Goal: Task Accomplishment & Management: Manage account settings

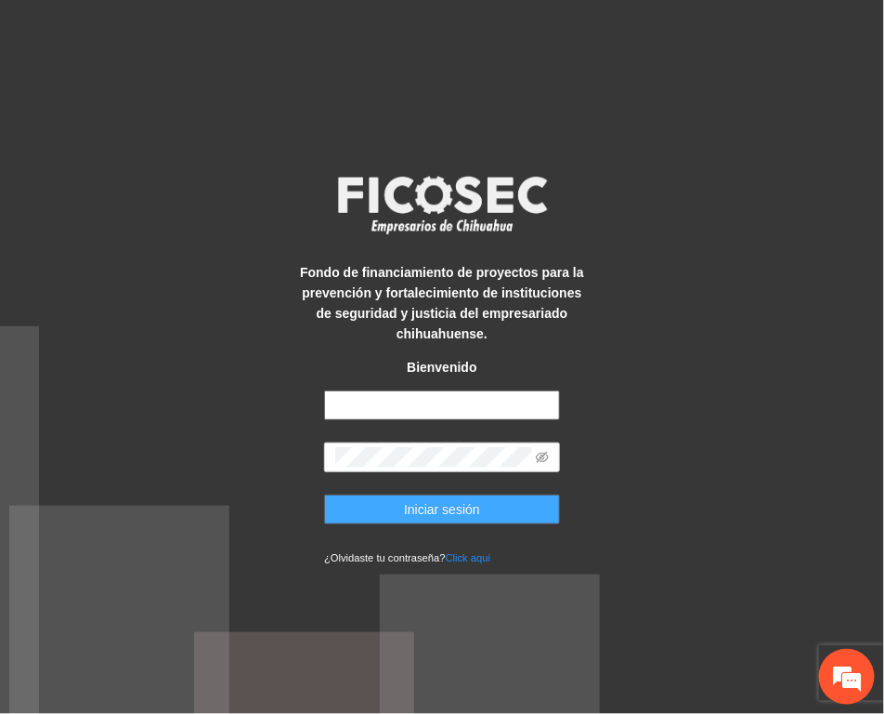
type input "**********"
click at [497, 495] on button "Iniciar sesión" at bounding box center [442, 509] width 236 height 30
click at [451, 513] on span "Iniciar sesión" at bounding box center [442, 509] width 76 height 20
click at [444, 507] on span "Iniciar sesión" at bounding box center [442, 509] width 76 height 20
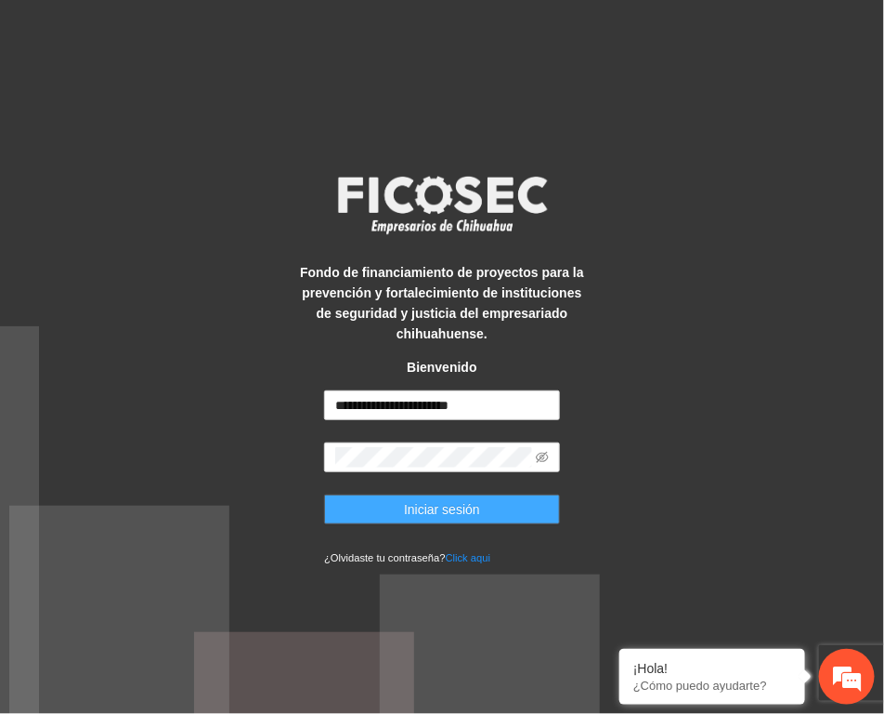
click at [502, 506] on button "Iniciar sesión" at bounding box center [442, 509] width 236 height 30
click at [542, 452] on icon "eye-invisible" at bounding box center [542, 457] width 13 height 11
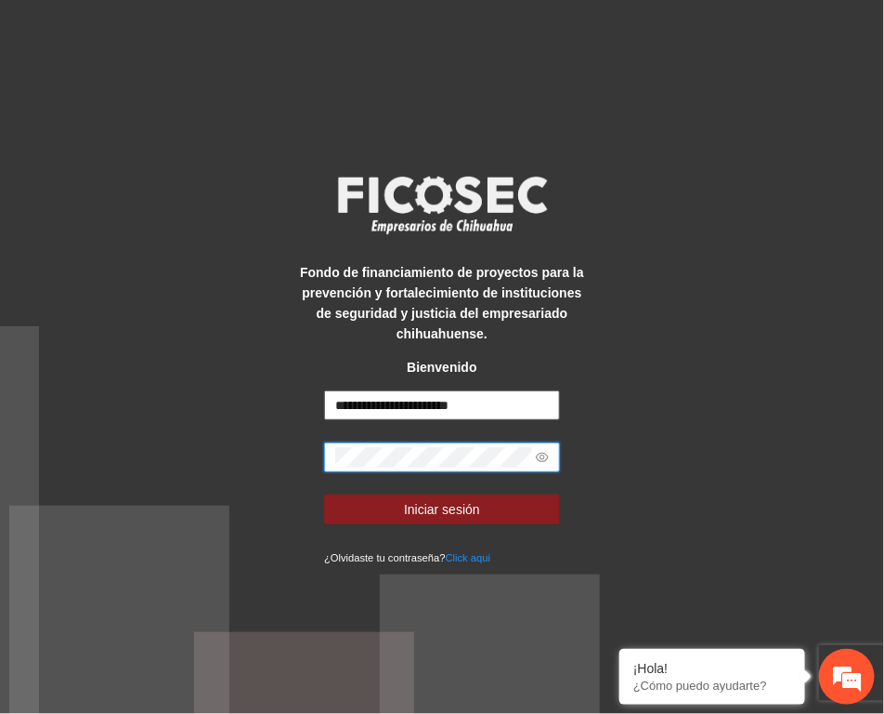
click at [423, 401] on input "**********" at bounding box center [442, 405] width 236 height 30
type input "**********"
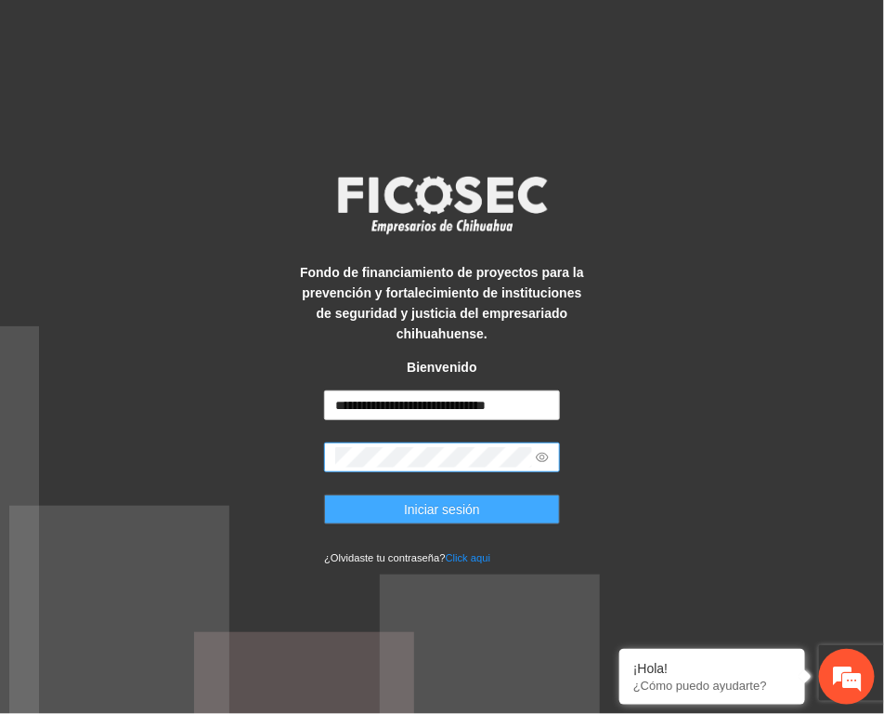
click at [503, 516] on button "Iniciar sesión" at bounding box center [442, 509] width 236 height 30
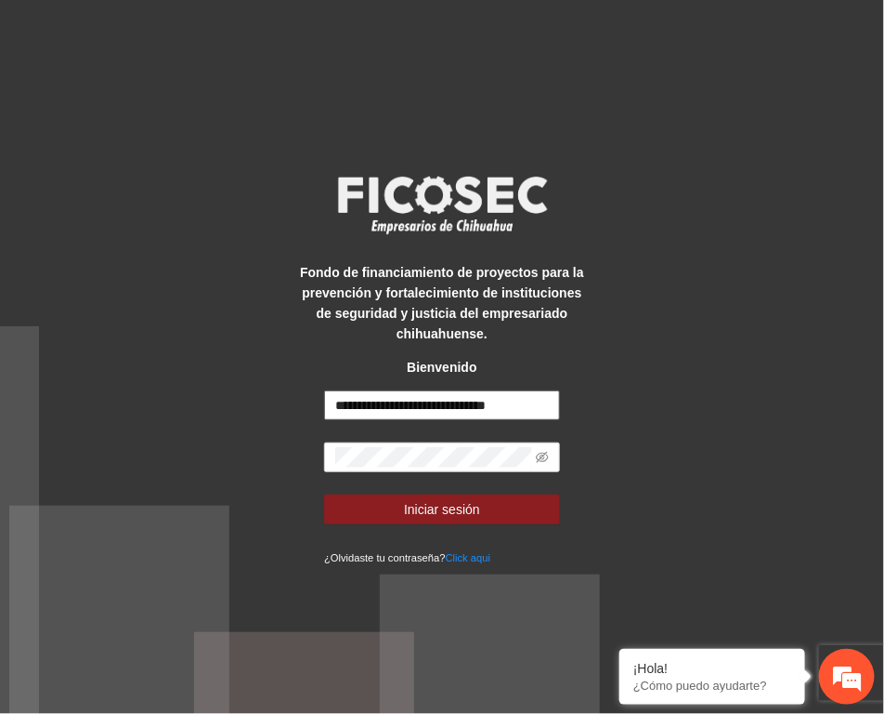
click at [367, 404] on input "**********" at bounding box center [442, 405] width 236 height 30
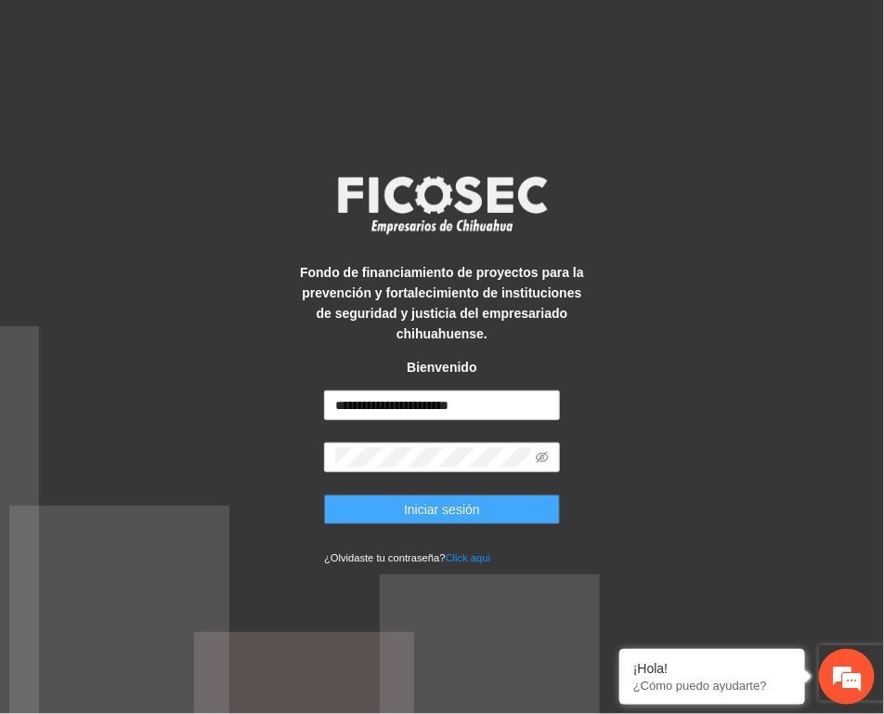
click at [491, 504] on button "Iniciar sesión" at bounding box center [442, 509] width 236 height 30
click at [479, 499] on button "Iniciar sesión" at bounding box center [442, 509] width 236 height 30
click at [530, 506] on button "Iniciar sesión" at bounding box center [442, 509] width 236 height 30
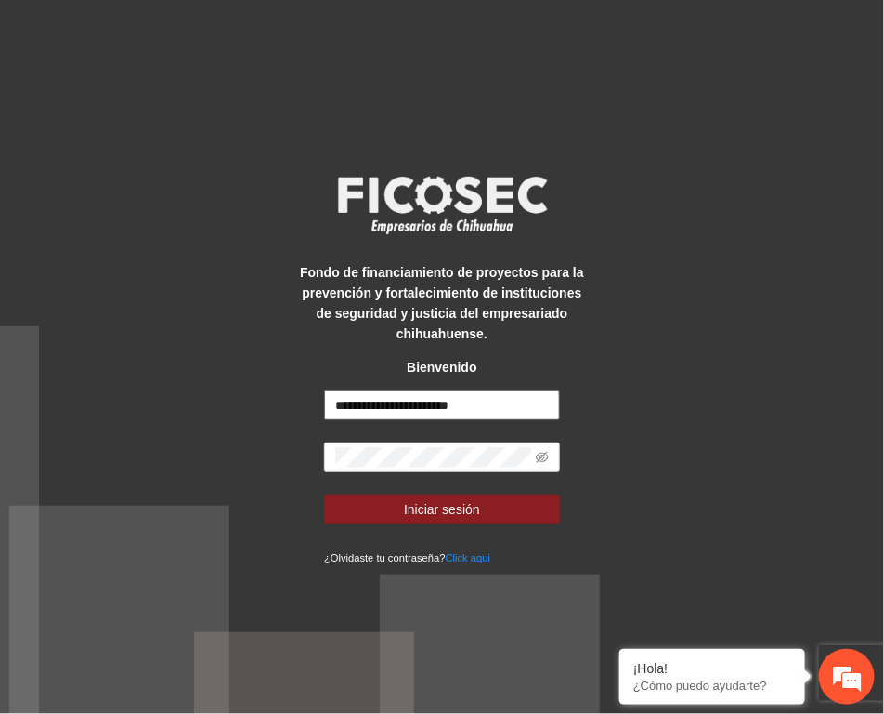
click at [383, 410] on input "**********" at bounding box center [442, 405] width 236 height 30
type input "**********"
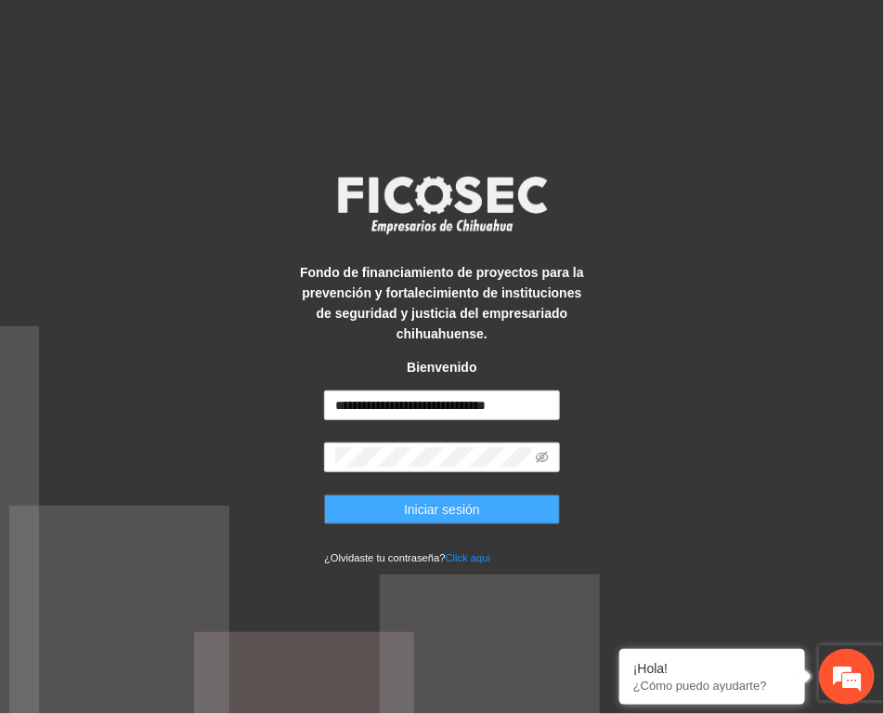
click at [499, 503] on button "Iniciar sesión" at bounding box center [442, 509] width 236 height 30
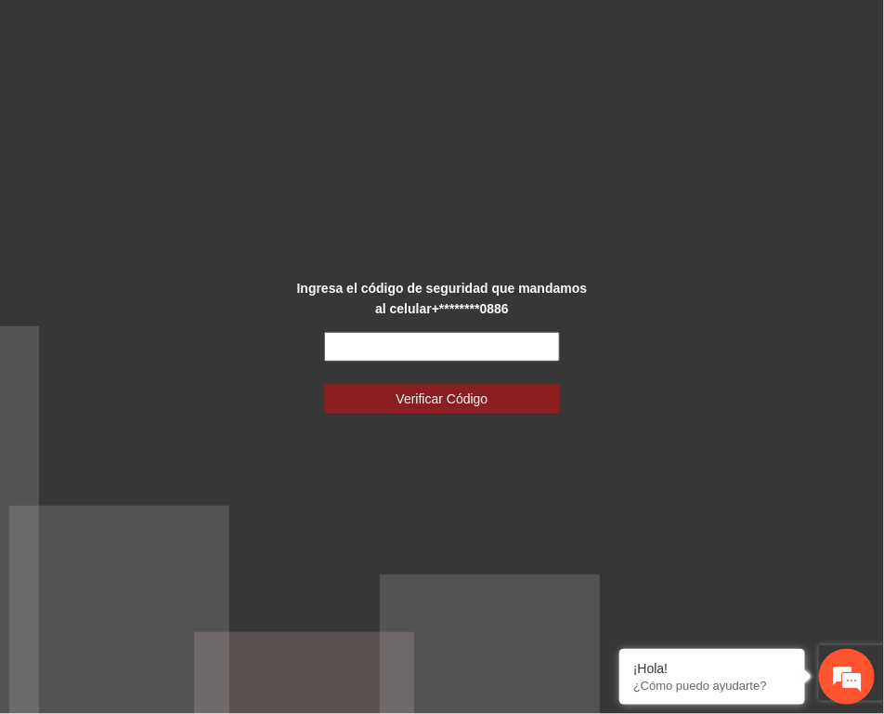
click at [424, 341] on input "text" at bounding box center [442, 347] width 236 height 30
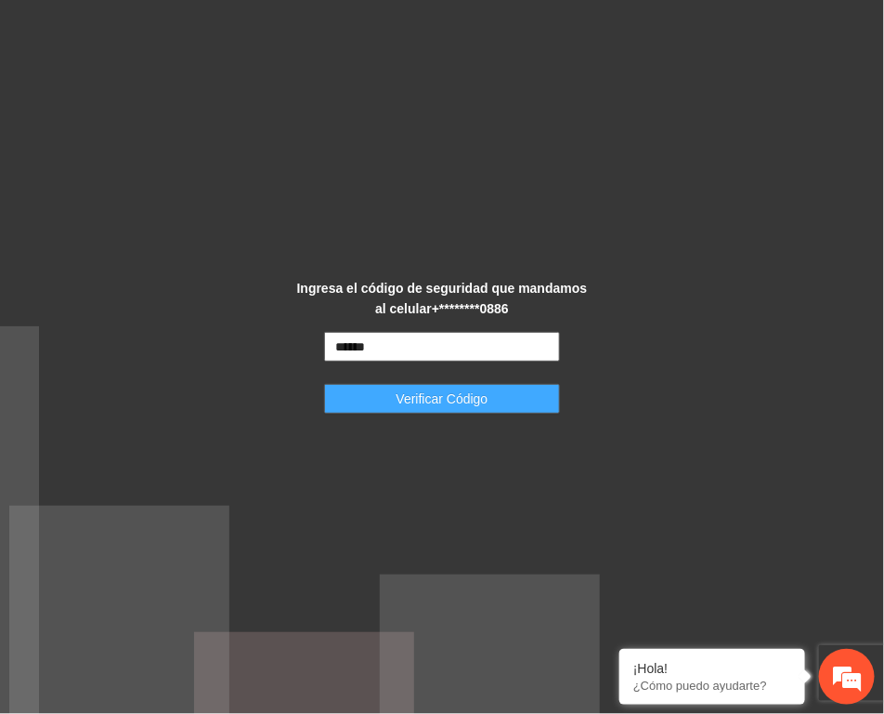
type input "******"
click at [448, 392] on span "Verificar Código" at bounding box center [443, 398] width 92 height 20
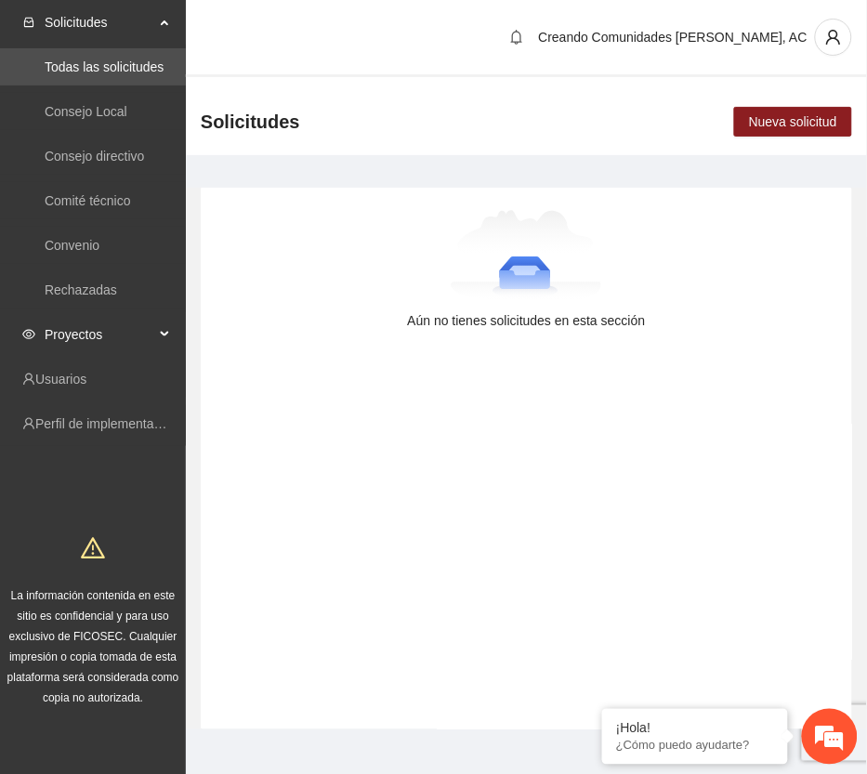
click at [145, 336] on span "Proyectos" at bounding box center [100, 334] width 110 height 37
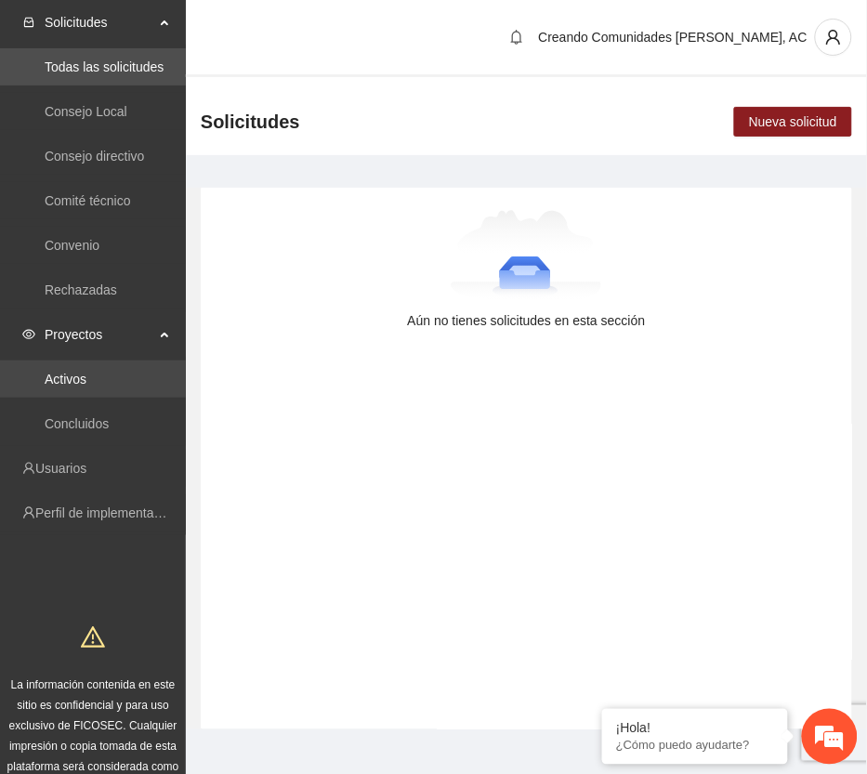
click at [86, 372] on link "Activos" at bounding box center [66, 379] width 42 height 15
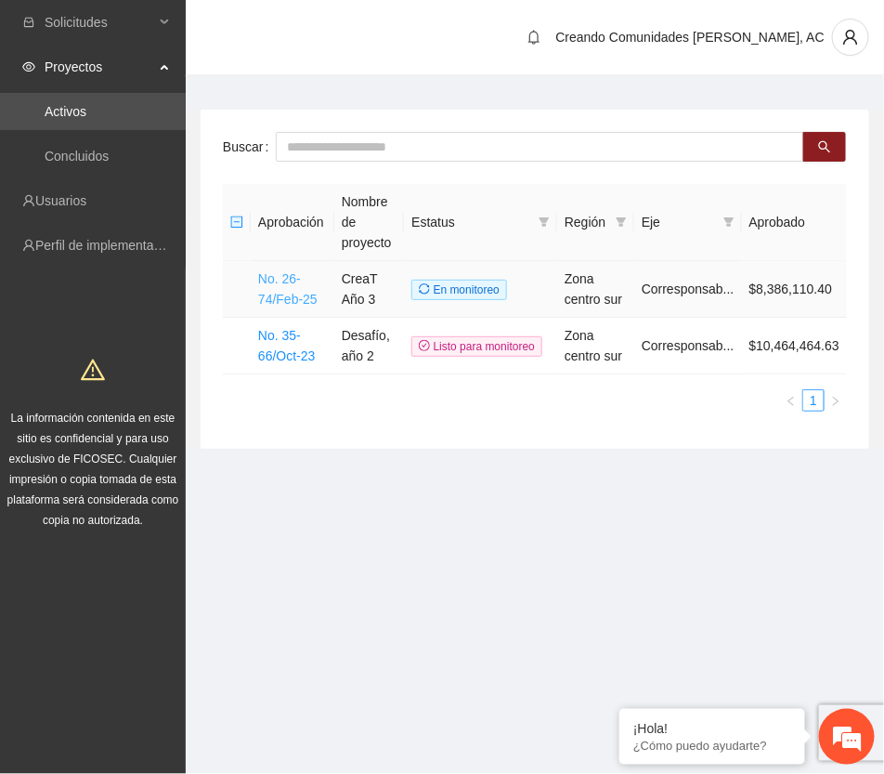
click at [269, 291] on link "No. 26-74/Feb-25" at bounding box center [287, 288] width 59 height 35
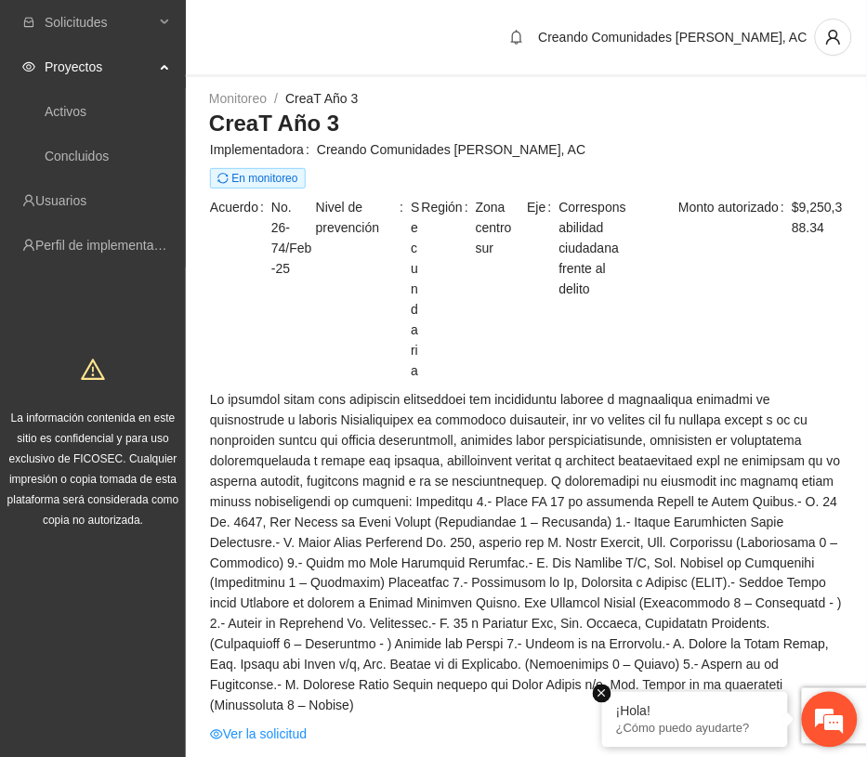
click at [609, 690] on em at bounding box center [602, 694] width 19 height 19
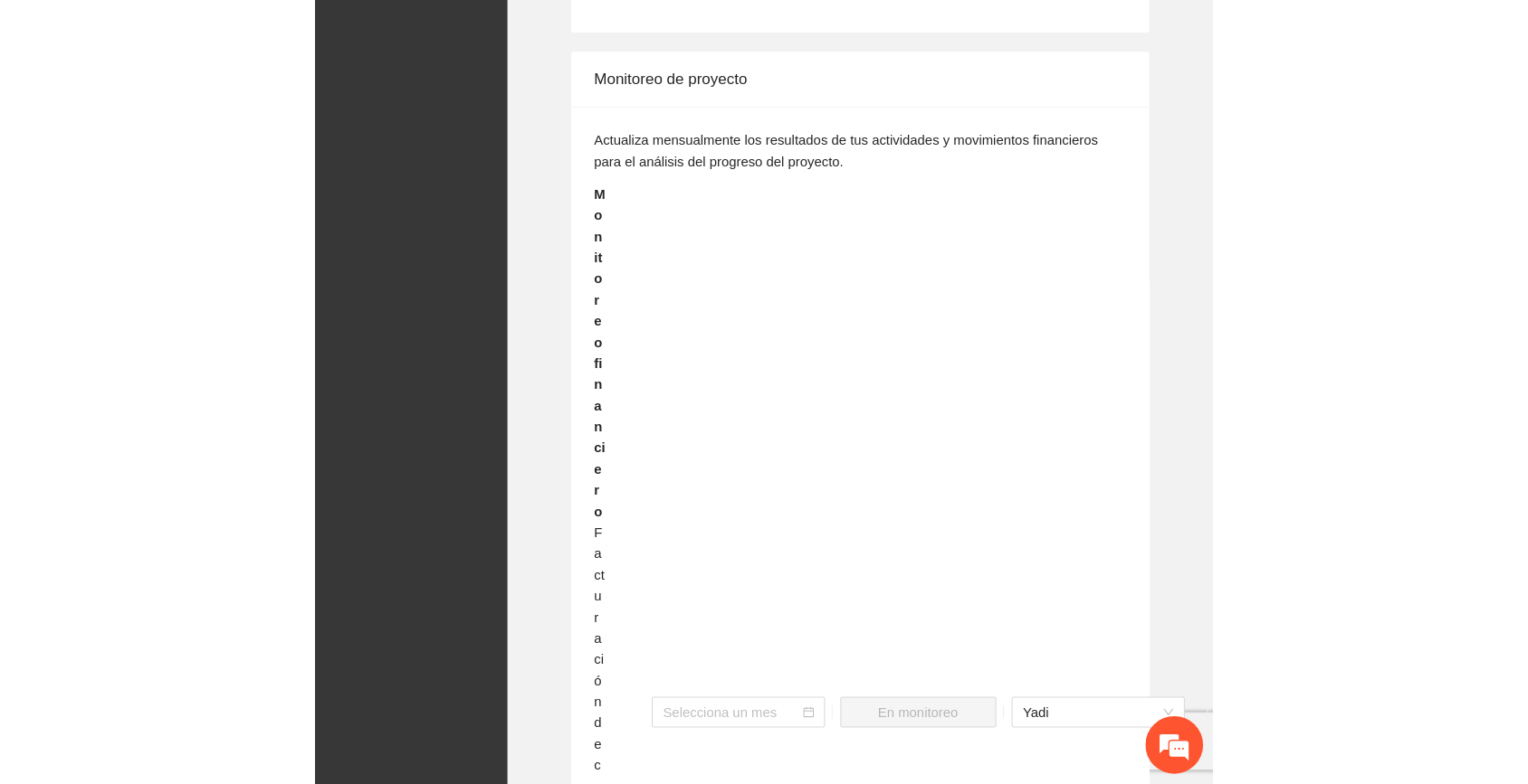
scroll to position [1493, 0]
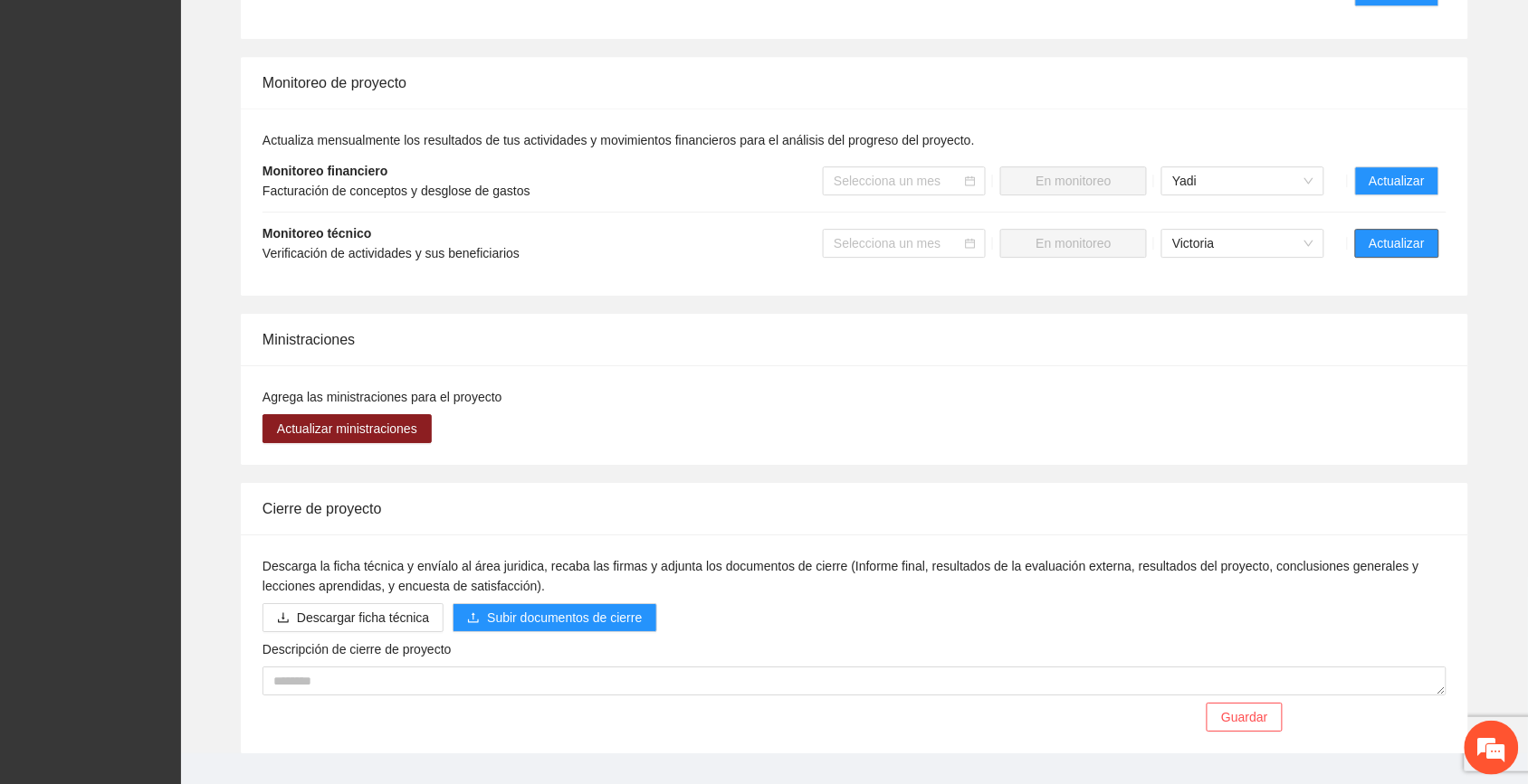
click at [861, 234] on span "Actualizar" at bounding box center [1397, 243] width 56 height 19
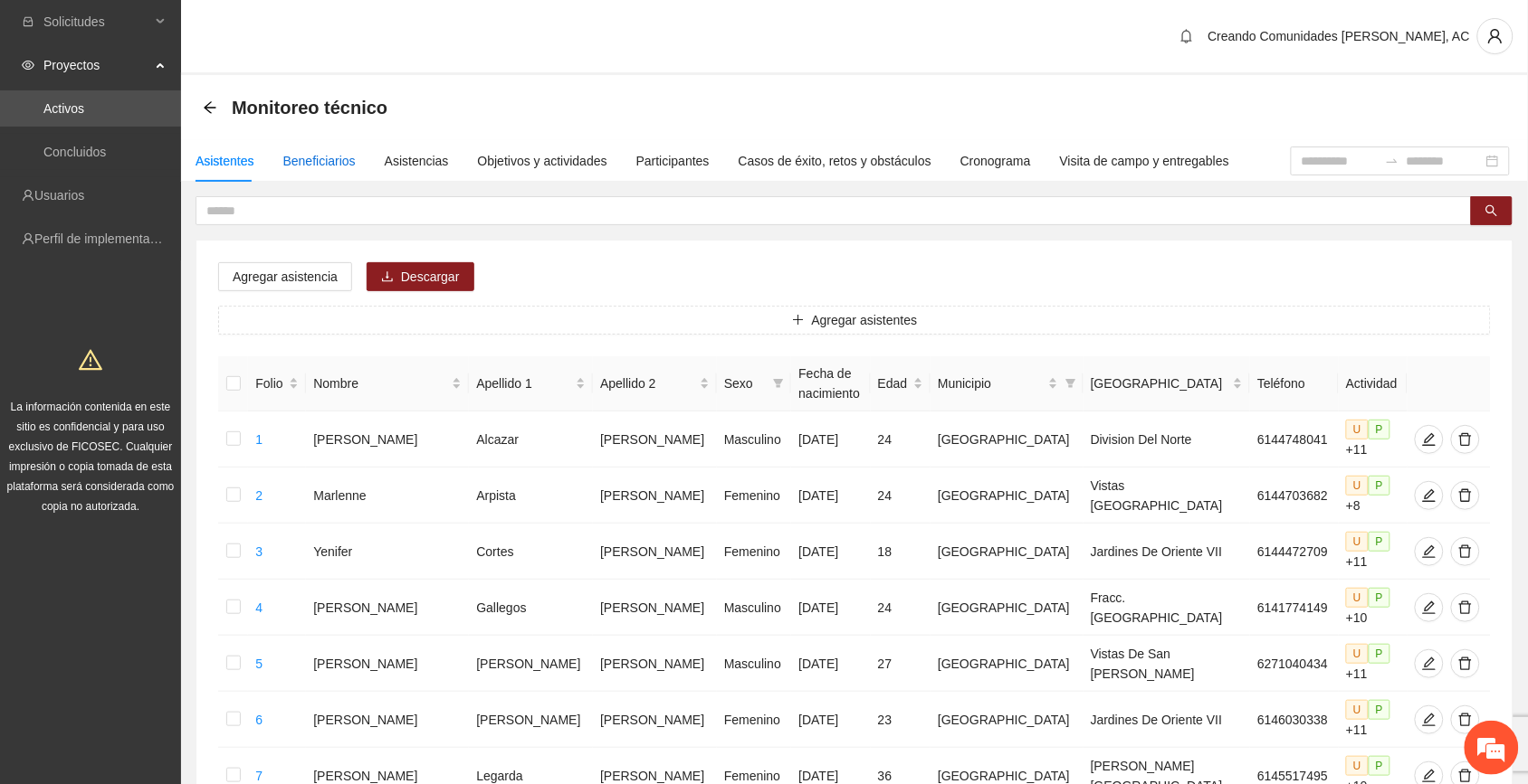
click at [323, 165] on div "Beneficiarios" at bounding box center [320, 161] width 72 height 19
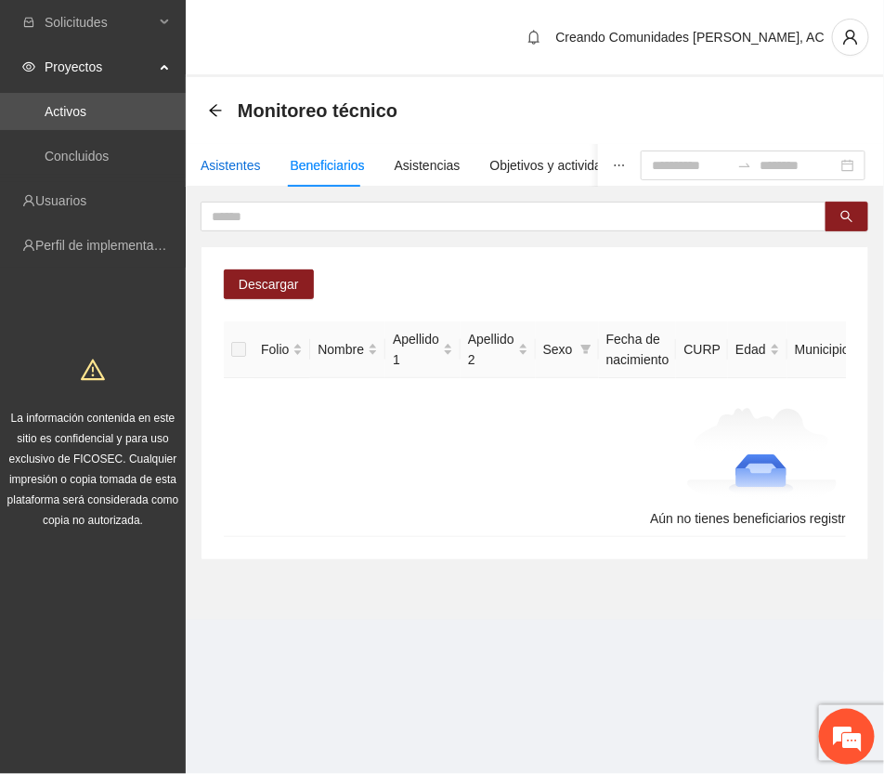
click at [219, 155] on div "Asistentes" at bounding box center [231, 165] width 60 height 20
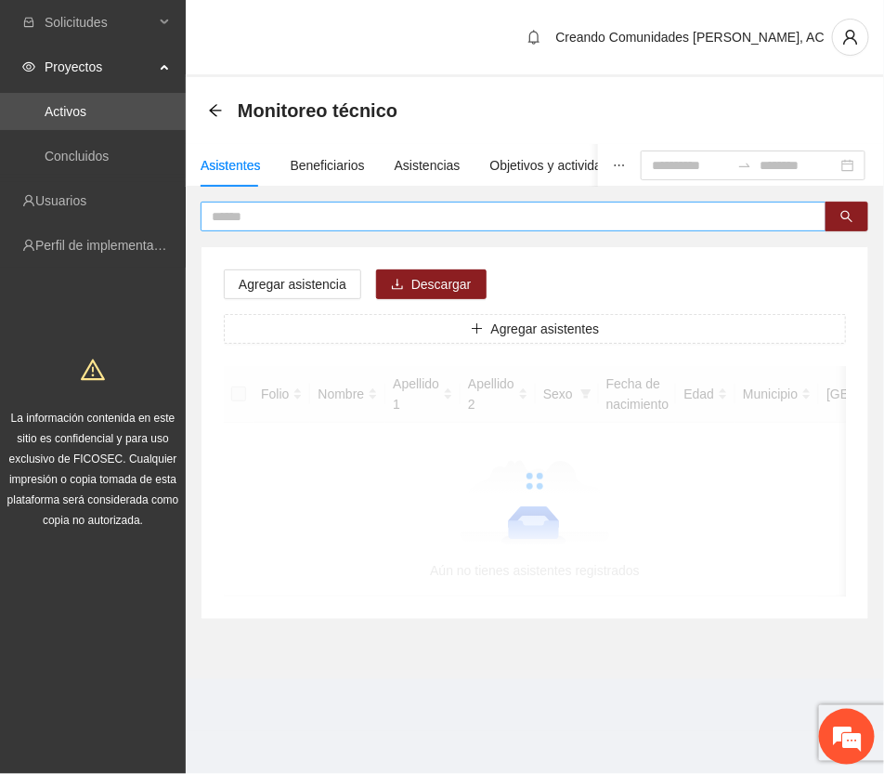
click at [360, 216] on input "text" at bounding box center [506, 216] width 589 height 20
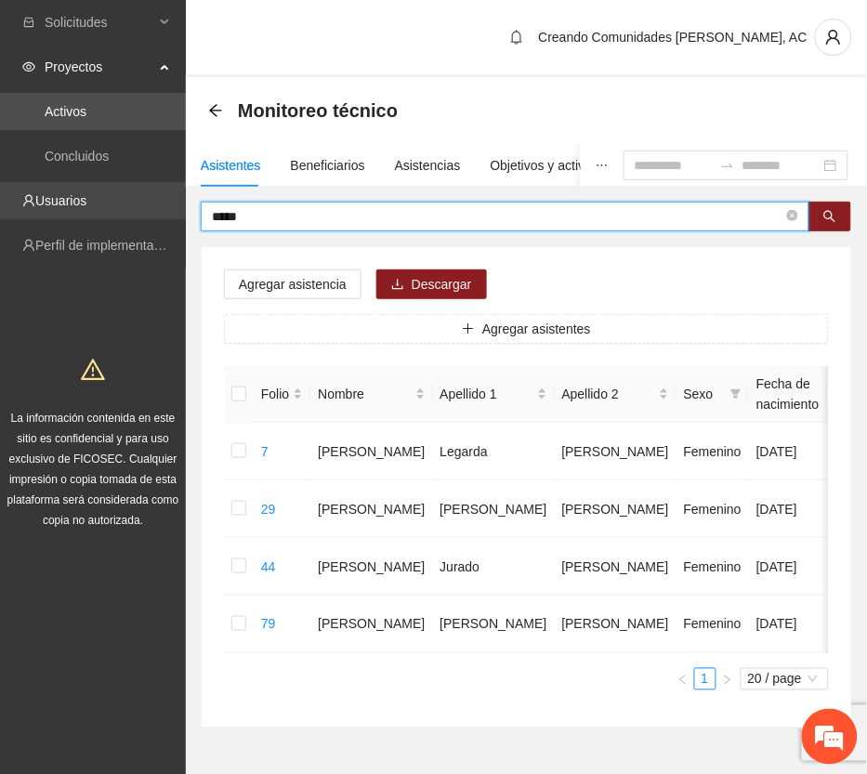
drag, startPoint x: 276, startPoint y: 207, endPoint x: 51, endPoint y: 198, distance: 225.0
click at [51, 198] on section "Solicitudes Proyectos Activos Concluidos Usuarios Perfil de implementadora La i…" at bounding box center [433, 420] width 867 height 840
type input "*****"
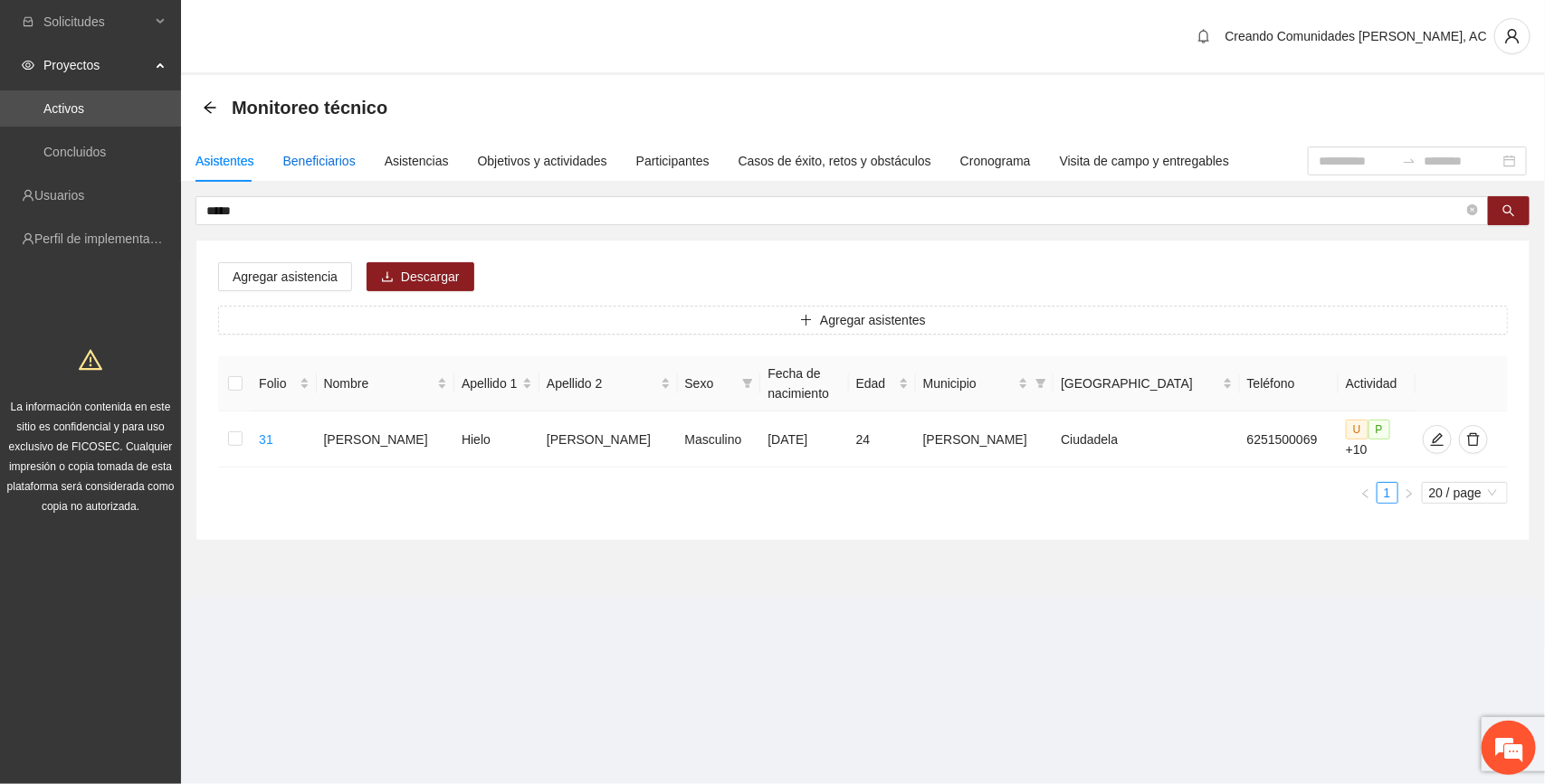
click at [325, 155] on div "Beneficiarios" at bounding box center [320, 161] width 72 height 19
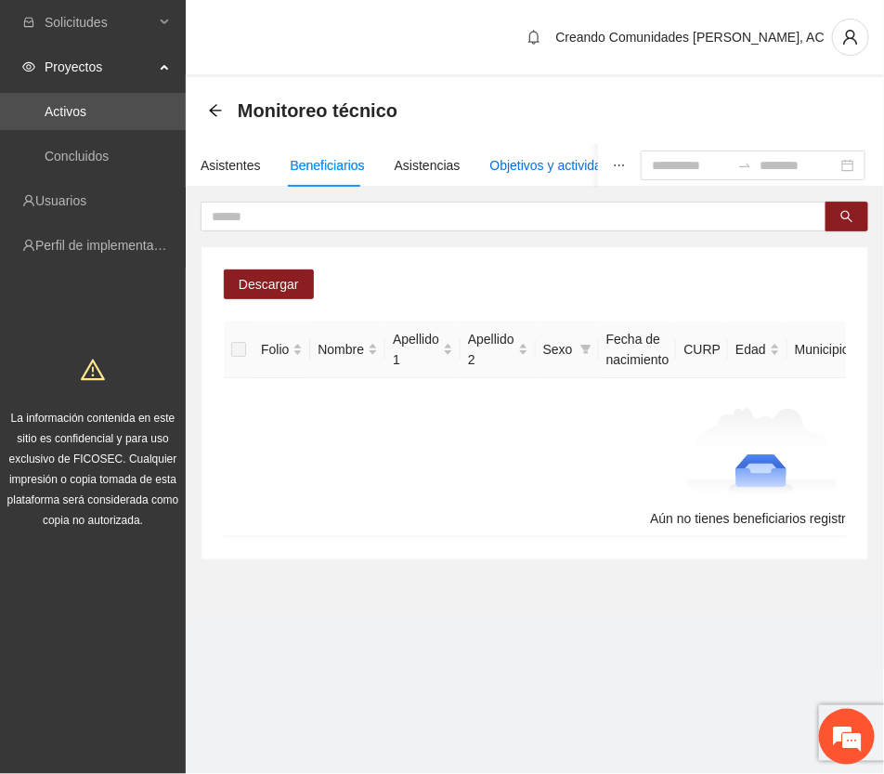
click at [513, 168] on div "Objetivos y actividades" at bounding box center [557, 165] width 133 height 20
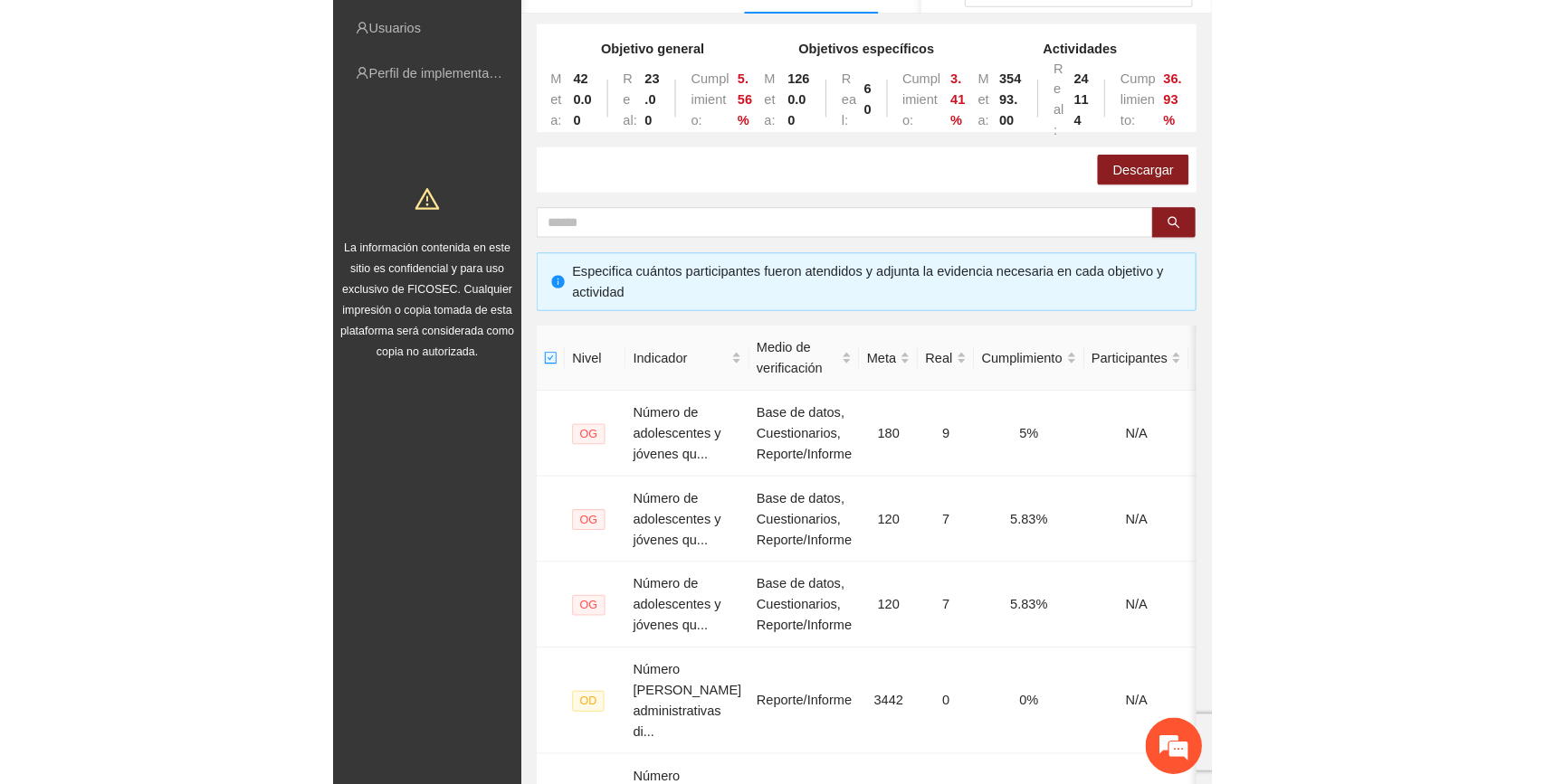
scroll to position [226, 0]
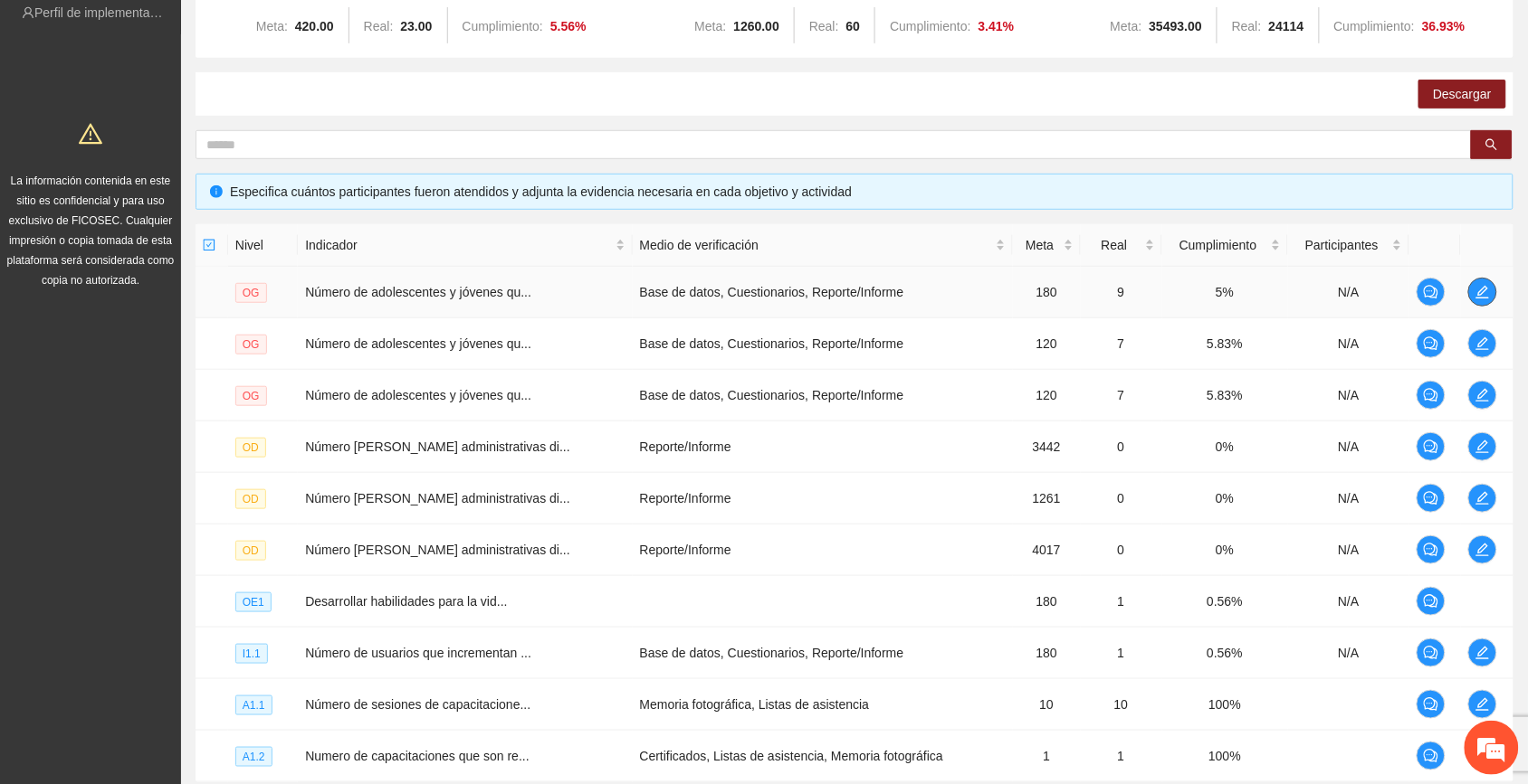
click at [861, 287] on icon "edit" at bounding box center [1482, 292] width 15 height 15
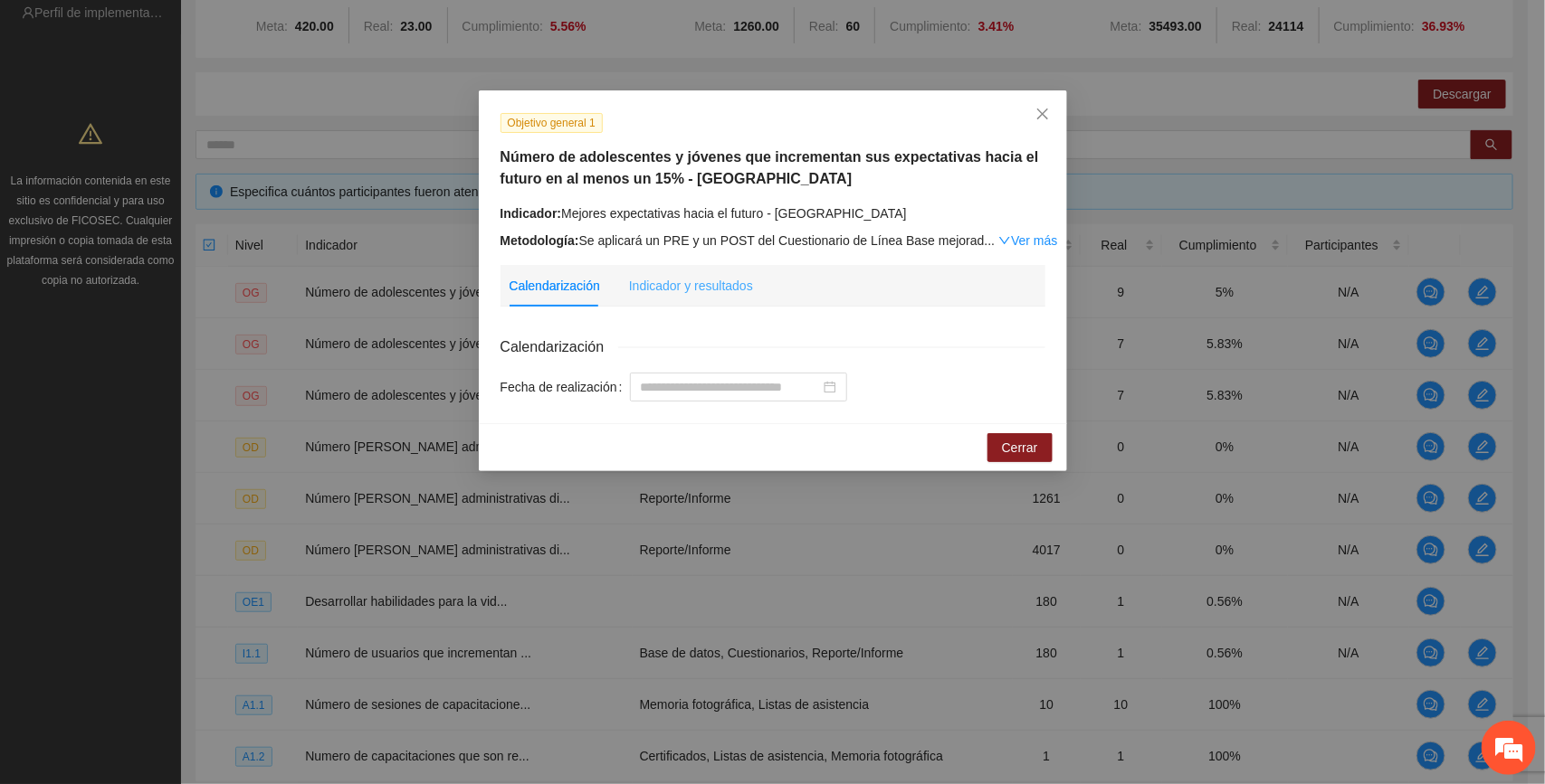
click at [701, 272] on div "Indicador y resultados" at bounding box center [691, 285] width 124 height 42
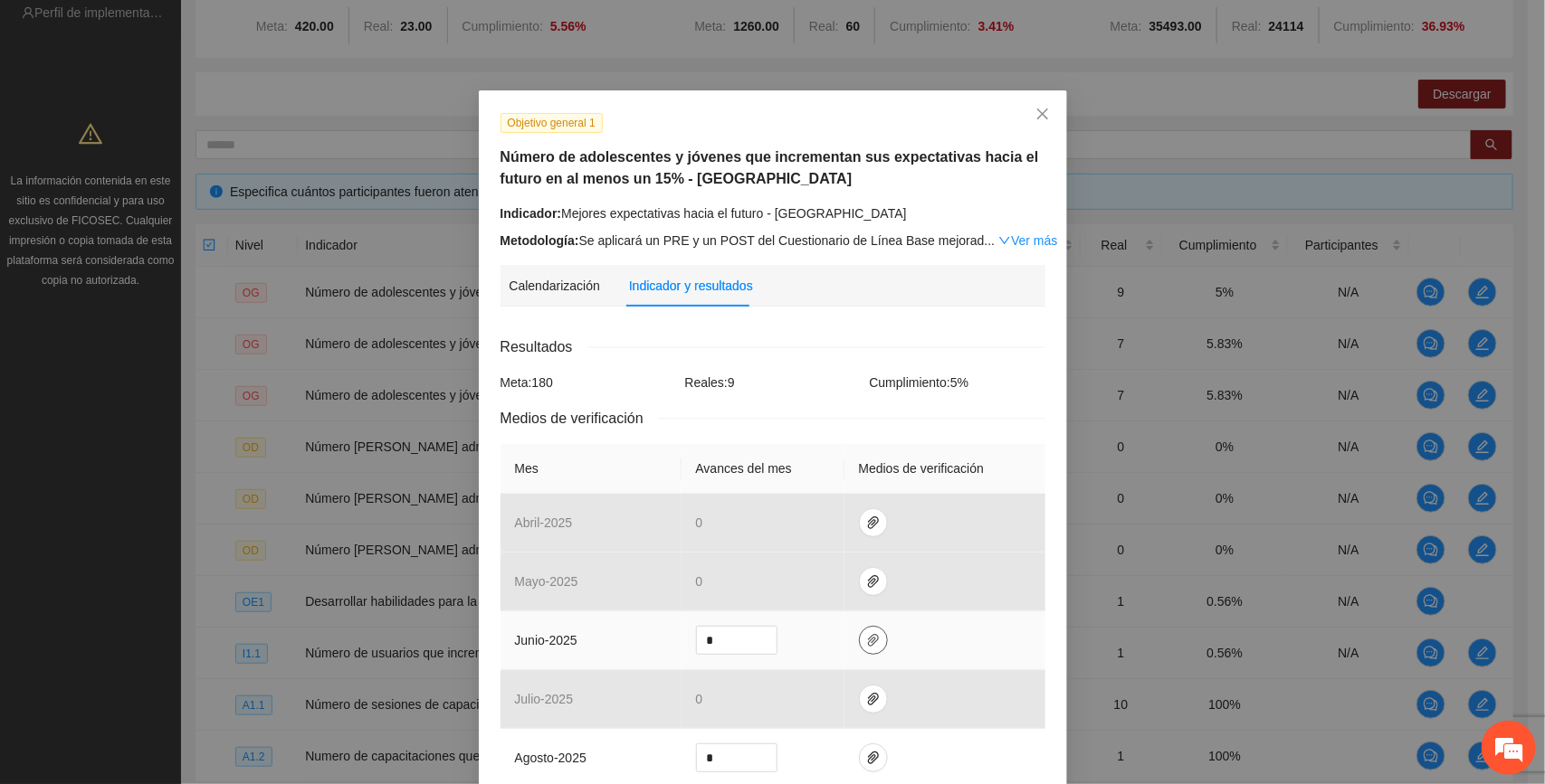
click at [861, 644] on icon "paper-clip" at bounding box center [873, 640] width 15 height 15
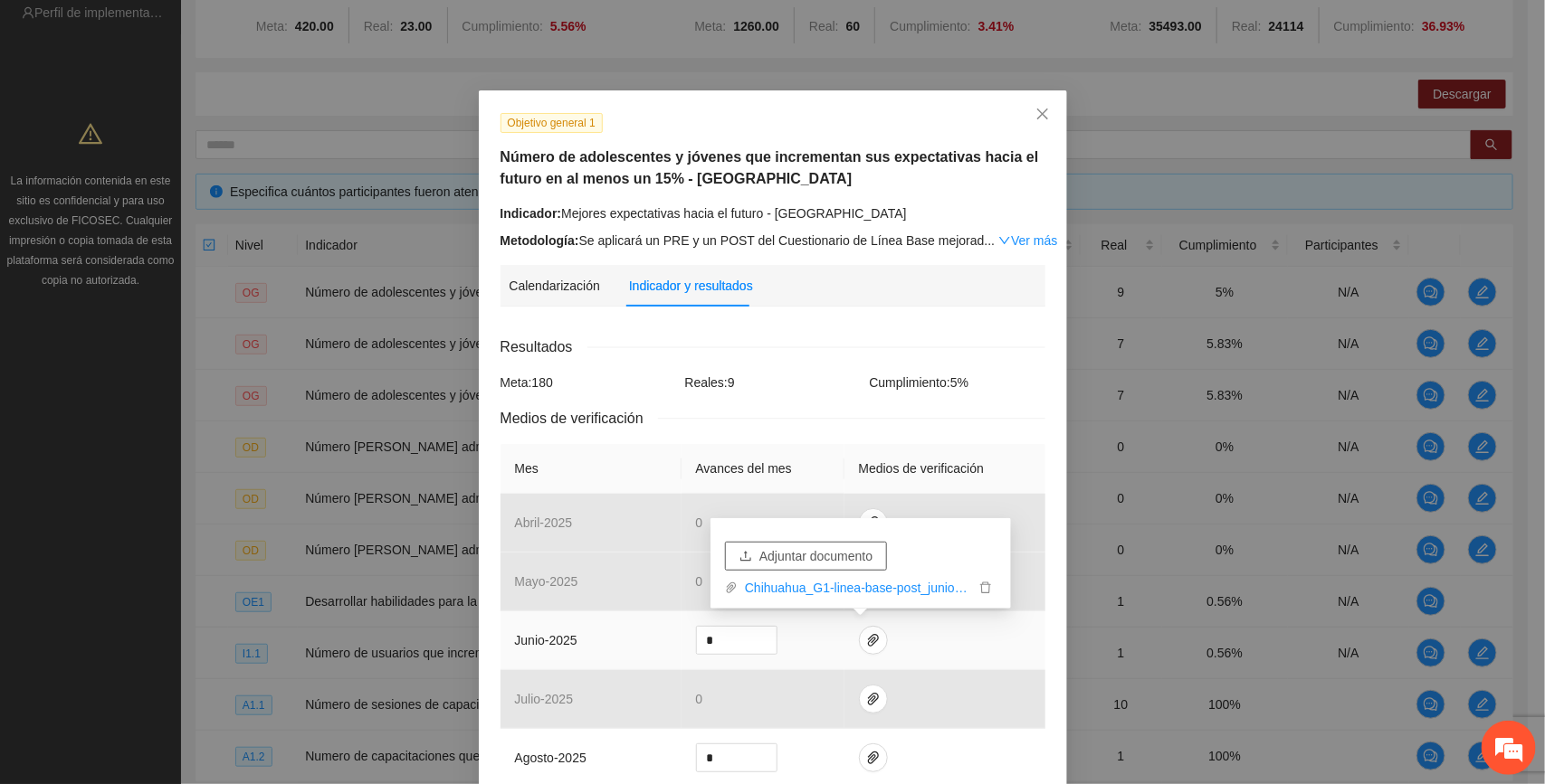
click at [848, 556] on span "Adjuntar documento" at bounding box center [815, 556] width 113 height 19
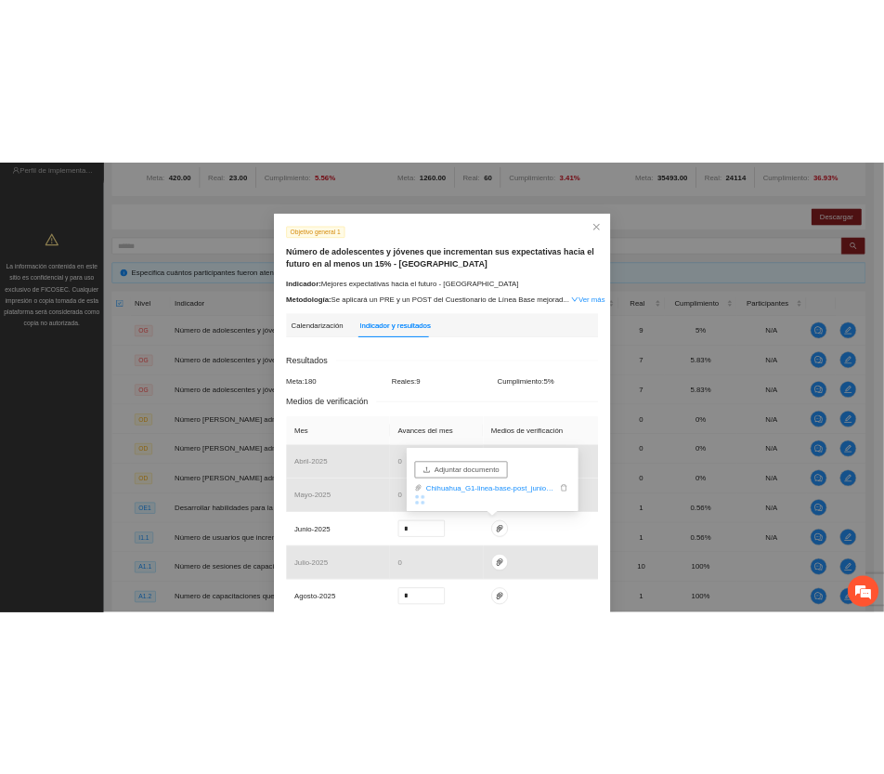
scroll to position [0, 0]
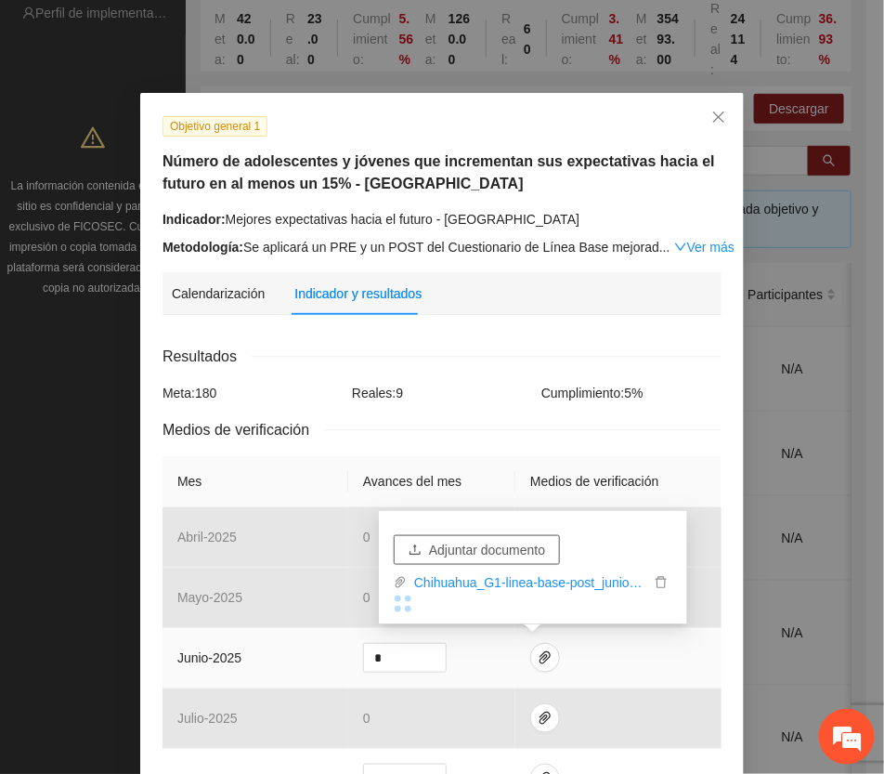
click at [500, 546] on span "Adjuntar documento" at bounding box center [487, 550] width 116 height 20
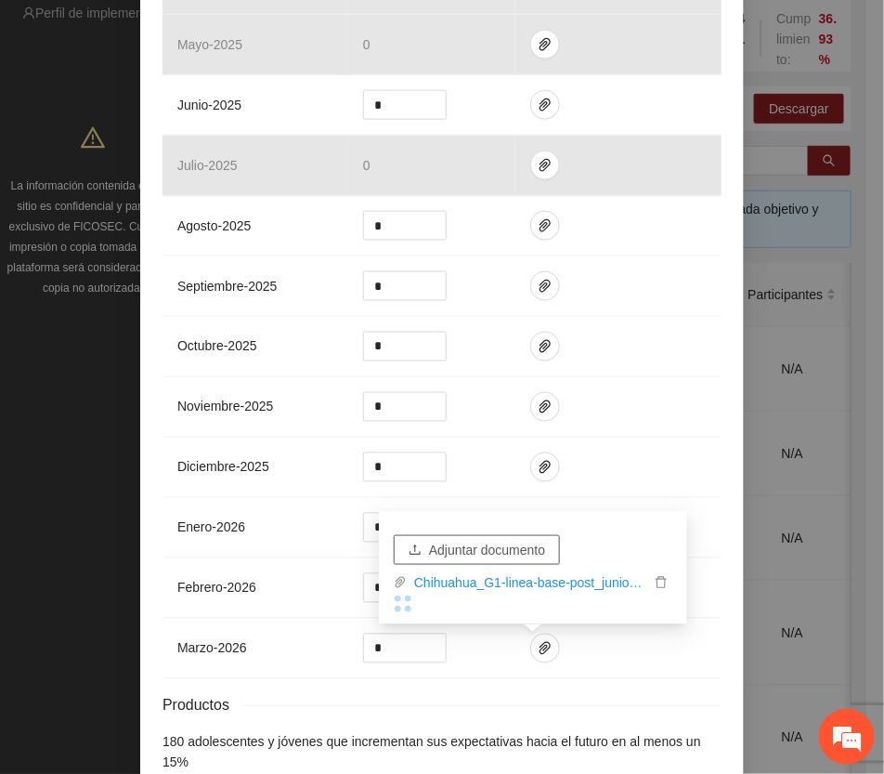
scroll to position [644, 0]
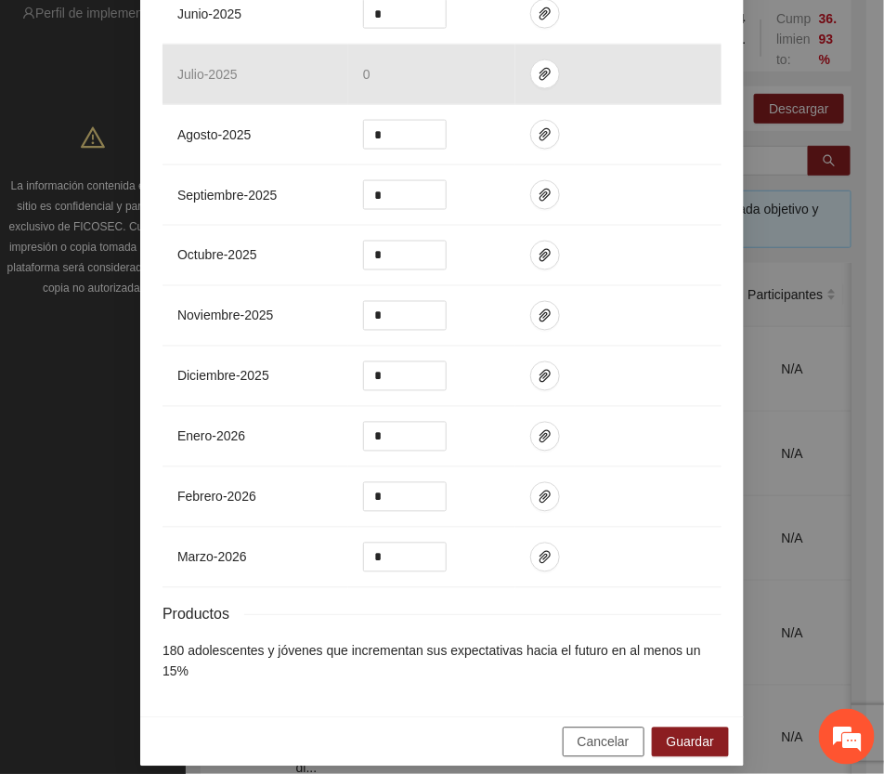
click at [615, 732] on span "Cancelar" at bounding box center [604, 742] width 52 height 20
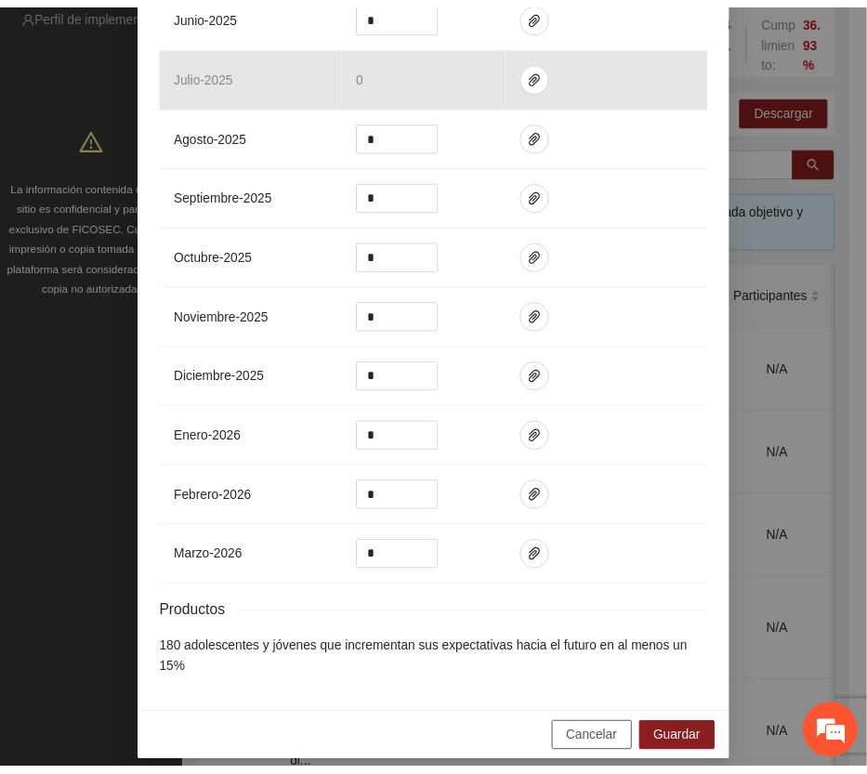
scroll to position [551, 0]
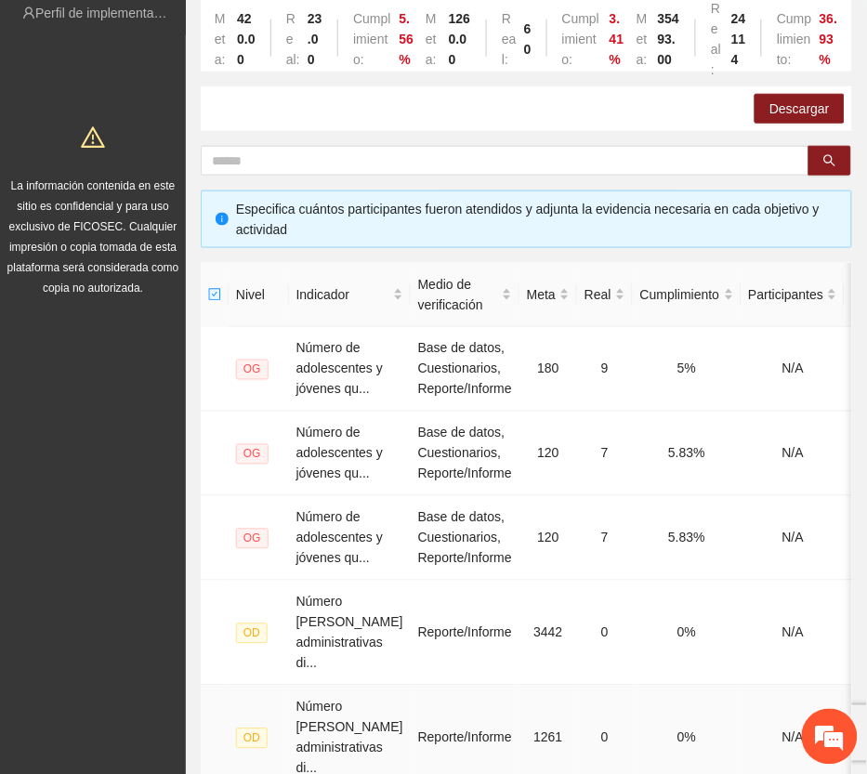
click at [519, 766] on td "1261" at bounding box center [548, 738] width 58 height 105
click at [577, 766] on td "0" at bounding box center [605, 738] width 56 height 105
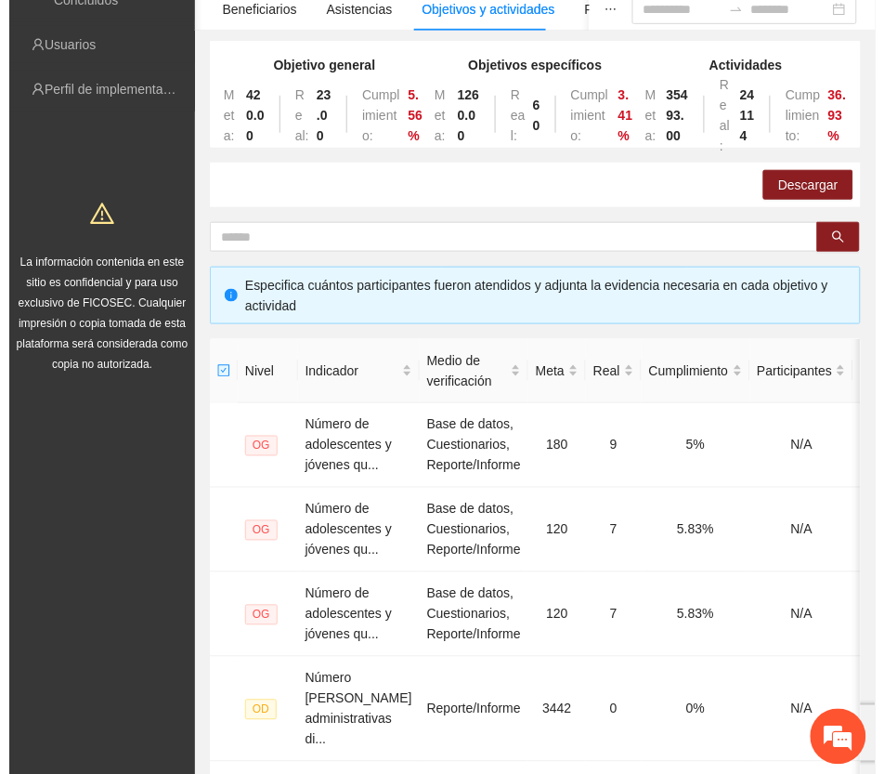
scroll to position [0, 0]
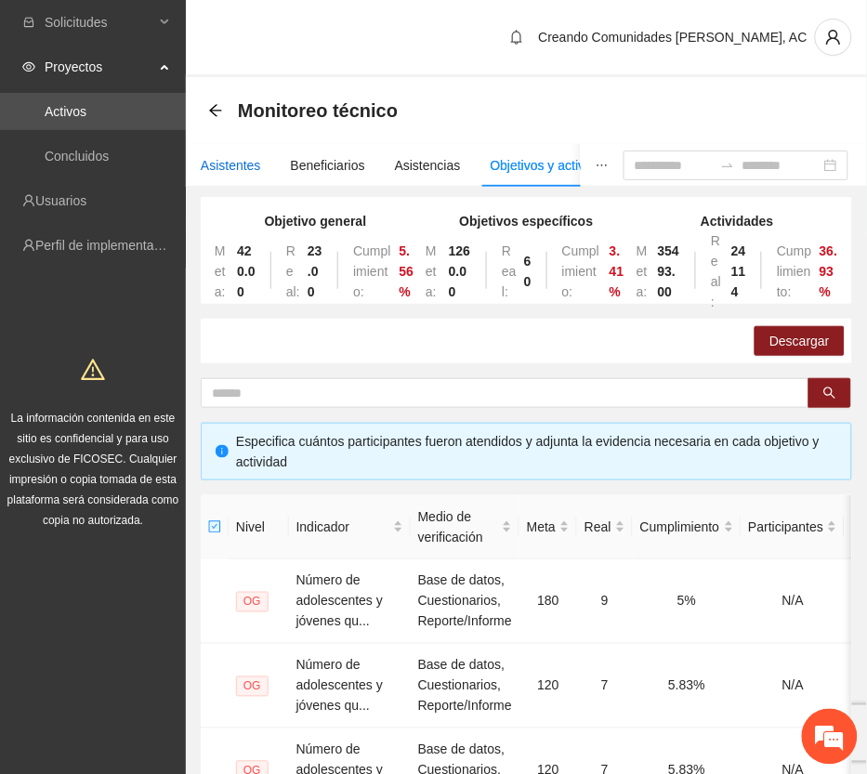
click at [232, 160] on div "Asistentes" at bounding box center [231, 165] width 60 height 20
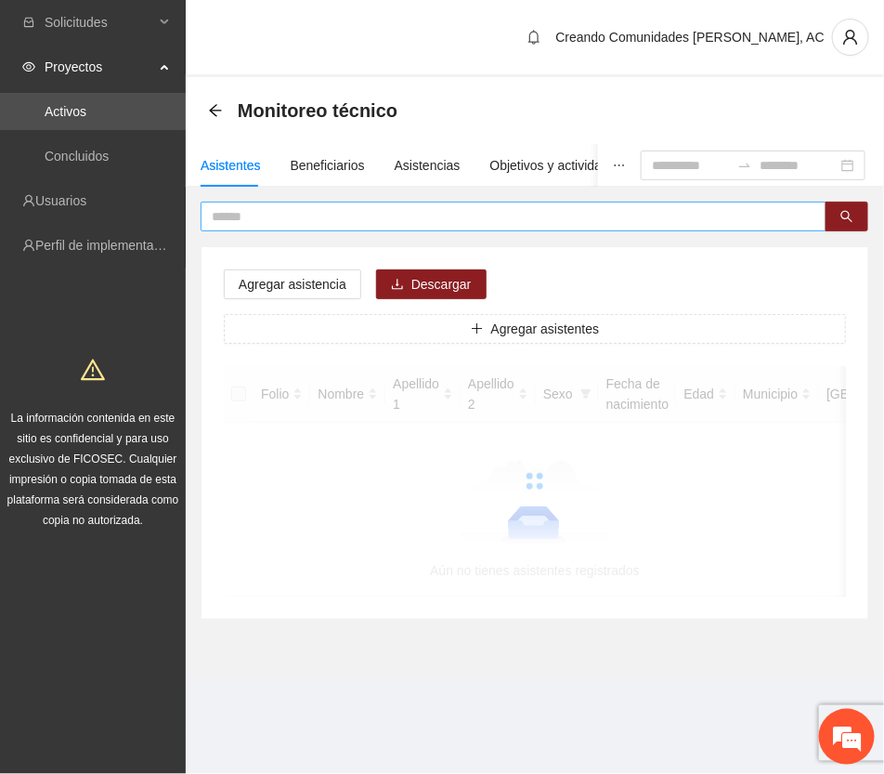
click at [355, 215] on input "text" at bounding box center [506, 216] width 589 height 20
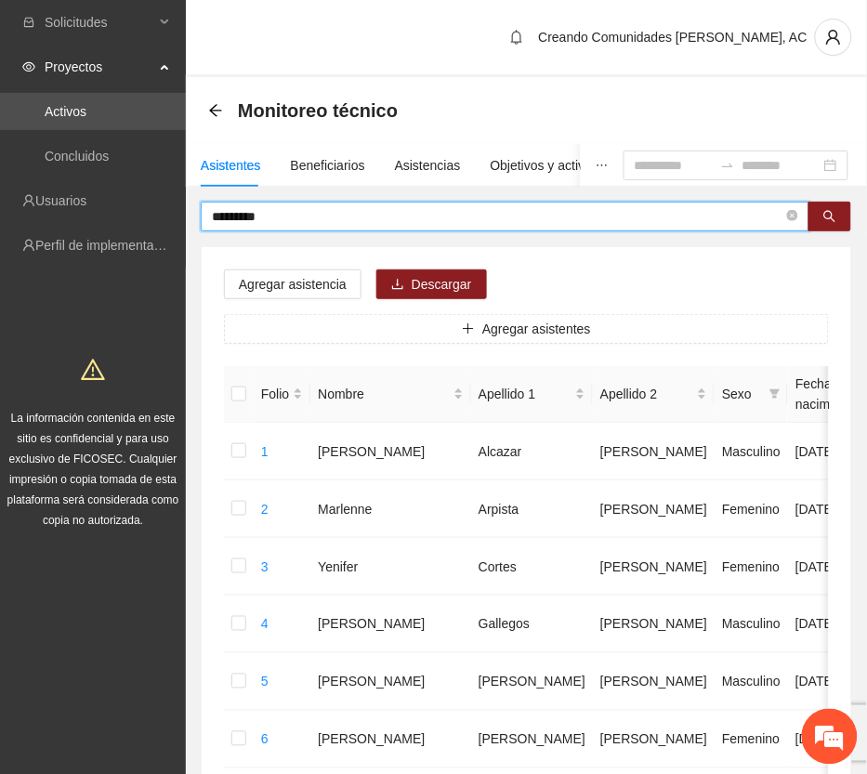
type input "*********"
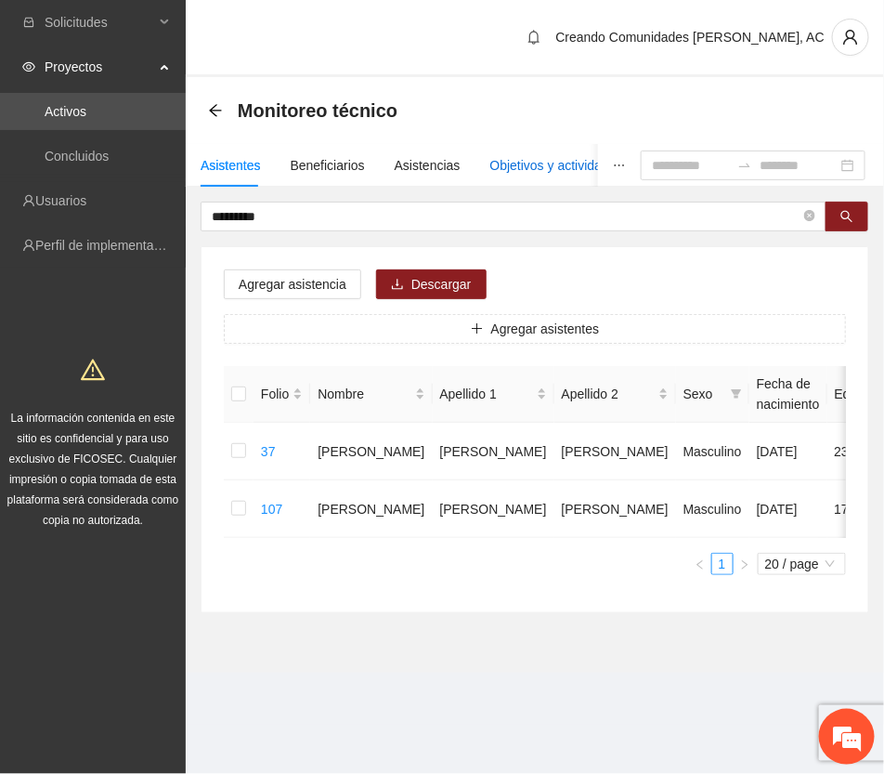
click at [517, 172] on div "Objetivos y actividades" at bounding box center [557, 165] width 133 height 20
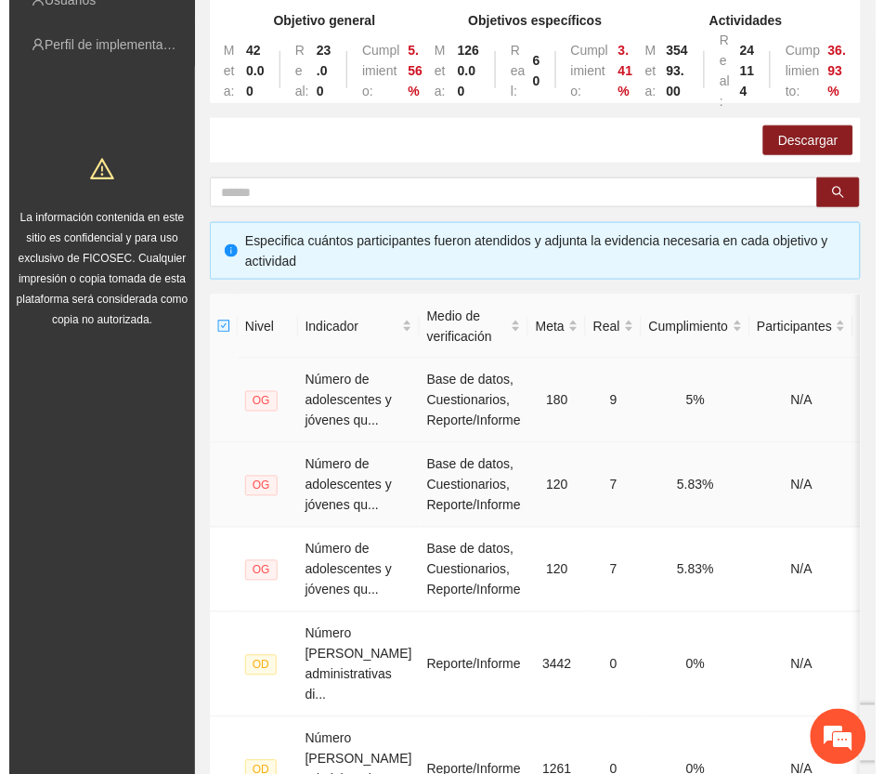
scroll to position [232, 0]
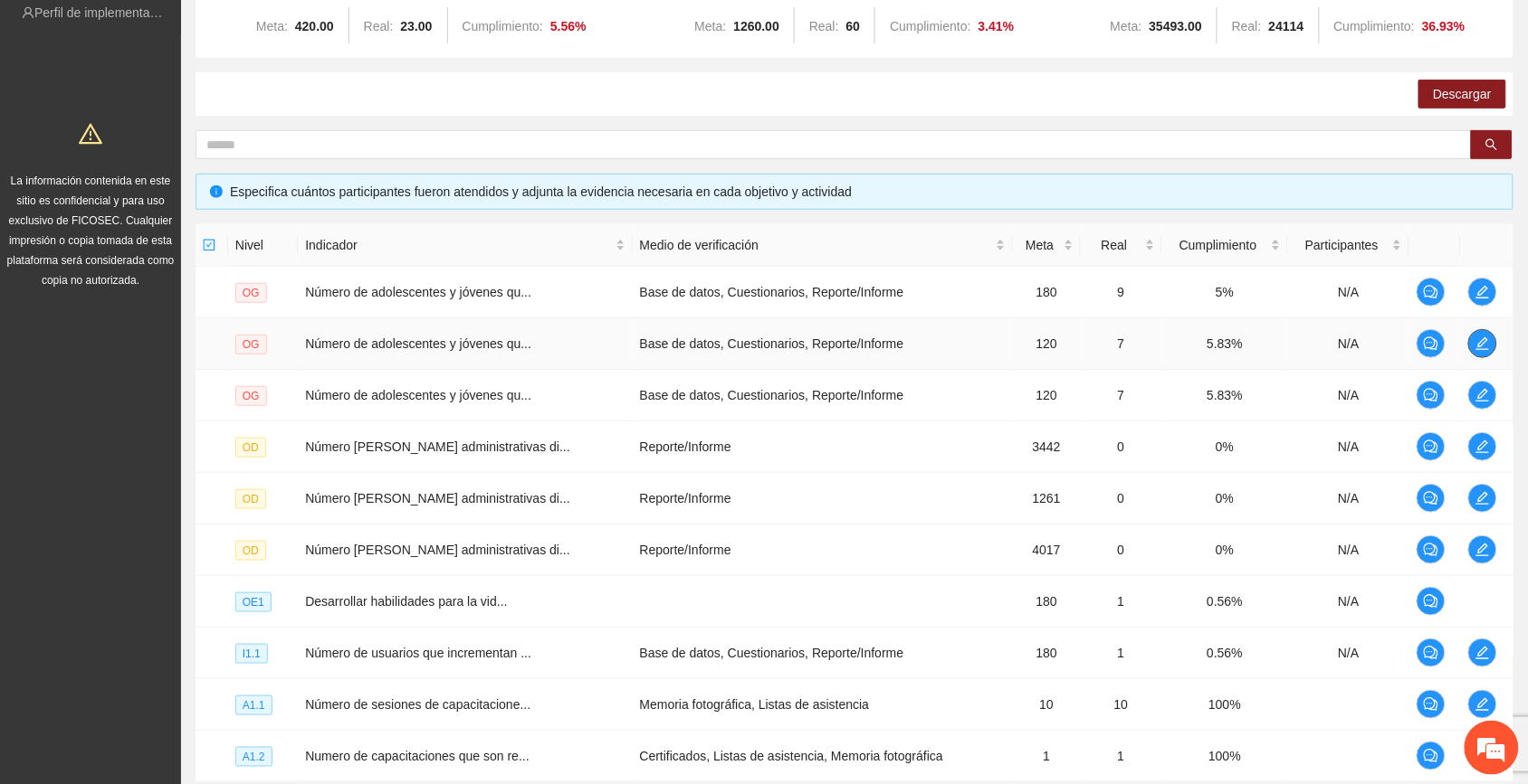
click at [861, 345] on icon "edit" at bounding box center [1482, 344] width 15 height 15
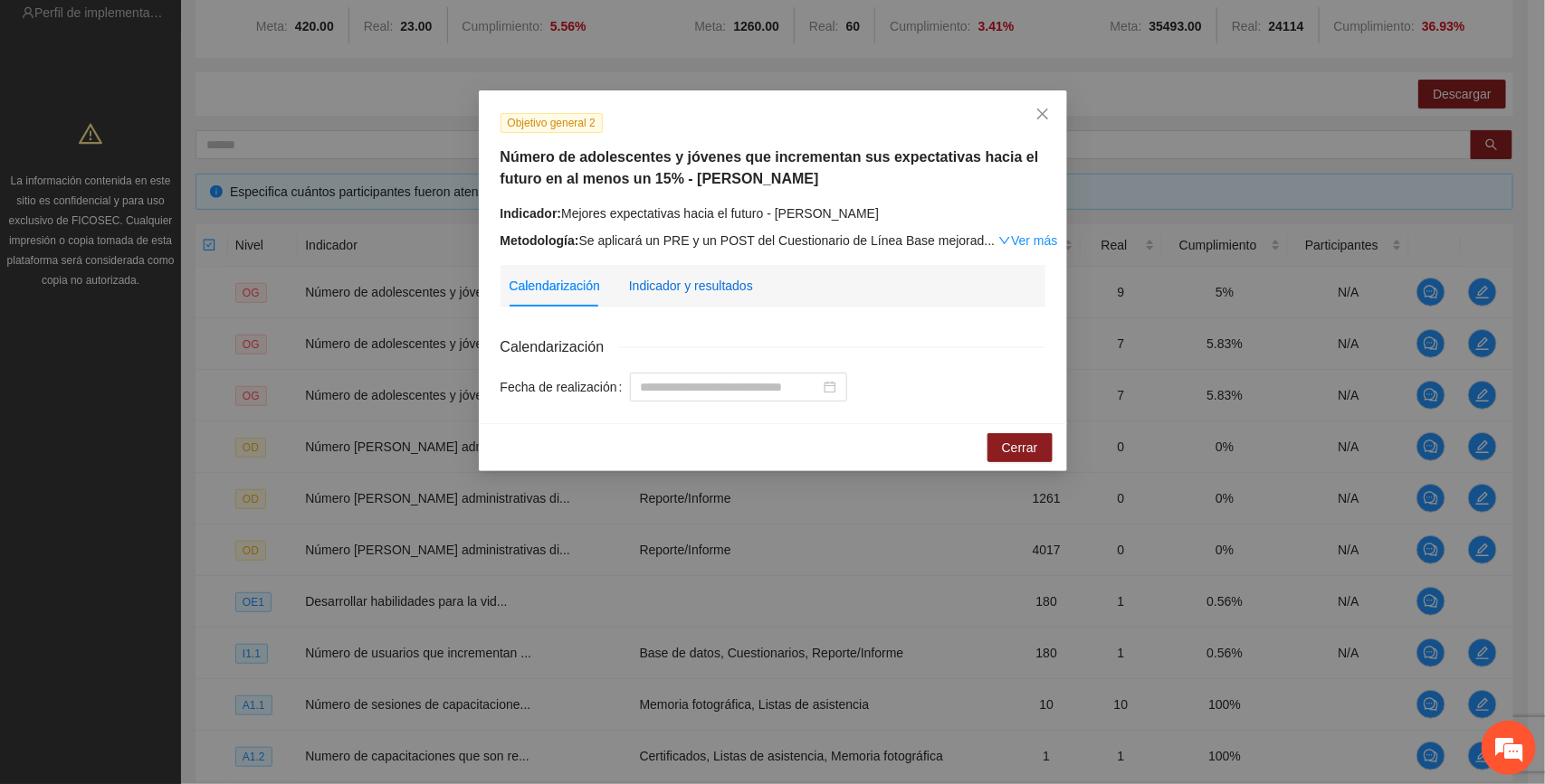
click at [725, 285] on div "Indicador y resultados" at bounding box center [691, 285] width 124 height 19
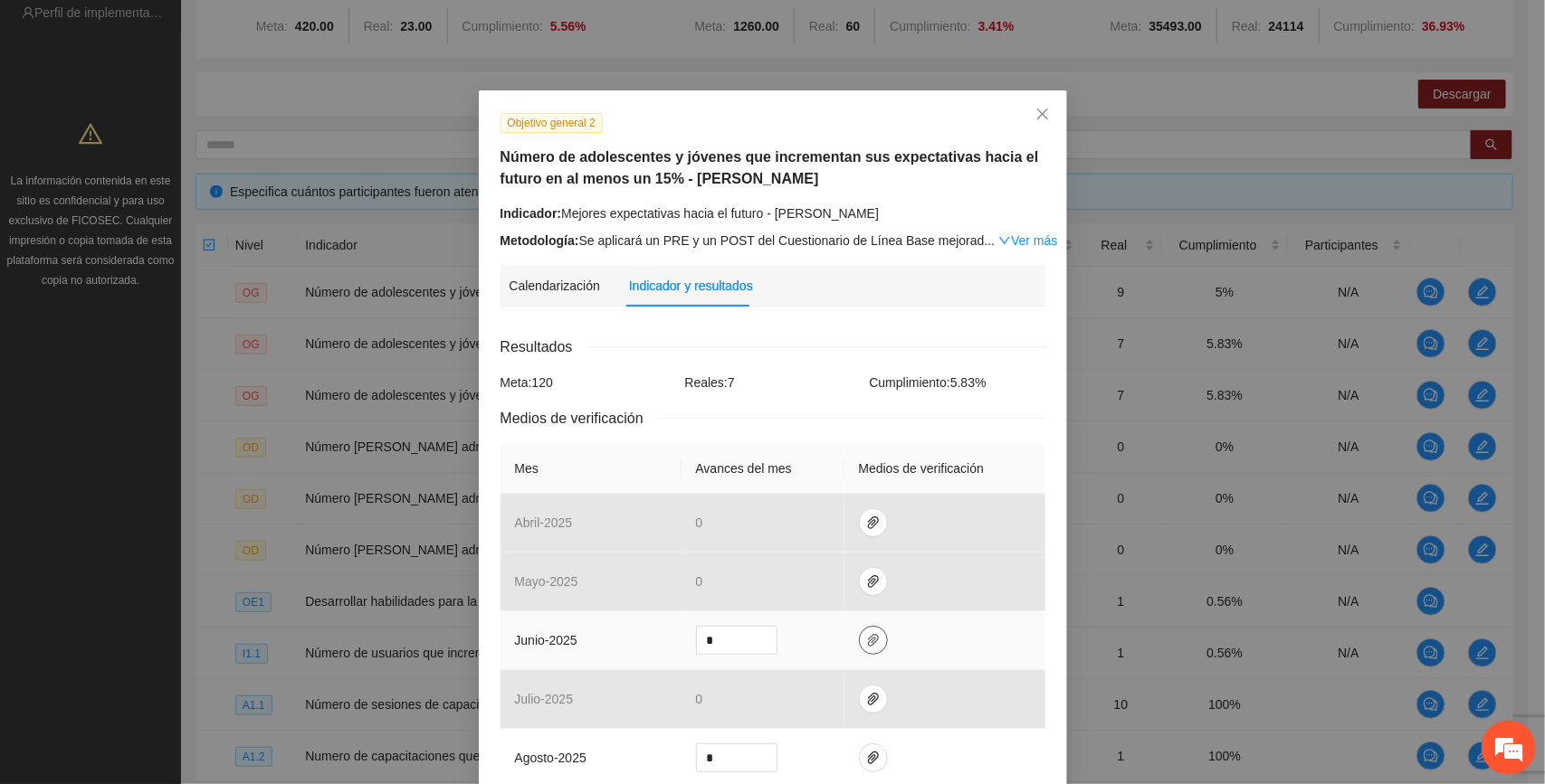
click at [861, 643] on icon "paper-clip" at bounding box center [873, 640] width 11 height 13
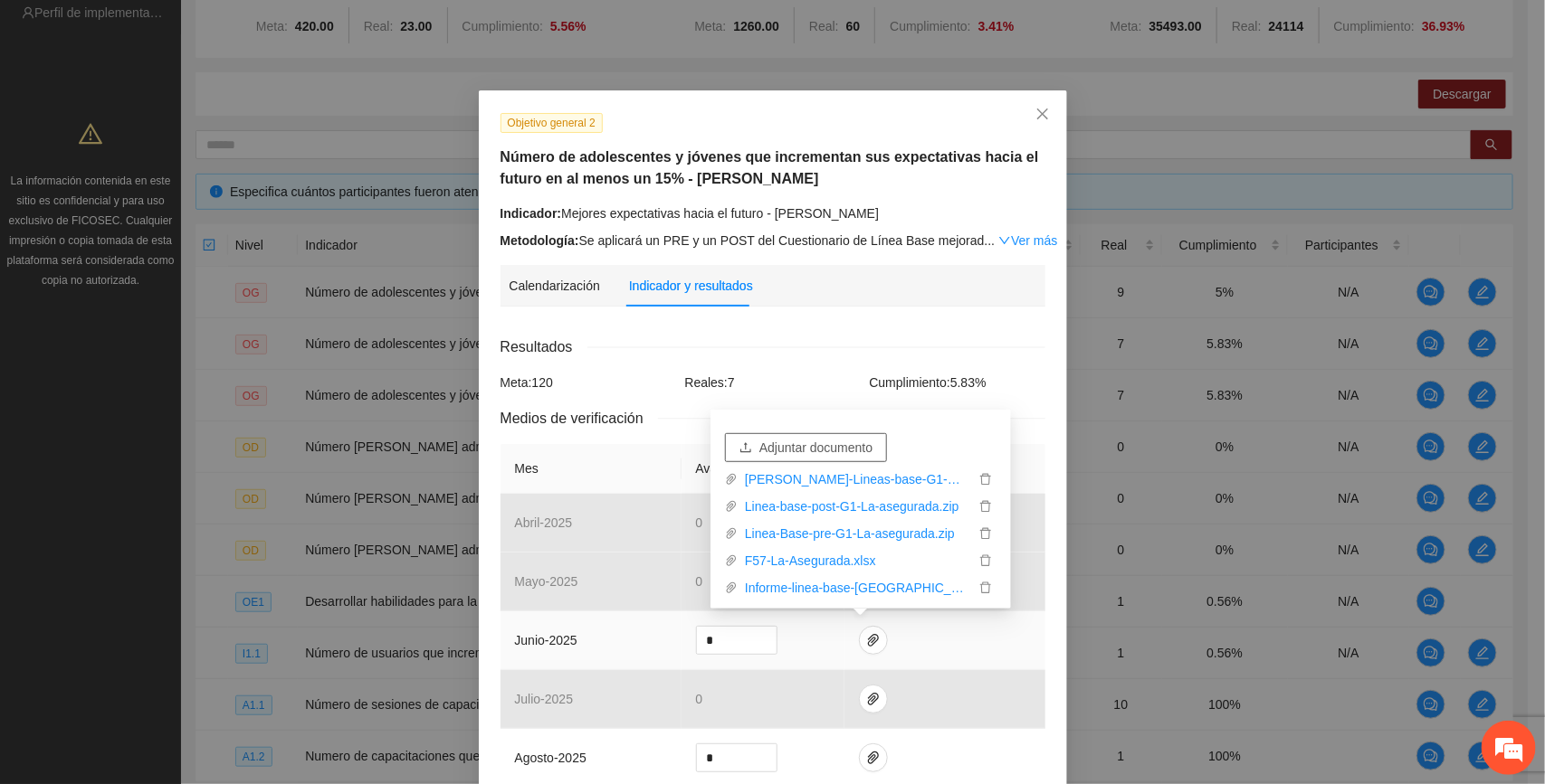
click at [838, 445] on span "Adjuntar documento" at bounding box center [815, 448] width 113 height 19
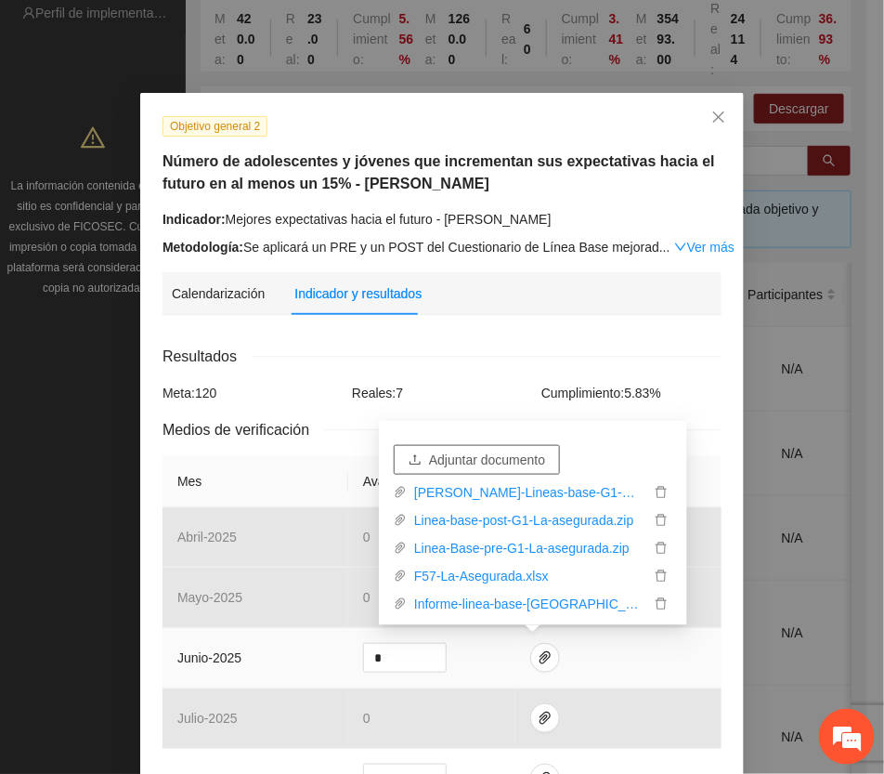
click at [508, 451] on span "Adjuntar documento" at bounding box center [487, 460] width 116 height 20
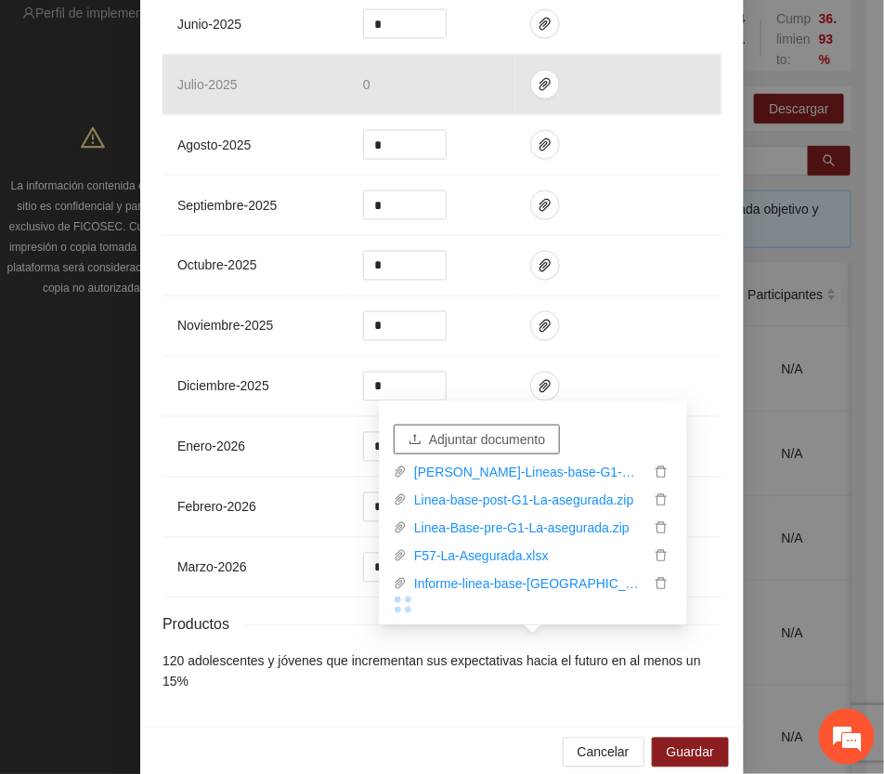
scroll to position [644, 0]
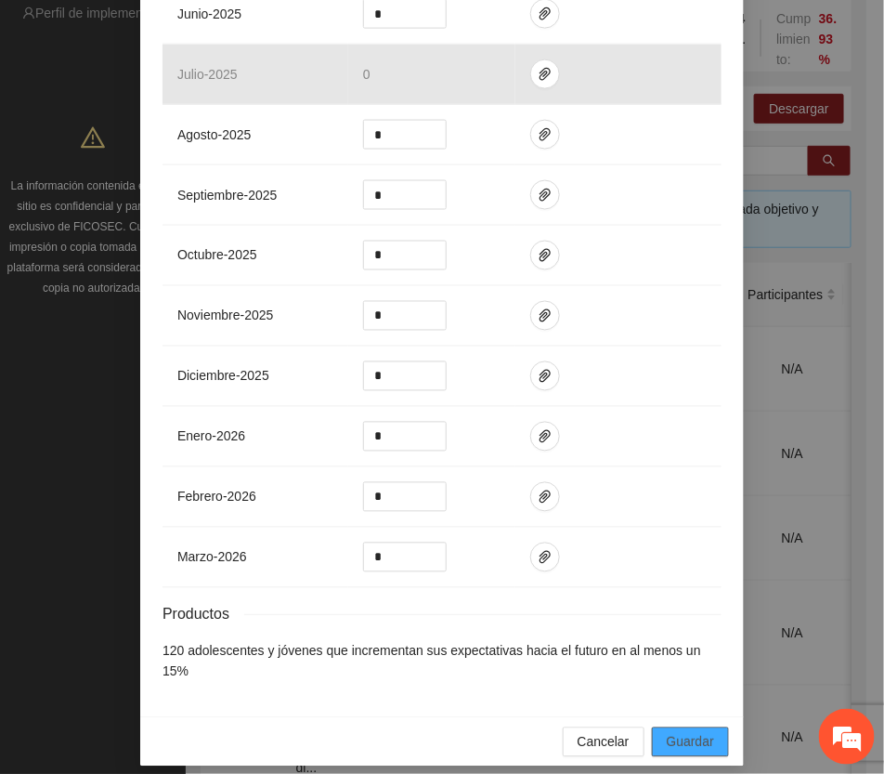
click at [685, 732] on span "Guardar" at bounding box center [690, 742] width 47 height 20
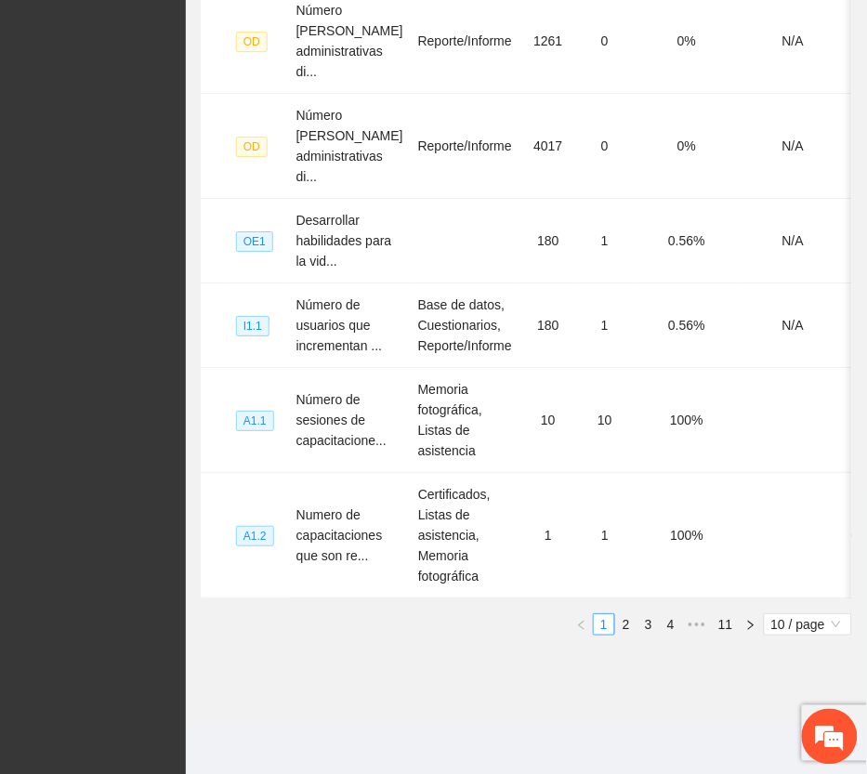
scroll to position [411, 0]
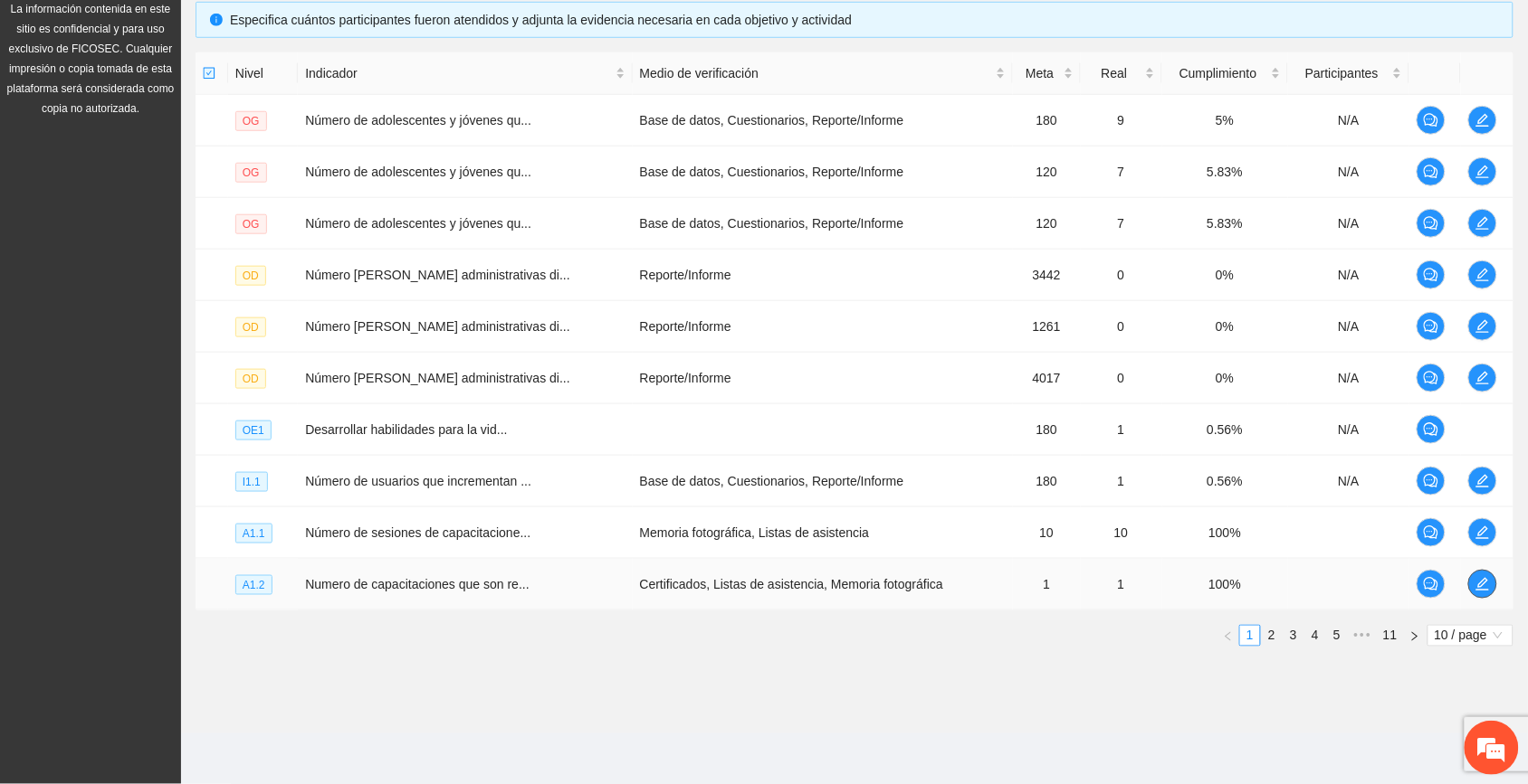
click at [861, 573] on button "button" at bounding box center [1483, 584] width 29 height 29
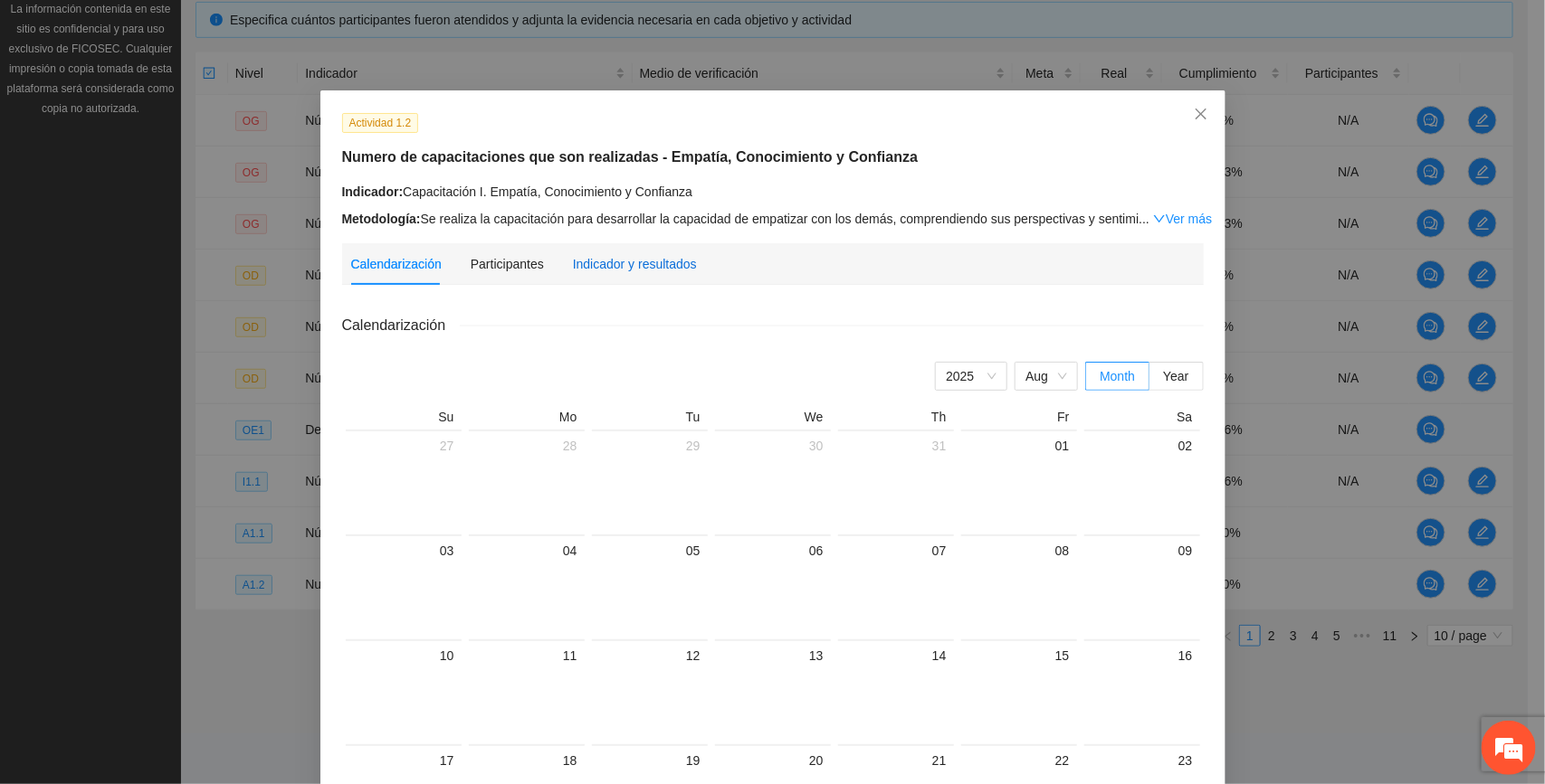
click at [641, 262] on div "Indicador y resultados" at bounding box center [634, 264] width 124 height 19
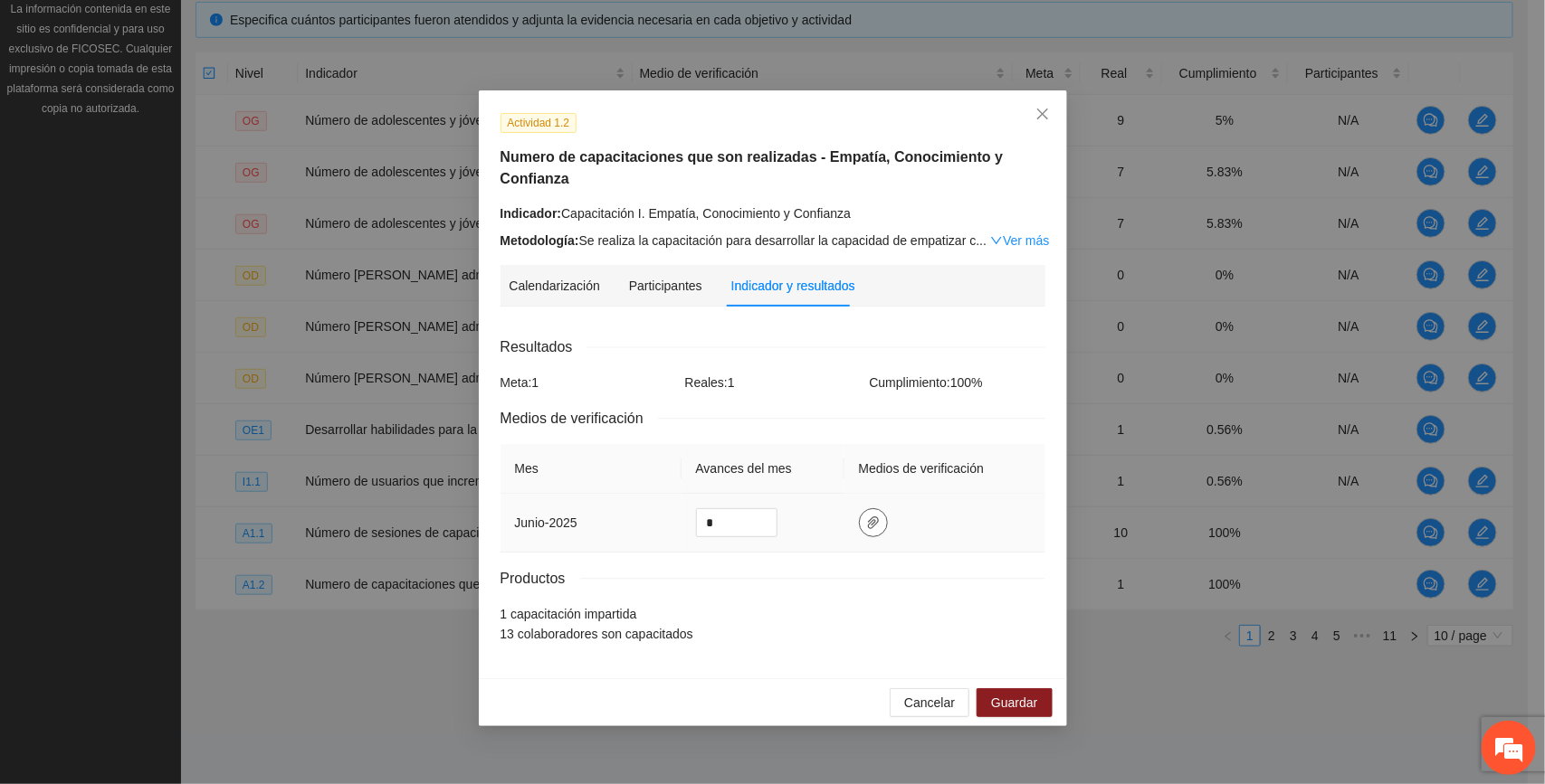
click at [861, 518] on icon "paper-clip" at bounding box center [873, 522] width 11 height 13
click at [845, 440] on span "Adjuntar documento" at bounding box center [825, 442] width 113 height 19
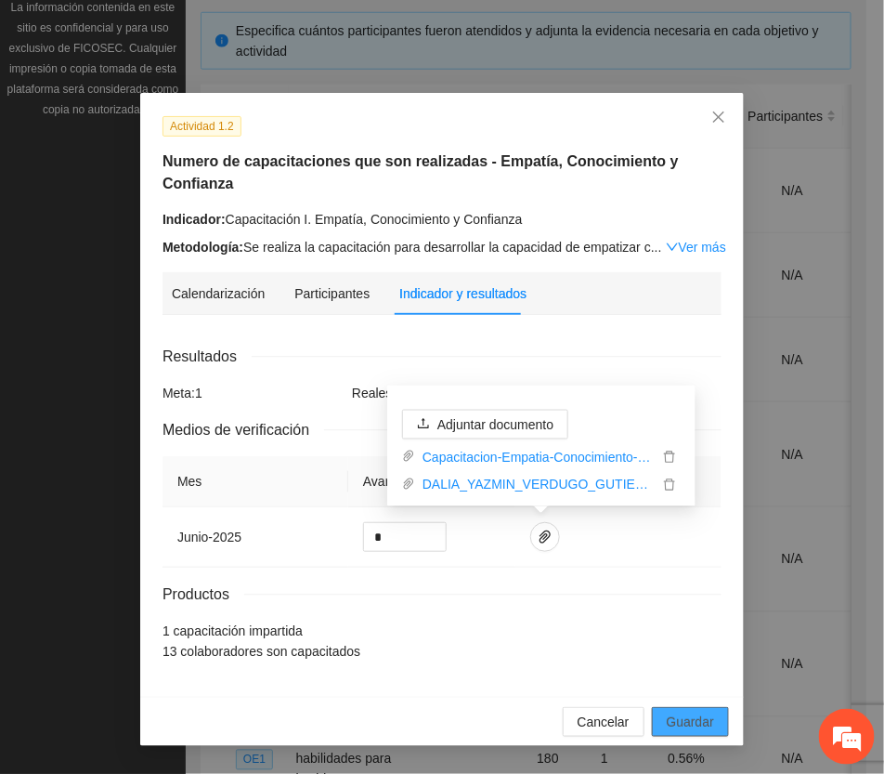
drag, startPoint x: 702, startPoint y: 714, endPoint x: 666, endPoint y: 699, distance: 39.2
click at [701, 714] on span "Guardar" at bounding box center [690, 722] width 47 height 20
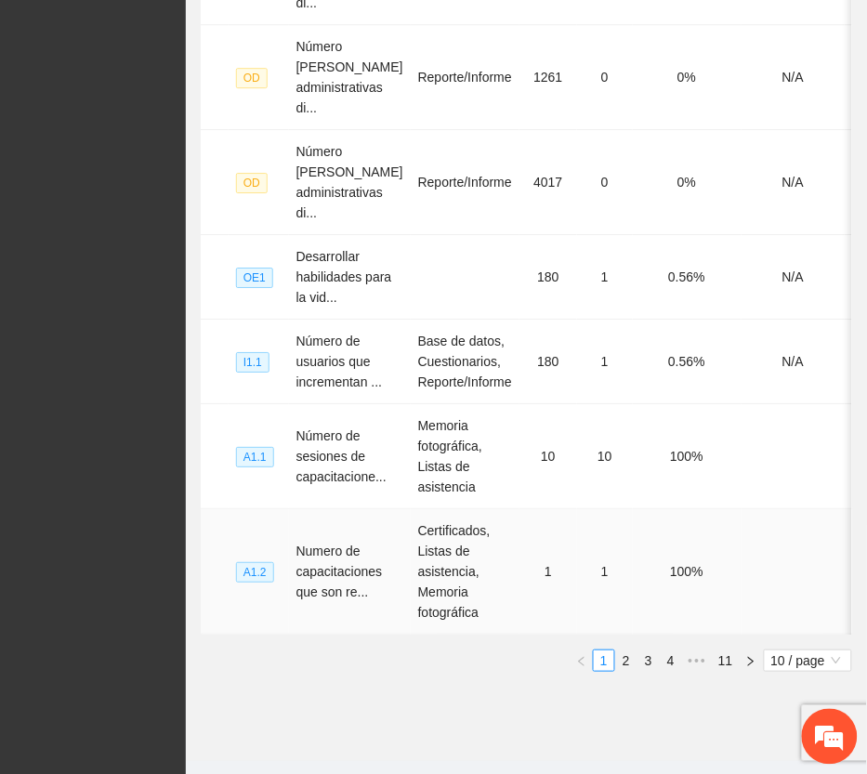
scroll to position [950, 0]
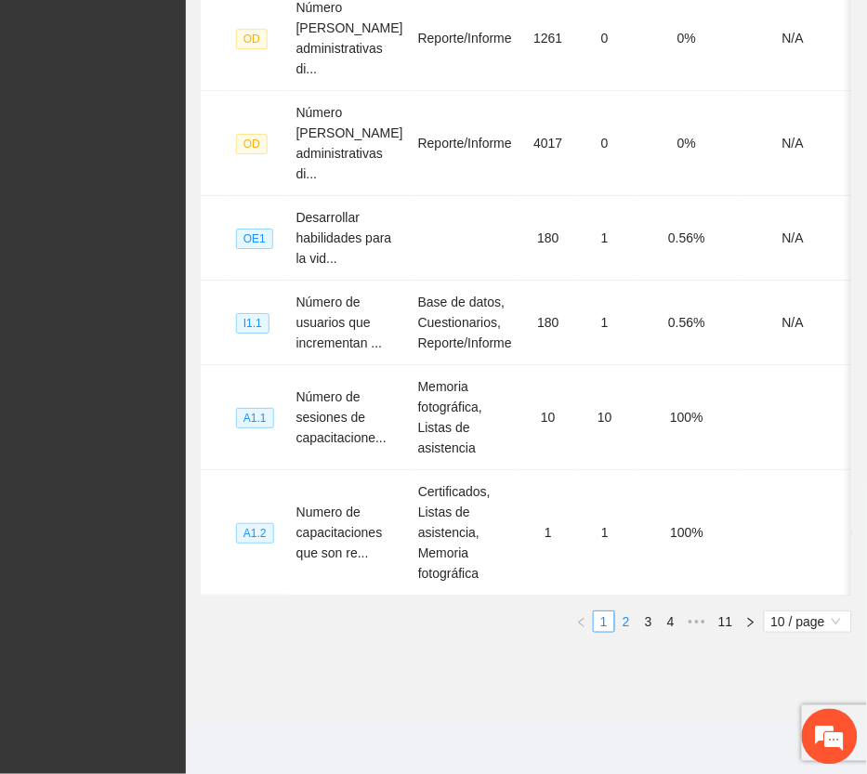
click at [627, 628] on link "2" at bounding box center [626, 621] width 20 height 20
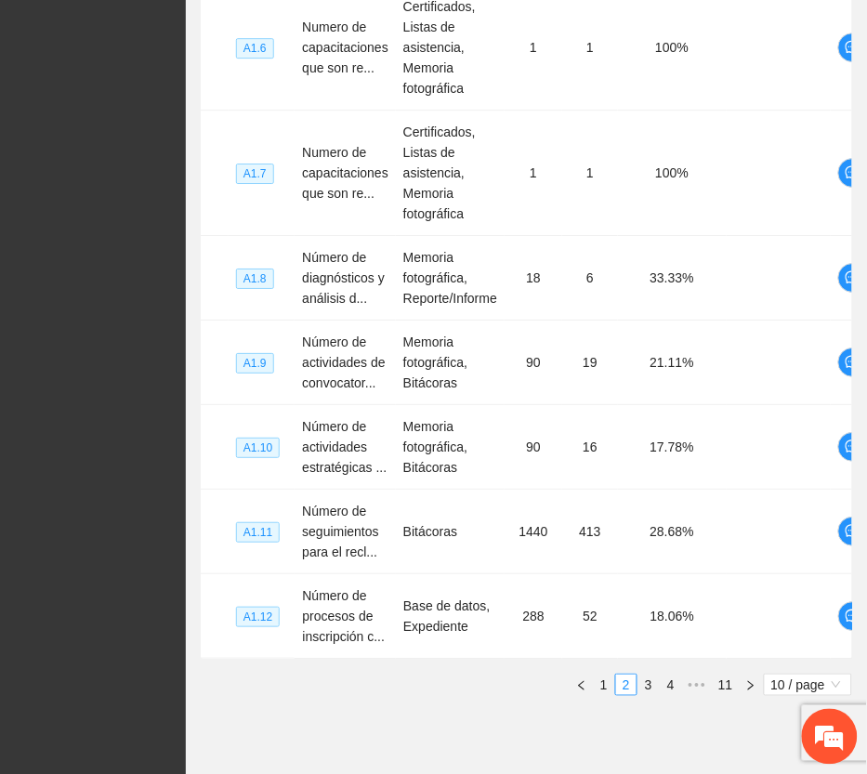
scroll to position [411, 0]
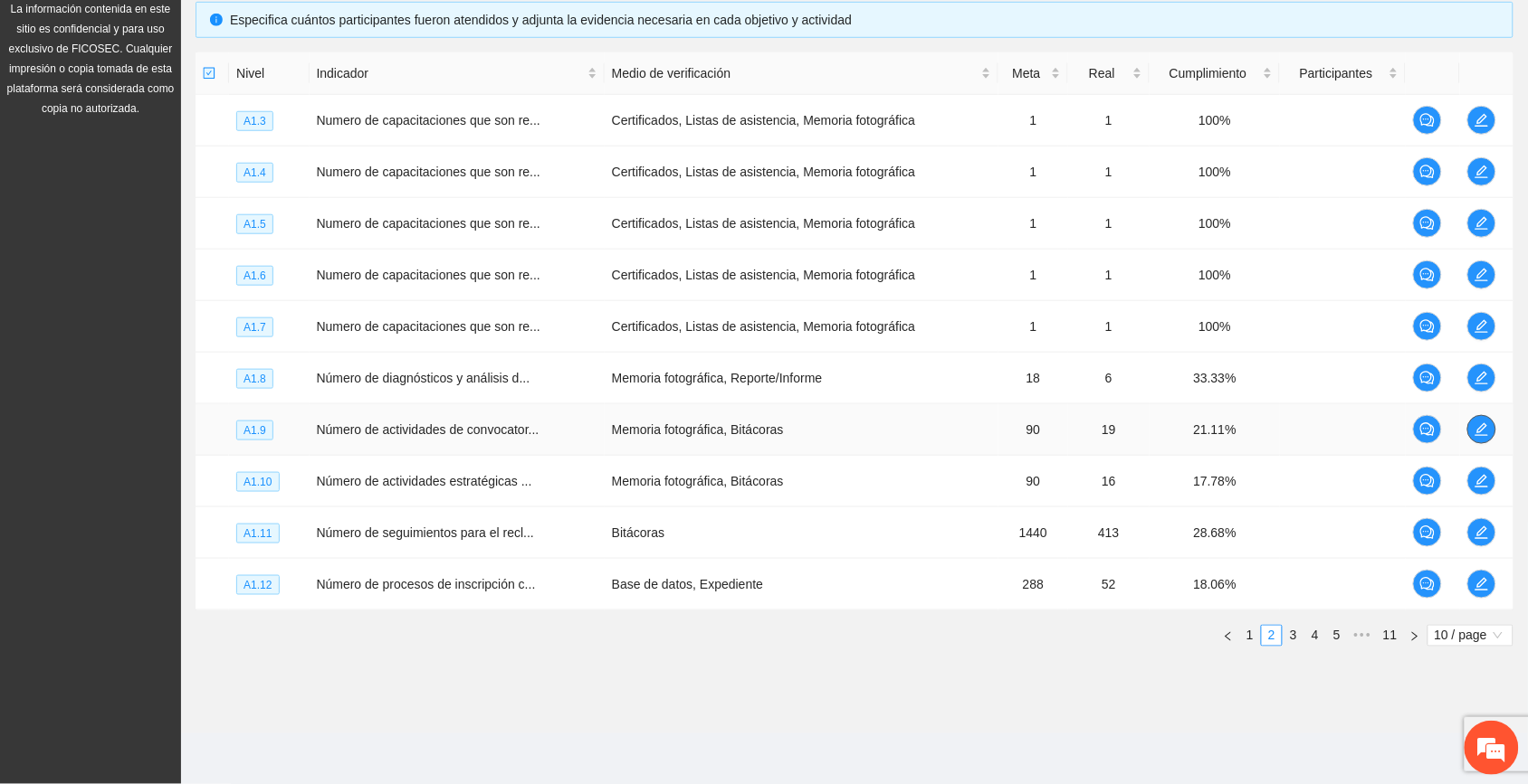
click at [861, 427] on icon "edit" at bounding box center [1480, 429] width 13 height 13
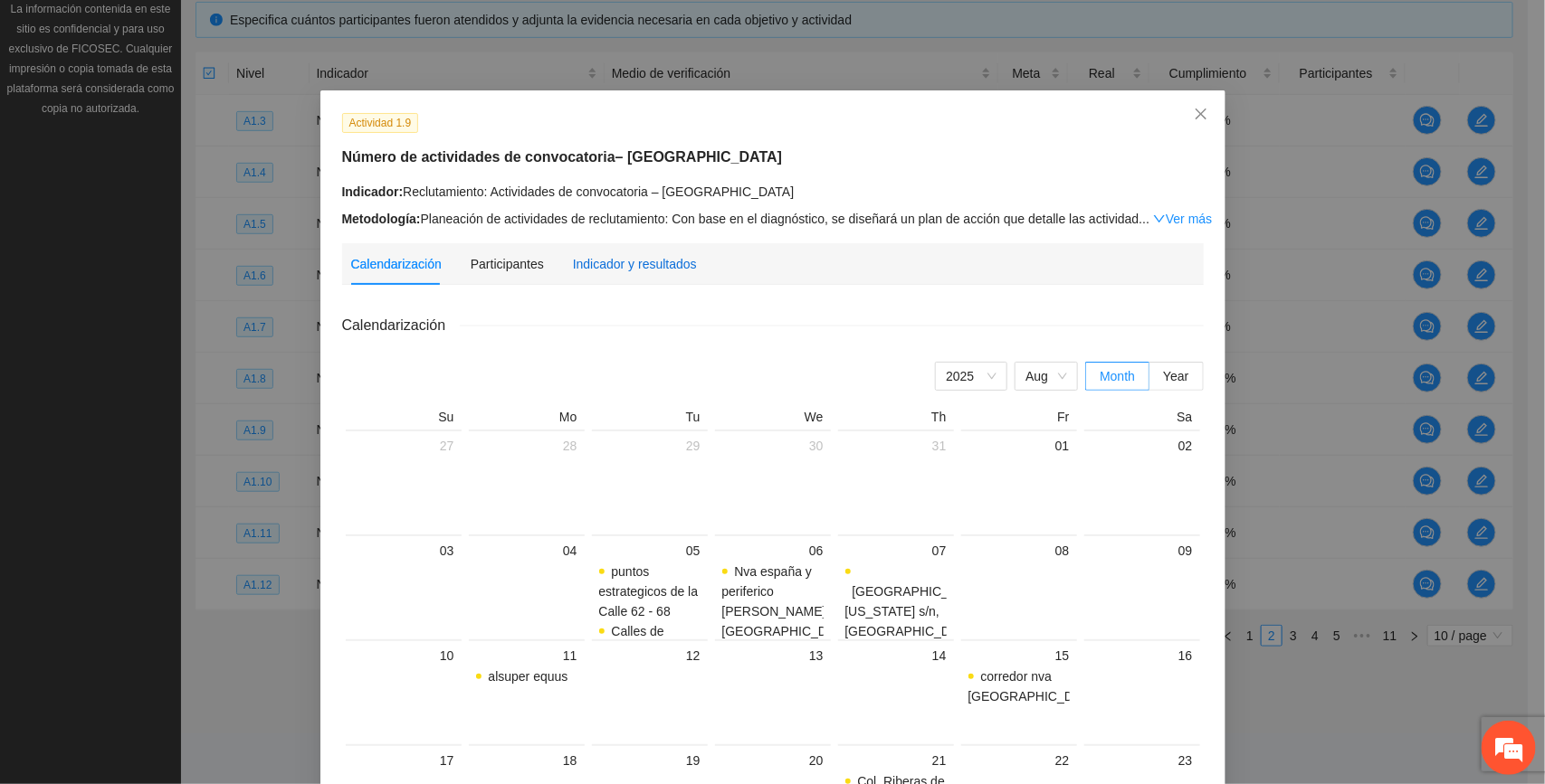
click at [653, 264] on div "Indicador y resultados" at bounding box center [634, 264] width 124 height 19
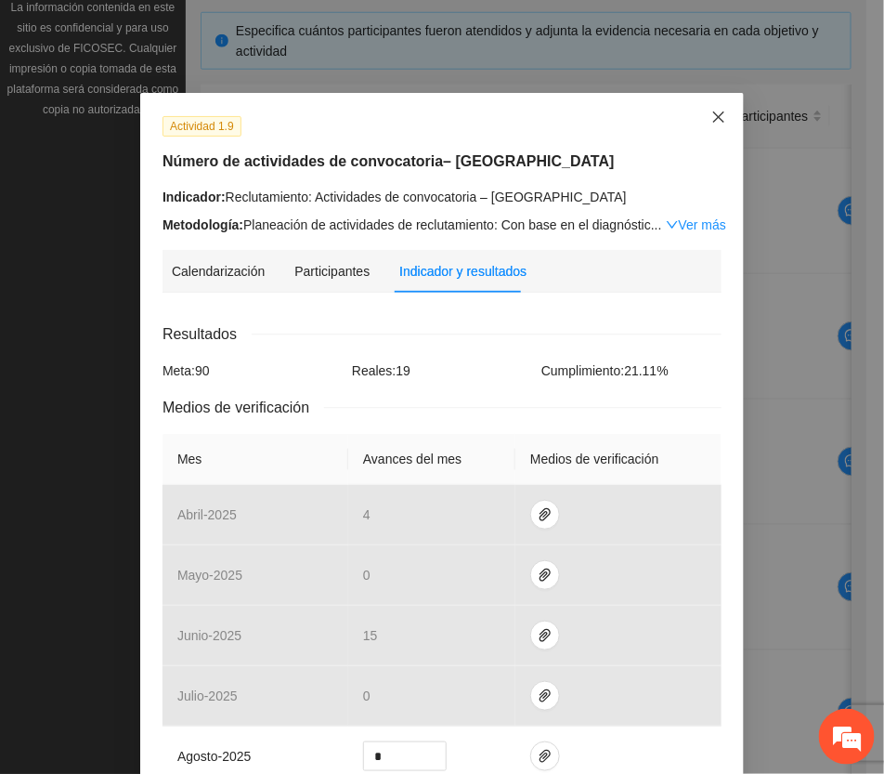
click at [714, 118] on icon "close" at bounding box center [719, 117] width 15 height 15
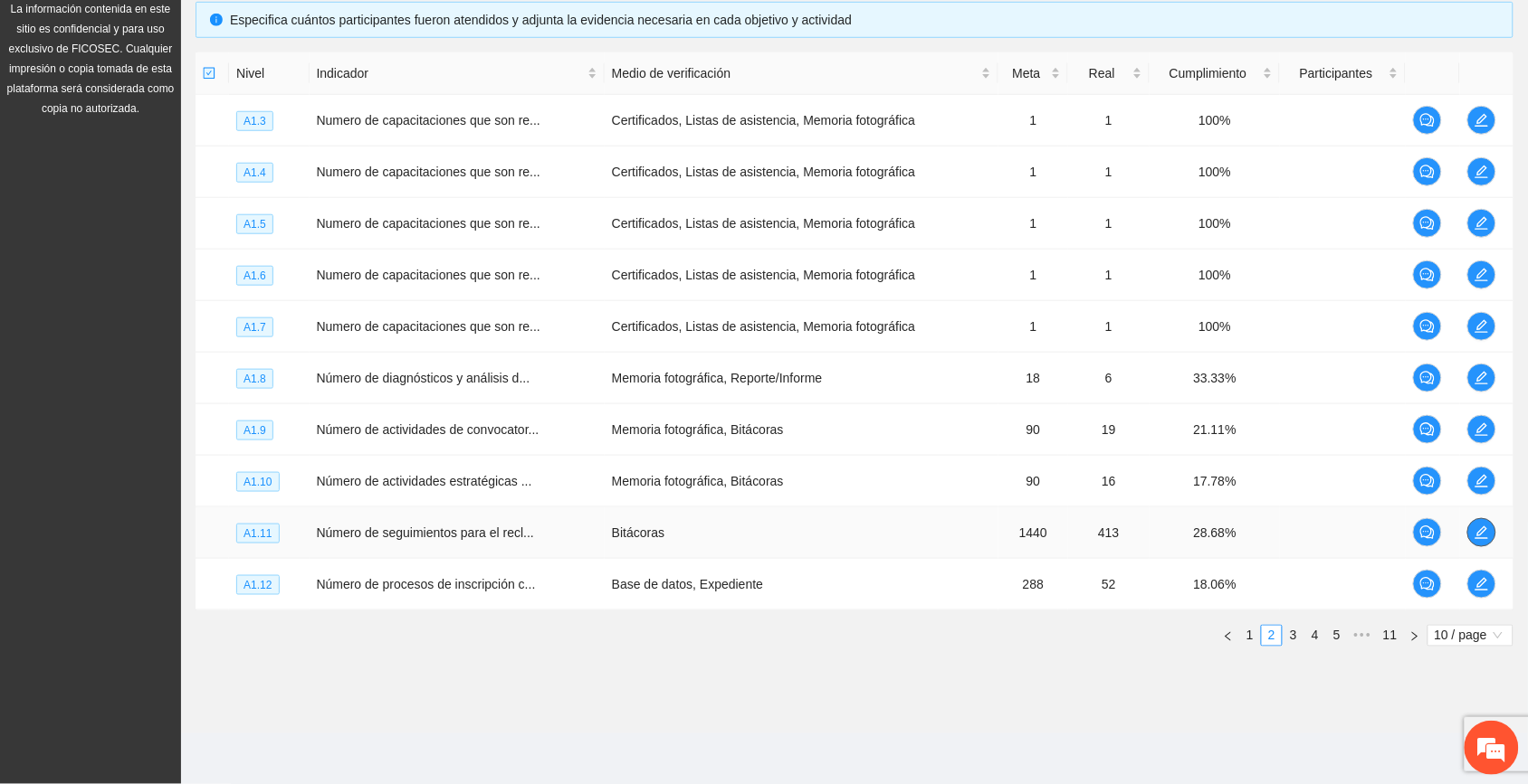
click at [861, 526] on span "edit" at bounding box center [1482, 533] width 27 height 15
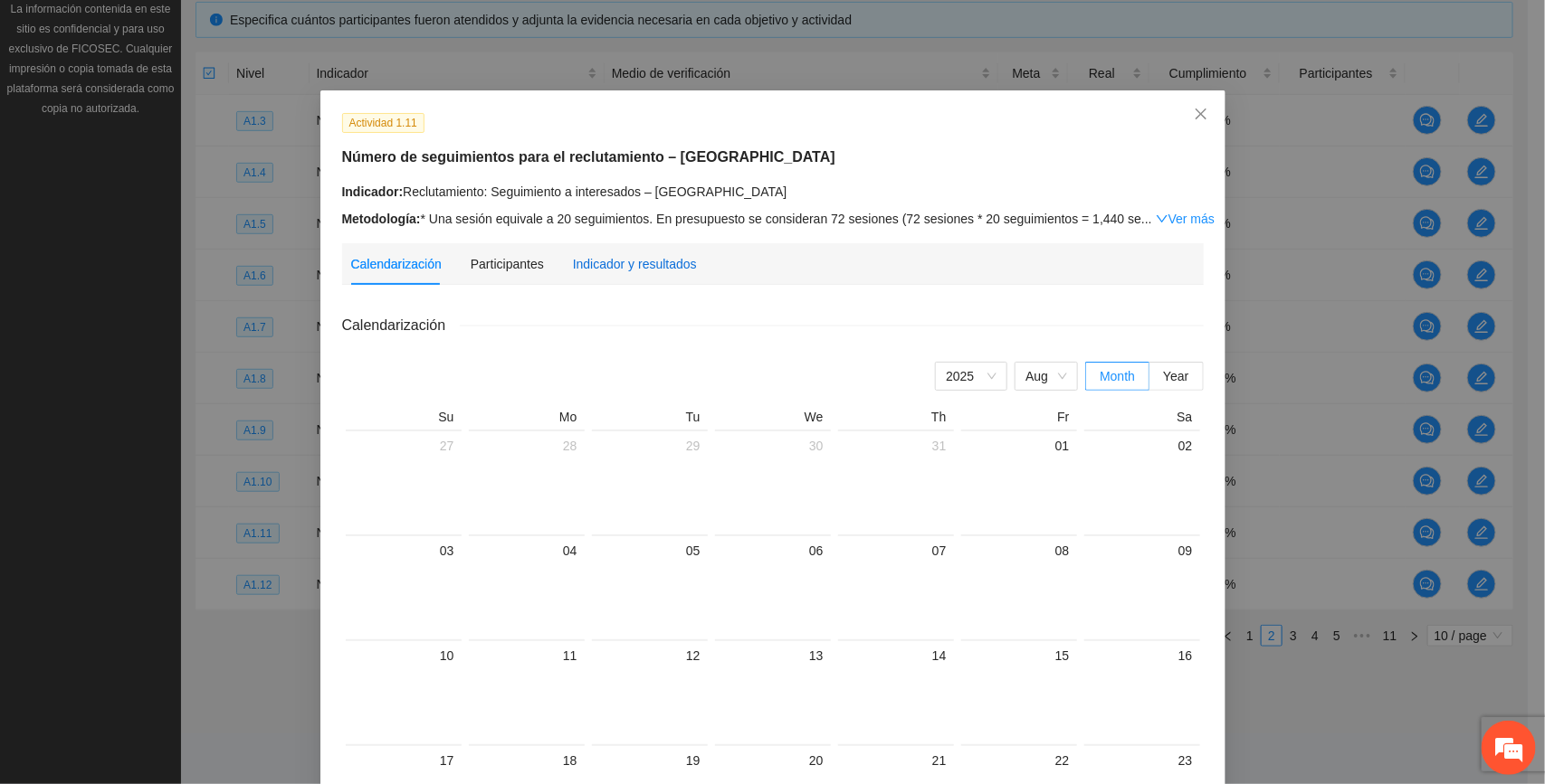
click at [635, 259] on div "Indicador y resultados" at bounding box center [634, 264] width 124 height 19
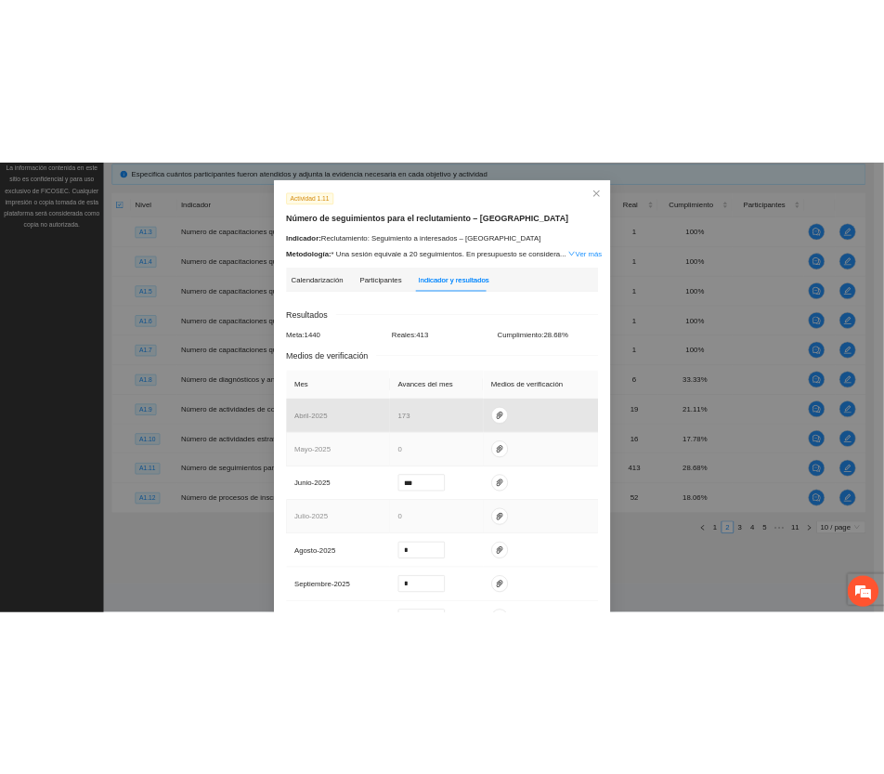
scroll to position [116, 0]
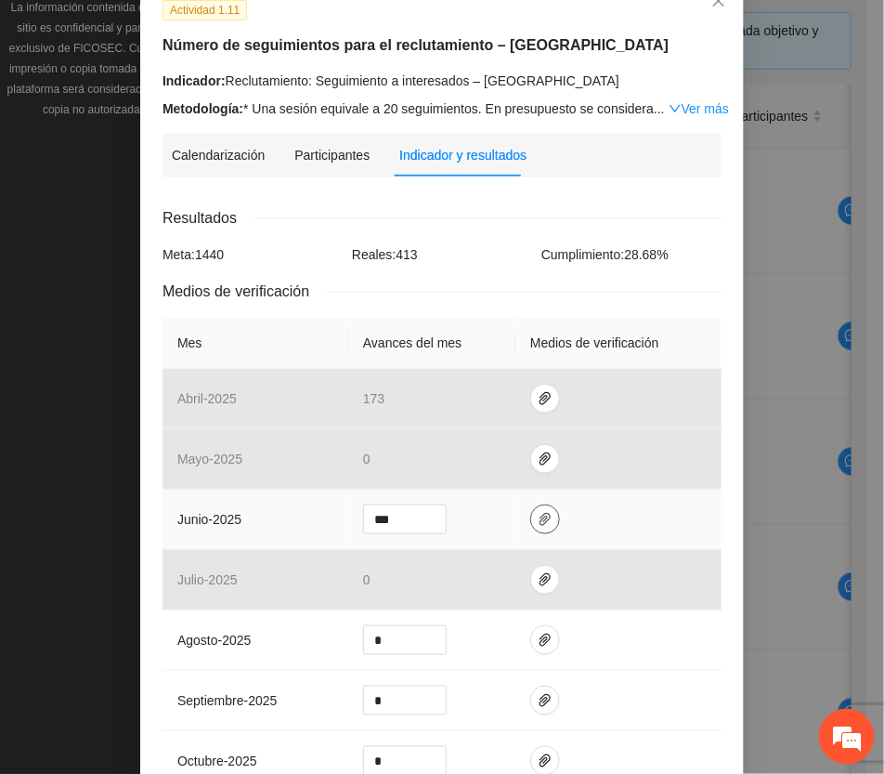
click at [538, 520] on icon "paper-clip" at bounding box center [545, 519] width 15 height 15
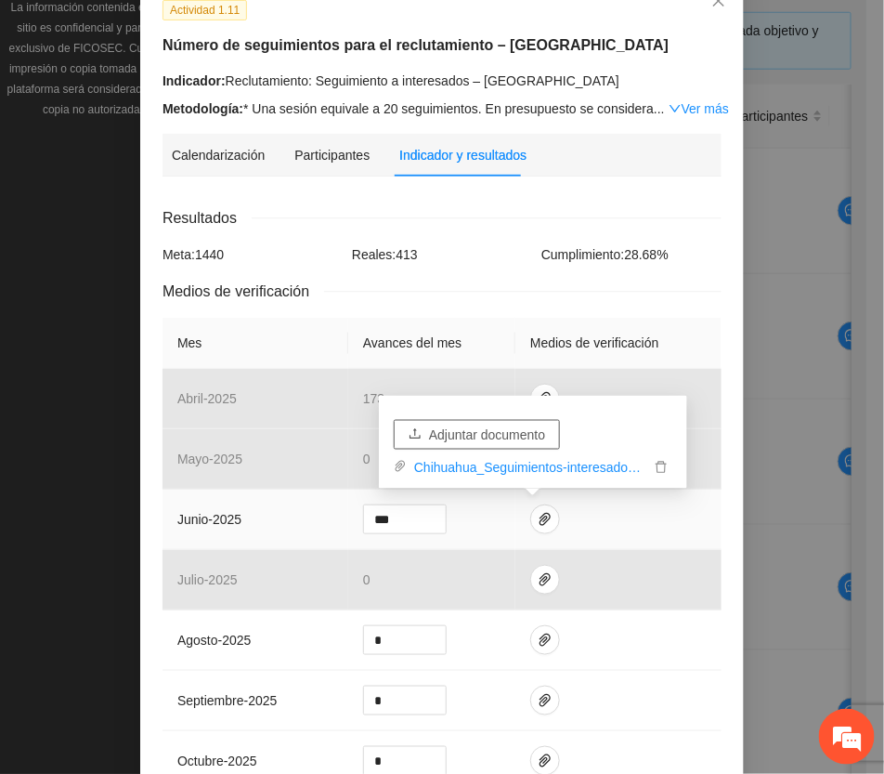
click at [499, 434] on span "Adjuntar documento" at bounding box center [487, 435] width 116 height 20
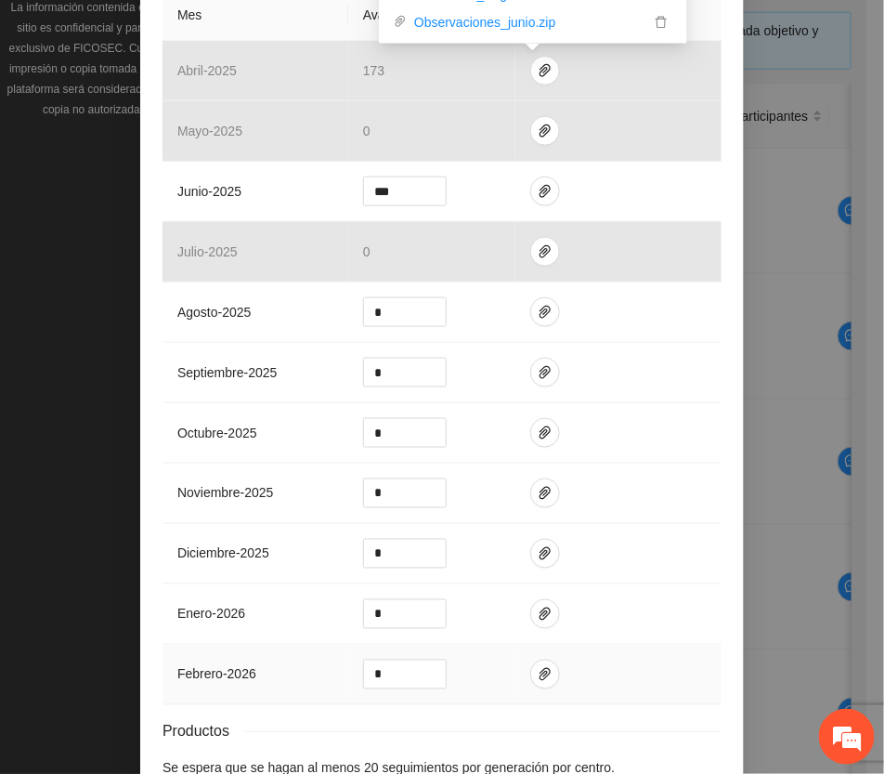
scroll to position [560, 0]
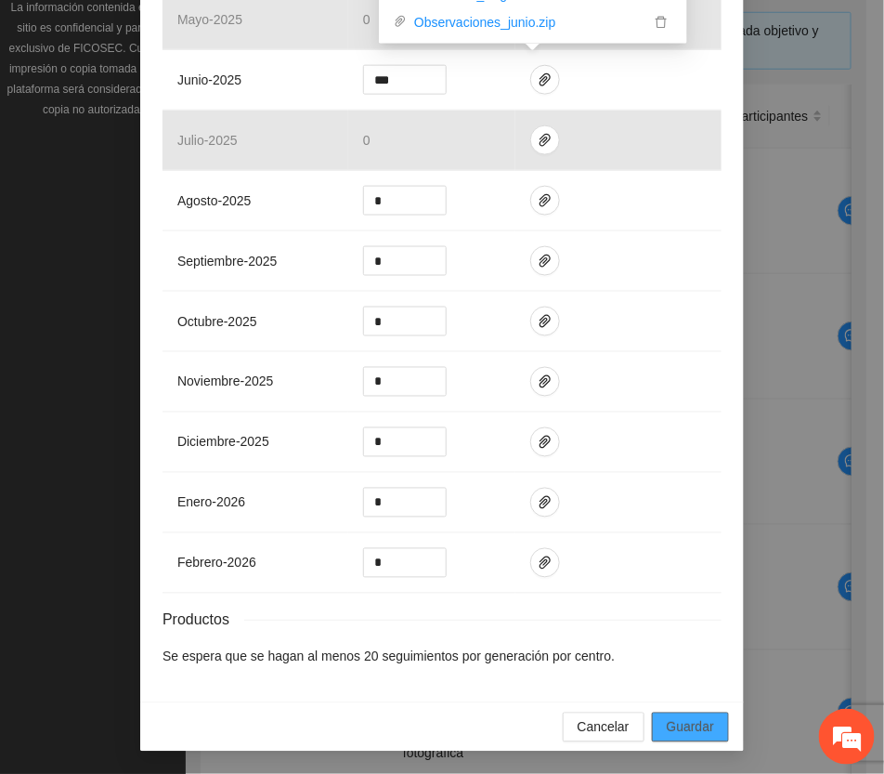
click at [674, 725] on span "Guardar" at bounding box center [690, 727] width 47 height 20
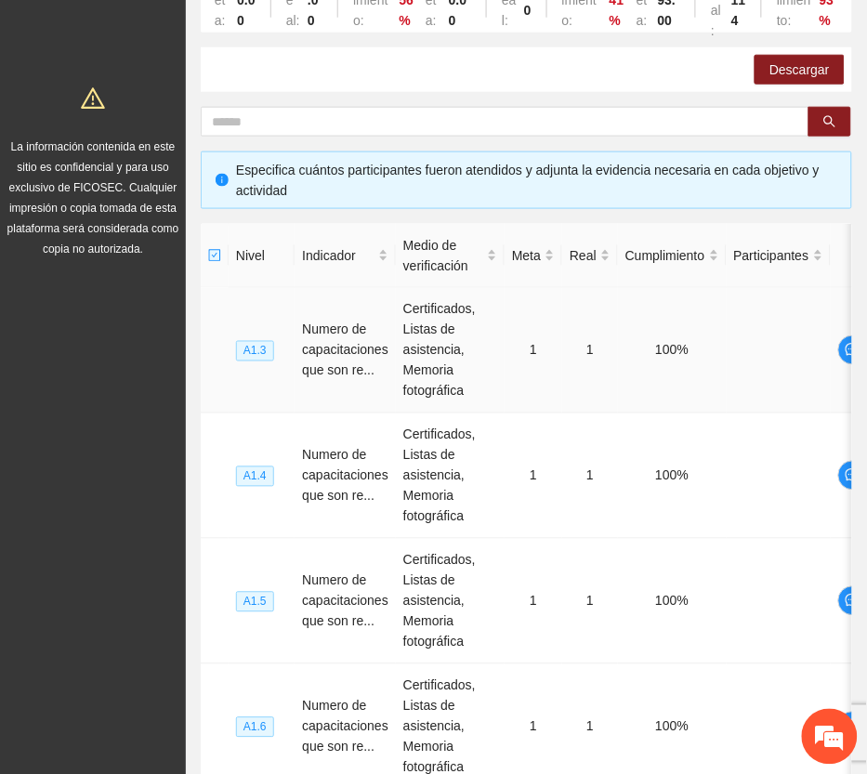
scroll to position [0, 0]
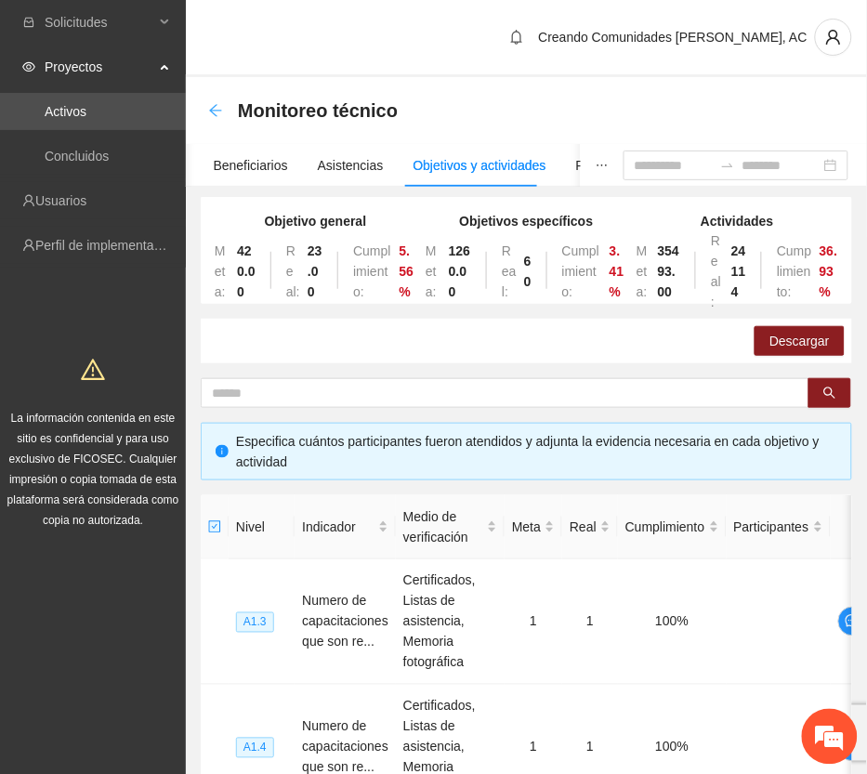
click at [216, 111] on icon "arrow-left" at bounding box center [215, 110] width 15 height 15
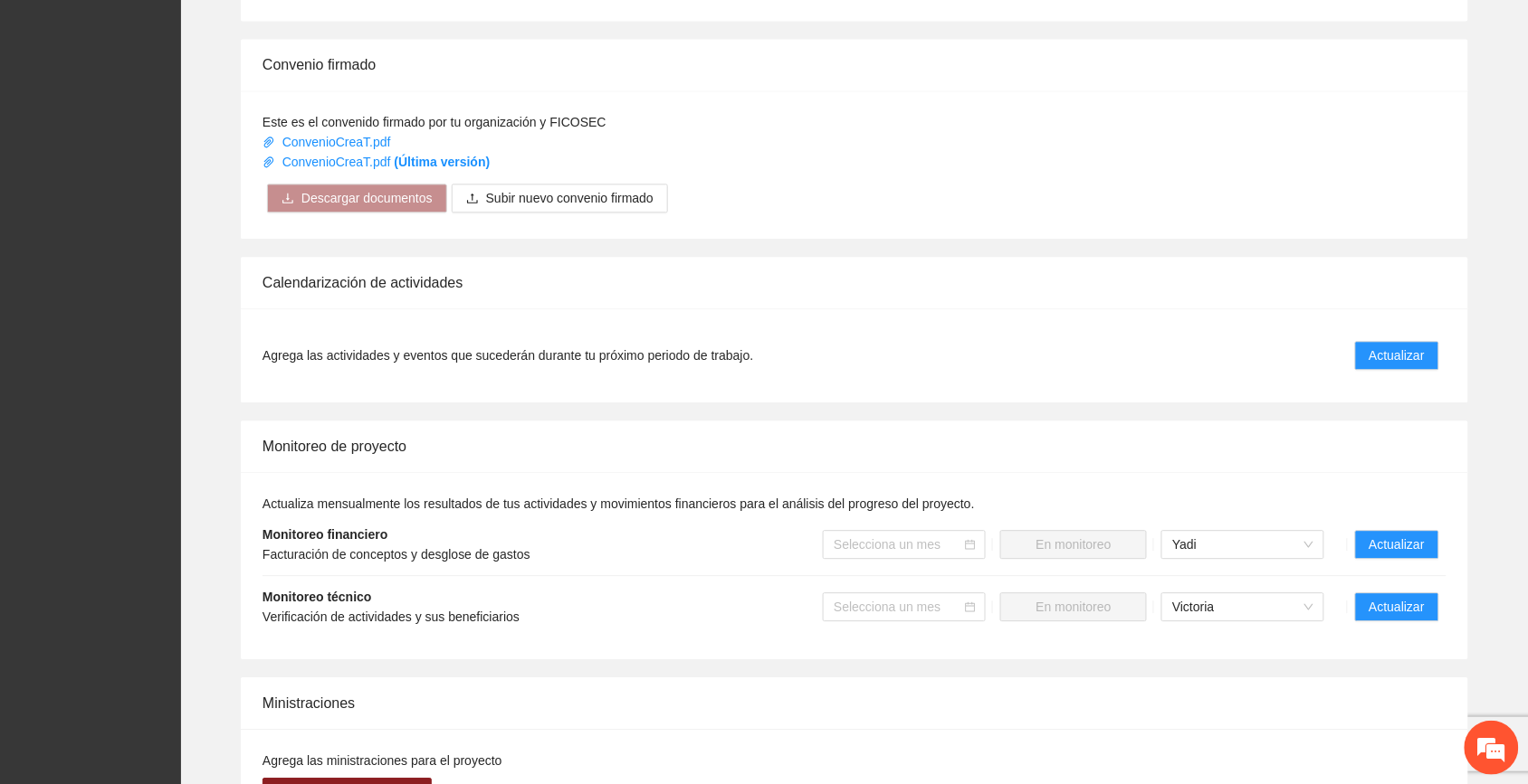
scroll to position [1131, 0]
click at [861, 344] on span "Actualizar" at bounding box center [1397, 354] width 56 height 19
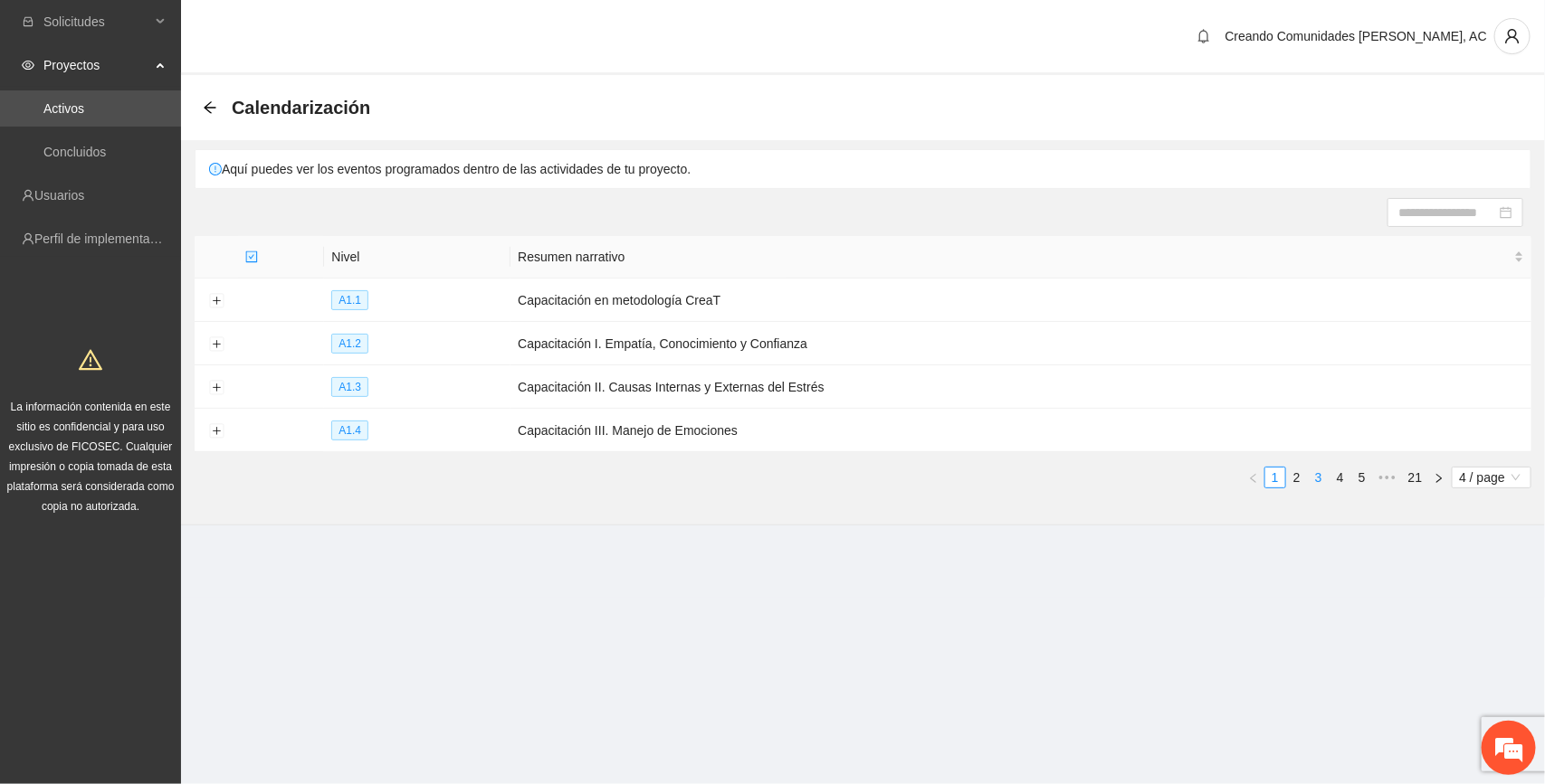
click at [861, 478] on link "3" at bounding box center [1318, 477] width 19 height 19
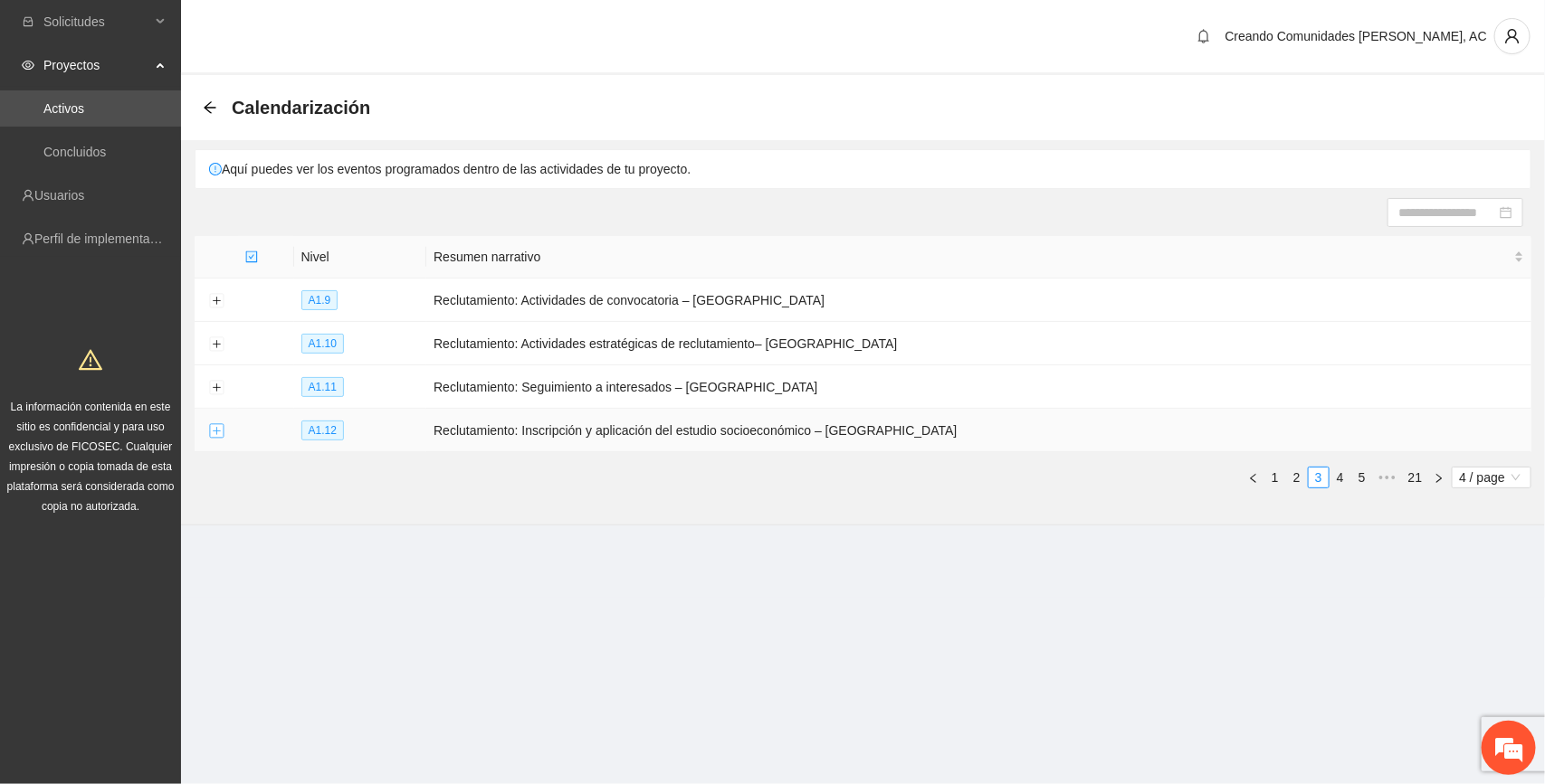
click at [210, 430] on button "Expand row" at bounding box center [216, 431] width 15 height 15
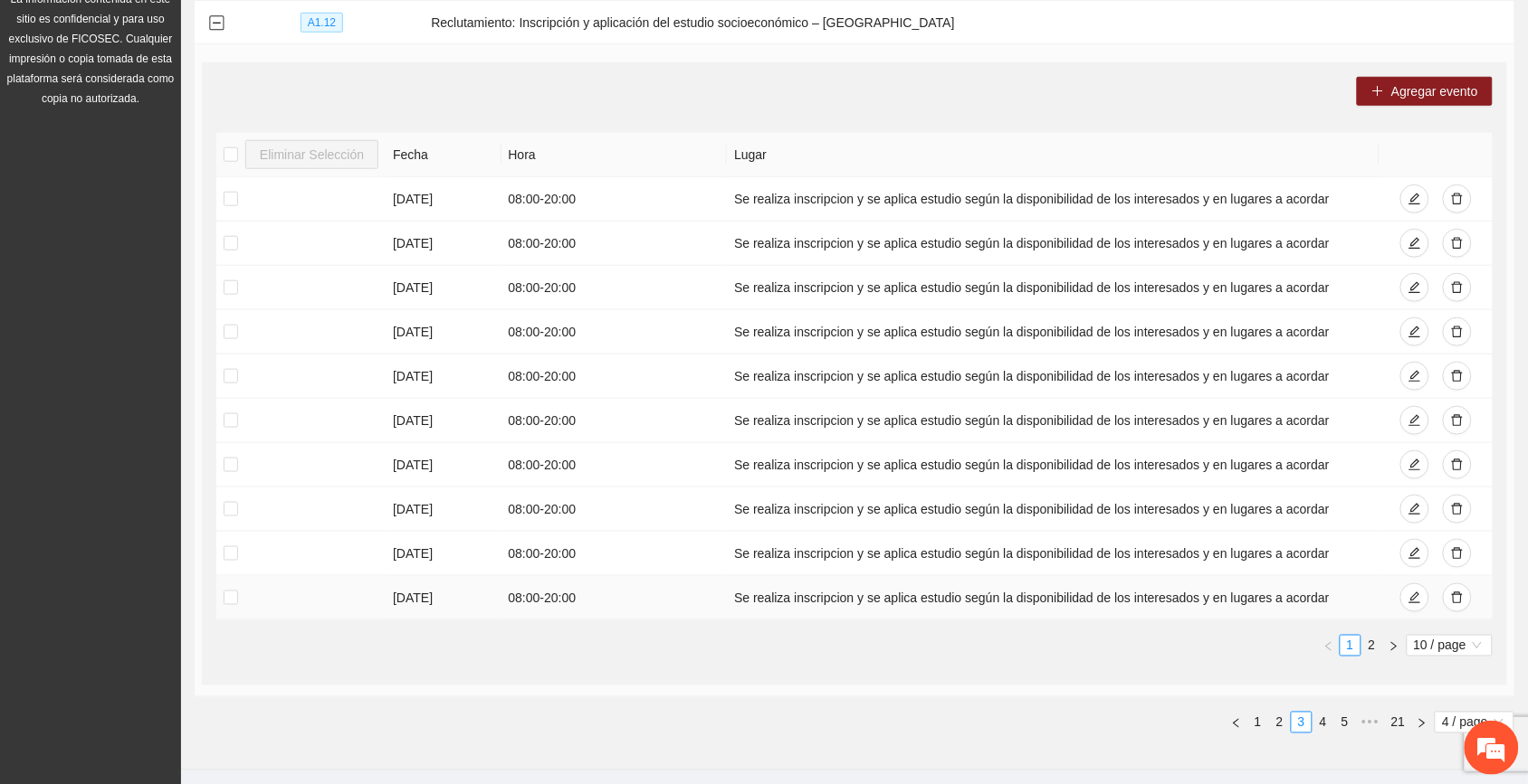
scroll to position [355, 0]
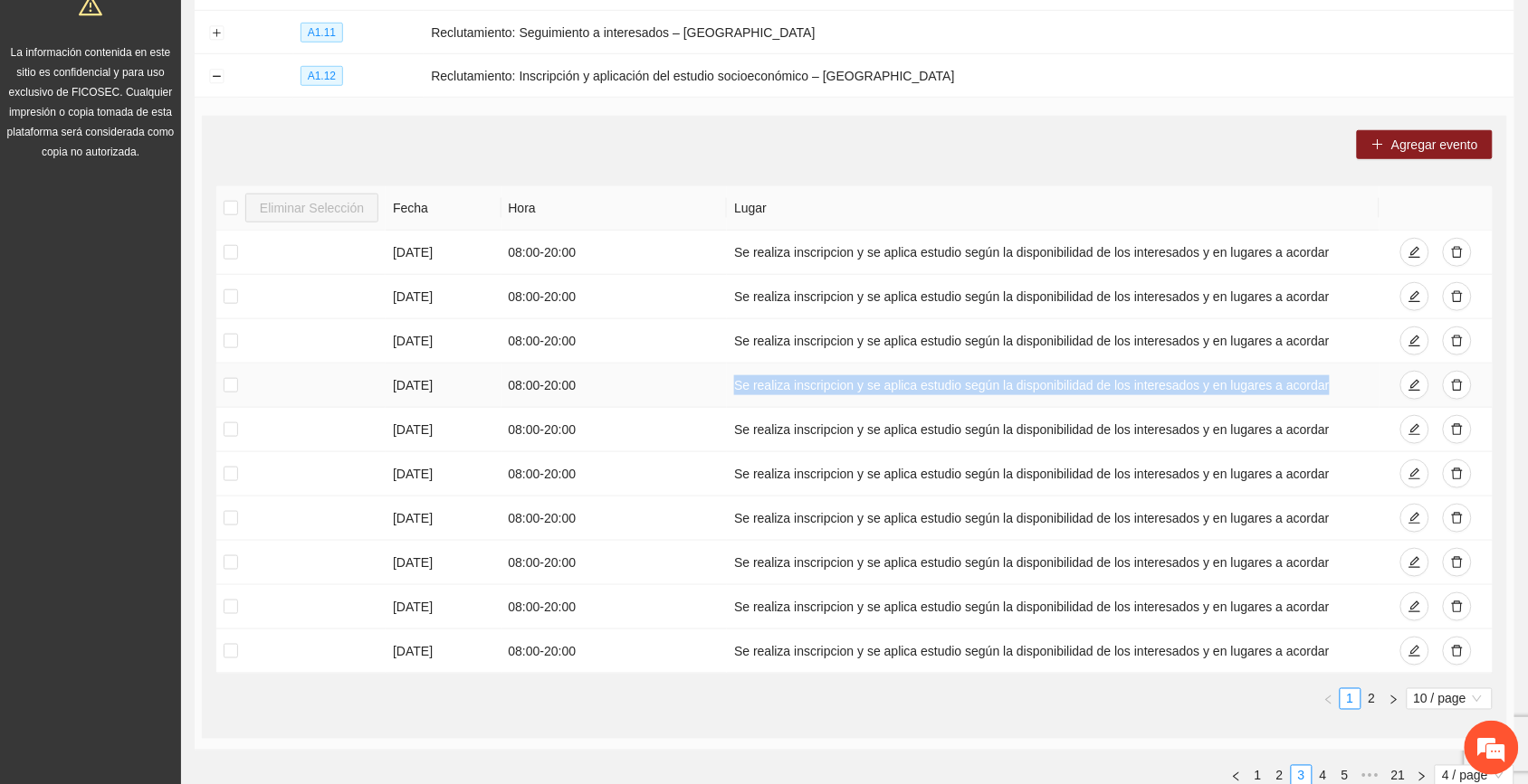
drag, startPoint x: 734, startPoint y: 385, endPoint x: 1318, endPoint y: 380, distance: 584.0
click at [861, 380] on td "Se realiza inscripcion y se aplica estudio según la disponibilidad de los inter…" at bounding box center [1052, 386] width 652 height 45
copy td "Se realiza inscripcion y se aplica estudio según la disponibilidad de los inter…"
click at [861, 698] on link "2" at bounding box center [1372, 699] width 19 height 19
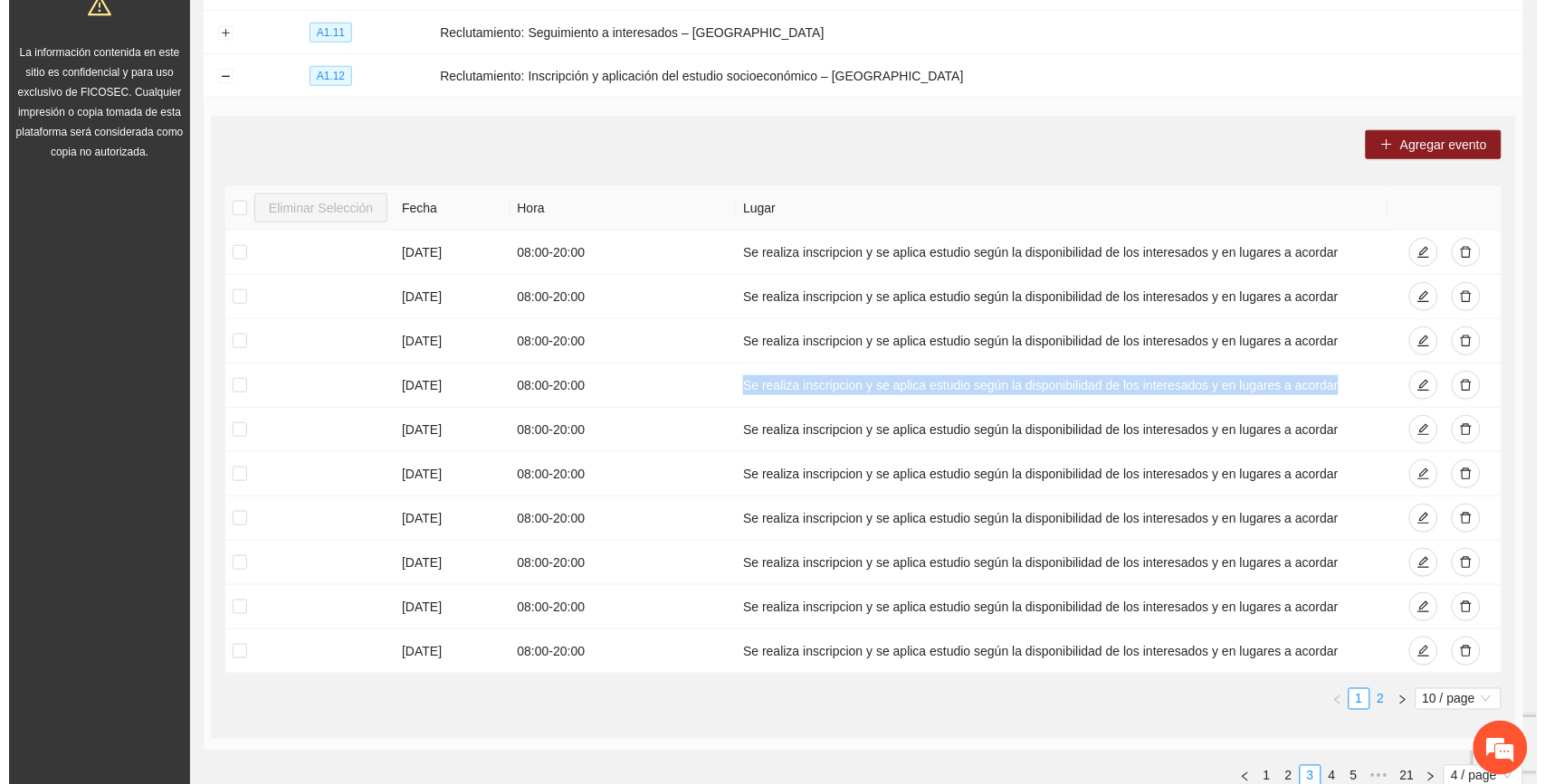
scroll to position [245, 0]
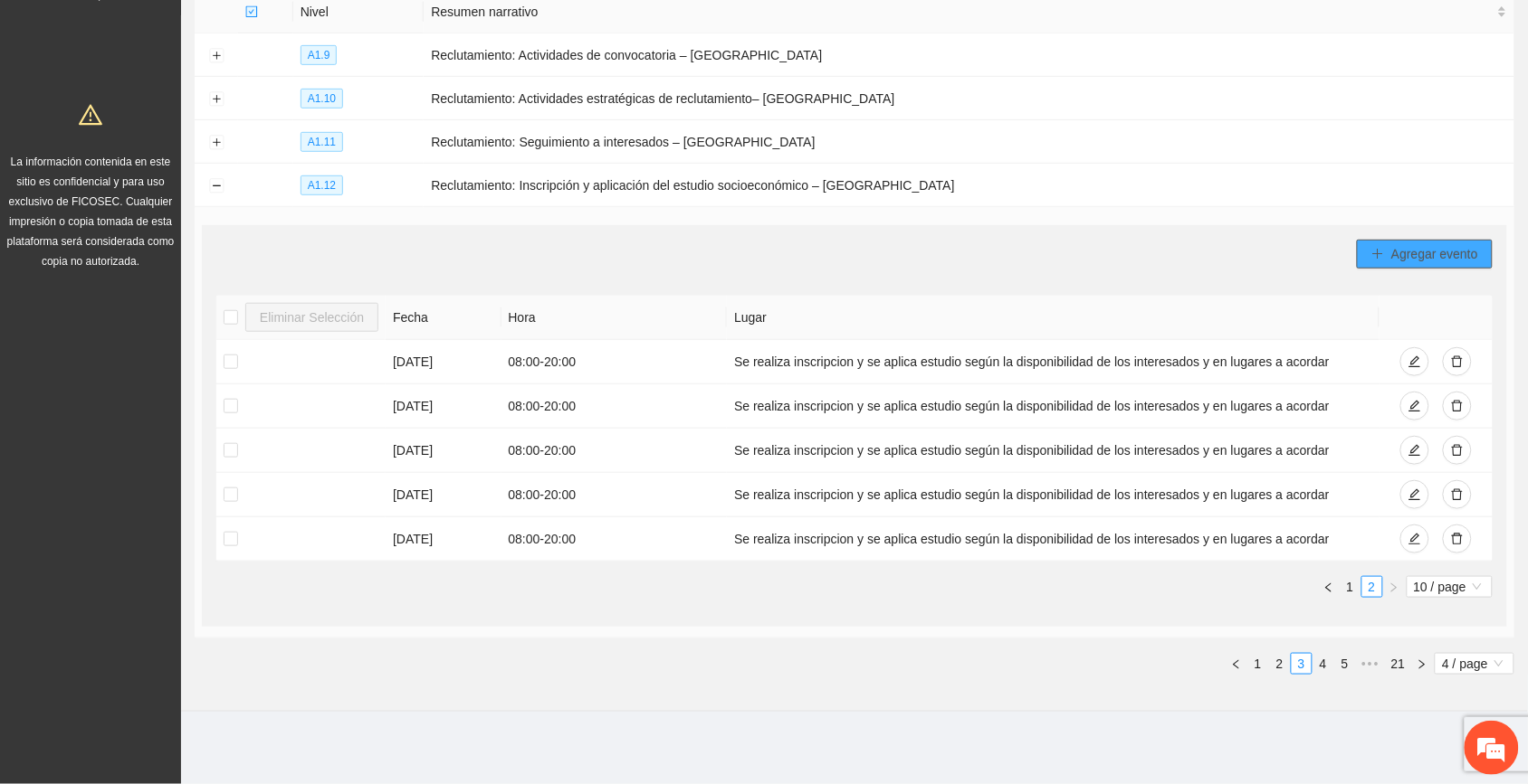
click at [861, 251] on span "Agregar evento" at bounding box center [1434, 254] width 87 height 19
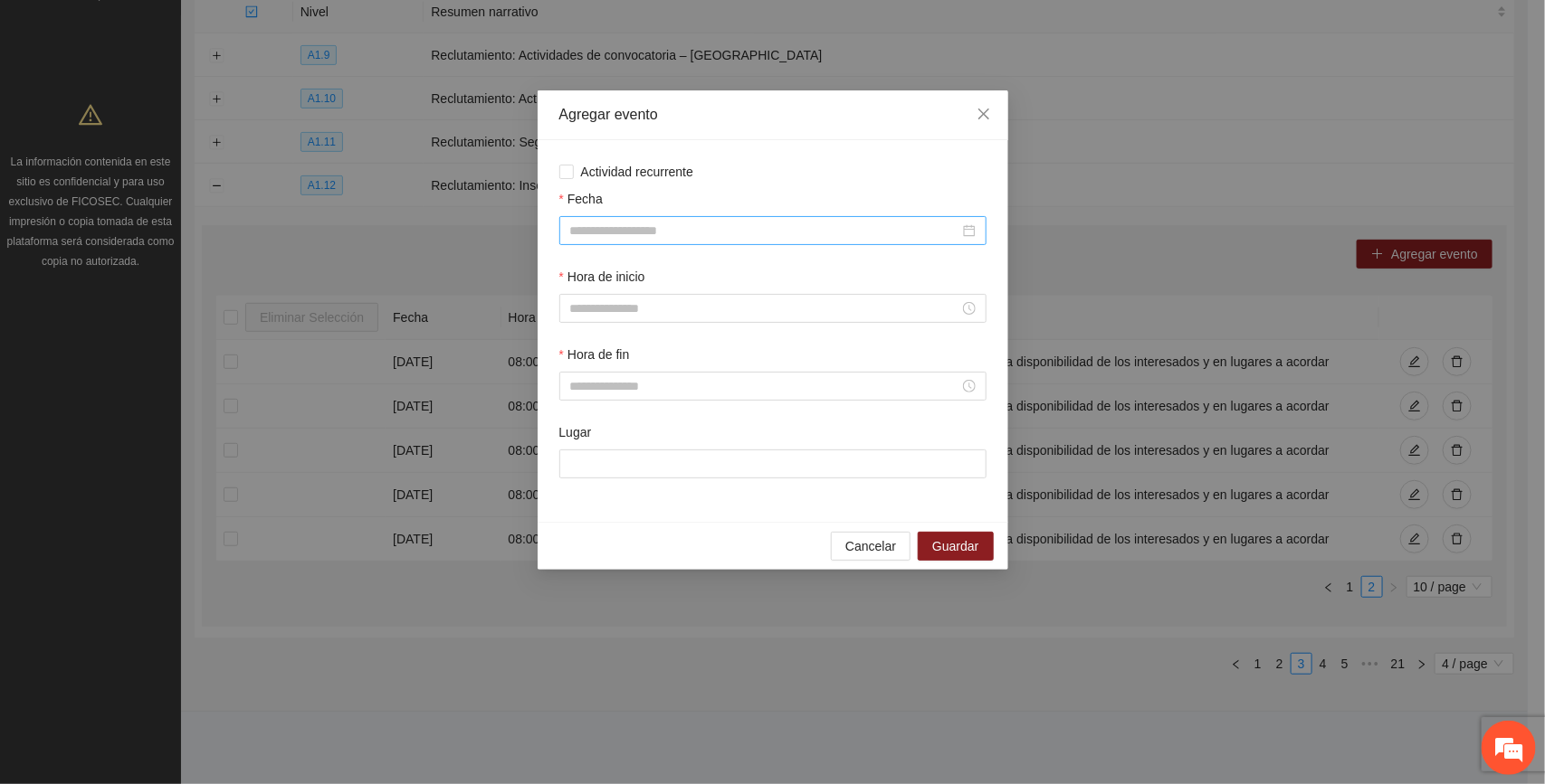
click at [636, 236] on input "Fecha" at bounding box center [764, 231] width 389 height 19
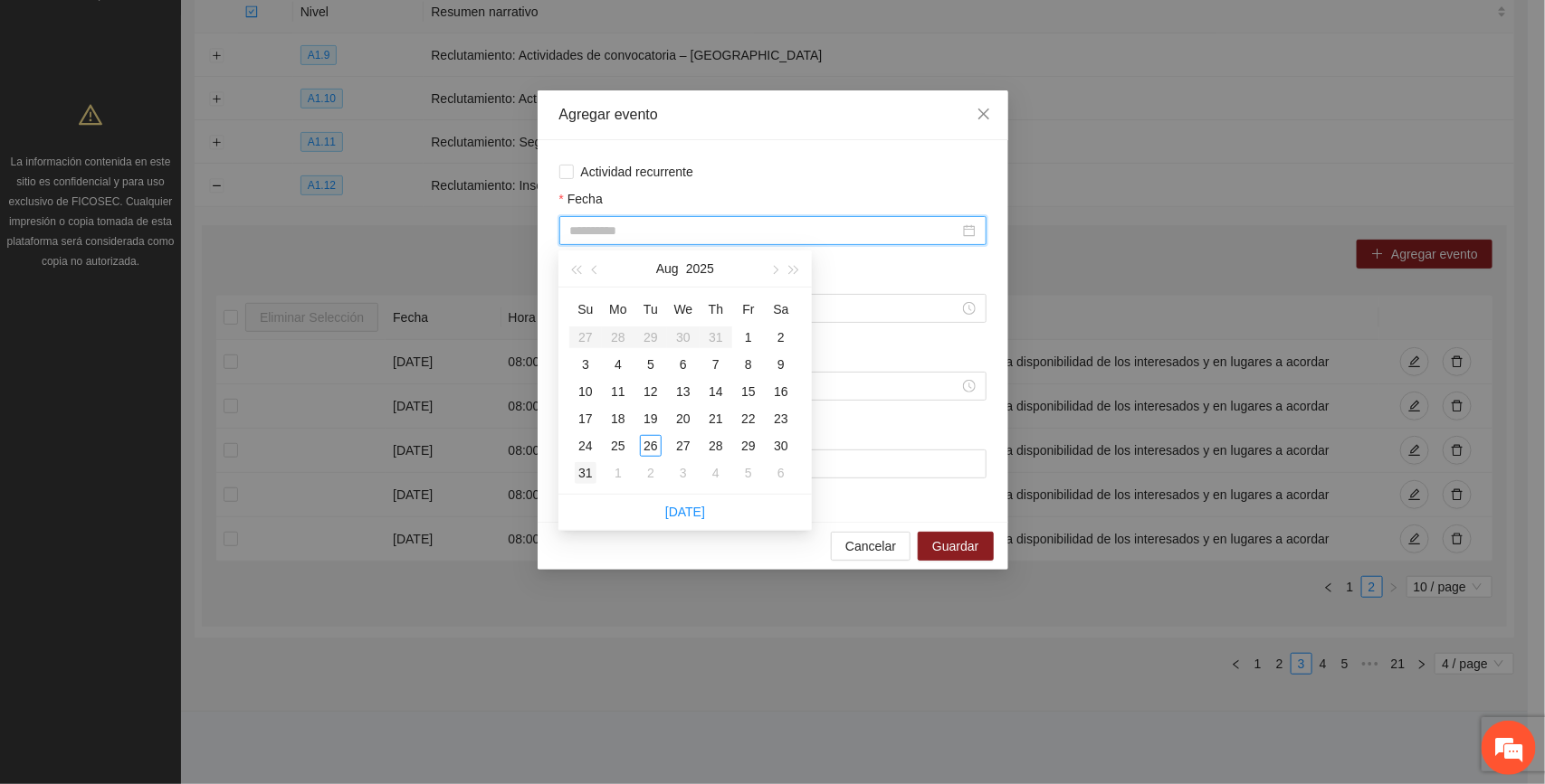
type input "**********"
click at [581, 467] on div "31" at bounding box center [585, 473] width 21 height 21
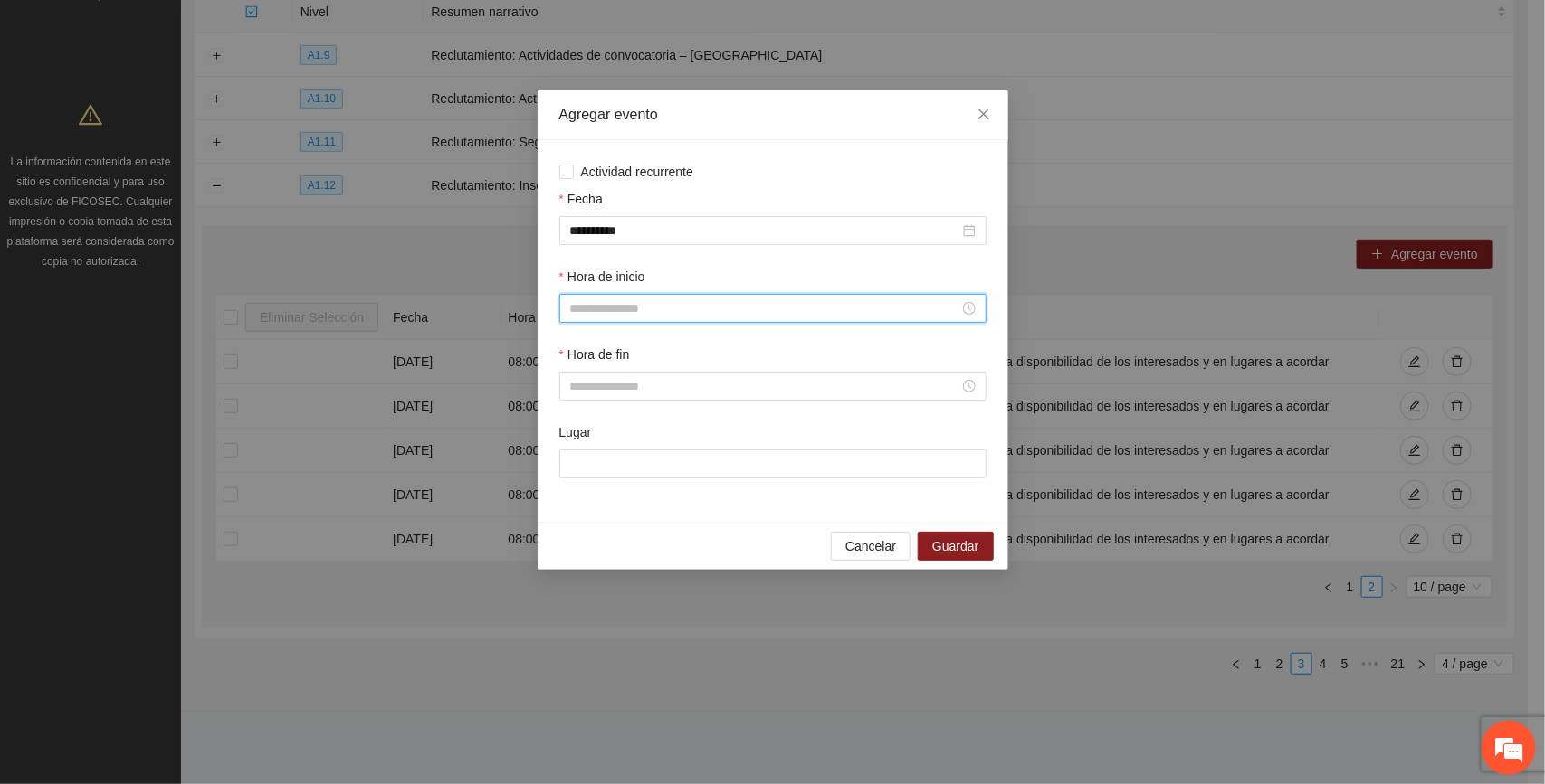
click at [620, 313] on input "Hora de inicio" at bounding box center [764, 309] width 389 height 19
click at [577, 432] on div "08" at bounding box center [584, 435] width 51 height 25
type input "*****"
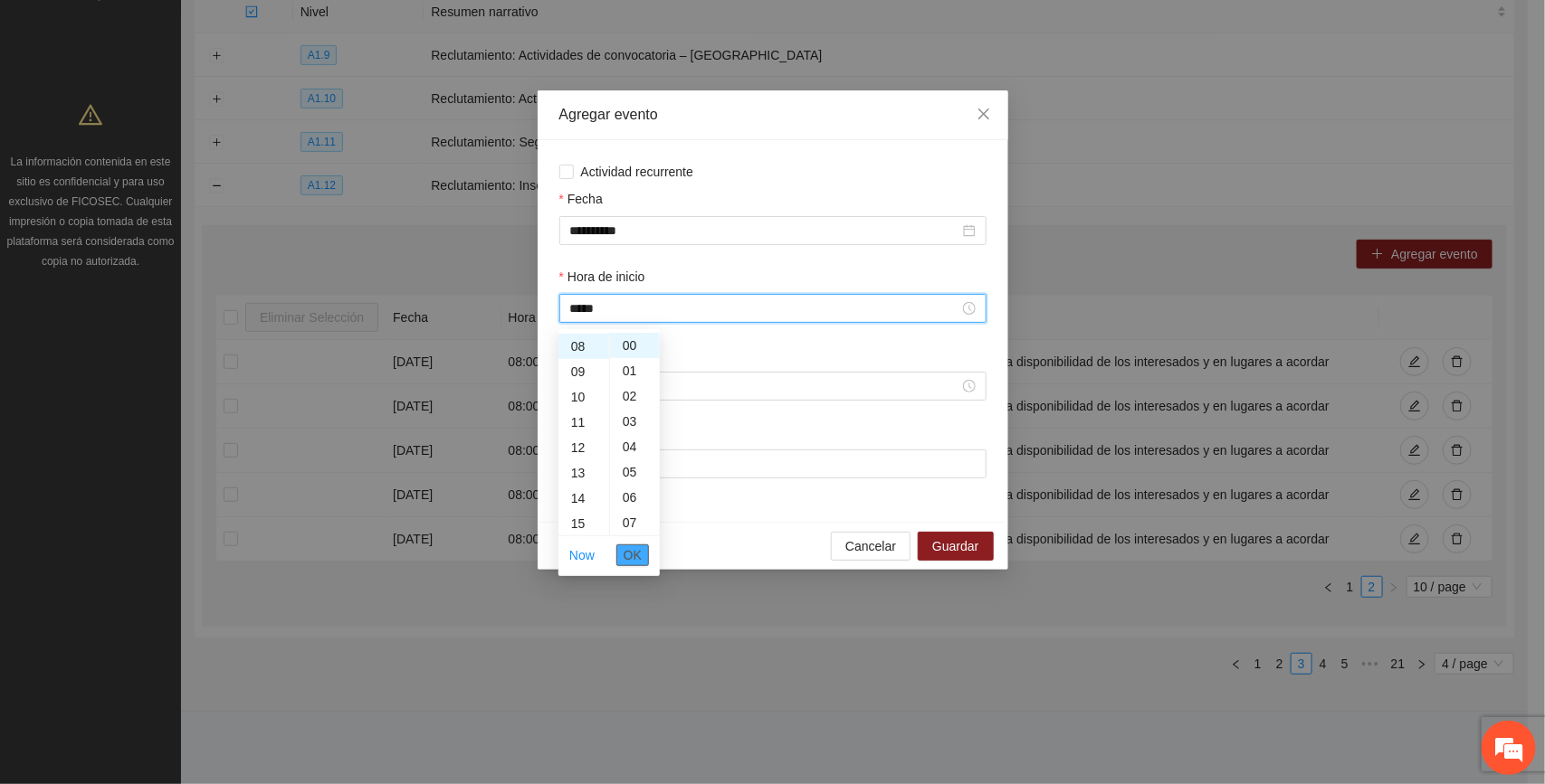
click at [636, 549] on span "OK" at bounding box center [632, 555] width 19 height 19
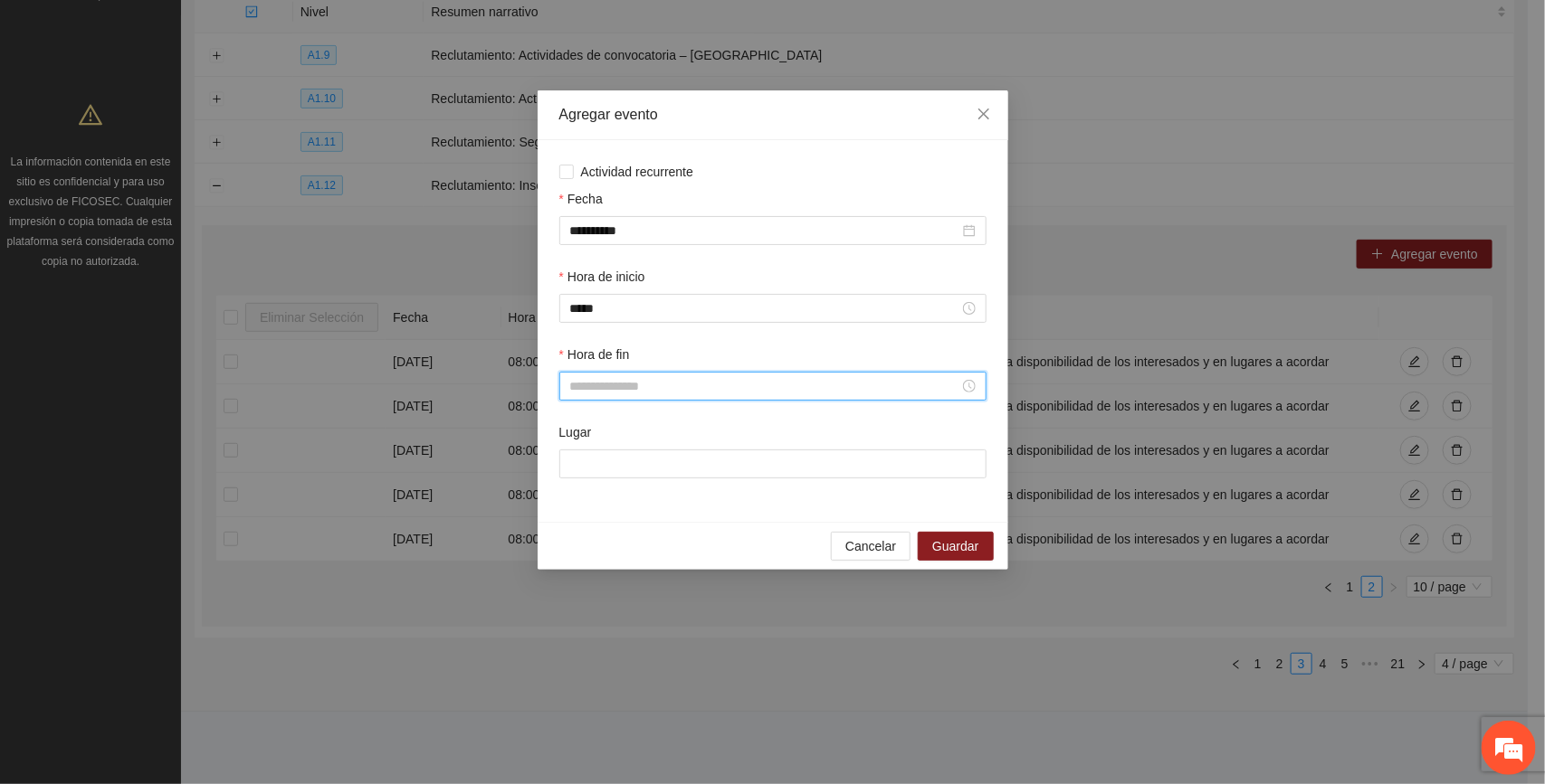
click at [593, 386] on input "Hora de fin" at bounding box center [764, 386] width 389 height 19
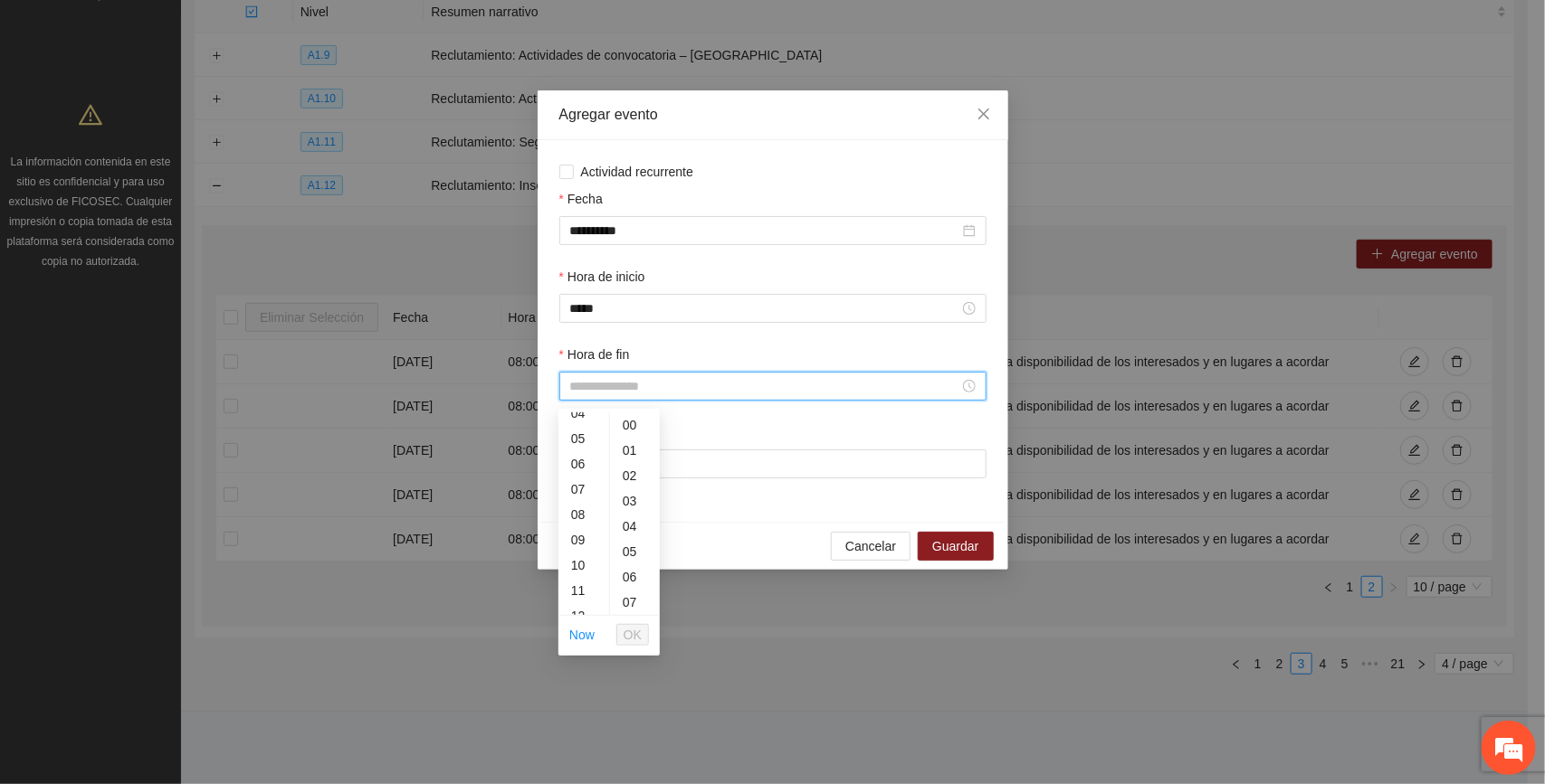
scroll to position [0, 0]
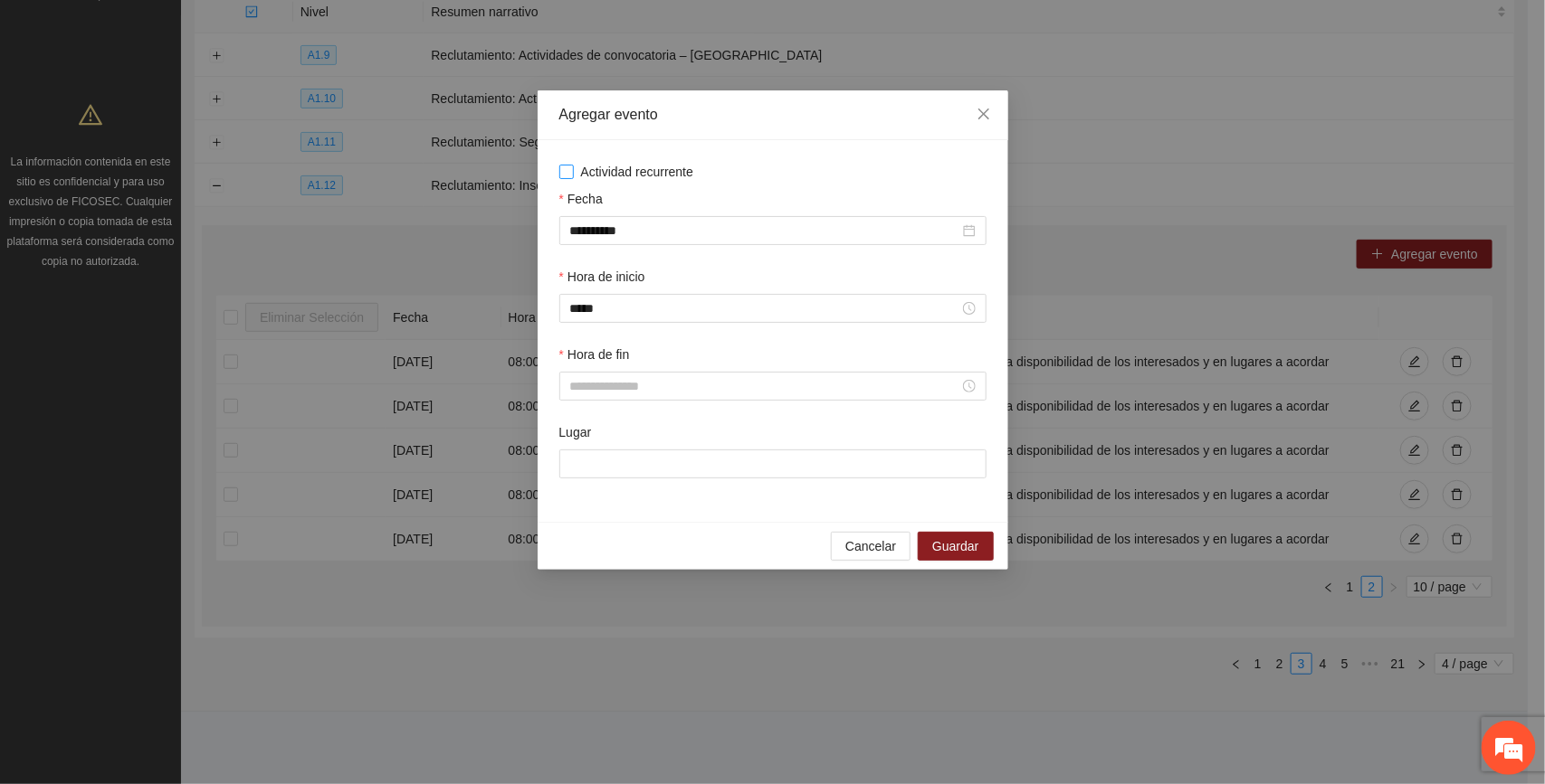
click at [617, 172] on span "Actividad recurrente" at bounding box center [637, 171] width 128 height 19
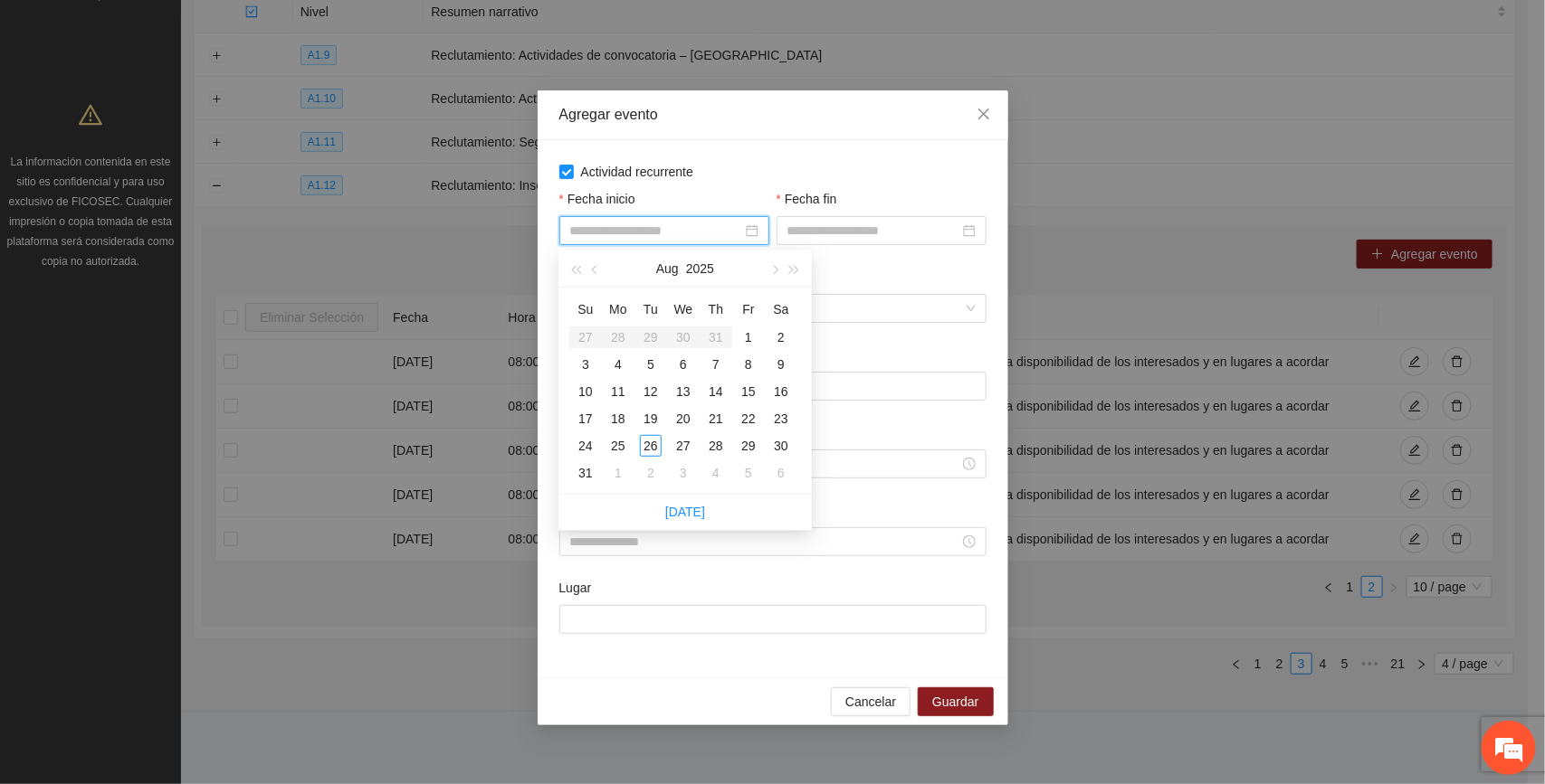
click at [721, 233] on input "Fecha inicio" at bounding box center [656, 231] width 172 height 19
type input "**********"
click at [746, 333] on div "1" at bounding box center [748, 337] width 21 height 21
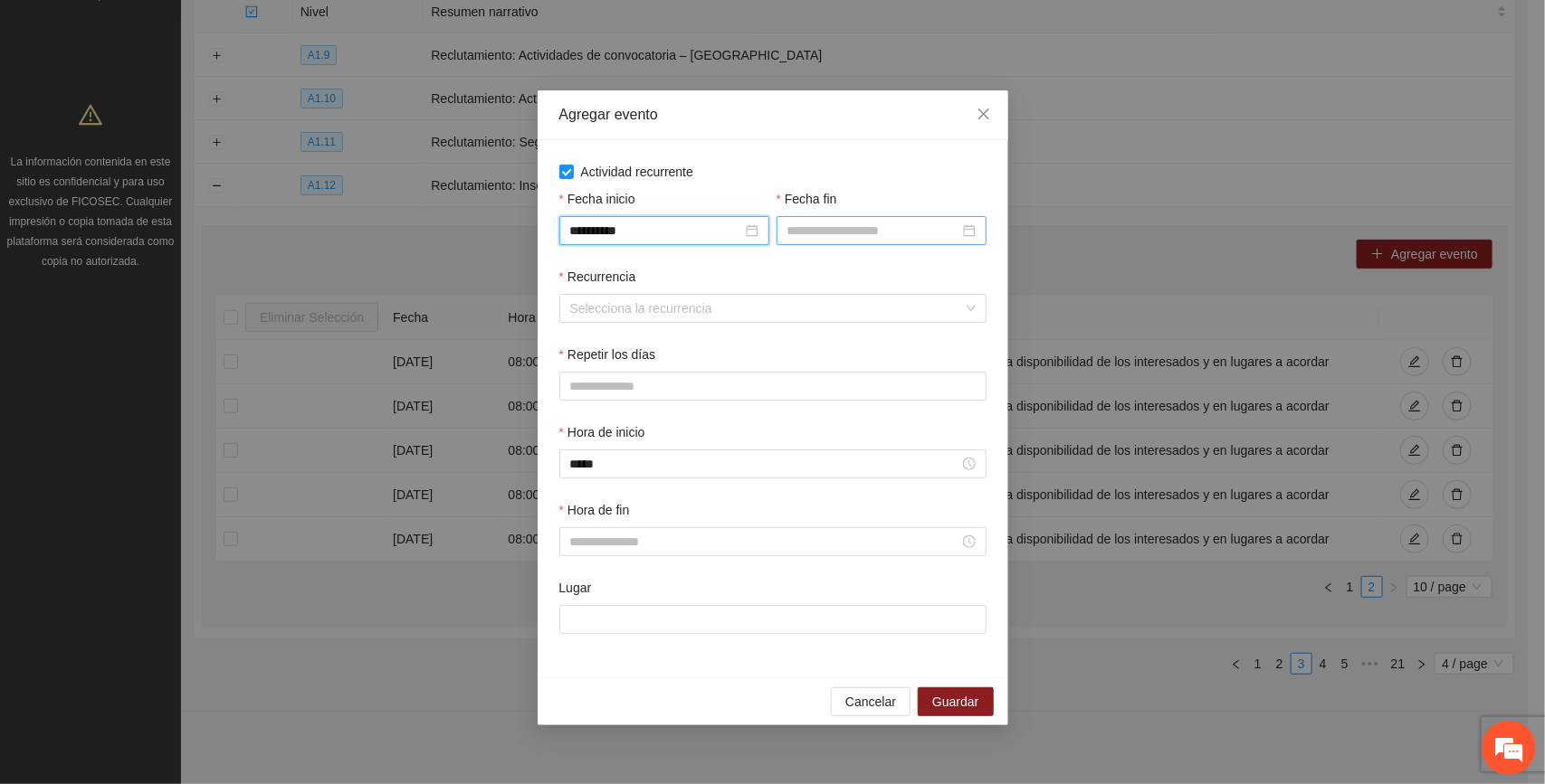
click at [861, 217] on div at bounding box center [882, 231] width 210 height 29
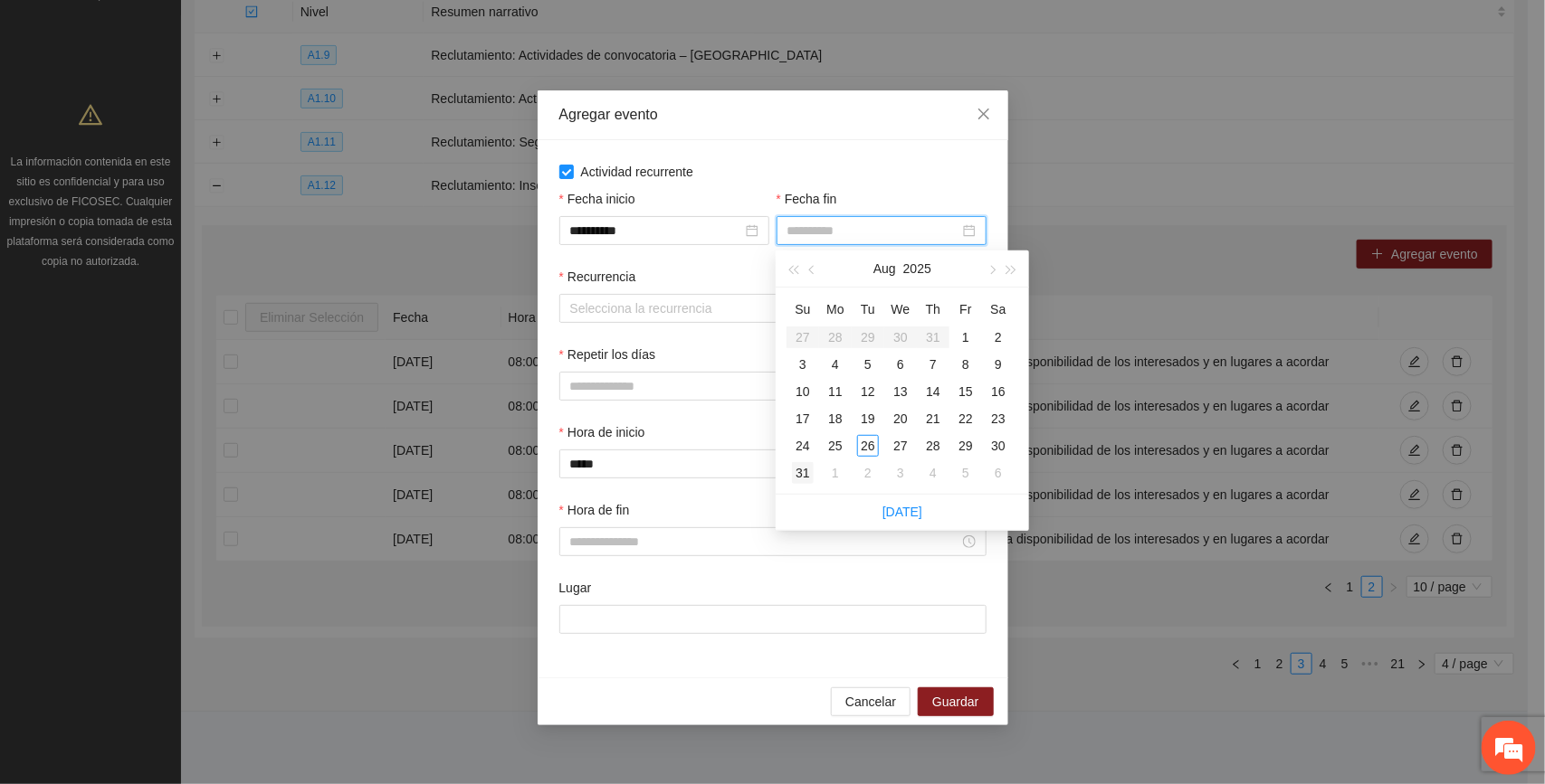
type input "**********"
click at [801, 472] on div "31" at bounding box center [803, 473] width 21 height 21
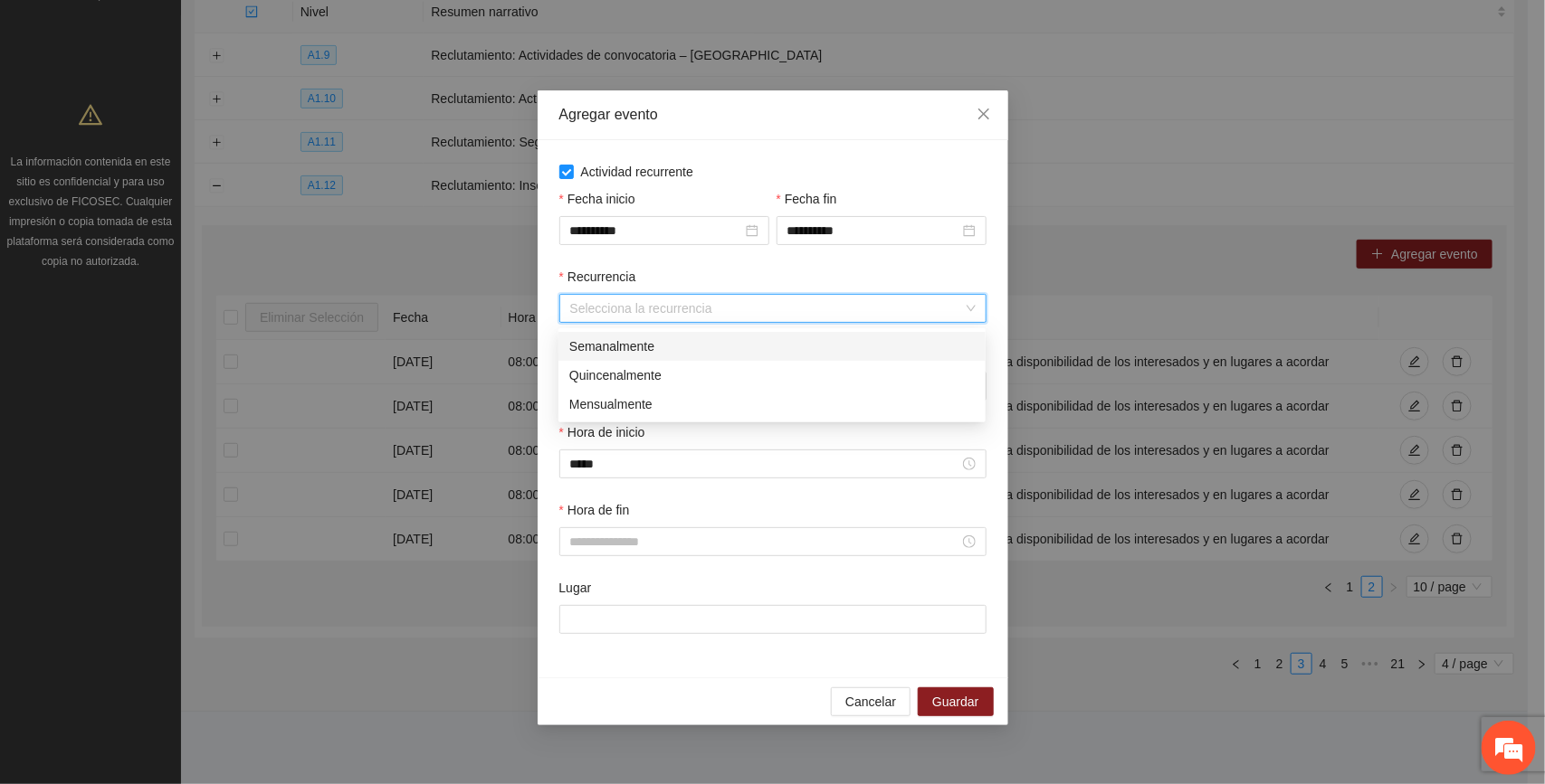
click at [609, 313] on input "Recurrencia" at bounding box center [766, 309] width 393 height 27
click at [617, 345] on div "Semanalmente" at bounding box center [772, 347] width 405 height 19
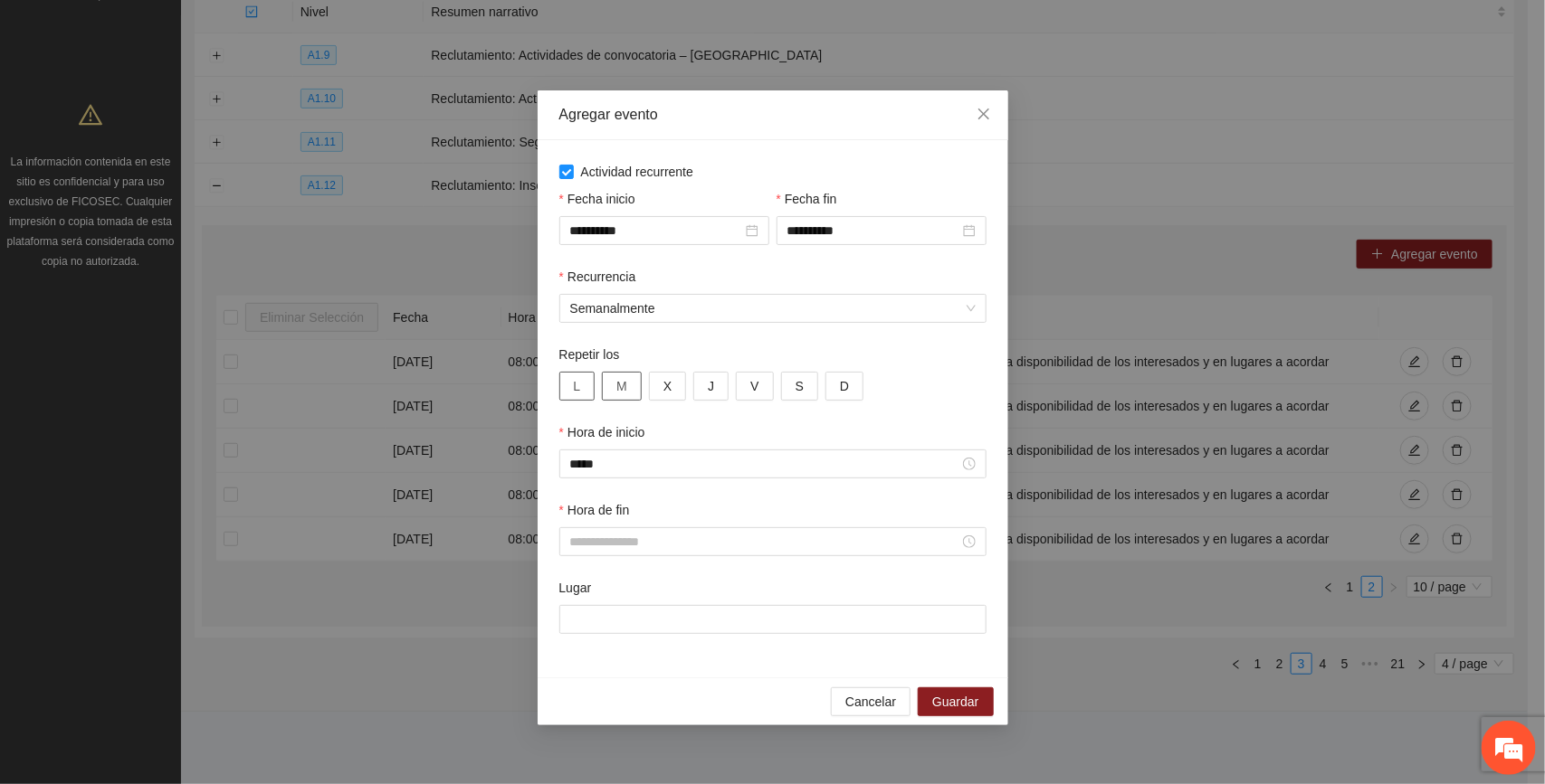
drag, startPoint x: 578, startPoint y: 391, endPoint x: 609, endPoint y: 391, distance: 31.0
click at [581, 391] on button "L" at bounding box center [577, 387] width 36 height 29
drag, startPoint x: 622, startPoint y: 387, endPoint x: 674, endPoint y: 392, distance: 52.2
click at [625, 387] on span "M" at bounding box center [622, 386] width 11 height 19
drag, startPoint x: 672, startPoint y: 386, endPoint x: 697, endPoint y: 391, distance: 25.5
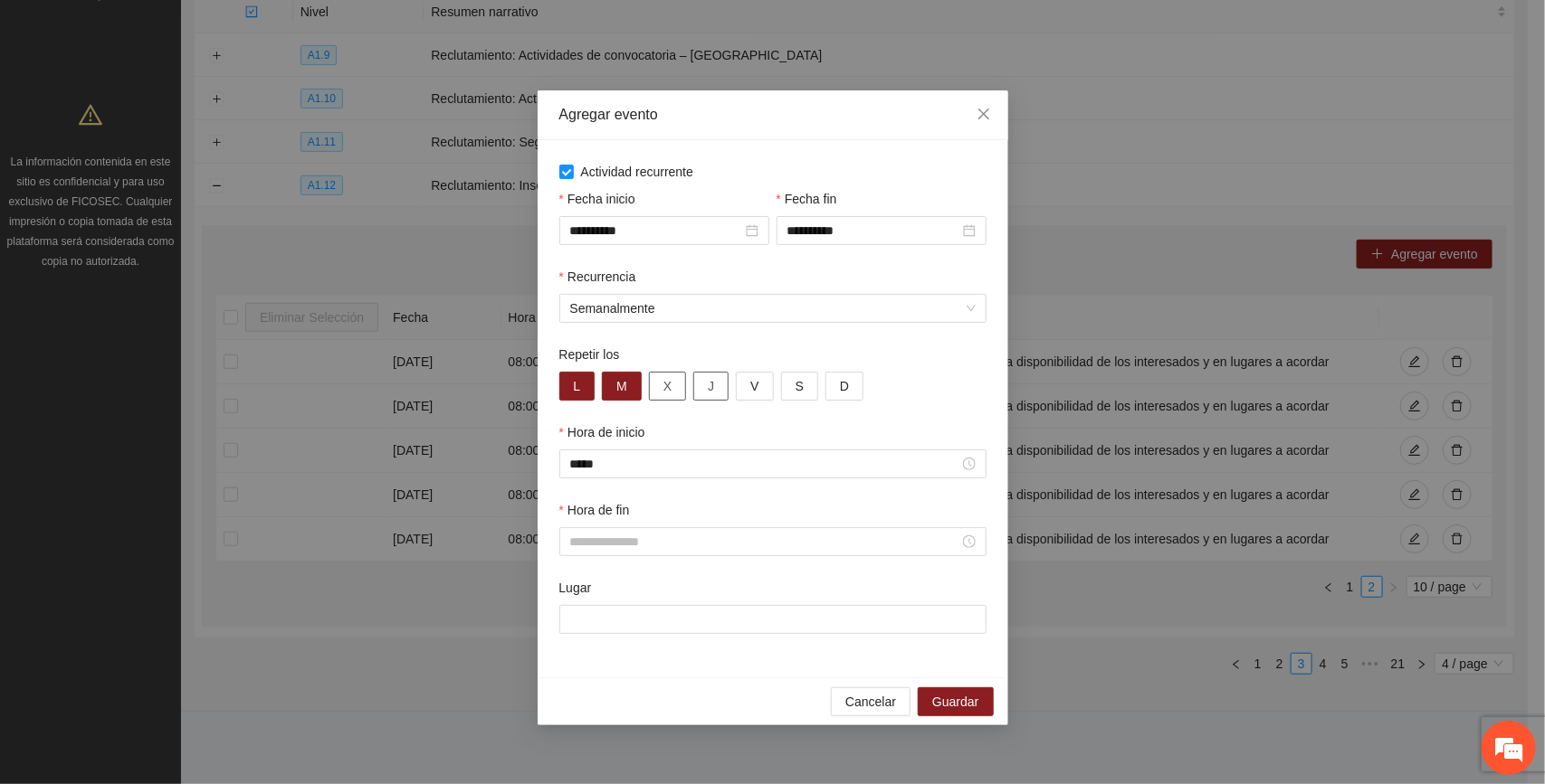
click at [675, 387] on button "X" at bounding box center [667, 387] width 37 height 29
click at [715, 387] on button "J" at bounding box center [711, 387] width 35 height 29
drag, startPoint x: 757, startPoint y: 388, endPoint x: 774, endPoint y: 390, distance: 17.1
click at [759, 388] on button "V" at bounding box center [754, 387] width 37 height 29
drag, startPoint x: 806, startPoint y: 386, endPoint x: 838, endPoint y: 395, distance: 33.2
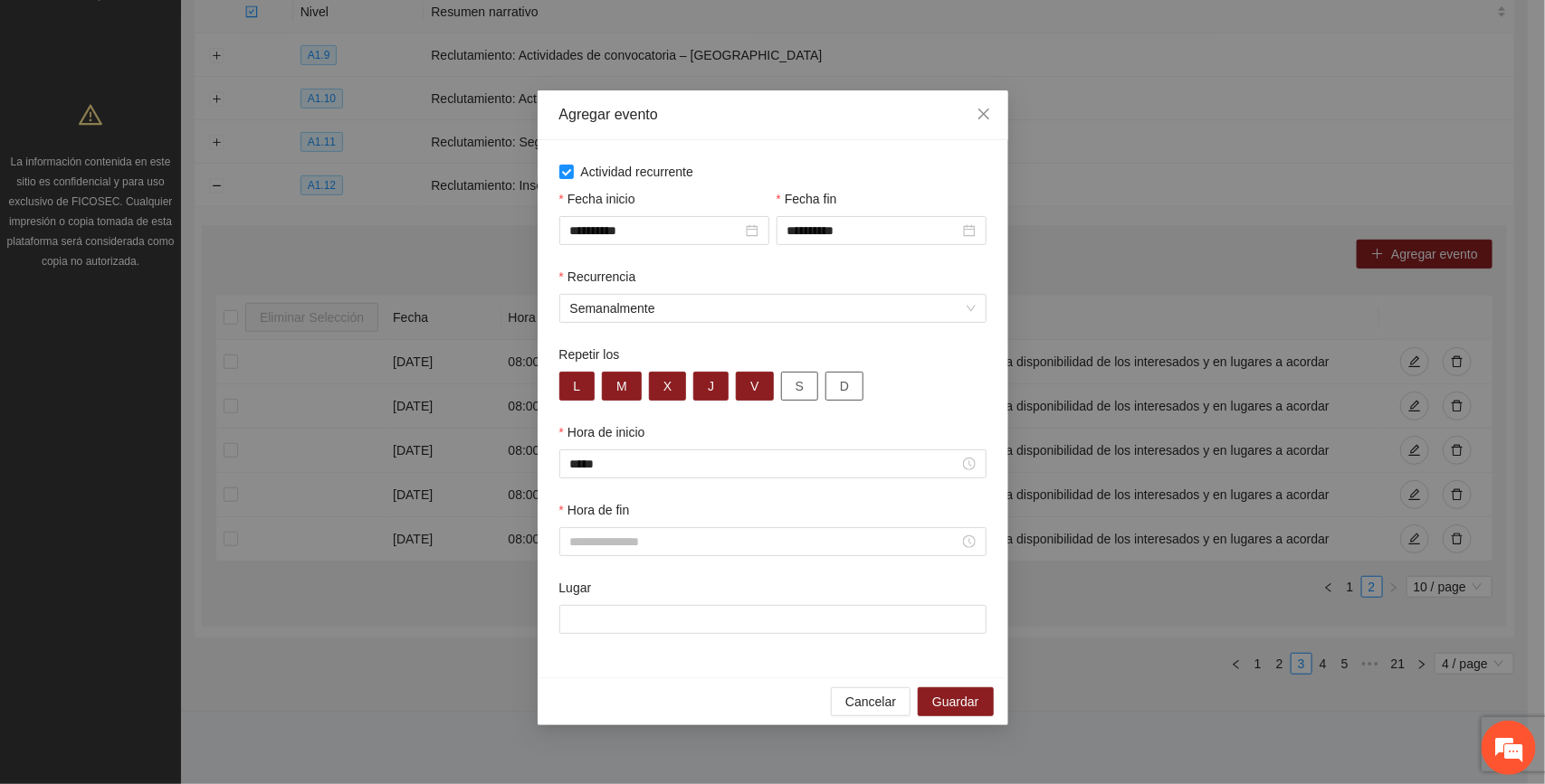
click at [807, 386] on button "S" at bounding box center [800, 387] width 37 height 29
click at [840, 391] on span "D" at bounding box center [844, 386] width 9 height 19
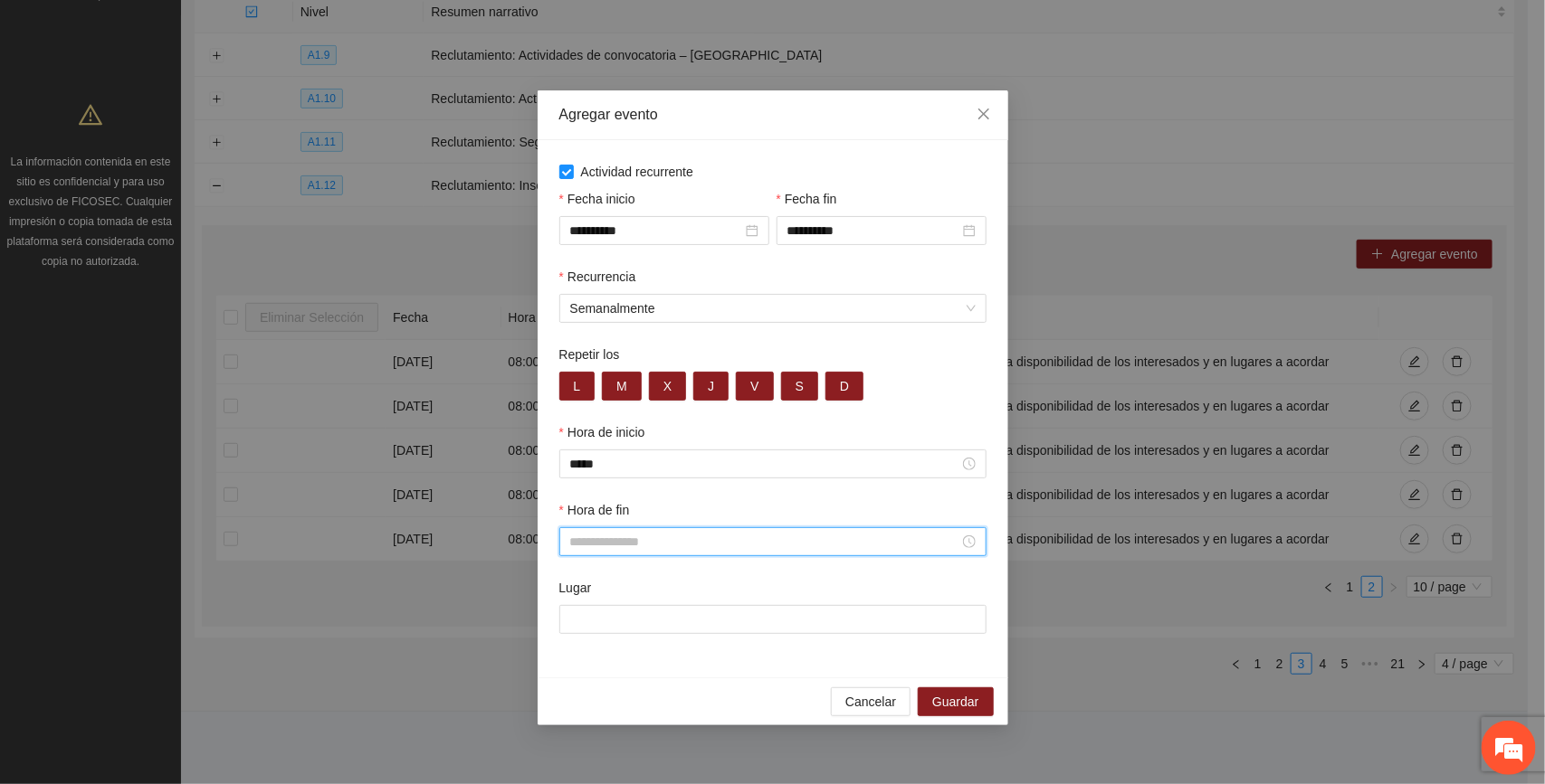
click at [598, 547] on input "Hora de fin" at bounding box center [764, 541] width 389 height 19
click at [578, 466] on div "20" at bounding box center [584, 466] width 51 height 25
type input "*****"
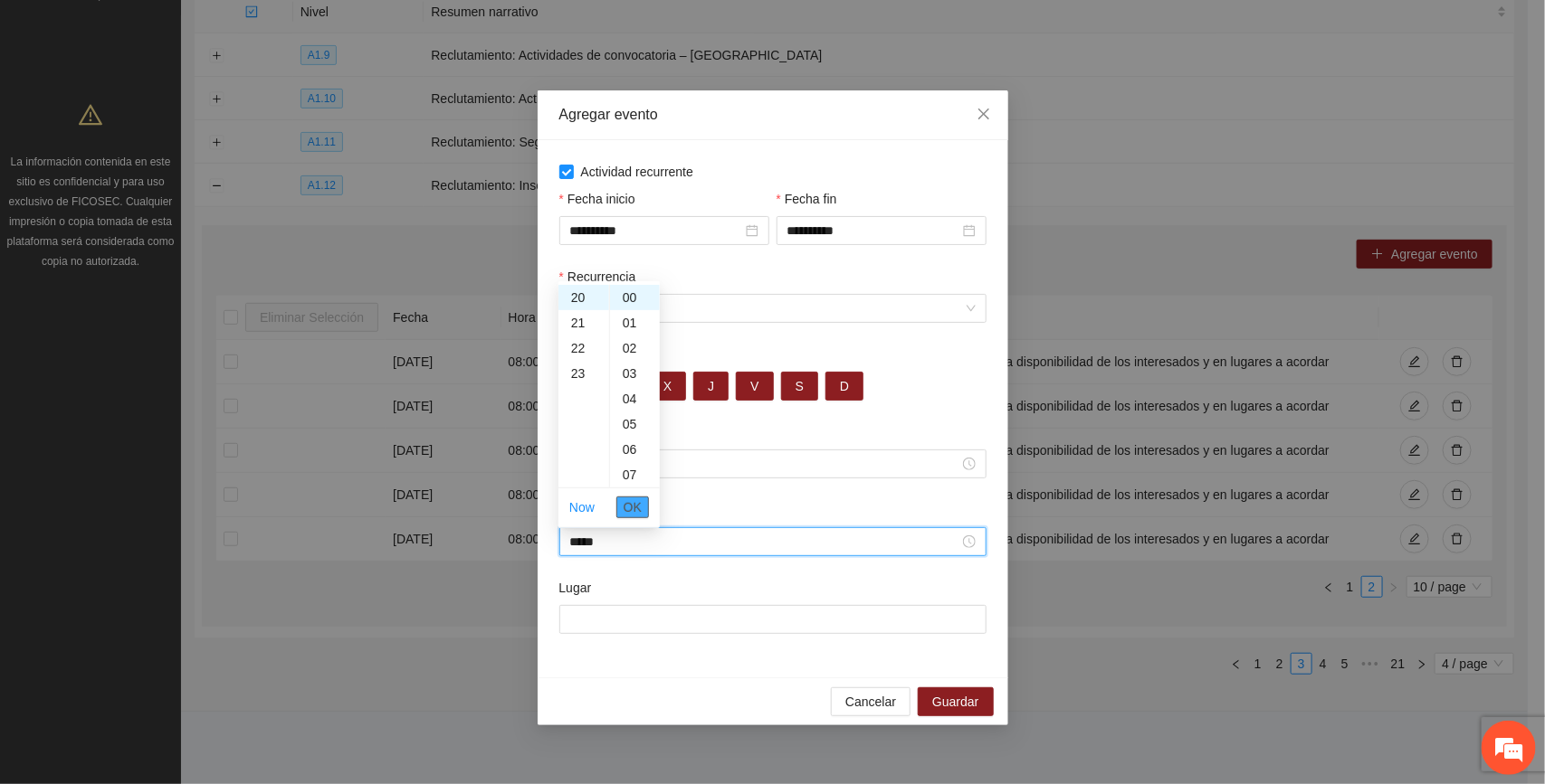
click at [626, 506] on span "OK" at bounding box center [632, 507] width 19 height 19
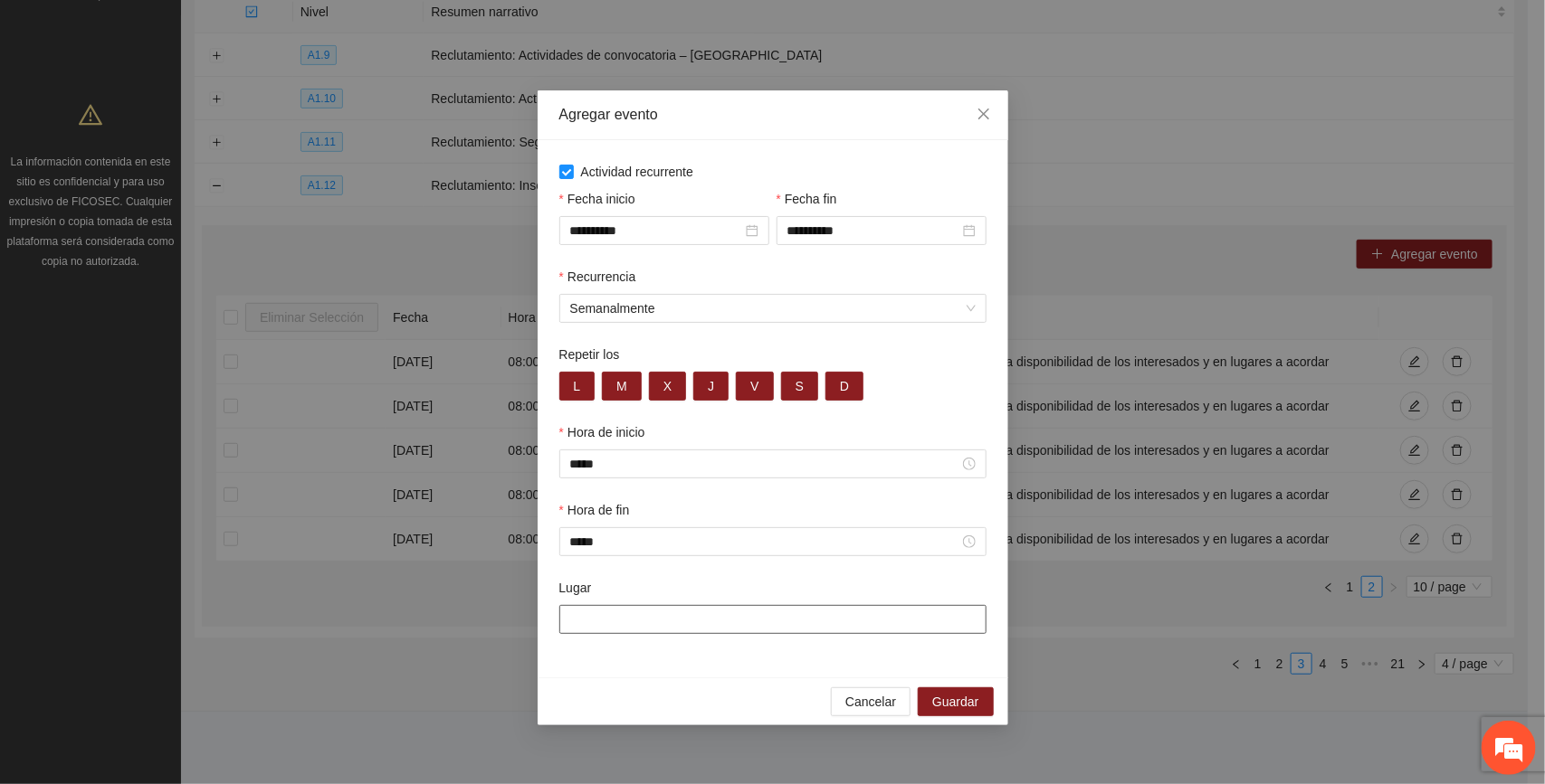
click at [624, 631] on input "Lugar" at bounding box center [772, 620] width 428 height 29
paste input "**********"
type input "**********"
click at [861, 707] on span "Guardar" at bounding box center [955, 702] width 46 height 19
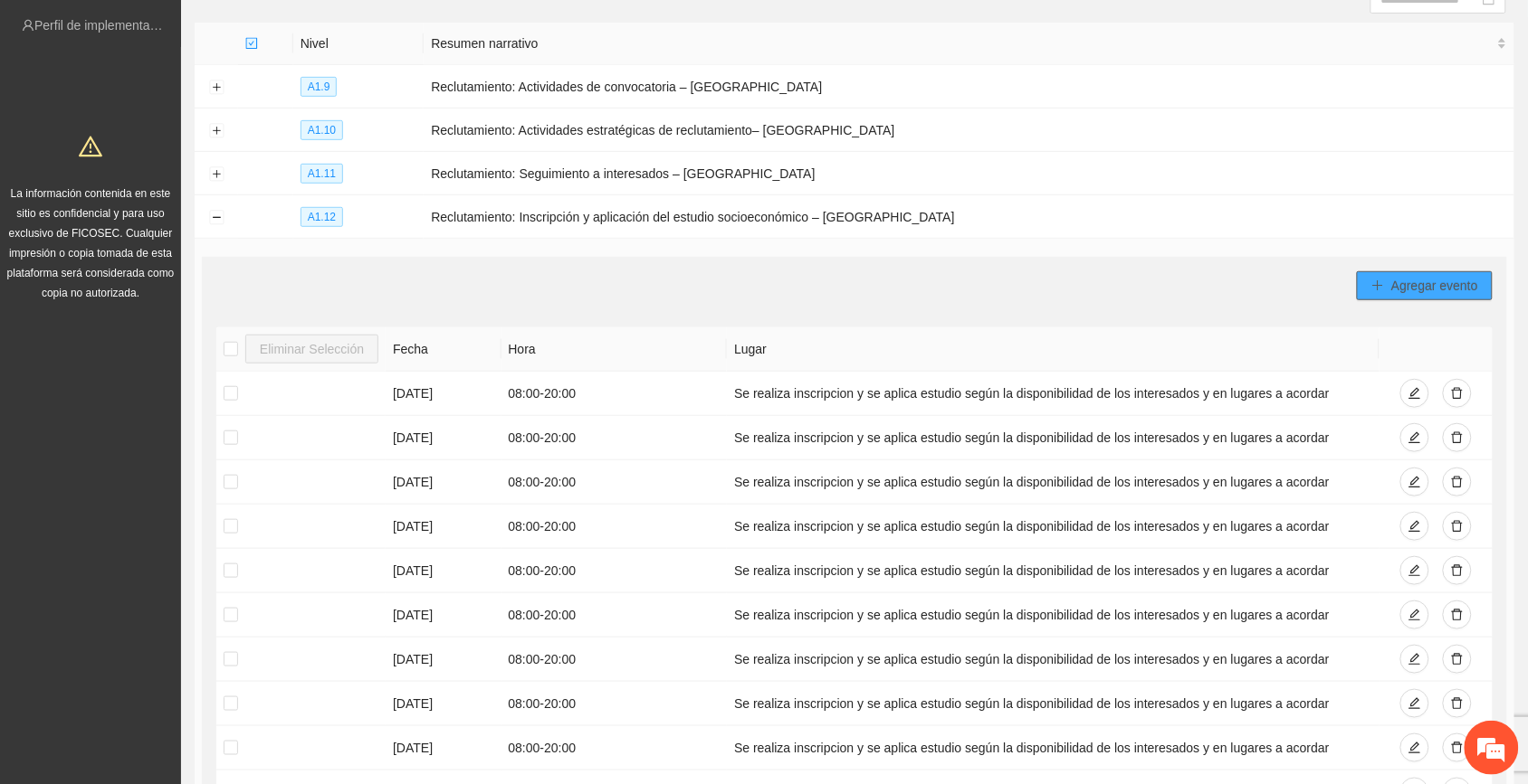
scroll to position [129, 0]
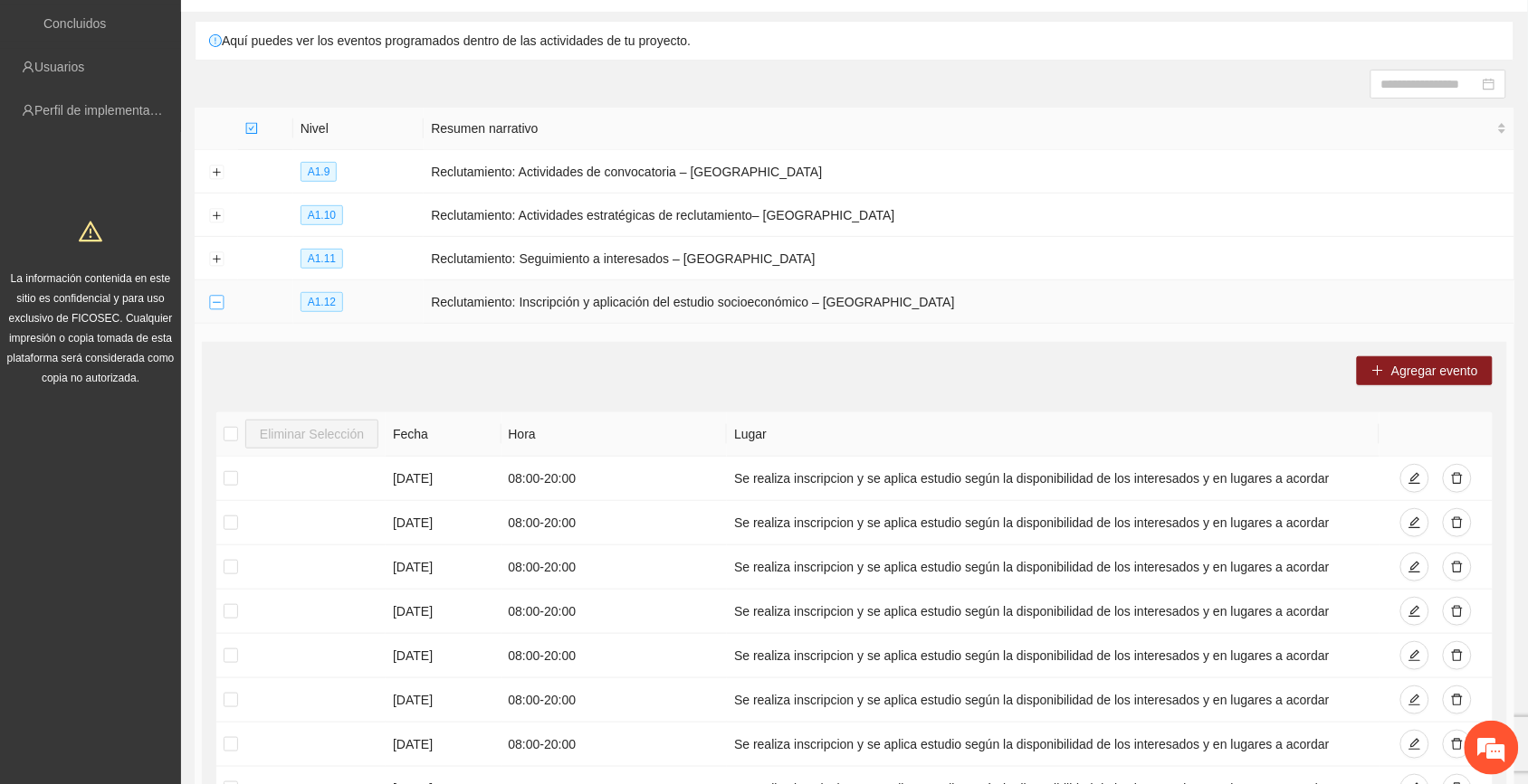
click at [213, 300] on button "Collapse row" at bounding box center [216, 303] width 15 height 15
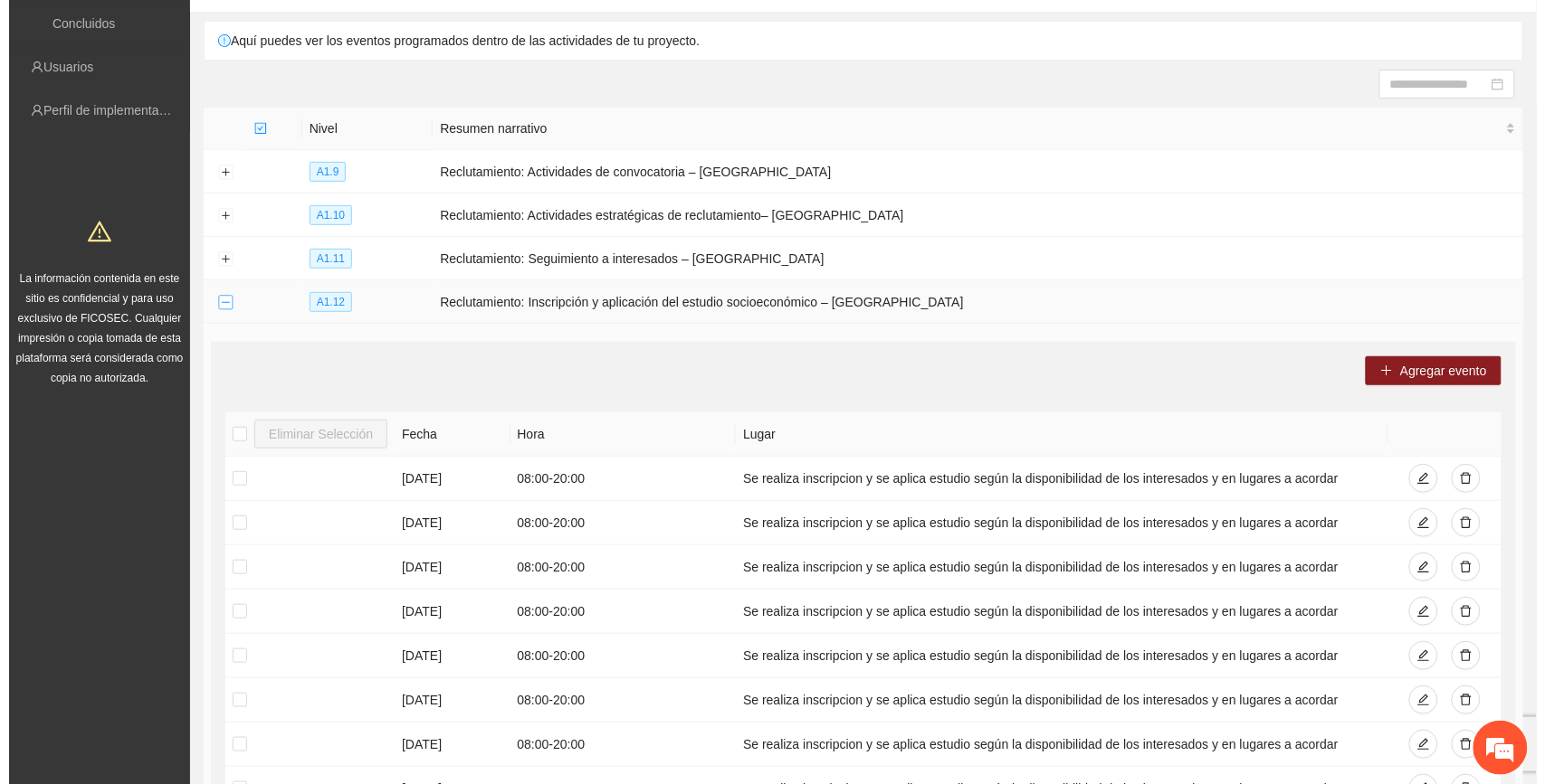
scroll to position [0, 0]
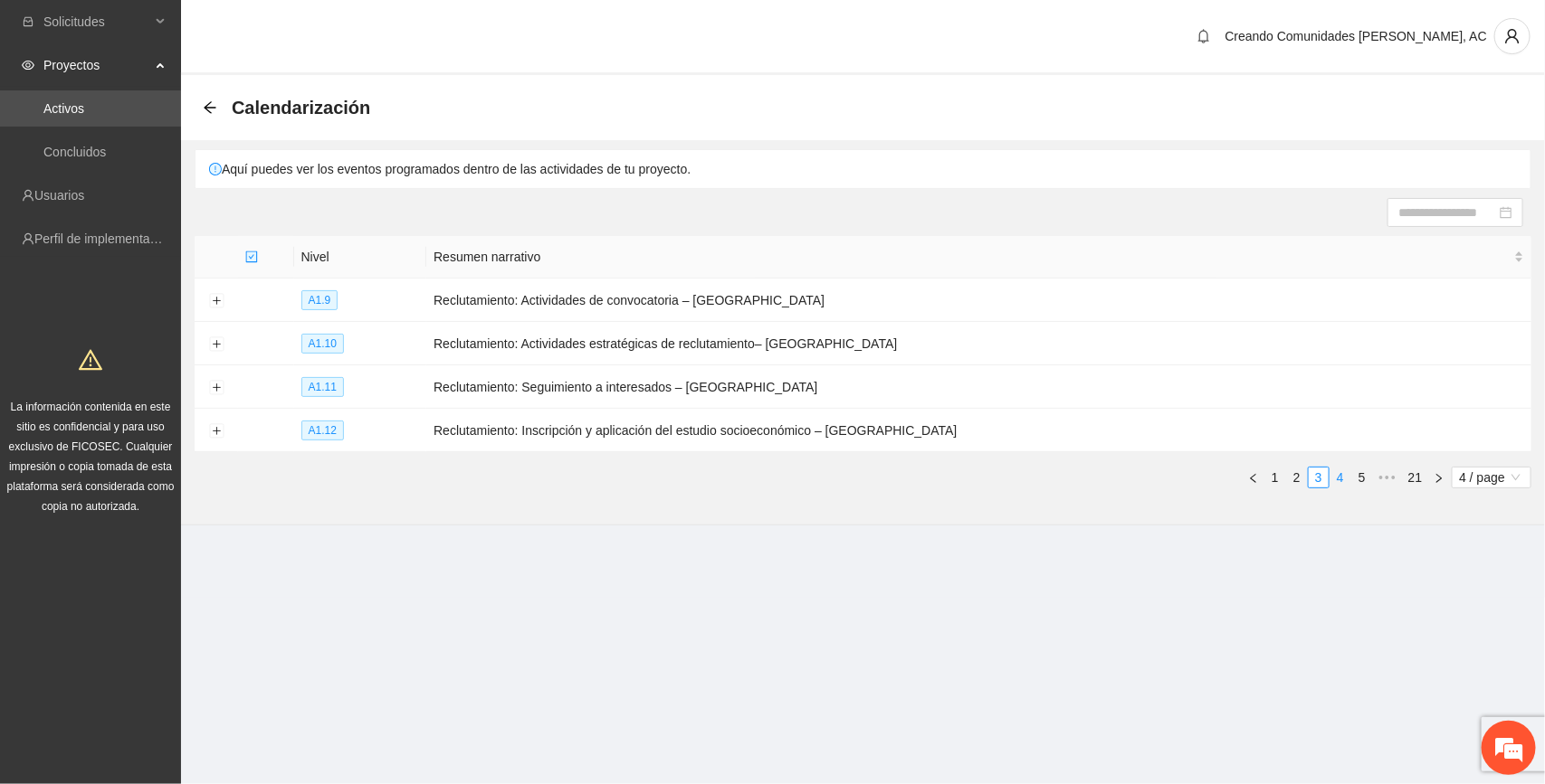
click at [861, 477] on link "4" at bounding box center [1340, 477] width 19 height 19
click at [209, 347] on button "Expand row" at bounding box center [216, 345] width 15 height 15
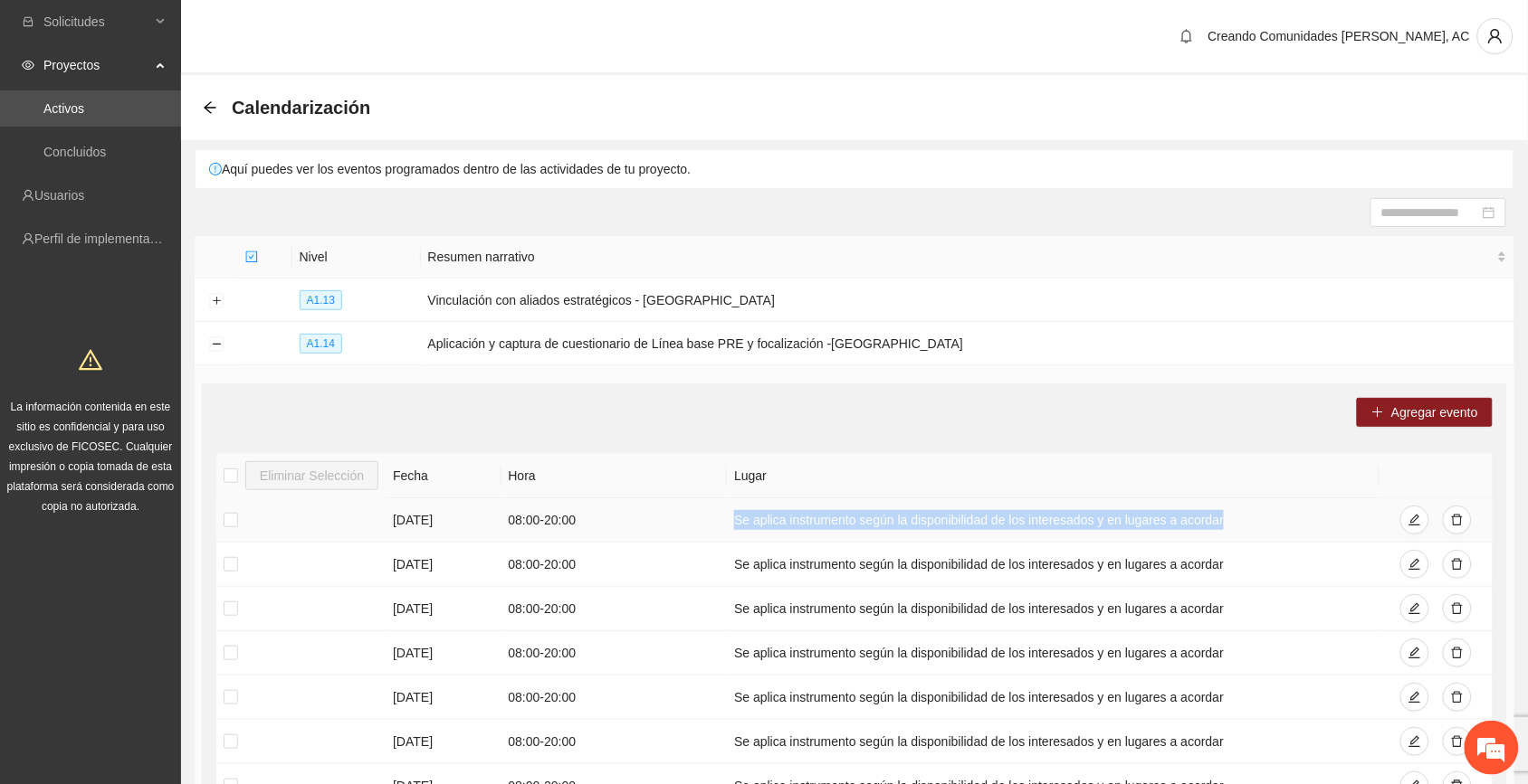
drag, startPoint x: 1213, startPoint y: 516, endPoint x: 726, endPoint y: 518, distance: 487.0
click at [727, 516] on td "Se aplica instrumento según la disponibilidad de los interesados y en lugares a…" at bounding box center [1052, 521] width 652 height 45
copy td "Se aplica instrumento según la disponibilidad de los interesados y en lugares a…"
click at [861, 416] on span "Agregar evento" at bounding box center [1434, 412] width 87 height 19
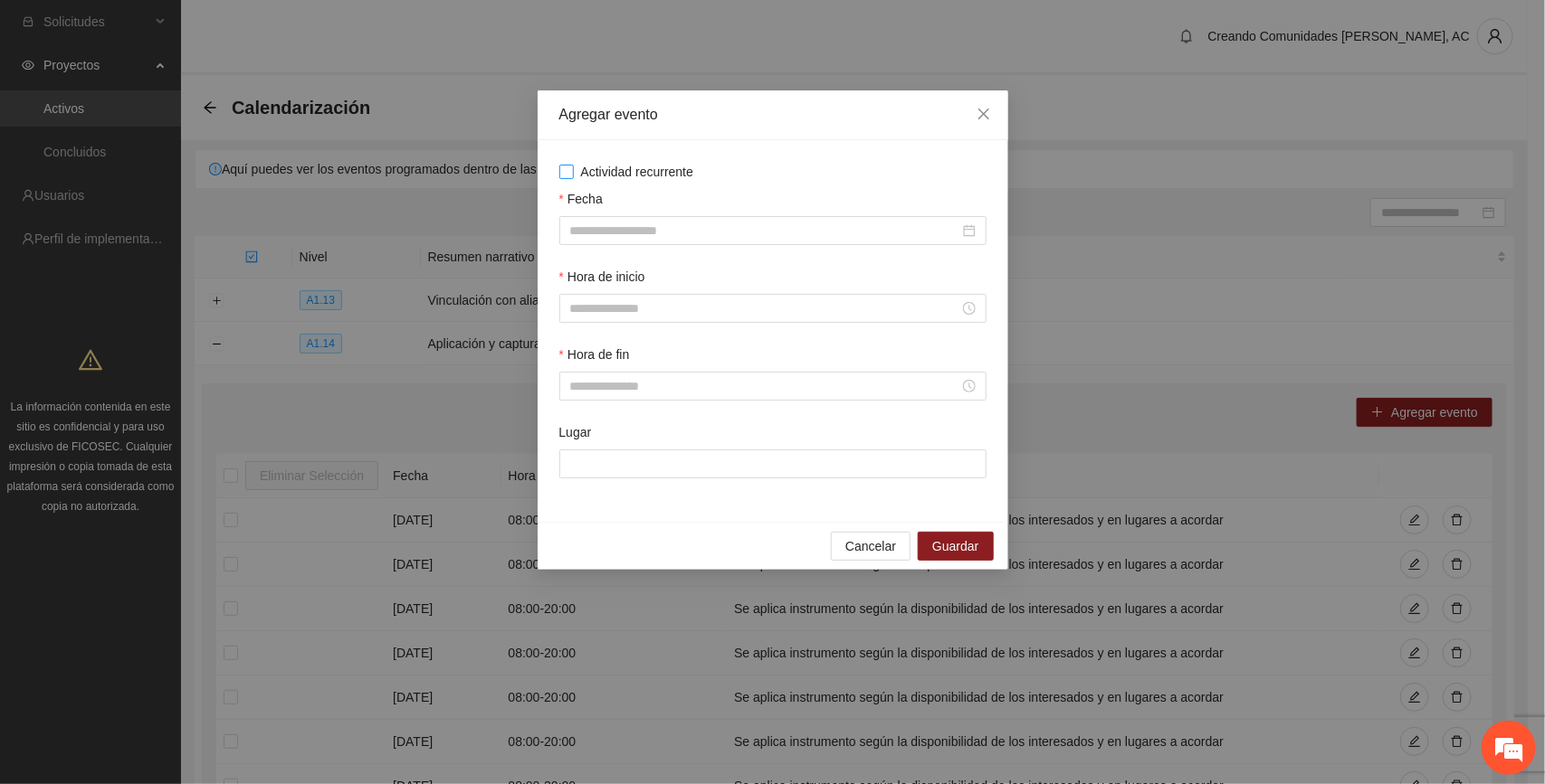
click at [622, 170] on span "Actividad recurrente" at bounding box center [637, 171] width 128 height 19
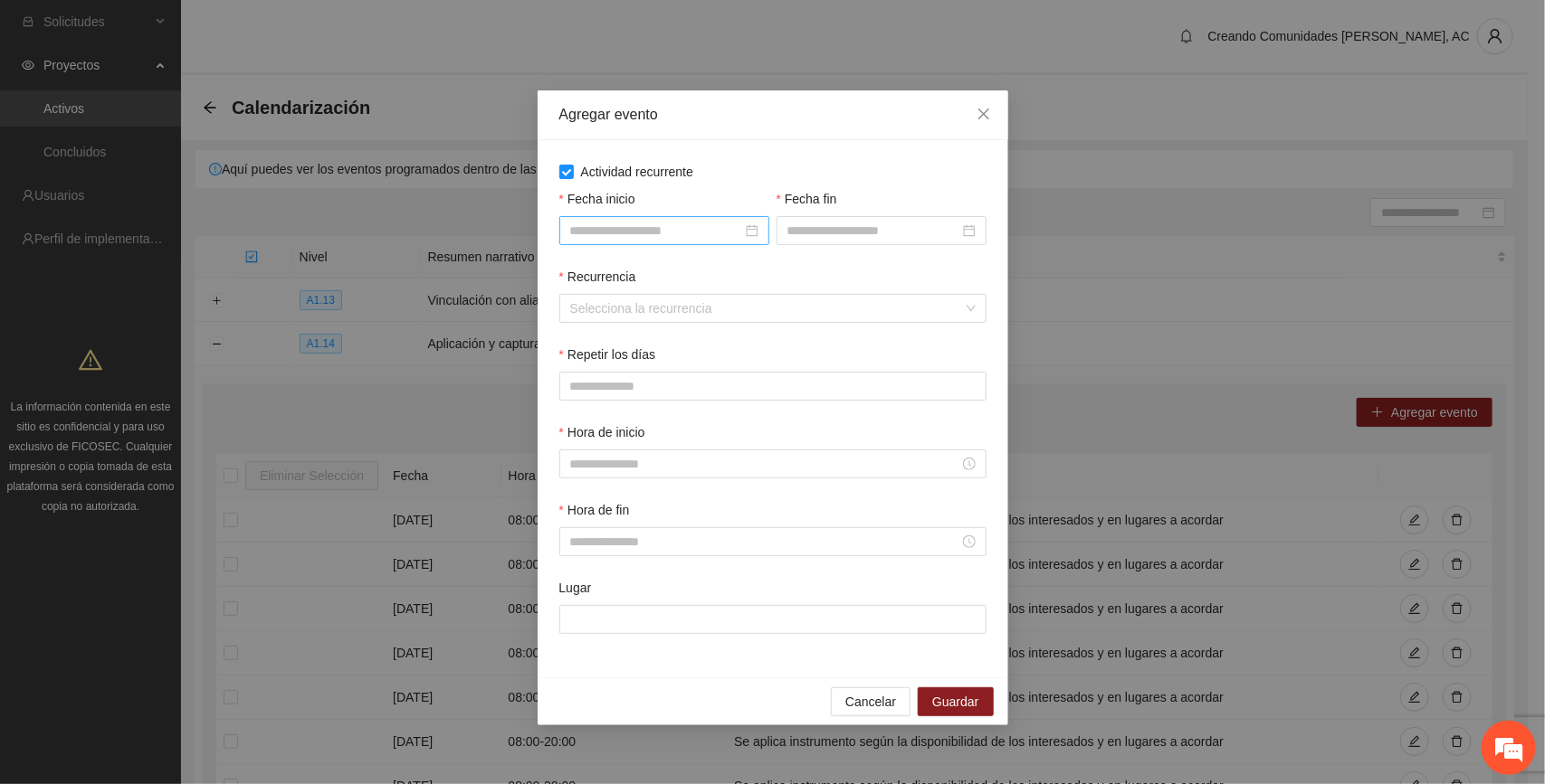
click at [645, 224] on input "Fecha inicio" at bounding box center [656, 231] width 172 height 19
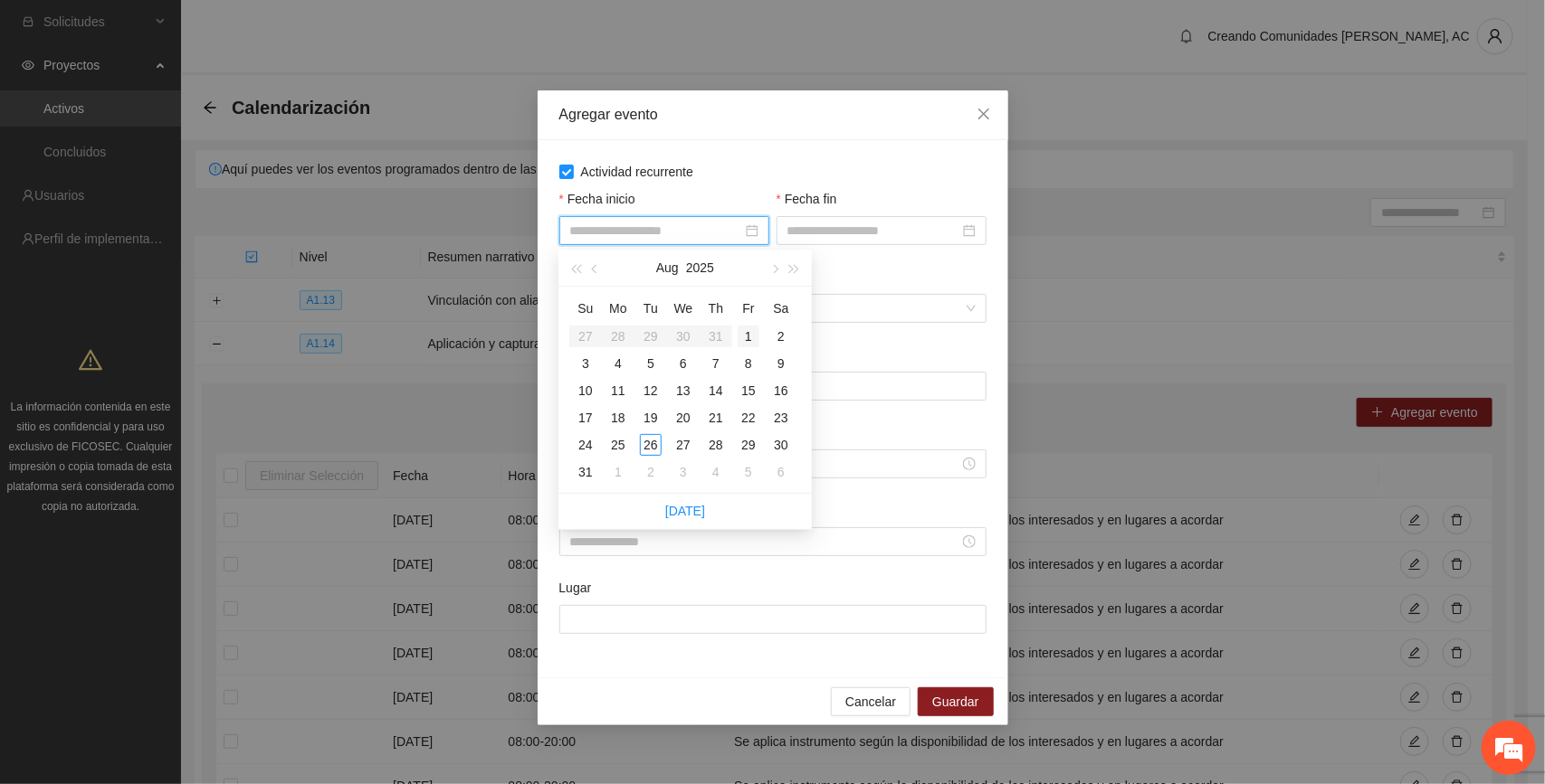
type input "**********"
click at [744, 332] on div "1" at bounding box center [748, 336] width 21 height 21
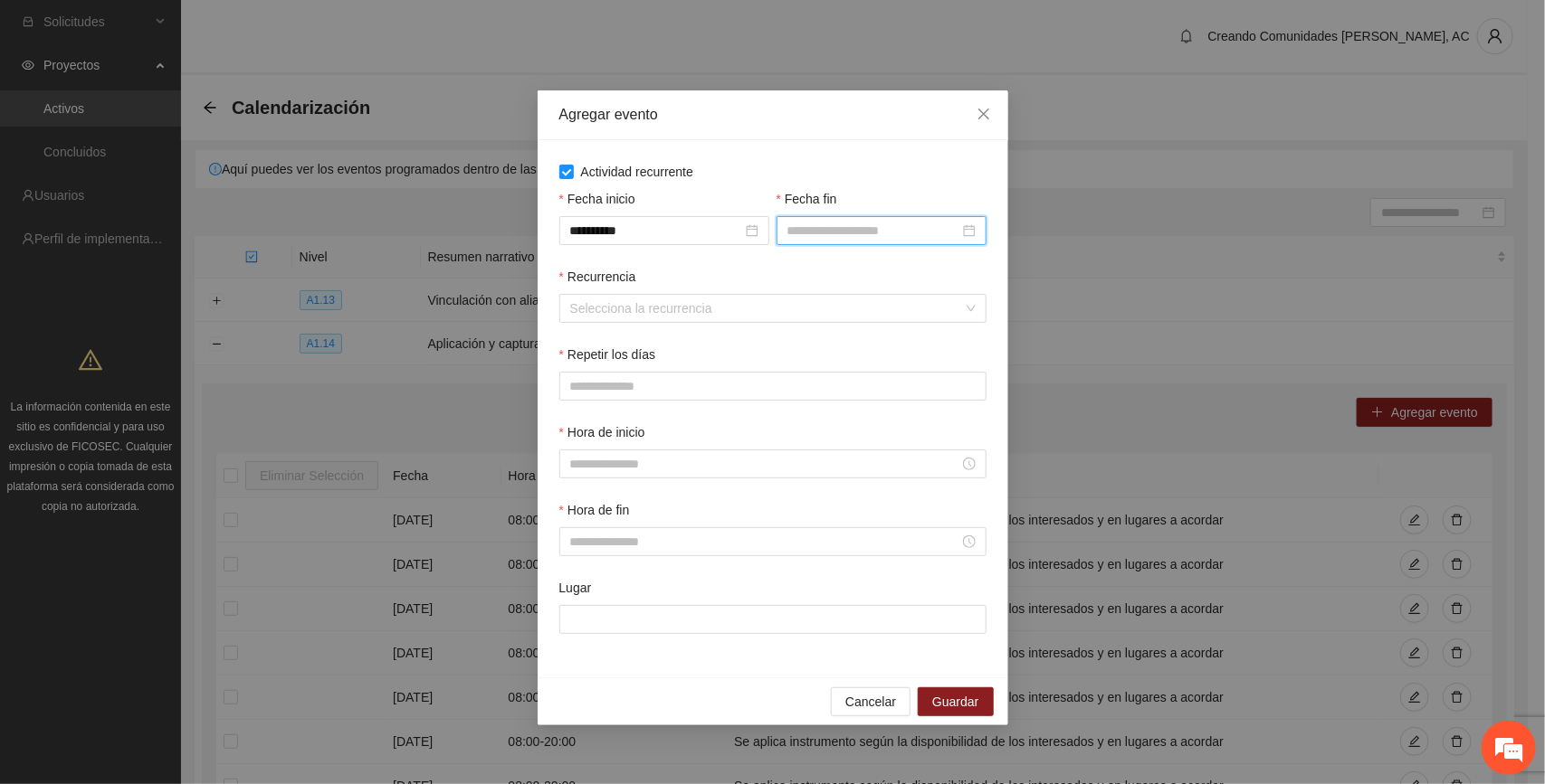
click at [829, 236] on input "Fecha fin" at bounding box center [873, 231] width 172 height 19
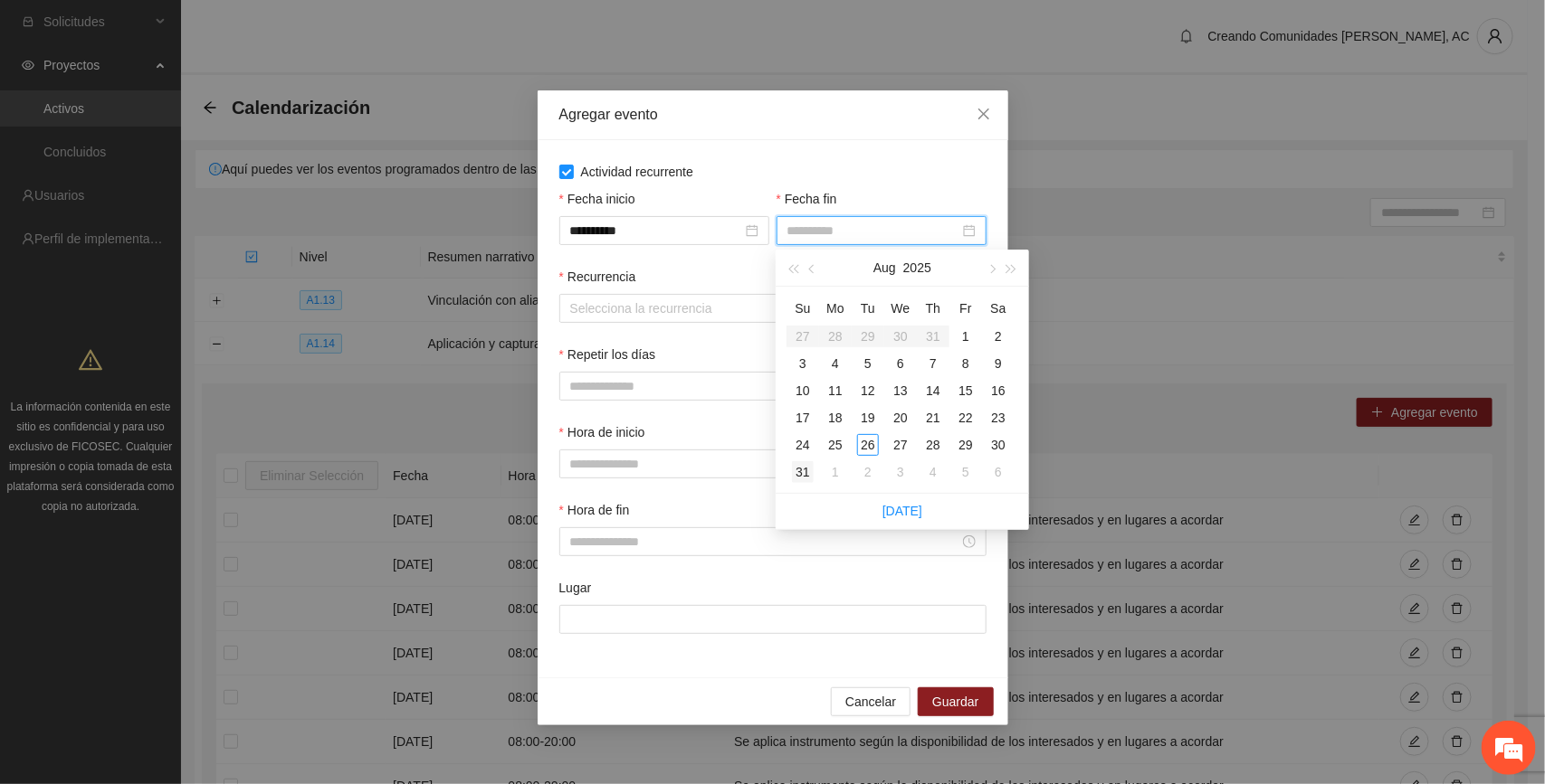
type input "**********"
click at [799, 470] on div "31" at bounding box center [803, 472] width 21 height 21
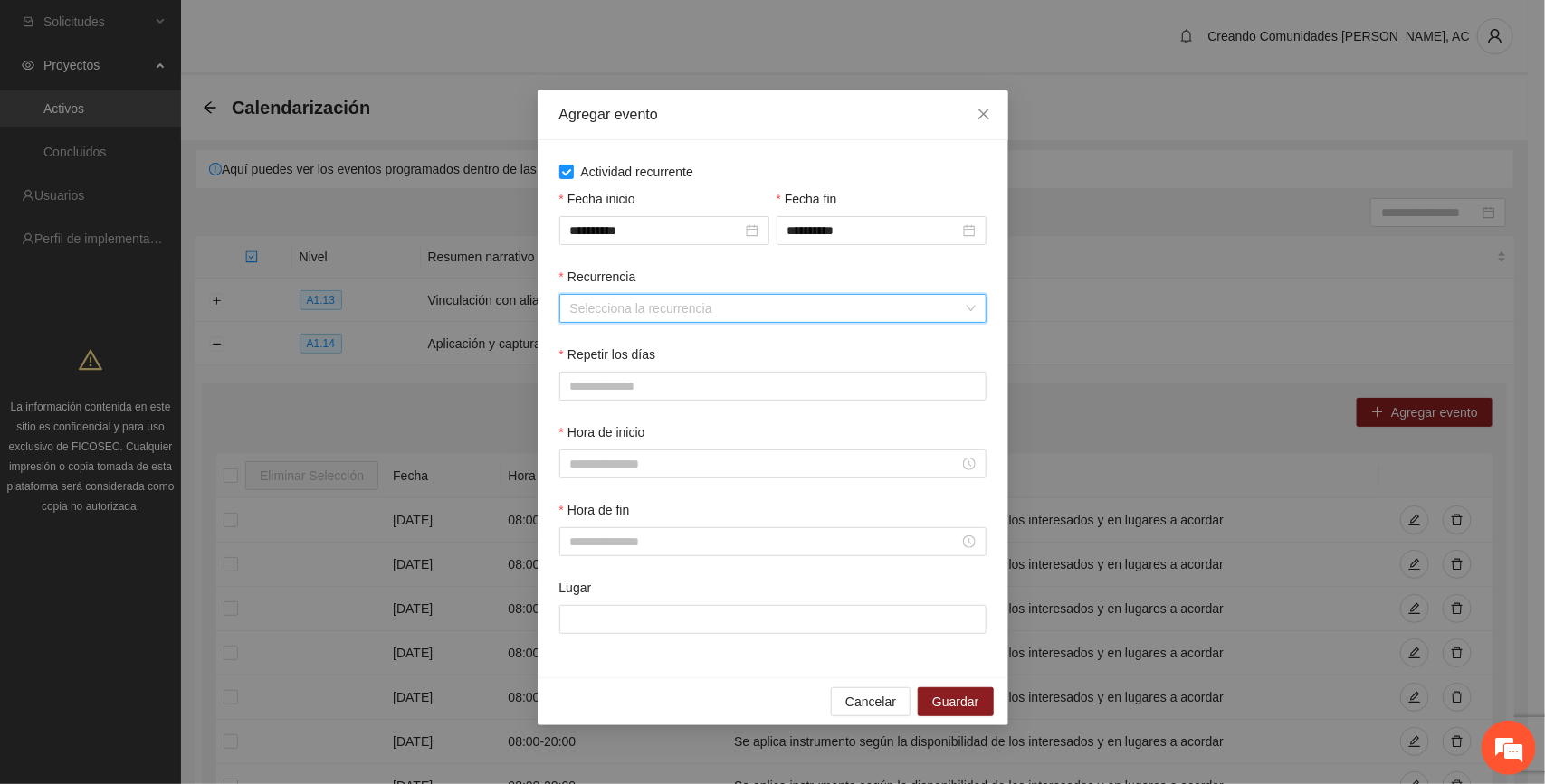
click at [640, 314] on input "Recurrencia" at bounding box center [766, 309] width 393 height 27
click at [619, 349] on div "Semanalmente" at bounding box center [772, 346] width 405 height 19
click at [574, 392] on span "L" at bounding box center [577, 386] width 7 height 19
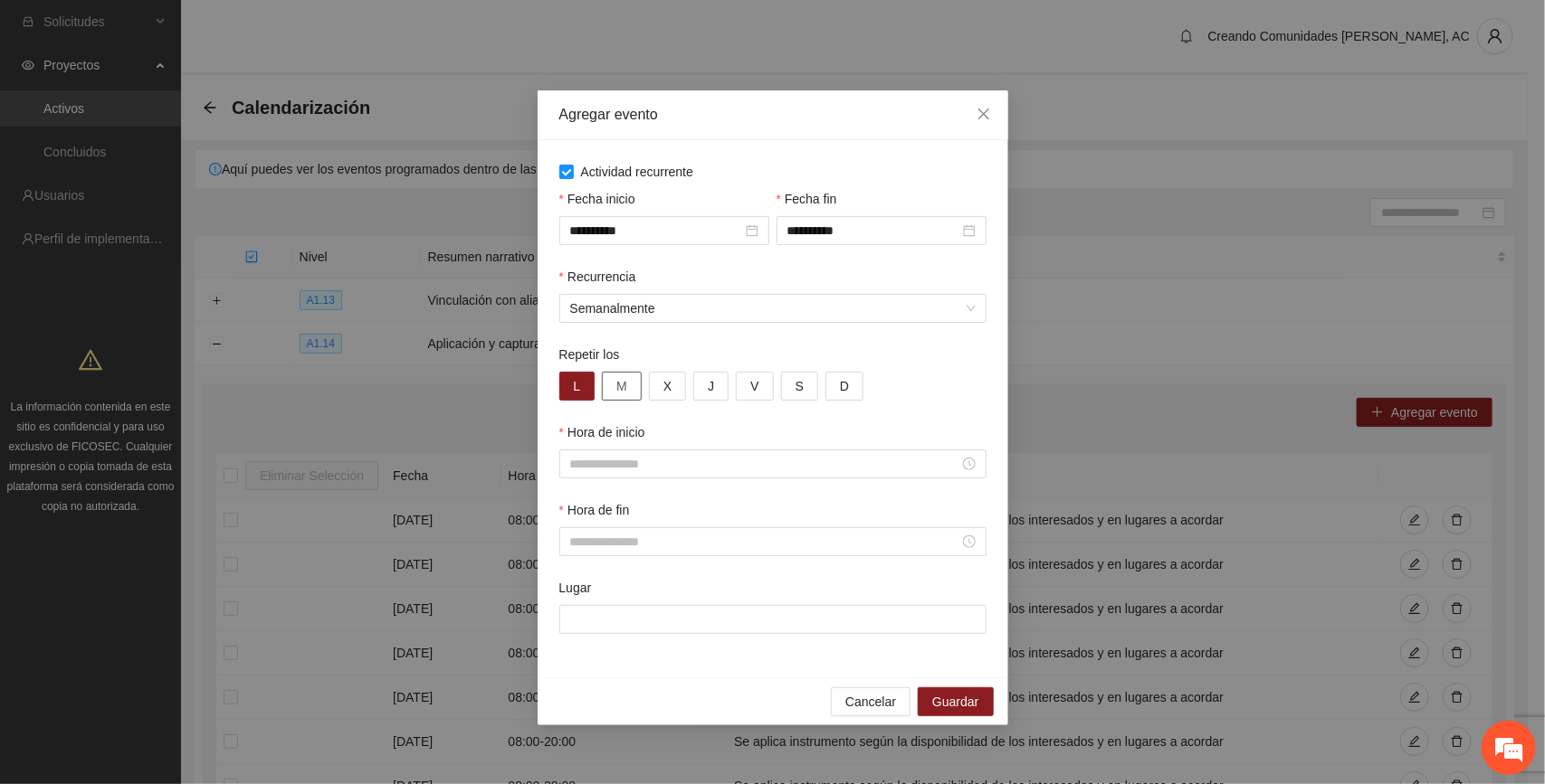
click at [619, 386] on span "M" at bounding box center [622, 386] width 11 height 19
drag, startPoint x: 661, startPoint y: 387, endPoint x: 688, endPoint y: 393, distance: 27.7
click at [661, 386] on button "X" at bounding box center [667, 387] width 37 height 29
click at [711, 392] on span "J" at bounding box center [711, 386] width 7 height 19
click at [757, 387] on span "V" at bounding box center [754, 386] width 8 height 19
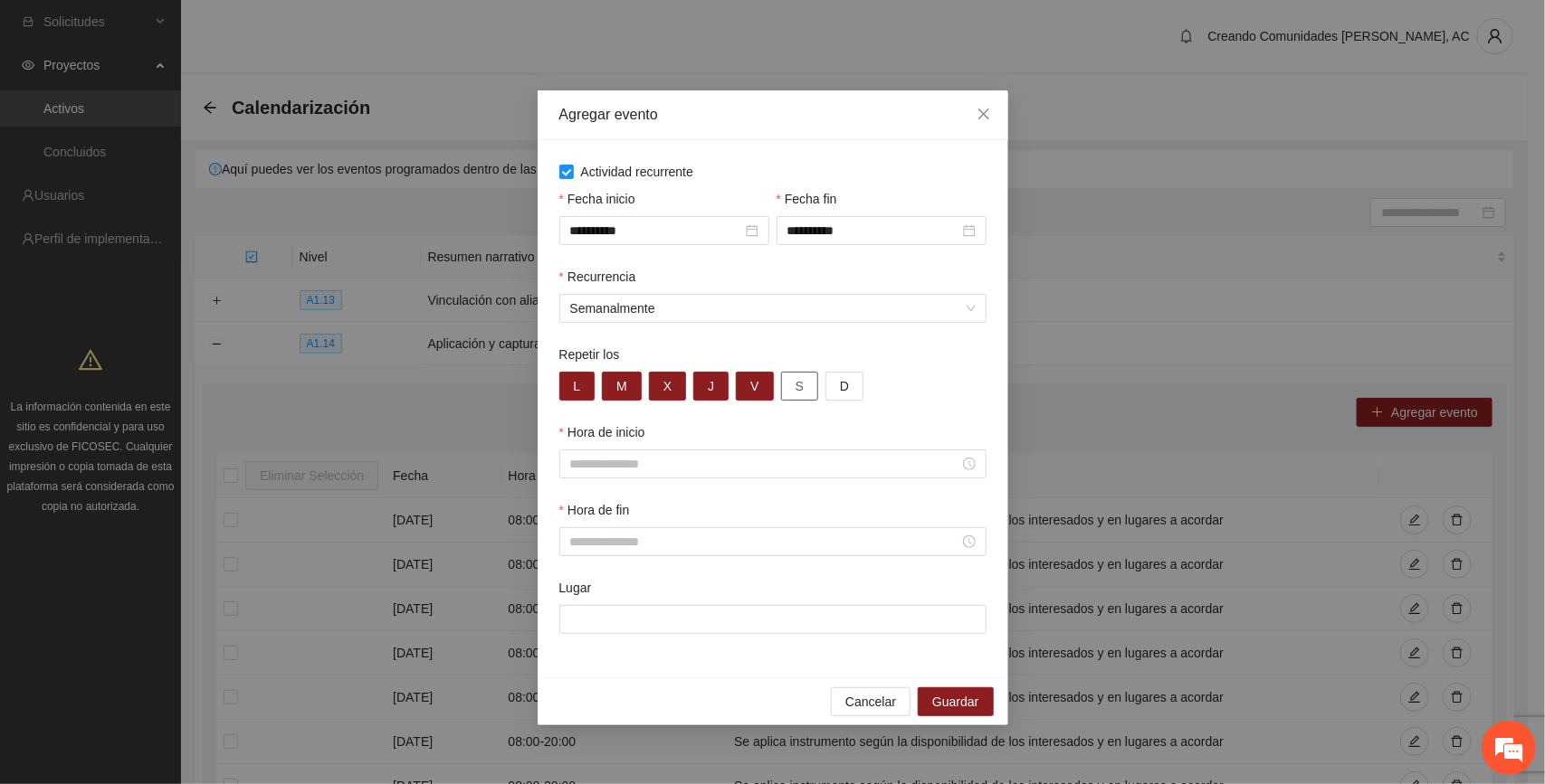
click at [806, 383] on button "S" at bounding box center [800, 387] width 37 height 29
click at [840, 387] on span "D" at bounding box center [844, 386] width 9 height 19
click at [670, 467] on input "Hora de inicio" at bounding box center [764, 464] width 389 height 19
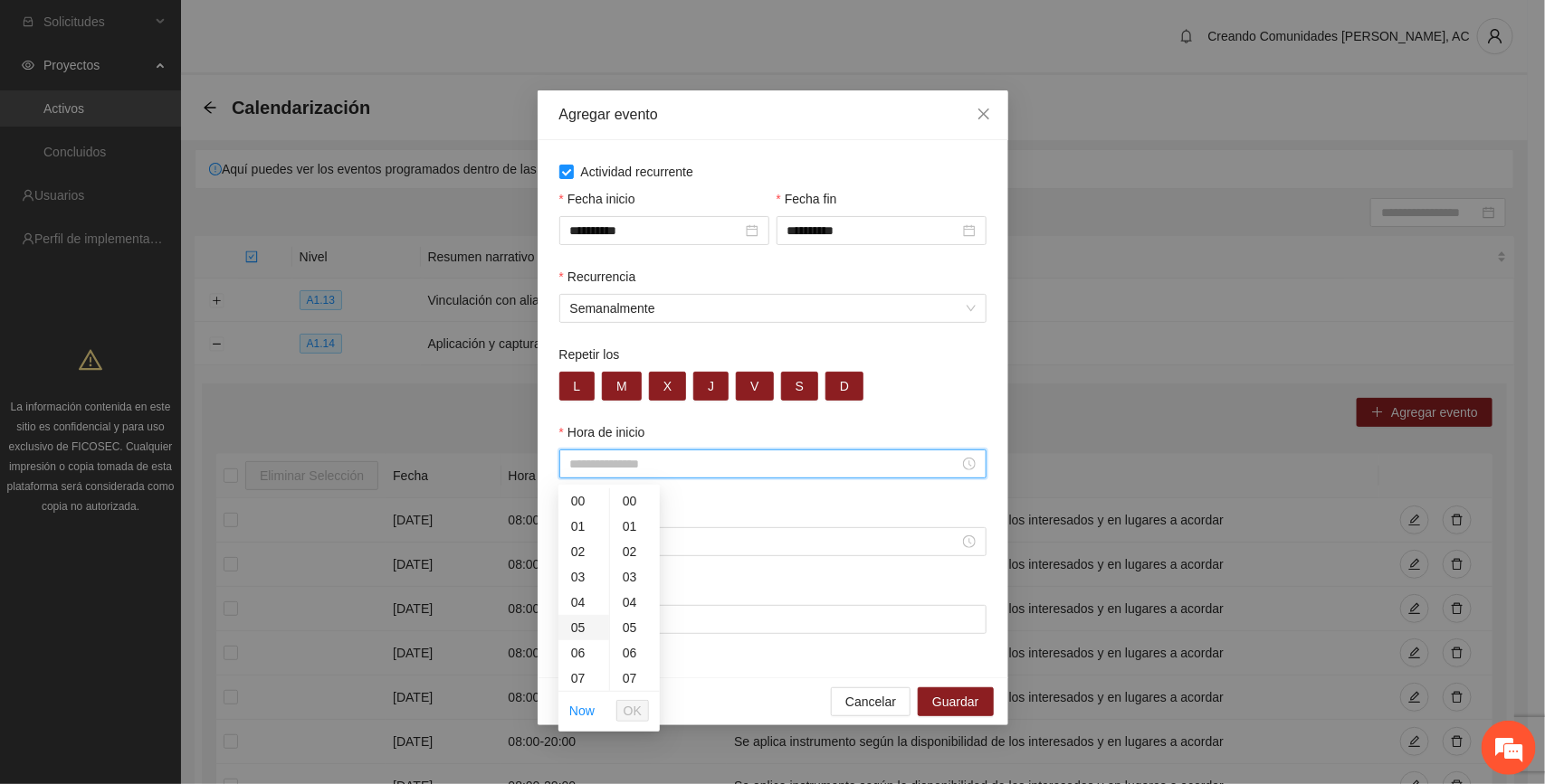
scroll to position [113, 0]
click at [575, 588] on div "08" at bounding box center [584, 591] width 51 height 25
type input "*****"
click at [639, 708] on span "OK" at bounding box center [632, 711] width 19 height 19
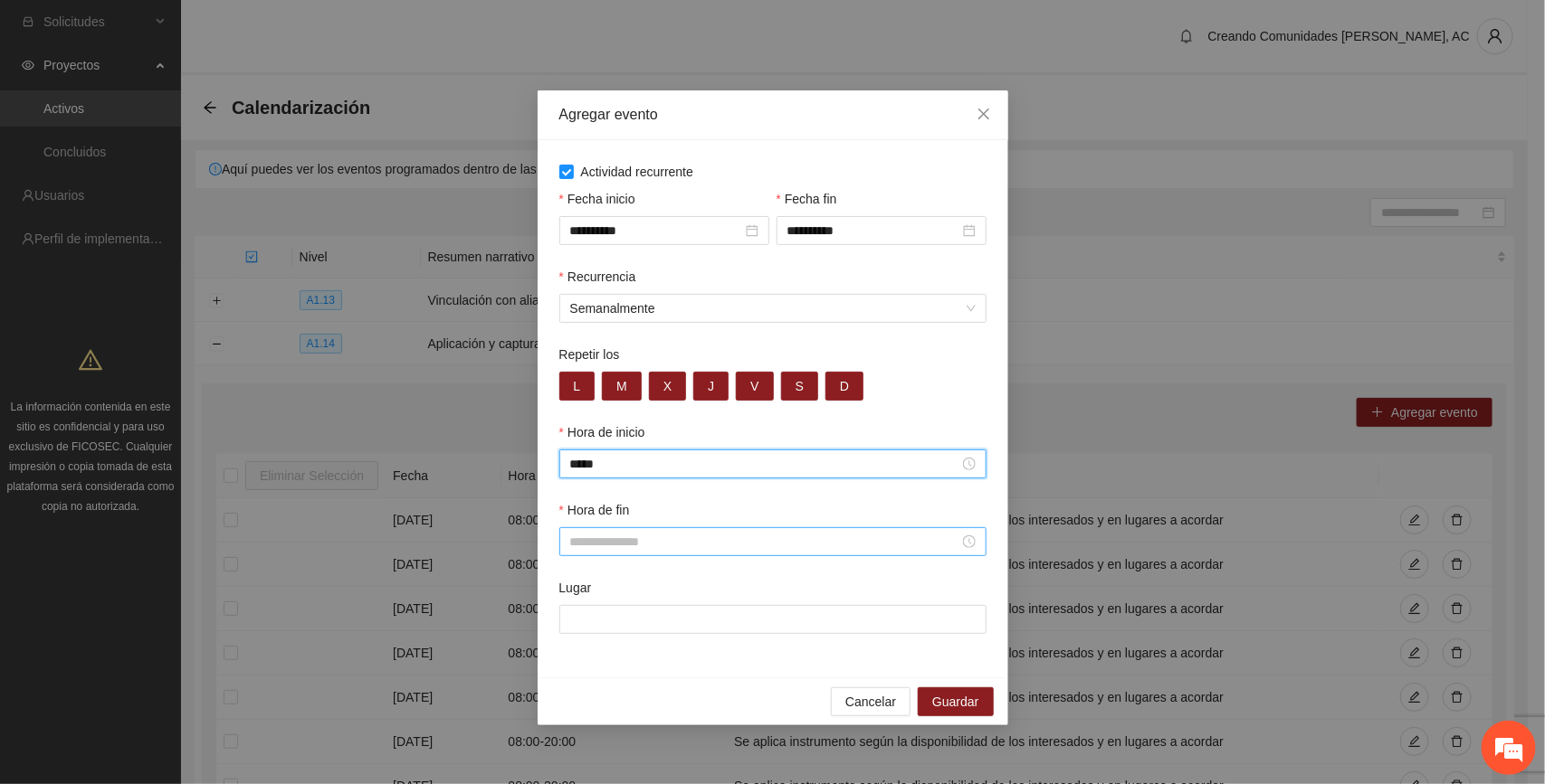
click at [649, 550] on input "Hora de fin" at bounding box center [764, 541] width 389 height 19
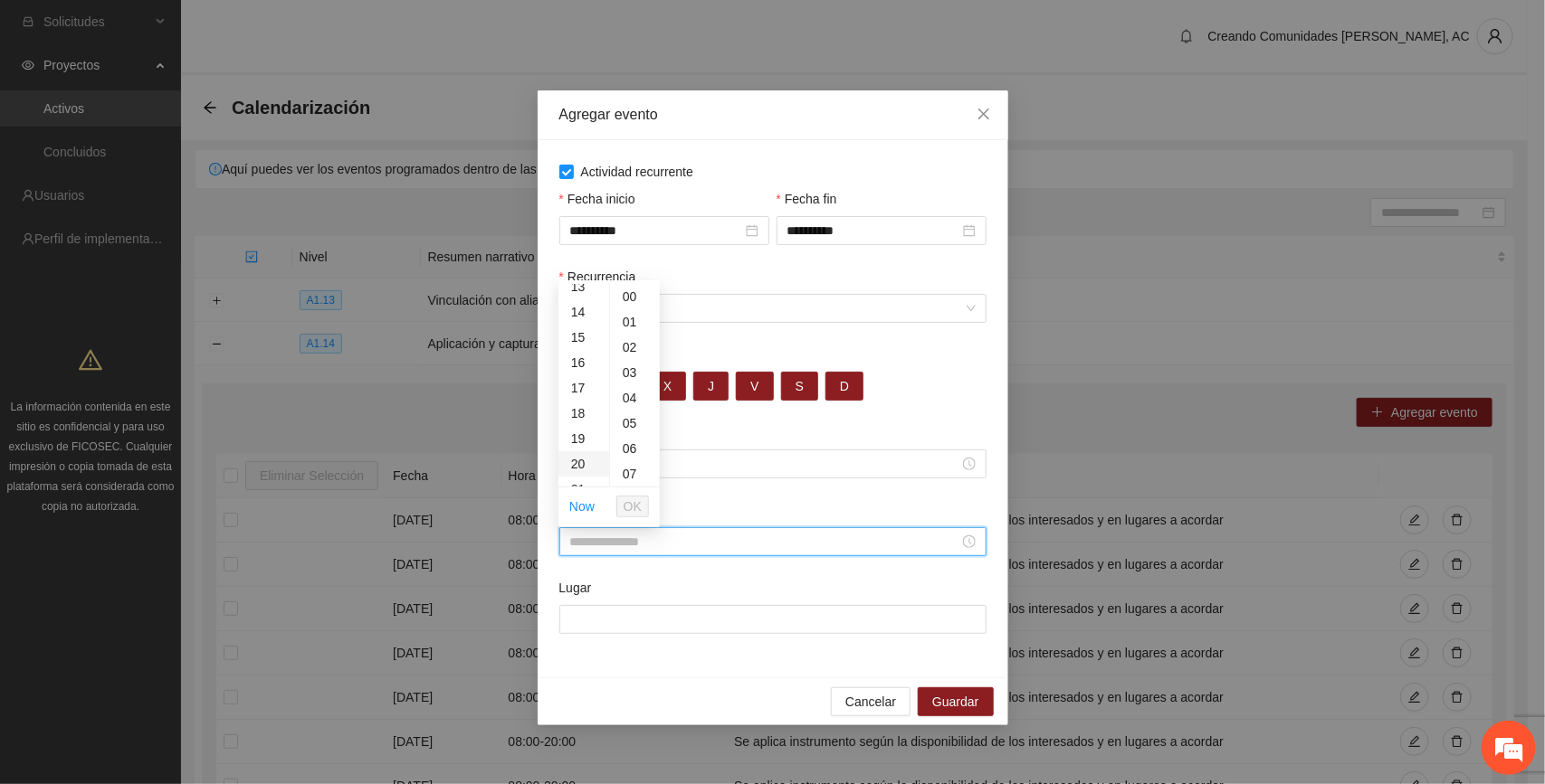
click at [582, 462] on div "20" at bounding box center [584, 465] width 51 height 25
type input "*****"
drag, startPoint x: 639, startPoint y: 504, endPoint x: 625, endPoint y: 530, distance: 29.5
click at [636, 504] on span "OK" at bounding box center [632, 506] width 19 height 19
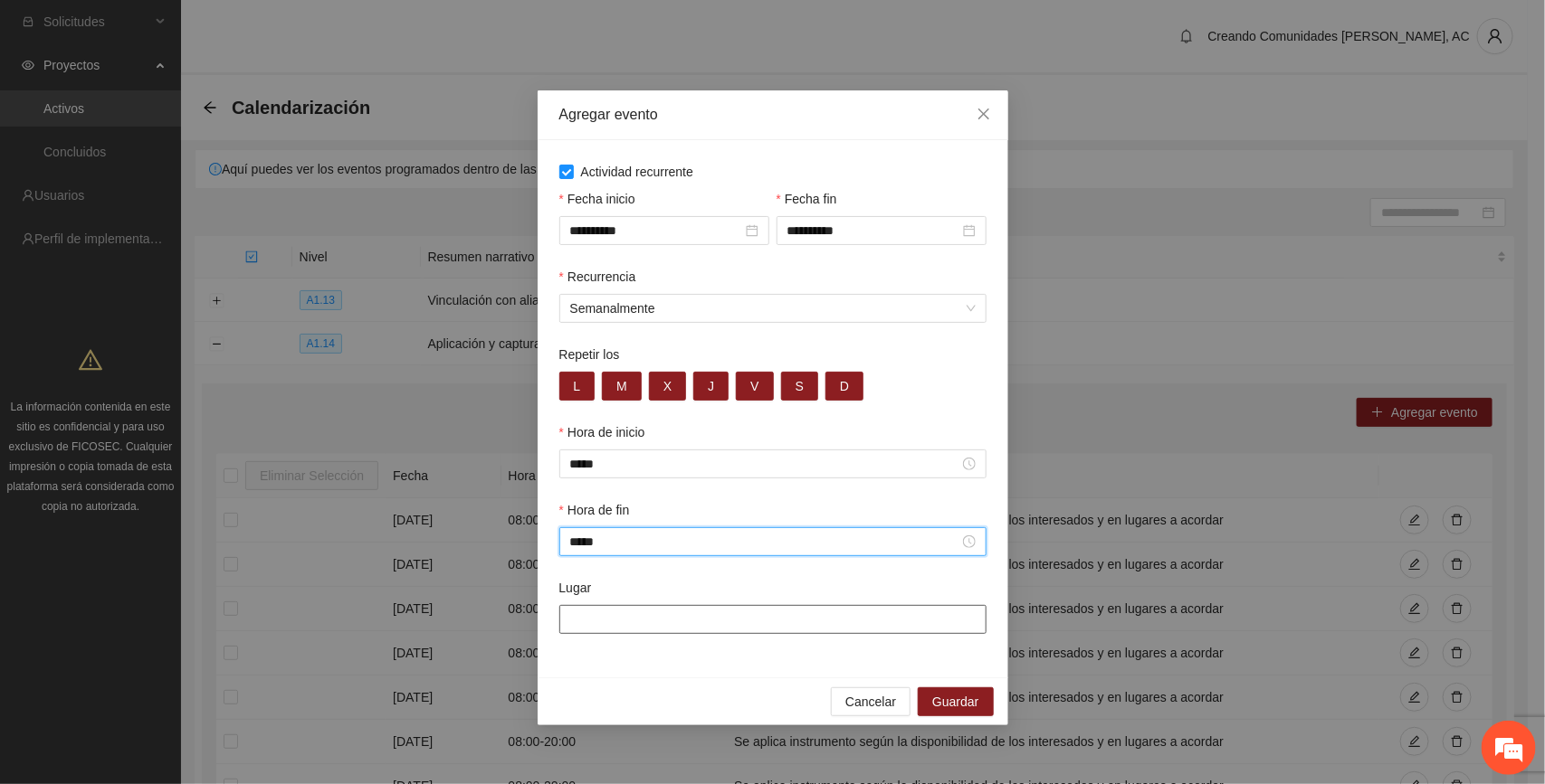
click at [631, 629] on input "Lugar" at bounding box center [772, 620] width 428 height 29
paste input "**********"
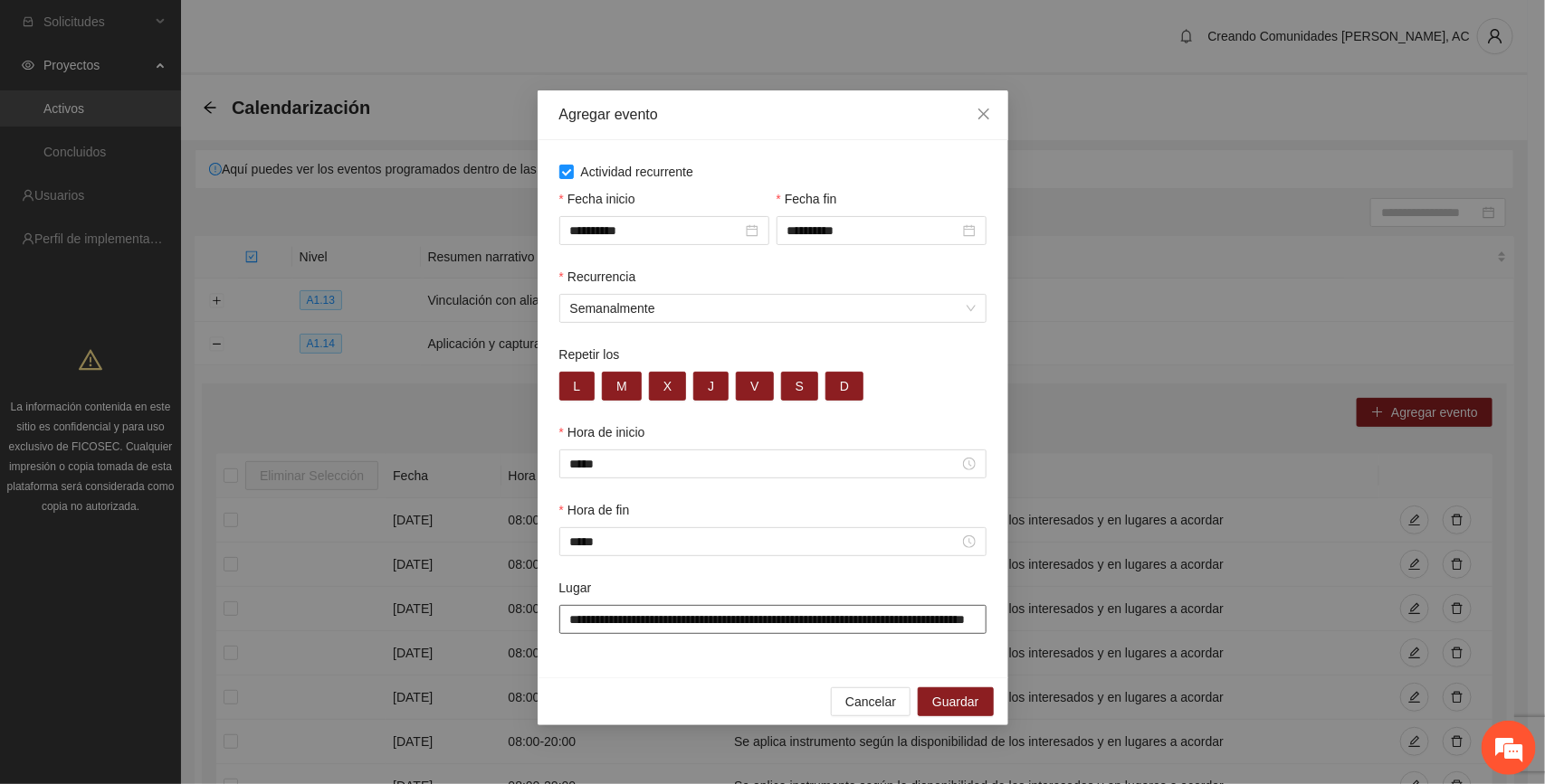
scroll to position [0, 79]
type input "**********"
click at [861, 711] on span "Guardar" at bounding box center [955, 702] width 46 height 19
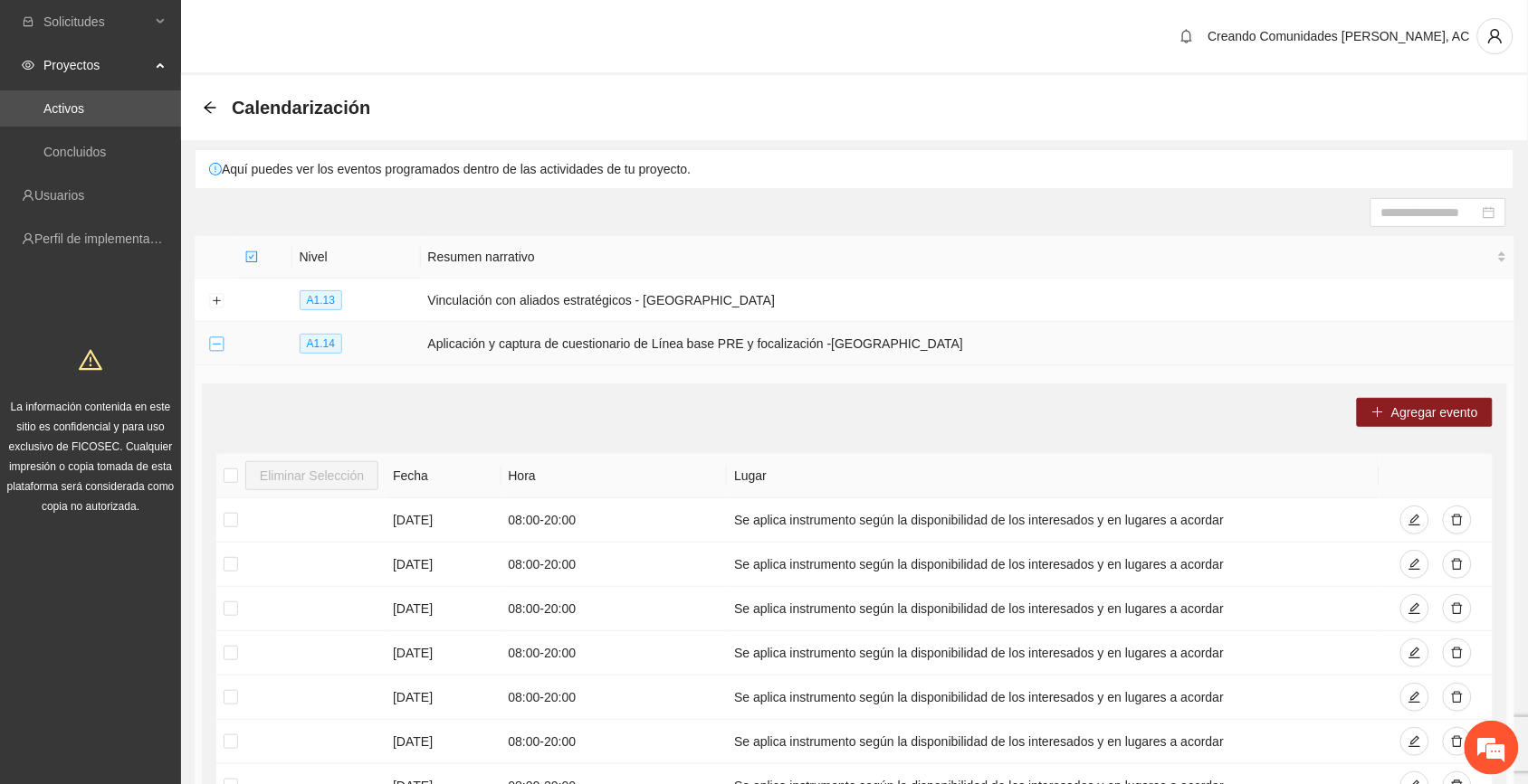
drag, startPoint x: 213, startPoint y: 341, endPoint x: 500, endPoint y: 363, distance: 287.8
click at [213, 342] on button "Collapse row" at bounding box center [216, 345] width 15 height 15
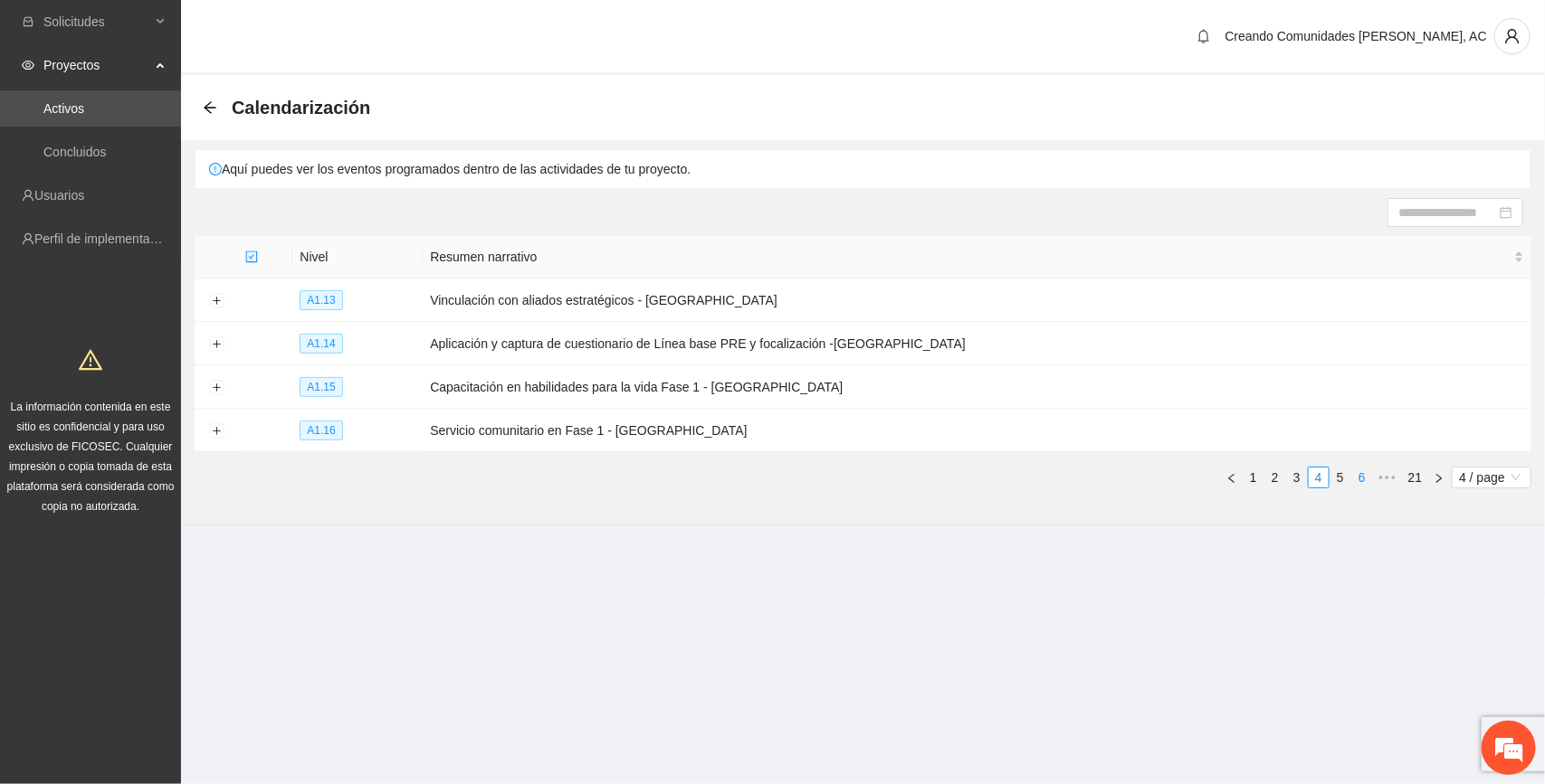
click at [861, 473] on link "6" at bounding box center [1362, 477] width 19 height 19
click at [861, 476] on link "7" at bounding box center [1340, 477] width 19 height 19
click at [861, 477] on link "8" at bounding box center [1340, 477] width 19 height 19
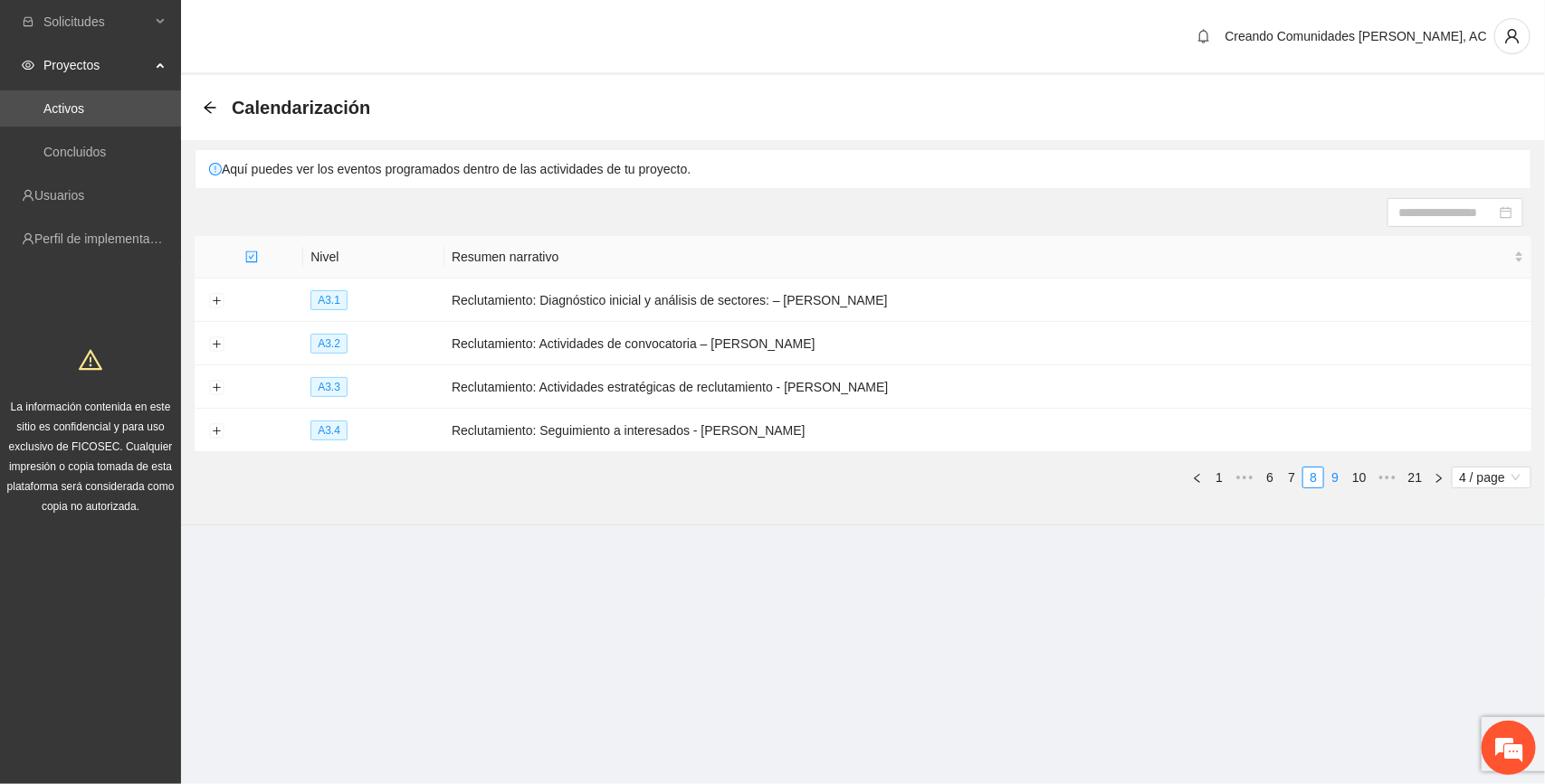
click at [861, 472] on link "9" at bounding box center [1335, 477] width 19 height 19
click at [215, 300] on button "Expand row" at bounding box center [216, 301] width 15 height 15
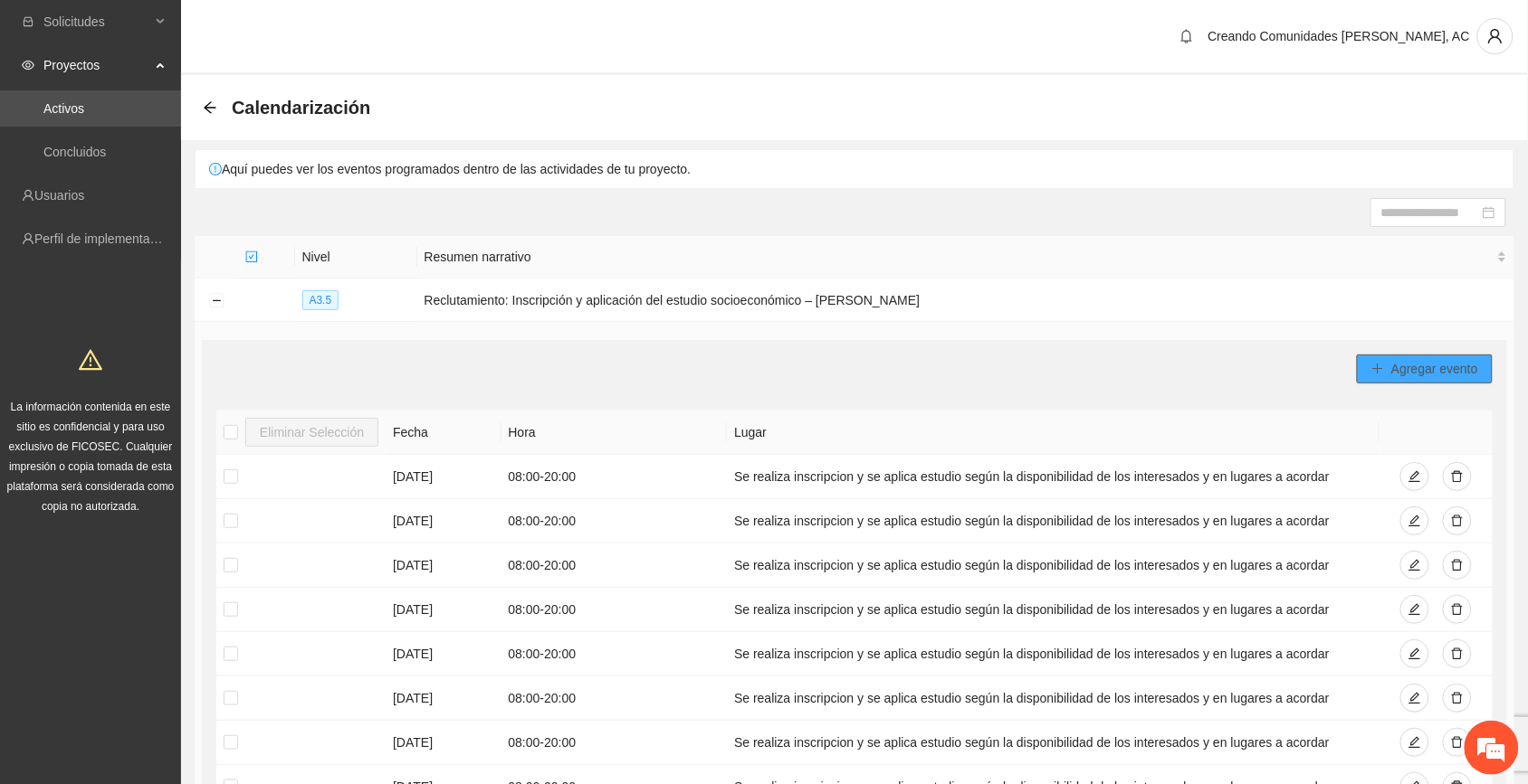
click at [861, 374] on span "Agregar evento" at bounding box center [1434, 369] width 87 height 19
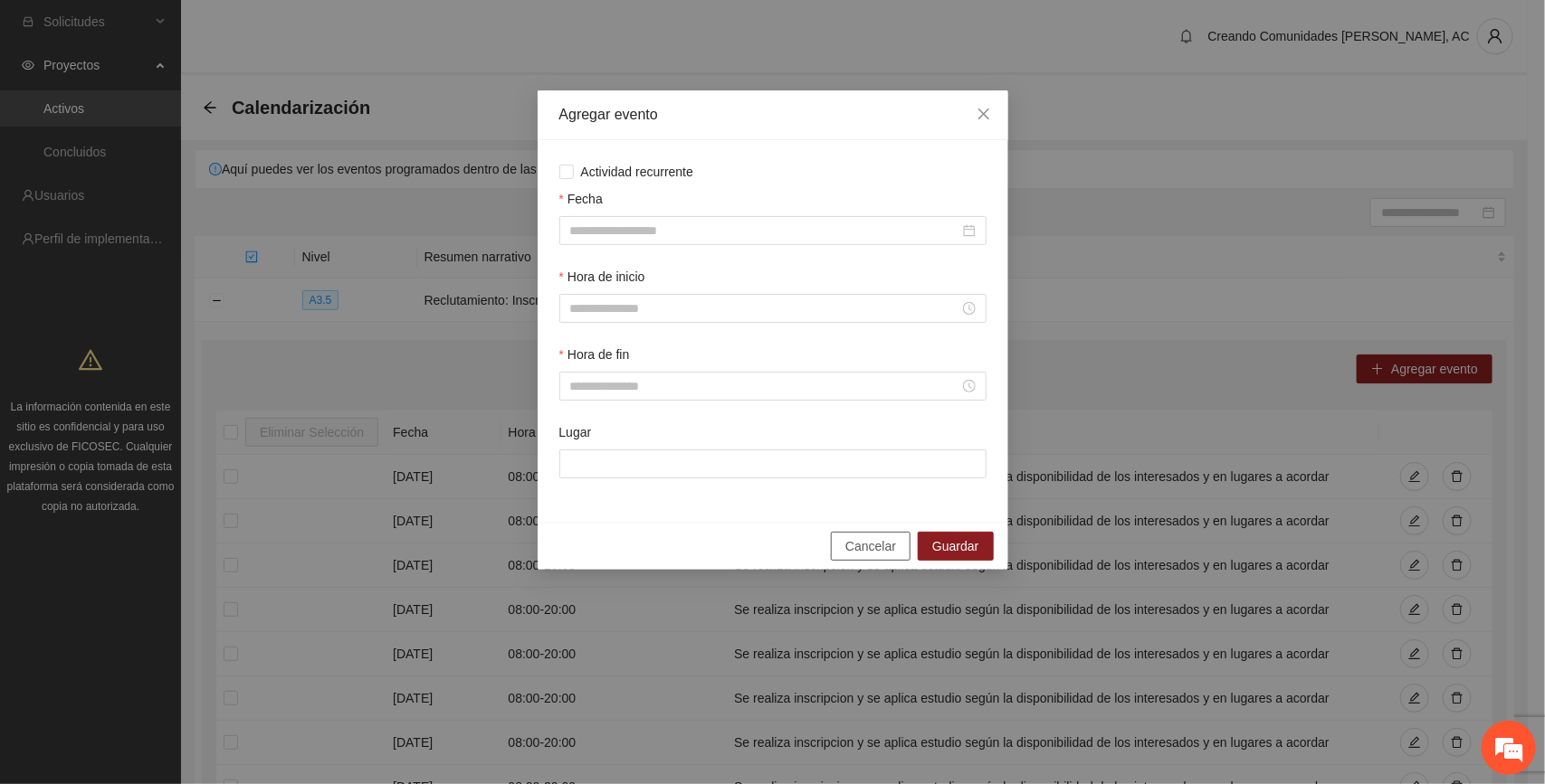
click at [861, 545] on span "Cancelar" at bounding box center [871, 546] width 51 height 19
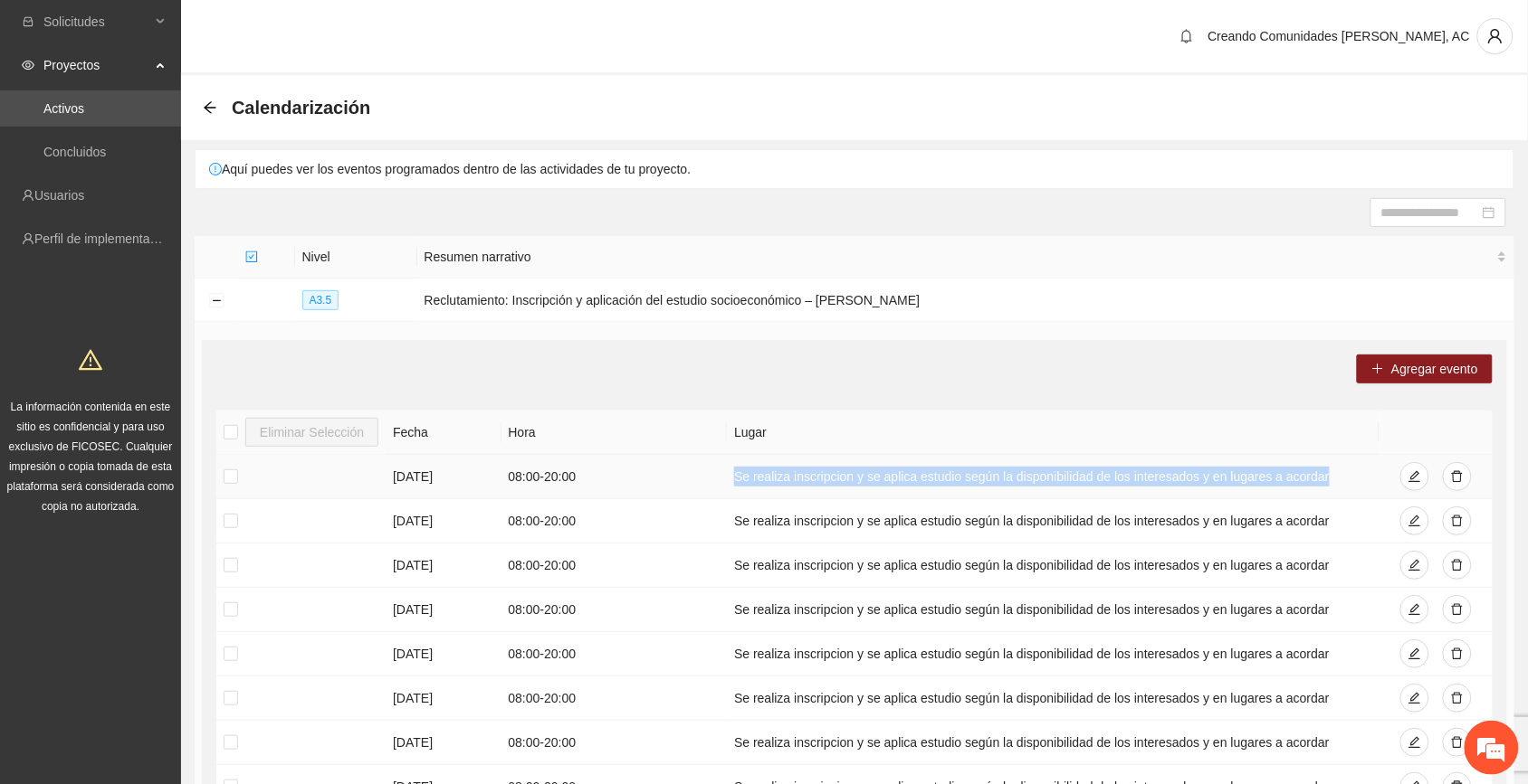
drag, startPoint x: 734, startPoint y: 473, endPoint x: 1315, endPoint y: 473, distance: 581.0
click at [861, 472] on td "Se realiza inscripcion y se aplica estudio según la disponibilidad de los inter…" at bounding box center [1052, 477] width 652 height 45
copy td "Se realiza inscripcion y se aplica estudio según la disponibilidad de los inter…"
click at [861, 367] on span "Agregar evento" at bounding box center [1434, 369] width 87 height 19
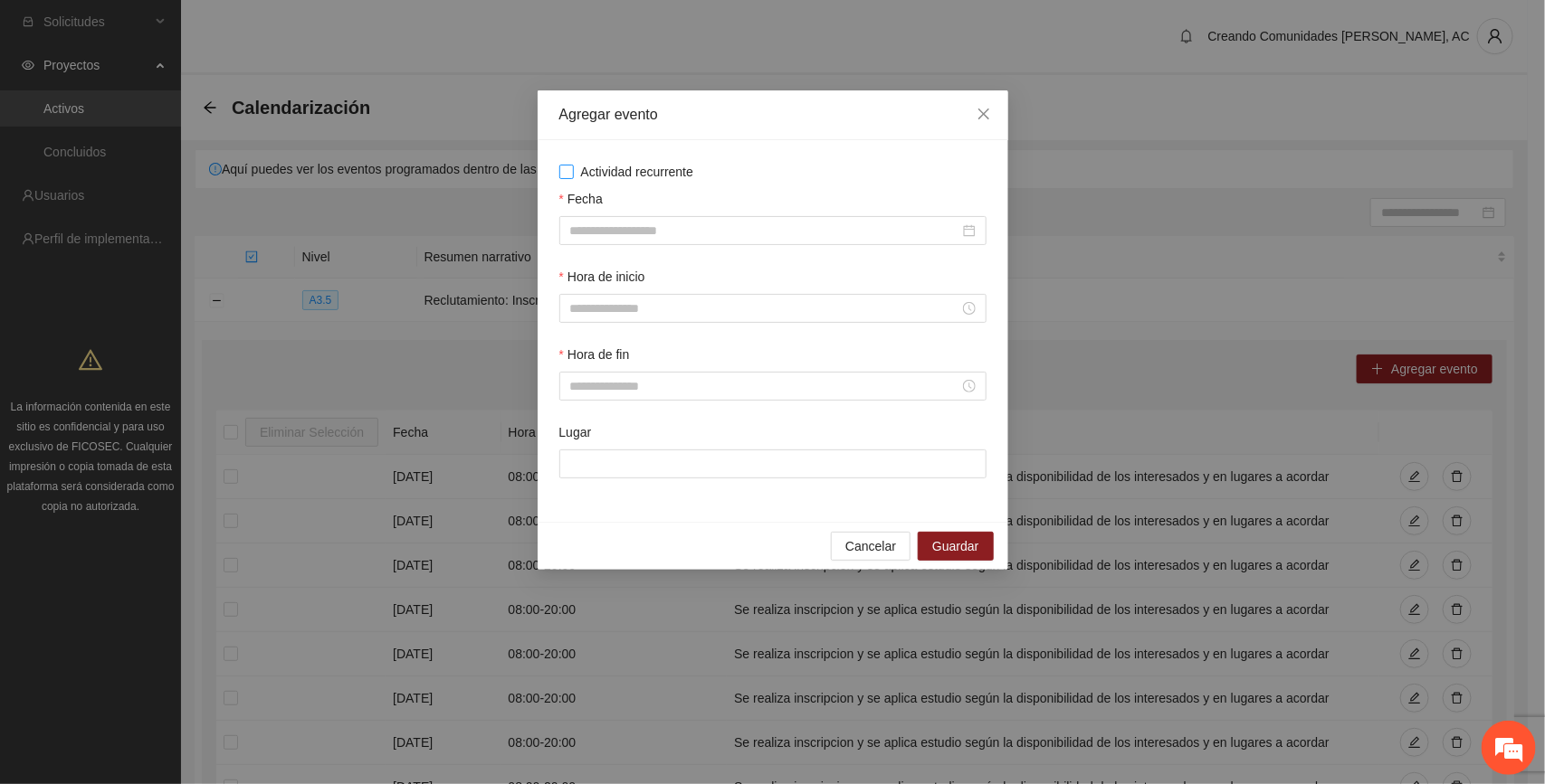
click at [676, 173] on span "Actividad recurrente" at bounding box center [637, 171] width 128 height 19
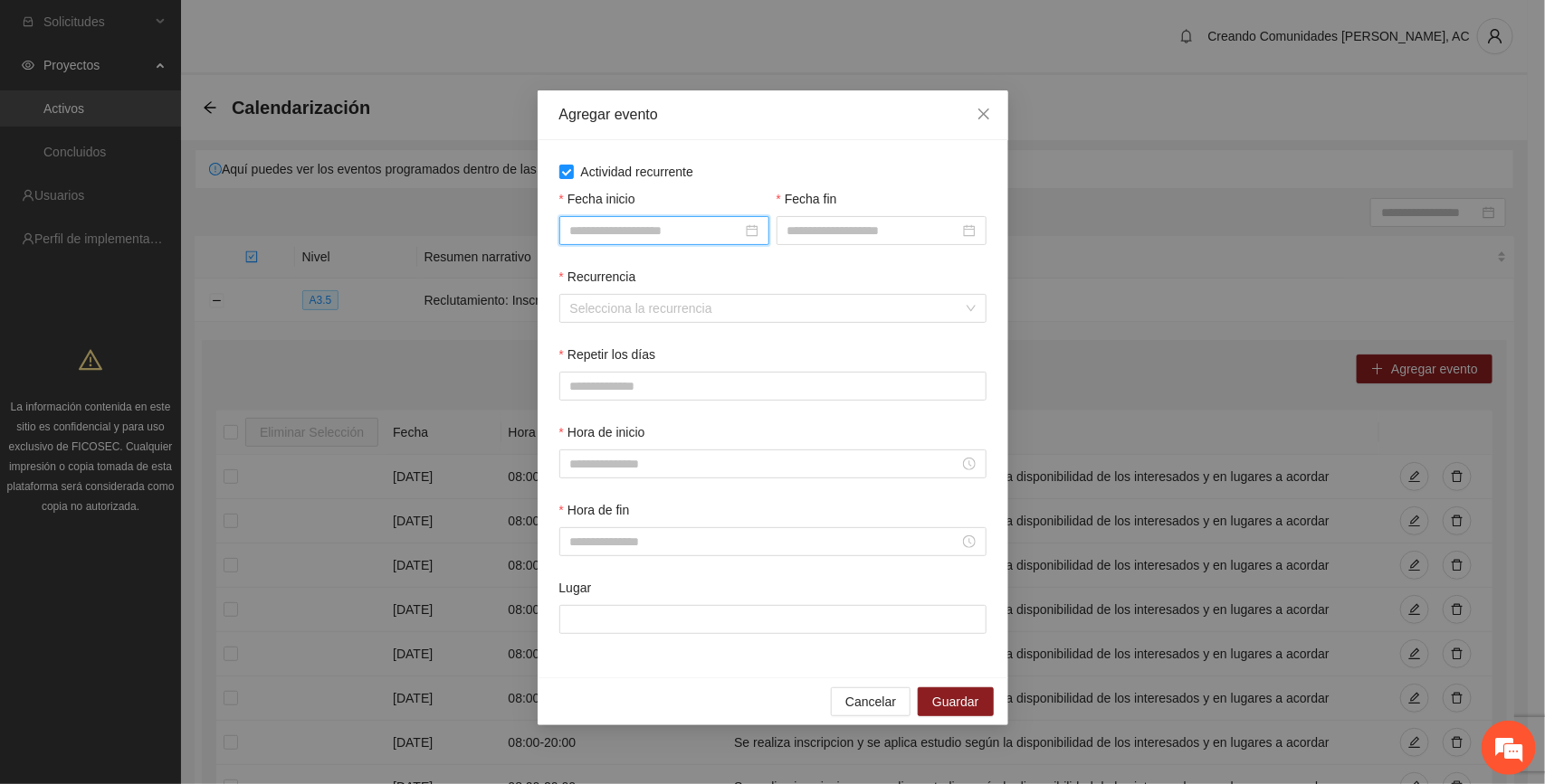
click at [670, 231] on input "Fecha inicio" at bounding box center [656, 231] width 172 height 19
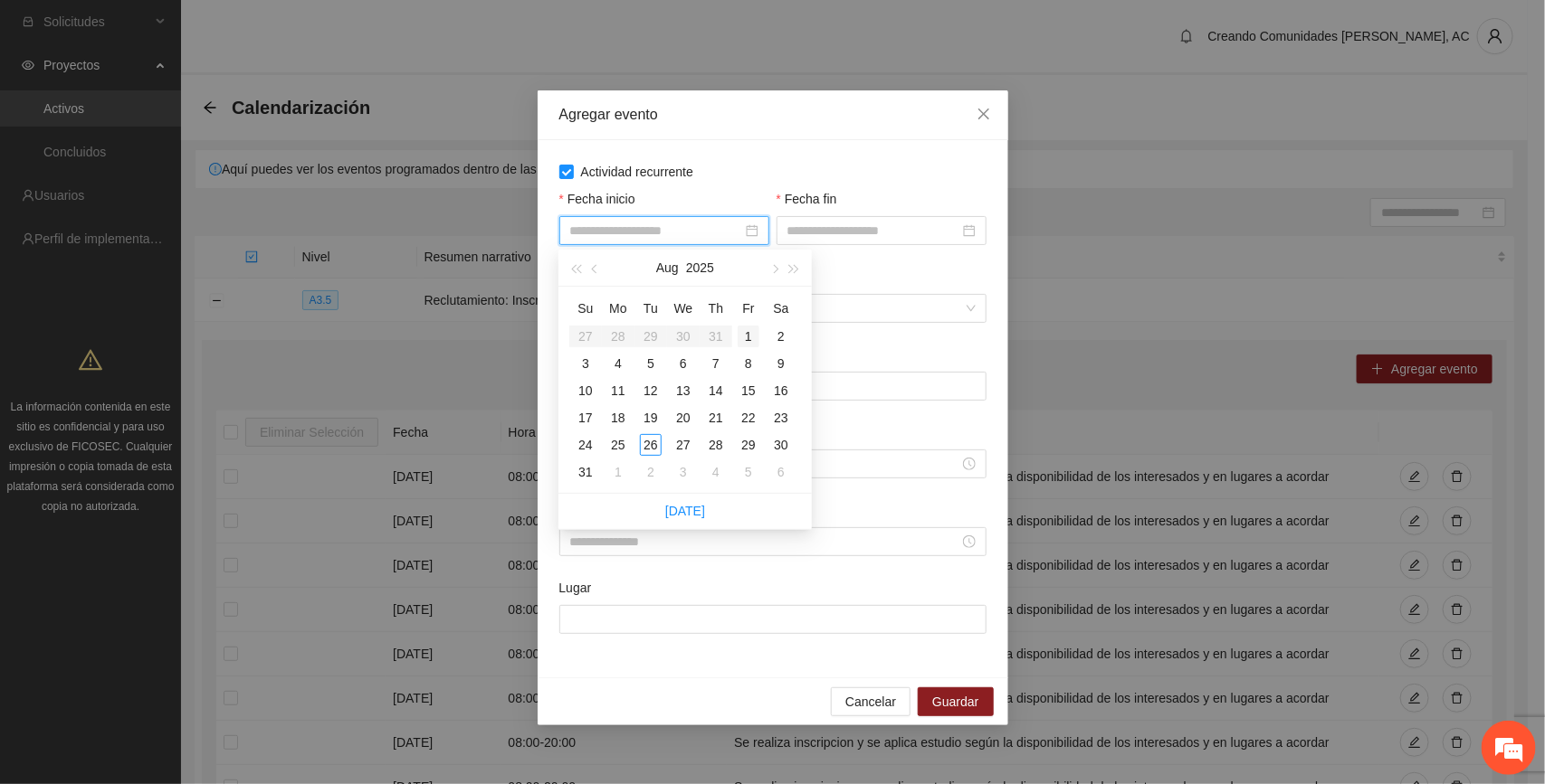
type input "**********"
click at [746, 337] on div "1" at bounding box center [748, 336] width 21 height 21
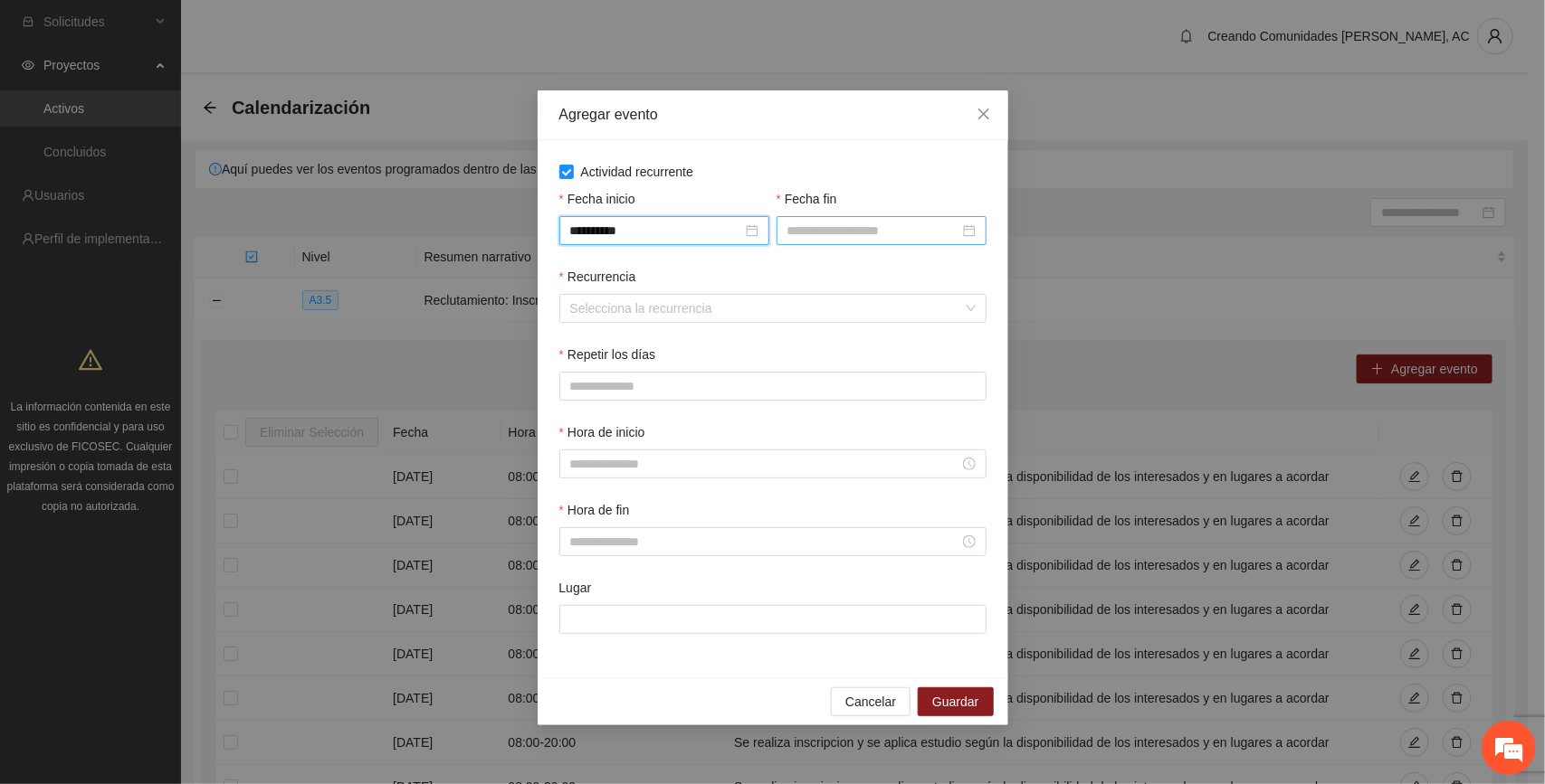
click at [814, 229] on input "Fecha fin" at bounding box center [873, 231] width 172 height 19
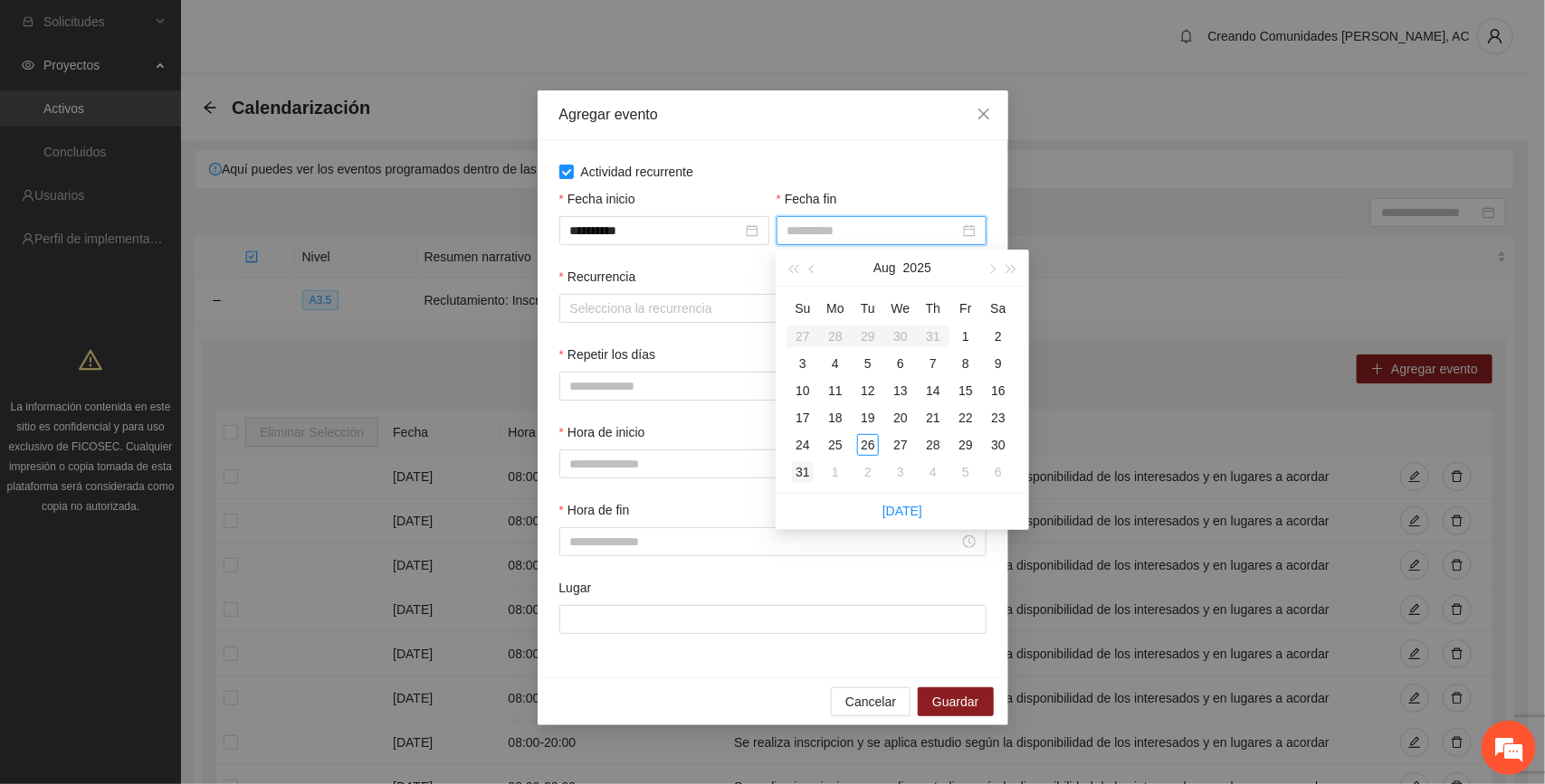
type input "**********"
click at [806, 467] on div "31" at bounding box center [803, 472] width 21 height 21
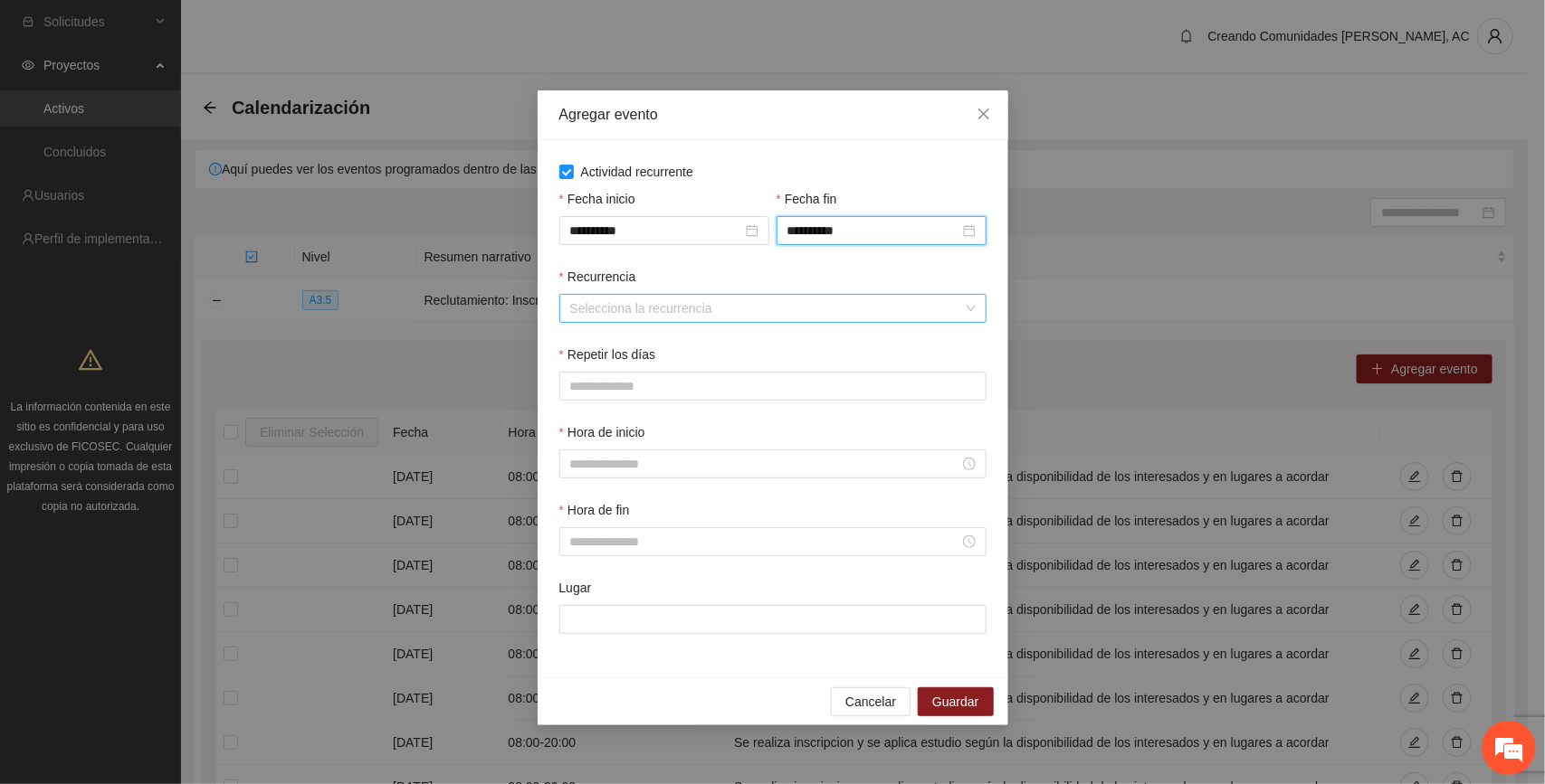
click at [647, 314] on input "Recurrencia" at bounding box center [766, 309] width 393 height 27
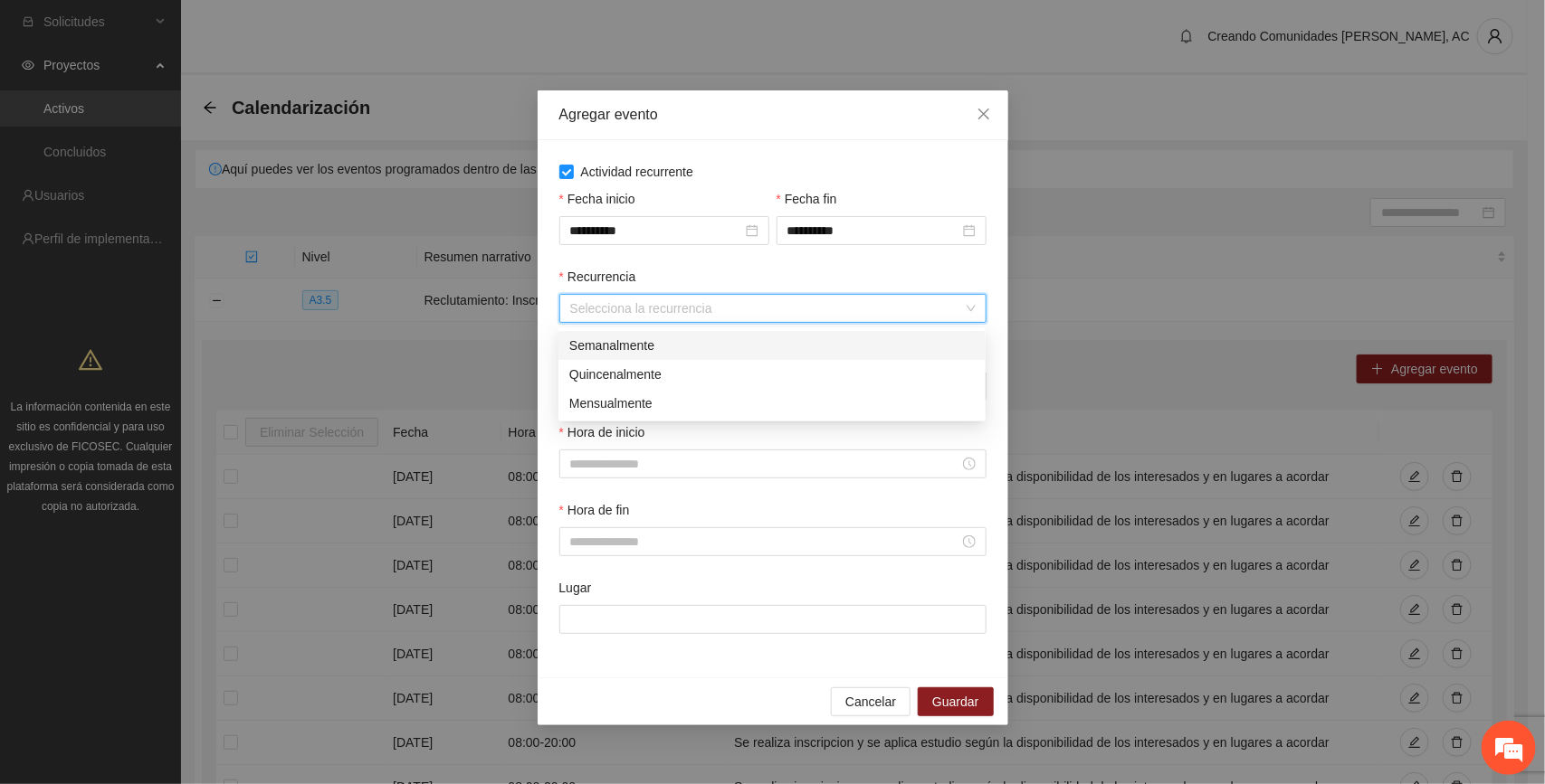
click at [643, 347] on div "Semanalmente" at bounding box center [772, 346] width 405 height 19
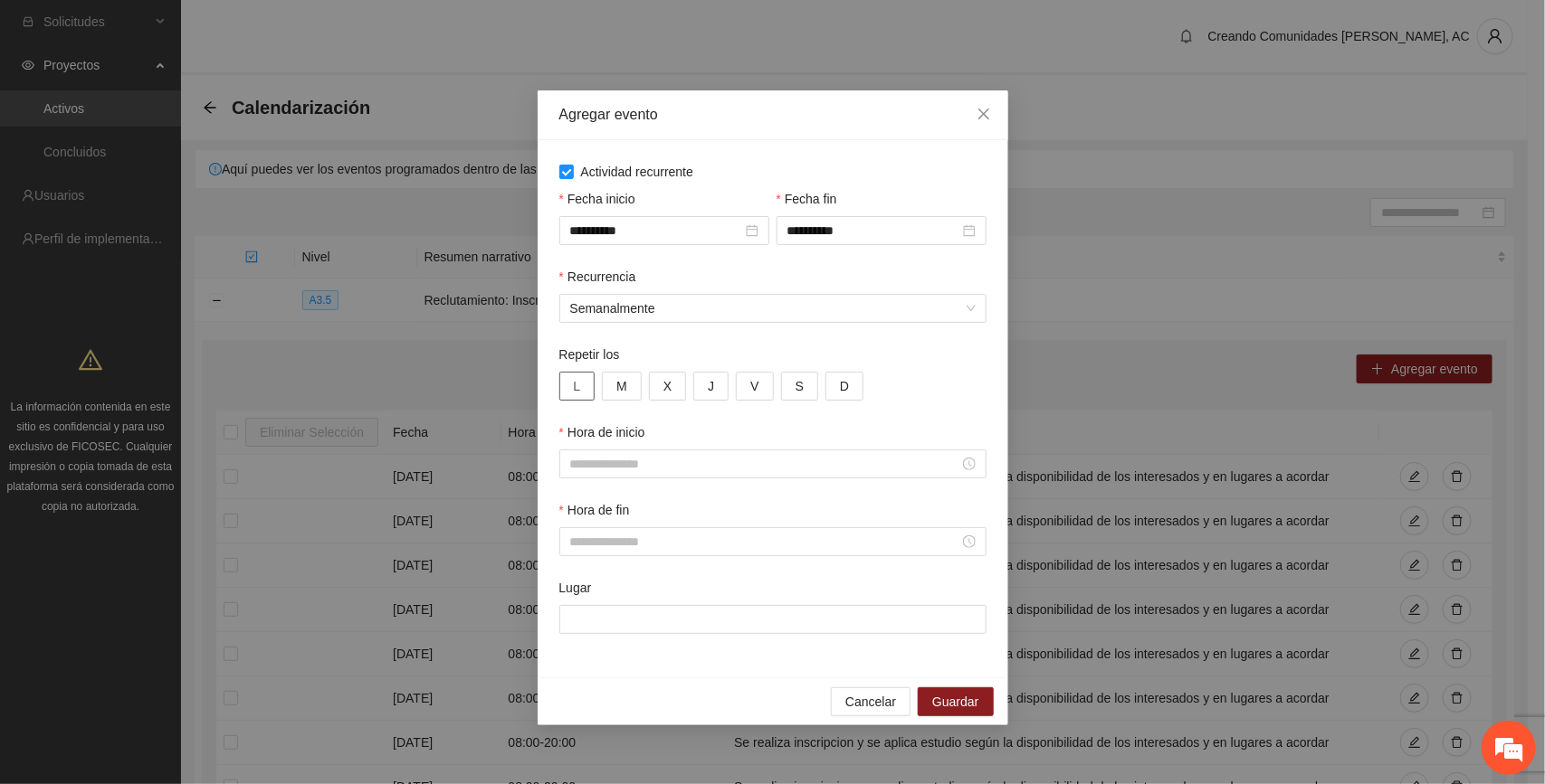
click at [575, 392] on span "L" at bounding box center [577, 386] width 7 height 19
click at [611, 393] on button "M" at bounding box center [622, 387] width 40 height 29
click at [679, 394] on button "X" at bounding box center [667, 387] width 37 height 29
click at [701, 395] on button "J" at bounding box center [711, 387] width 35 height 29
drag, startPoint x: 752, startPoint y: 388, endPoint x: 785, endPoint y: 390, distance: 33.1
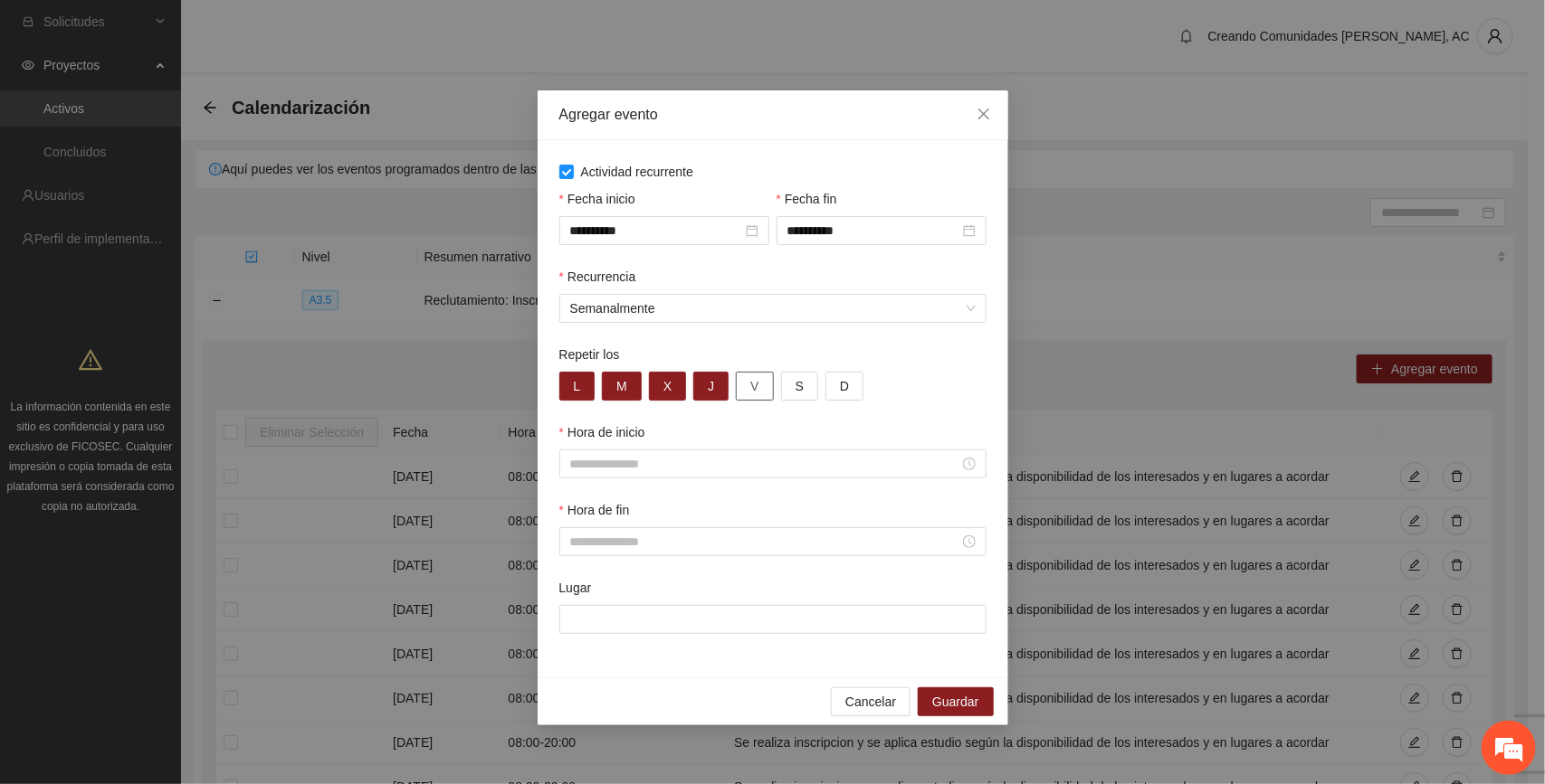
click at [753, 388] on span "V" at bounding box center [754, 386] width 8 height 19
click at [790, 390] on button "S" at bounding box center [800, 387] width 37 height 29
click at [848, 398] on button "D" at bounding box center [844, 387] width 38 height 29
click at [676, 457] on input "Hora de inicio" at bounding box center [764, 464] width 389 height 19
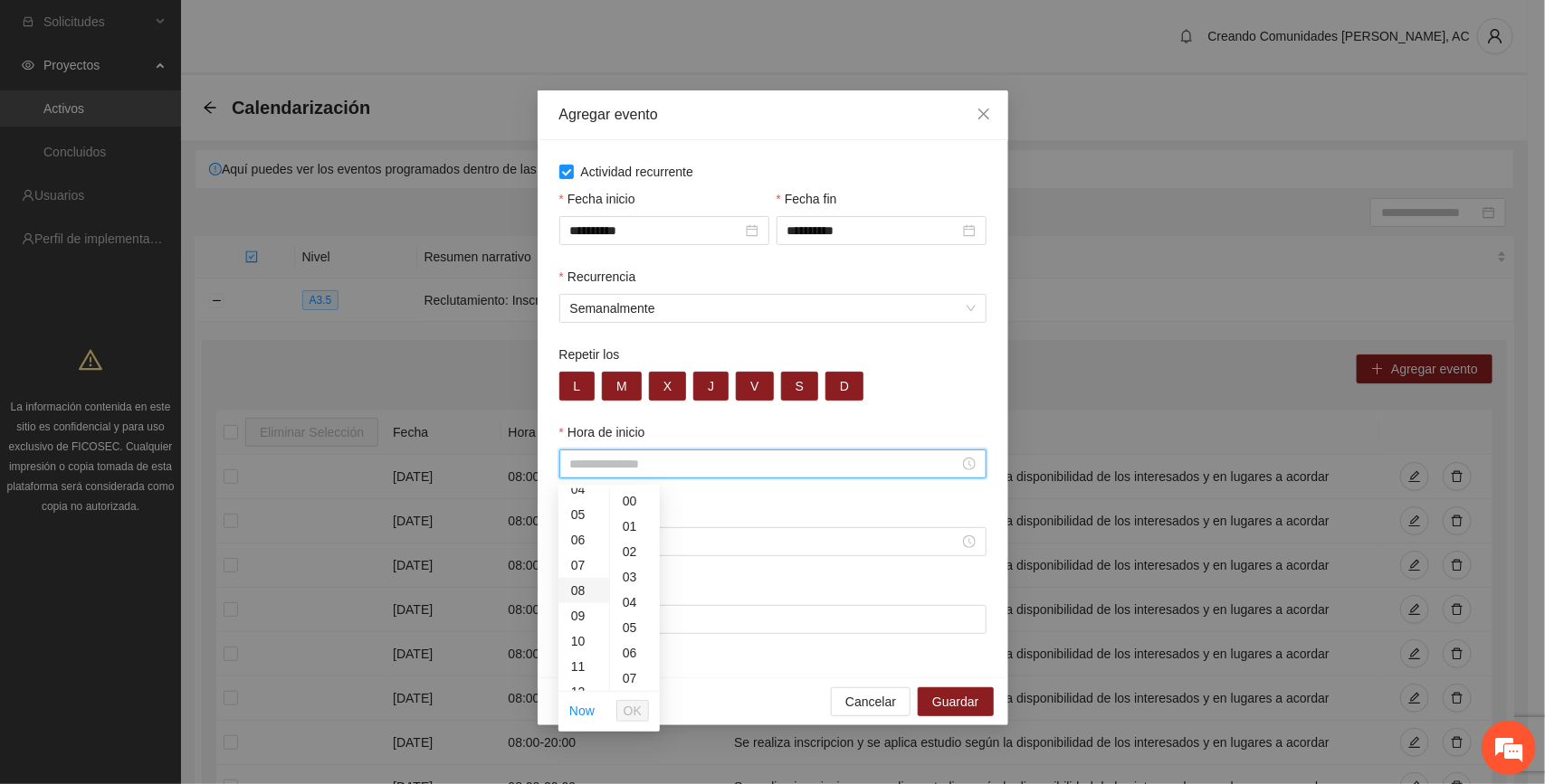
click at [580, 589] on div "08" at bounding box center [584, 591] width 51 height 25
type input "*****"
click at [636, 707] on span "OK" at bounding box center [632, 711] width 19 height 19
click at [584, 544] on input "Hora de fin" at bounding box center [764, 541] width 389 height 19
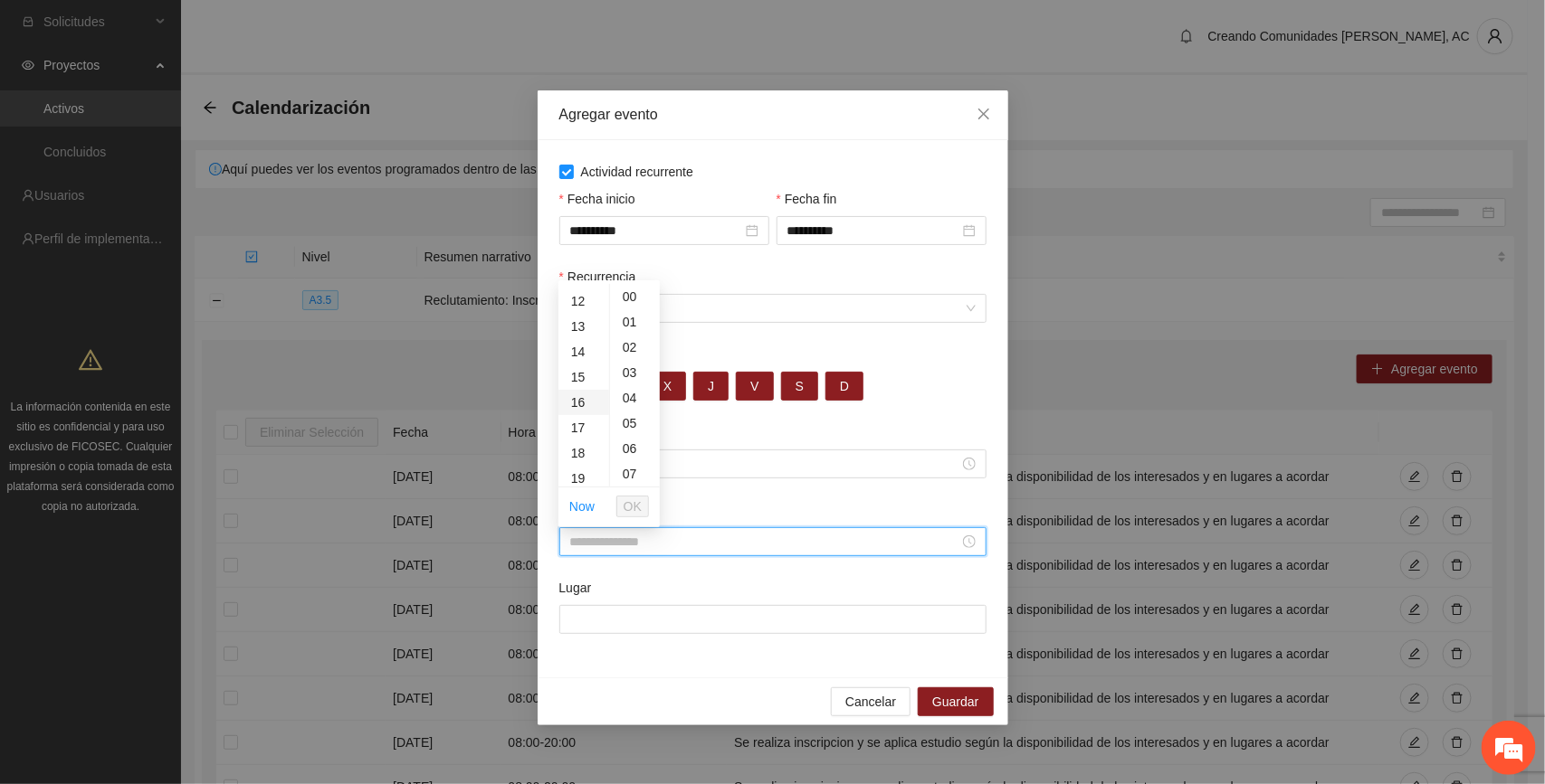
scroll to position [339, 0]
click at [575, 459] on div "20" at bounding box center [584, 465] width 51 height 25
type input "*****"
click at [631, 504] on span "OK" at bounding box center [632, 506] width 19 height 19
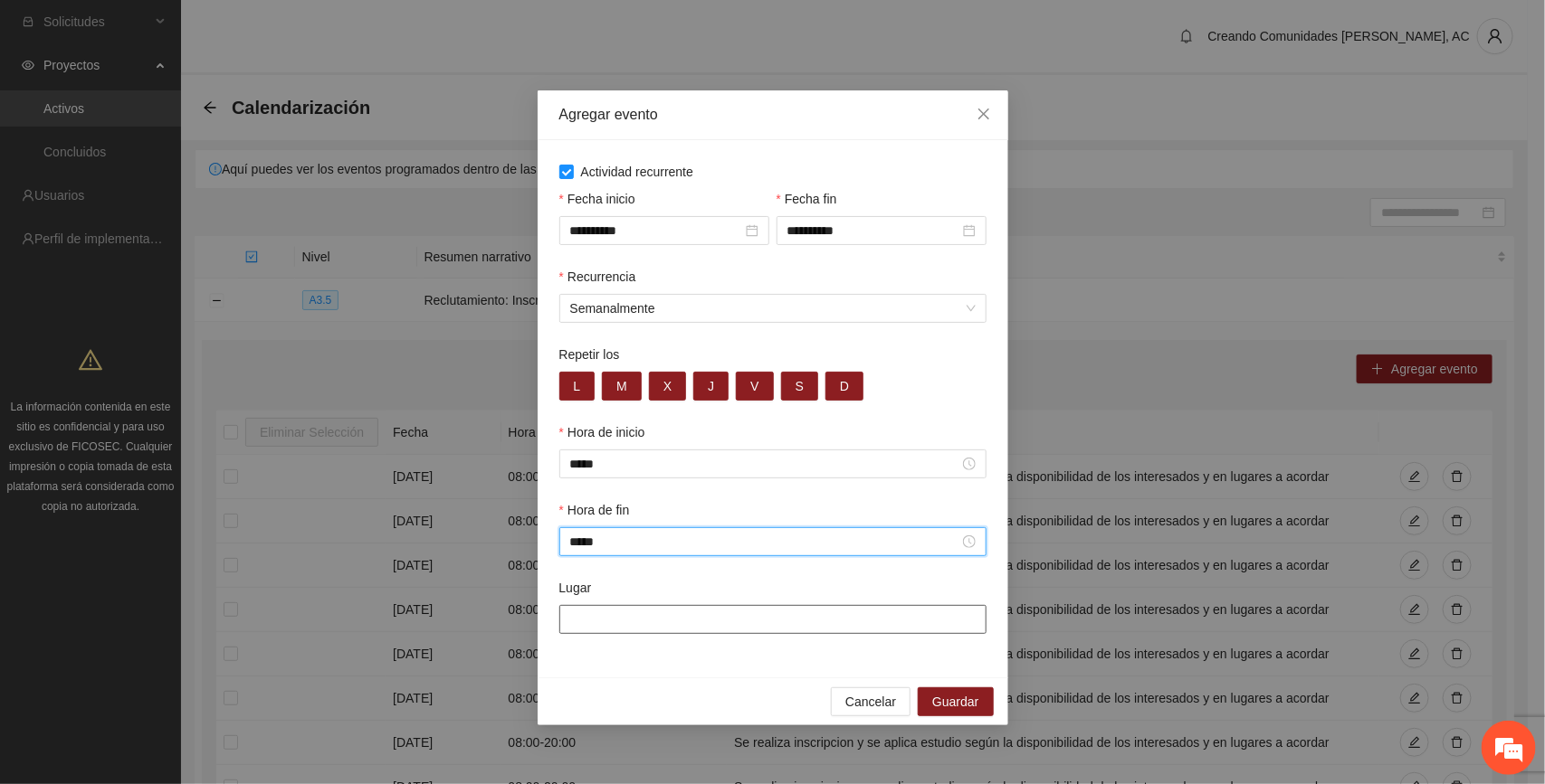
click at [641, 631] on input "Lugar" at bounding box center [772, 620] width 428 height 29
paste input "**********"
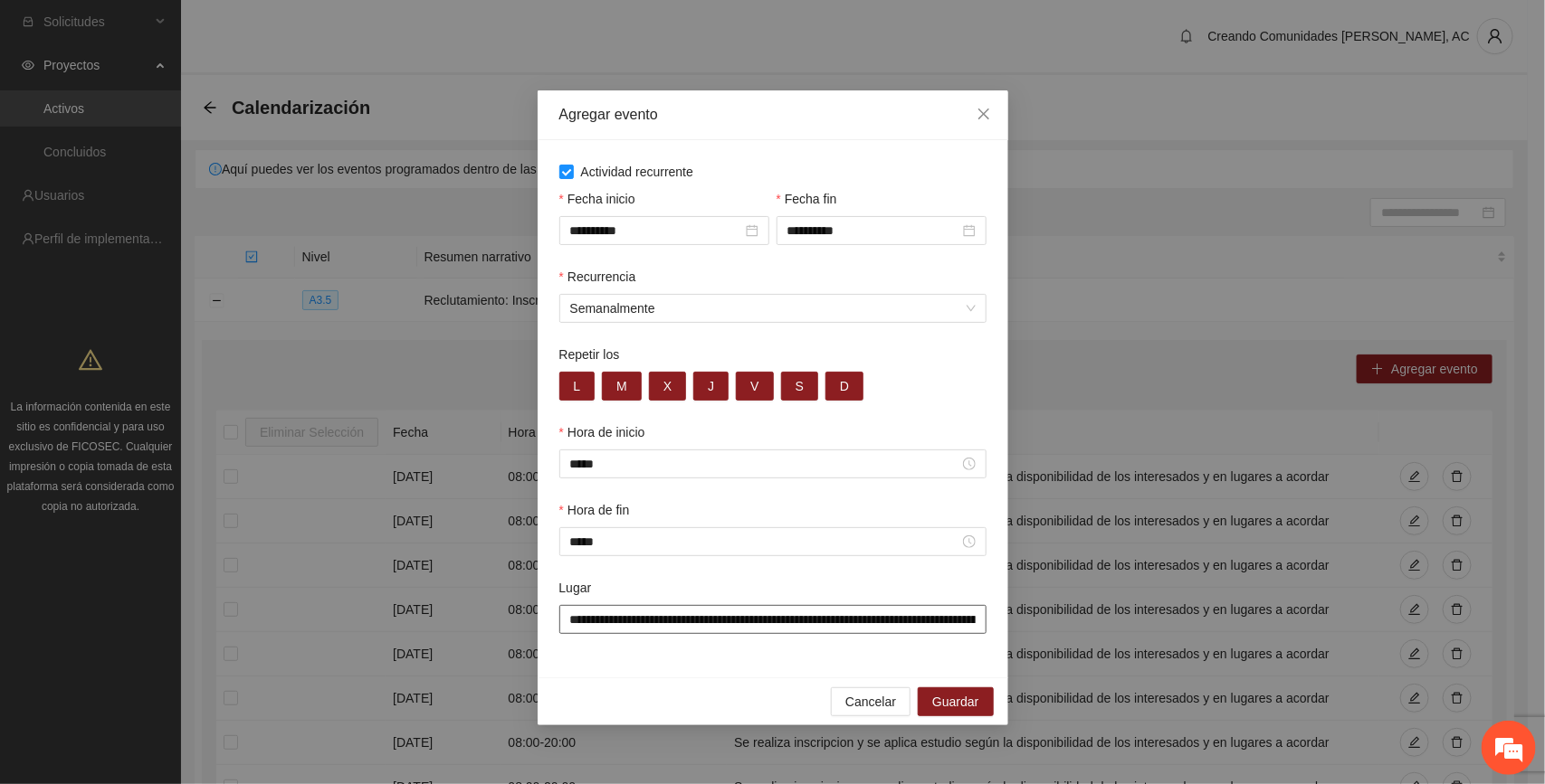
scroll to position [0, 179]
type input "**********"
click at [861, 704] on button "Guardar" at bounding box center [955, 702] width 75 height 29
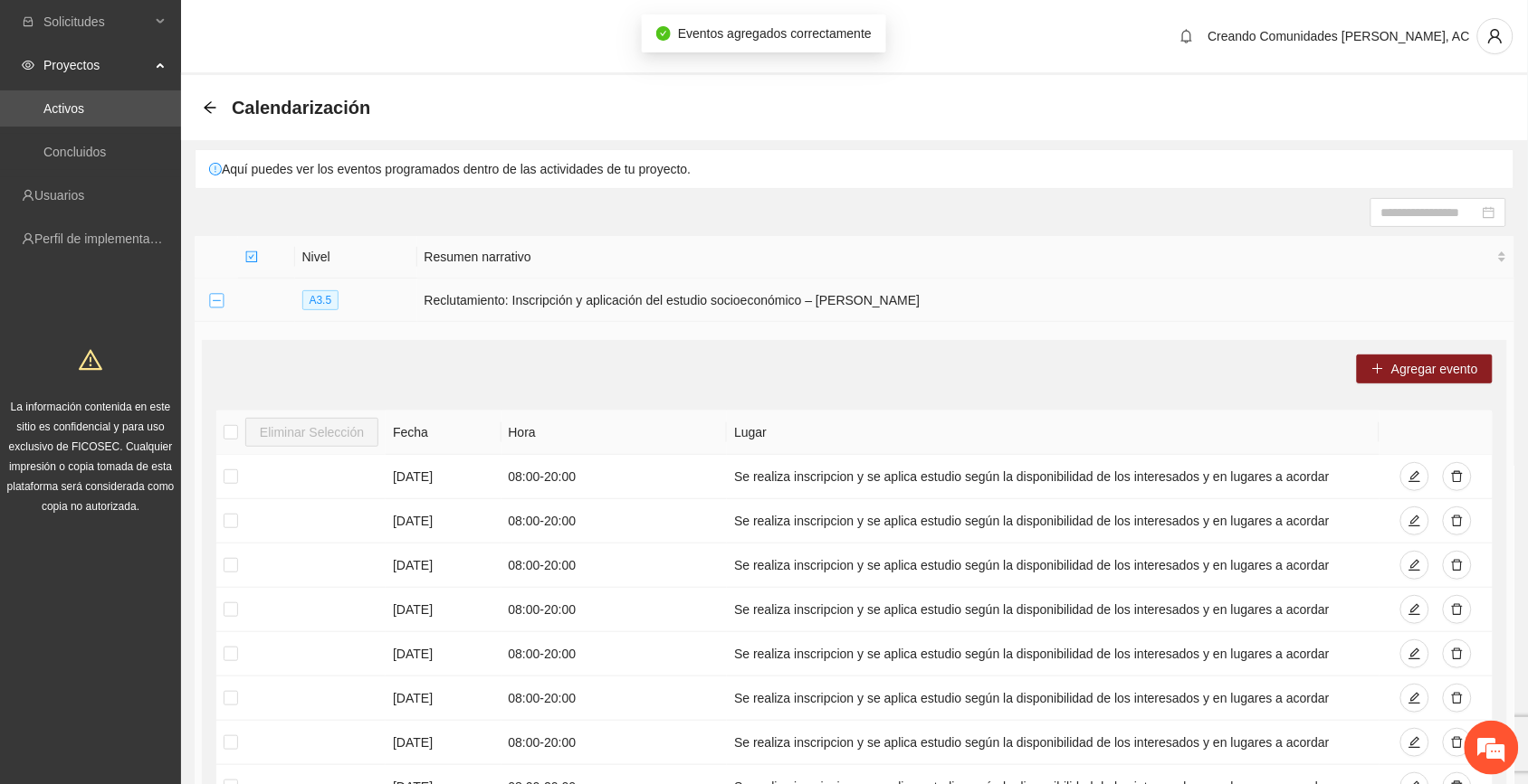
click at [210, 303] on button "Collapse row" at bounding box center [216, 301] width 15 height 15
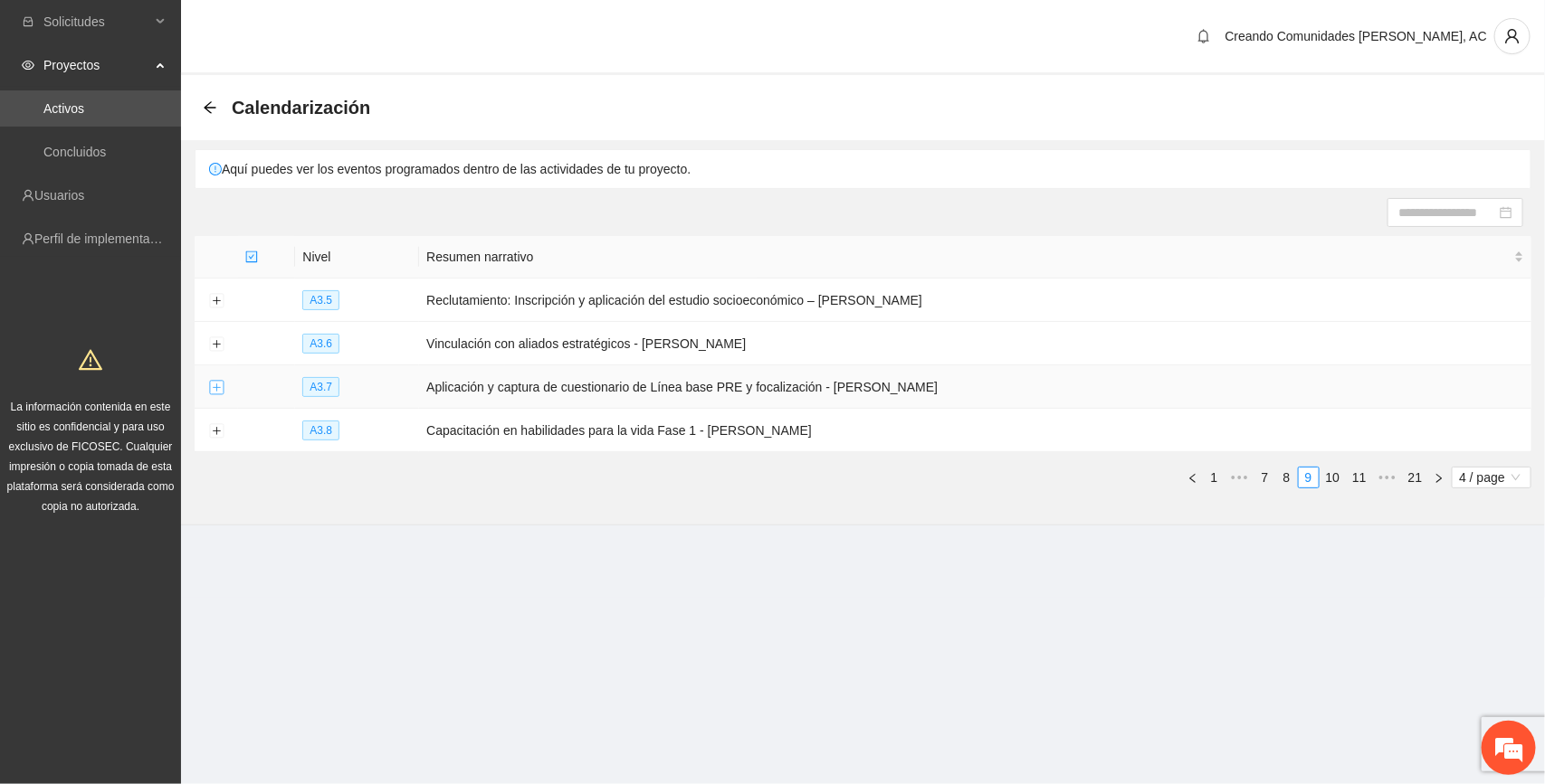
click at [214, 389] on button "Expand row" at bounding box center [216, 388] width 15 height 15
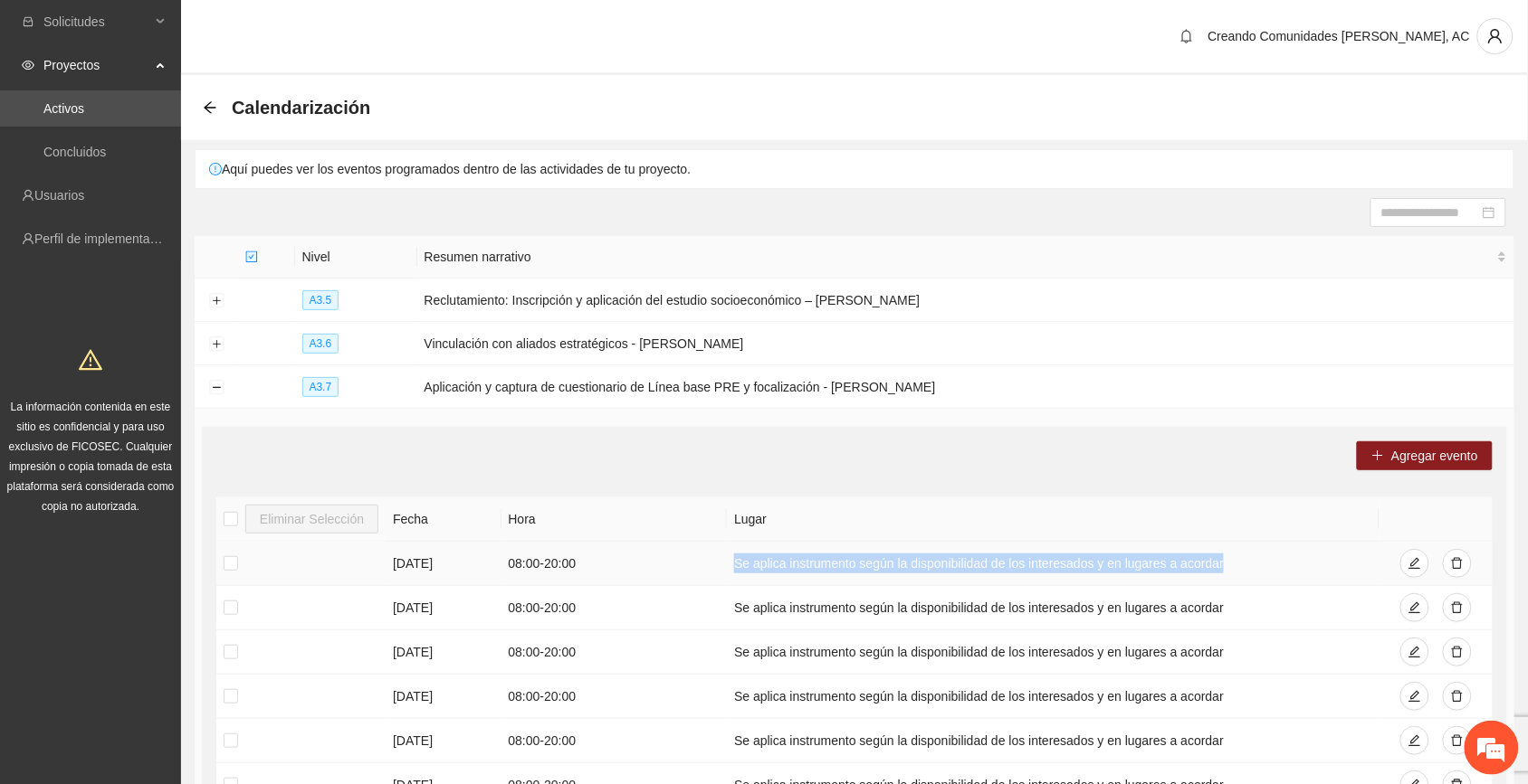
drag, startPoint x: 1215, startPoint y: 563, endPoint x: 676, endPoint y: 568, distance: 539.0
click at [676, 568] on tr "07/06/2025 08:00 - 20:00 Se aplica instrumento según la disponibilidad de los i…" at bounding box center [855, 565] width 1277 height 45
copy tr "Se aplica instrumento según la disponibilidad de los interesados y en lugares a…"
click at [861, 451] on span "Agregar evento" at bounding box center [1434, 456] width 87 height 19
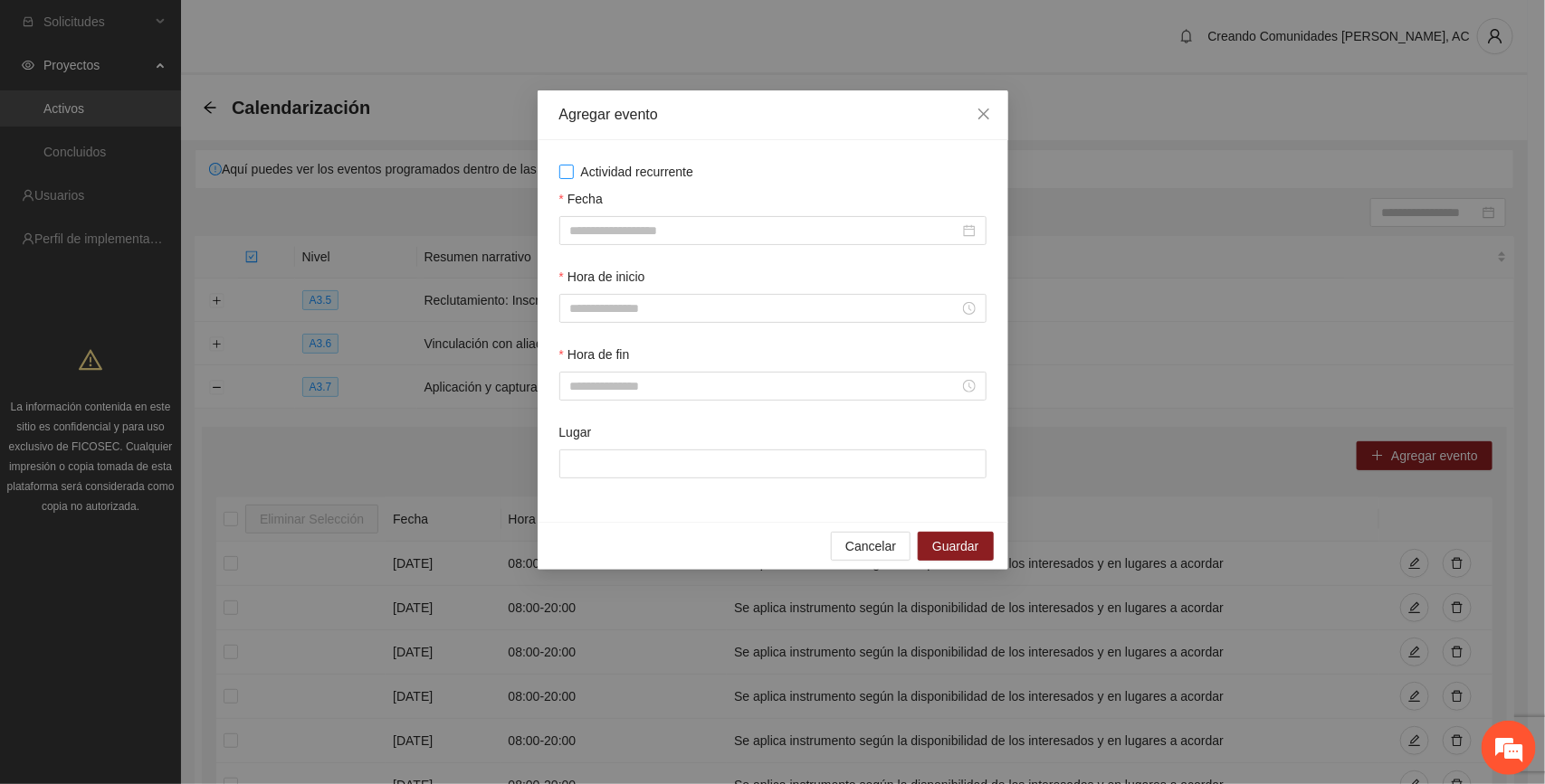
click at [621, 170] on span "Actividad recurrente" at bounding box center [637, 171] width 128 height 19
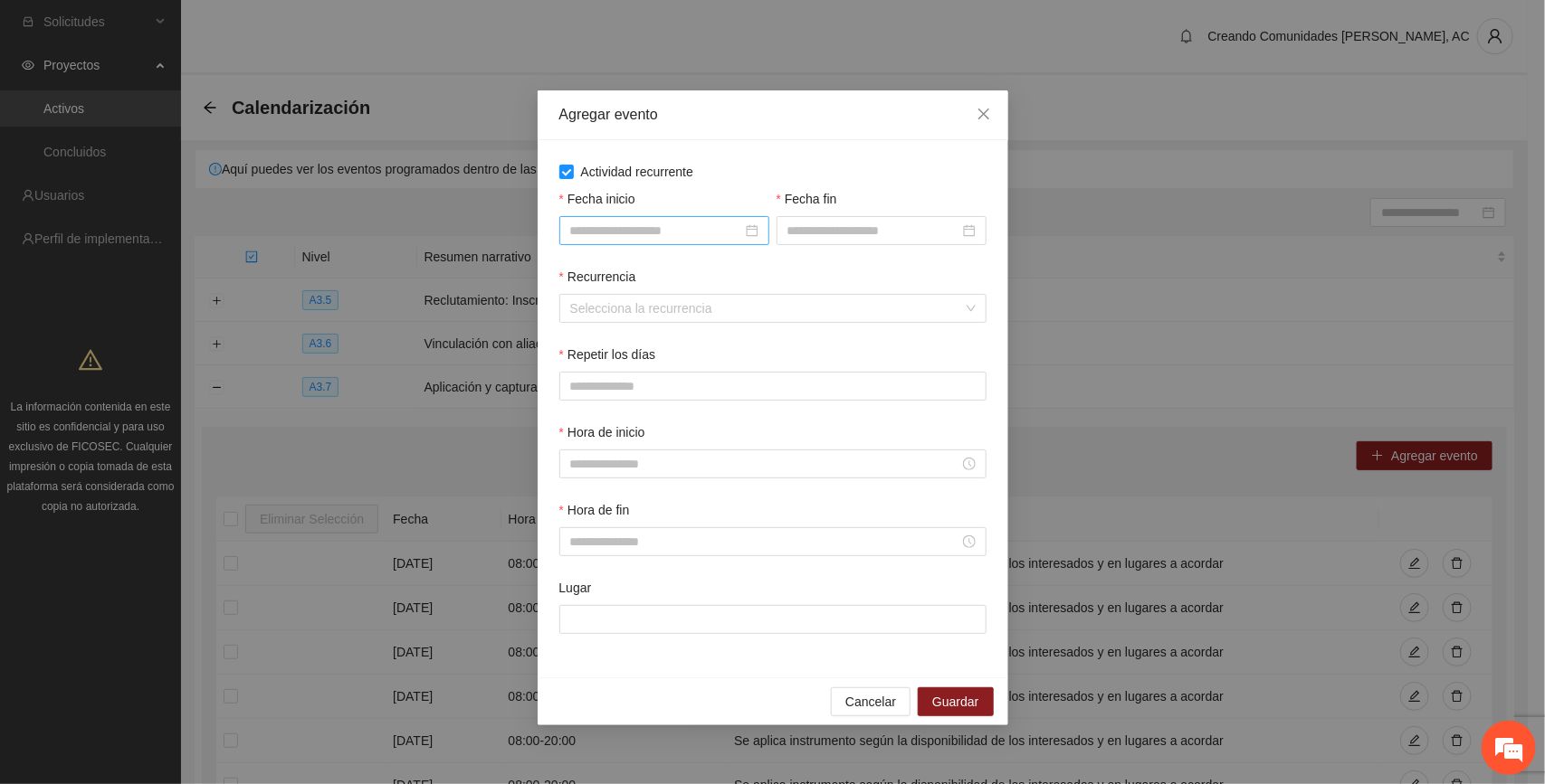
click at [676, 232] on input "Fecha inicio" at bounding box center [656, 231] width 172 height 19
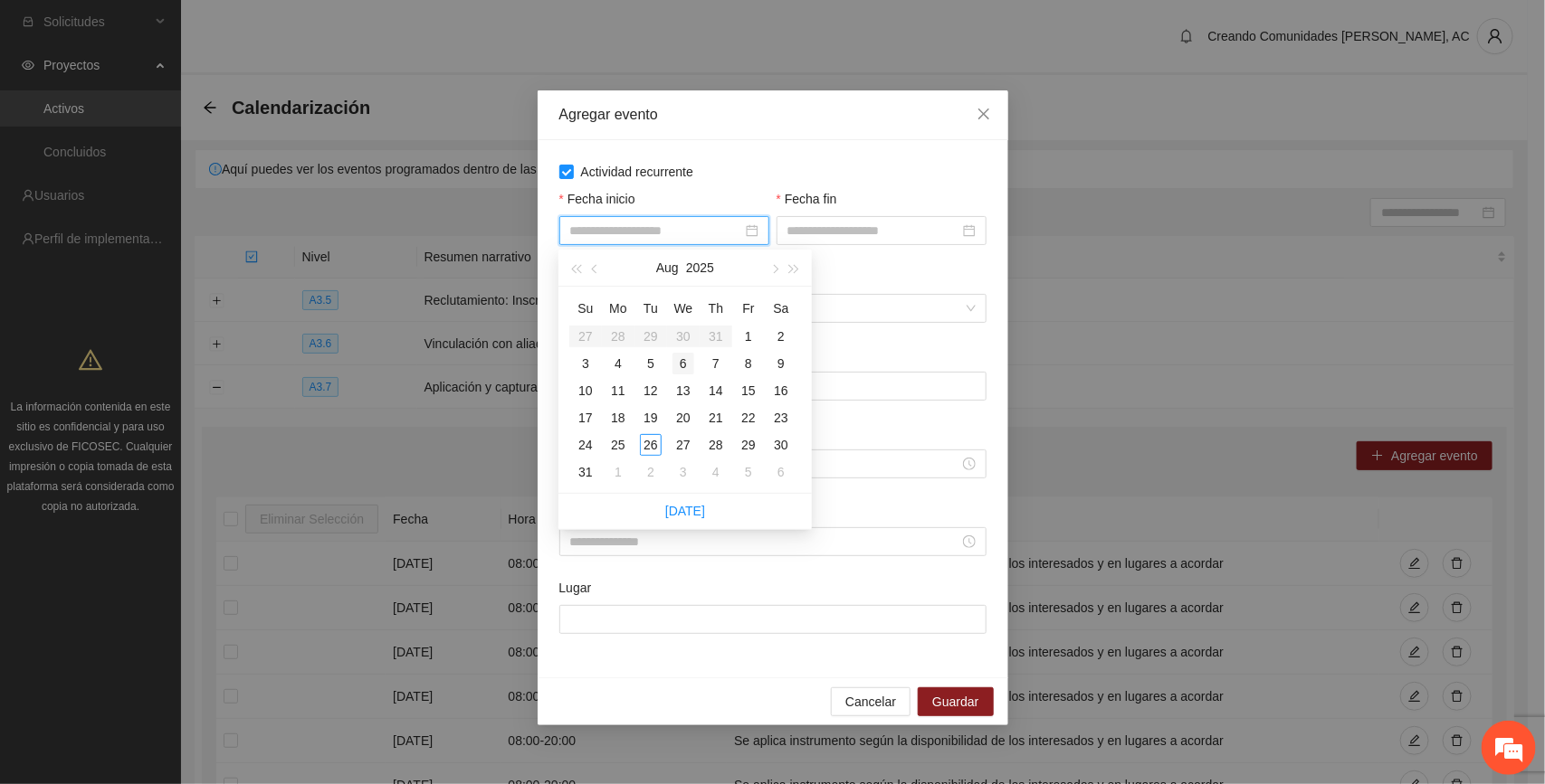
type input "**********"
click at [751, 335] on div "1" at bounding box center [748, 336] width 21 height 21
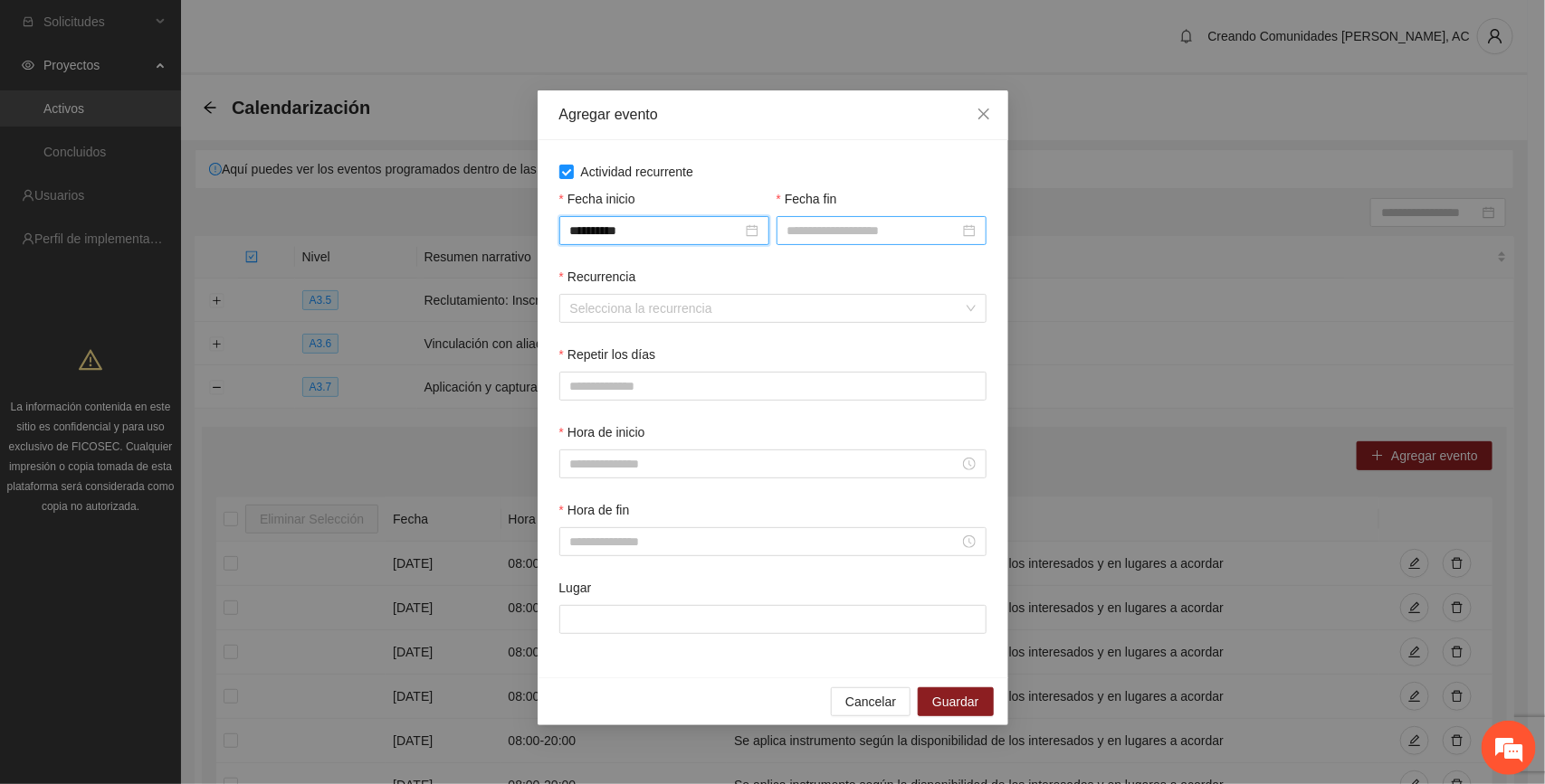
click at [830, 228] on input "Fecha fin" at bounding box center [873, 231] width 172 height 19
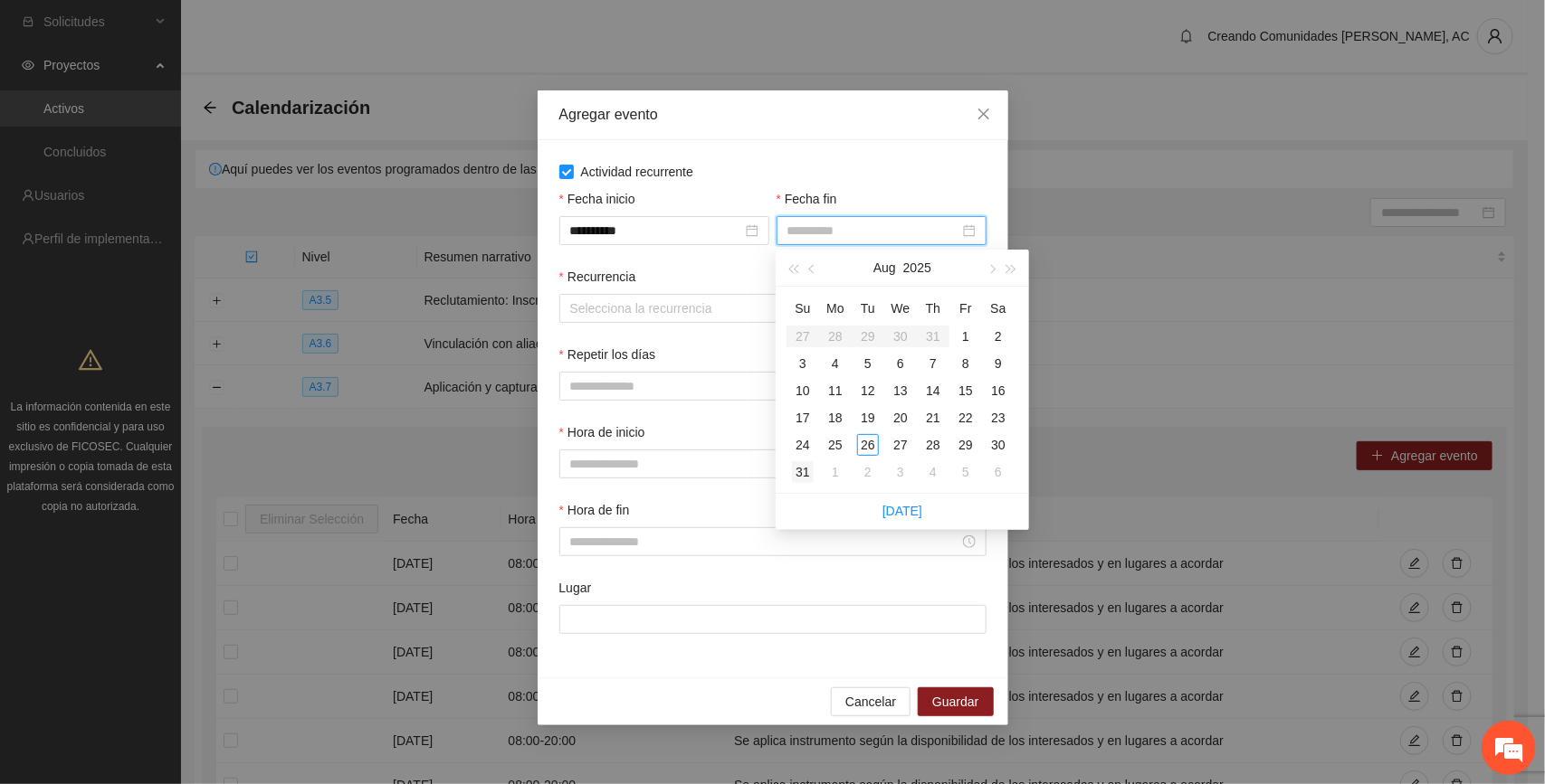
type input "**********"
click at [798, 466] on div "31" at bounding box center [803, 472] width 21 height 21
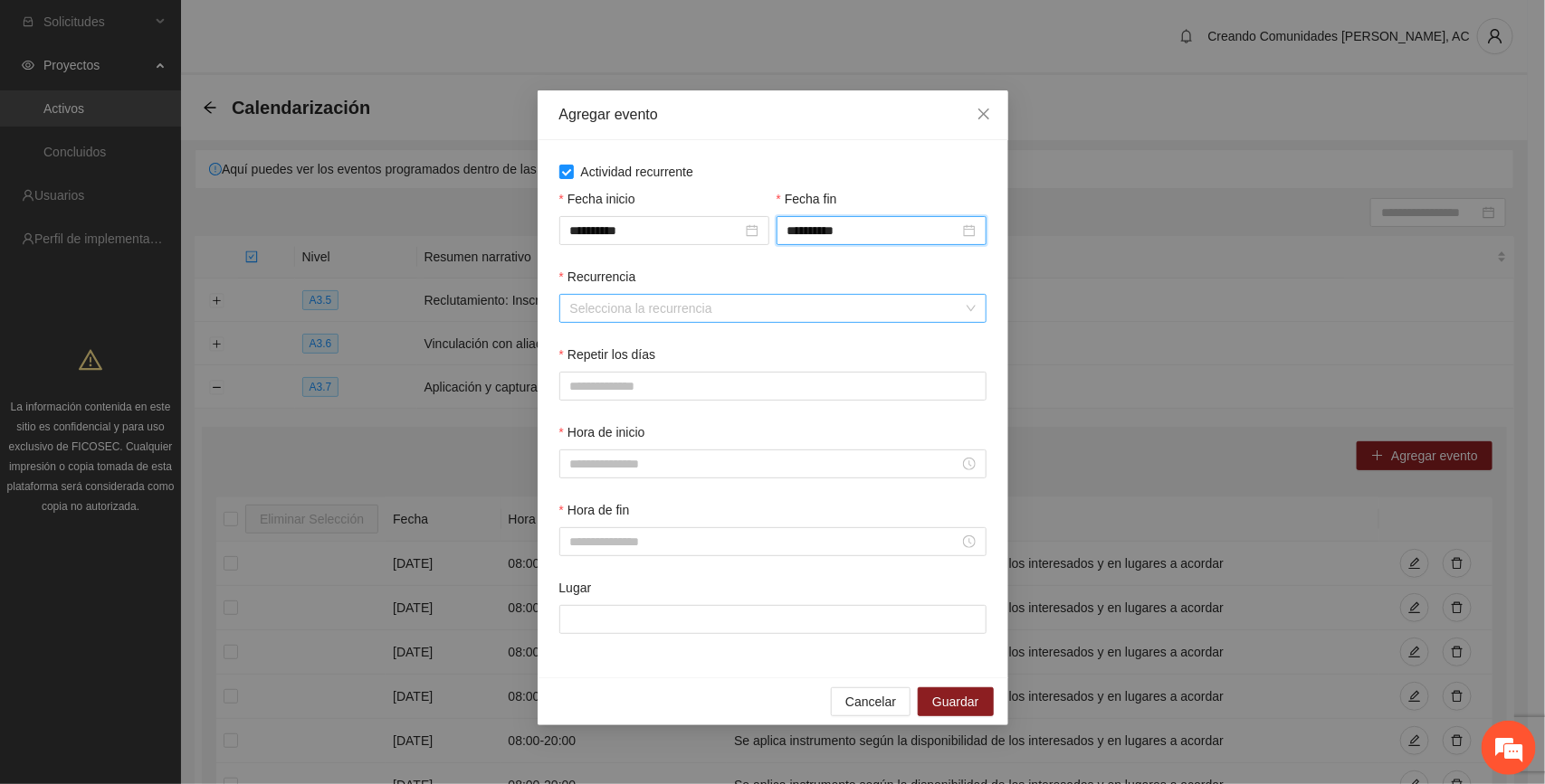
click at [659, 314] on input "Recurrencia" at bounding box center [766, 309] width 393 height 27
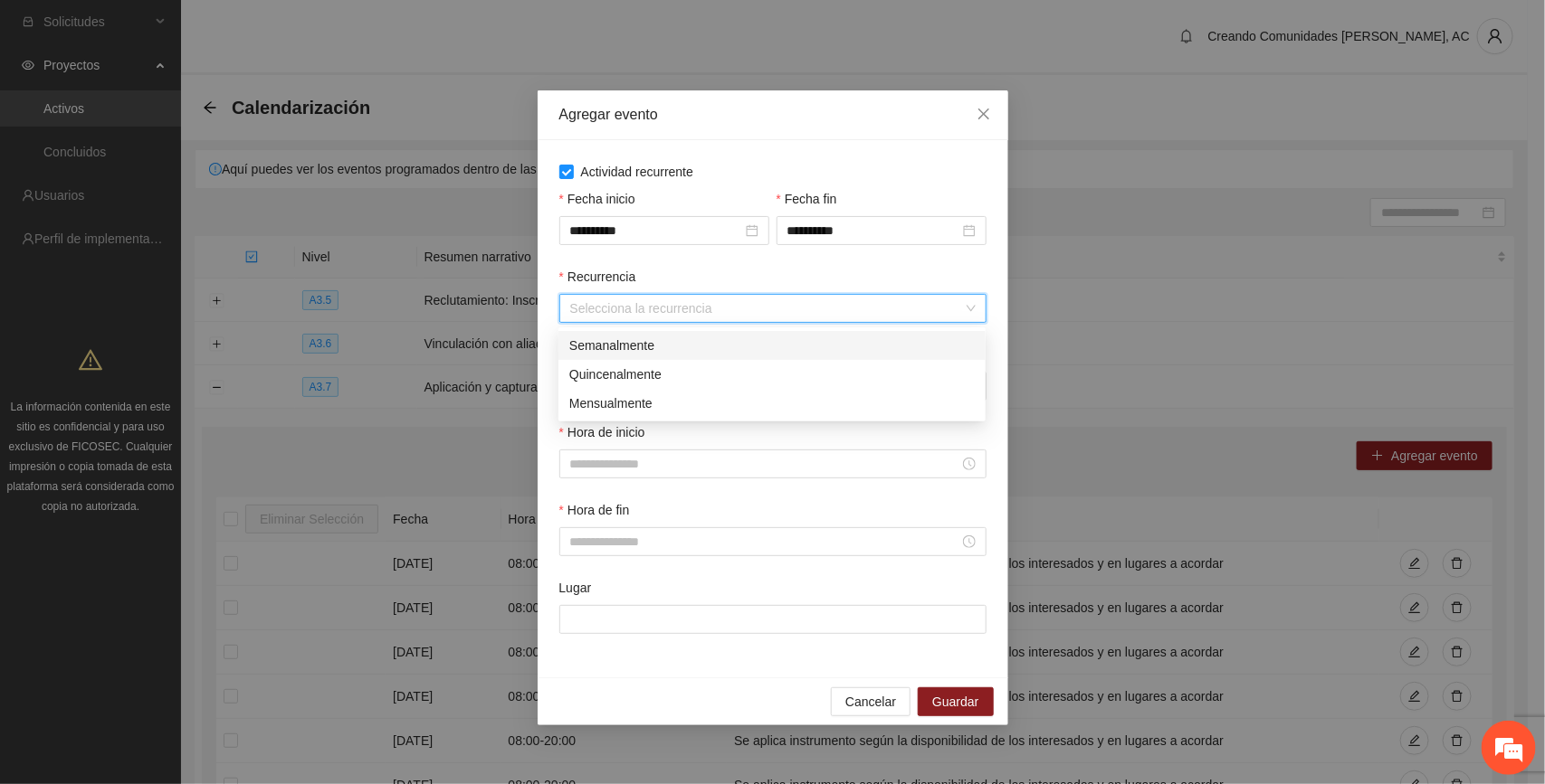
click at [639, 339] on div "Semanalmente" at bounding box center [772, 346] width 405 height 19
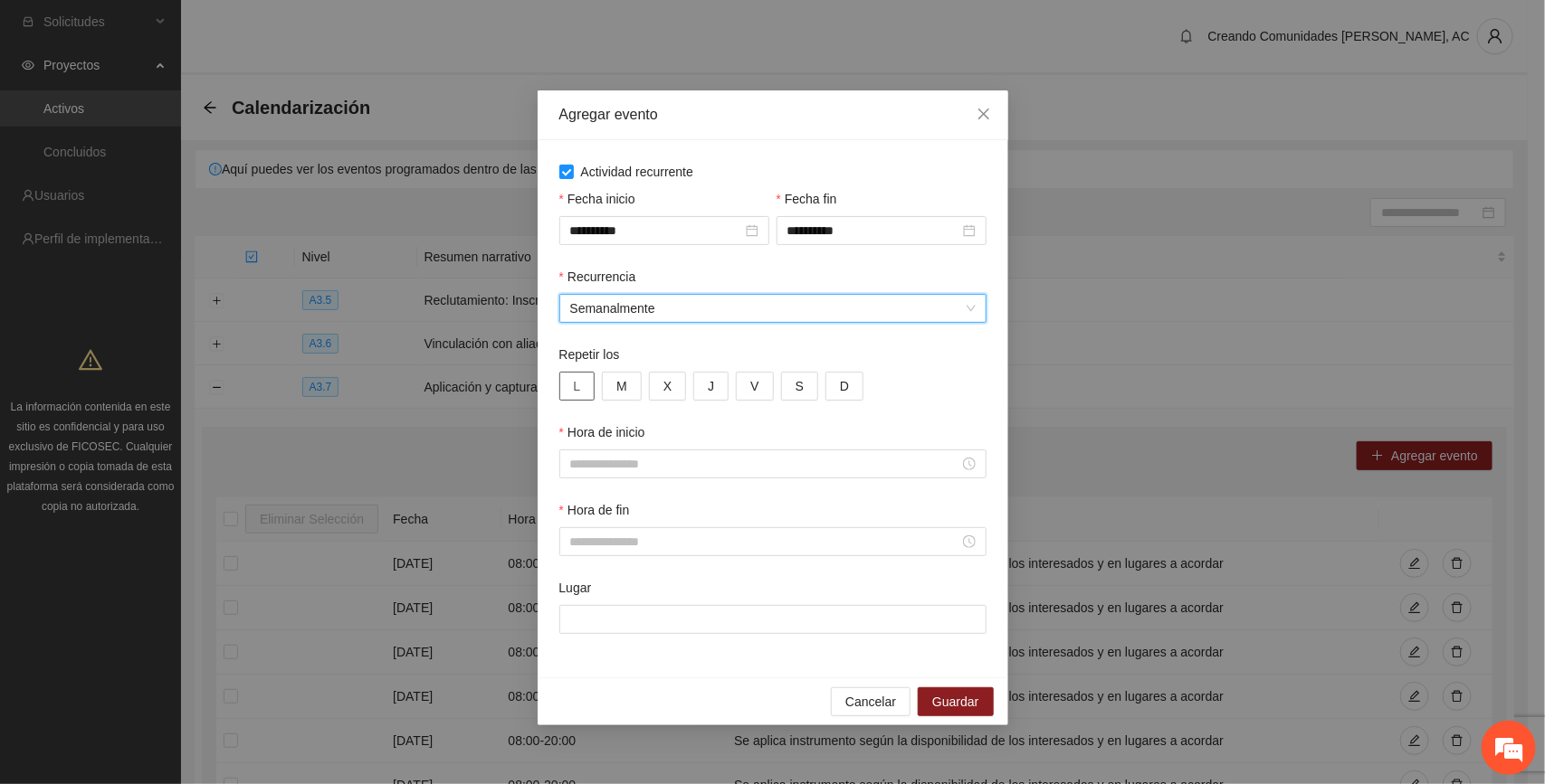
click at [584, 392] on button "L" at bounding box center [577, 387] width 36 height 29
drag, startPoint x: 616, startPoint y: 382, endPoint x: 667, endPoint y: 405, distance: 55.9
click at [618, 383] on span "M" at bounding box center [622, 386] width 11 height 19
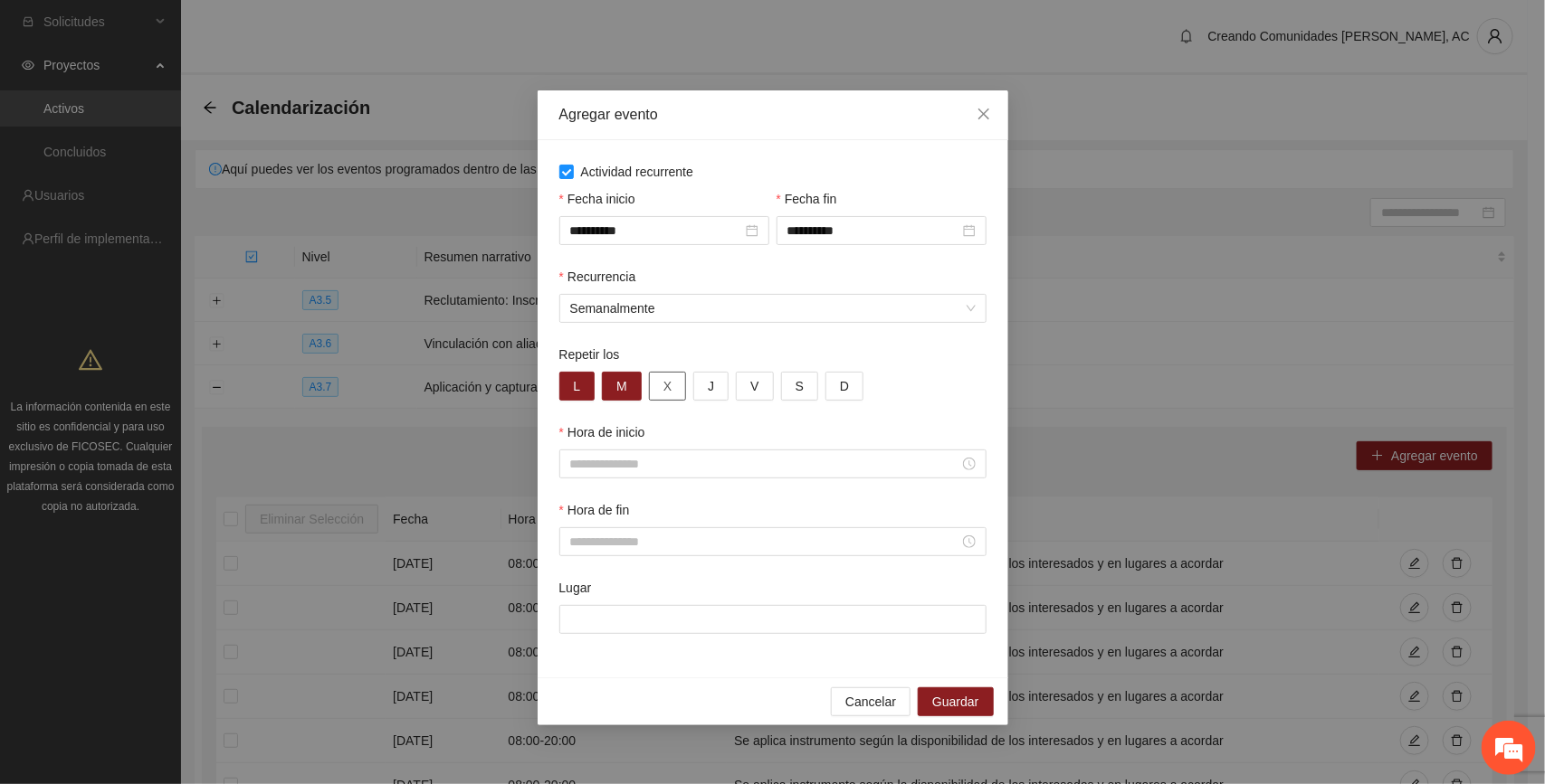
click at [675, 381] on button "X" at bounding box center [667, 387] width 37 height 29
click at [715, 392] on button "J" at bounding box center [711, 387] width 35 height 29
click at [756, 383] on span "V" at bounding box center [754, 386] width 8 height 19
drag, startPoint x: 801, startPoint y: 381, endPoint x: 836, endPoint y: 390, distance: 36.1
click at [802, 381] on button "S" at bounding box center [800, 387] width 37 height 29
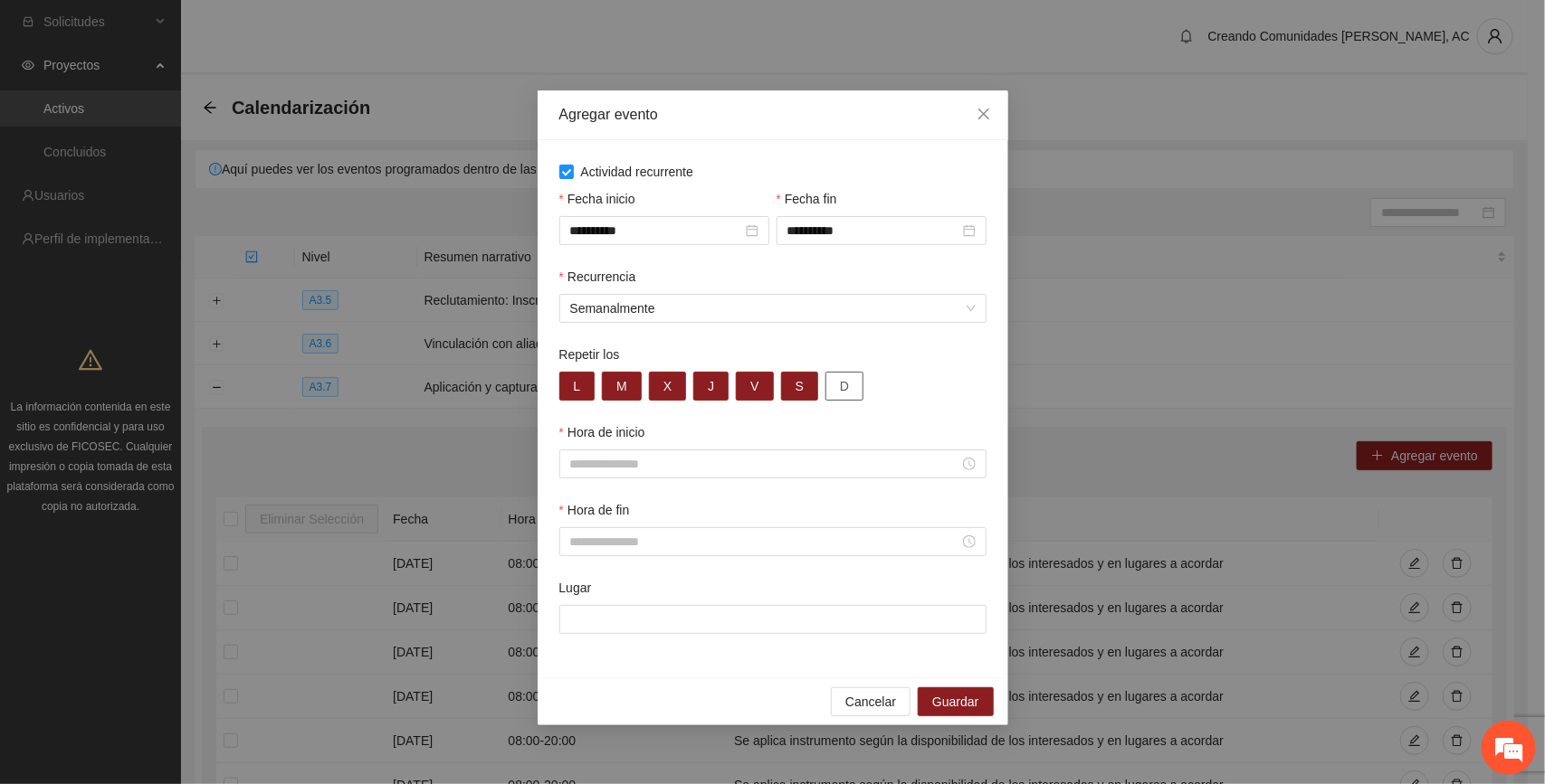
click at [852, 382] on button "D" at bounding box center [844, 387] width 38 height 29
click at [638, 468] on input "Hora de inicio" at bounding box center [764, 464] width 389 height 19
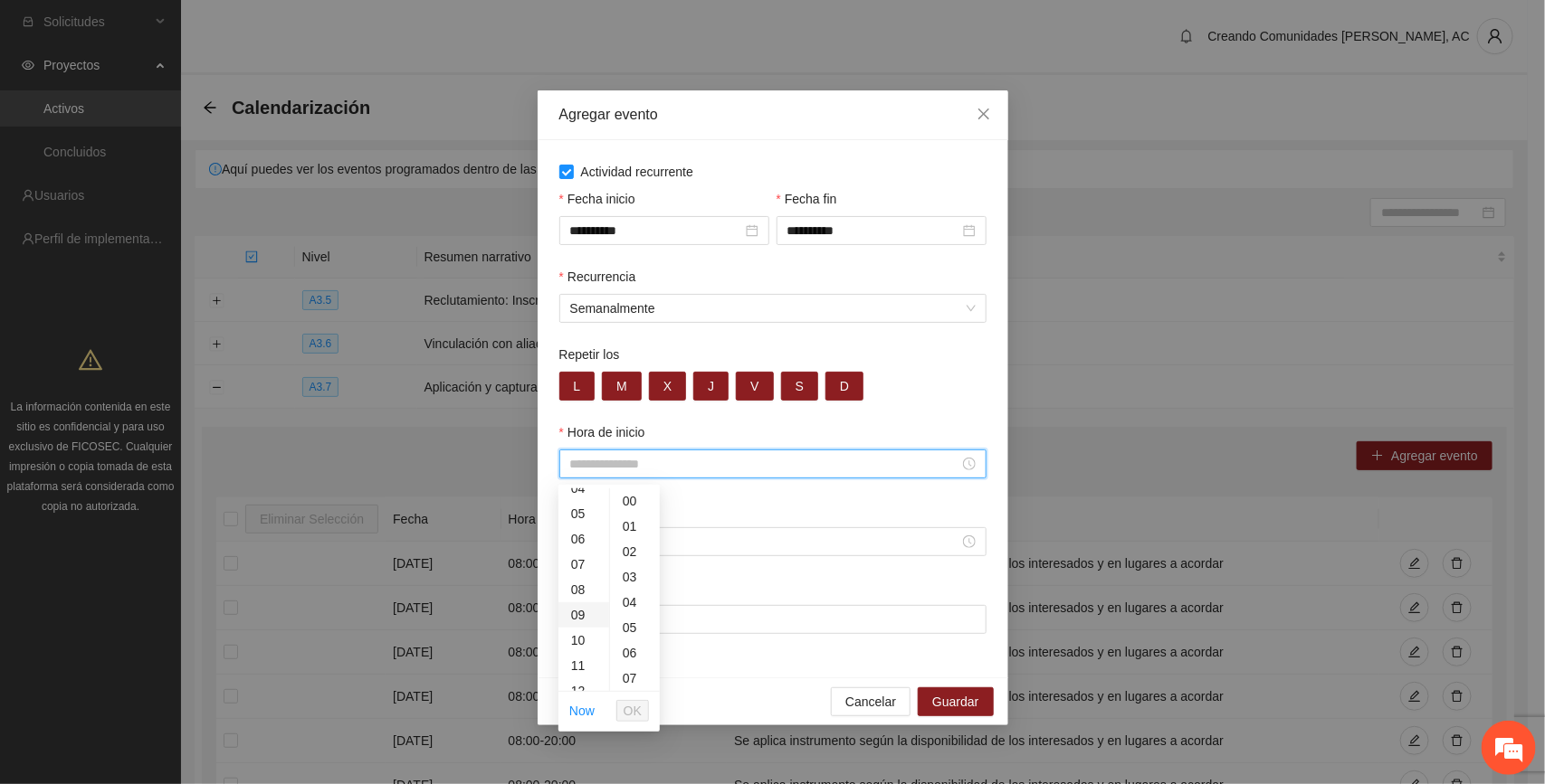
scroll to position [113, 0]
click at [571, 589] on div "08" at bounding box center [584, 591] width 51 height 25
type input "*****"
click at [633, 713] on span "OK" at bounding box center [632, 711] width 19 height 19
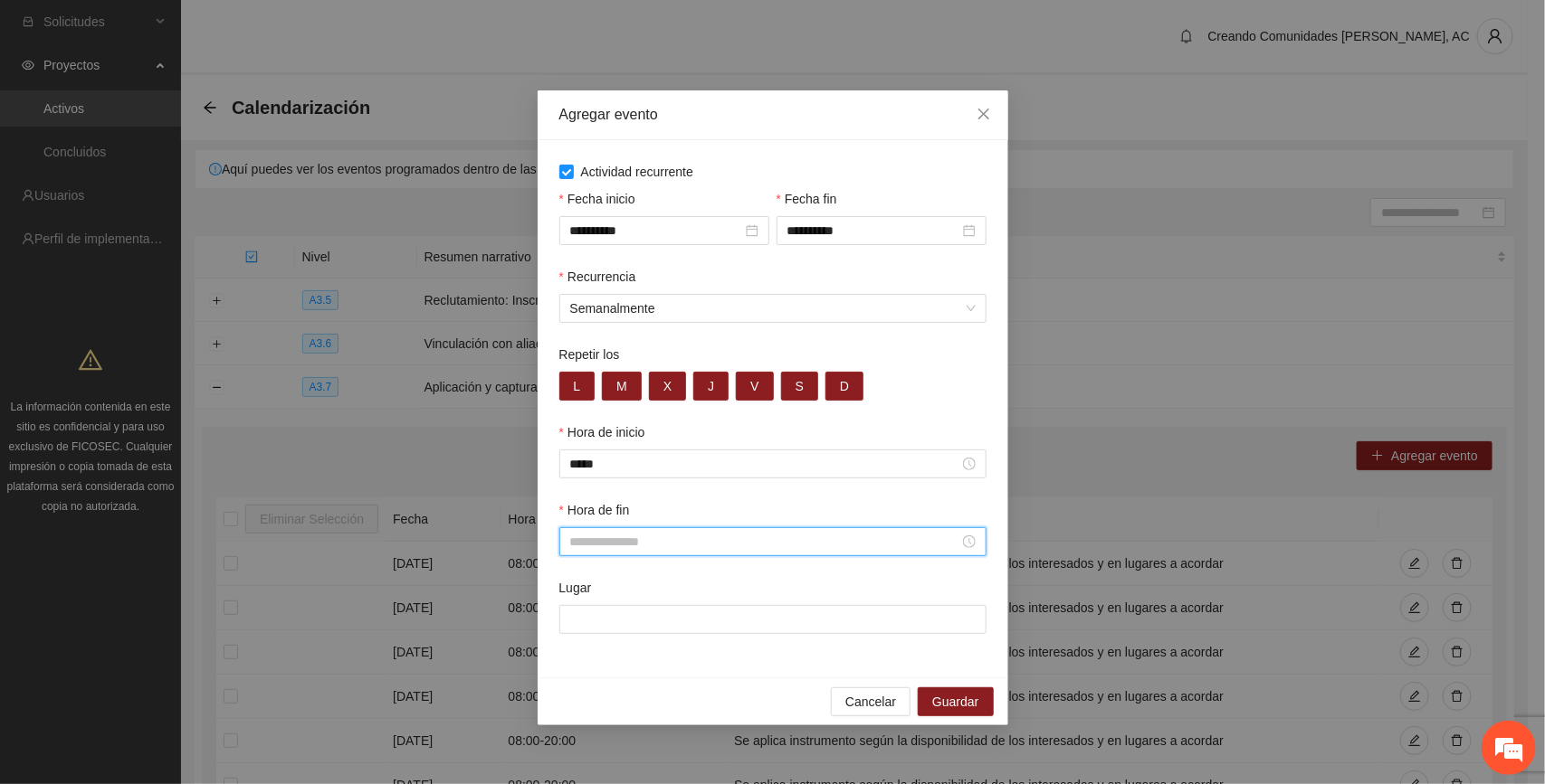
drag, startPoint x: 619, startPoint y: 539, endPoint x: 600, endPoint y: 540, distance: 19.0
click at [618, 539] on input "Hora de fin" at bounding box center [764, 541] width 389 height 19
click at [575, 467] on div "20" at bounding box center [584, 465] width 51 height 25
type input "*****"
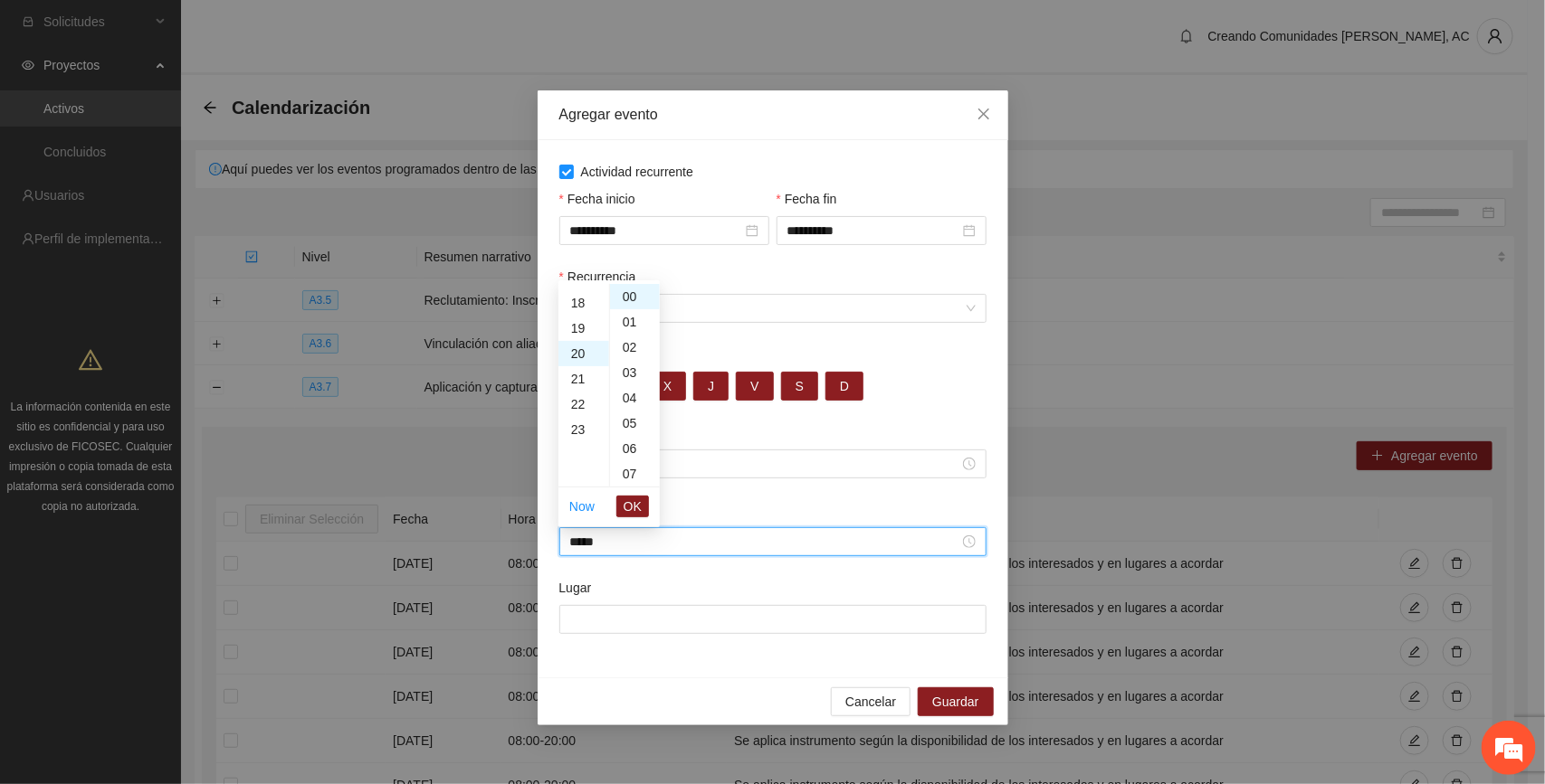
scroll to position [506, 0]
click at [630, 503] on span "OK" at bounding box center [632, 506] width 19 height 19
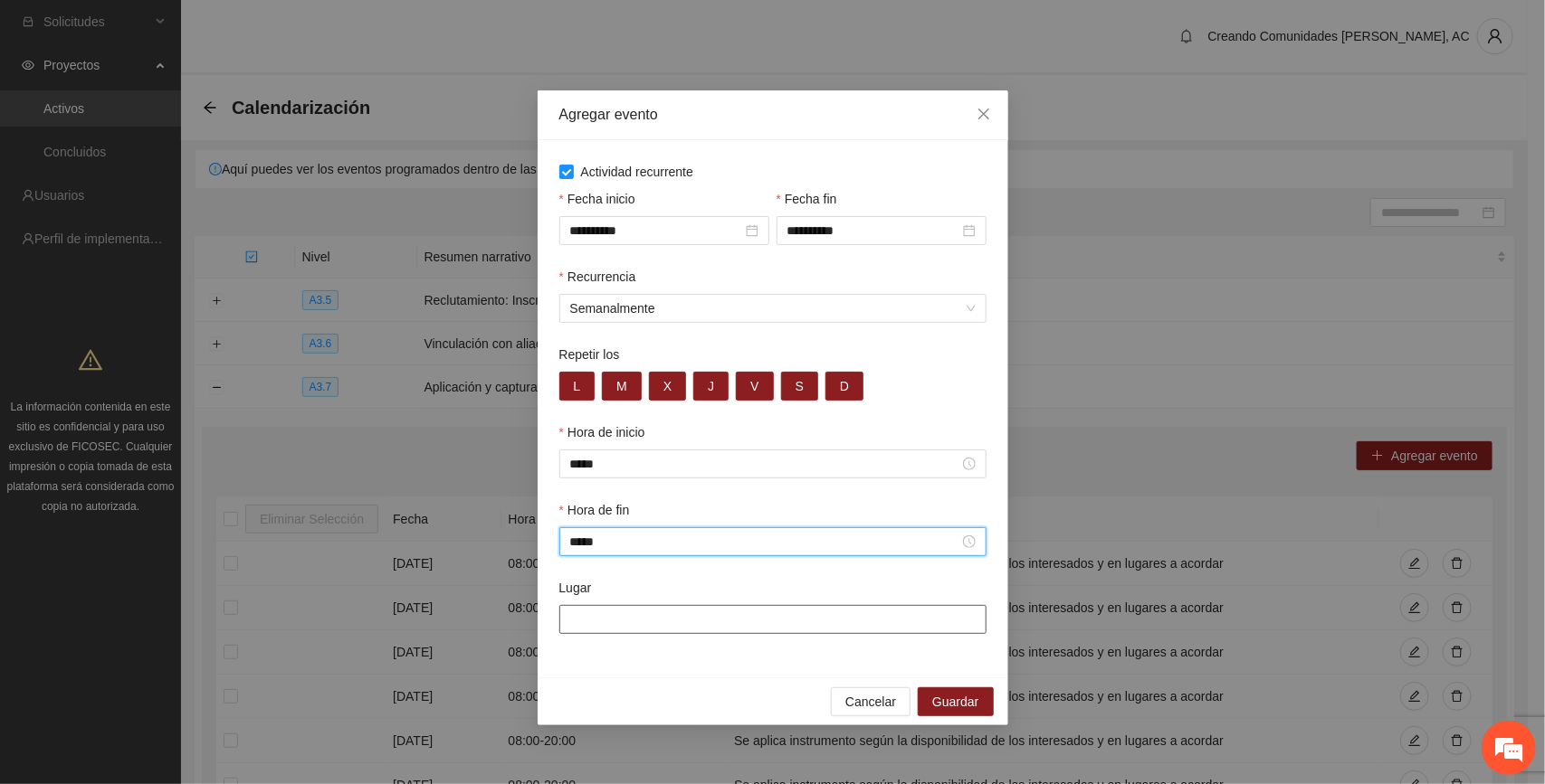
click at [618, 622] on input "Lugar" at bounding box center [772, 620] width 428 height 29
paste input "**********"
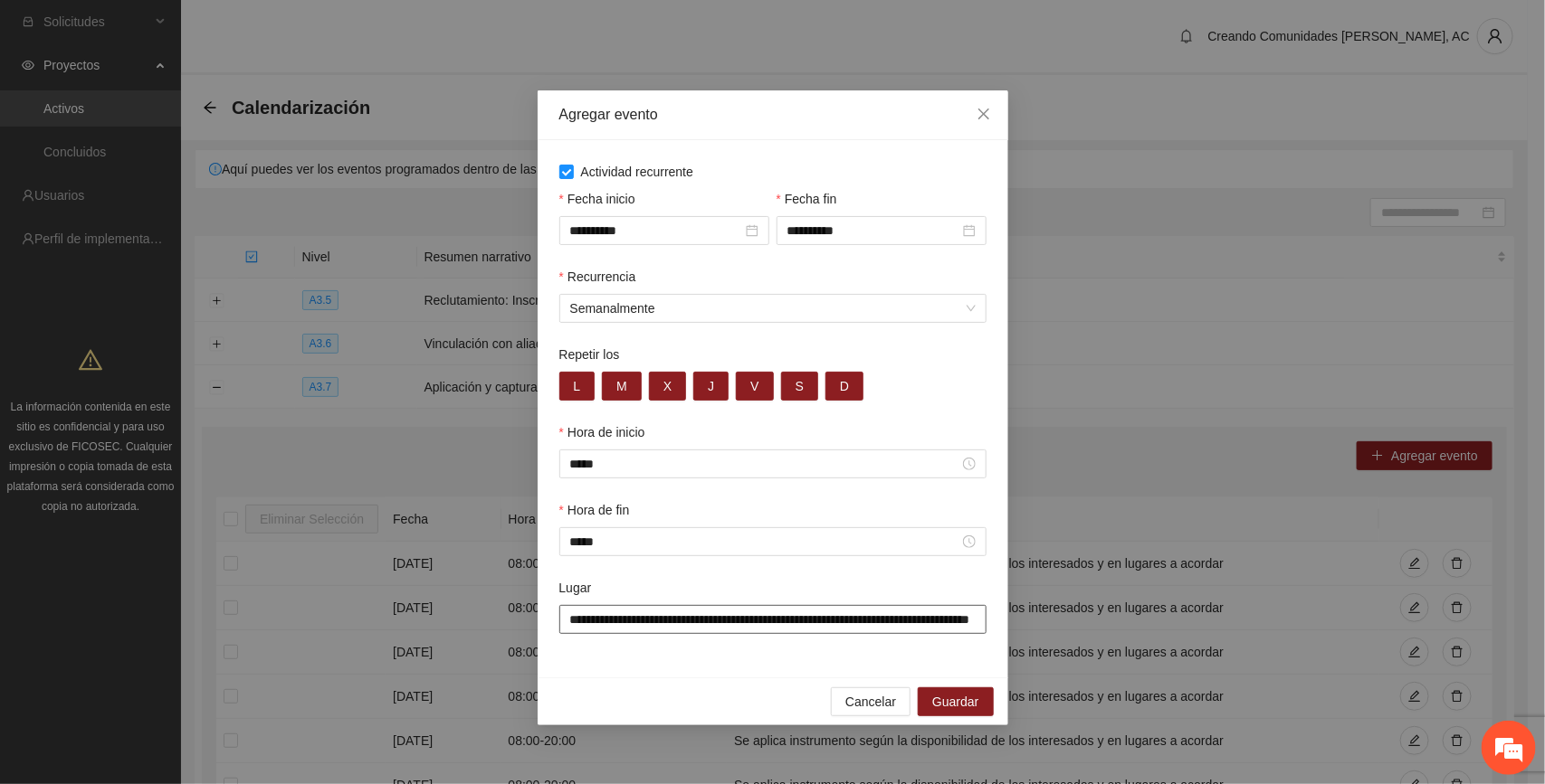
scroll to position [0, 106]
type input "**********"
click at [861, 712] on span "Guardar" at bounding box center [955, 702] width 46 height 19
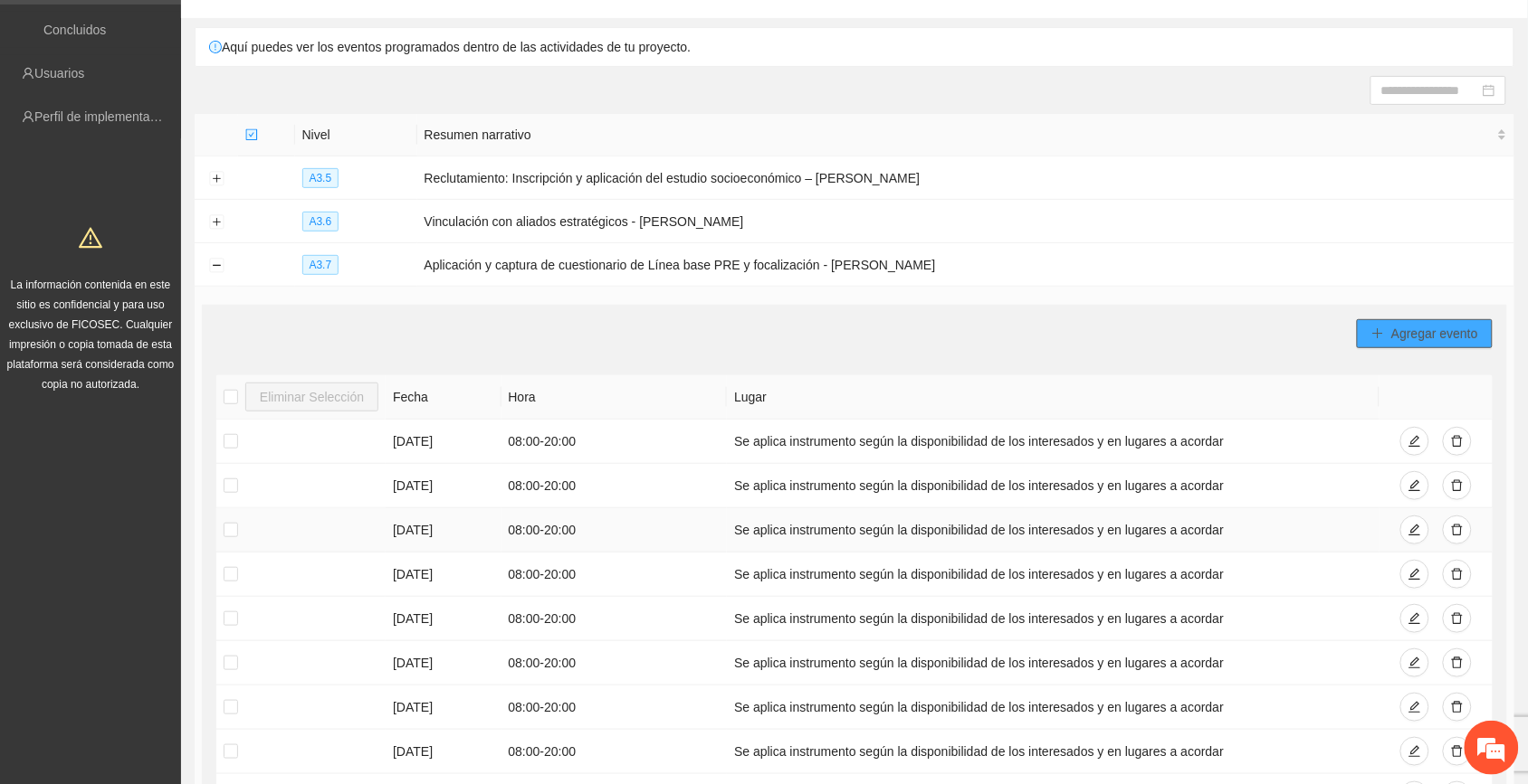
scroll to position [113, 0]
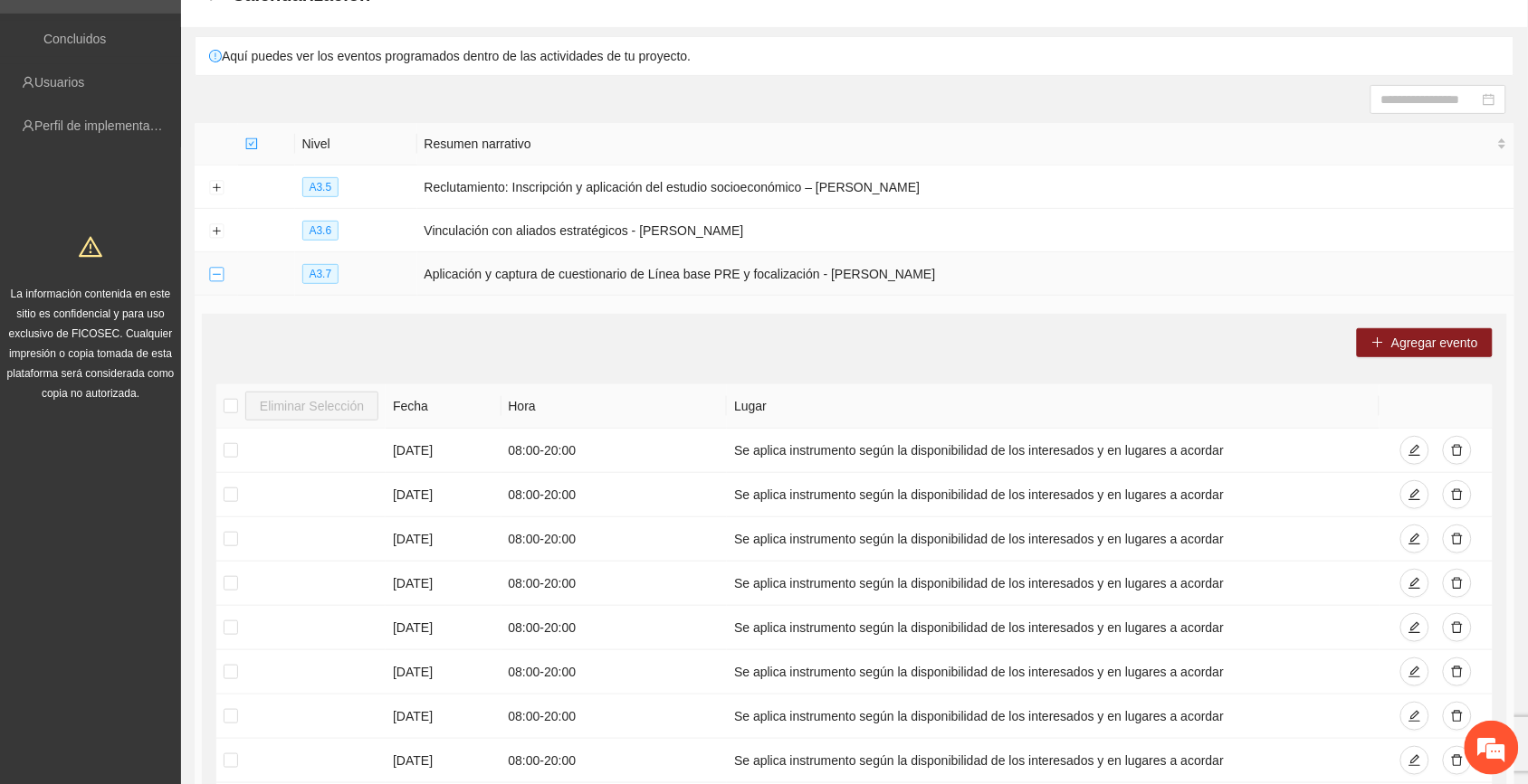
click at [210, 274] on button "Collapse row" at bounding box center [216, 275] width 15 height 15
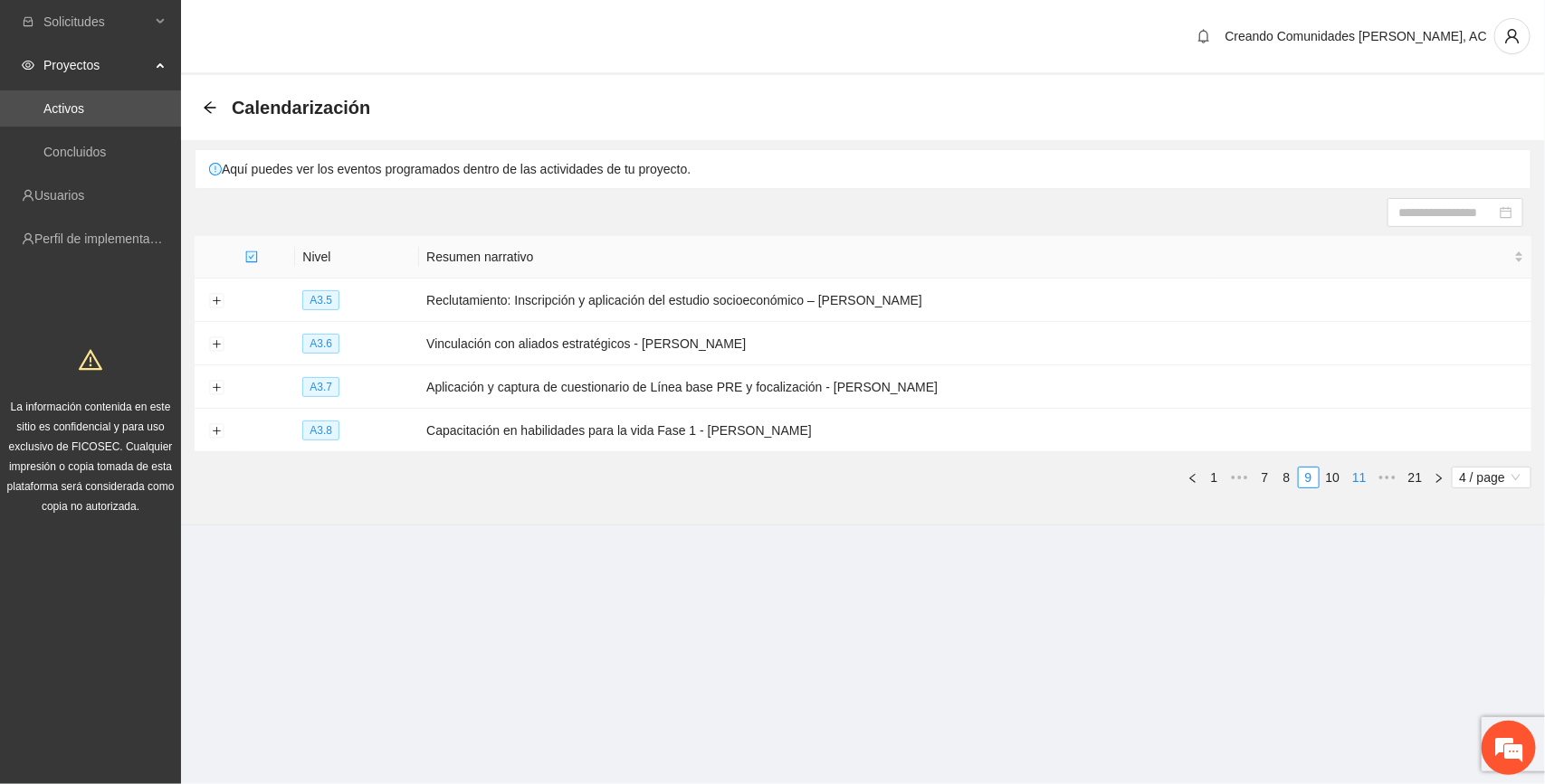
click at [861, 476] on link "11" at bounding box center [1359, 477] width 25 height 19
click at [861, 471] on link "12" at bounding box center [1334, 477] width 25 height 19
click at [861, 472] on link "13" at bounding box center [1334, 477] width 25 height 19
click at [861, 472] on link "14" at bounding box center [1334, 477] width 25 height 19
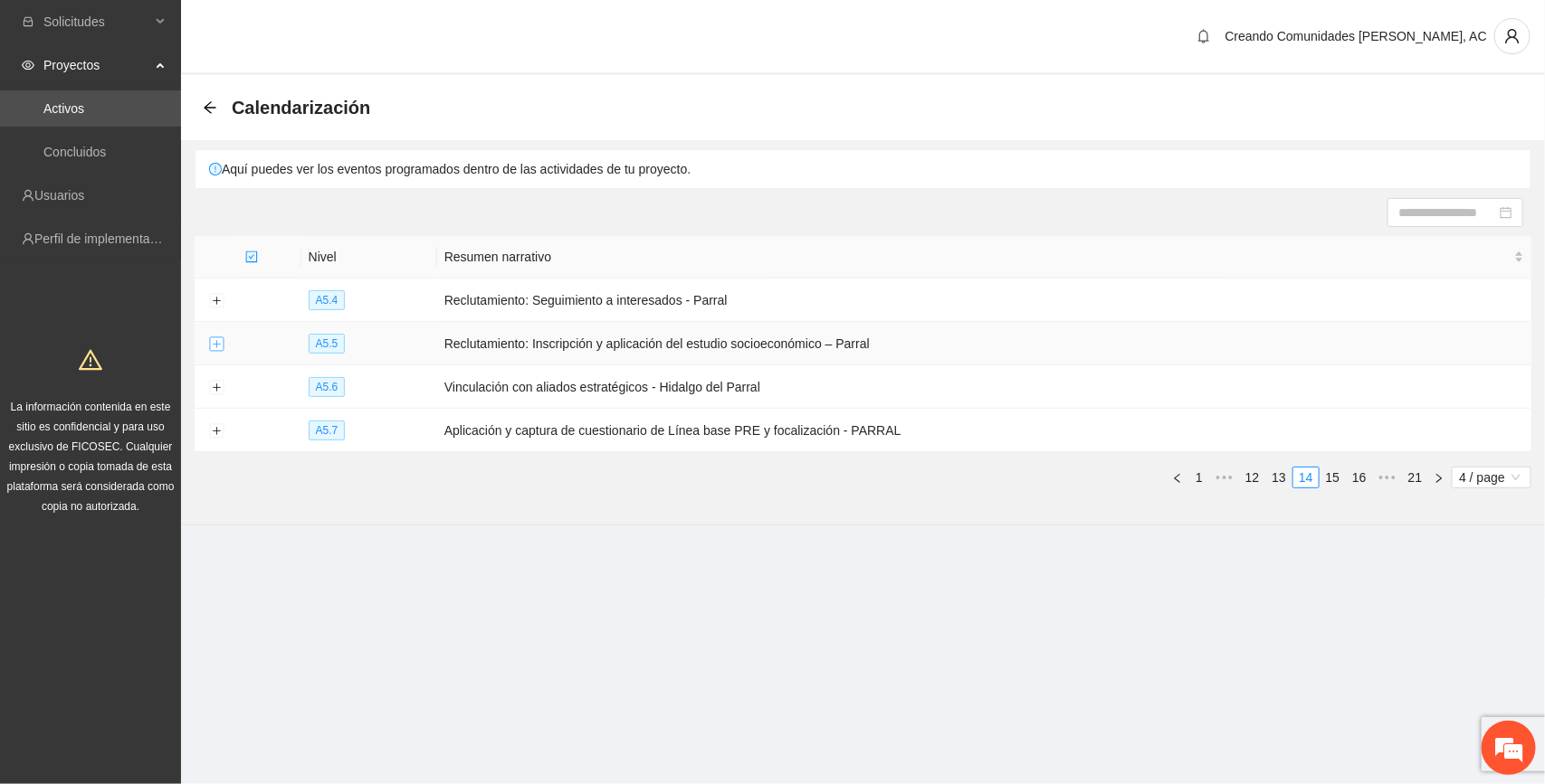
click at [217, 344] on button "Expand row" at bounding box center [216, 345] width 15 height 15
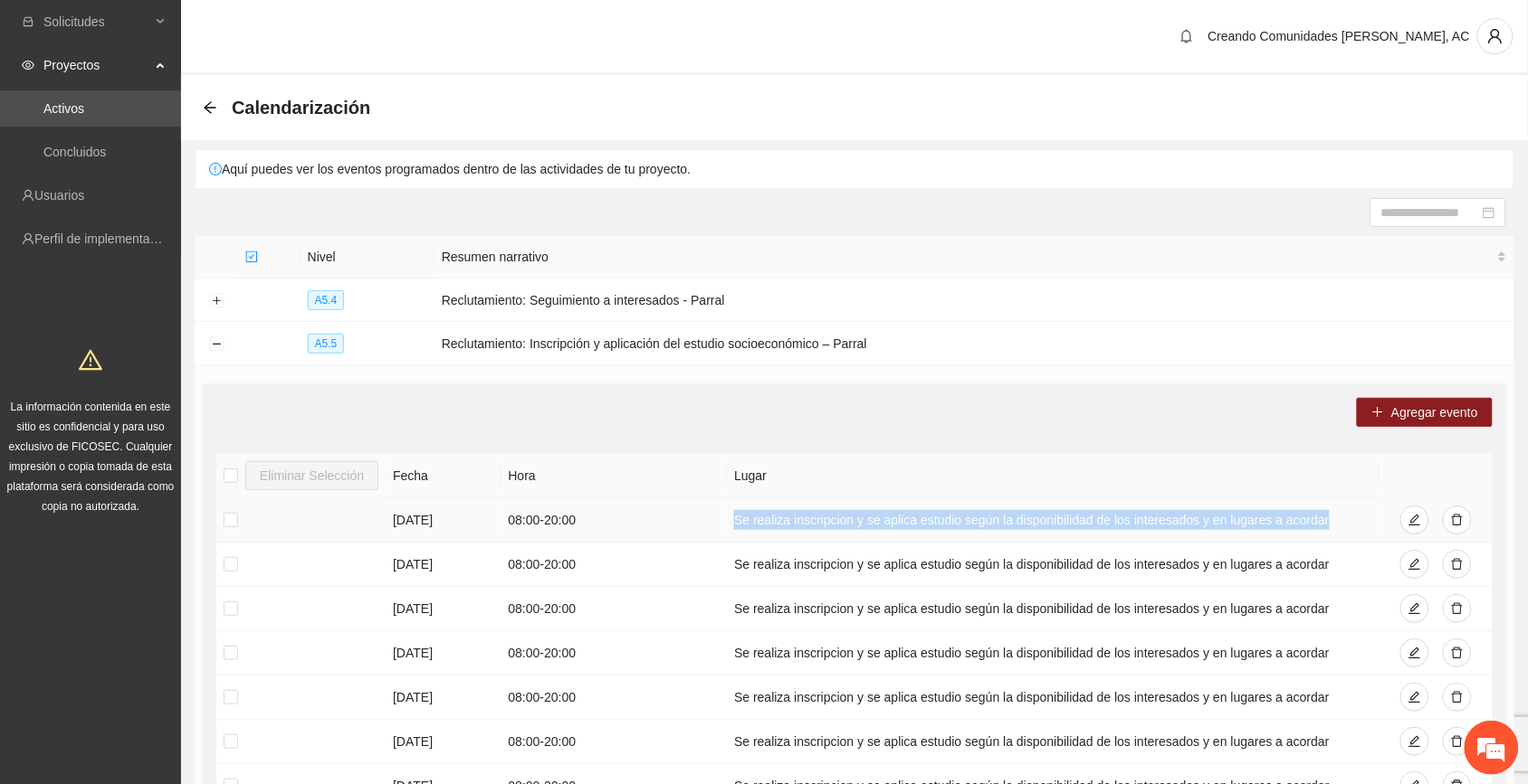
drag, startPoint x: 732, startPoint y: 518, endPoint x: 1347, endPoint y: 530, distance: 615.1
click at [861, 530] on td "Se realiza inscripcion y se aplica estudio según la disponibilidad de los inter…" at bounding box center [1052, 521] width 652 height 45
copy td "Se realiza inscripcion y se aplica estudio según la disponibilidad de los inter…"
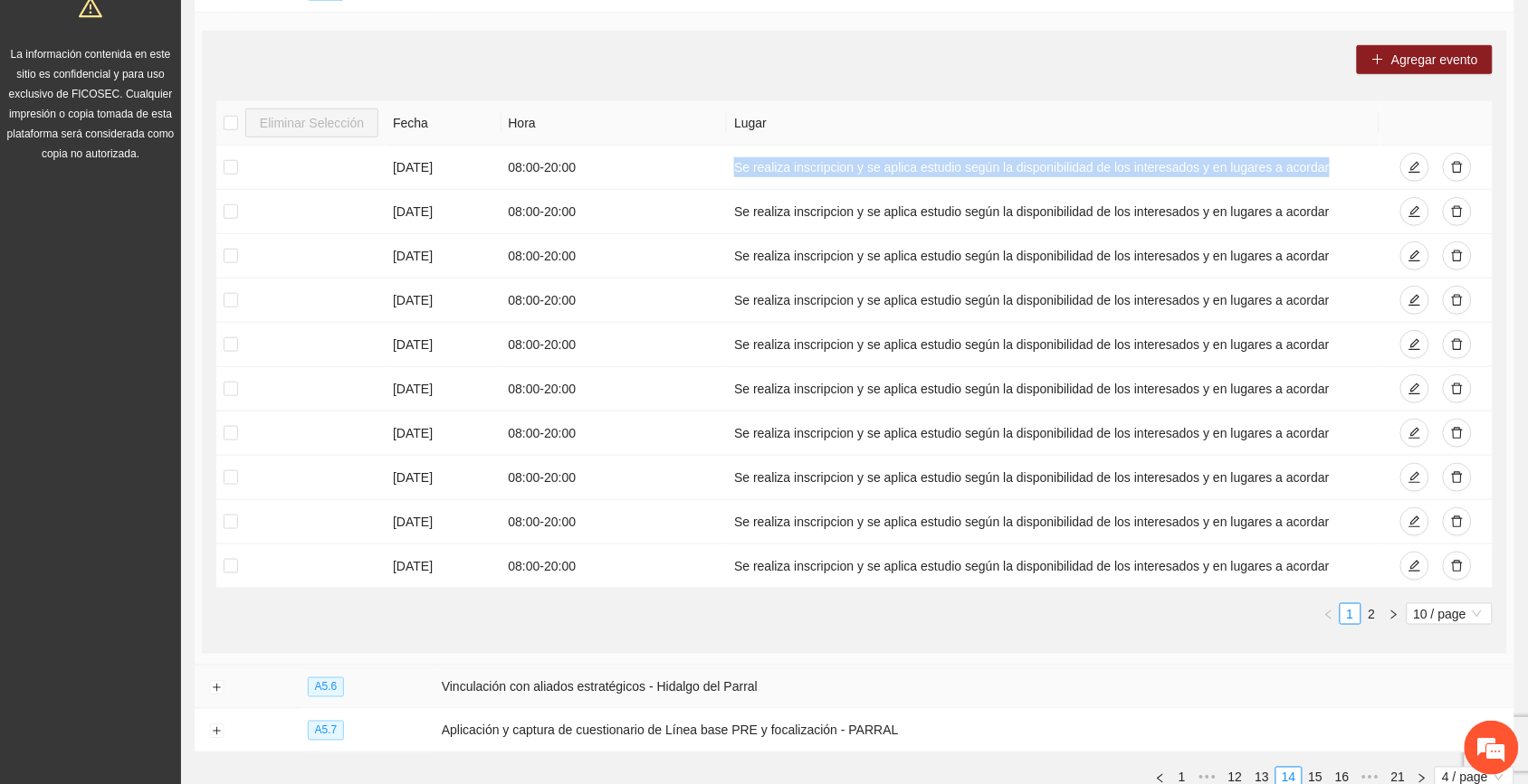
scroll to position [453, 0]
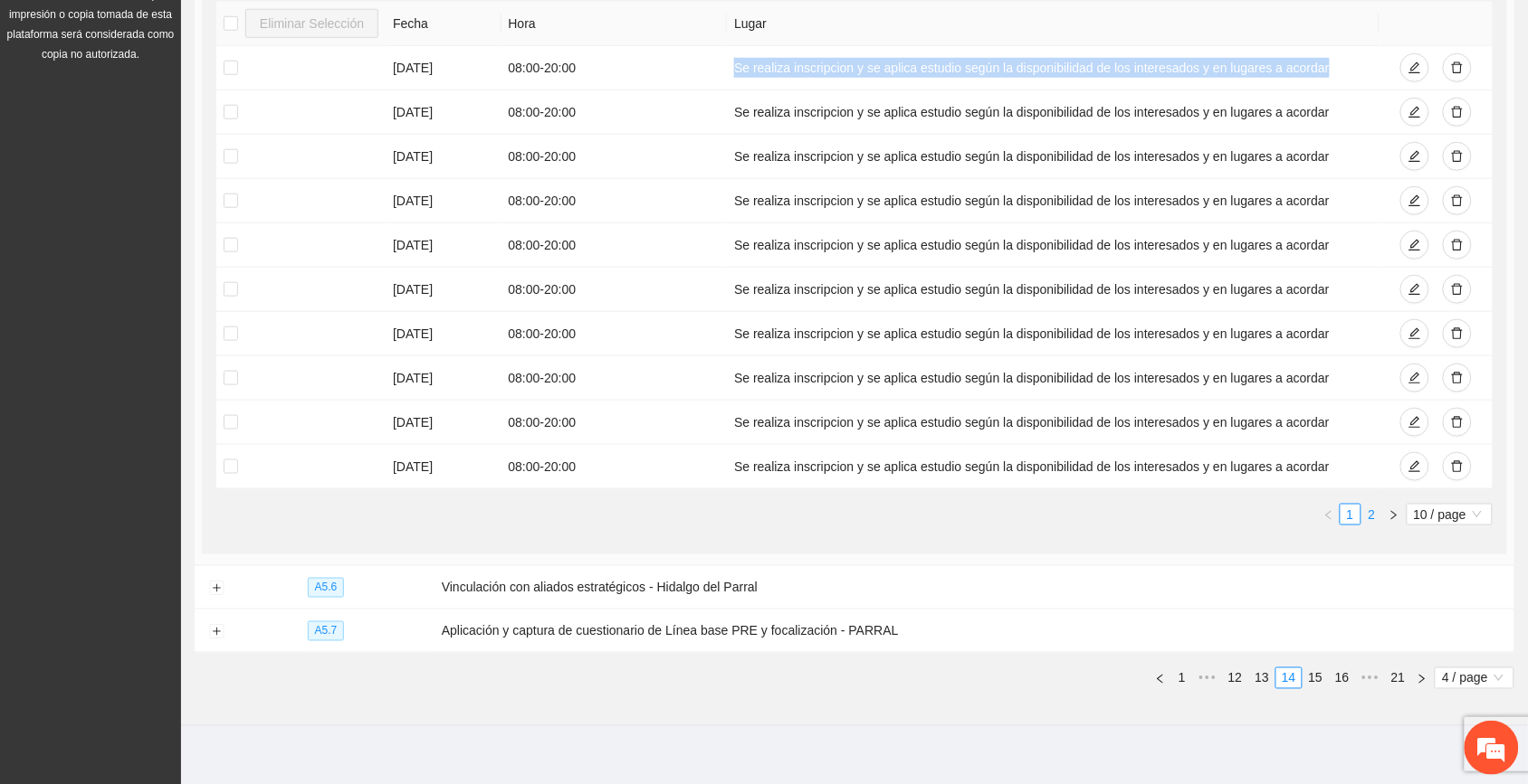
click at [861, 517] on link "2" at bounding box center [1372, 514] width 19 height 19
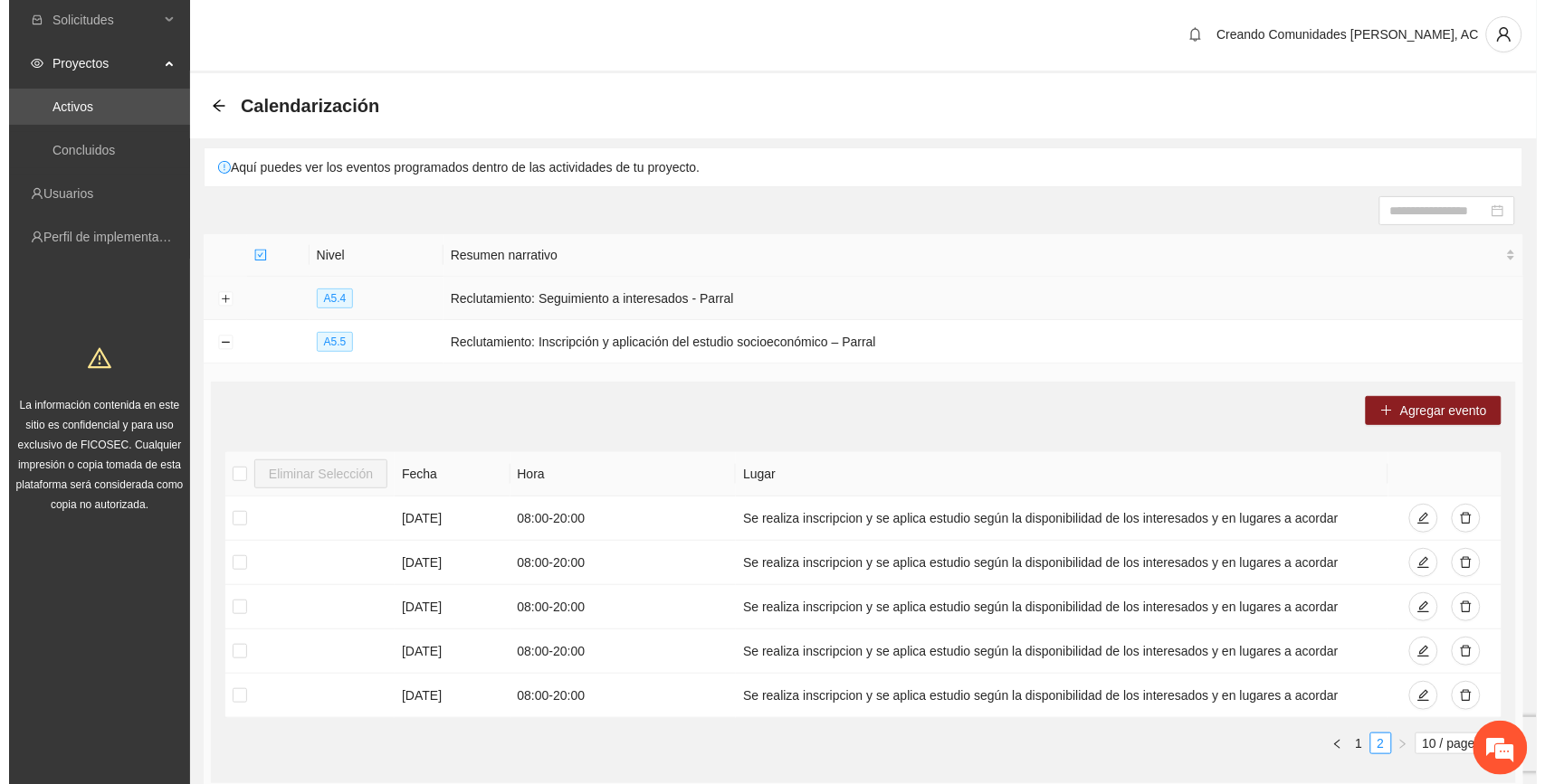
scroll to position [0, 0]
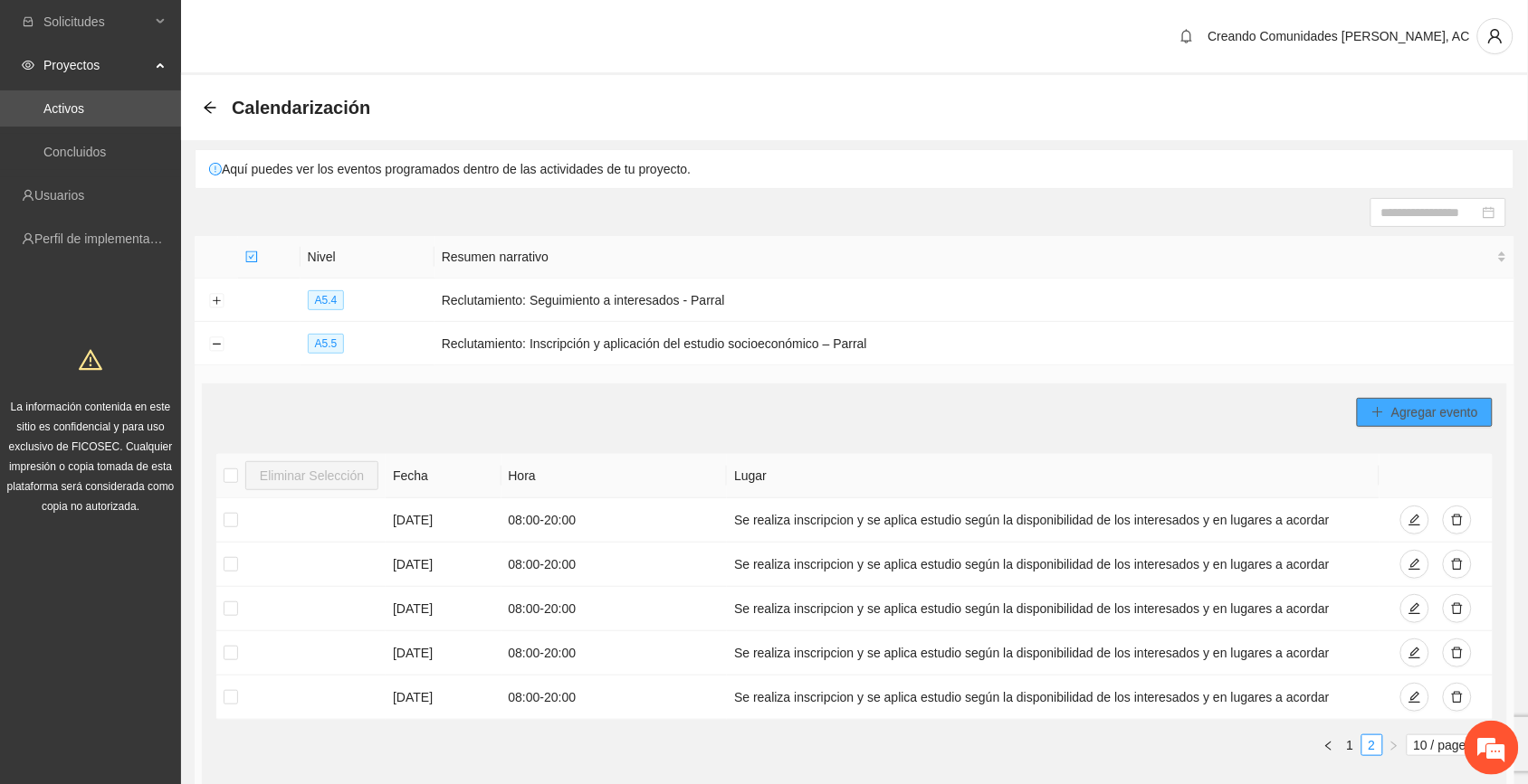
click at [861, 408] on span "Agregar evento" at bounding box center [1434, 412] width 87 height 19
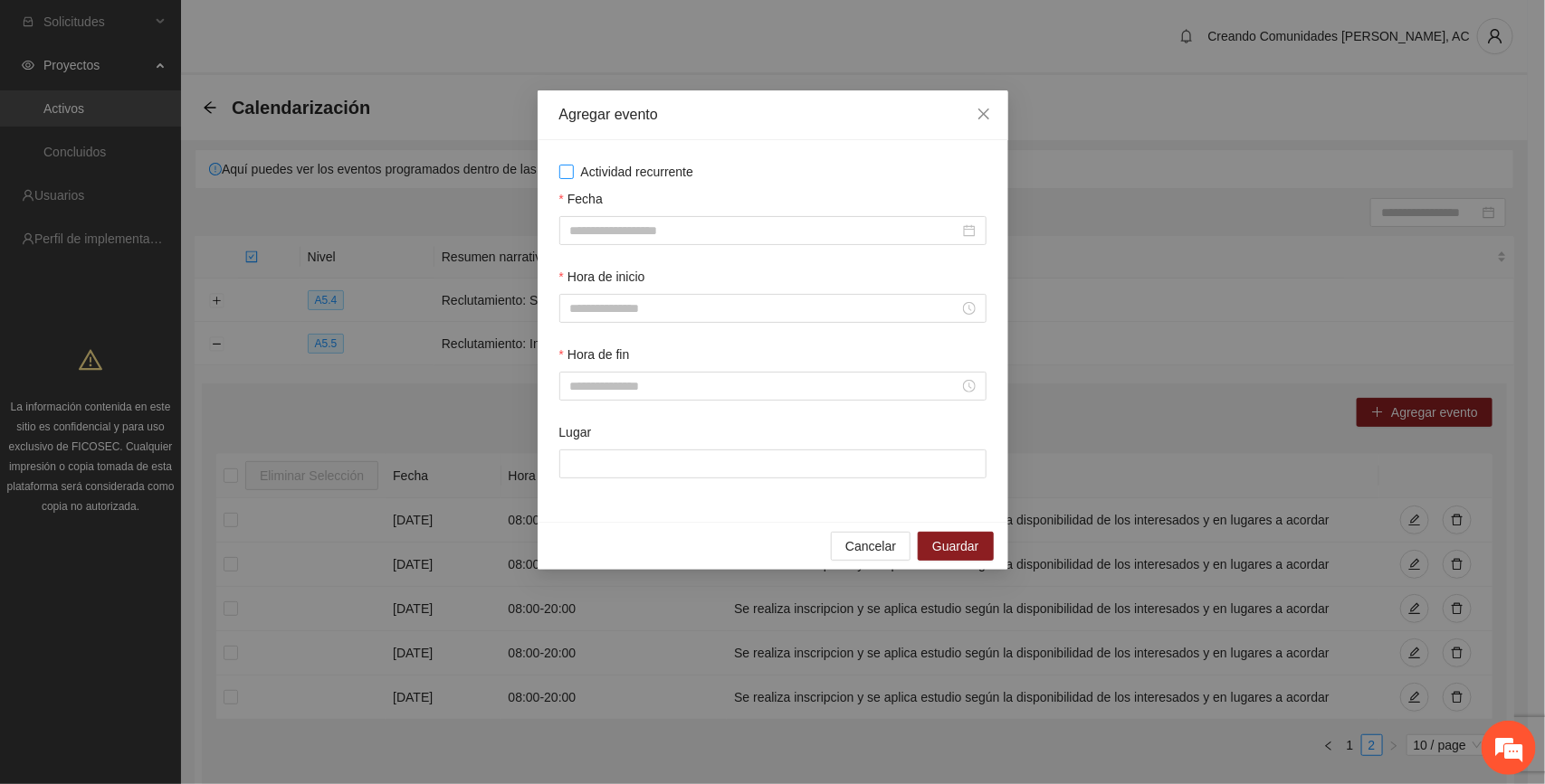
click at [659, 168] on span "Actividad recurrente" at bounding box center [637, 171] width 128 height 19
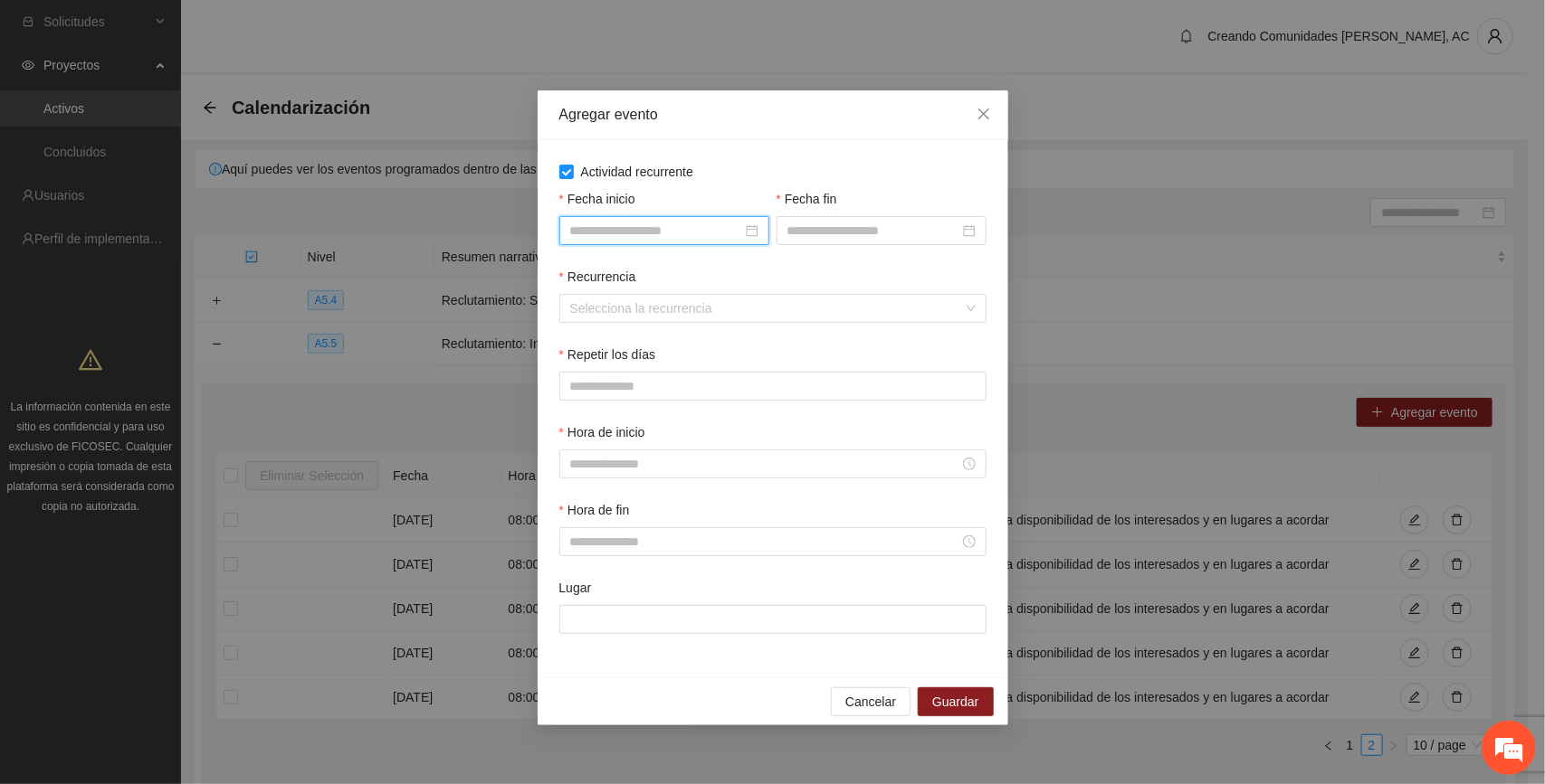
click at [712, 233] on input "Fecha inicio" at bounding box center [656, 231] width 172 height 19
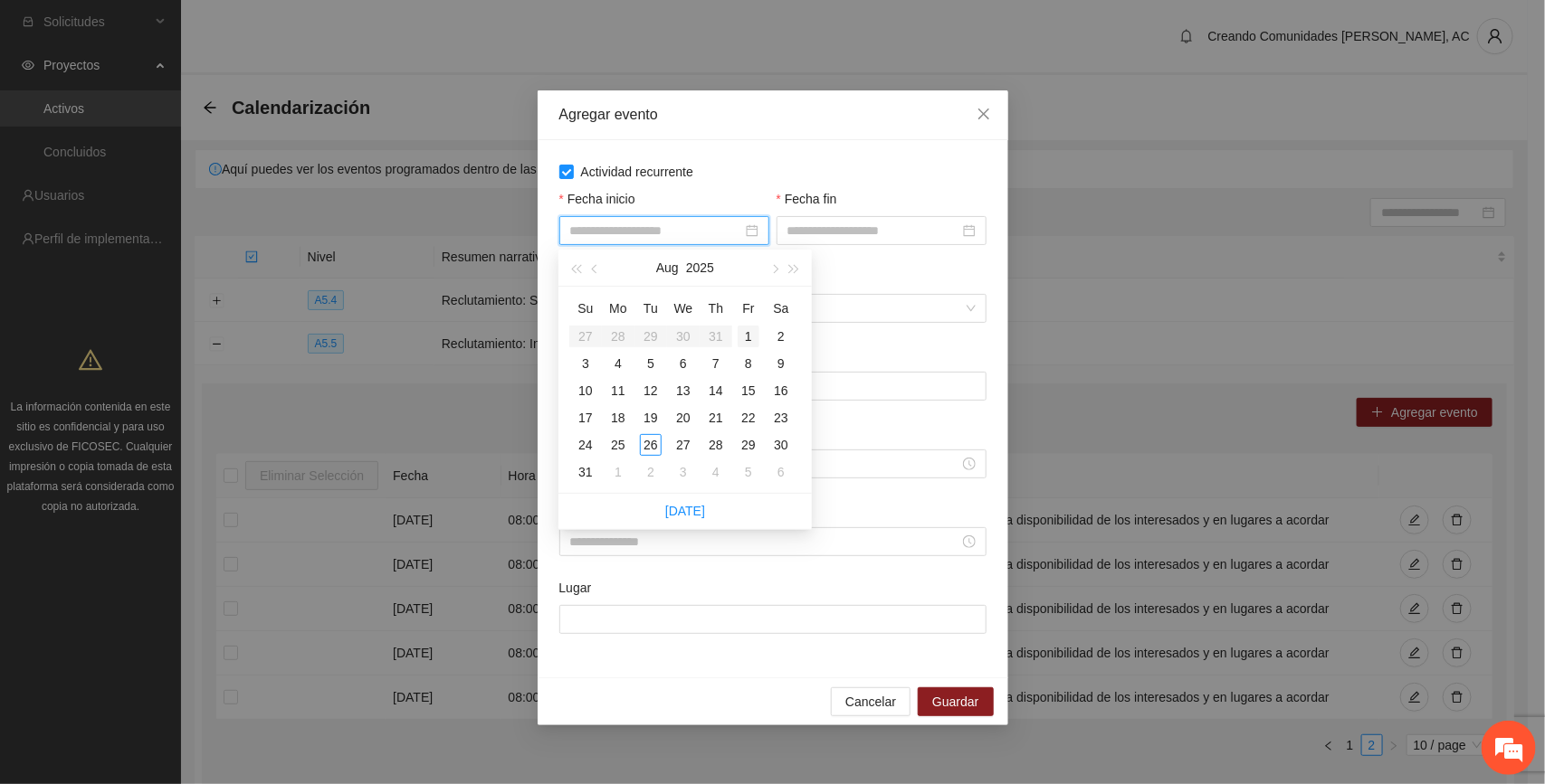
type input "**********"
click at [748, 331] on div "1" at bounding box center [748, 336] width 21 height 21
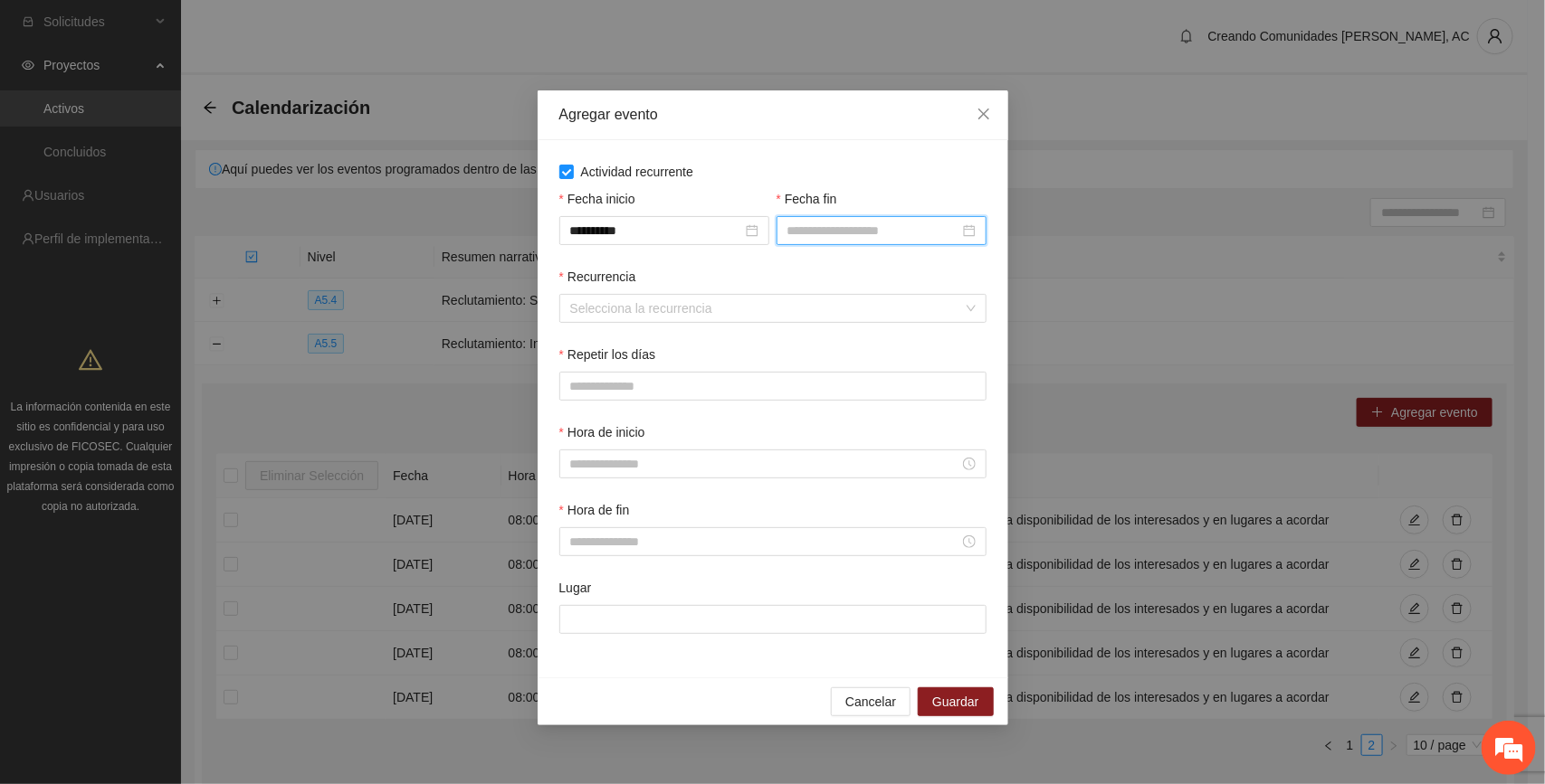
click at [838, 232] on input "Fecha fin" at bounding box center [873, 231] width 172 height 19
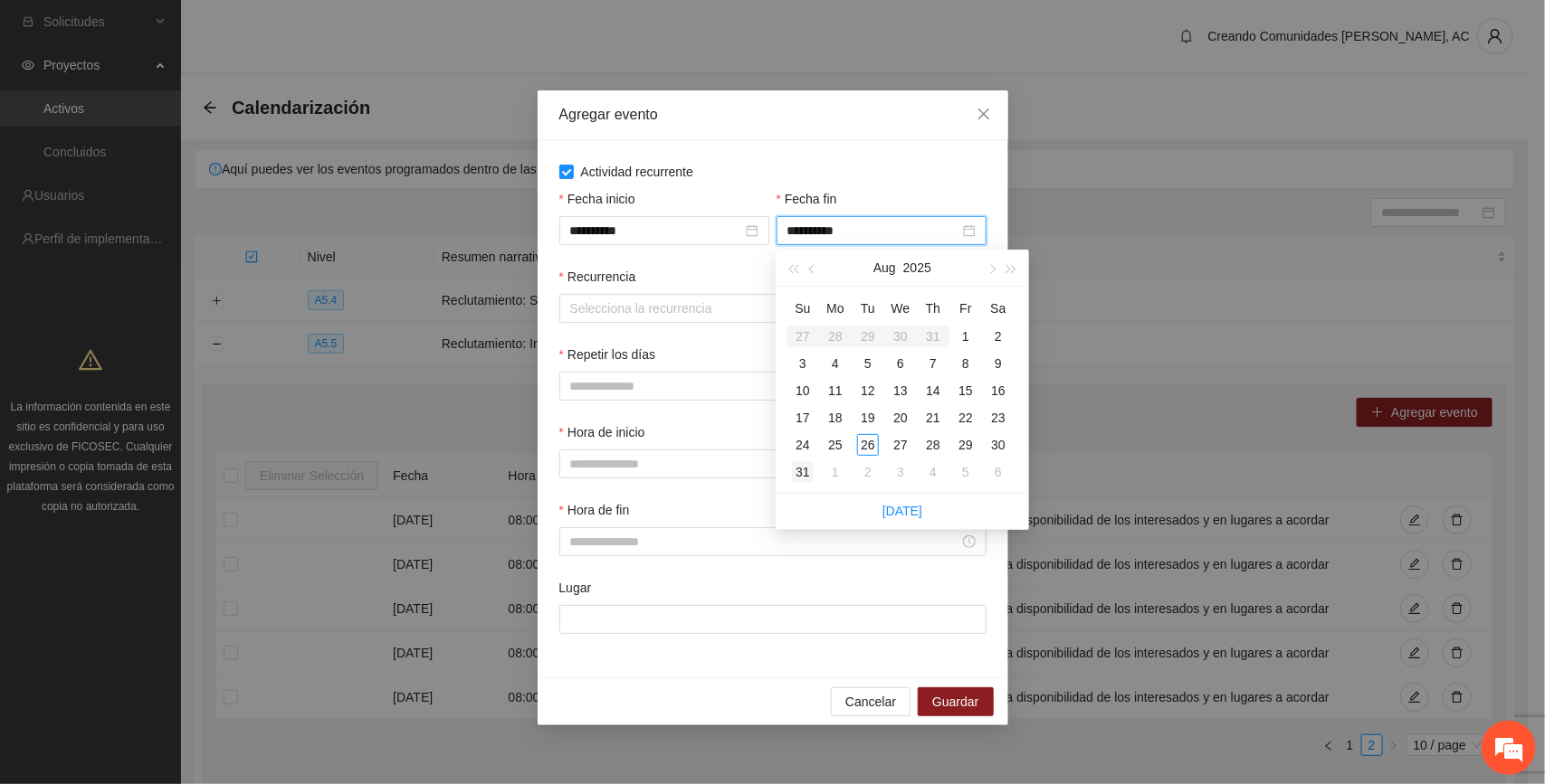
type input "**********"
click at [807, 468] on div "31" at bounding box center [803, 472] width 21 height 21
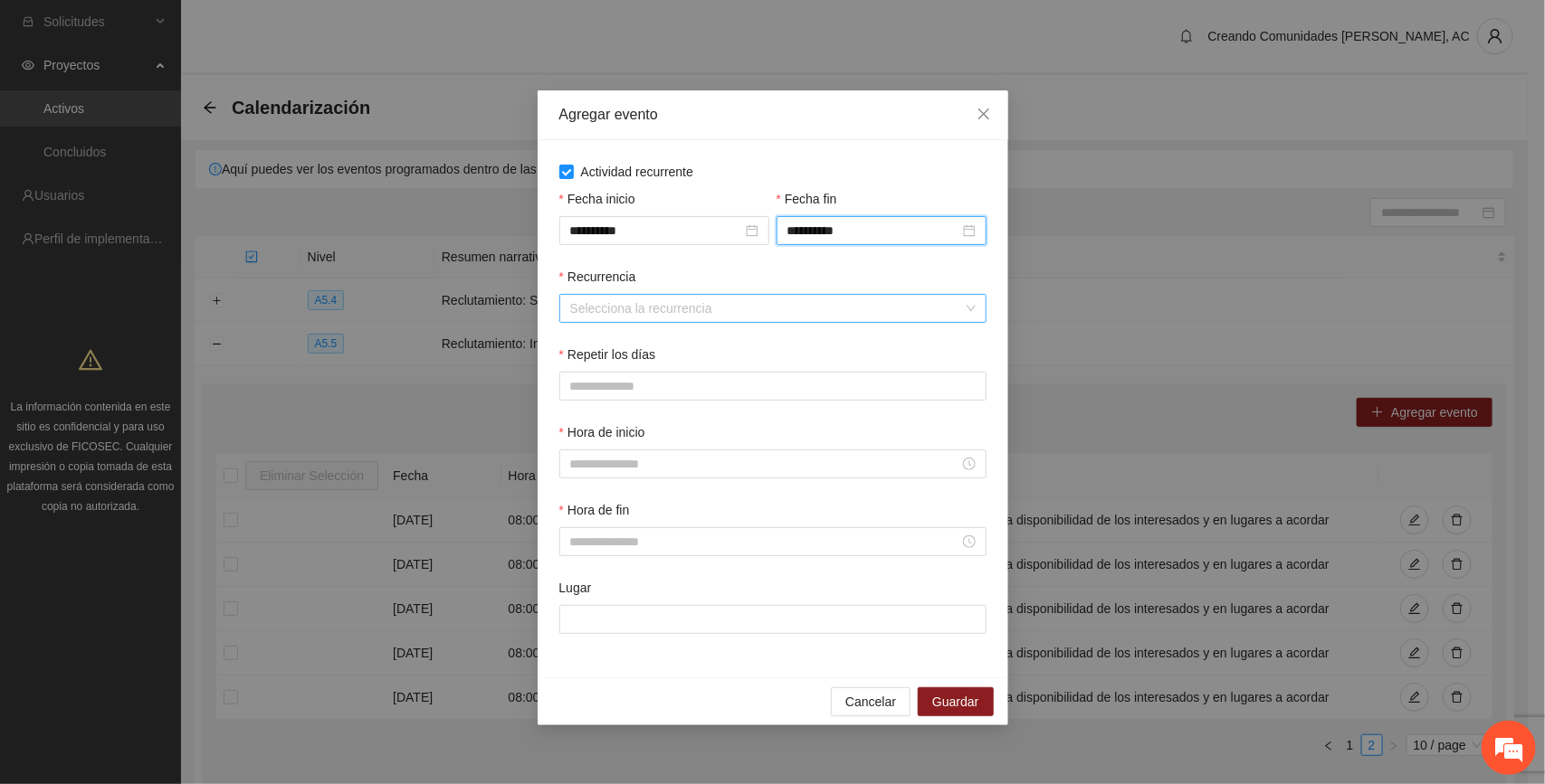
click at [648, 309] on input "Recurrencia" at bounding box center [766, 309] width 393 height 27
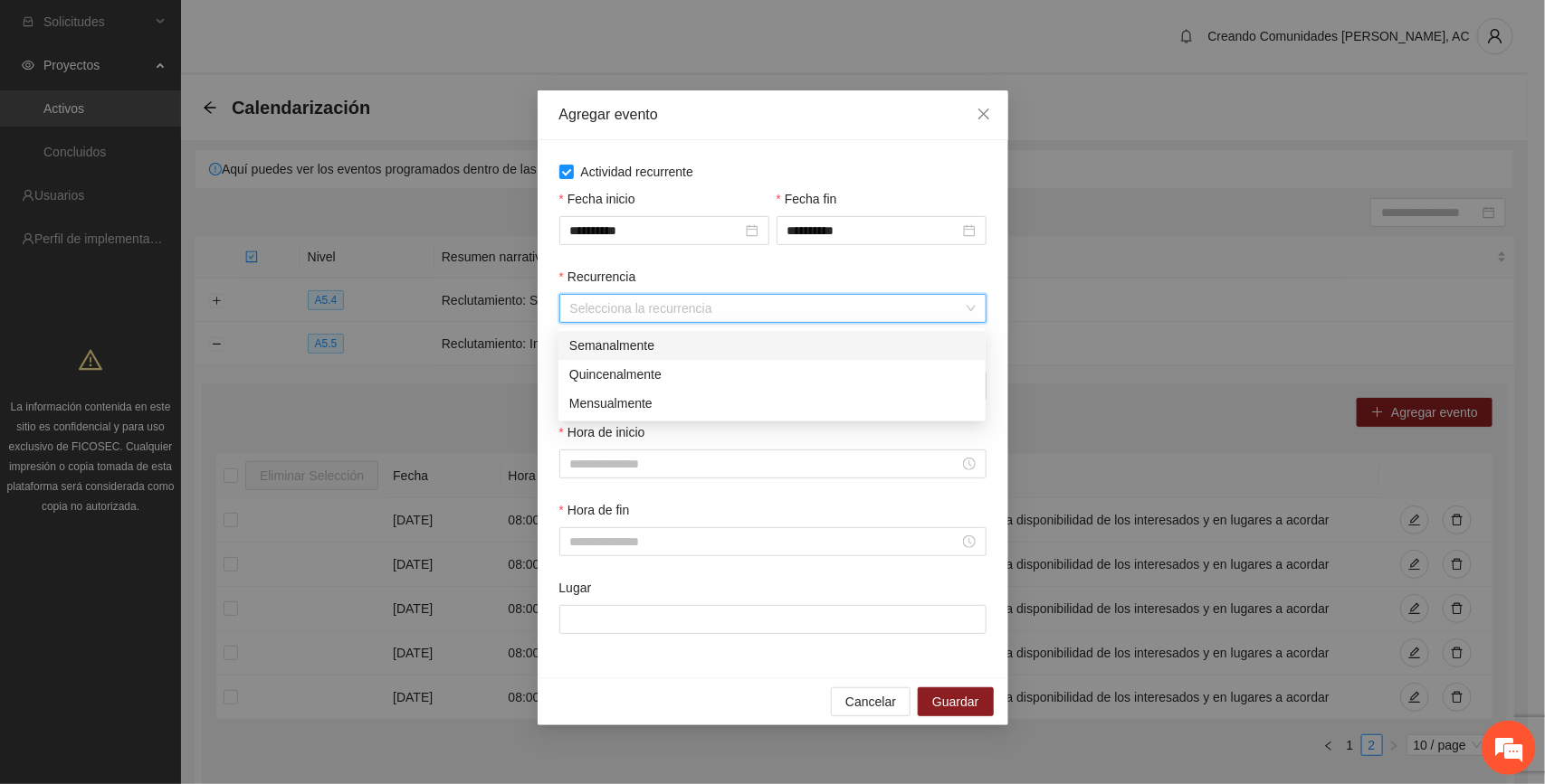
click at [639, 349] on div "Semanalmente" at bounding box center [772, 346] width 405 height 19
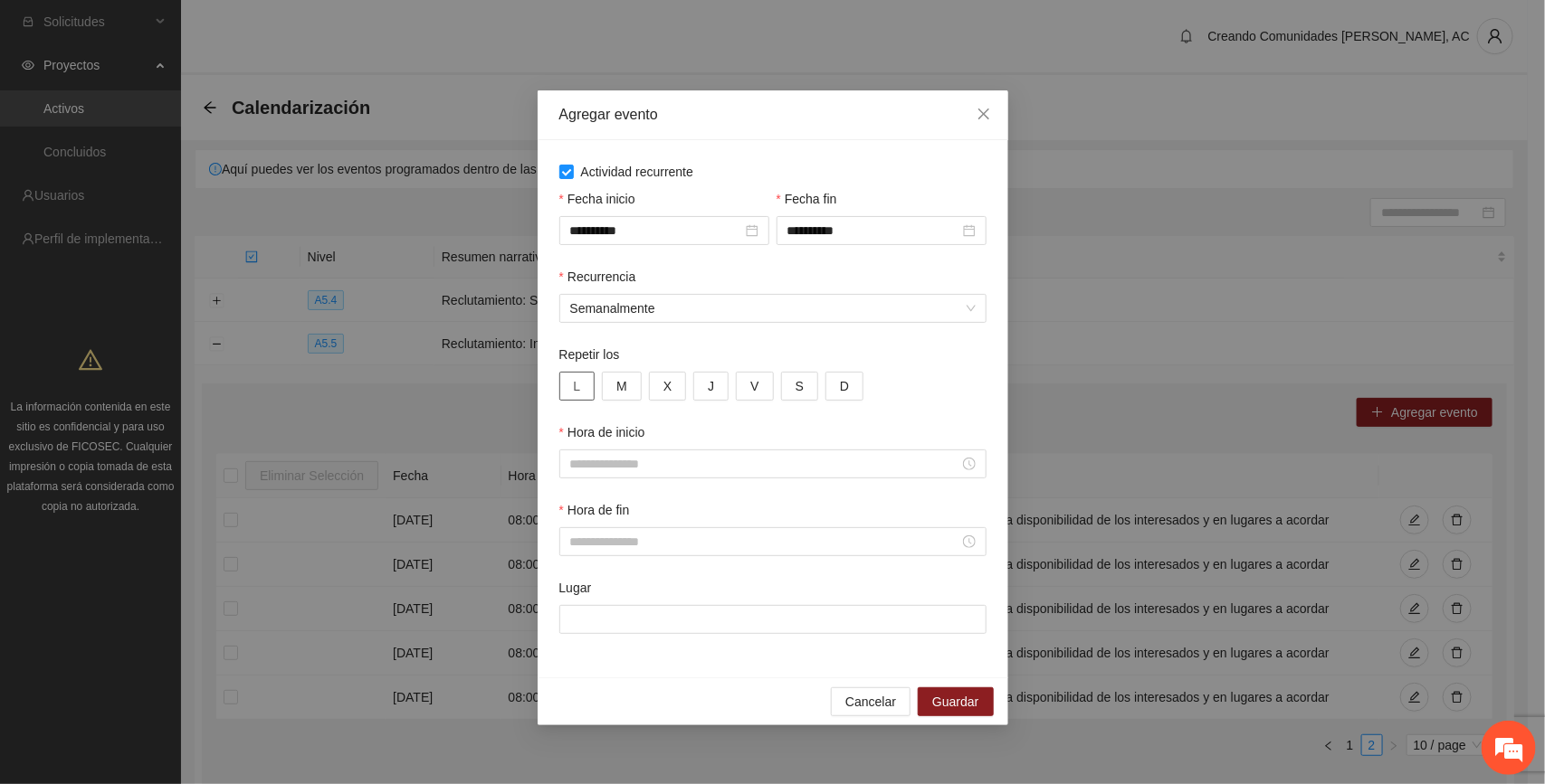
click at [578, 390] on span "L" at bounding box center [577, 386] width 7 height 19
drag, startPoint x: 624, startPoint y: 385, endPoint x: 683, endPoint y: 389, distance: 59.1
click at [625, 385] on span "M" at bounding box center [622, 386] width 11 height 19
click at [670, 385] on span "X" at bounding box center [667, 386] width 8 height 19
drag, startPoint x: 708, startPoint y: 387, endPoint x: 737, endPoint y: 385, distance: 29.1
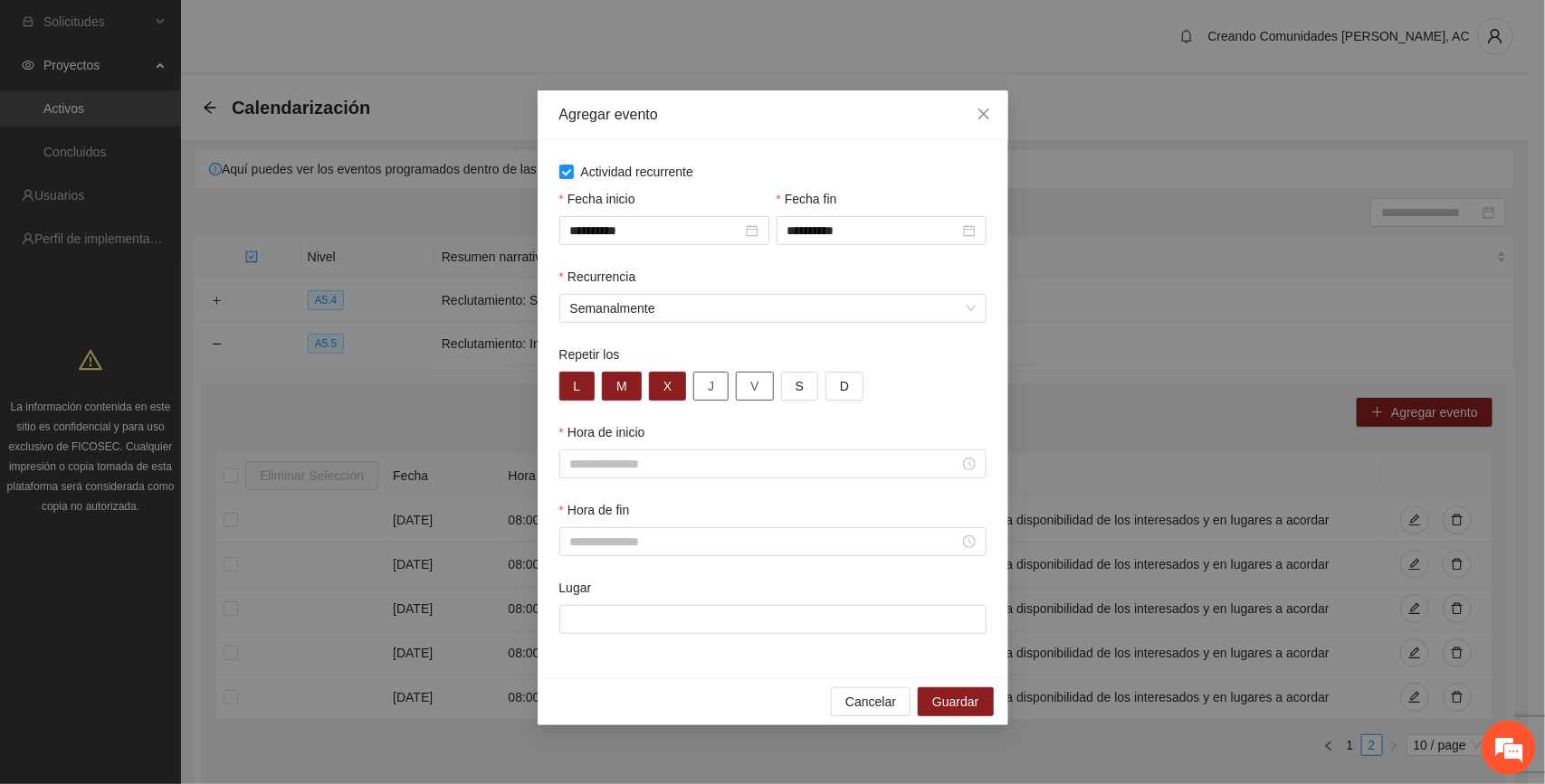
click at [710, 387] on span "J" at bounding box center [711, 386] width 7 height 19
click at [761, 382] on button "V" at bounding box center [754, 387] width 37 height 29
click at [801, 388] on span "S" at bounding box center [800, 386] width 8 height 19
click at [840, 388] on span "D" at bounding box center [844, 386] width 9 height 19
click at [659, 468] on input "Hora de inicio" at bounding box center [764, 464] width 389 height 19
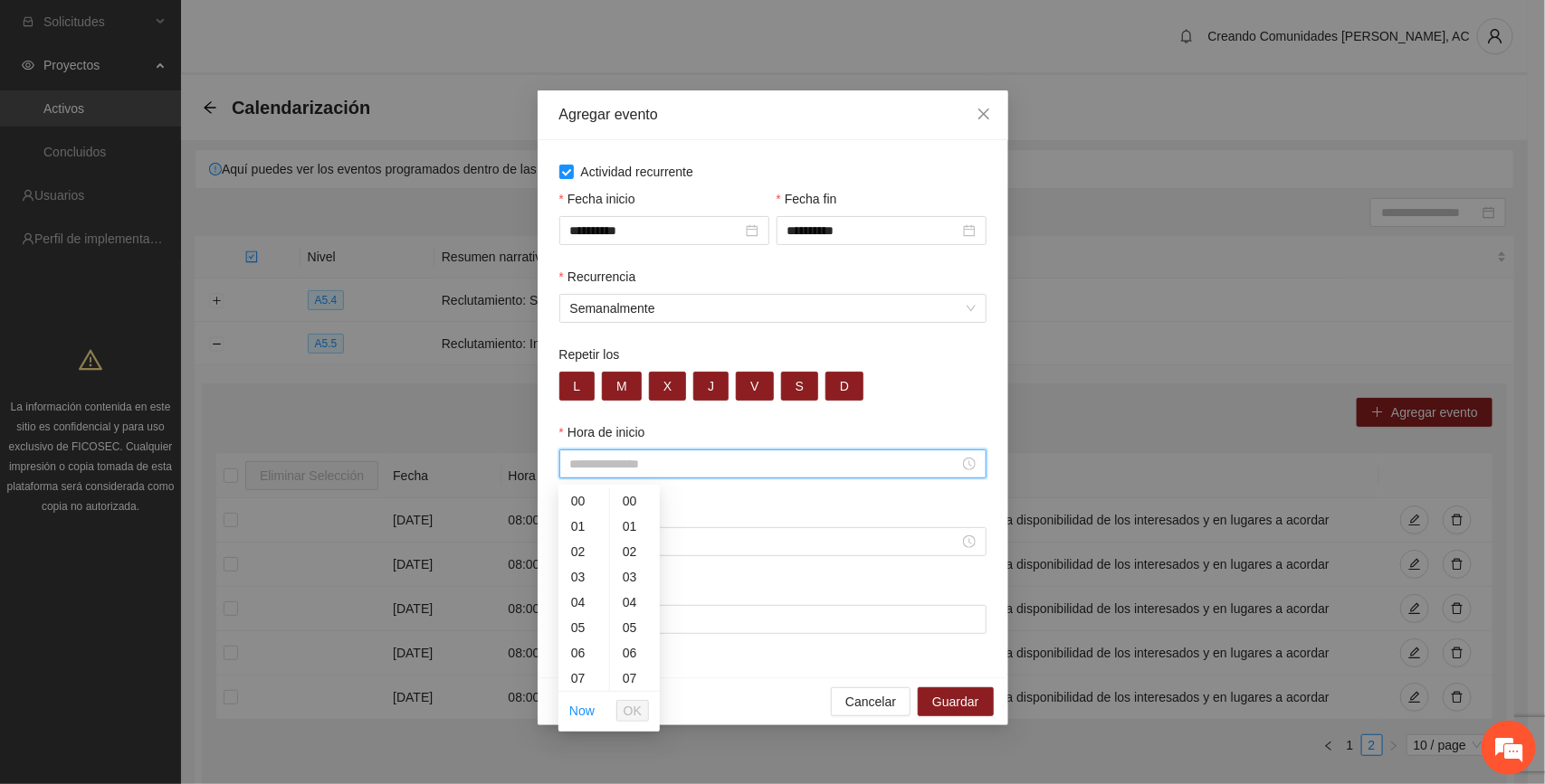
scroll to position [113, 0]
click at [580, 589] on div "08" at bounding box center [584, 591] width 51 height 25
type input "*****"
click at [631, 713] on span "OK" at bounding box center [632, 711] width 19 height 19
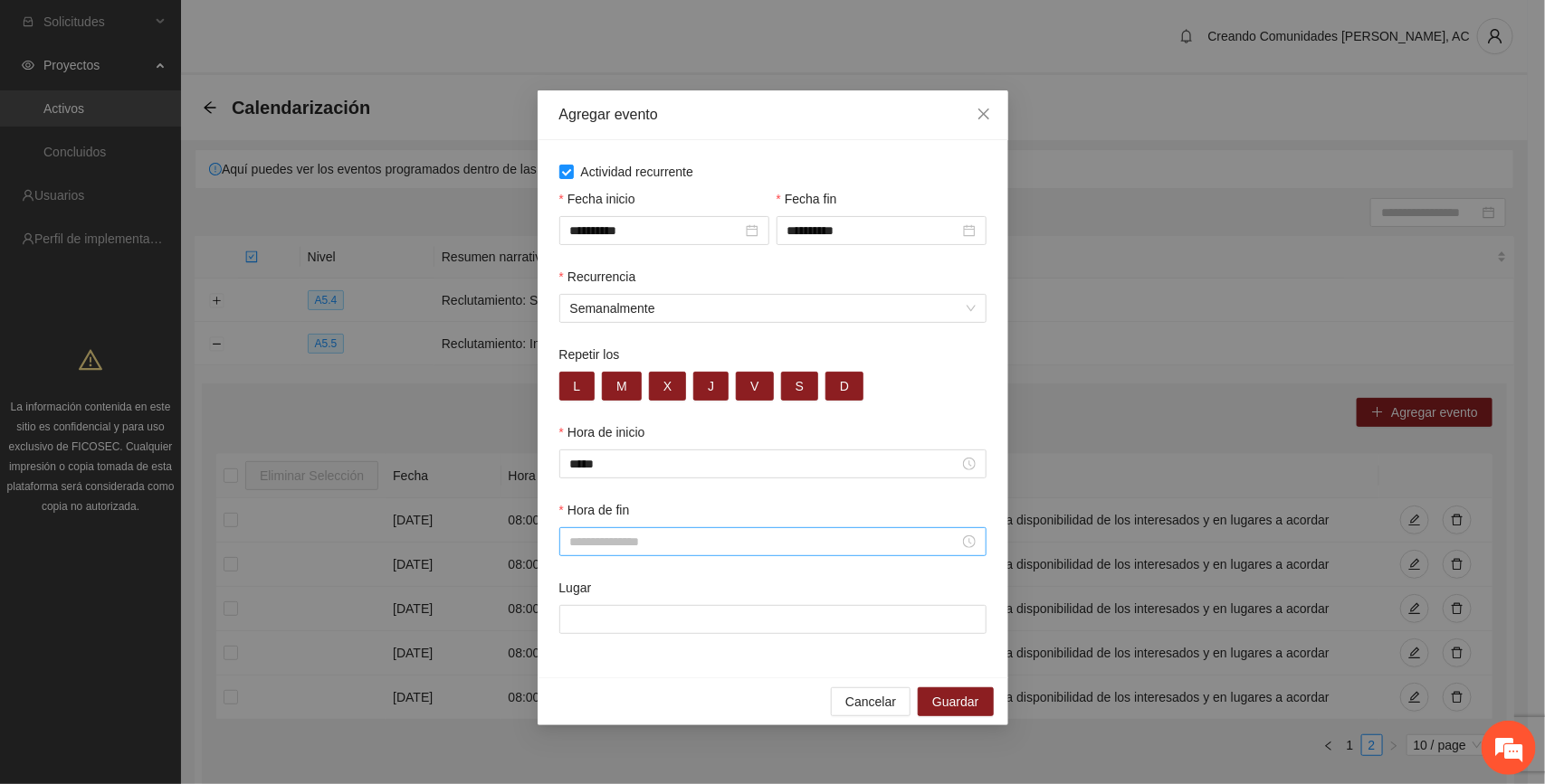
drag, startPoint x: 641, startPoint y: 558, endPoint x: 643, endPoint y: 542, distance: 16.1
click at [643, 547] on div at bounding box center [772, 542] width 428 height 29
click at [582, 459] on div "20" at bounding box center [584, 465] width 51 height 25
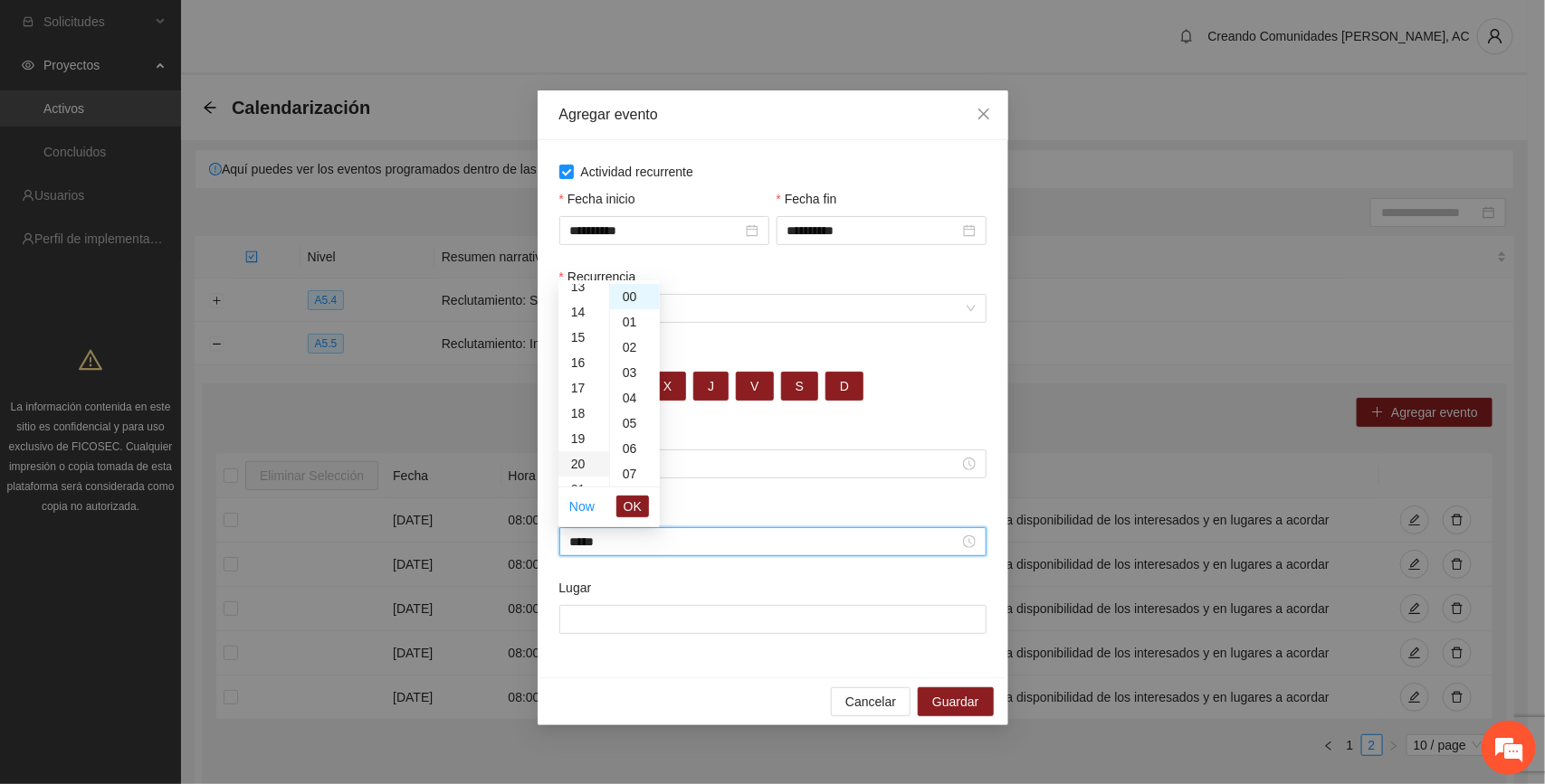
type input "*****"
click at [631, 501] on span "OK" at bounding box center [632, 506] width 19 height 19
click at [649, 631] on input "Lugar" at bounding box center [772, 620] width 428 height 29
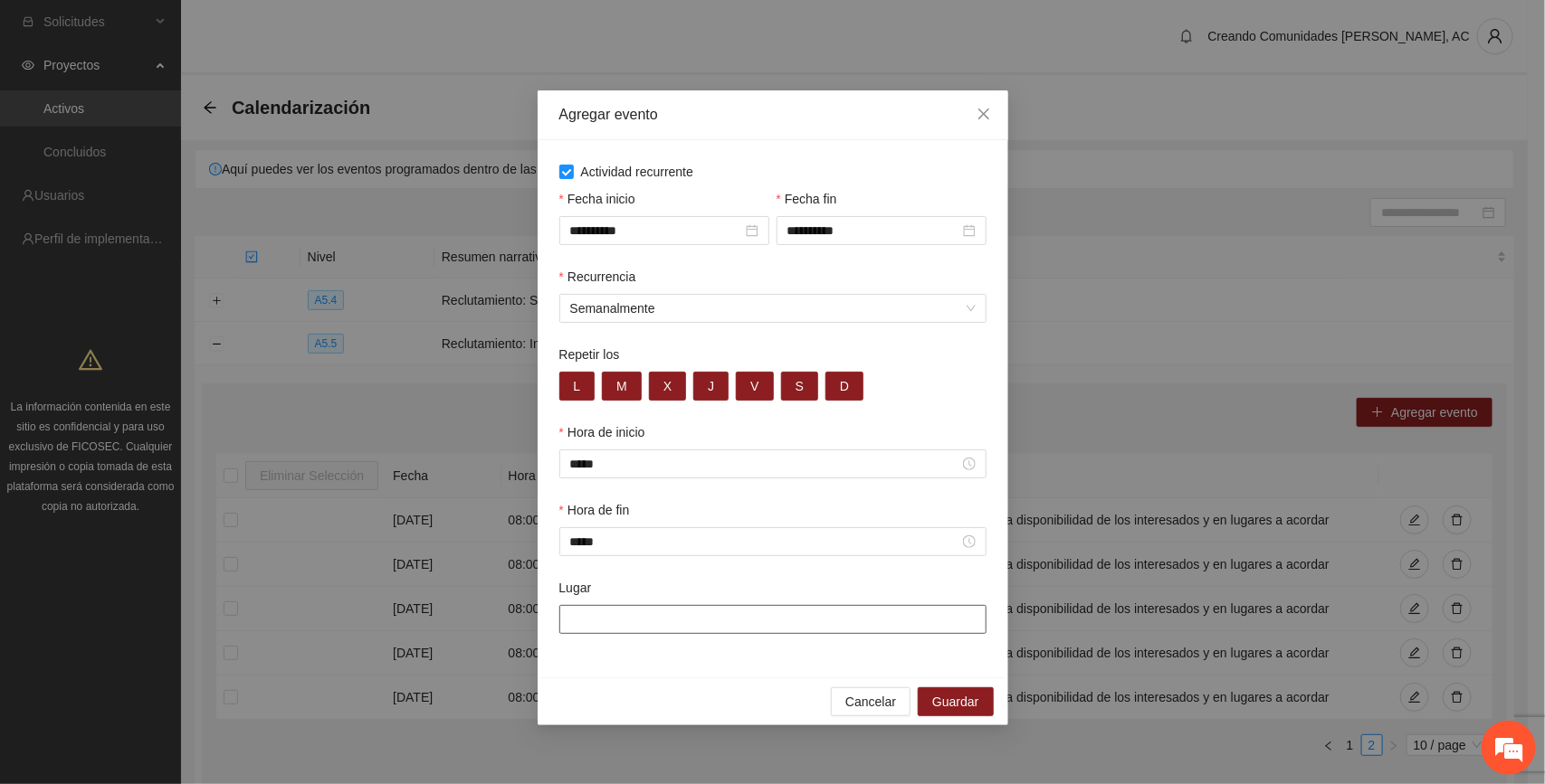
paste input "**********"
type input "**********"
click at [861, 701] on span "Guardar" at bounding box center [955, 702] width 46 height 19
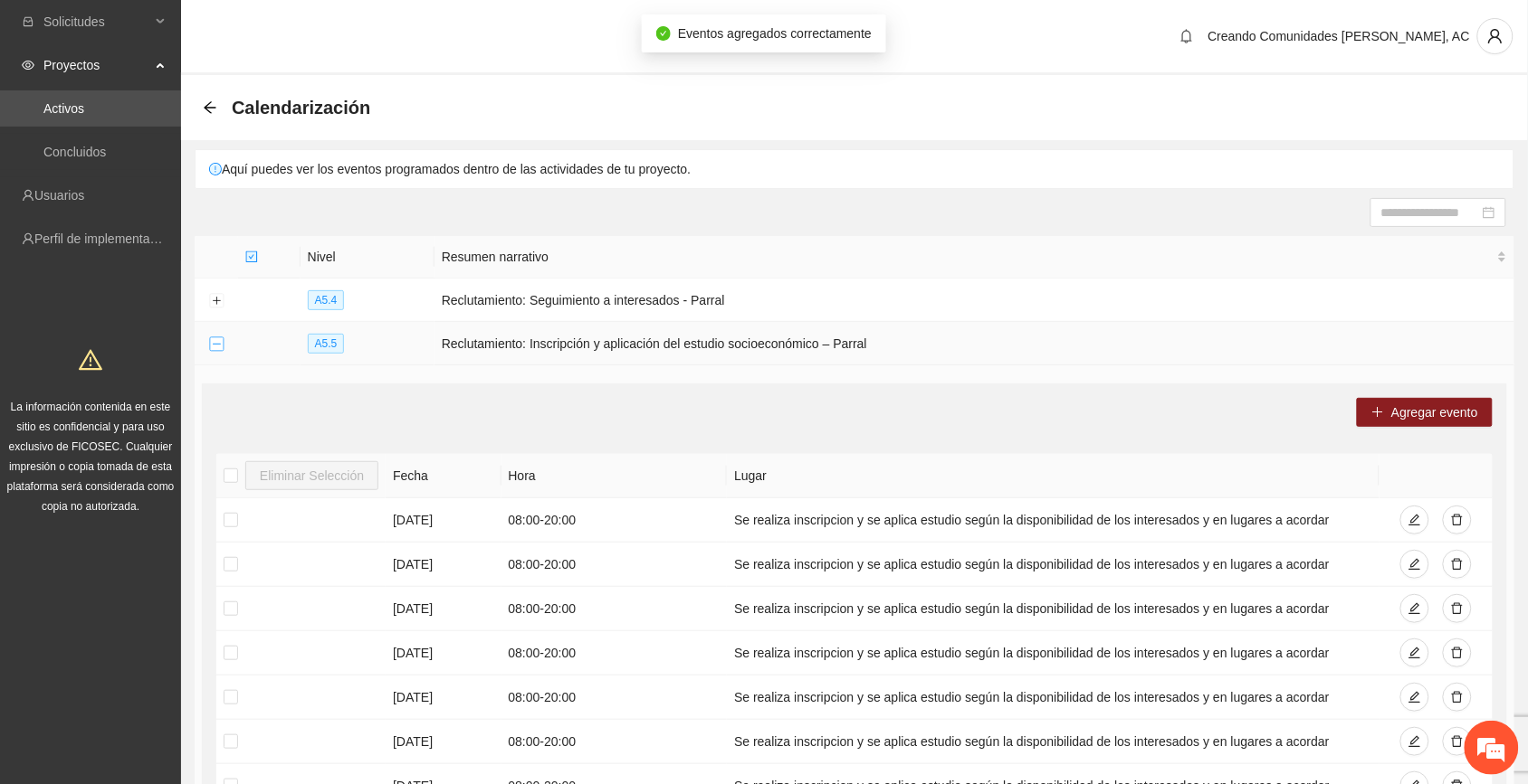
click at [214, 342] on button "Collapse row" at bounding box center [216, 345] width 15 height 15
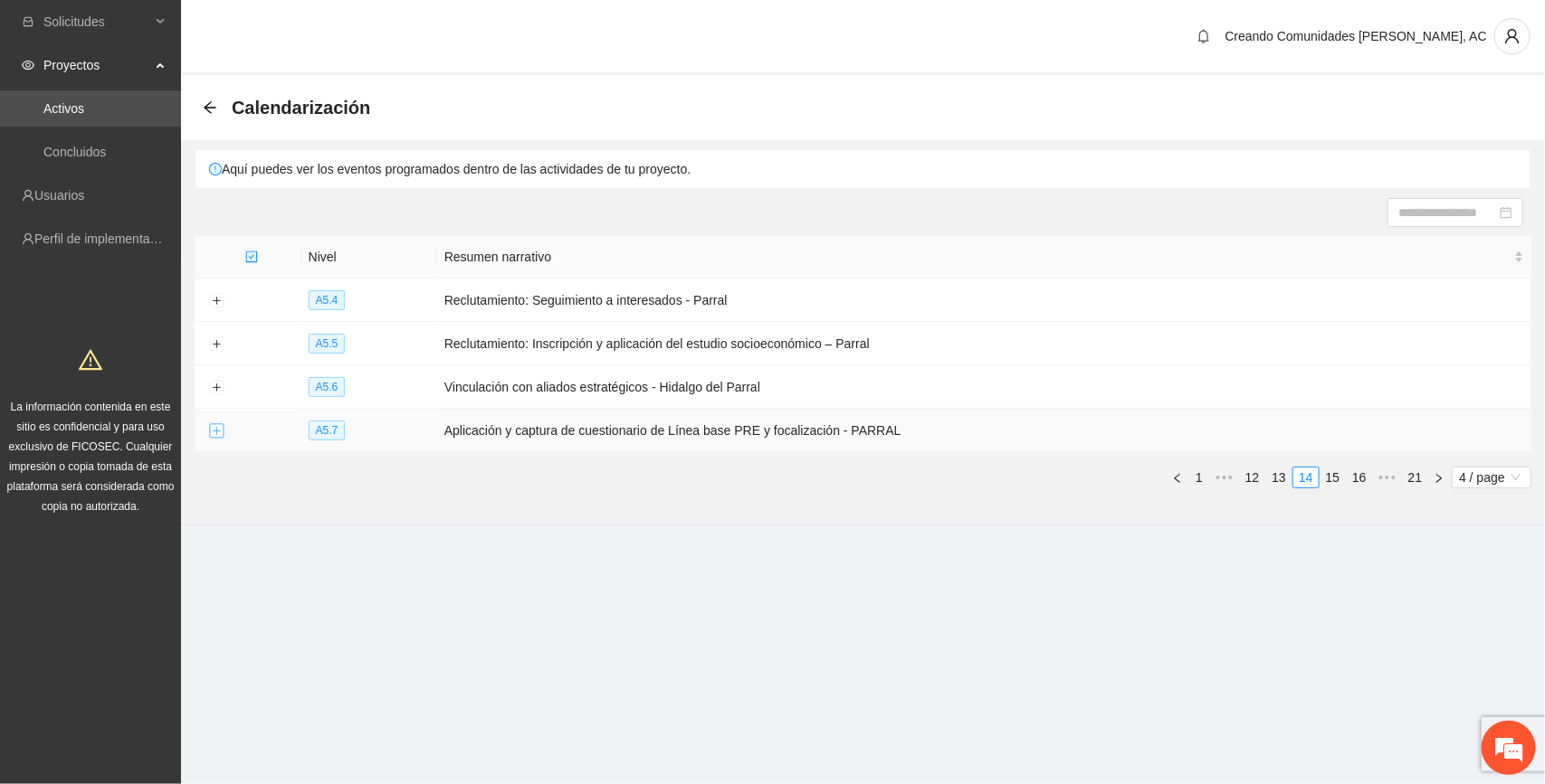
click at [215, 437] on button "Expand row" at bounding box center [216, 431] width 15 height 15
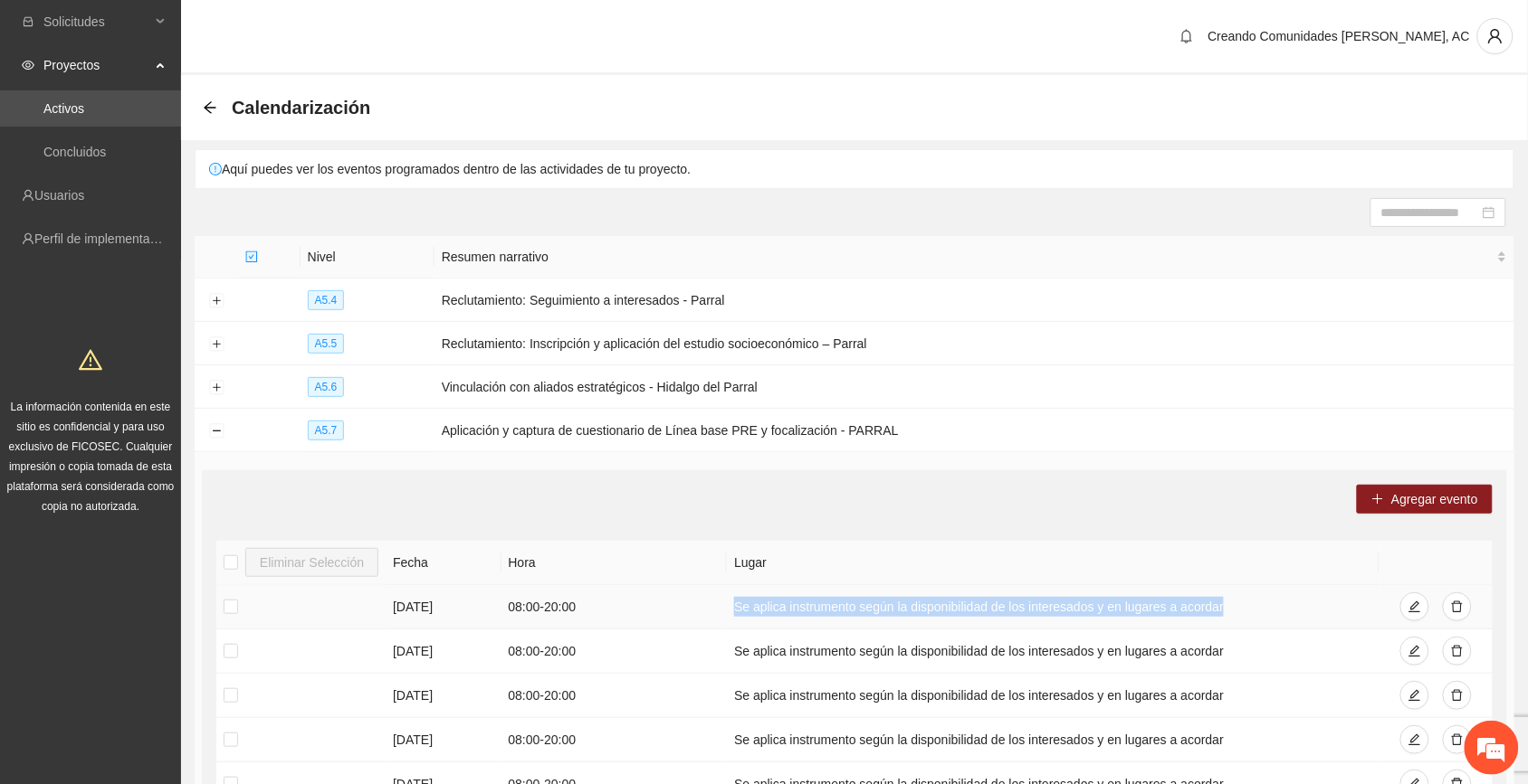
drag, startPoint x: 734, startPoint y: 608, endPoint x: 1230, endPoint y: 609, distance: 496.0
click at [861, 609] on td "Se aplica instrumento según la disponibilidad de los interesados y en lugares a…" at bounding box center [1052, 608] width 652 height 45
copy td "Se aplica instrumento según la disponibilidad de los interesados y en lugares a…"
click at [861, 499] on span "Agregar evento" at bounding box center [1434, 500] width 87 height 19
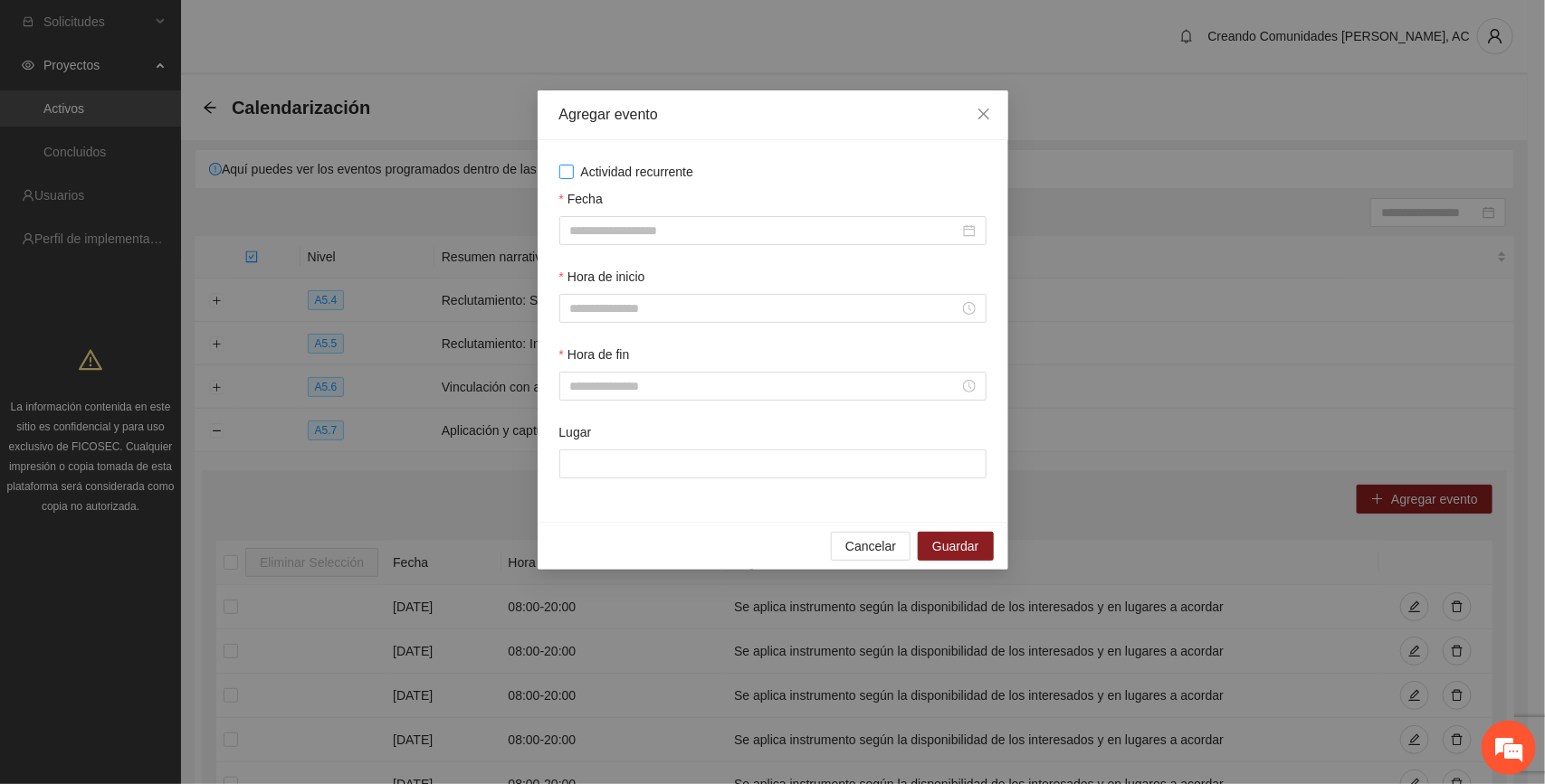
click at [653, 170] on span "Actividad recurrente" at bounding box center [637, 171] width 128 height 19
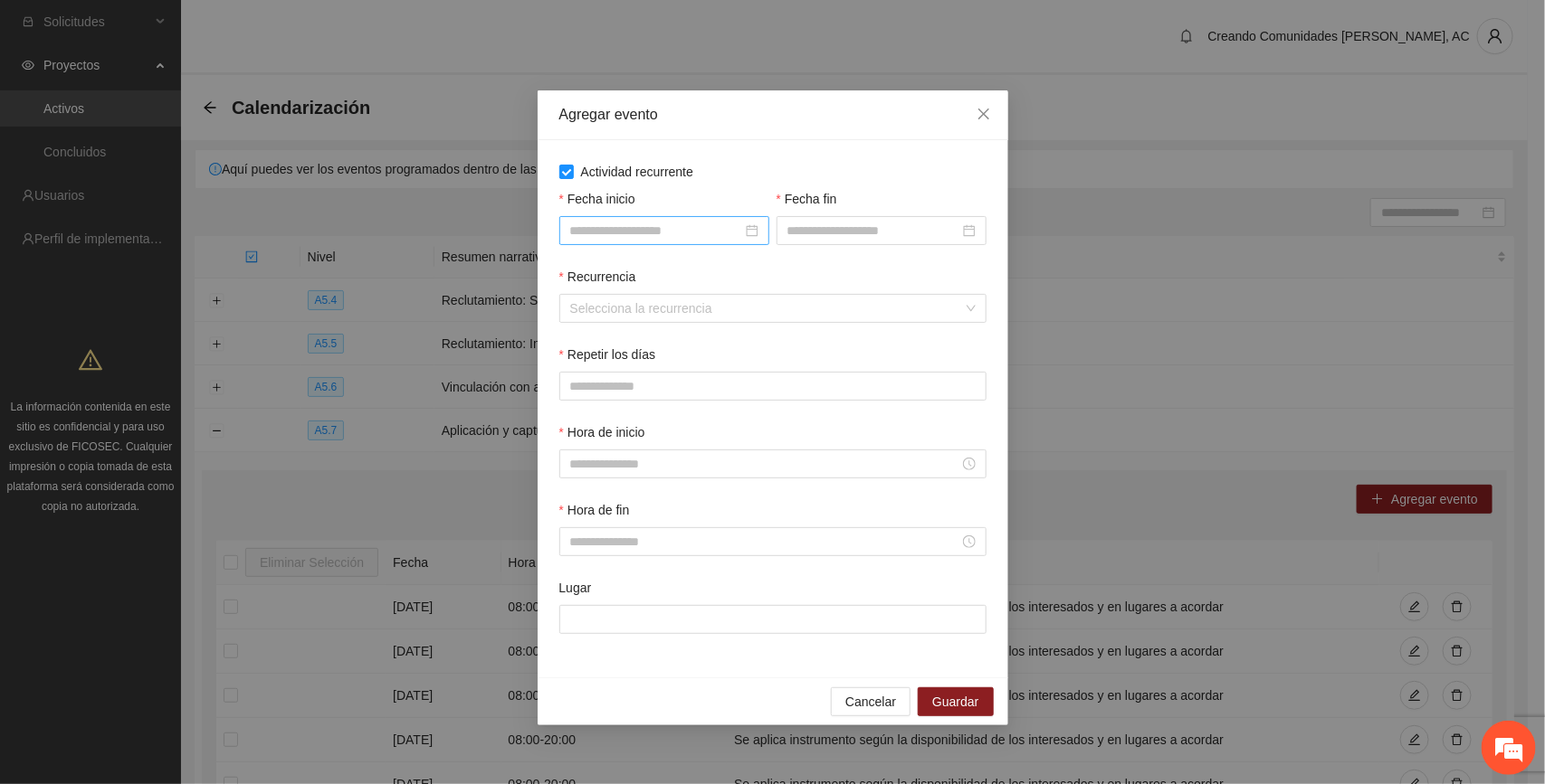
click at [653, 227] on input "Fecha inicio" at bounding box center [656, 231] width 172 height 19
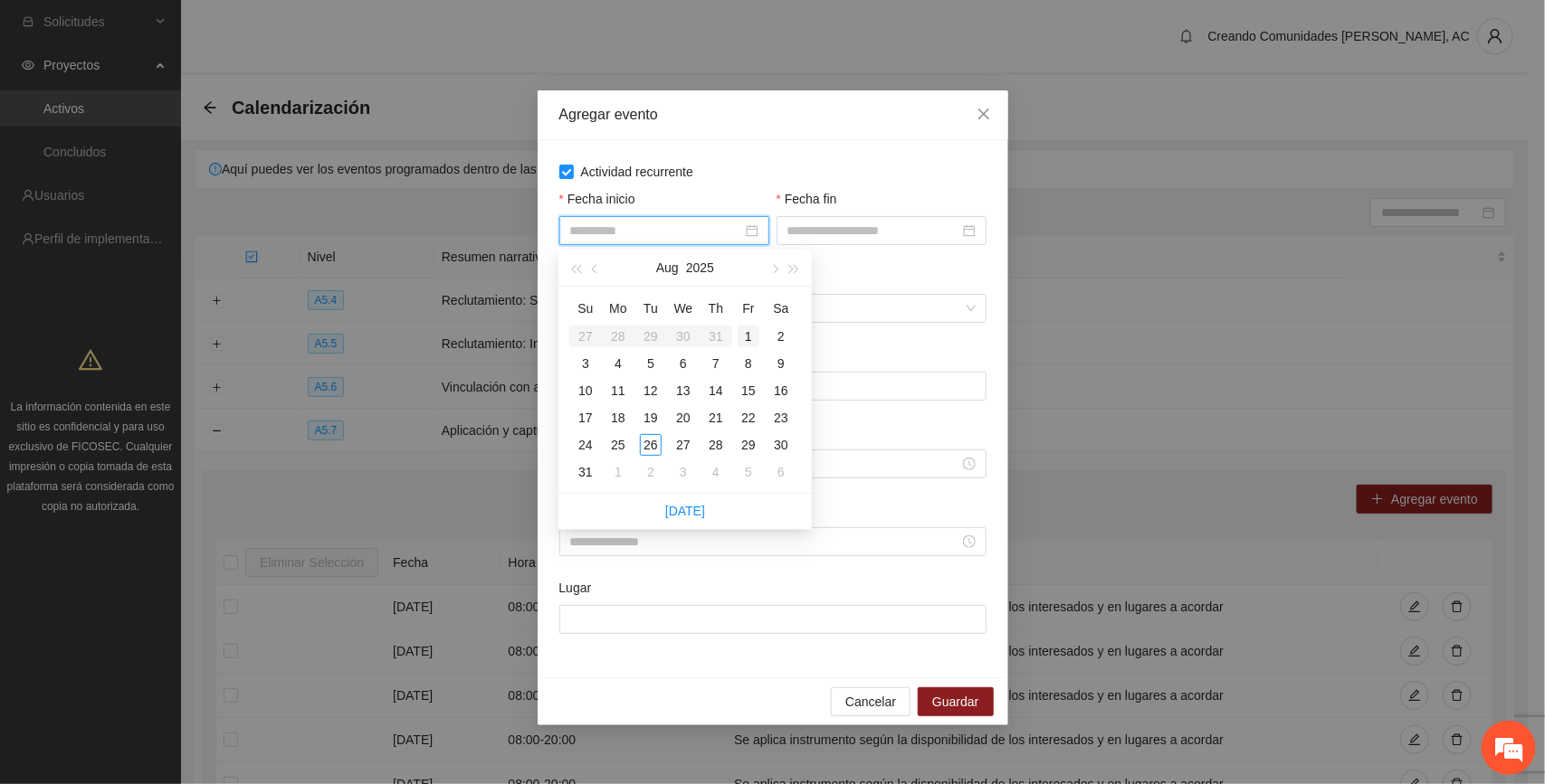
type input "**********"
click at [746, 339] on div "1" at bounding box center [748, 336] width 21 height 21
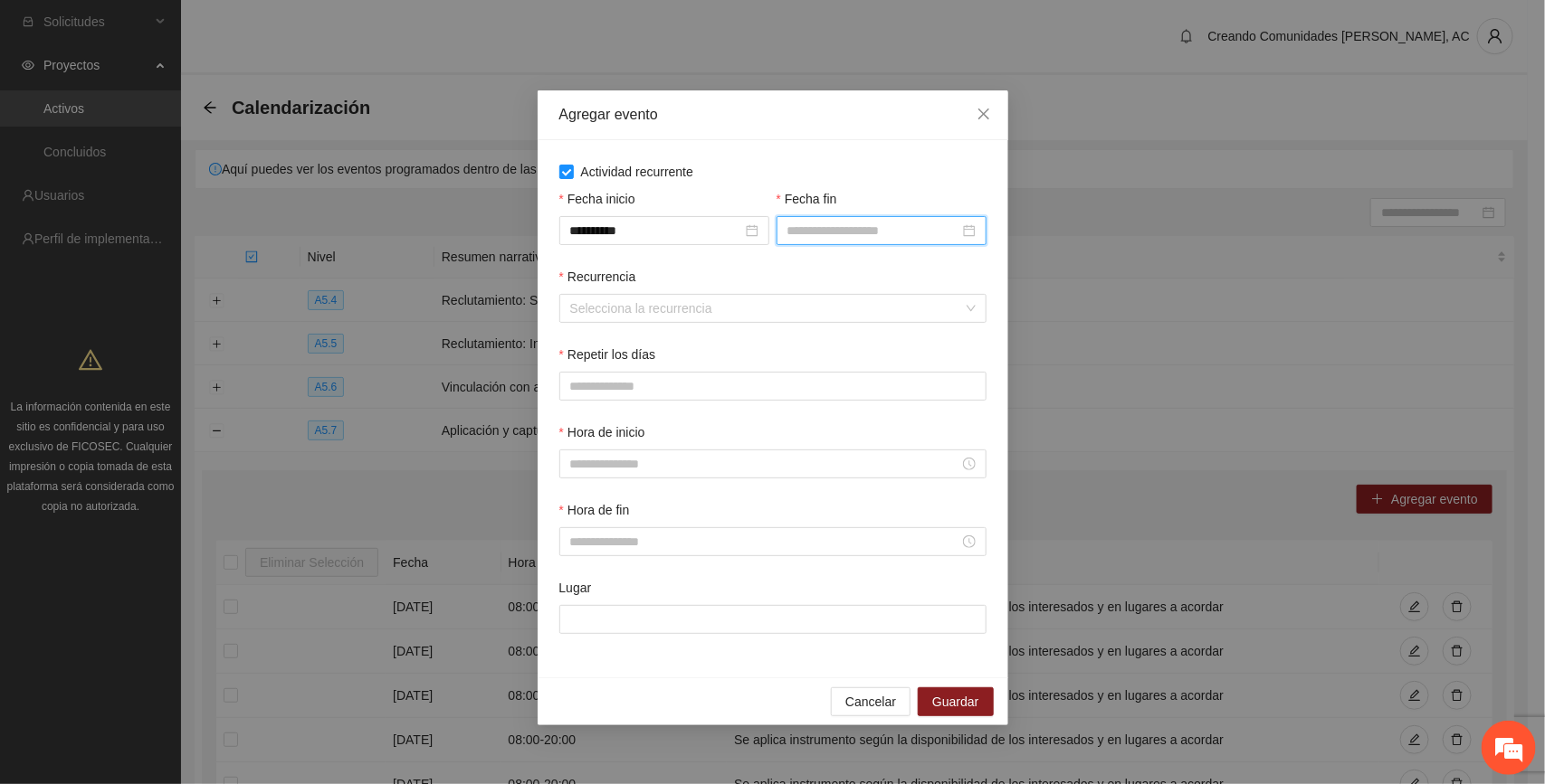
click at [830, 228] on input "Fecha fin" at bounding box center [873, 231] width 172 height 19
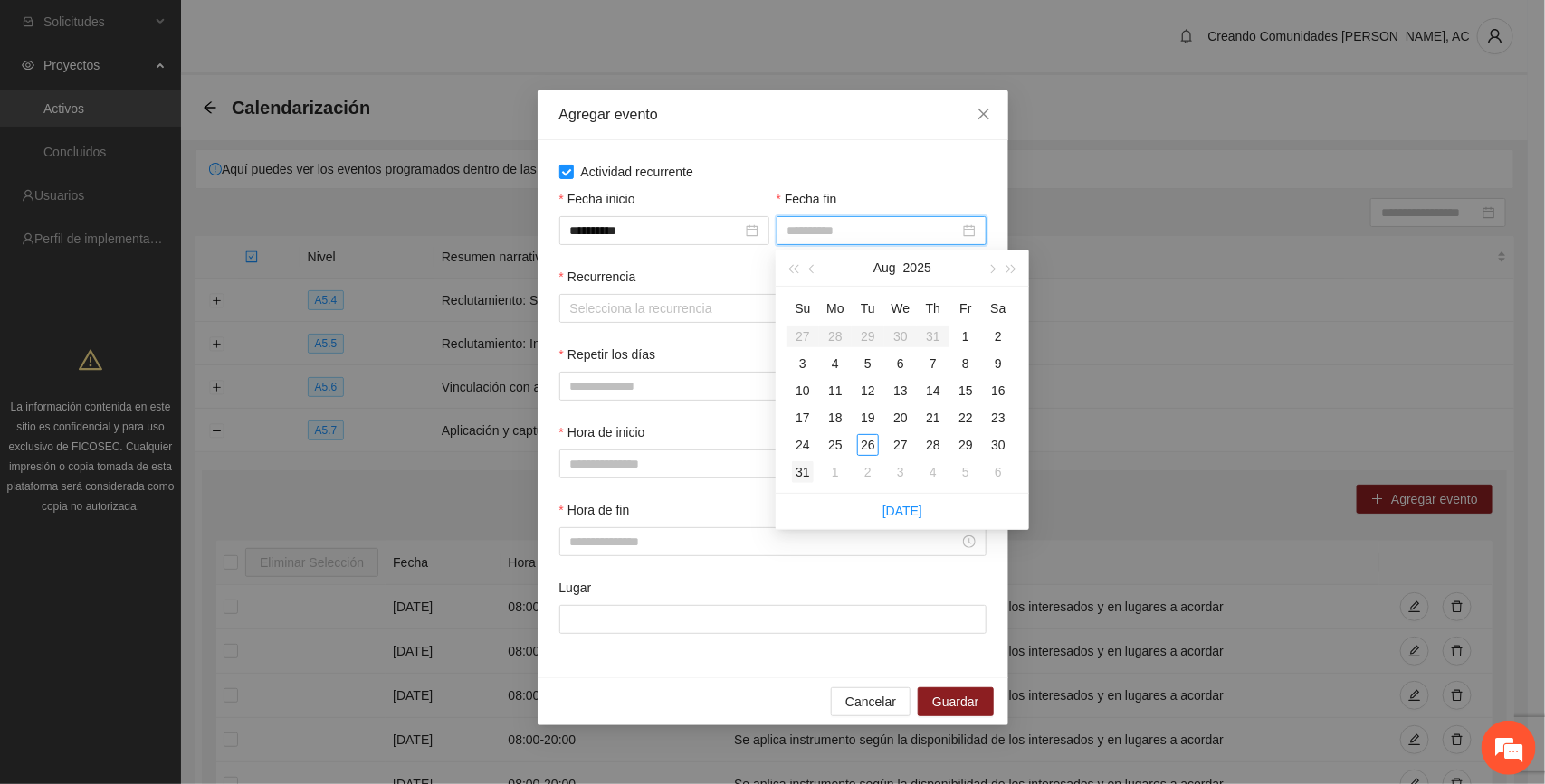
type input "**********"
click at [801, 466] on div "31" at bounding box center [803, 472] width 21 height 21
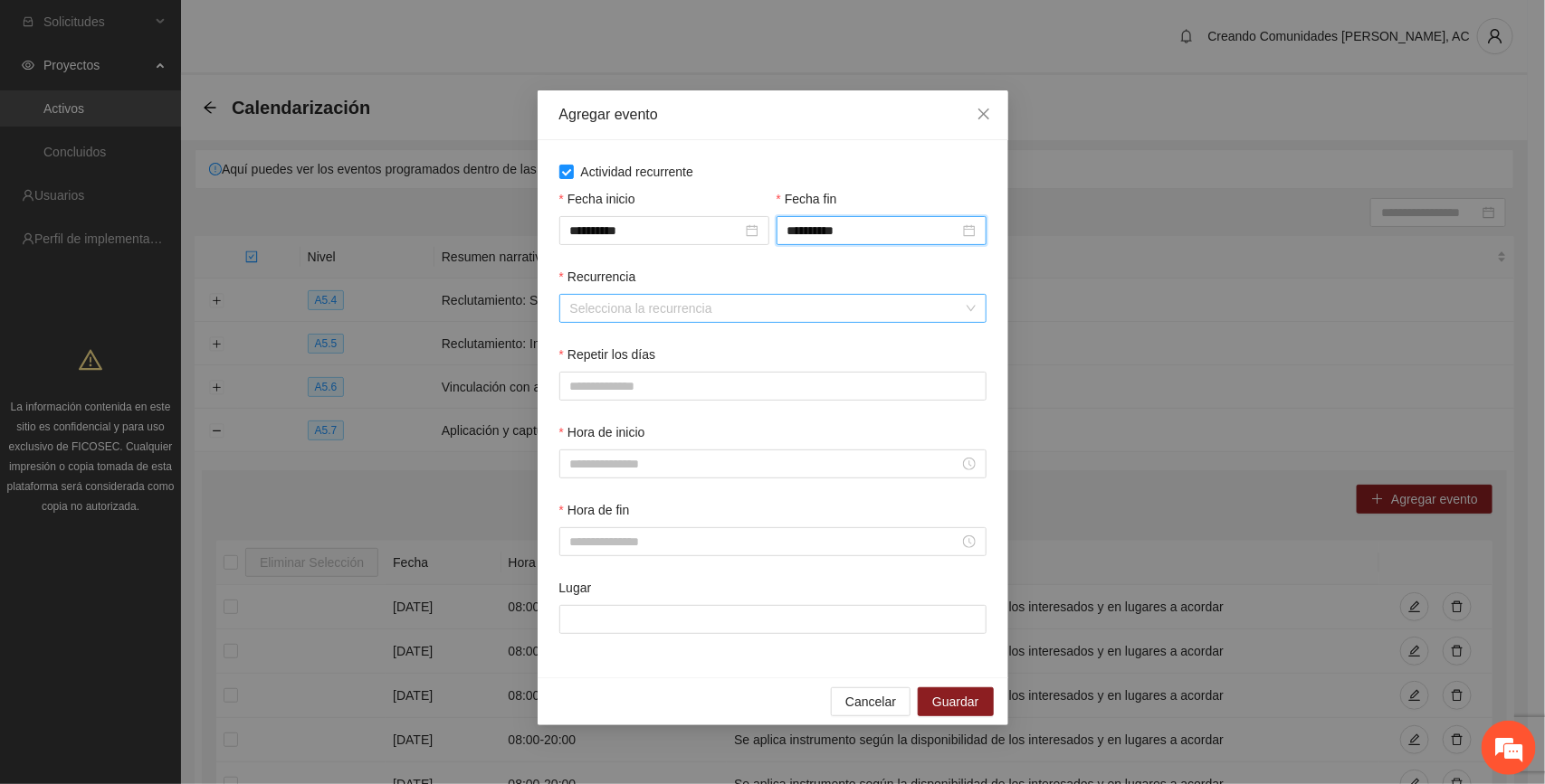
click at [612, 313] on input "Recurrencia" at bounding box center [766, 309] width 393 height 27
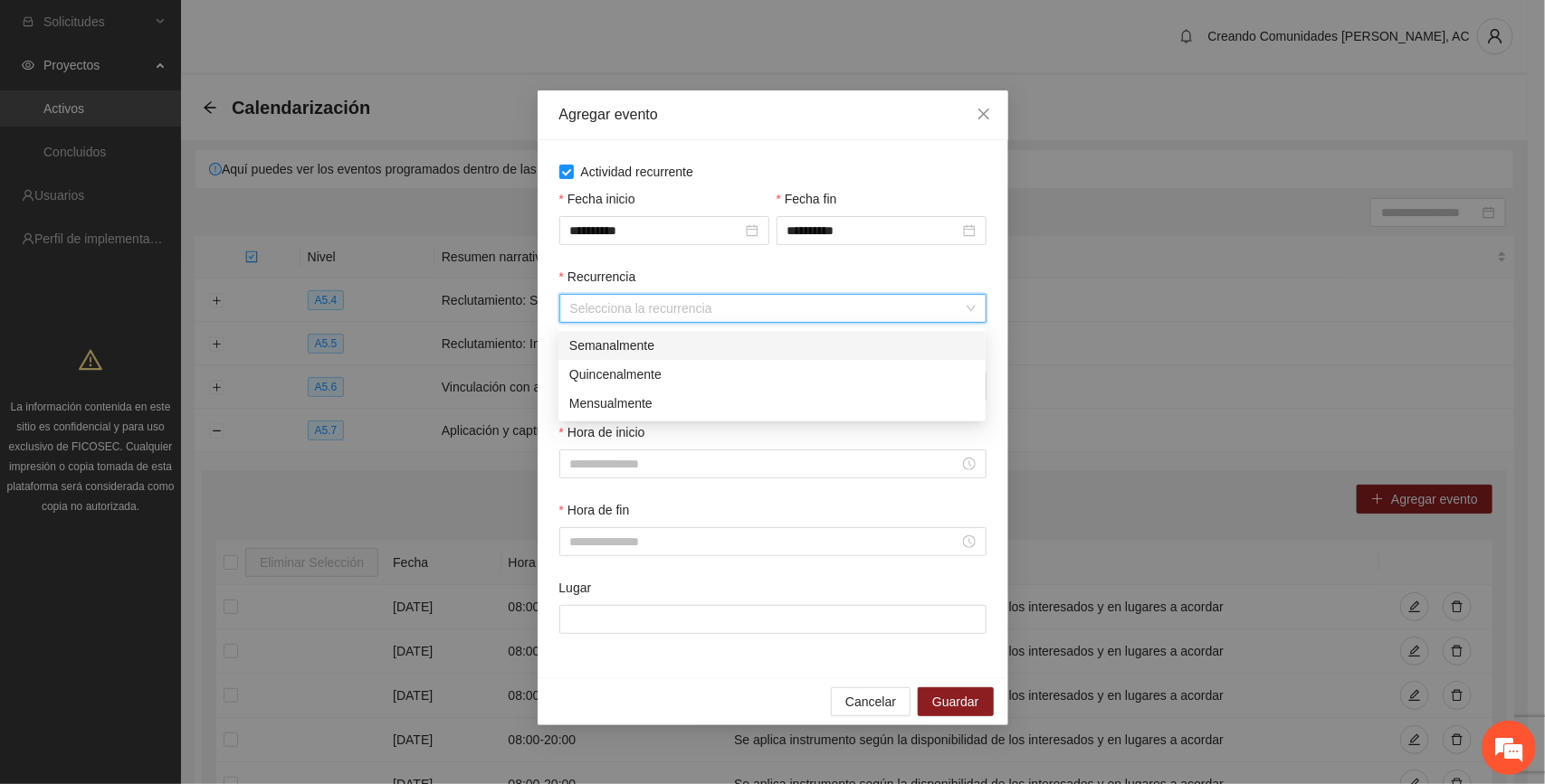
click at [622, 350] on div "Semanalmente" at bounding box center [772, 346] width 405 height 19
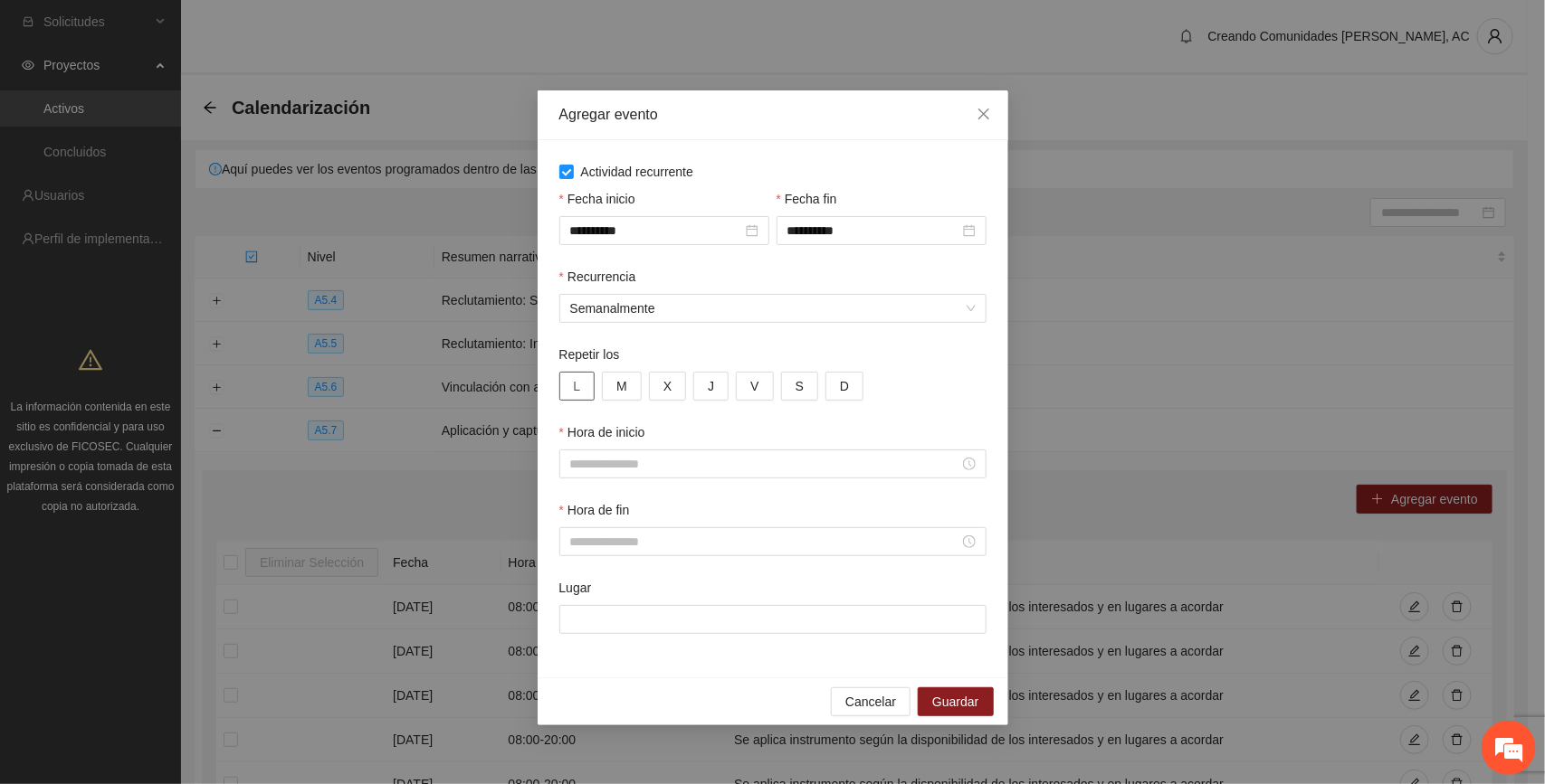
drag, startPoint x: 571, startPoint y: 391, endPoint x: 626, endPoint y: 390, distance: 55.0
click at [582, 388] on button "L" at bounding box center [577, 387] width 36 height 29
click at [630, 390] on button "M" at bounding box center [622, 387] width 40 height 29
drag, startPoint x: 666, startPoint y: 389, endPoint x: 682, endPoint y: 387, distance: 16.1
click at [671, 386] on button "X" at bounding box center [667, 387] width 37 height 29
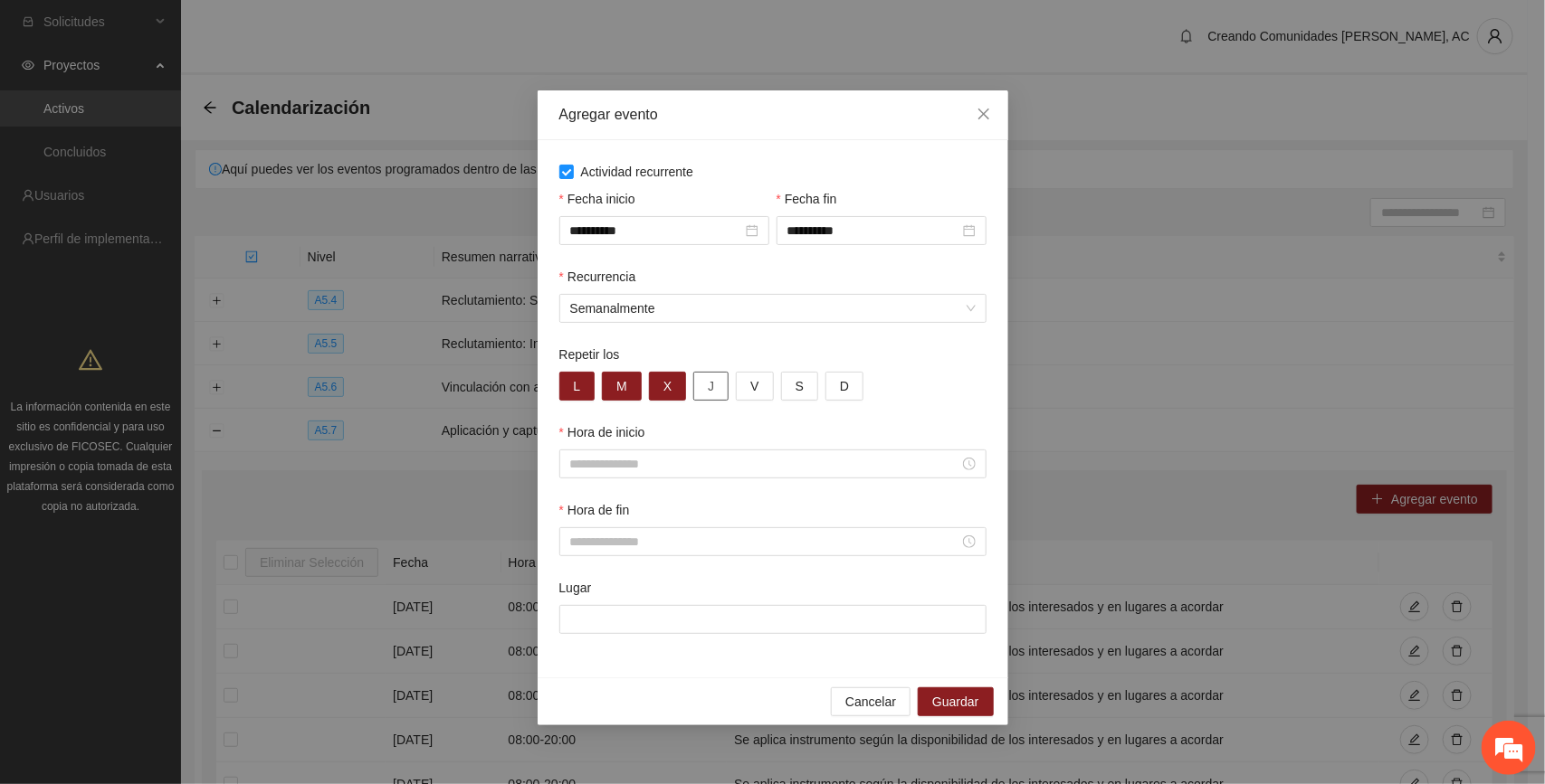
click at [708, 389] on button "J" at bounding box center [711, 387] width 35 height 29
click at [743, 391] on button "V" at bounding box center [754, 387] width 37 height 29
click at [810, 386] on button "S" at bounding box center [800, 387] width 37 height 29
click at [835, 385] on button "D" at bounding box center [844, 387] width 38 height 29
drag, startPoint x: 676, startPoint y: 466, endPoint x: 648, endPoint y: 470, distance: 28.3
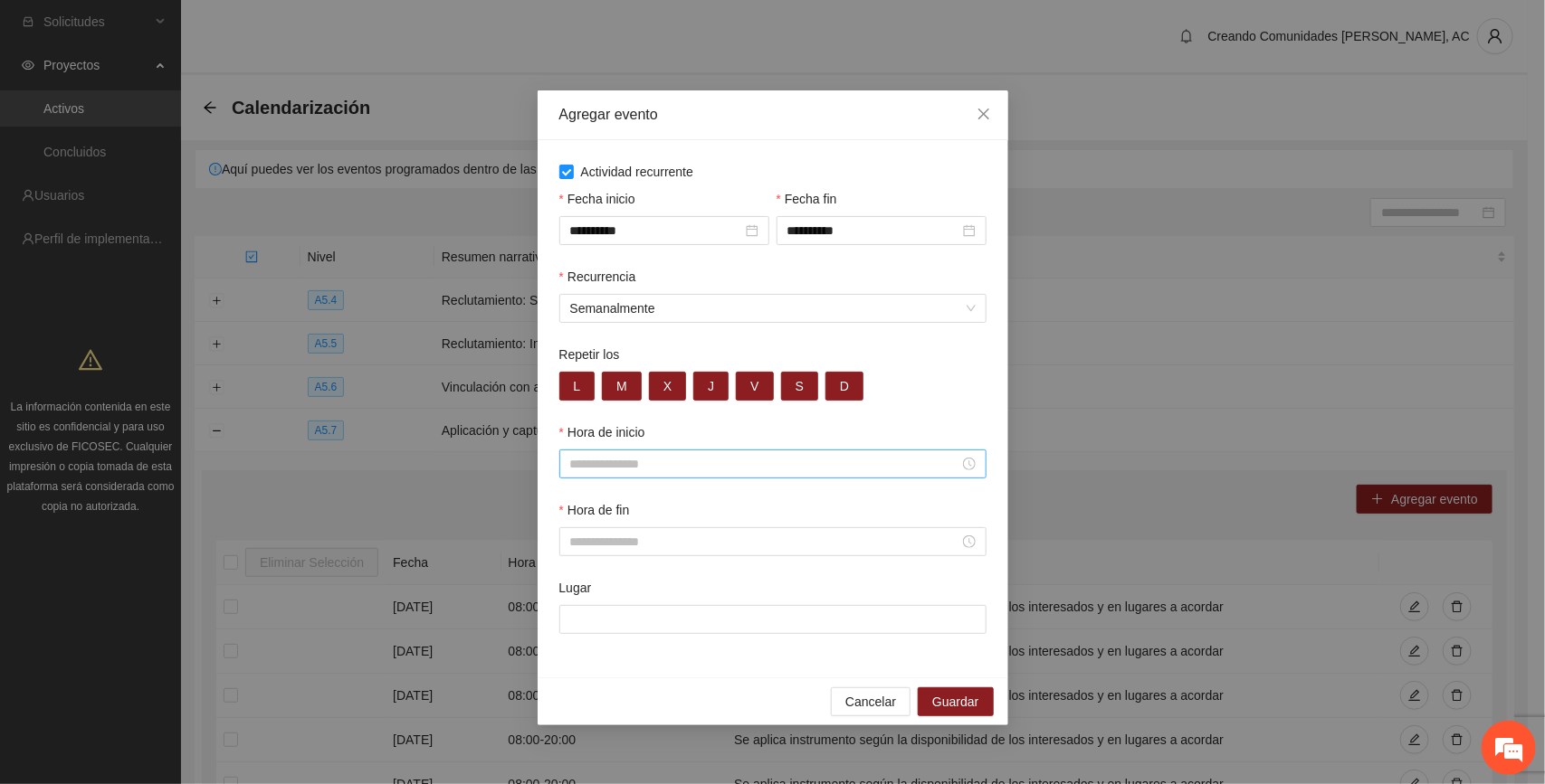
click at [675, 466] on input "Hora de inicio" at bounding box center [764, 464] width 389 height 19
click at [570, 594] on div "08" at bounding box center [584, 591] width 51 height 25
type input "*****"
click at [627, 708] on span "OK" at bounding box center [632, 711] width 19 height 19
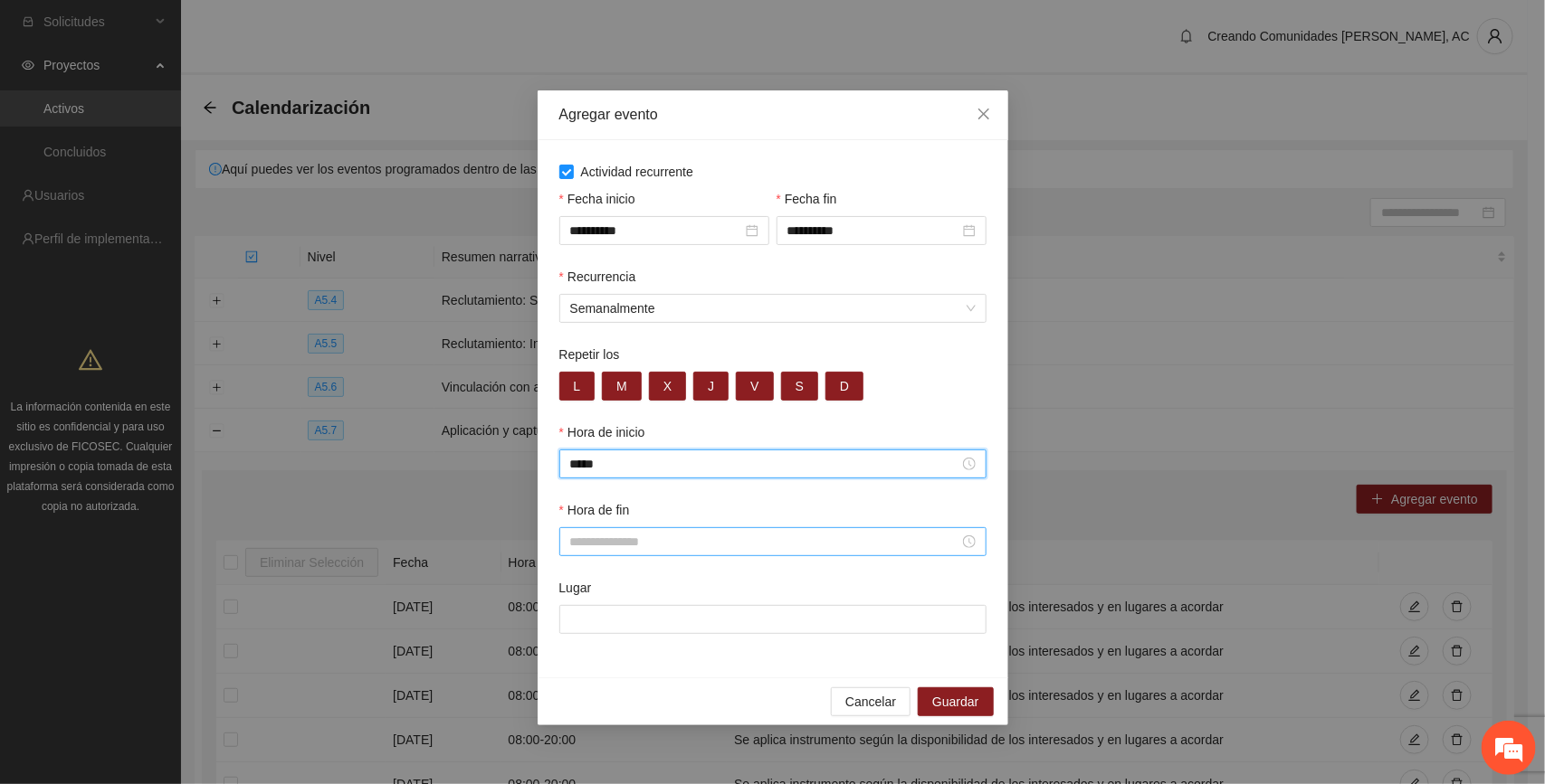
click at [591, 540] on input "Hora de fin" at bounding box center [764, 541] width 389 height 19
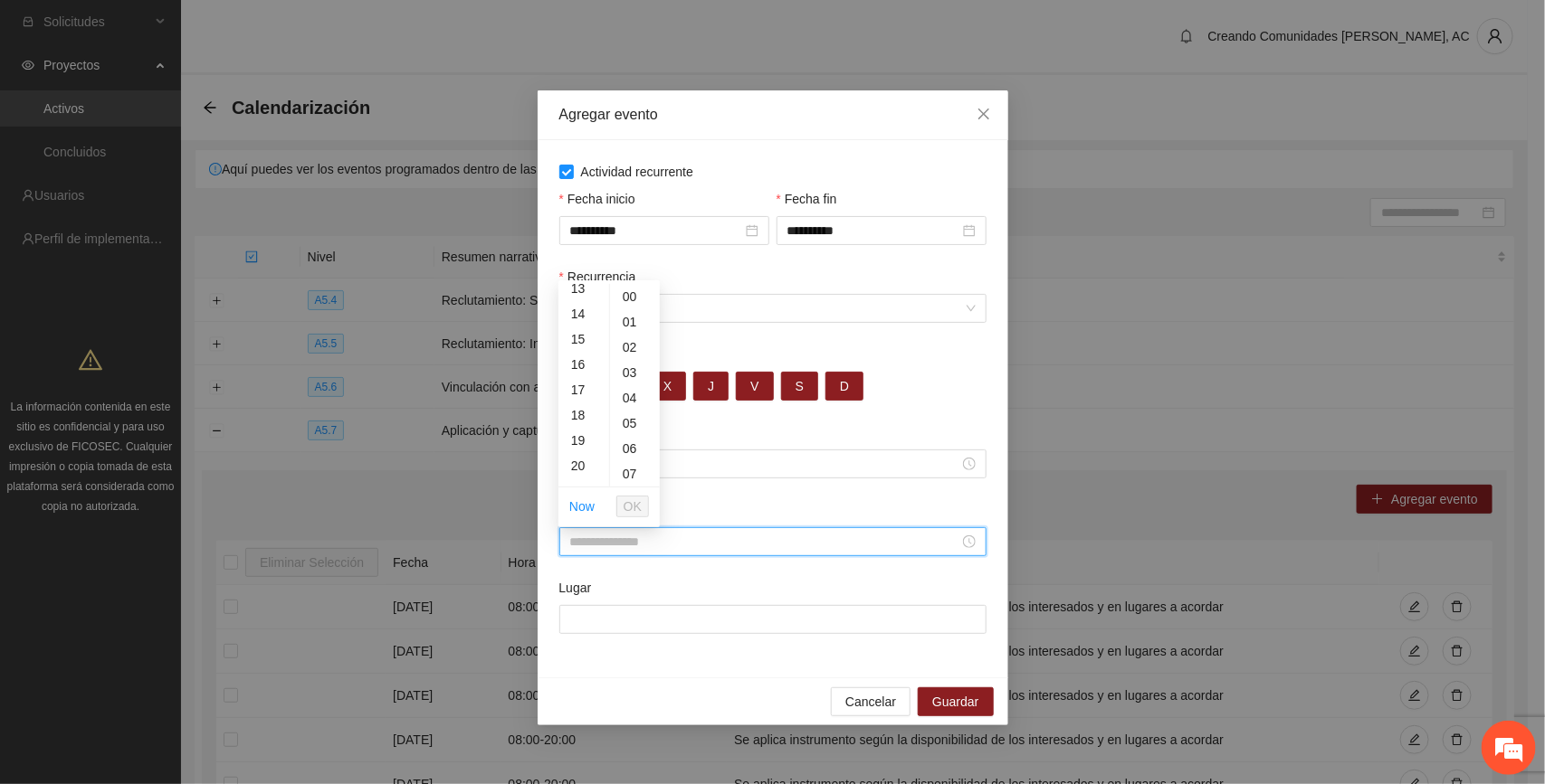
scroll to position [339, 0]
click at [576, 465] on div "20" at bounding box center [584, 465] width 51 height 25
type input "*****"
click at [629, 507] on span "OK" at bounding box center [632, 506] width 19 height 19
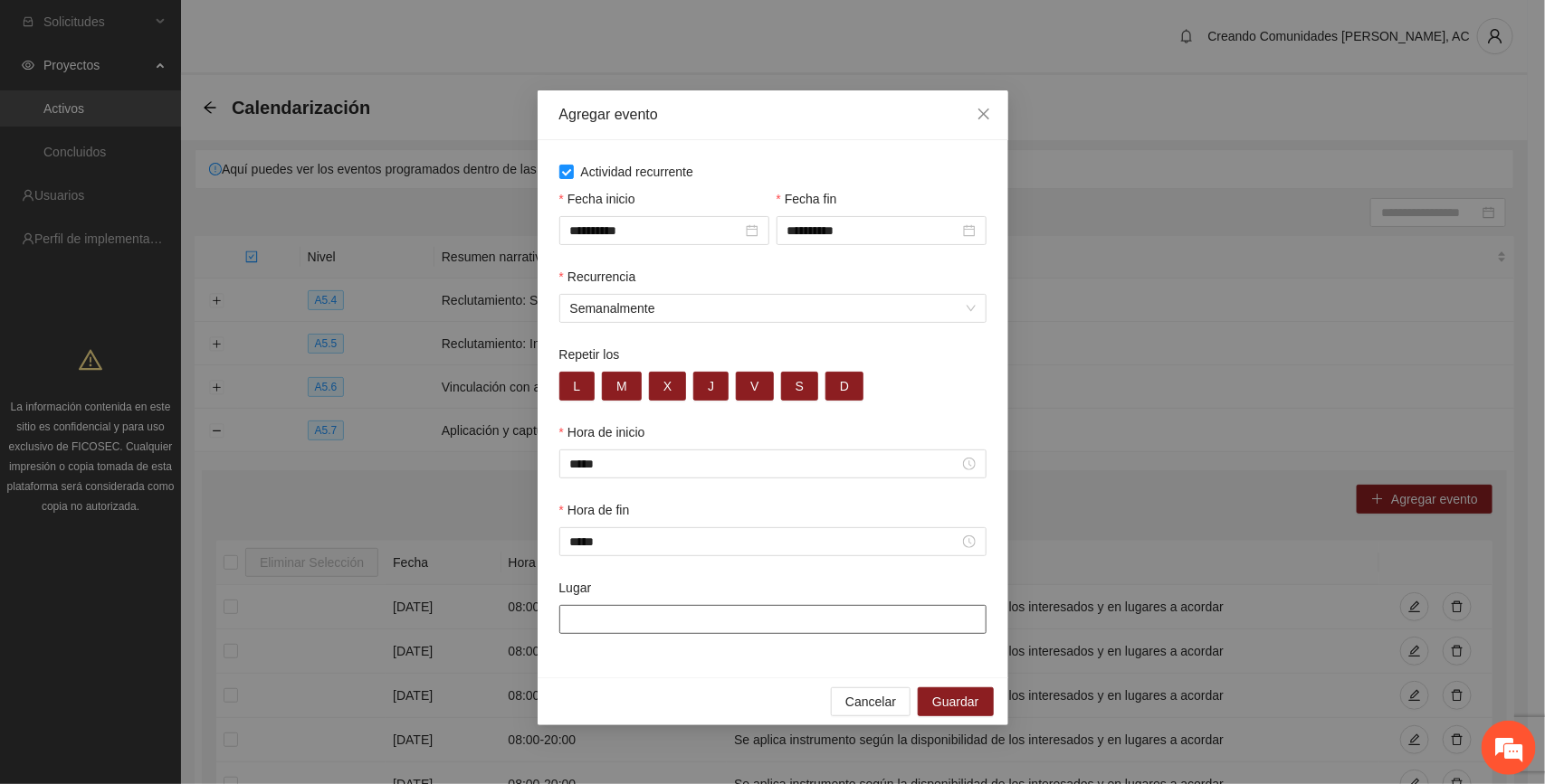
click at [627, 622] on input "Lugar" at bounding box center [772, 620] width 428 height 29
paste input "**********"
type input "**********"
drag, startPoint x: 946, startPoint y: 704, endPoint x: 1010, endPoint y: 670, distance: 72.5
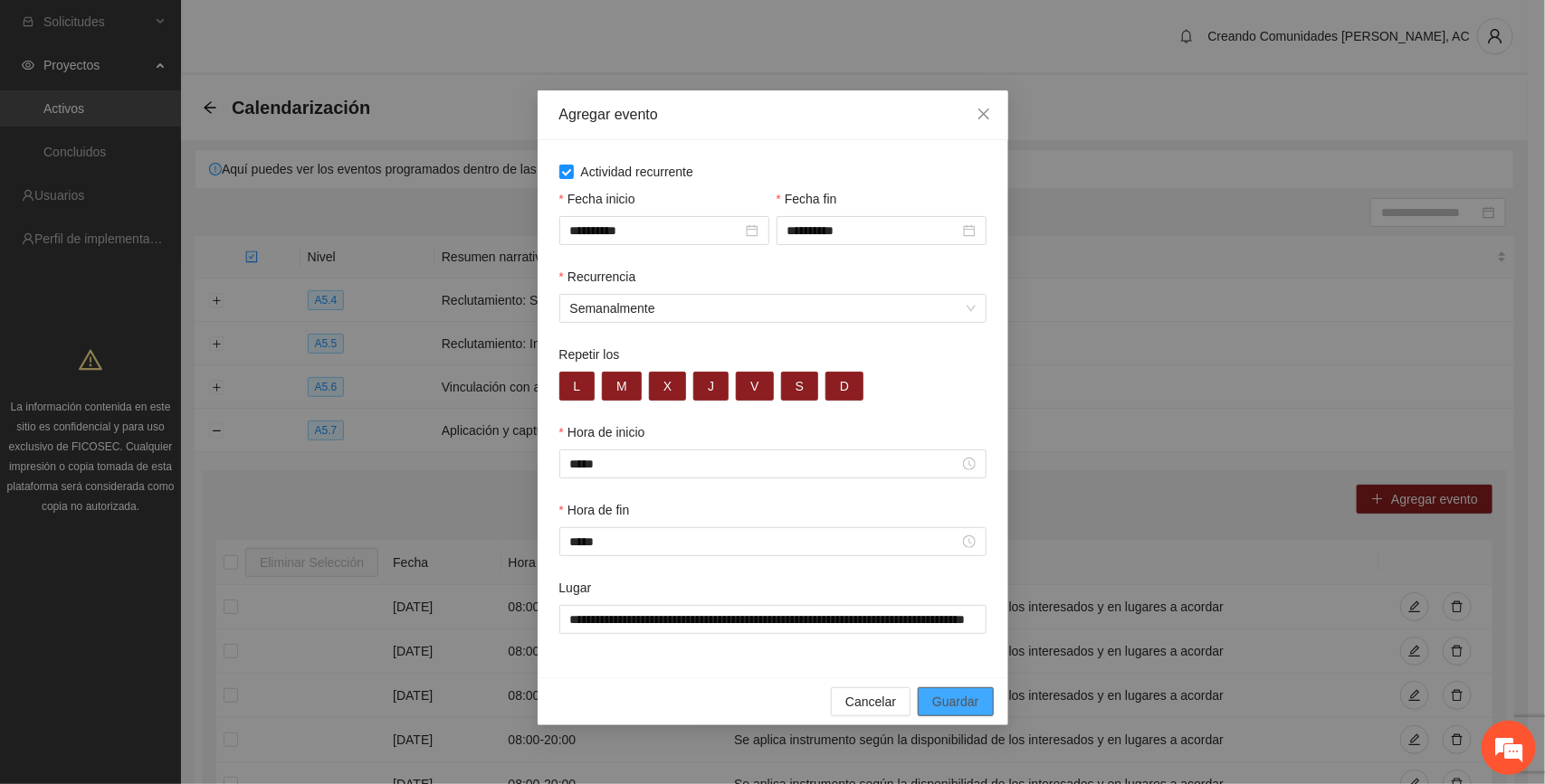
click at [861, 704] on span "Guardar" at bounding box center [955, 702] width 46 height 19
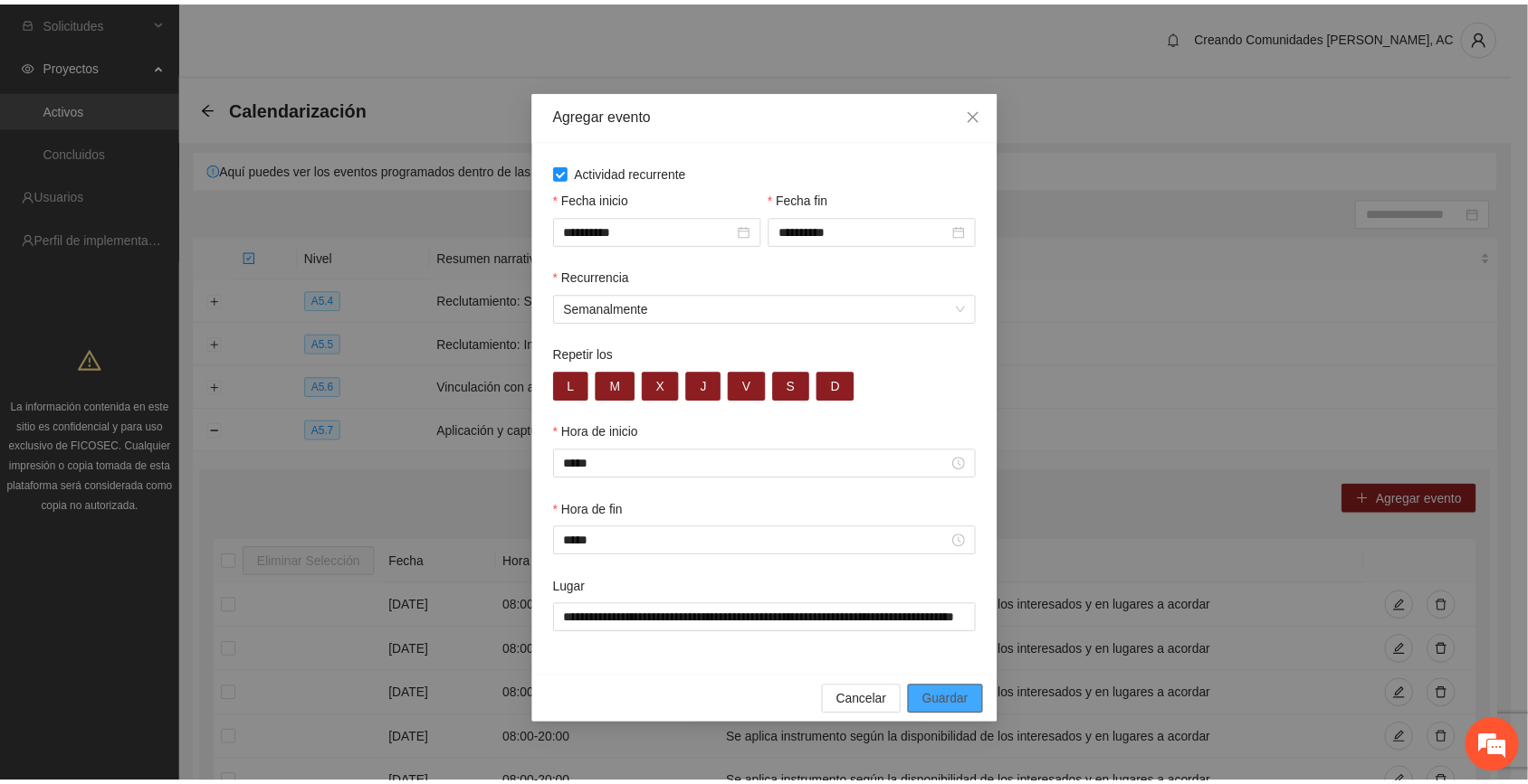
scroll to position [0, 0]
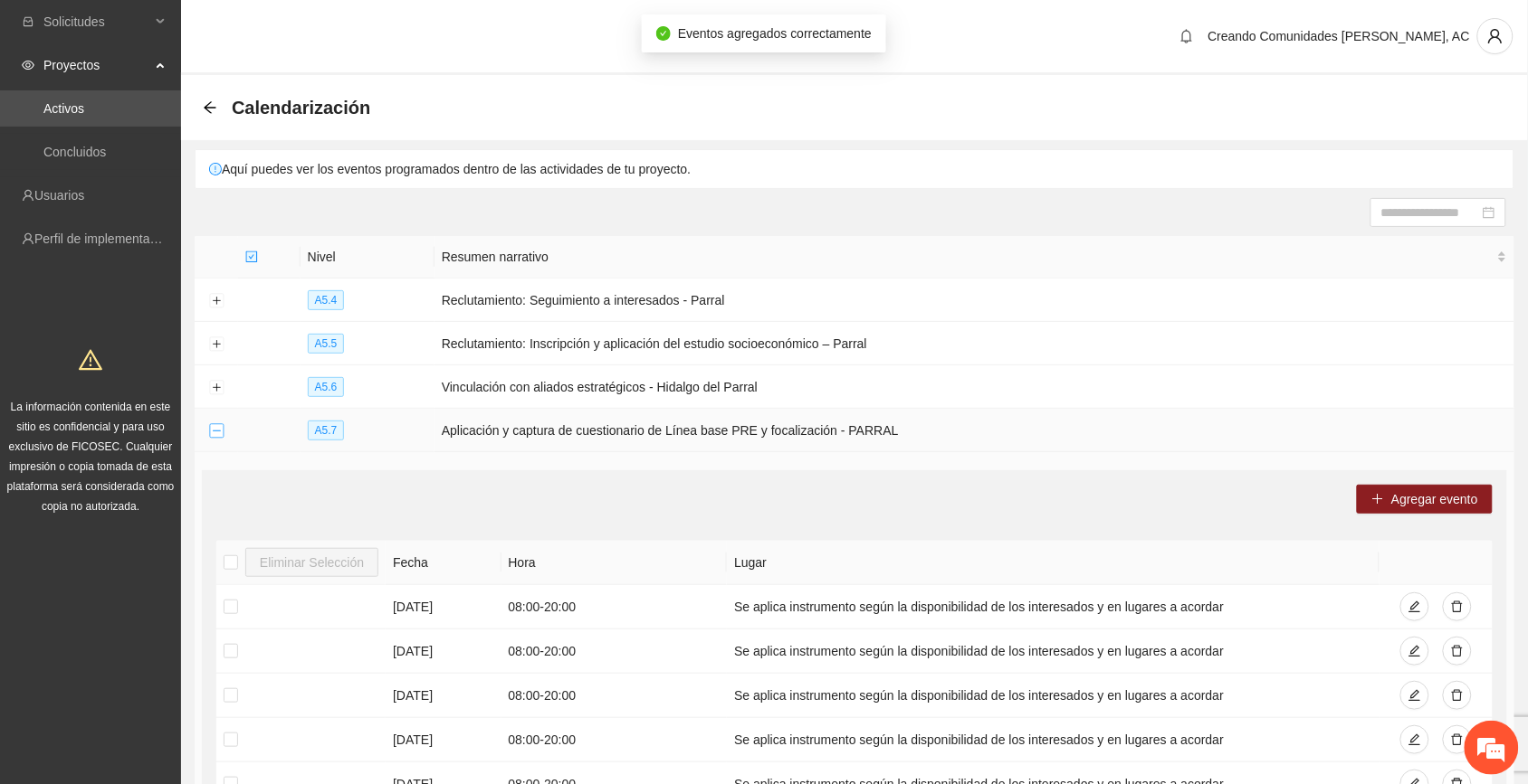
click at [213, 432] on button "Collapse row" at bounding box center [216, 431] width 15 height 15
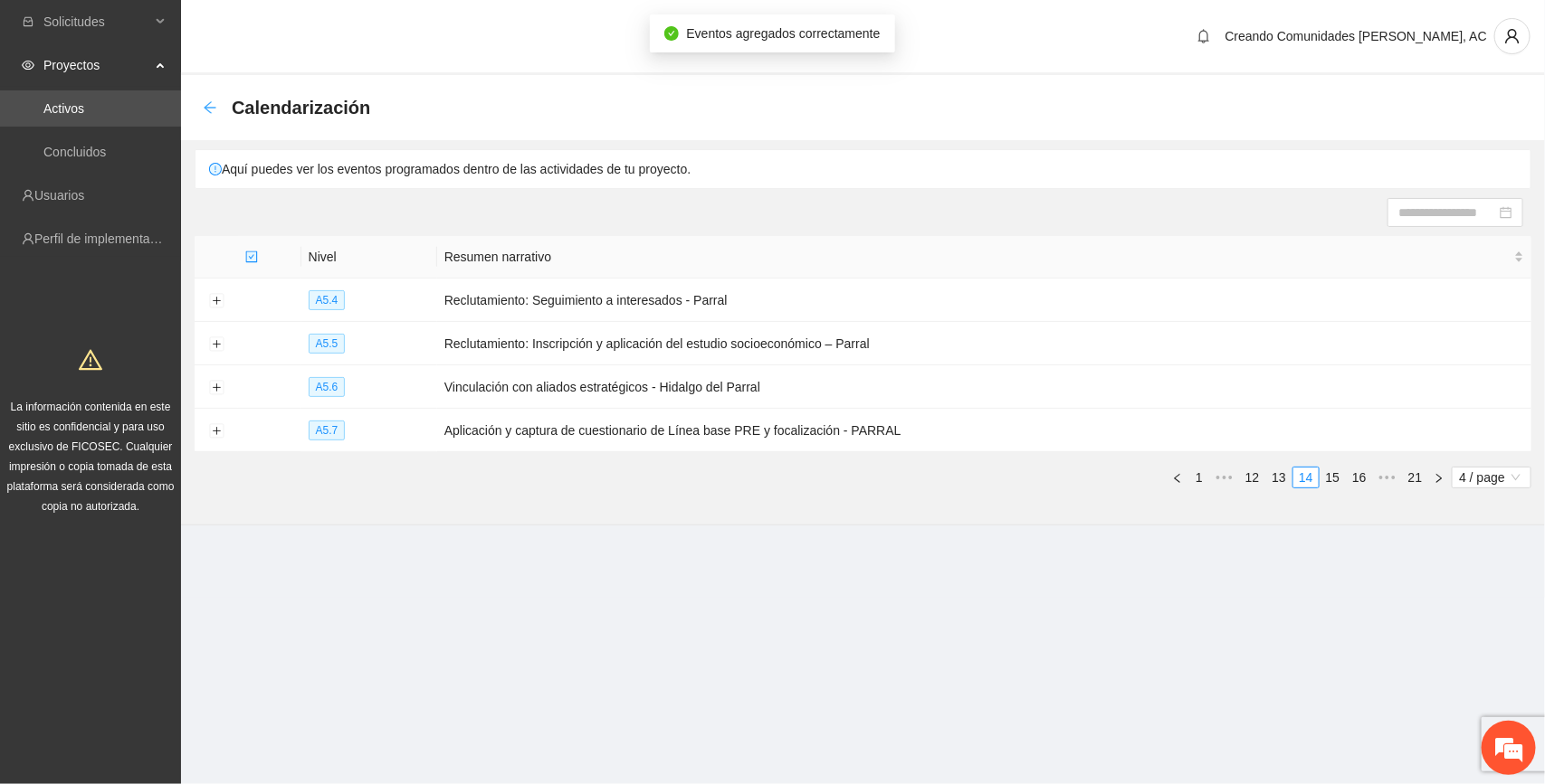
click at [209, 109] on icon "arrow-left" at bounding box center [209, 107] width 15 height 15
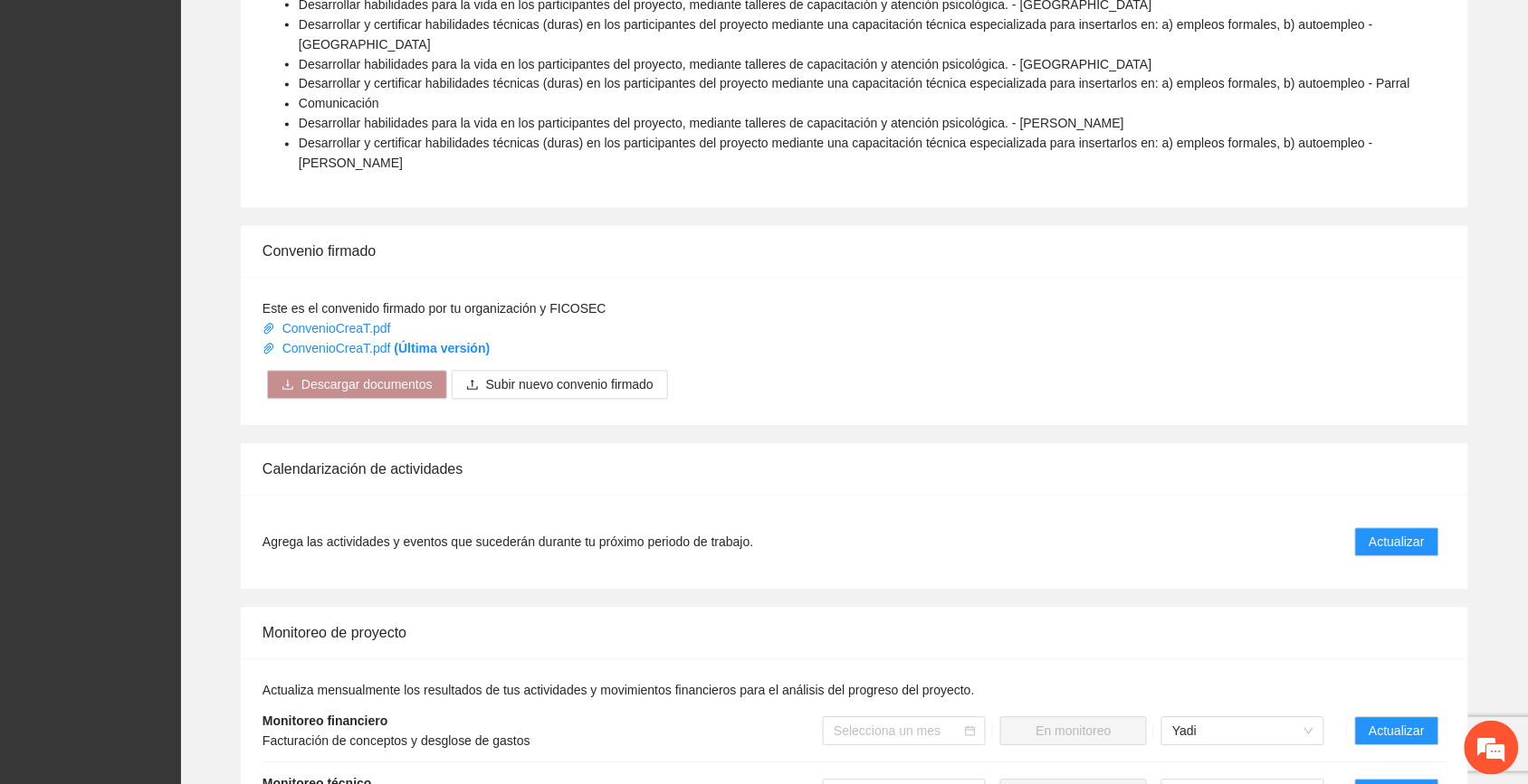
scroll to position [1471, 0]
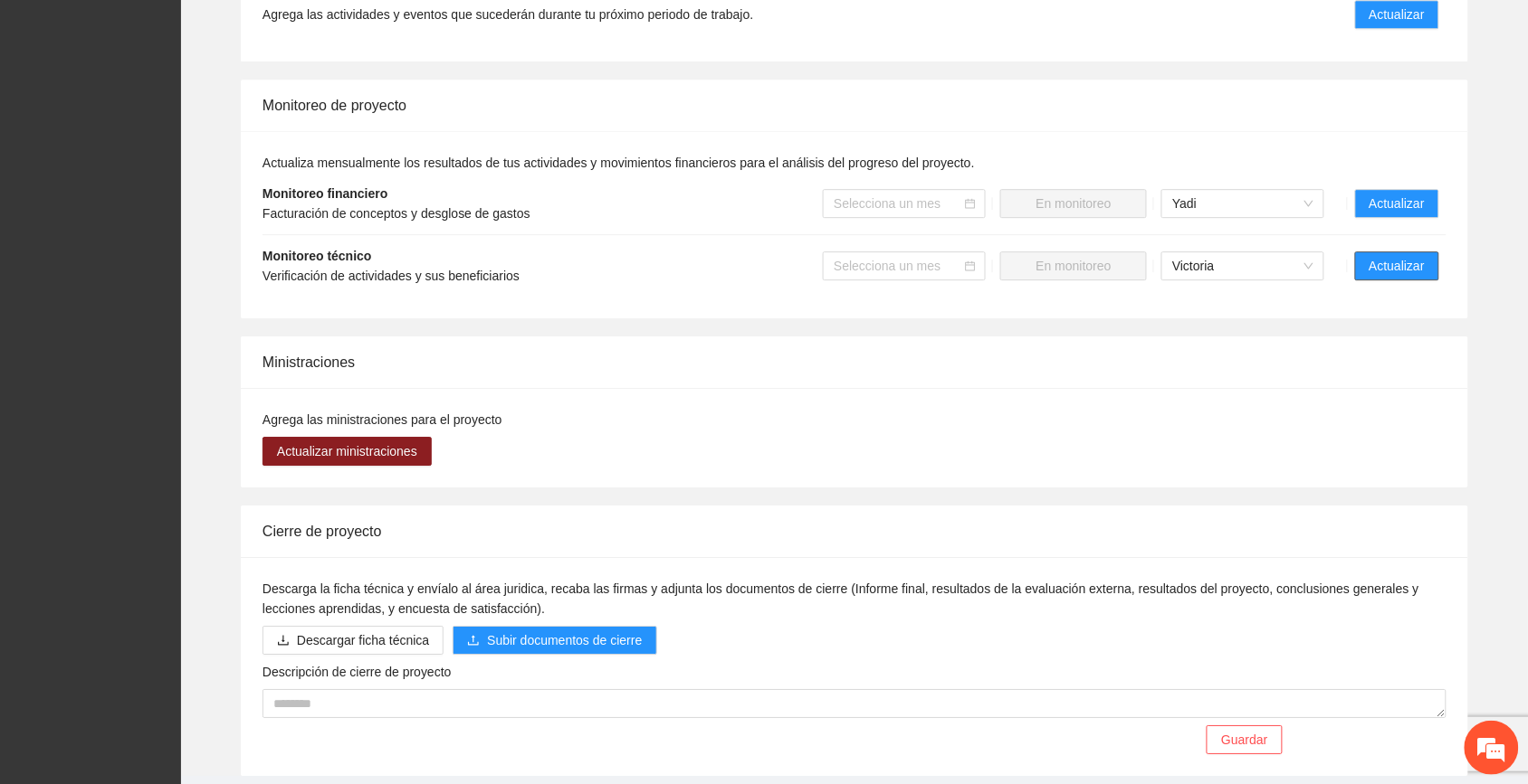
click at [861, 251] on button "Actualizar" at bounding box center [1397, 266] width 84 height 29
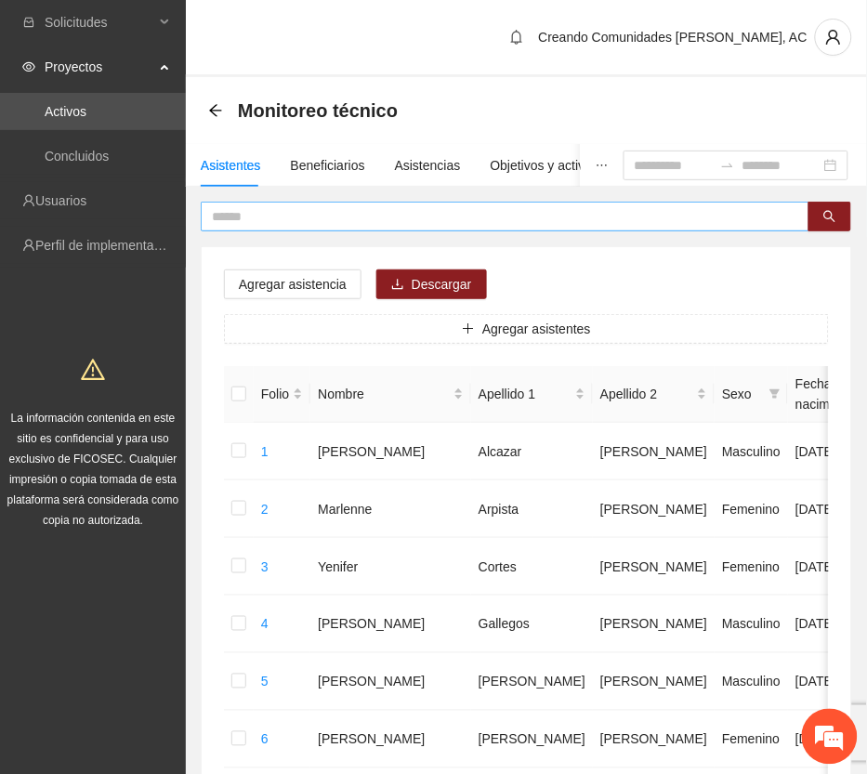
click at [414, 216] on input "text" at bounding box center [497, 216] width 571 height 20
type input "*******"
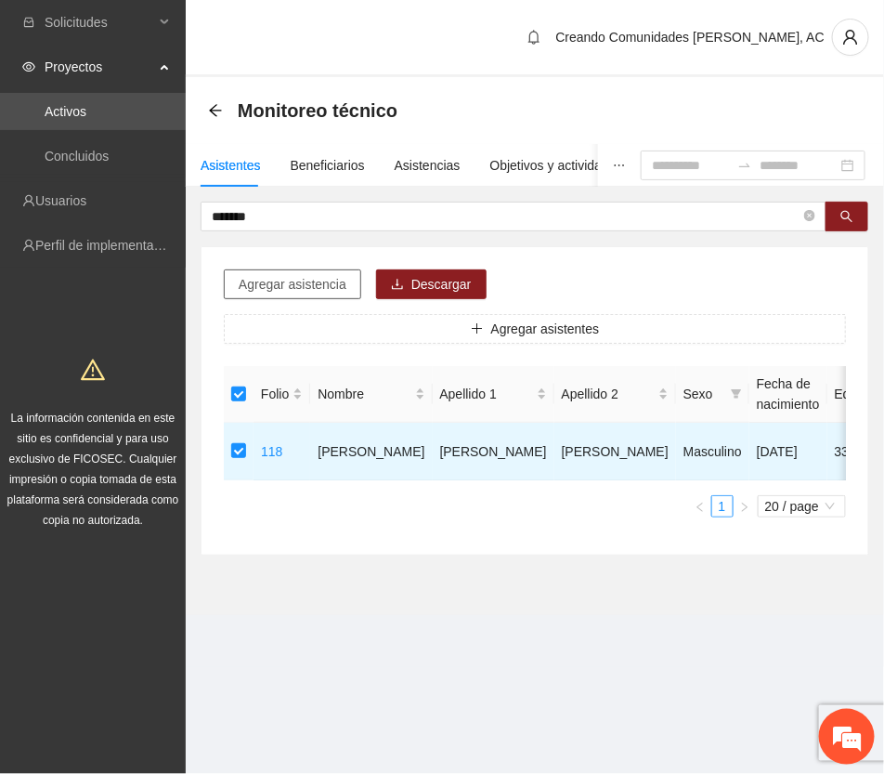
click at [302, 284] on span "Agregar asistencia" at bounding box center [293, 284] width 108 height 20
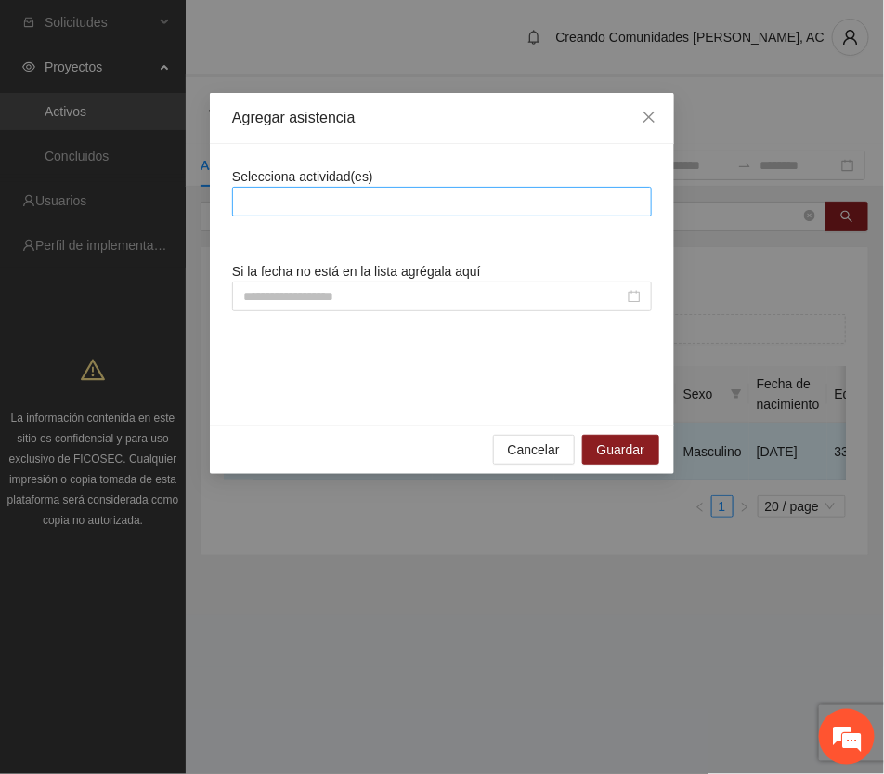
click at [433, 209] on div at bounding box center [442, 201] width 411 height 22
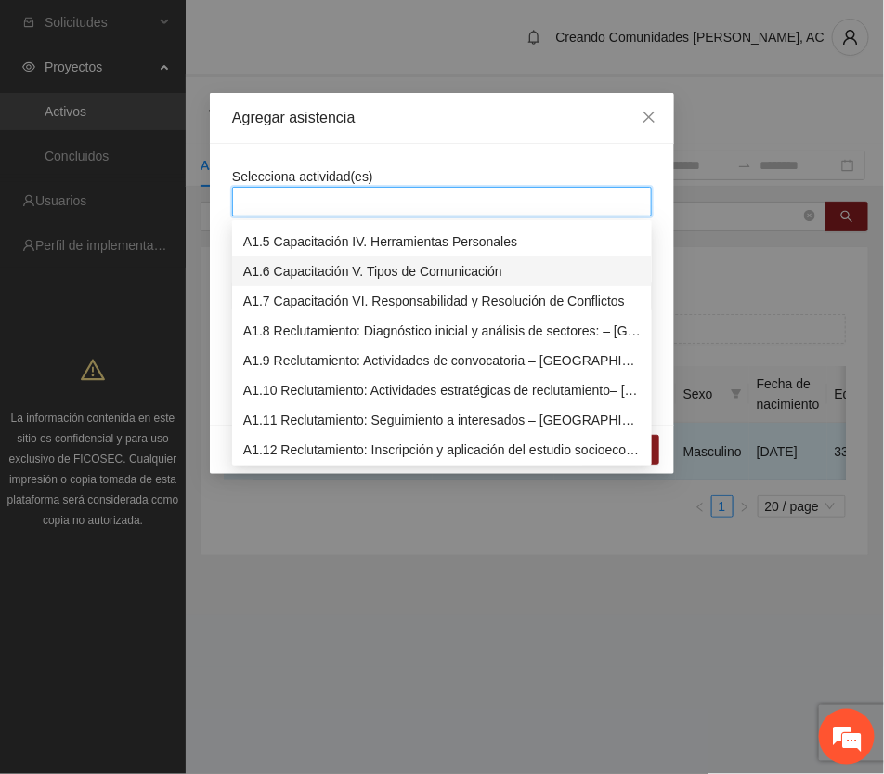
scroll to position [232, 0]
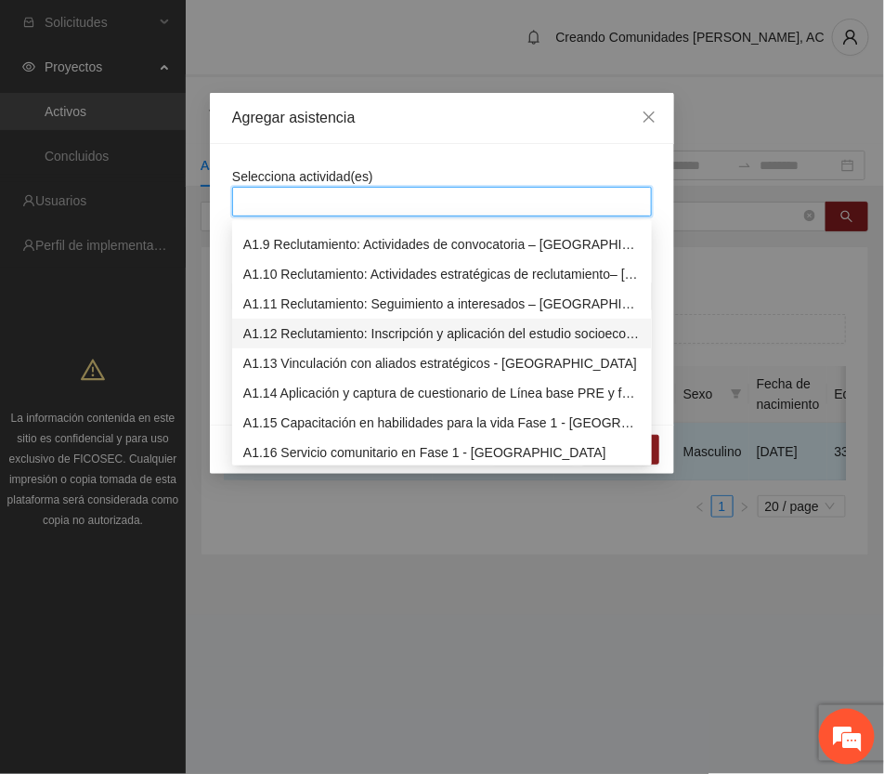
click at [420, 334] on div "A1.12 Reclutamiento: Inscripción y aplicación del estudio socioeconómico – Chih…" at bounding box center [442, 333] width 398 height 20
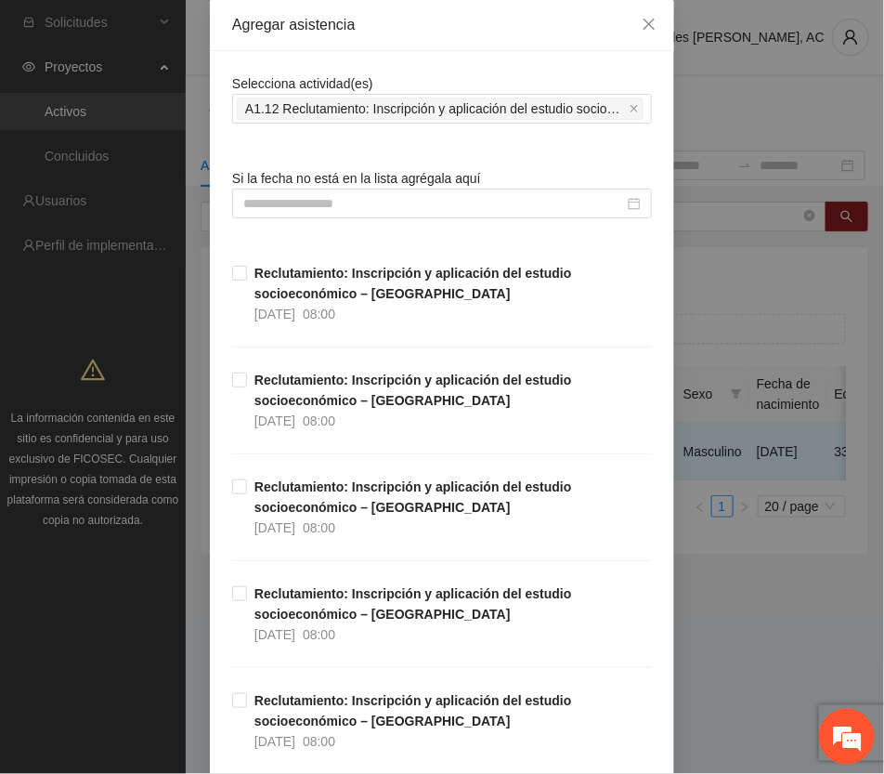
scroll to position [0, 0]
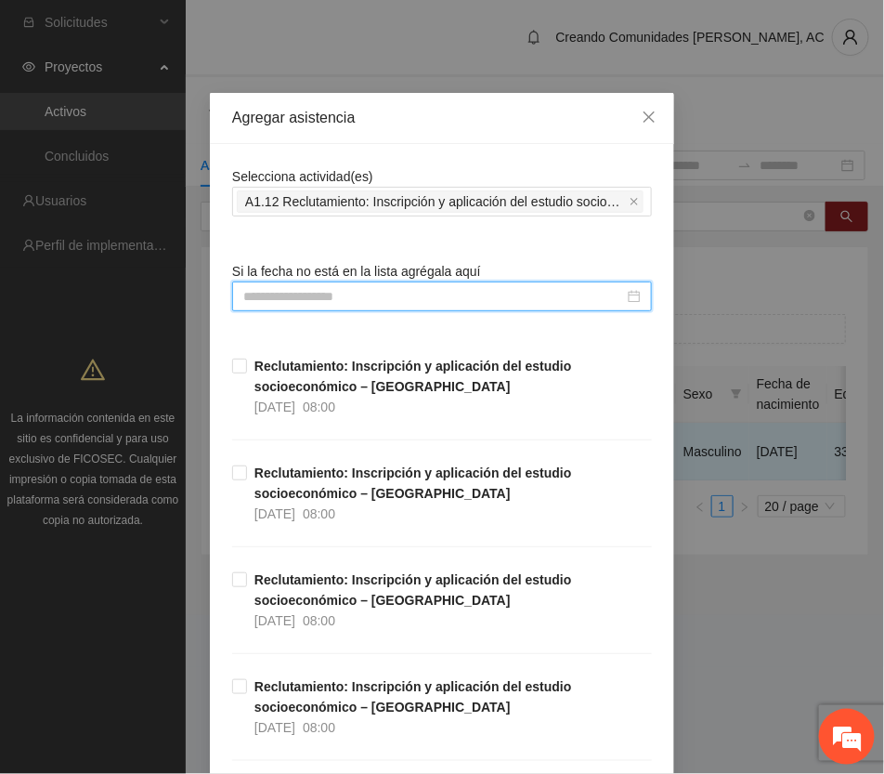
click at [386, 294] on input at bounding box center [433, 296] width 381 height 20
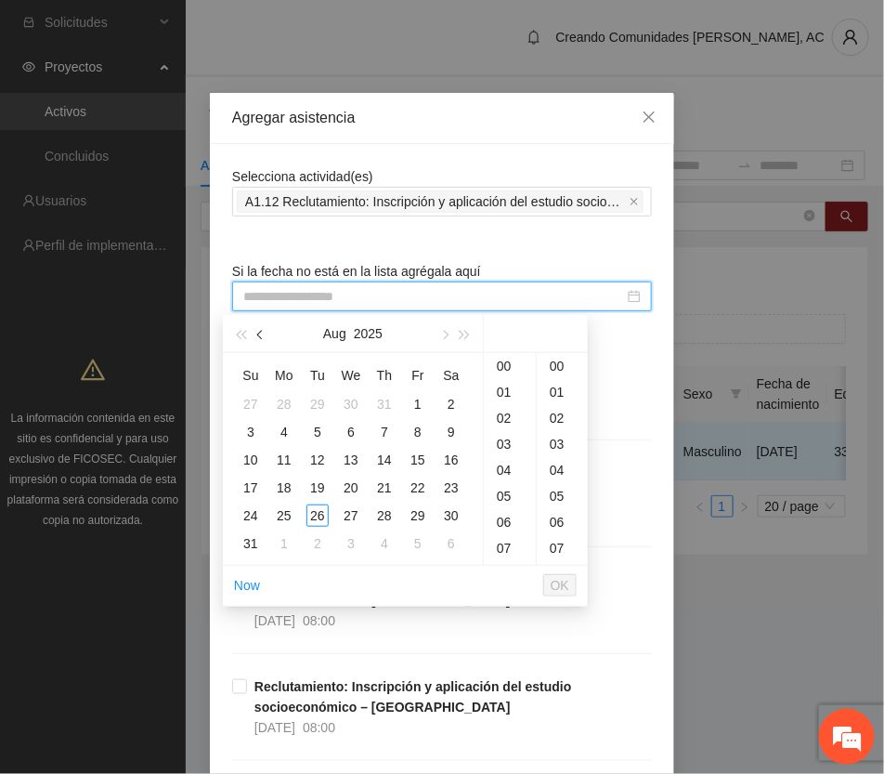
click at [260, 331] on span "button" at bounding box center [261, 335] width 9 height 9
click at [451, 405] on div "5" at bounding box center [451, 404] width 22 height 22
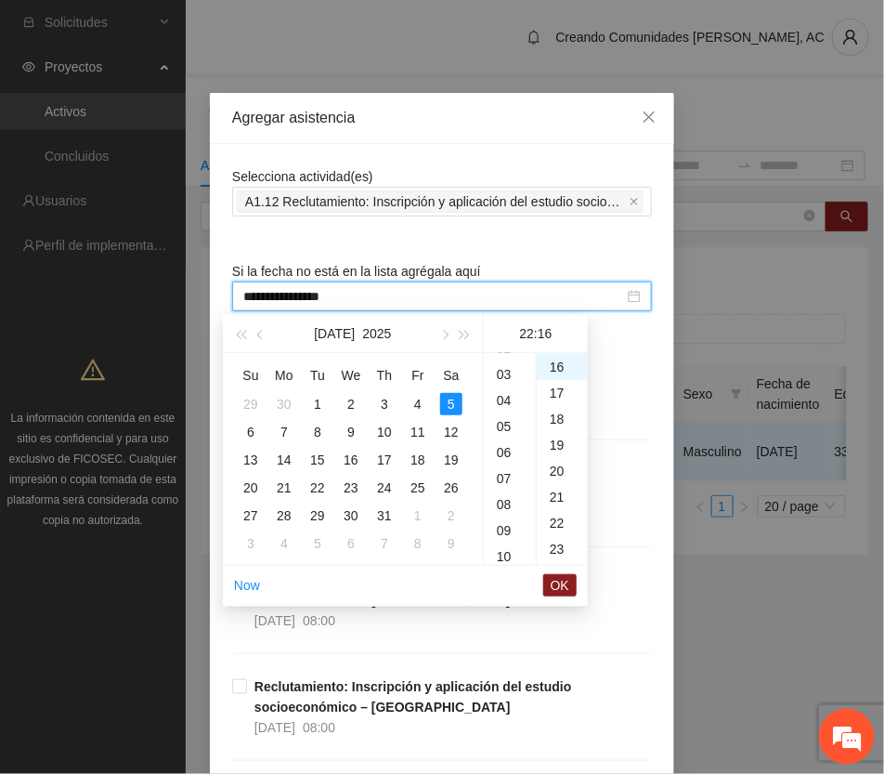
scroll to position [58, 0]
click at [504, 512] on div "08" at bounding box center [510, 517] width 52 height 26
click at [554, 362] on div "00" at bounding box center [562, 366] width 51 height 26
type input "**********"
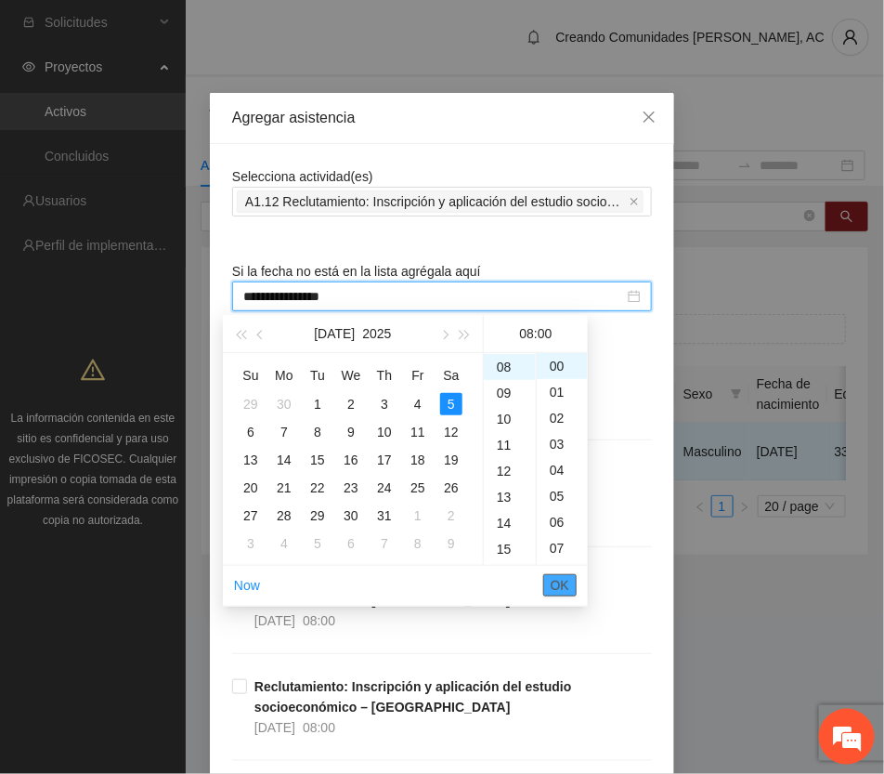
click at [560, 578] on span "OK" at bounding box center [560, 585] width 19 height 20
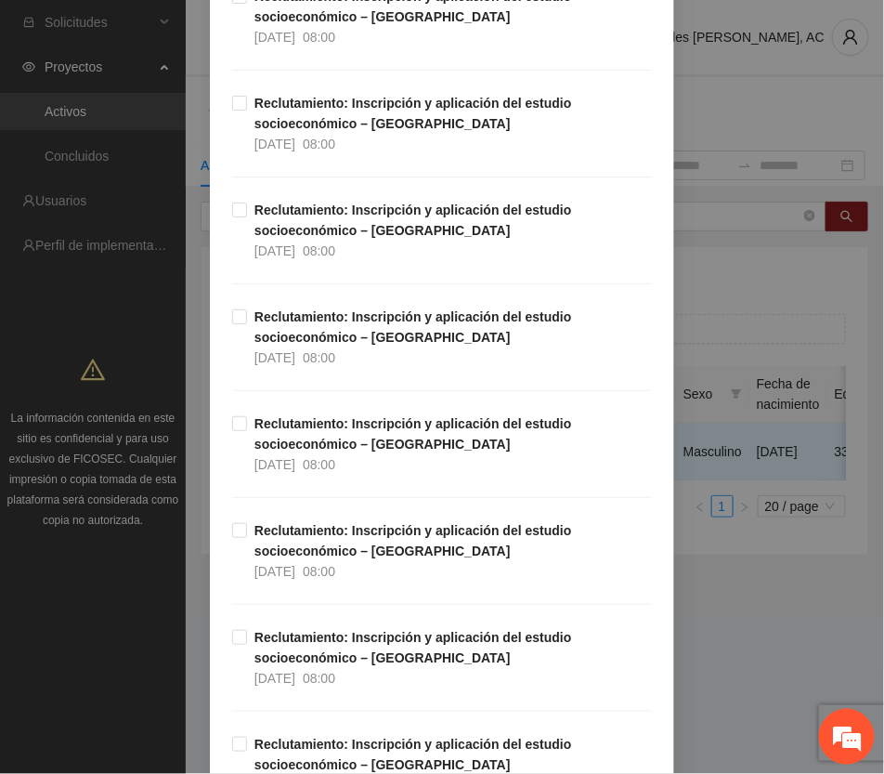
scroll to position [4645, 0]
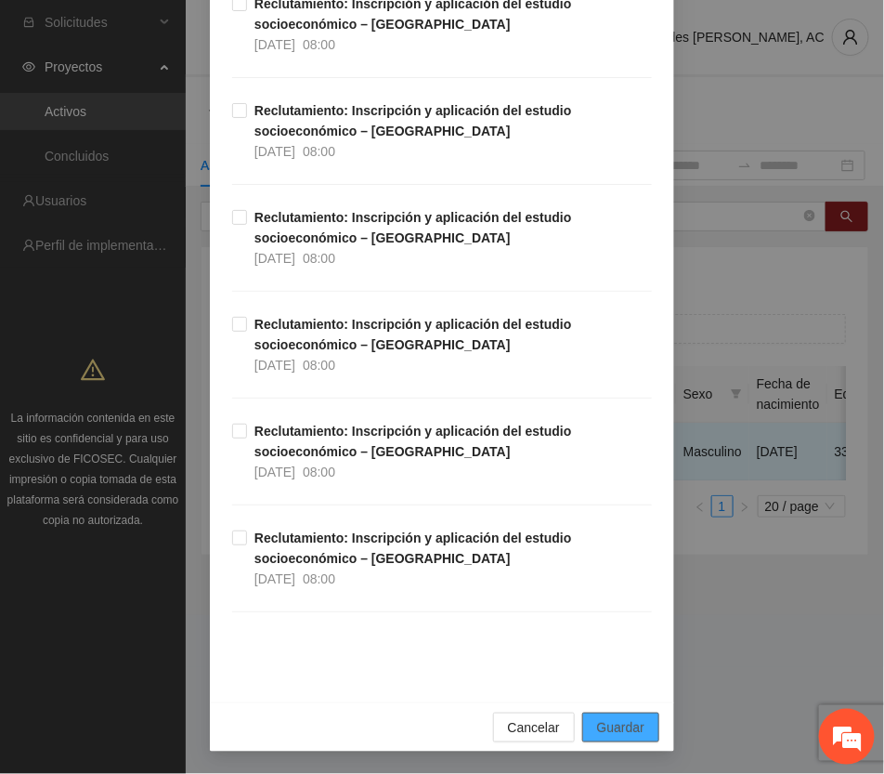
click at [620, 723] on span "Guardar" at bounding box center [620, 727] width 47 height 20
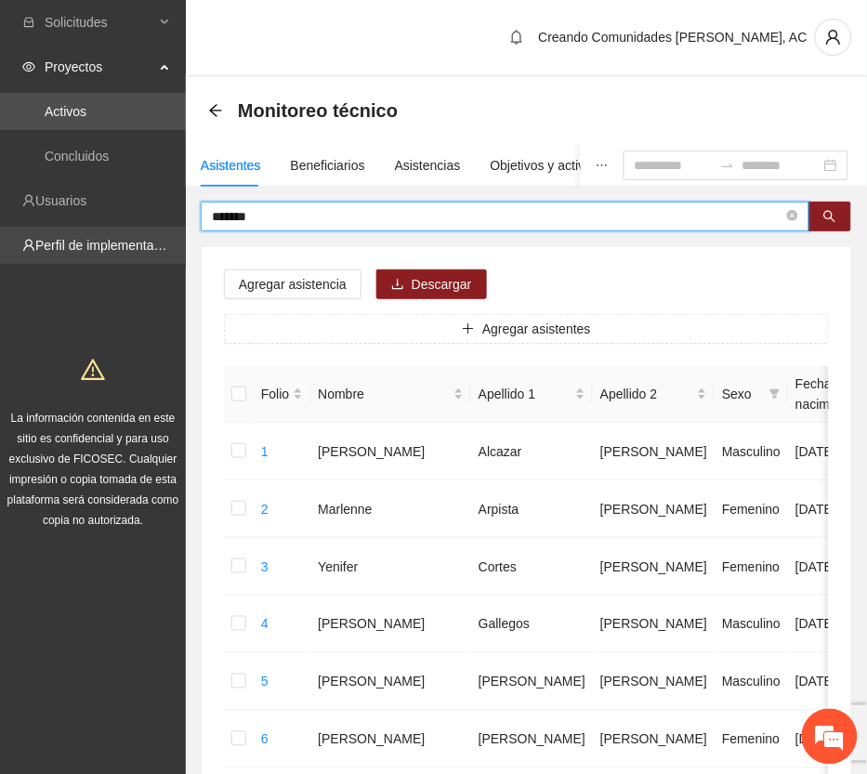
drag, startPoint x: 344, startPoint y: 211, endPoint x: 85, endPoint y: 228, distance: 259.7
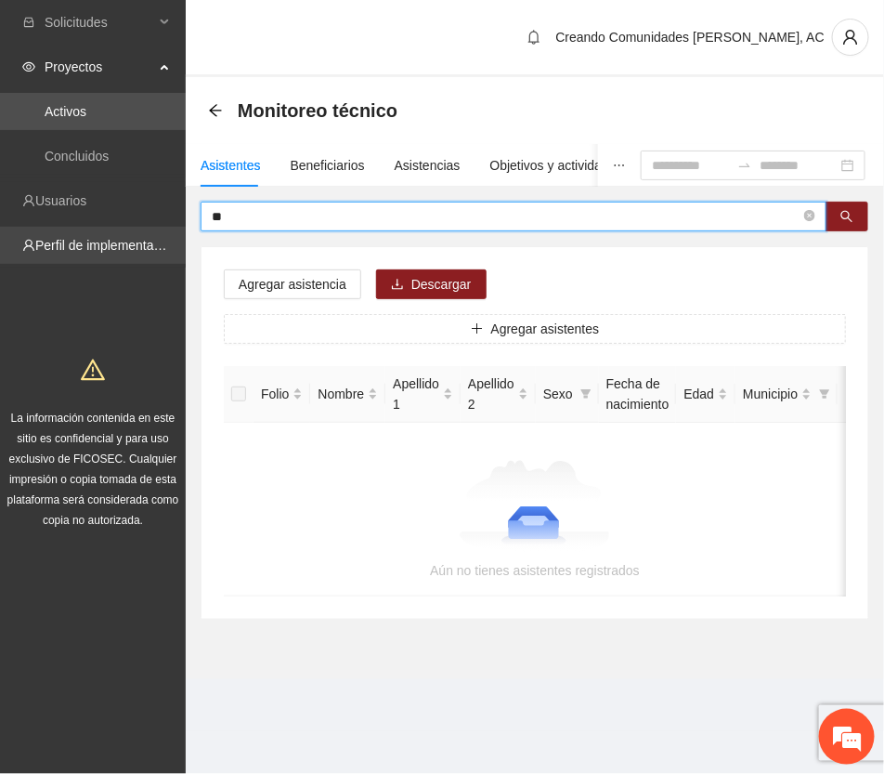
type input "*"
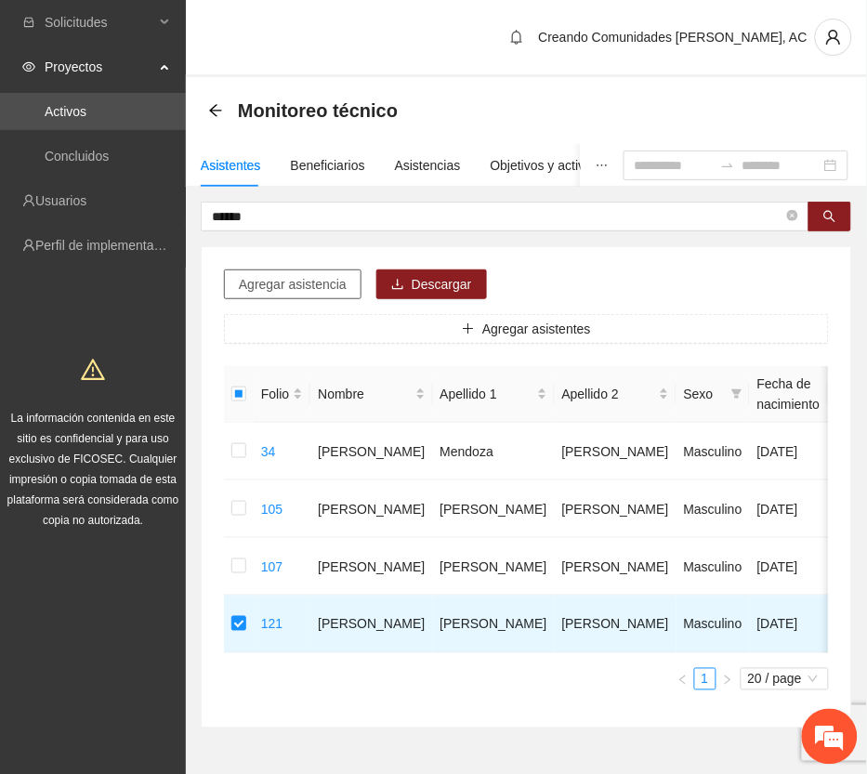
click at [335, 289] on span "Agregar asistencia" at bounding box center [293, 284] width 108 height 20
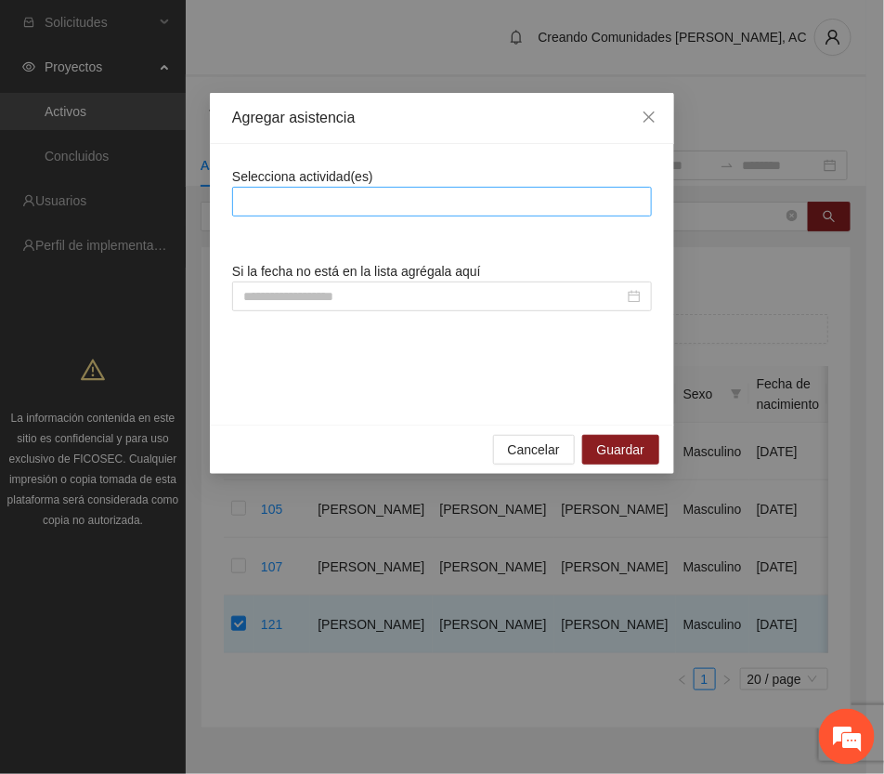
click at [378, 196] on div at bounding box center [442, 201] width 411 height 22
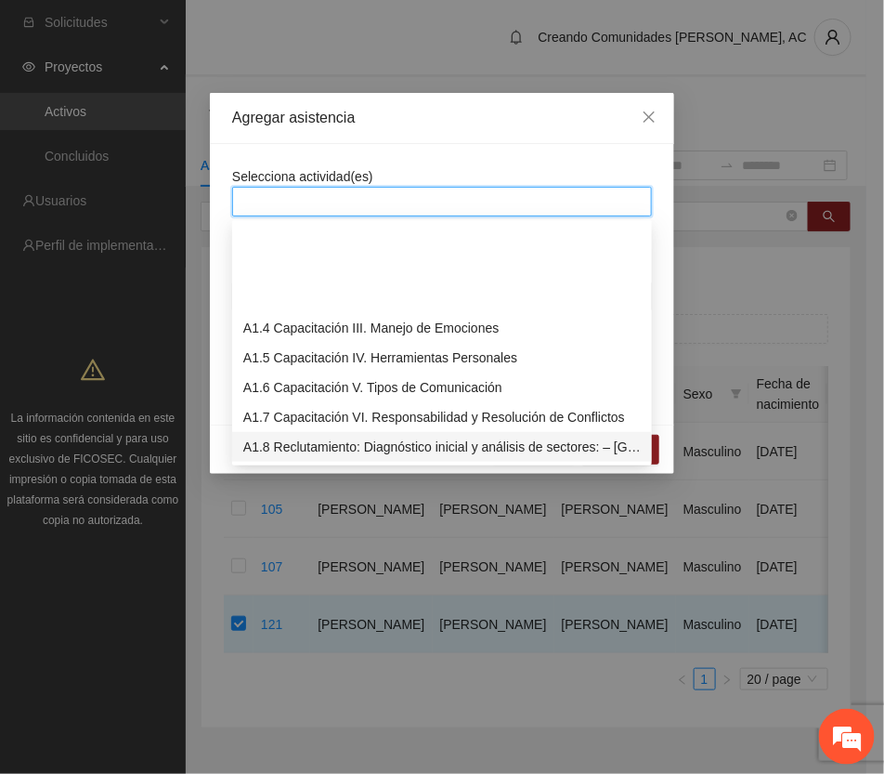
scroll to position [232, 0]
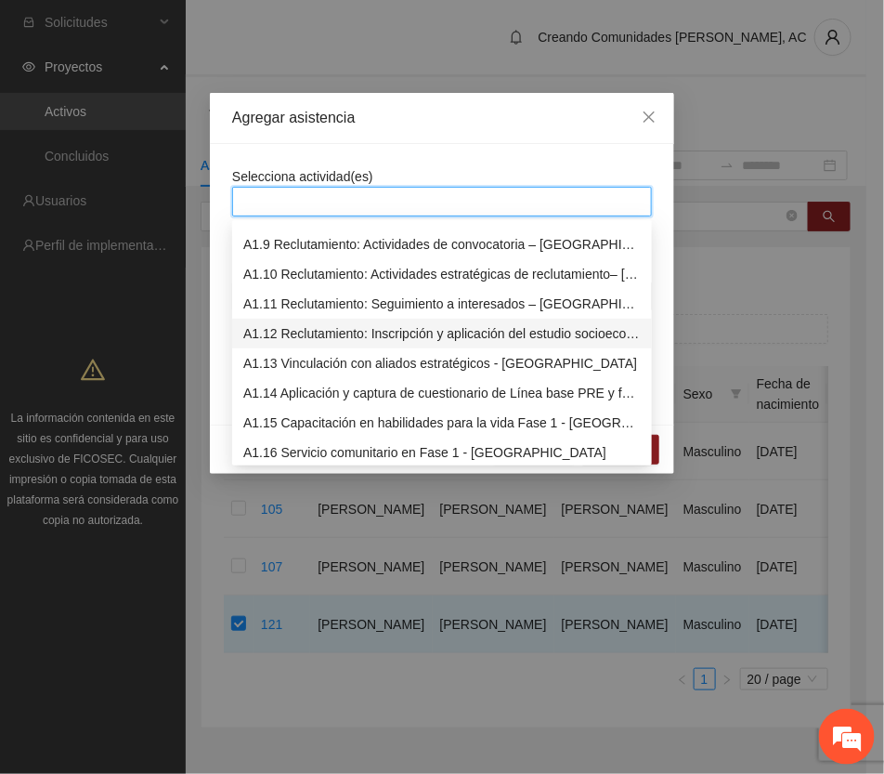
click at [437, 334] on div "A1.12 Reclutamiento: Inscripción y aplicación del estudio socioeconómico – Chih…" at bounding box center [442, 333] width 398 height 20
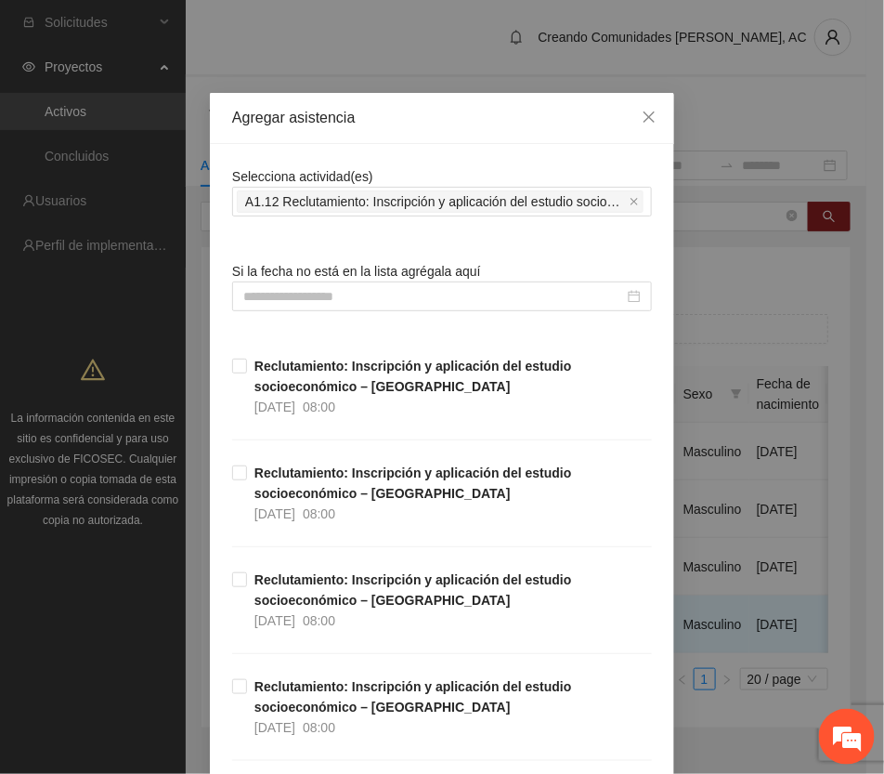
click at [504, 109] on div "Agregar asistencia" at bounding box center [442, 118] width 420 height 20
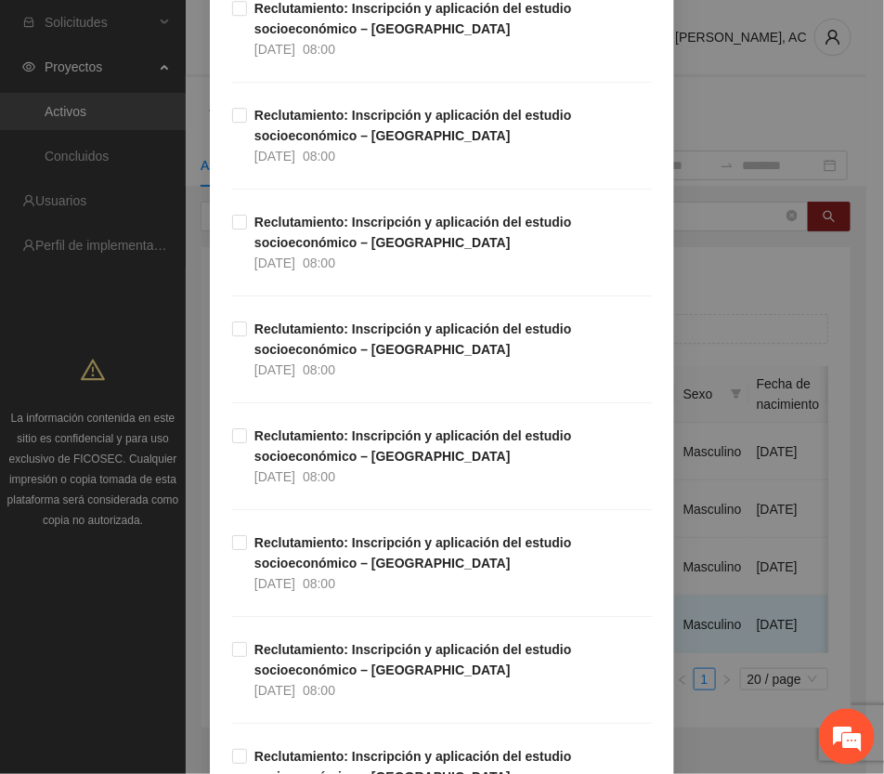
scroll to position [3716, 0]
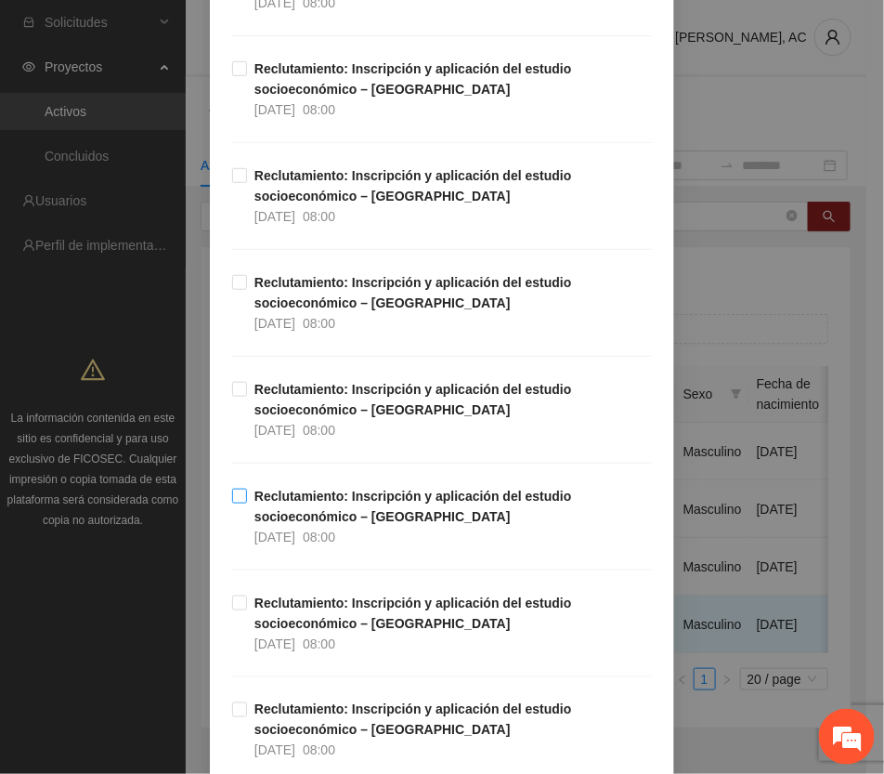
click at [344, 498] on strong "Reclutamiento: Inscripción y aplicación del estudio socioeconómico – Chihuahua" at bounding box center [414, 506] width 318 height 35
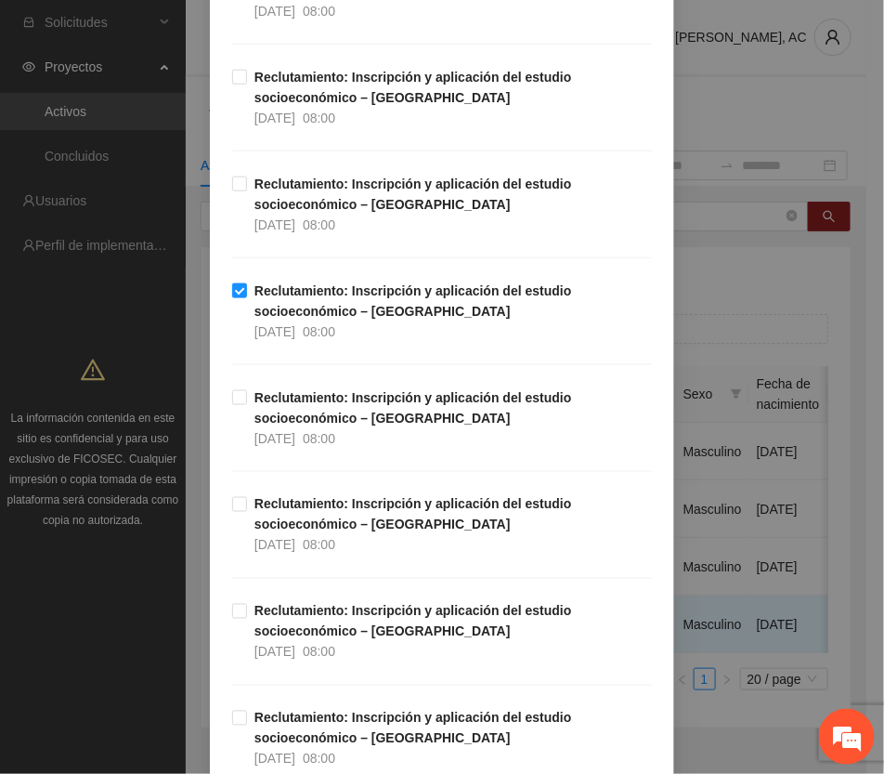
scroll to position [4645, 0]
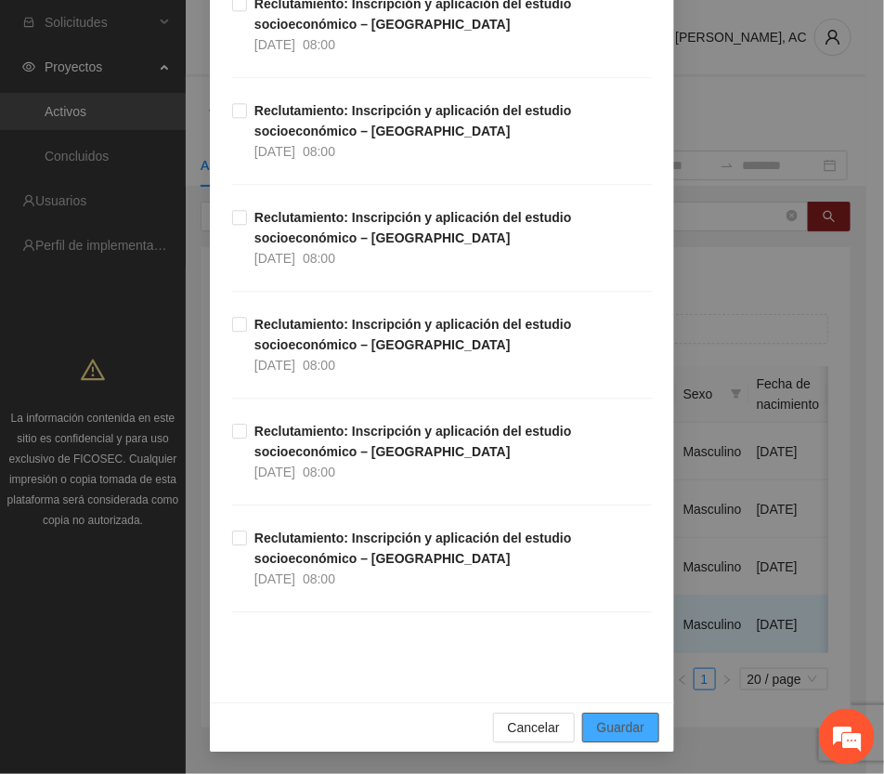
click at [606, 713] on button "Guardar" at bounding box center [621, 728] width 77 height 30
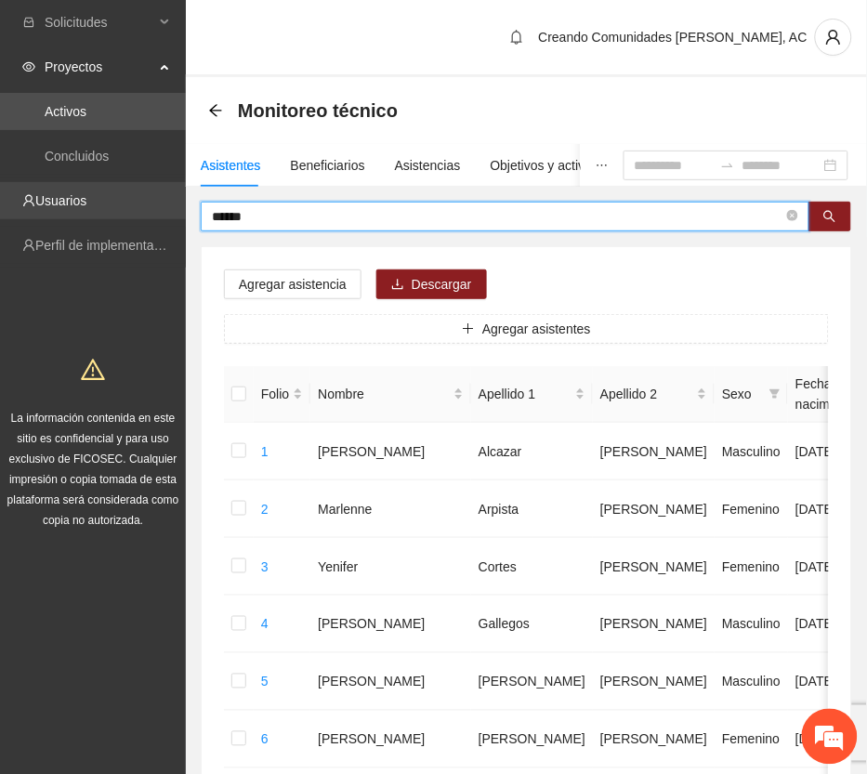
drag, startPoint x: 304, startPoint y: 218, endPoint x: 72, endPoint y: 218, distance: 232.3
type input "******"
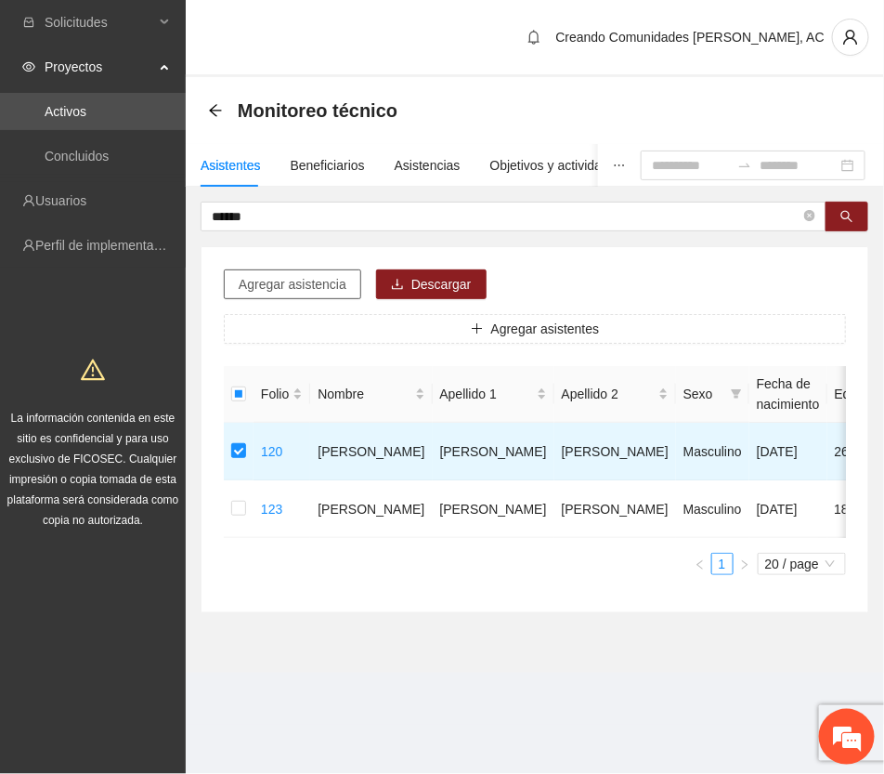
click at [304, 285] on span "Agregar asistencia" at bounding box center [293, 284] width 108 height 20
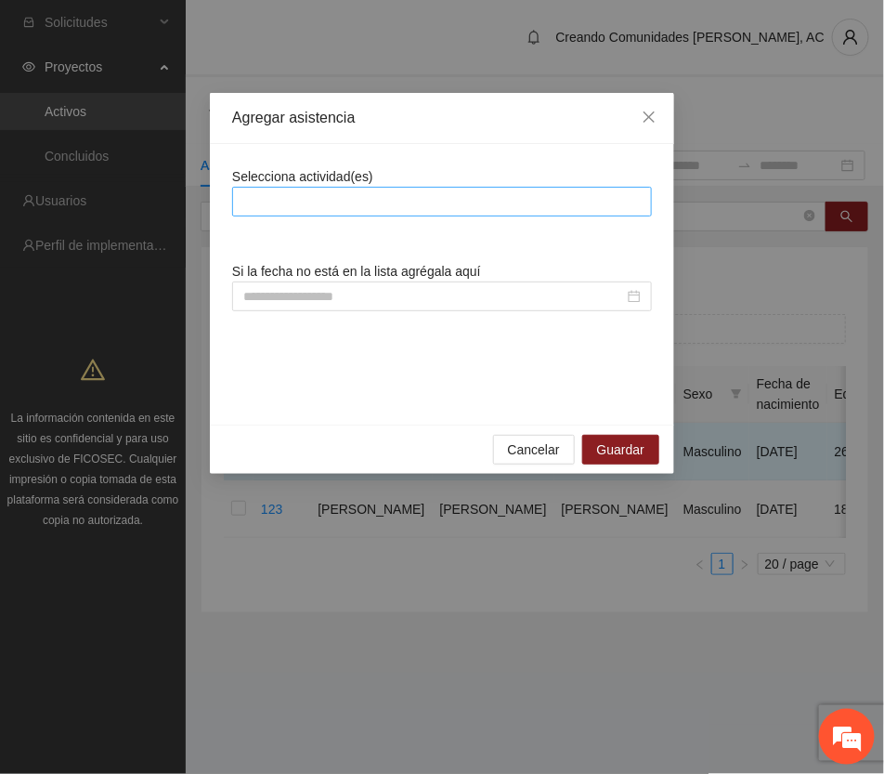
click at [386, 198] on div at bounding box center [442, 201] width 411 height 22
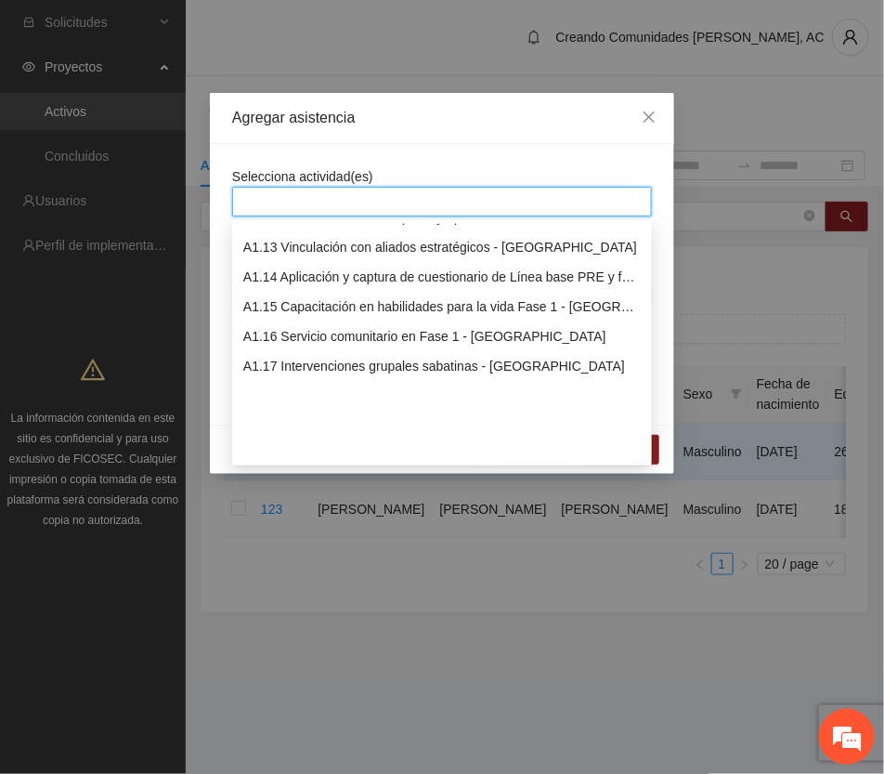
scroll to position [232, 0]
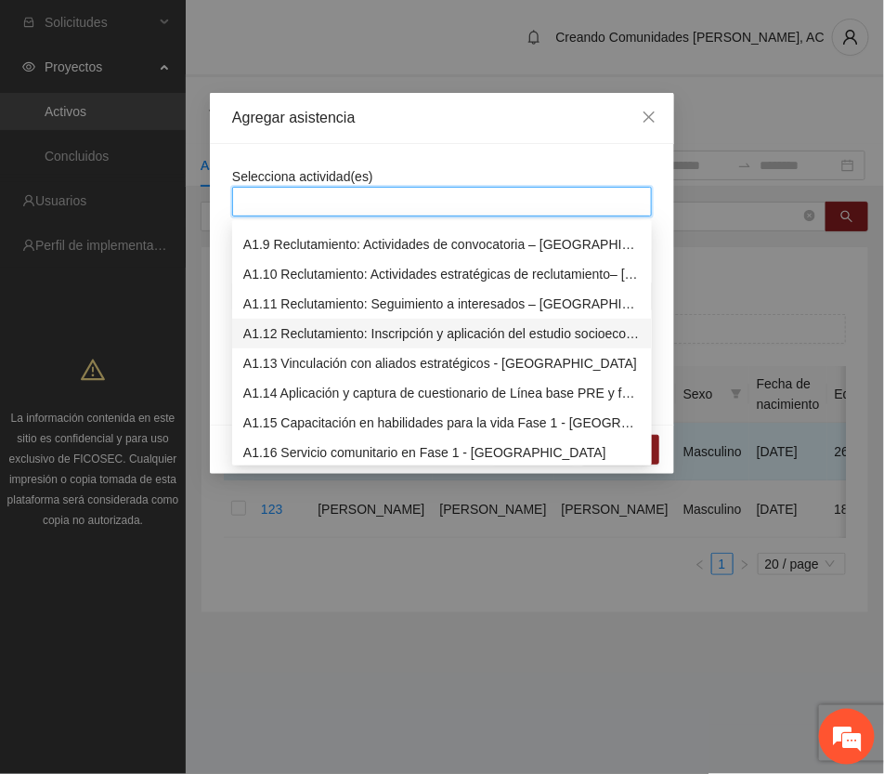
click at [353, 330] on div "A1.12 Reclutamiento: Inscripción y aplicación del estudio socioeconómico – Chih…" at bounding box center [442, 333] width 398 height 20
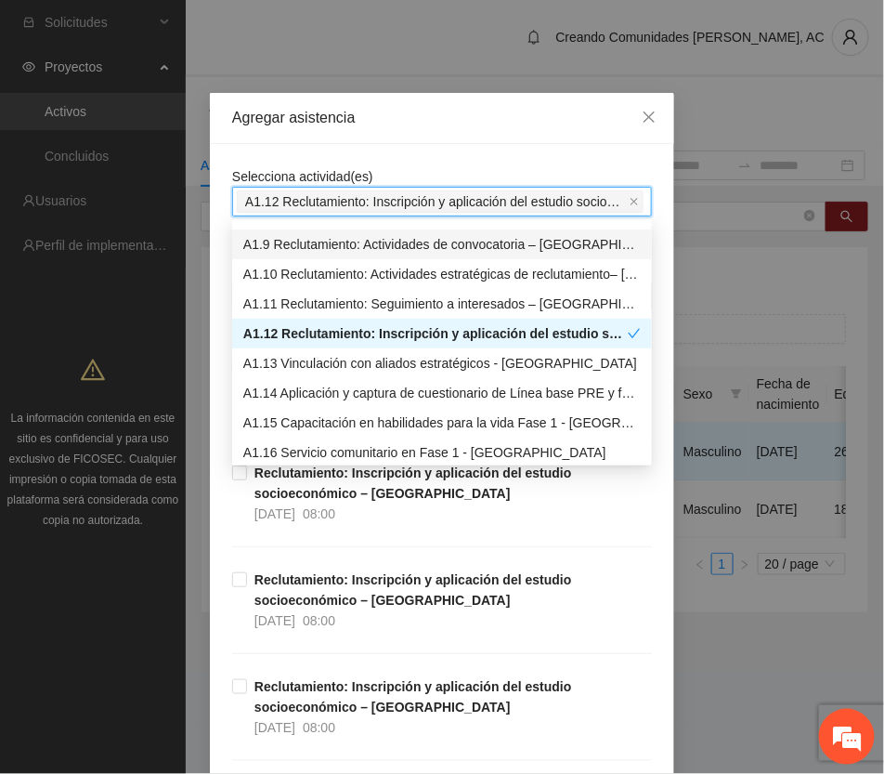
click at [517, 118] on div "Agregar asistencia" at bounding box center [442, 118] width 420 height 20
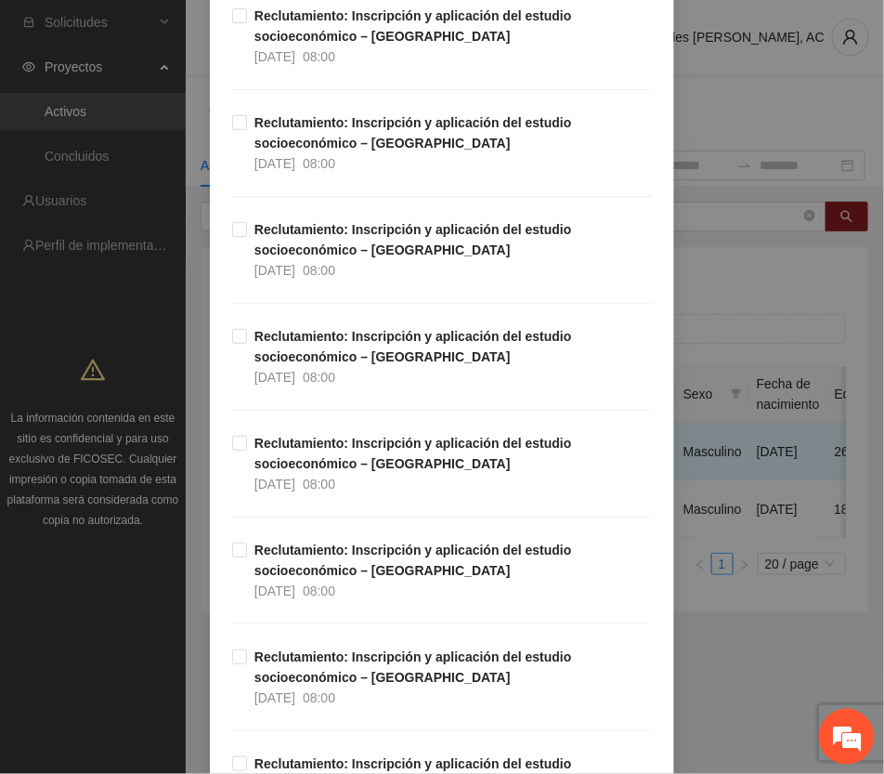
scroll to position [0, 0]
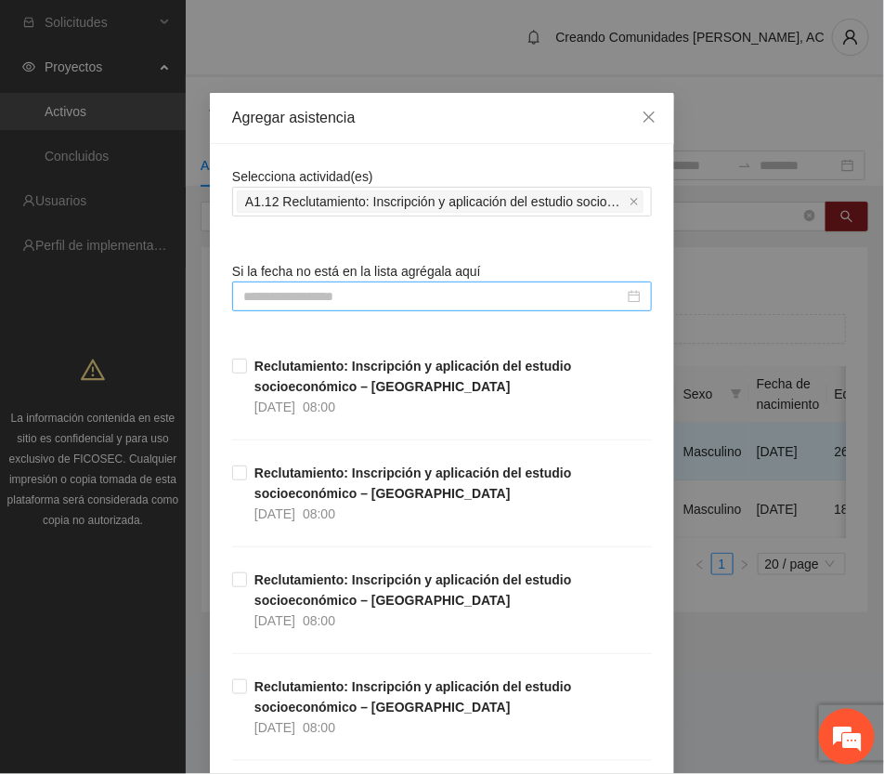
click at [471, 290] on input at bounding box center [433, 296] width 381 height 20
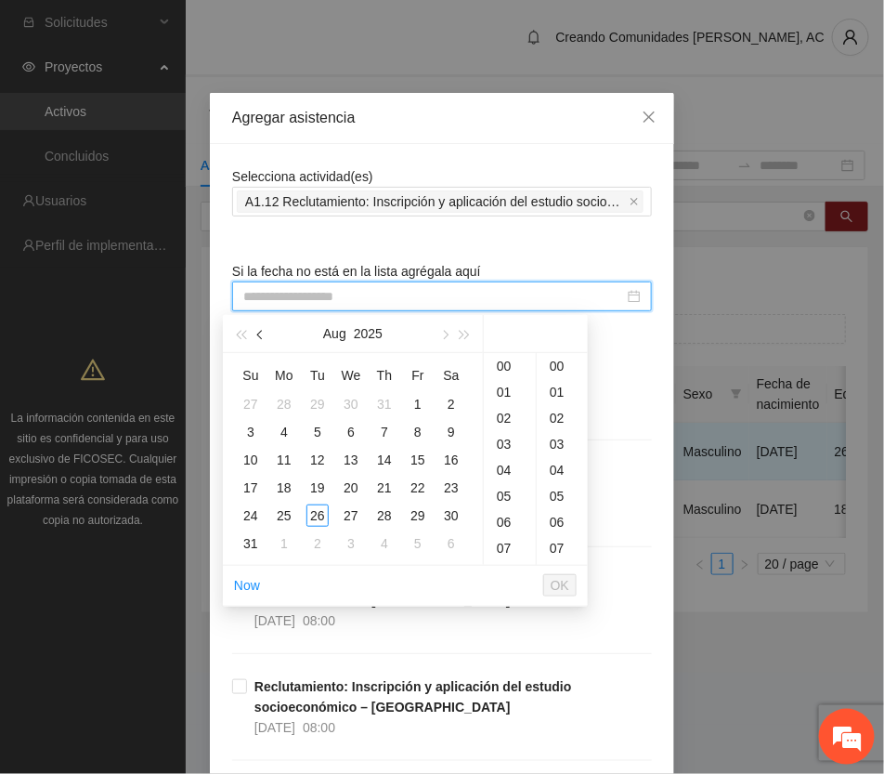
click at [261, 332] on span "button" at bounding box center [261, 335] width 9 height 9
click at [449, 480] on div "28" at bounding box center [451, 488] width 22 height 22
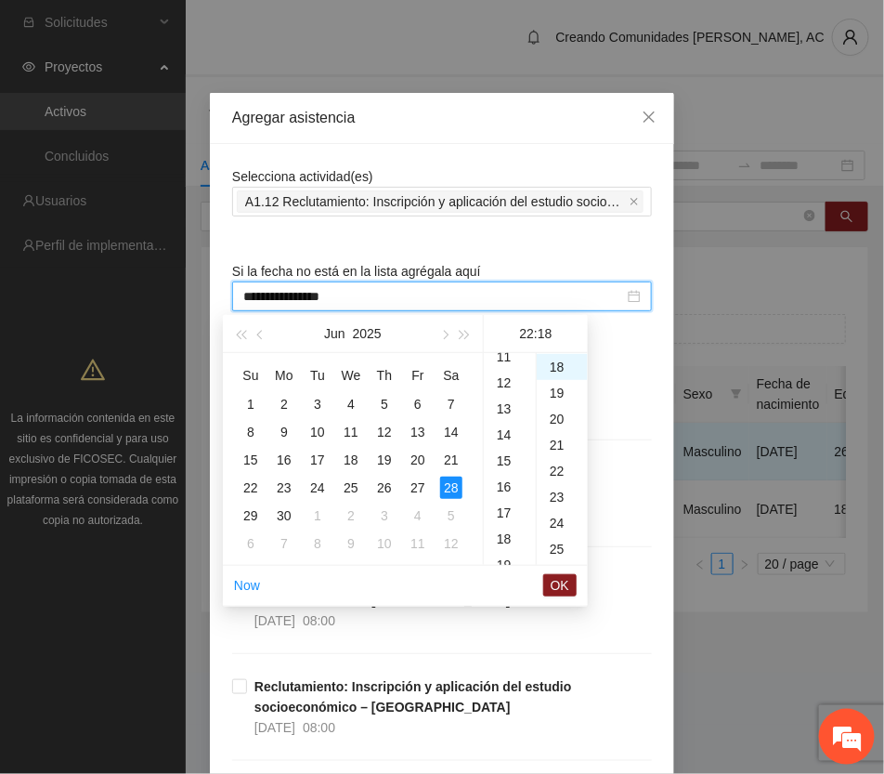
scroll to position [196, 0]
click at [507, 373] on div "08" at bounding box center [510, 378] width 52 height 26
click at [553, 364] on div "00" at bounding box center [562, 366] width 51 height 26
type input "**********"
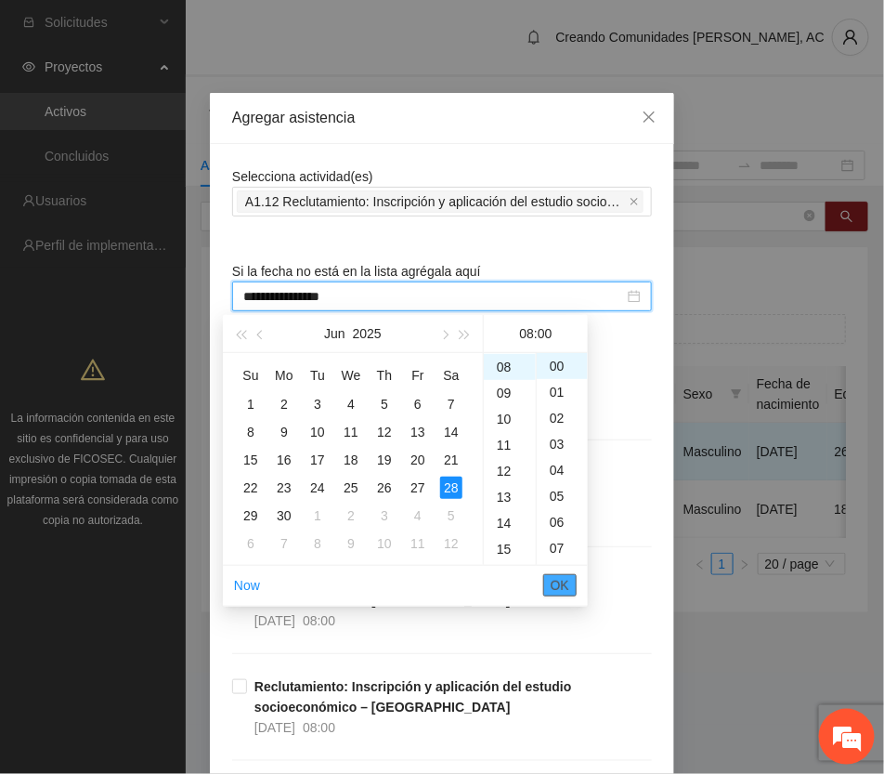
click at [555, 587] on span "OK" at bounding box center [560, 585] width 19 height 20
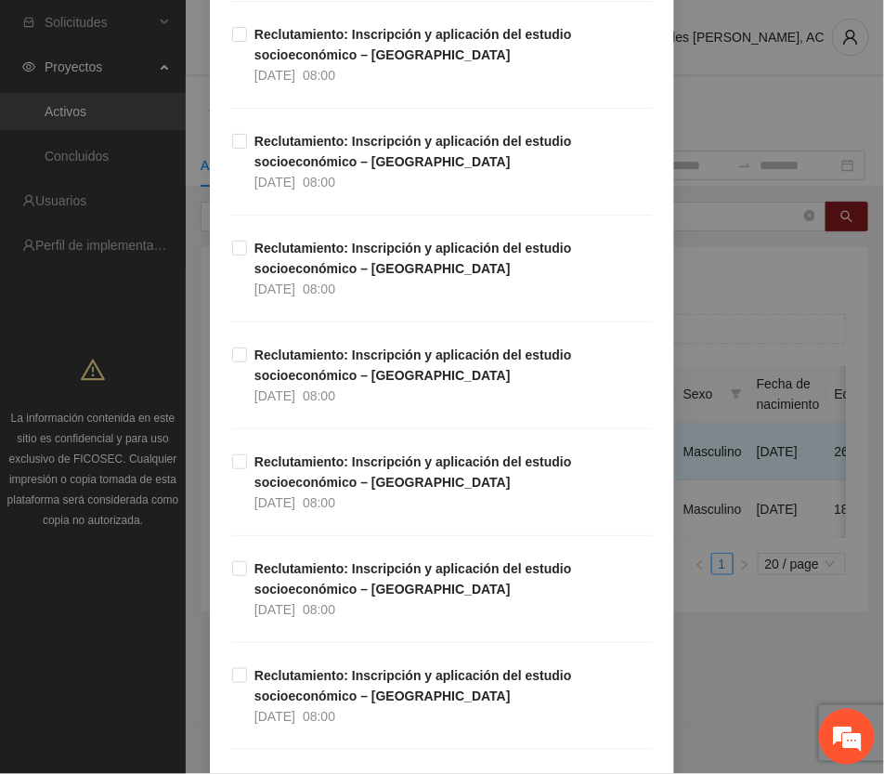
scroll to position [4645, 0]
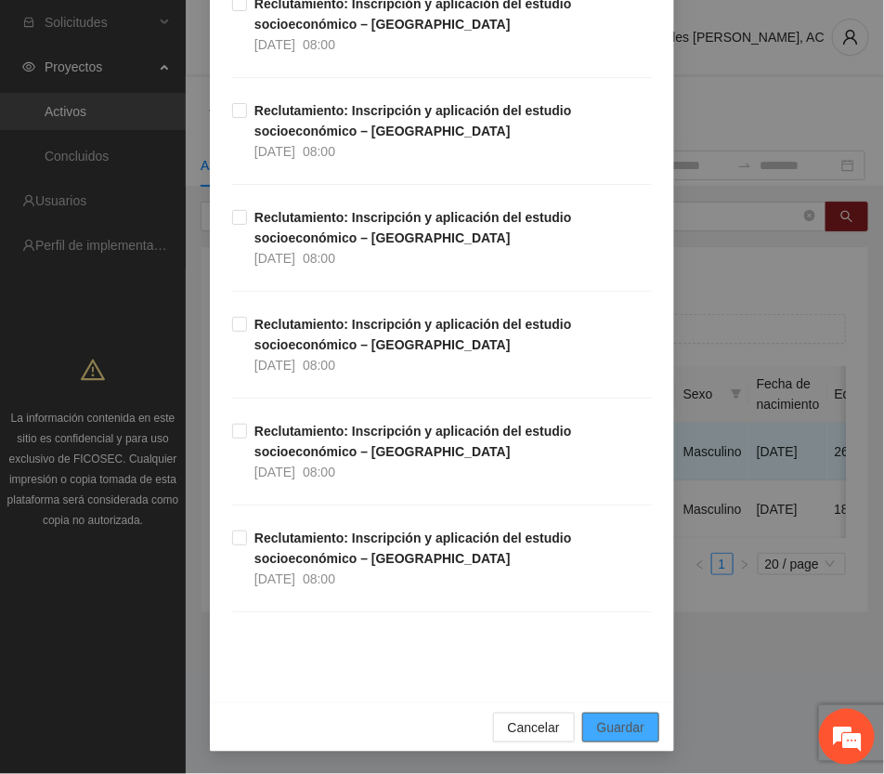
drag, startPoint x: 630, startPoint y: 721, endPoint x: 453, endPoint y: 708, distance: 177.0
click at [615, 721] on span "Guardar" at bounding box center [620, 727] width 47 height 20
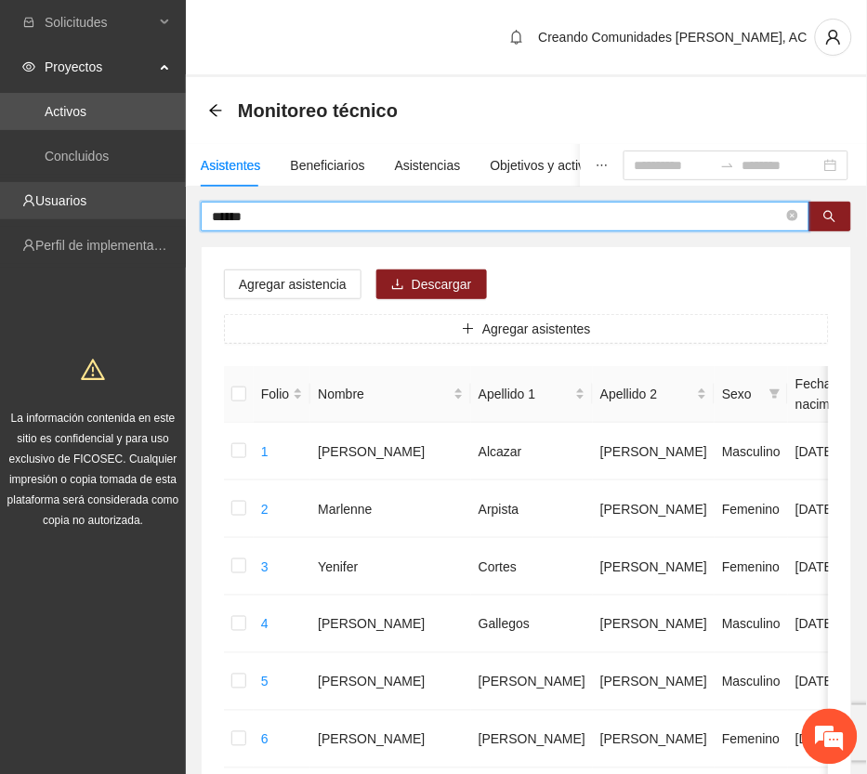
drag, startPoint x: 308, startPoint y: 207, endPoint x: 56, endPoint y: 192, distance: 253.1
type input "*****"
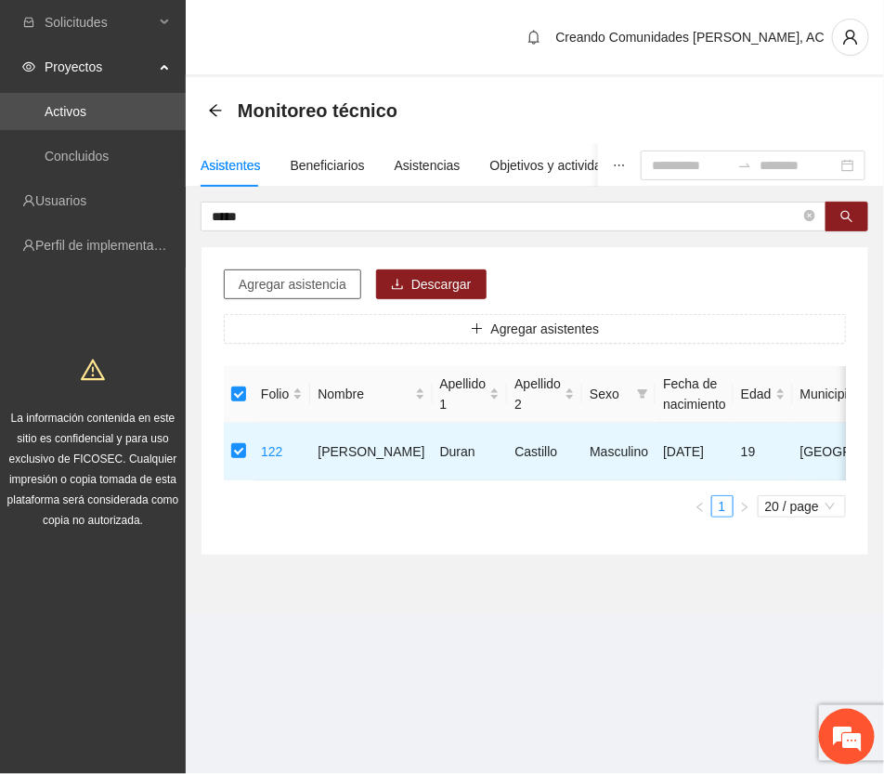
click at [321, 285] on span "Agregar asistencia" at bounding box center [293, 284] width 108 height 20
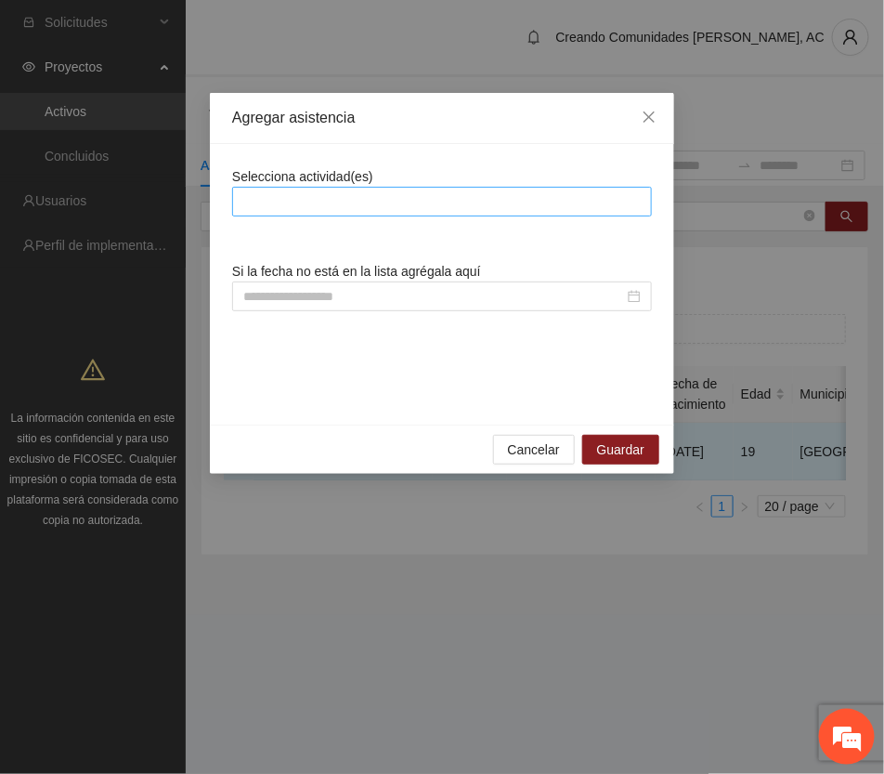
click at [430, 204] on div at bounding box center [442, 201] width 411 height 22
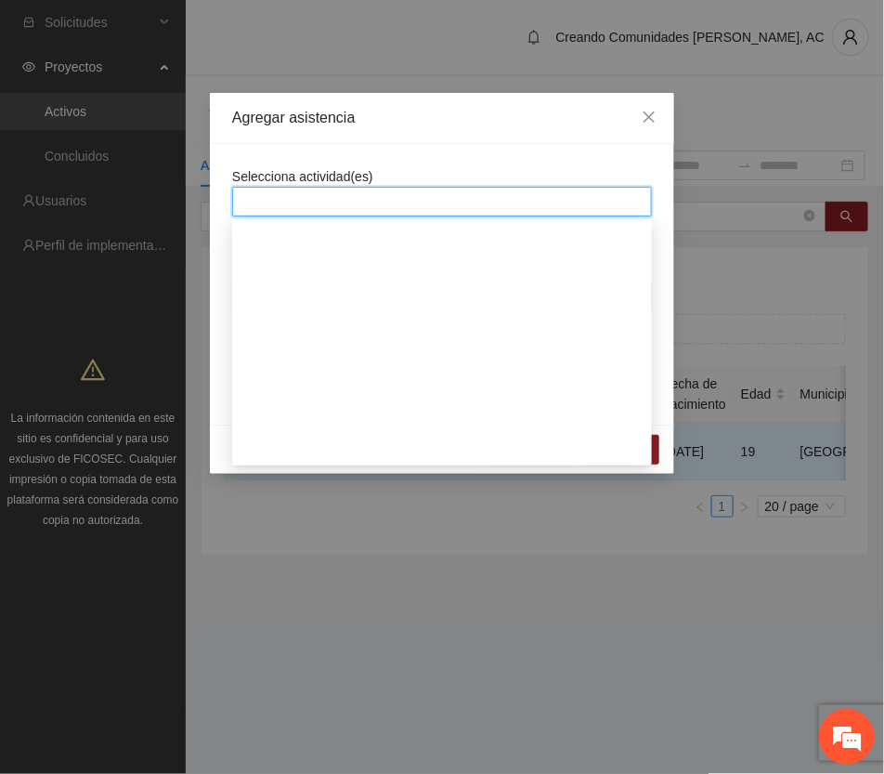
scroll to position [232, 0]
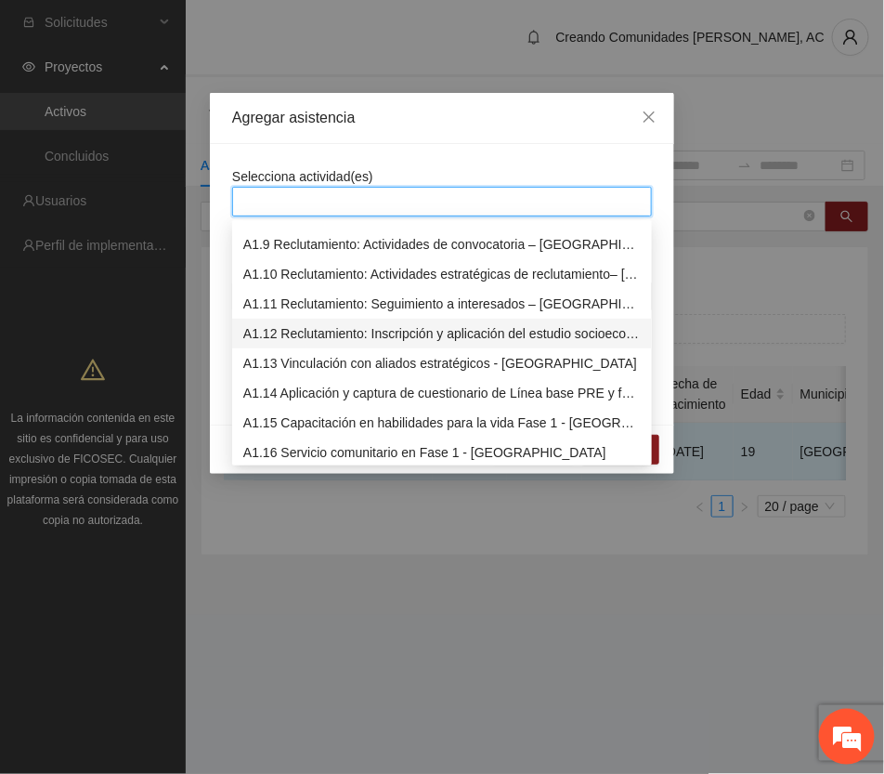
click at [373, 327] on div "A1.12 Reclutamiento: Inscripción y aplicación del estudio socioeconómico – Chih…" at bounding box center [442, 333] width 398 height 20
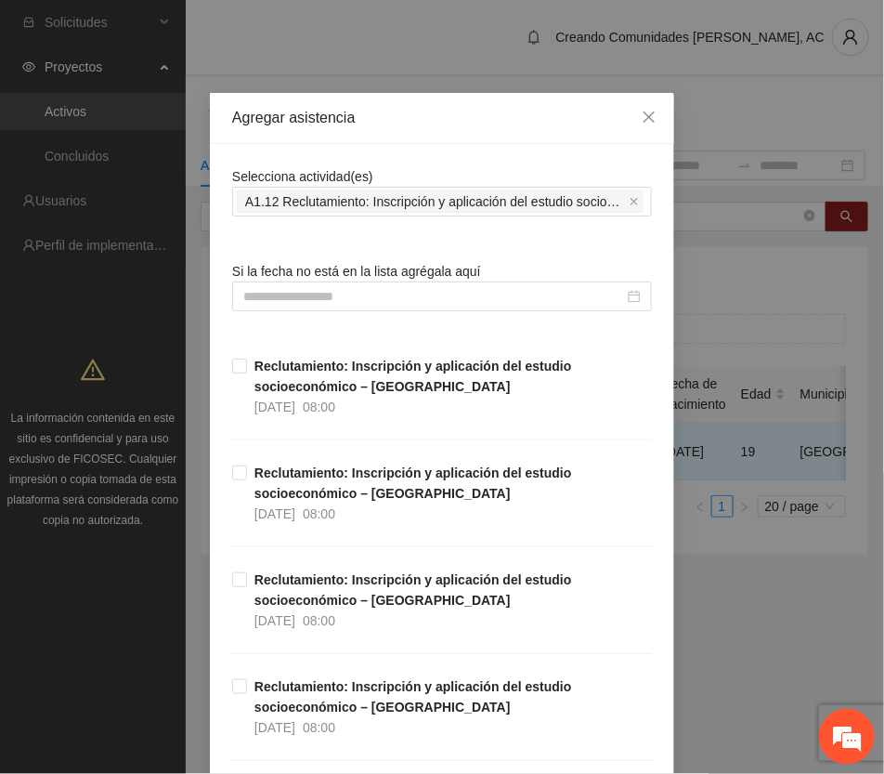
click at [465, 123] on div "Agregar asistencia" at bounding box center [442, 118] width 420 height 20
click at [397, 272] on span "Si la fecha no está en la lista agrégala aquí" at bounding box center [356, 271] width 249 height 15
click at [387, 286] on input at bounding box center [433, 296] width 381 height 20
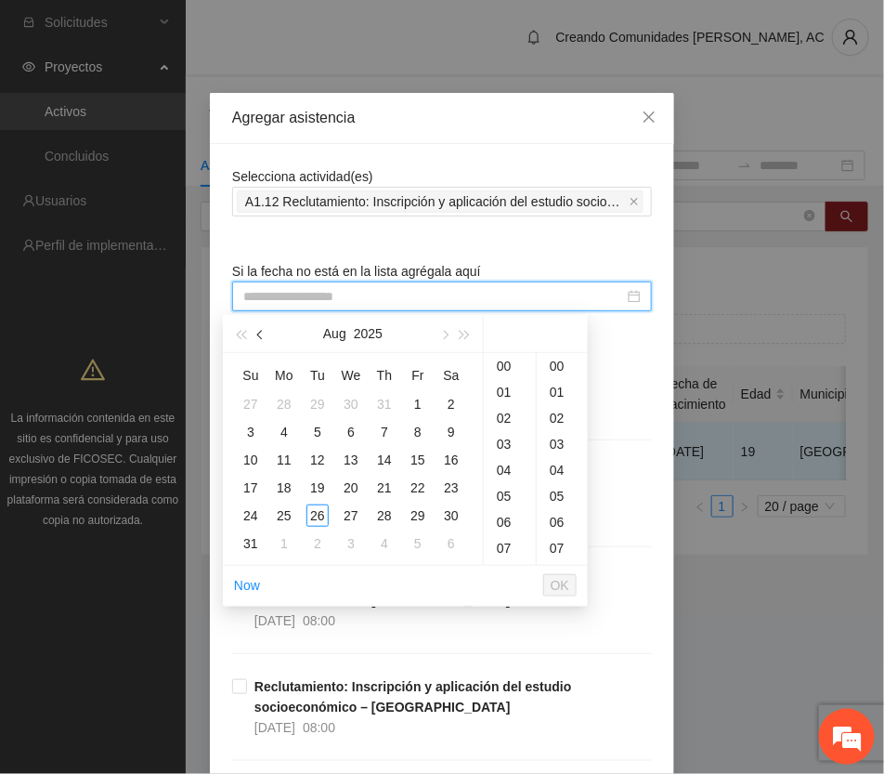
click at [258, 333] on span "button" at bounding box center [261, 335] width 9 height 9
click at [447, 484] on div "28" at bounding box center [451, 488] width 22 height 22
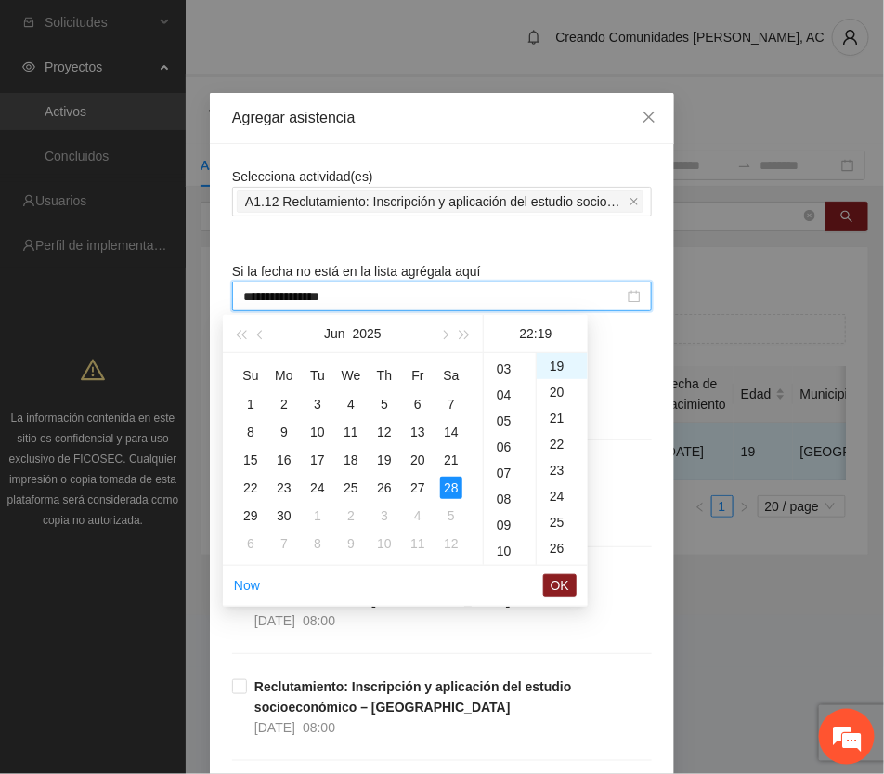
scroll to position [58, 0]
click at [503, 508] on div "08" at bounding box center [510, 517] width 52 height 26
click at [560, 362] on div "00" at bounding box center [562, 366] width 51 height 26
type input "**********"
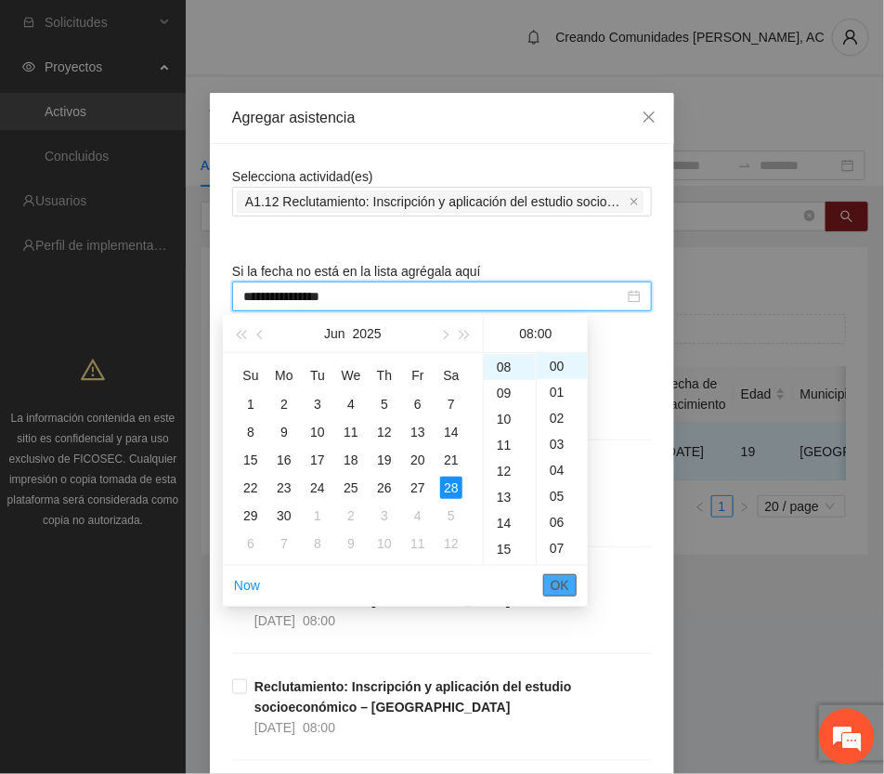
click at [558, 585] on span "OK" at bounding box center [560, 585] width 19 height 20
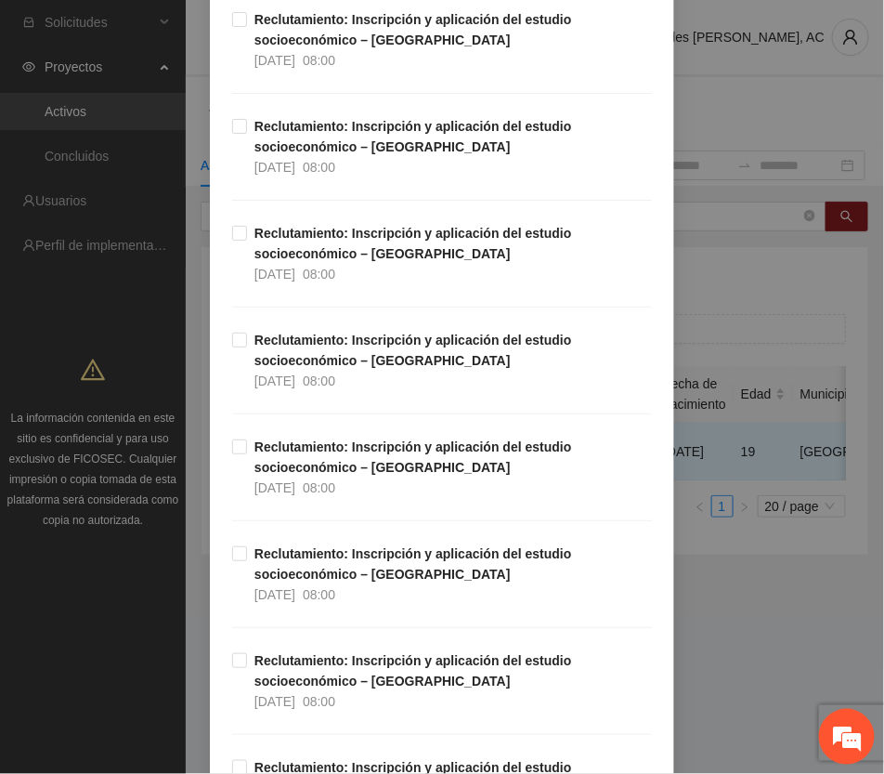
scroll to position [4645, 0]
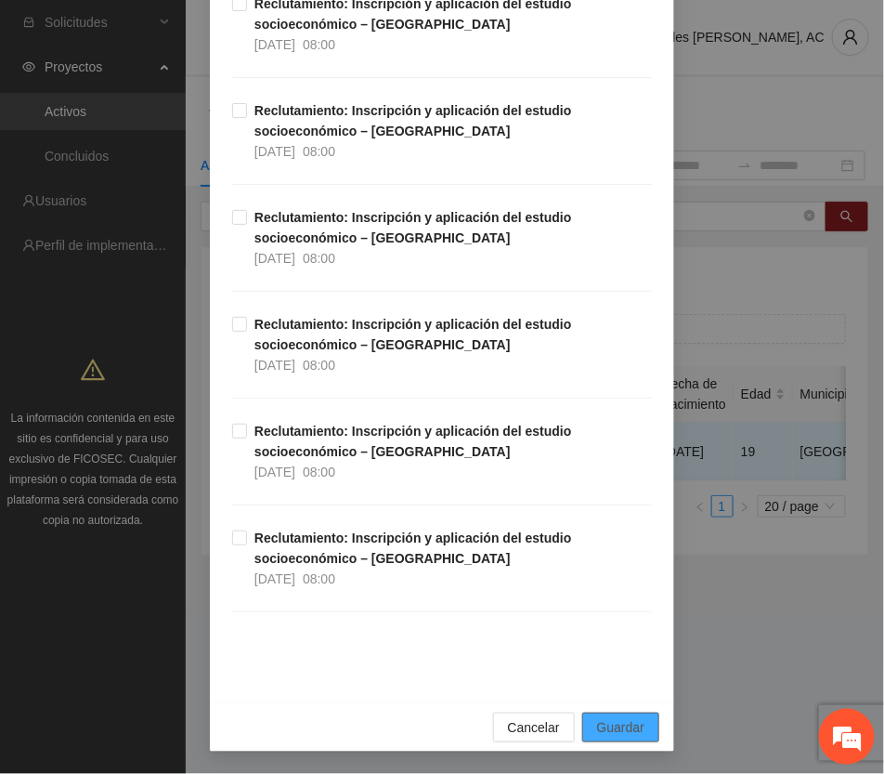
click at [628, 731] on span "Guardar" at bounding box center [620, 727] width 47 height 20
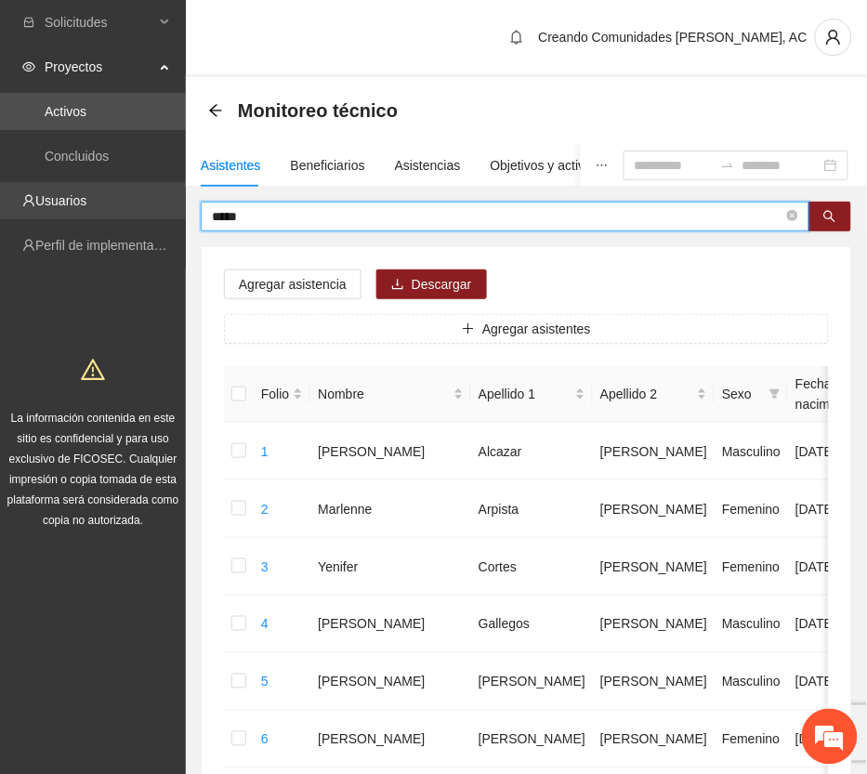
drag, startPoint x: 268, startPoint y: 216, endPoint x: 109, endPoint y: 205, distance: 159.3
type input "****"
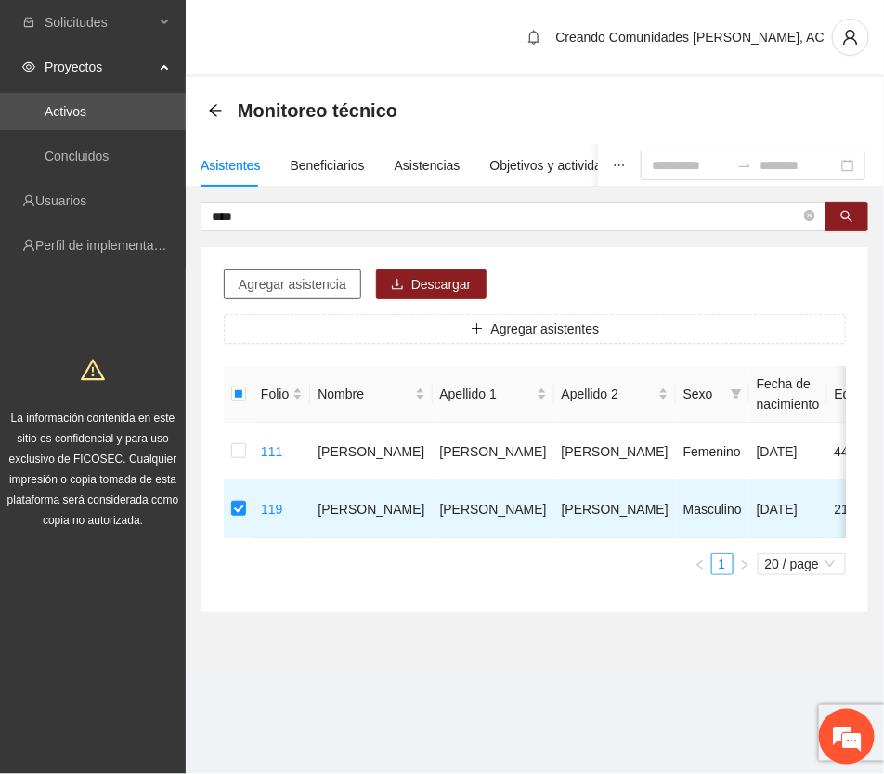
click at [337, 285] on span "Agregar asistencia" at bounding box center [293, 284] width 108 height 20
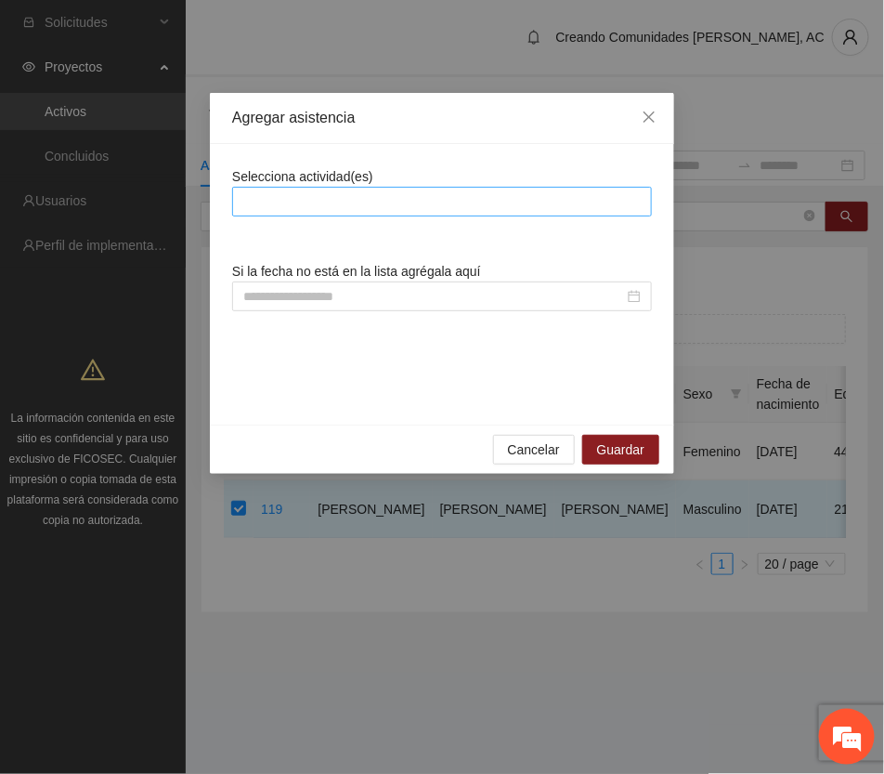
click at [376, 205] on div at bounding box center [442, 201] width 411 height 22
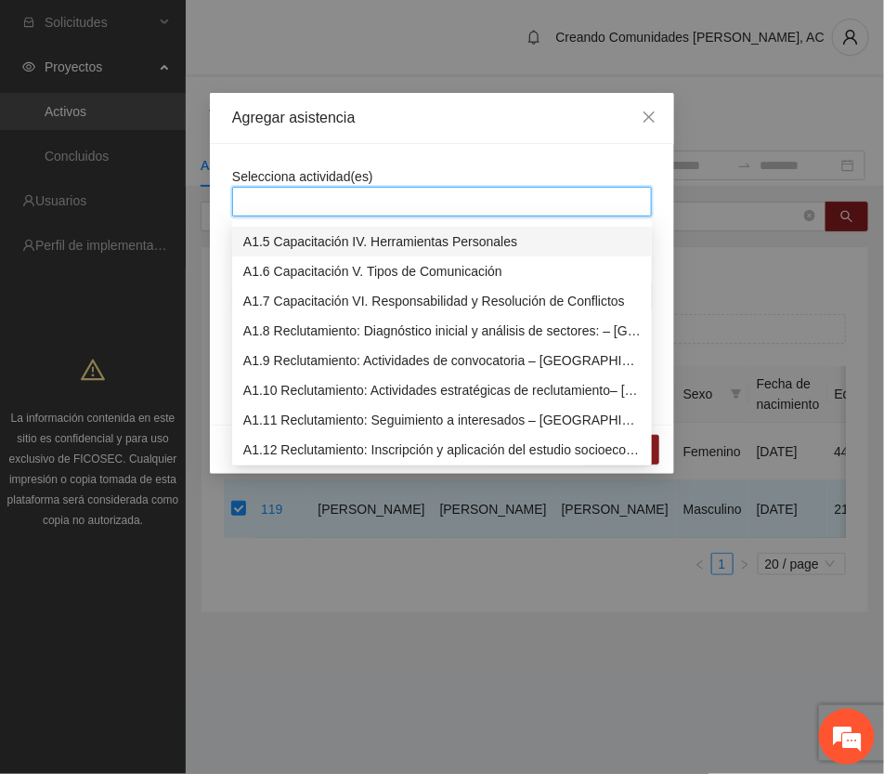
scroll to position [232, 0]
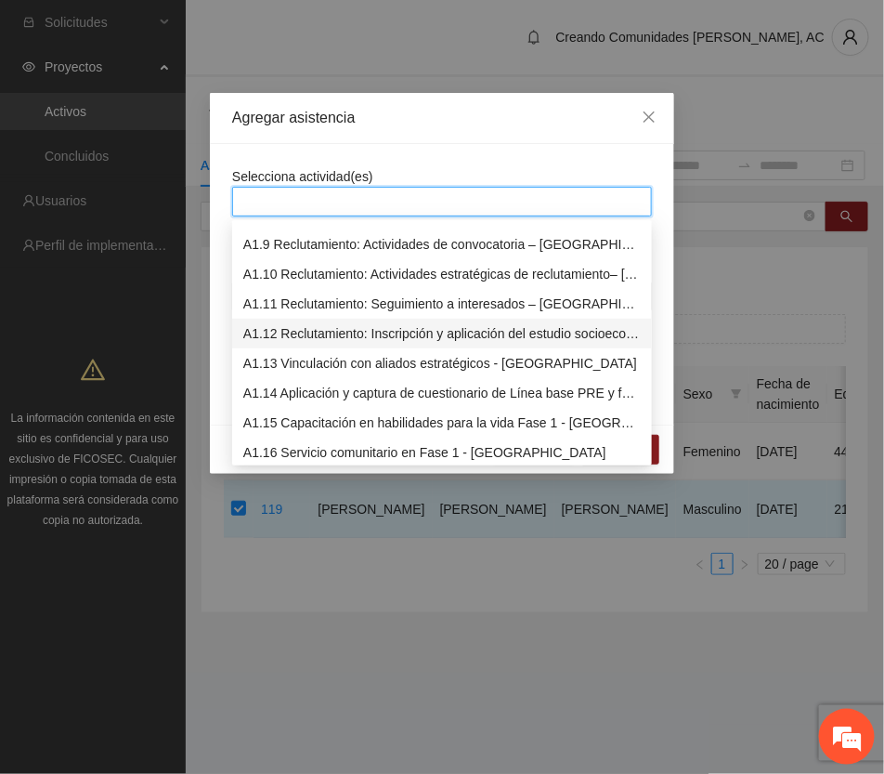
click at [358, 332] on div "A1.12 Reclutamiento: Inscripción y aplicación del estudio socioeconómico – Chih…" at bounding box center [442, 333] width 398 height 20
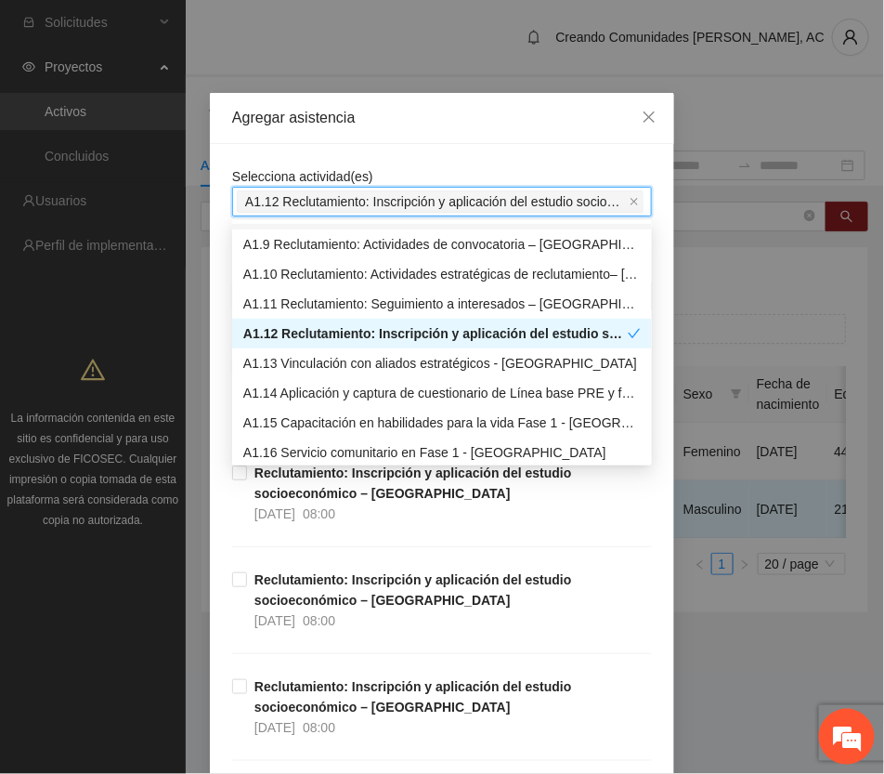
click at [530, 117] on div "Agregar asistencia" at bounding box center [442, 118] width 420 height 20
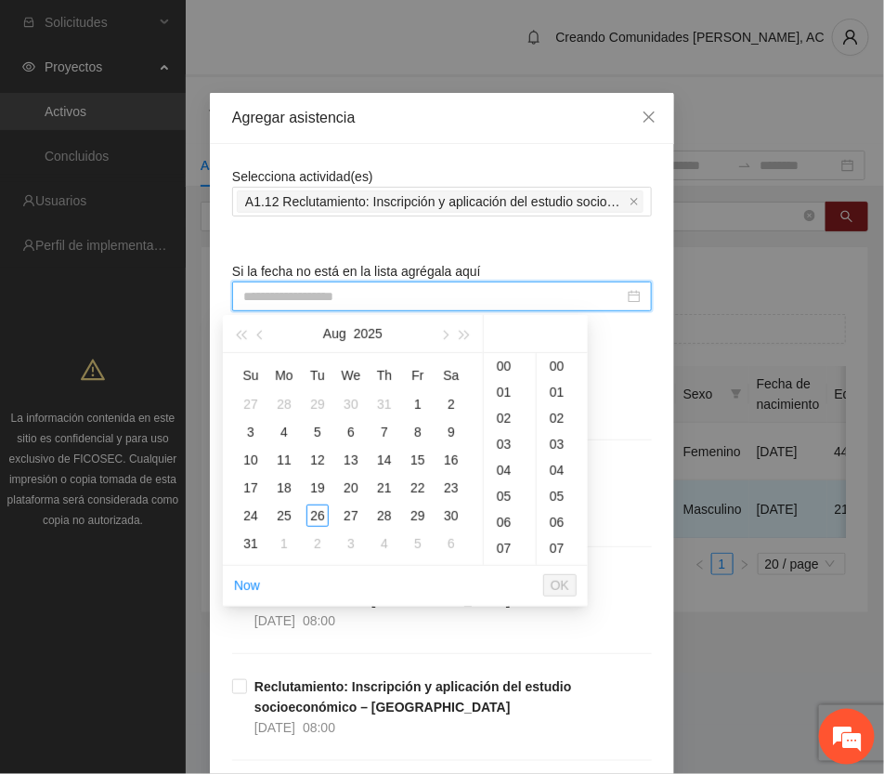
click at [402, 304] on input at bounding box center [433, 296] width 381 height 20
click at [263, 330] on button "button" at bounding box center [261, 333] width 20 height 37
click at [312, 429] on div "8" at bounding box center [318, 432] width 22 height 22
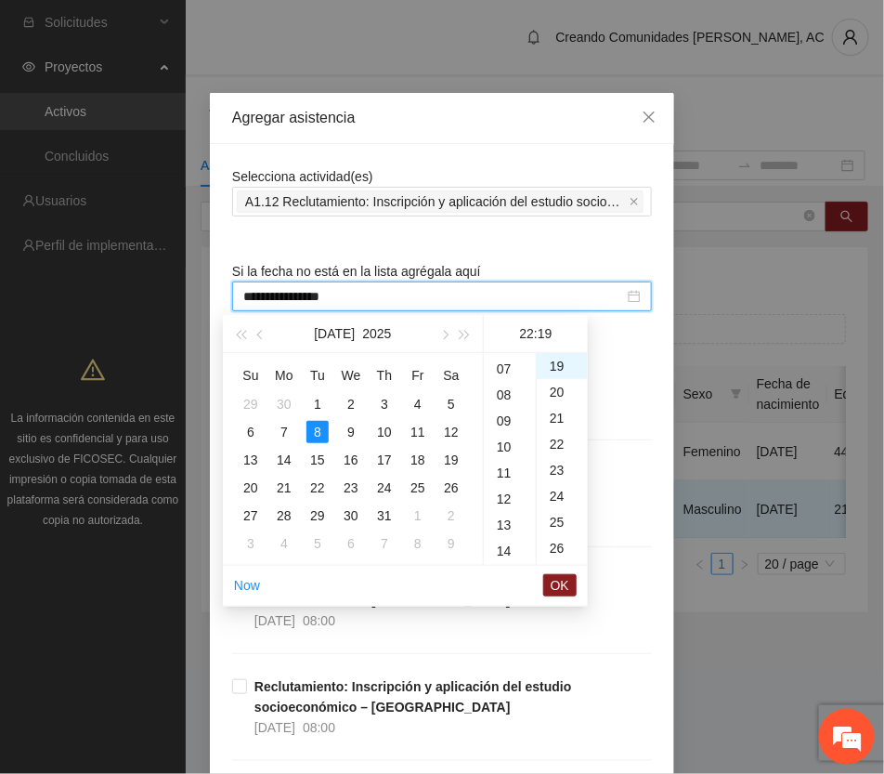
scroll to position [174, 0]
click at [509, 401] on div "08" at bounding box center [510, 400] width 52 height 26
click at [558, 363] on div "00" at bounding box center [562, 366] width 51 height 26
type input "**********"
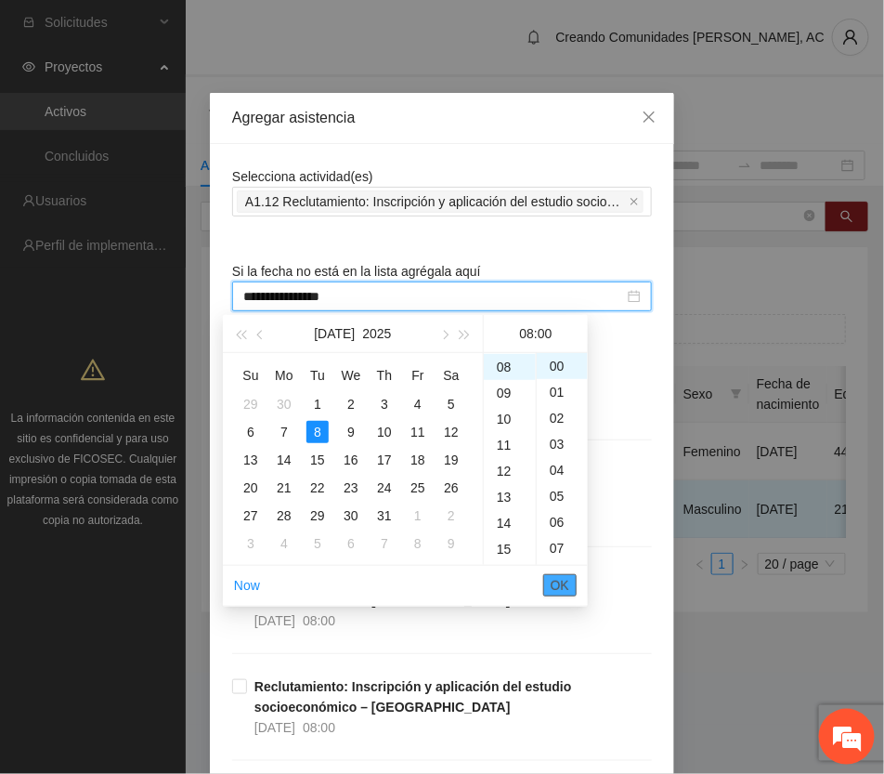
click at [562, 590] on span "OK" at bounding box center [560, 585] width 19 height 20
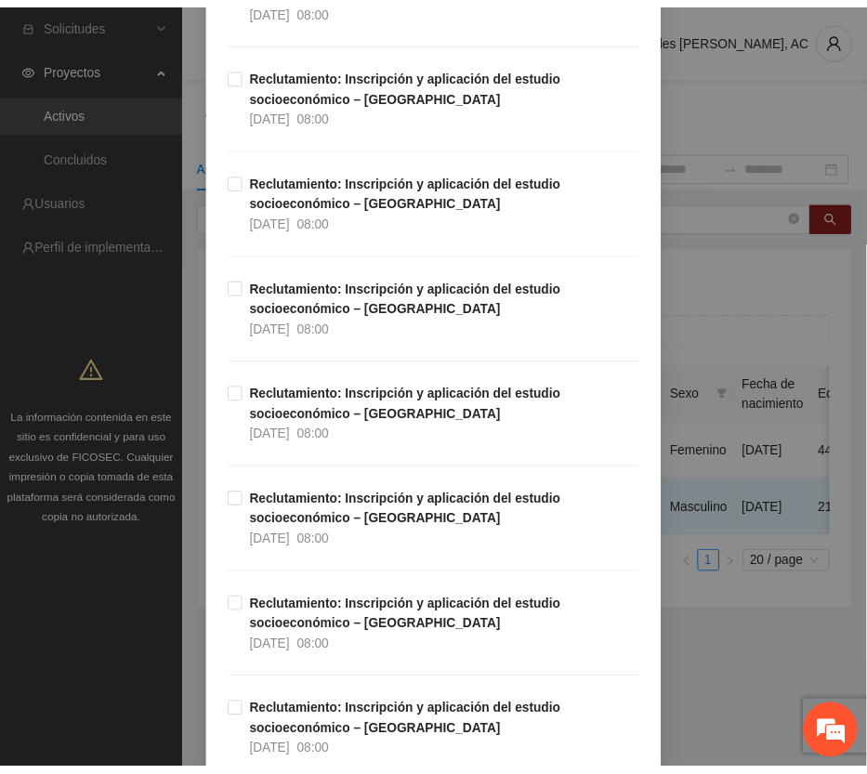
scroll to position [4645, 0]
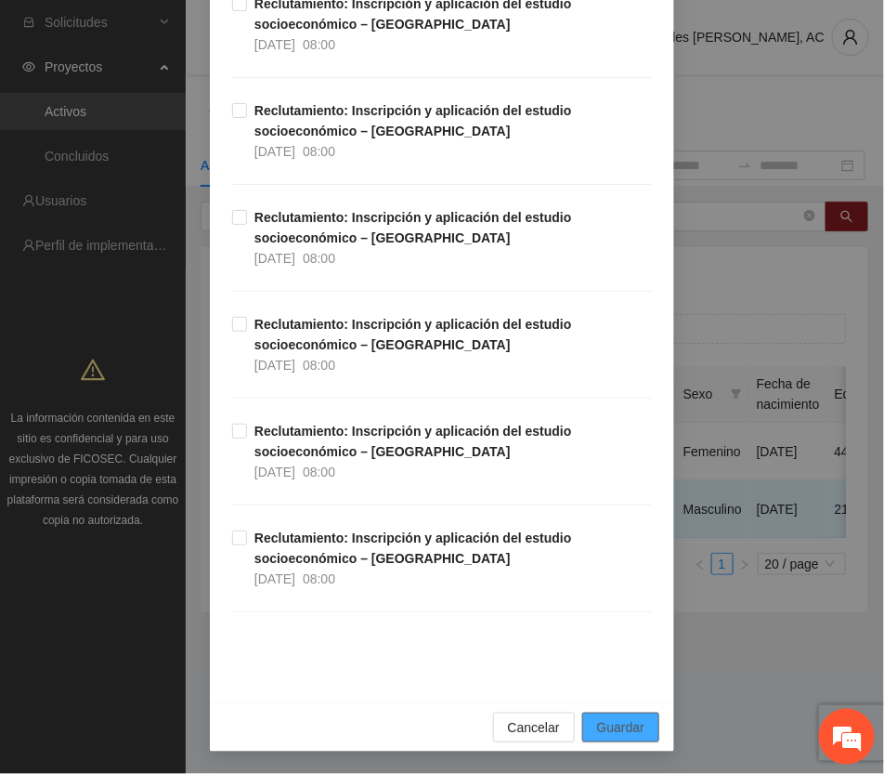
click at [639, 729] on button "Guardar" at bounding box center [621, 728] width 77 height 30
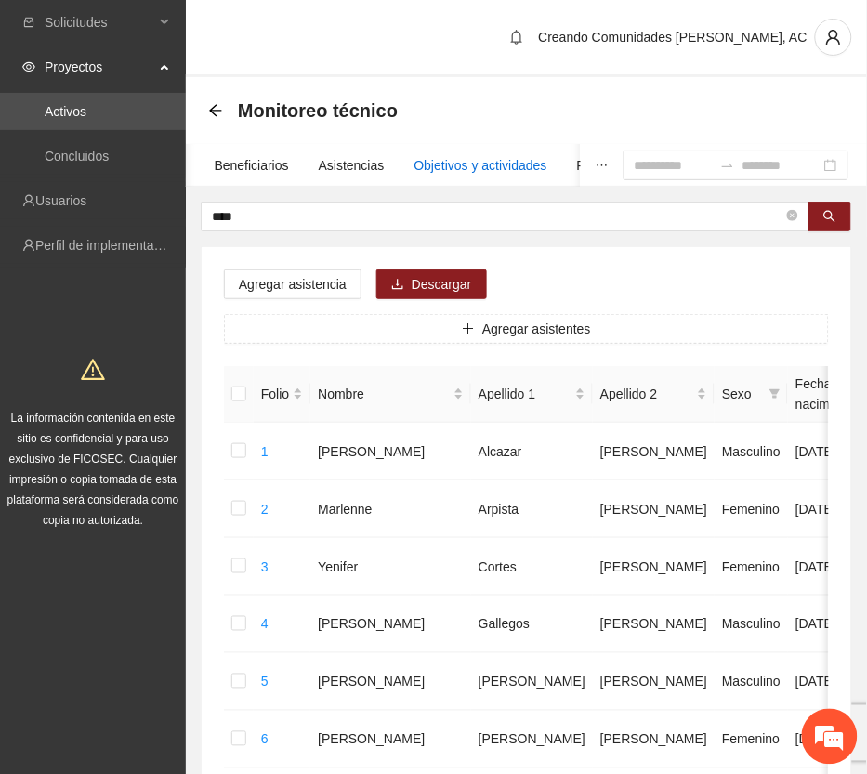
click at [494, 161] on div "Objetivos y actividades" at bounding box center [480, 165] width 133 height 20
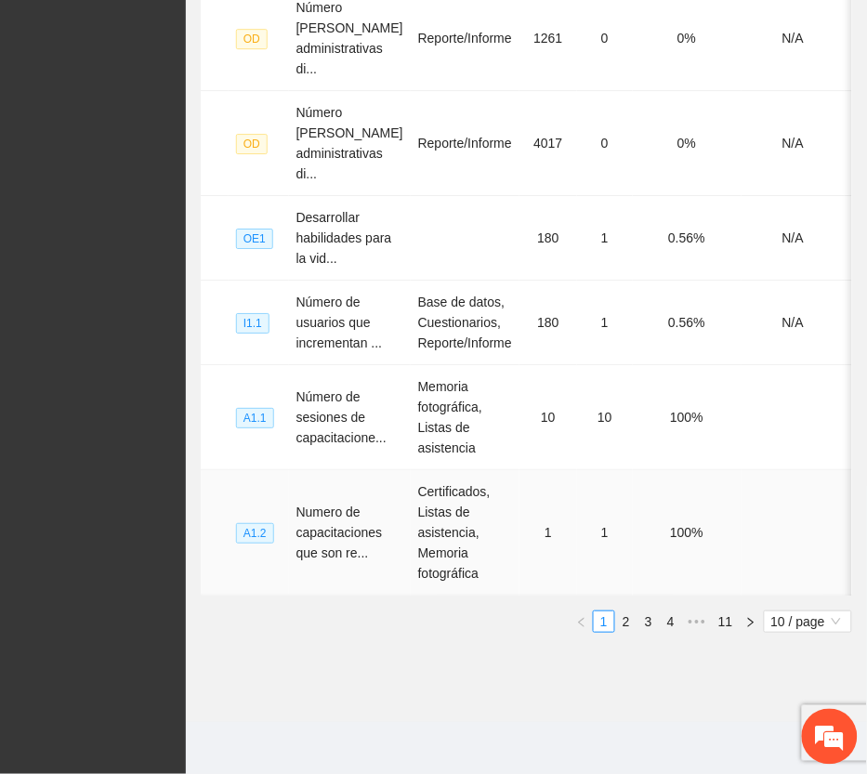
scroll to position [950, 0]
click at [628, 622] on link "2" at bounding box center [626, 621] width 20 height 20
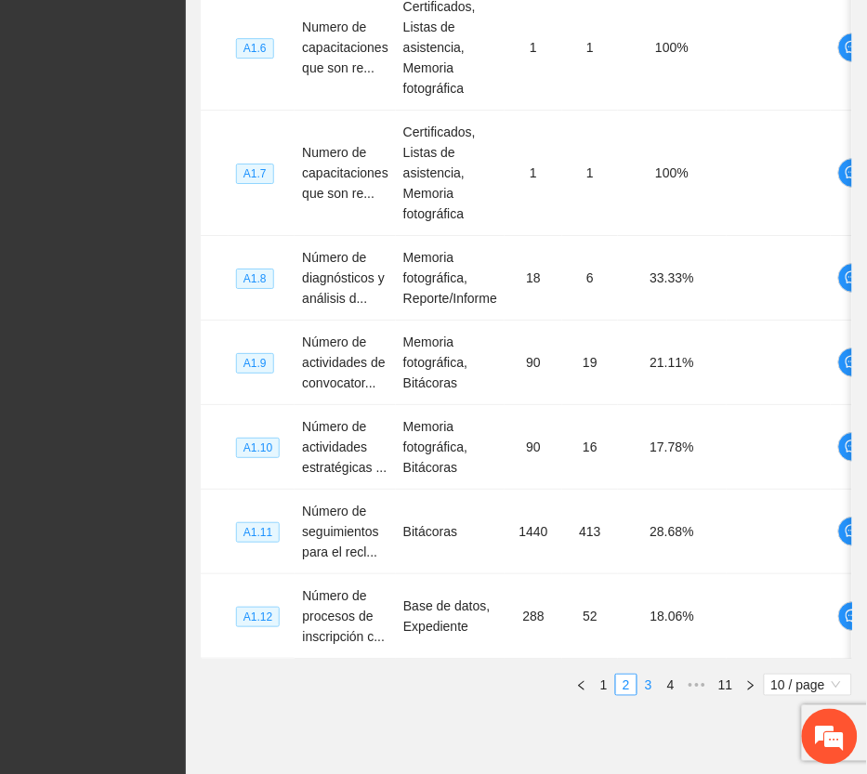
click at [656, 695] on link "3" at bounding box center [648, 684] width 20 height 20
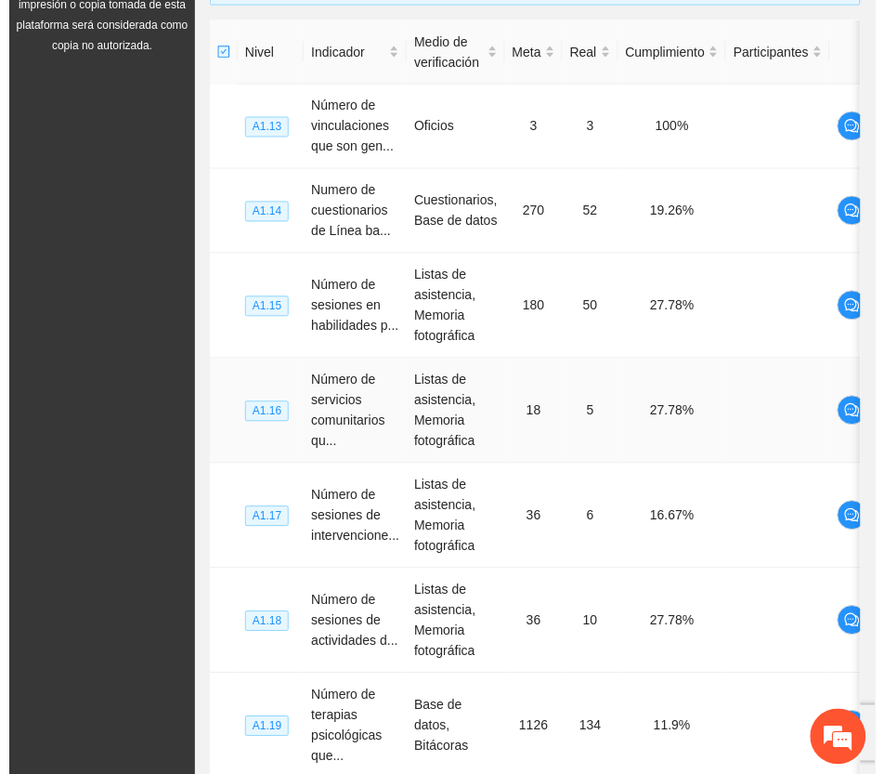
scroll to position [349, 0]
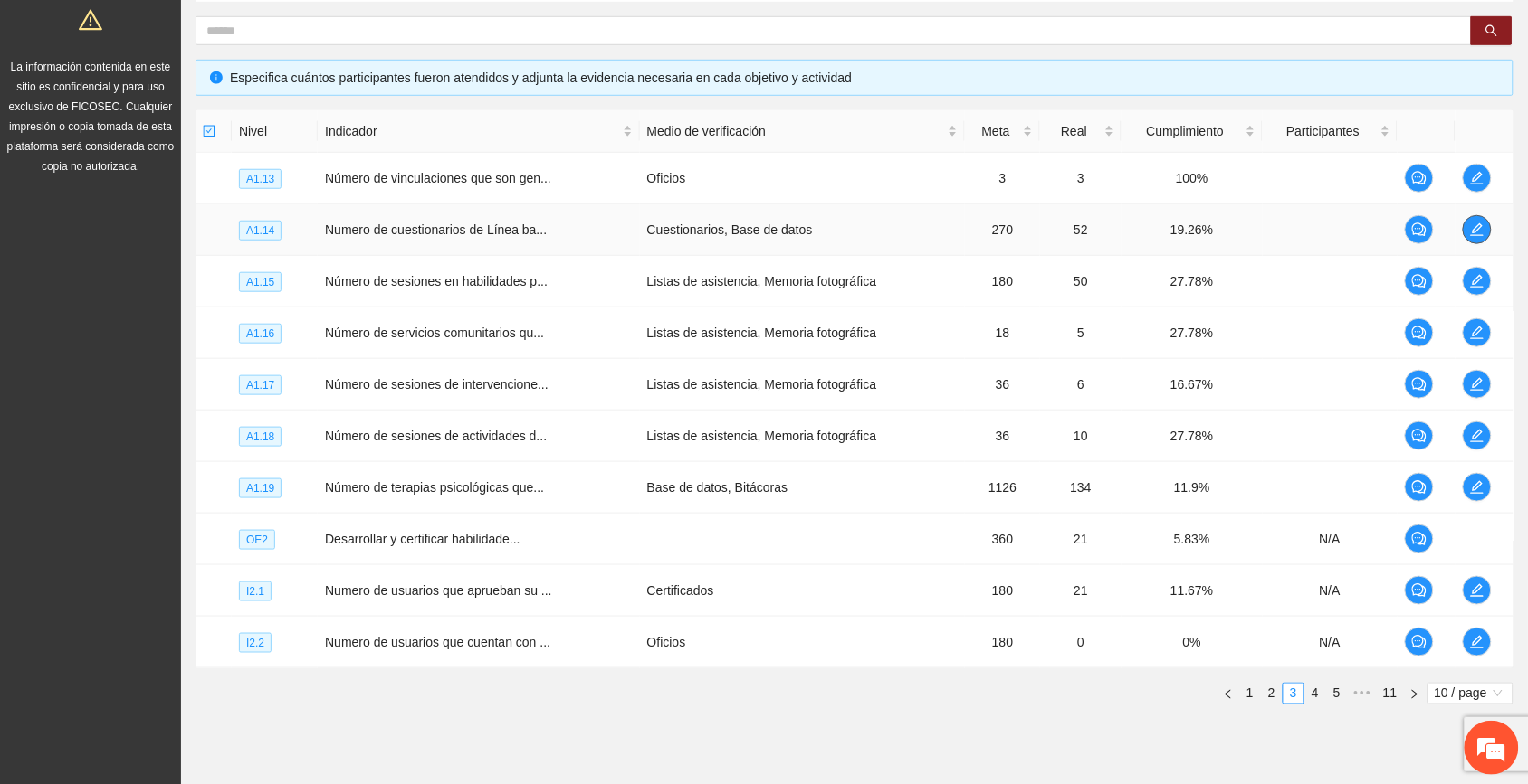
click at [861, 233] on icon "edit" at bounding box center [1477, 230] width 15 height 15
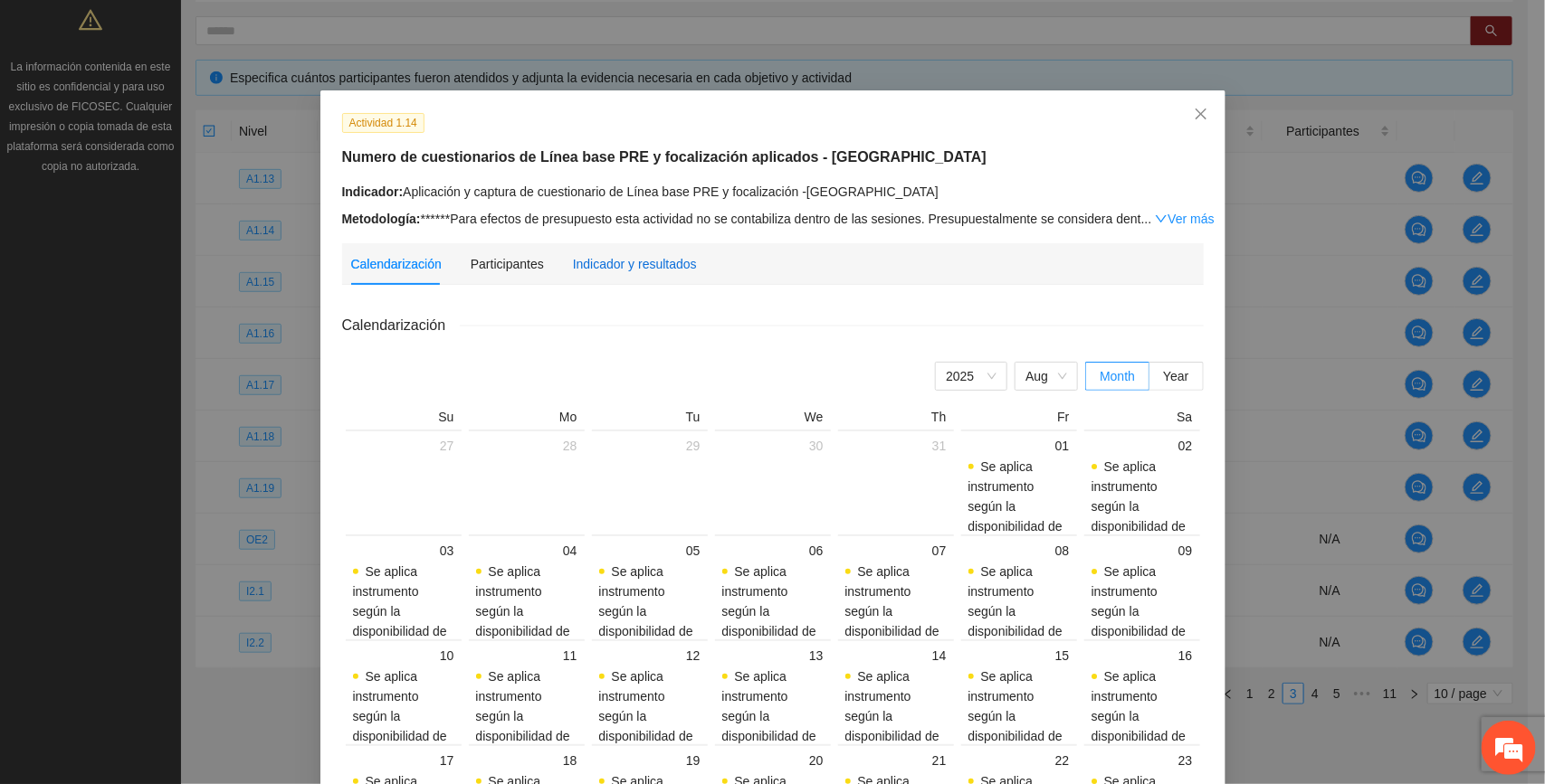
click at [647, 263] on div "Indicador y resultados" at bounding box center [634, 264] width 124 height 19
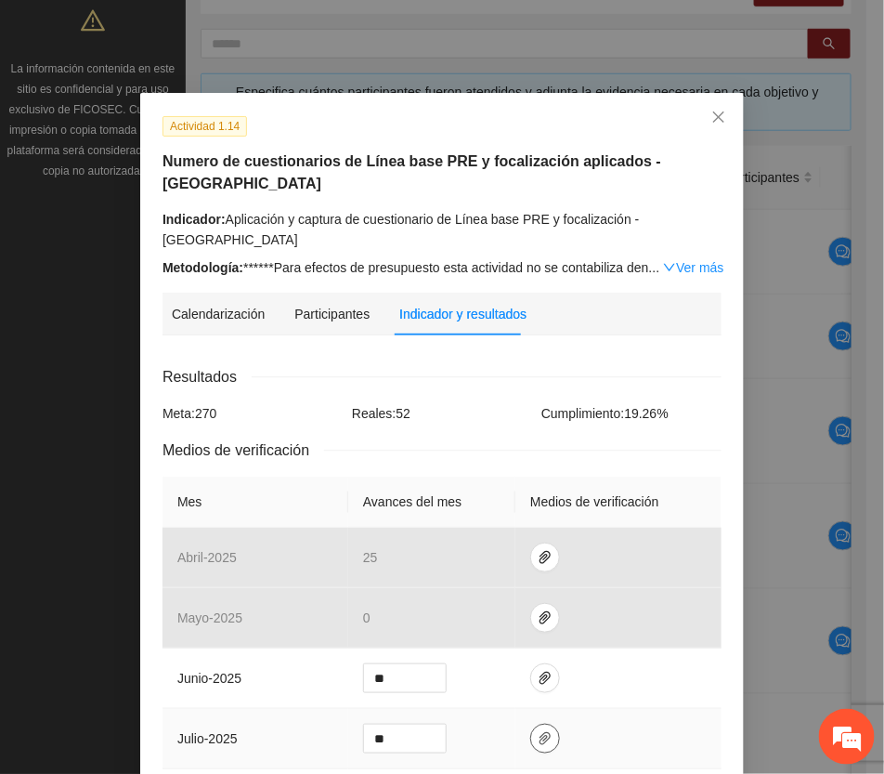
click at [540, 732] on icon "paper-clip" at bounding box center [545, 738] width 11 height 13
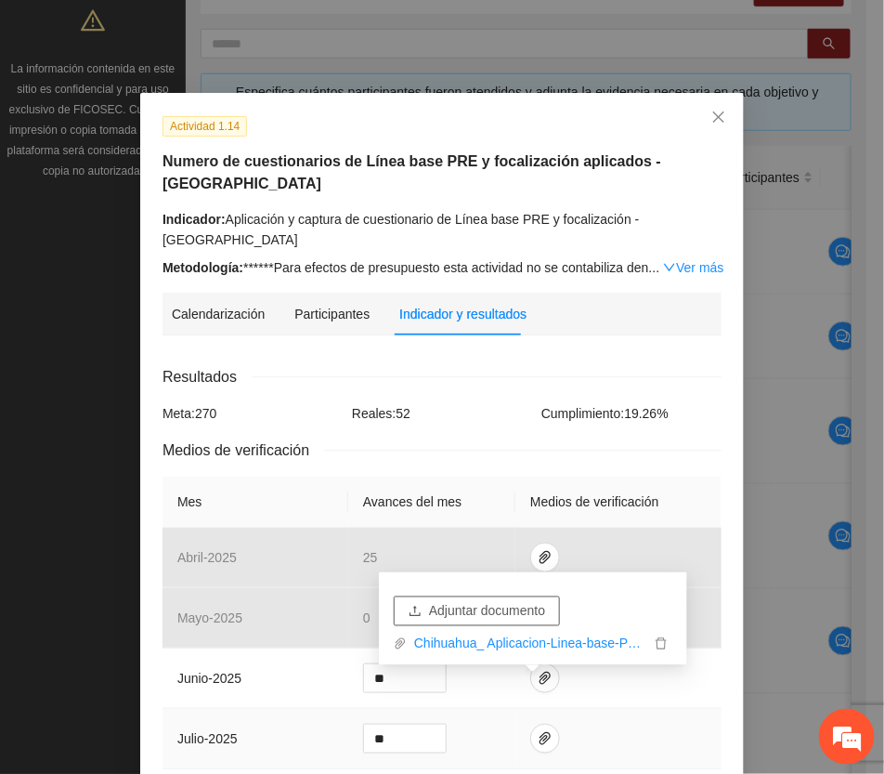
click at [507, 611] on span "Adjuntar documento" at bounding box center [487, 611] width 116 height 20
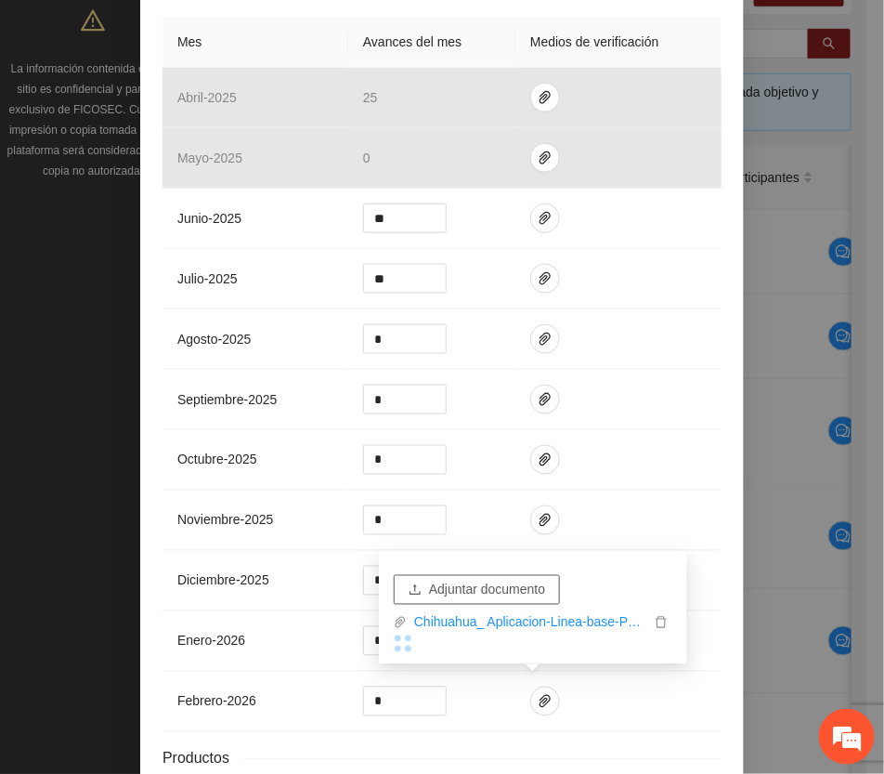
scroll to position [465, 0]
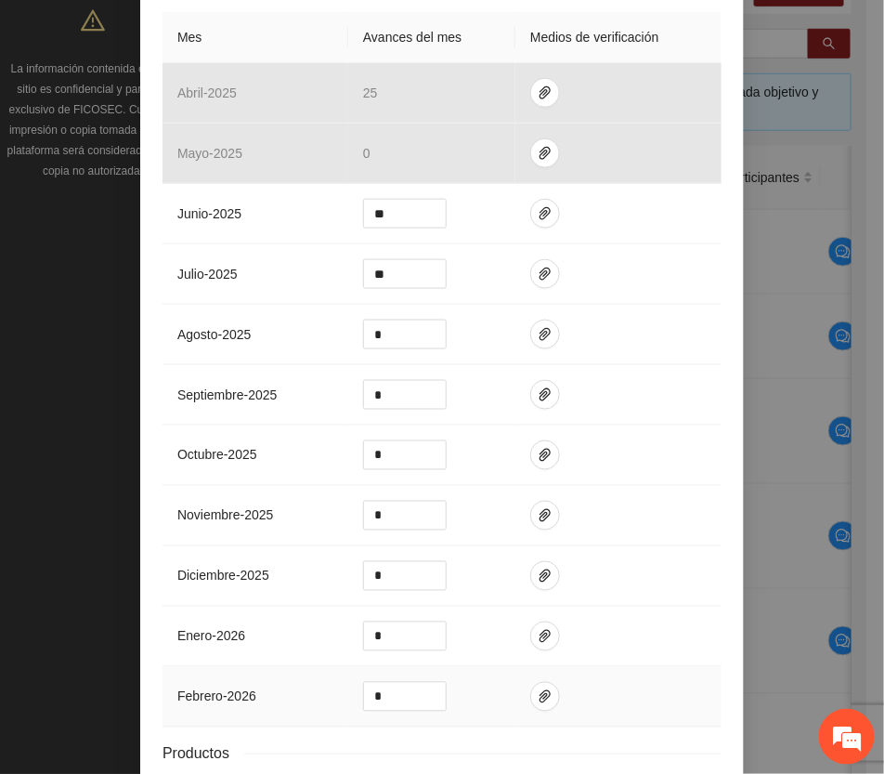
scroll to position [562, 0]
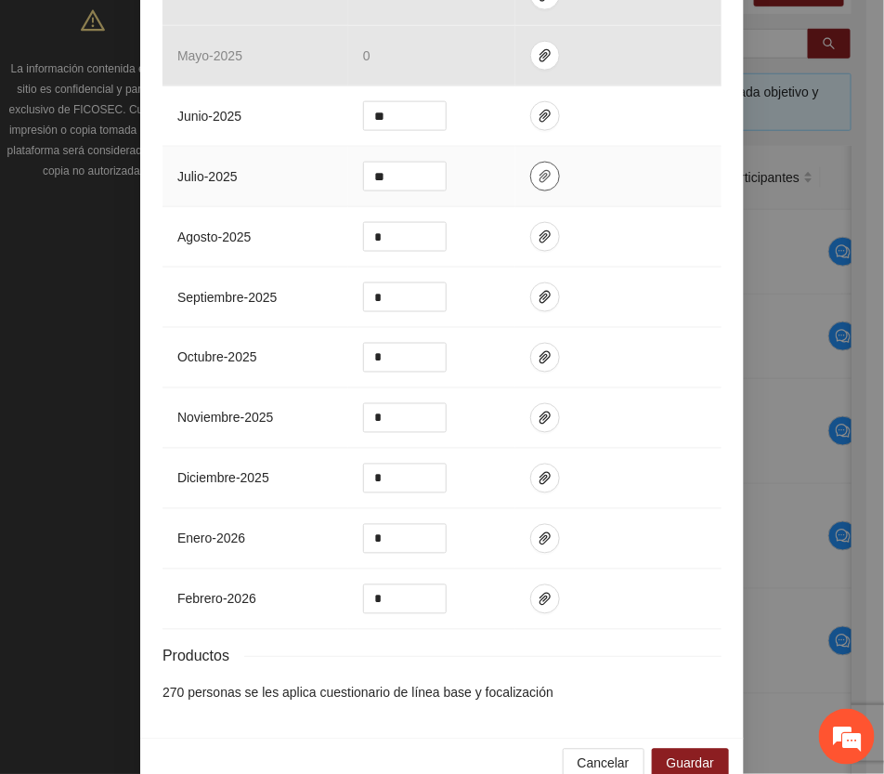
click at [540, 170] on icon "paper-clip" at bounding box center [545, 176] width 11 height 13
click at [680, 753] on span "Guardar" at bounding box center [690, 763] width 47 height 20
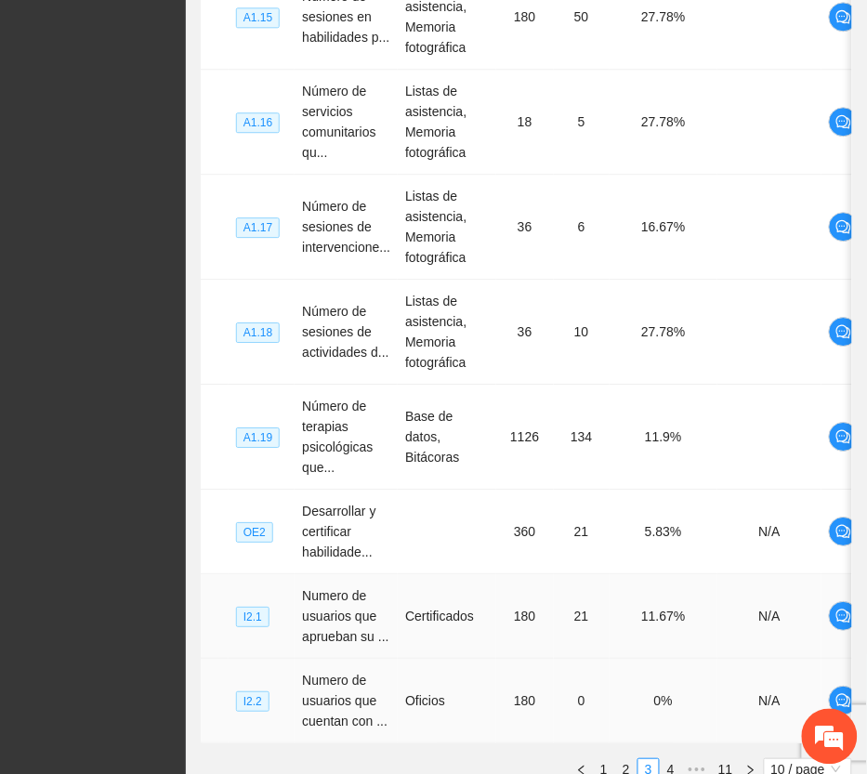
scroll to position [814, 0]
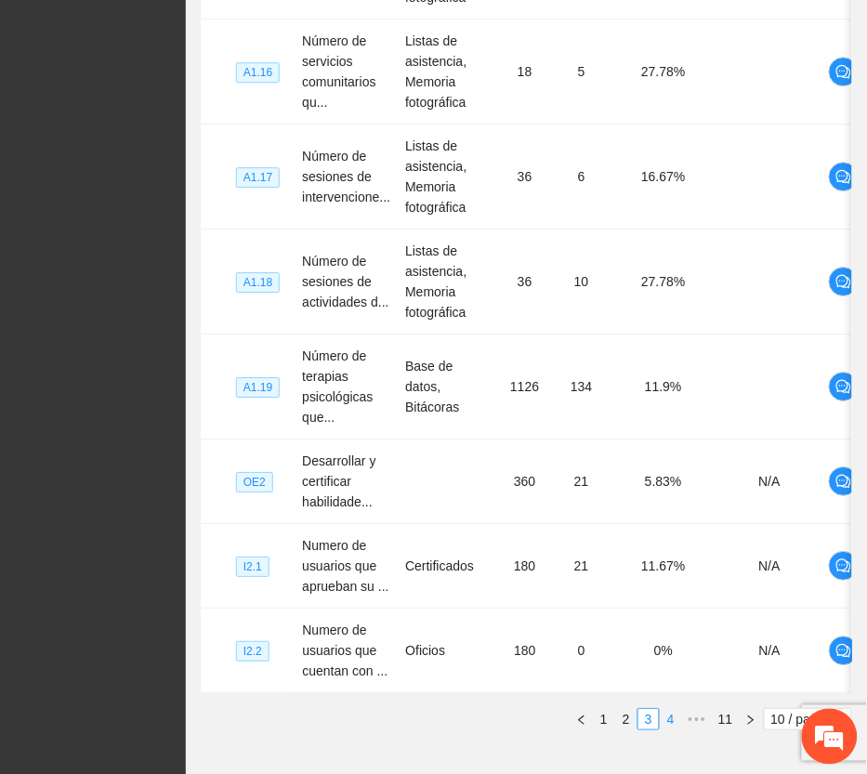
click at [667, 729] on link "4" at bounding box center [671, 719] width 20 height 20
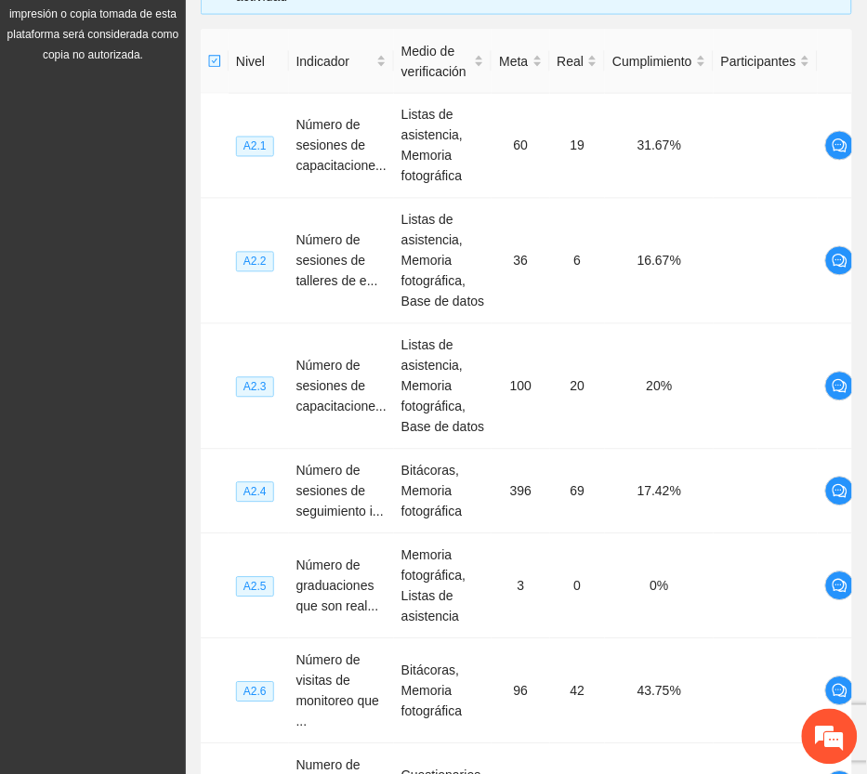
scroll to position [411, 0]
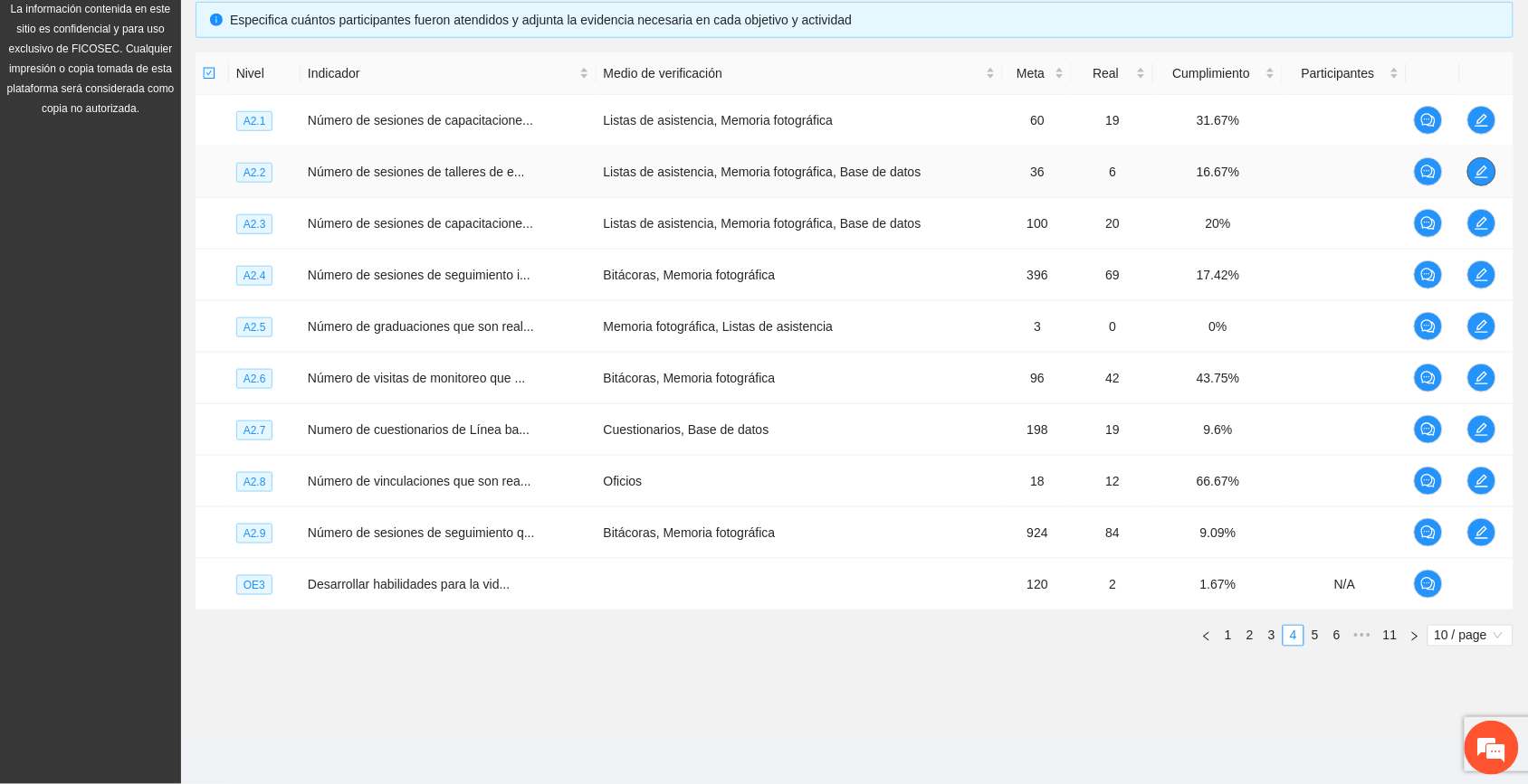
click at [861, 170] on icon "edit" at bounding box center [1481, 171] width 13 height 13
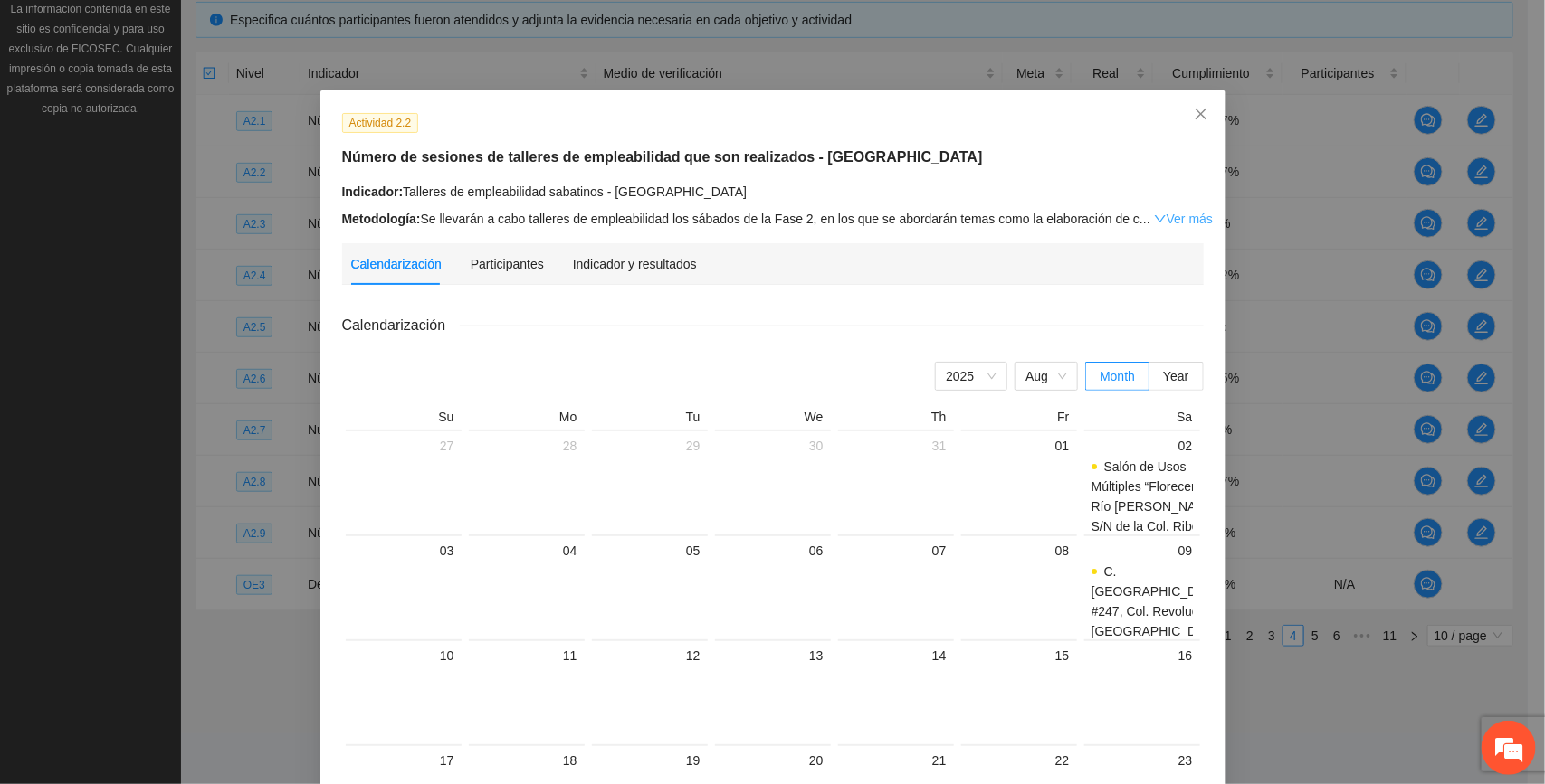
click at [861, 211] on link "Ver más" at bounding box center [1184, 218] width 58 height 15
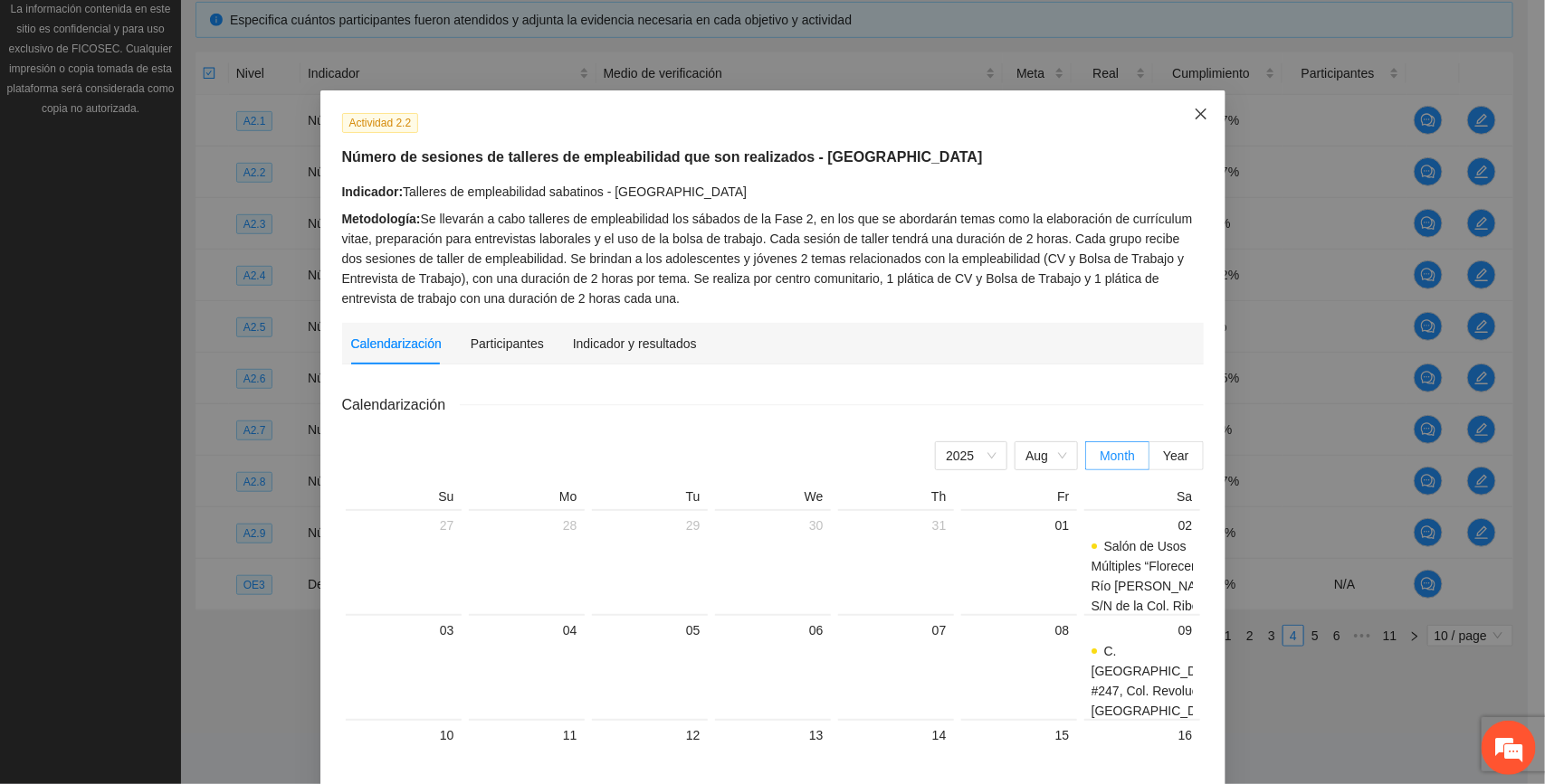
click at [861, 113] on icon "close" at bounding box center [1200, 114] width 15 height 15
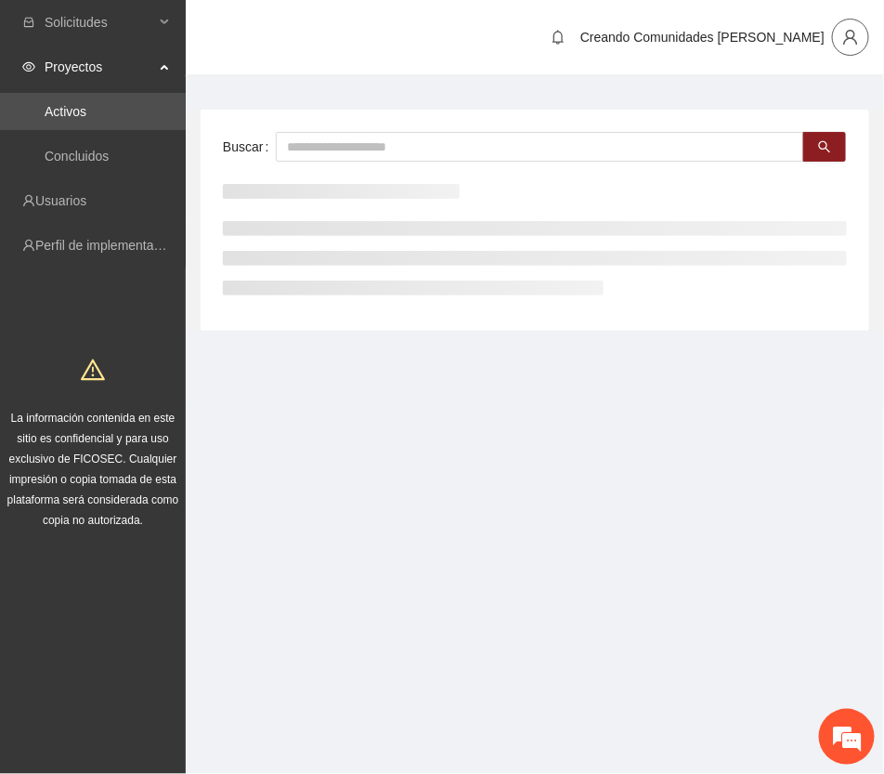
click at [846, 39] on icon "user" at bounding box center [851, 37] width 17 height 17
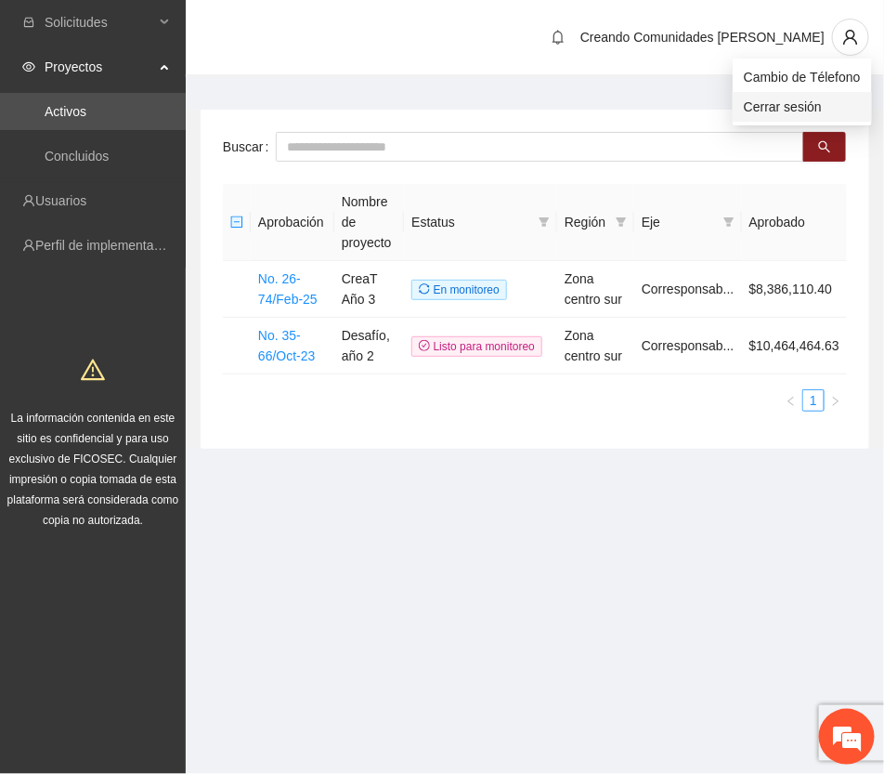
click at [796, 105] on span "Cerrar sesión" at bounding box center [802, 107] width 117 height 20
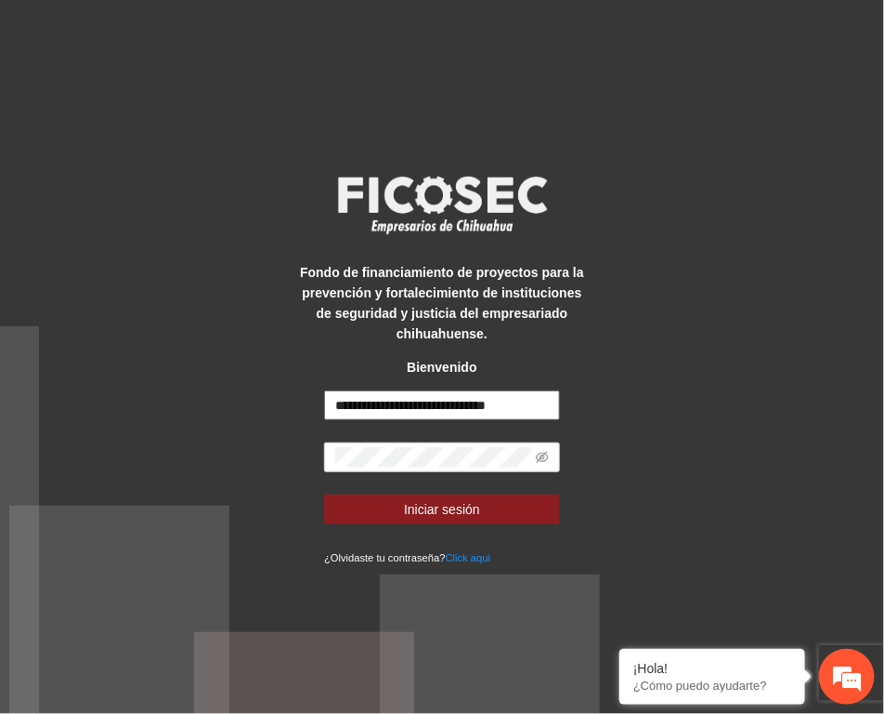
click at [377, 404] on input "**********" at bounding box center [442, 405] width 236 height 30
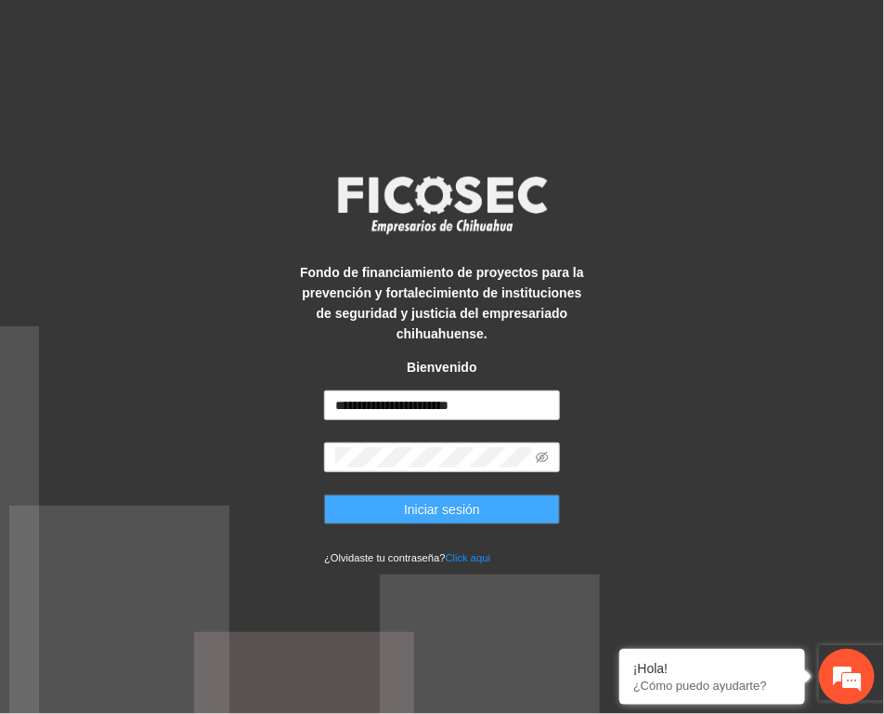
click at [500, 506] on button "Iniciar sesión" at bounding box center [442, 509] width 236 height 30
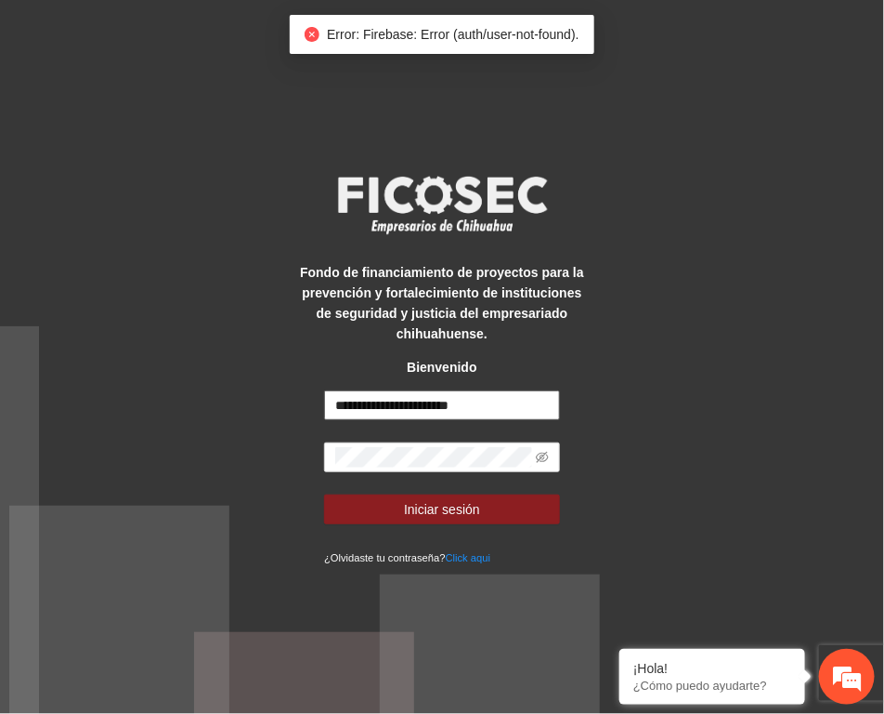
click at [368, 411] on input "**********" at bounding box center [442, 405] width 236 height 30
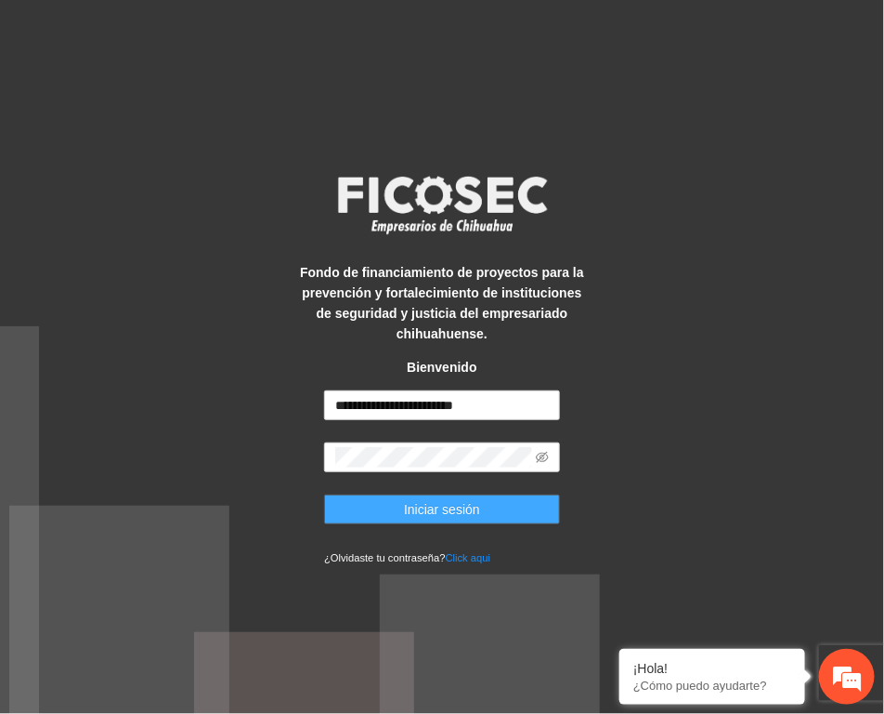
click at [420, 503] on span "Iniciar sesión" at bounding box center [442, 509] width 76 height 20
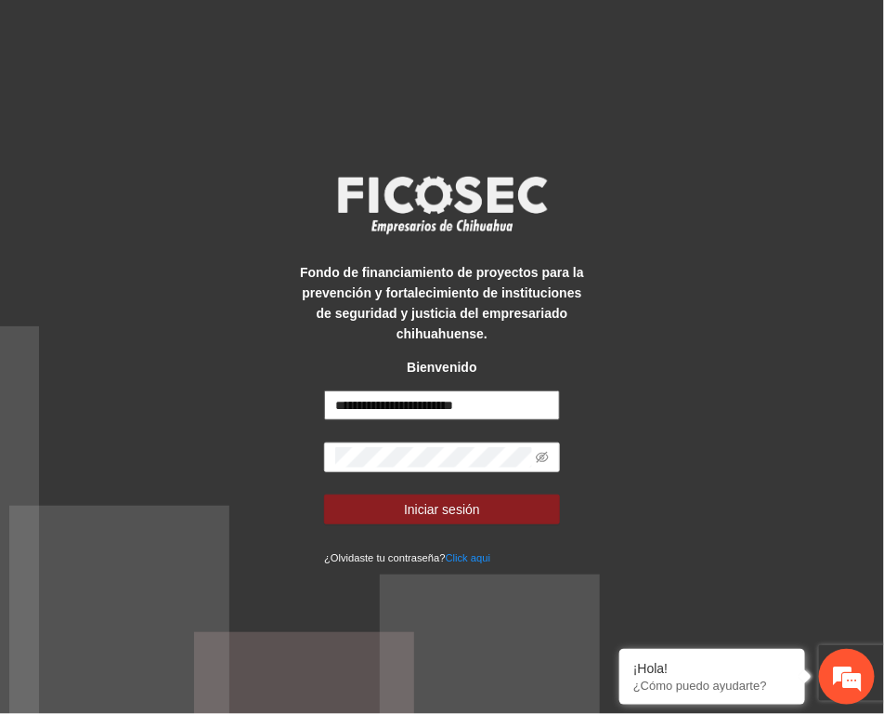
click at [374, 405] on input "**********" at bounding box center [442, 405] width 236 height 30
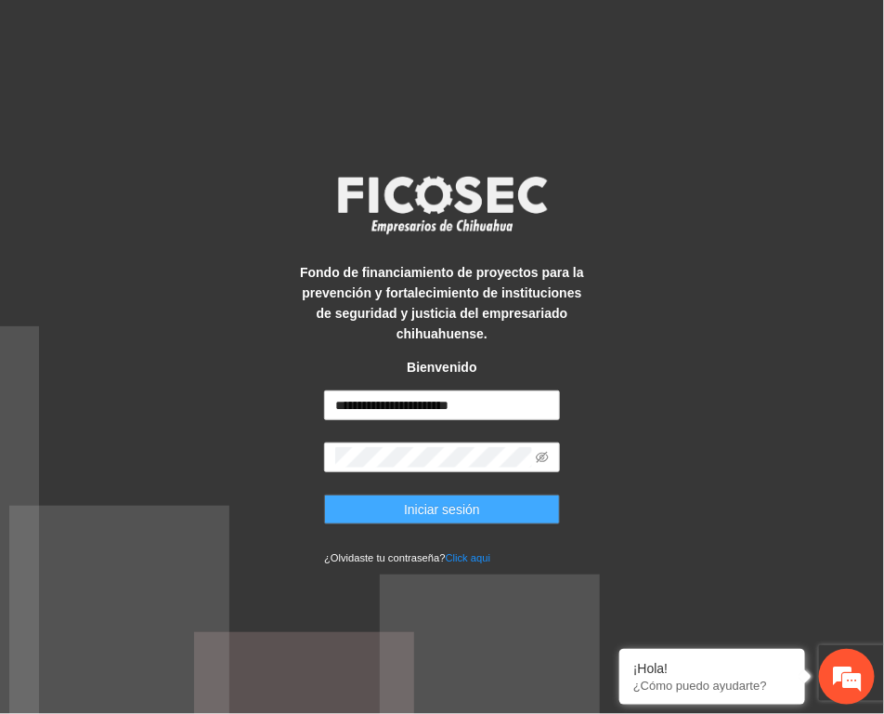
click at [495, 499] on button "Iniciar sesión" at bounding box center [442, 509] width 236 height 30
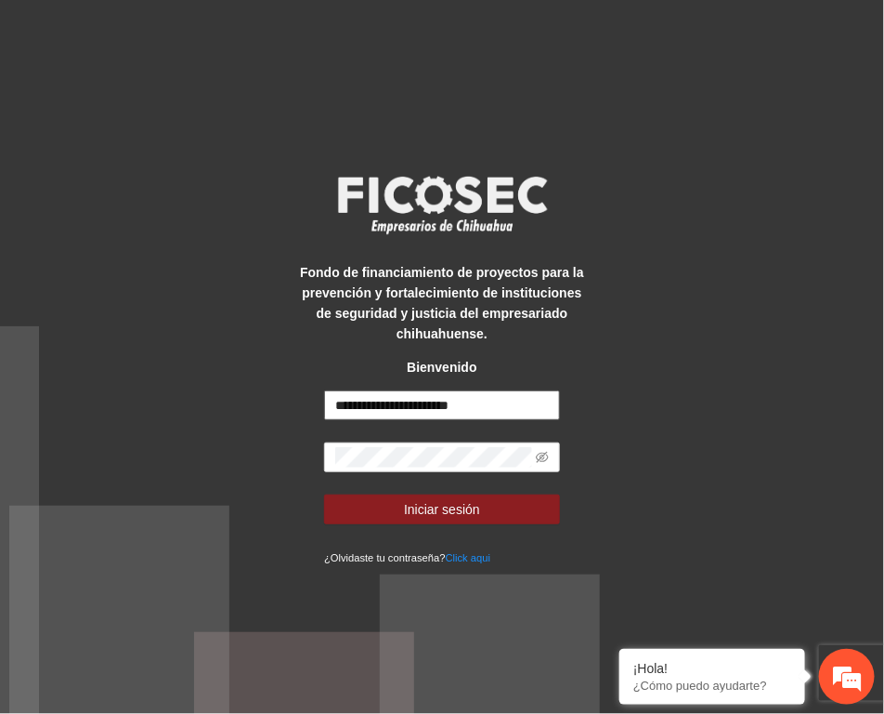
drag, startPoint x: 502, startPoint y: 402, endPoint x: 242, endPoint y: 404, distance: 259.2
click at [242, 404] on div "**********" at bounding box center [442, 357] width 884 height 714
paste input "**********"
type input "**********"
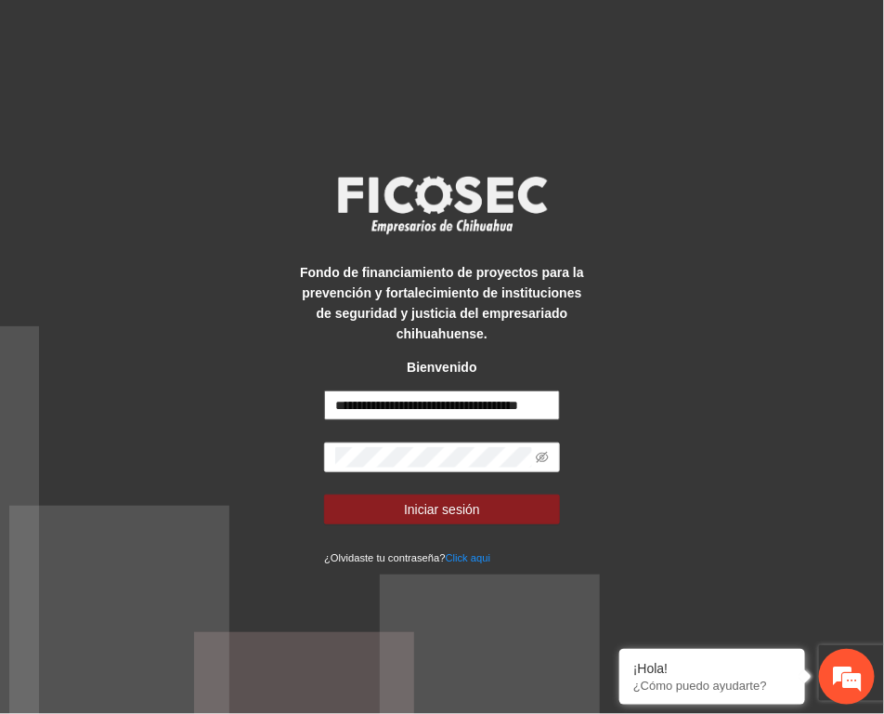
scroll to position [0, 0]
click at [232, 423] on div "**********" at bounding box center [442, 357] width 884 height 714
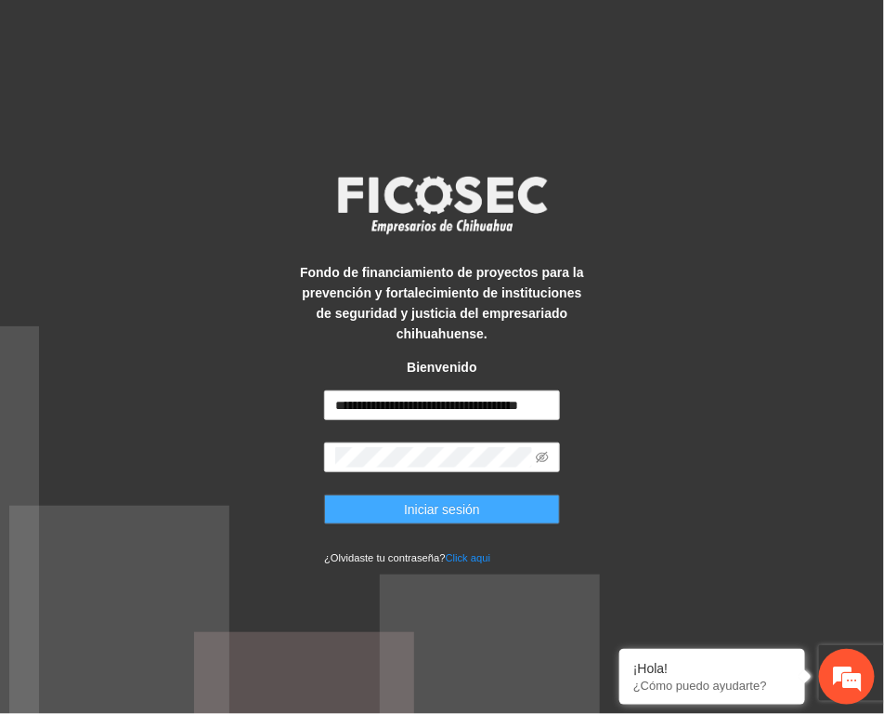
click at [360, 509] on button "Iniciar sesión" at bounding box center [442, 509] width 236 height 30
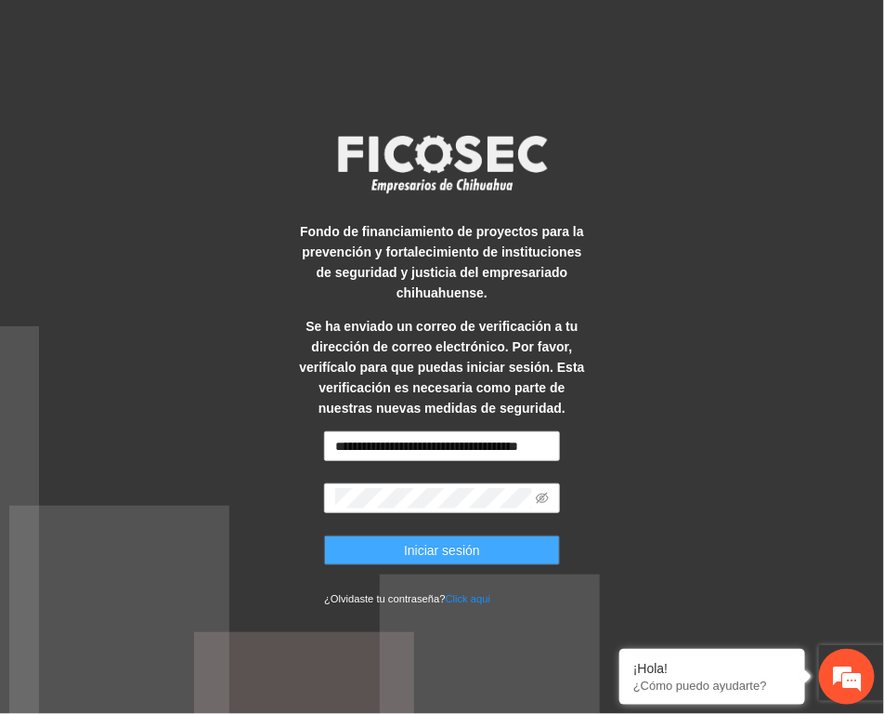
click at [465, 544] on span "Iniciar sesión" at bounding box center [442, 550] width 76 height 20
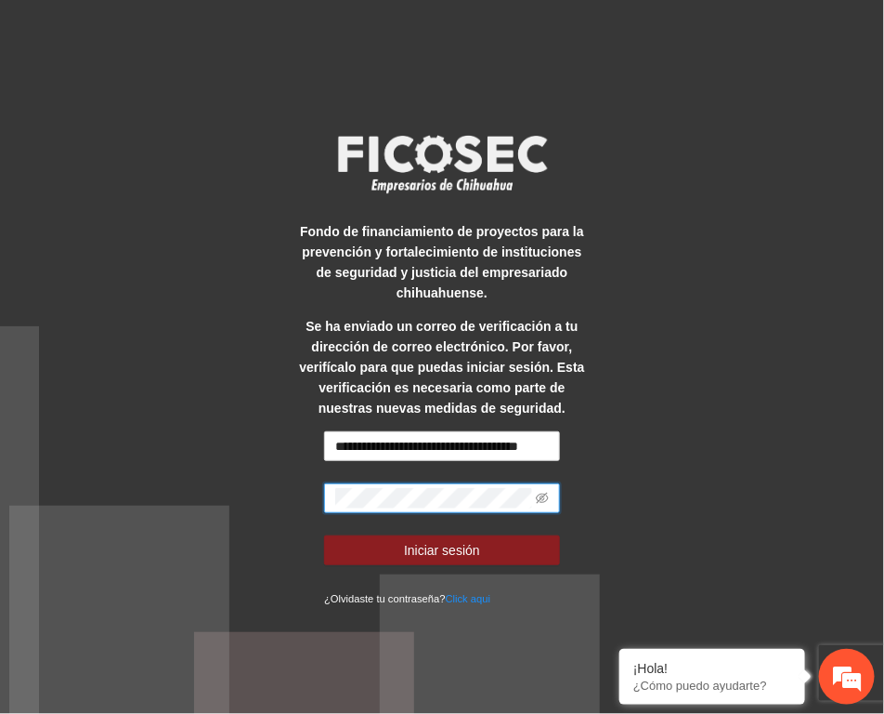
click at [251, 490] on div "**********" at bounding box center [442, 357] width 884 height 714
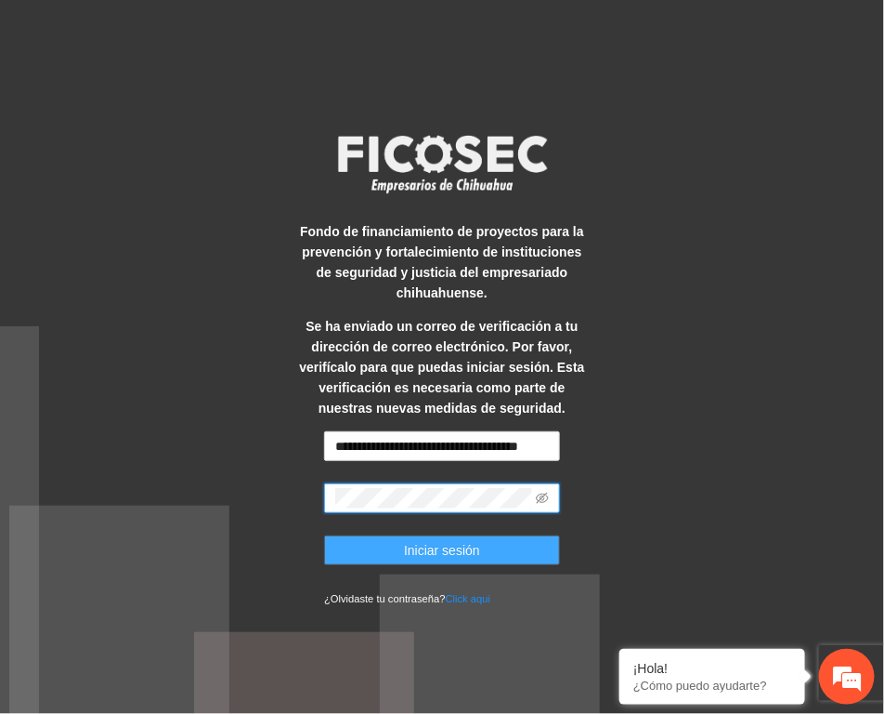
click at [353, 546] on button "Iniciar sesión" at bounding box center [442, 550] width 236 height 30
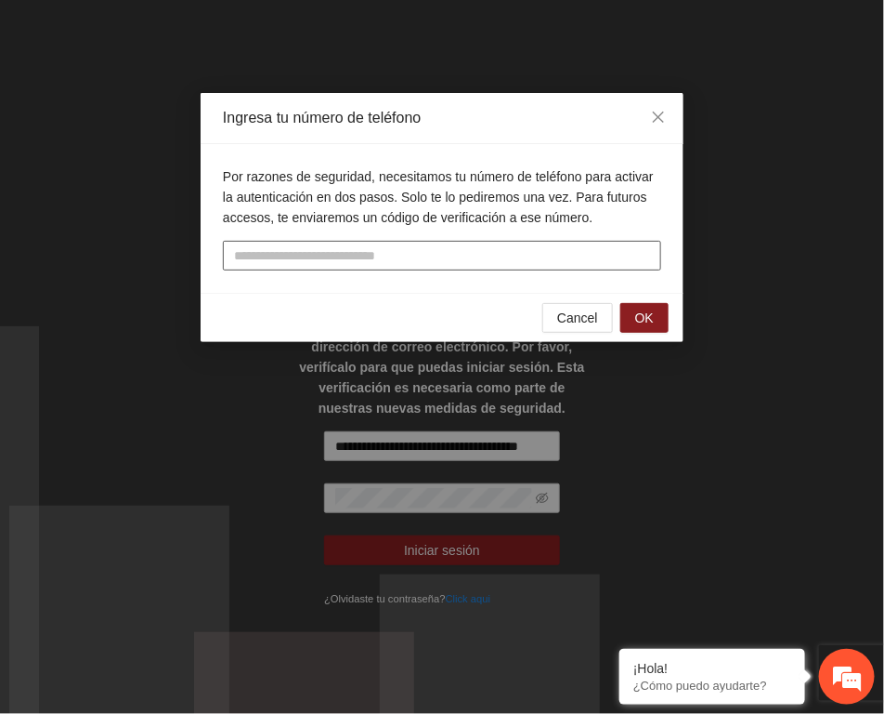
click at [400, 256] on input "tel" at bounding box center [442, 256] width 439 height 30
type input "**********"
click at [652, 316] on span "OK" at bounding box center [644, 318] width 19 height 20
click at [395, 253] on input "text" at bounding box center [442, 256] width 439 height 30
type input "******"
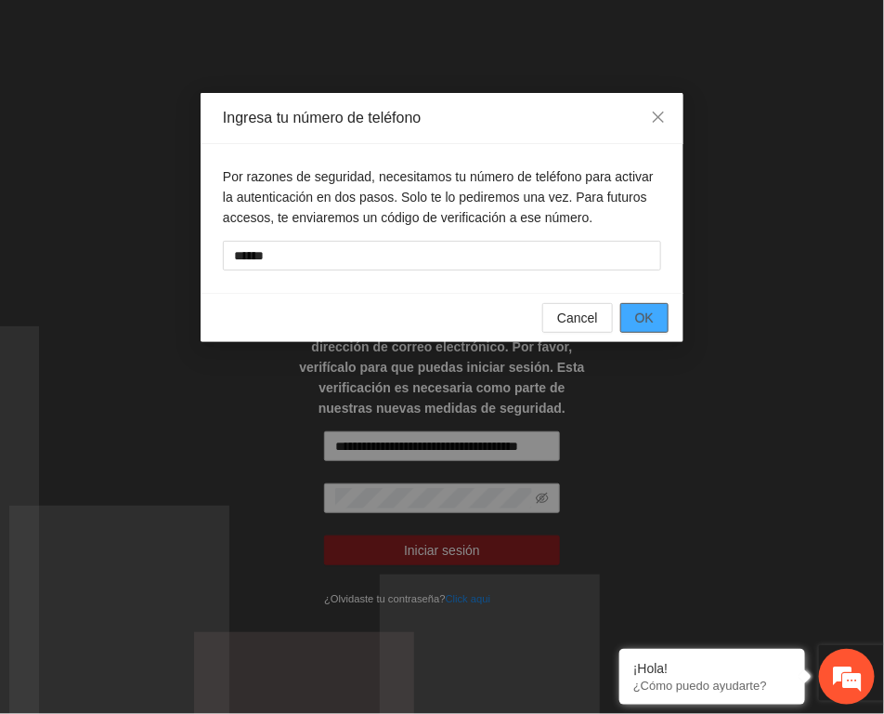
click at [651, 322] on span "OK" at bounding box center [644, 318] width 19 height 20
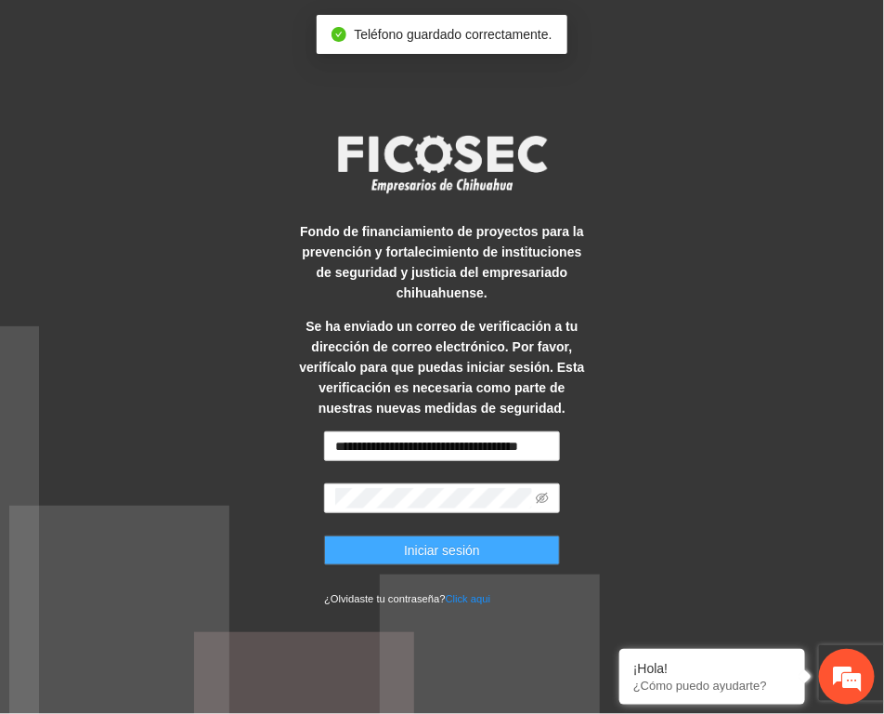
click at [495, 554] on button "Iniciar sesión" at bounding box center [442, 550] width 236 height 30
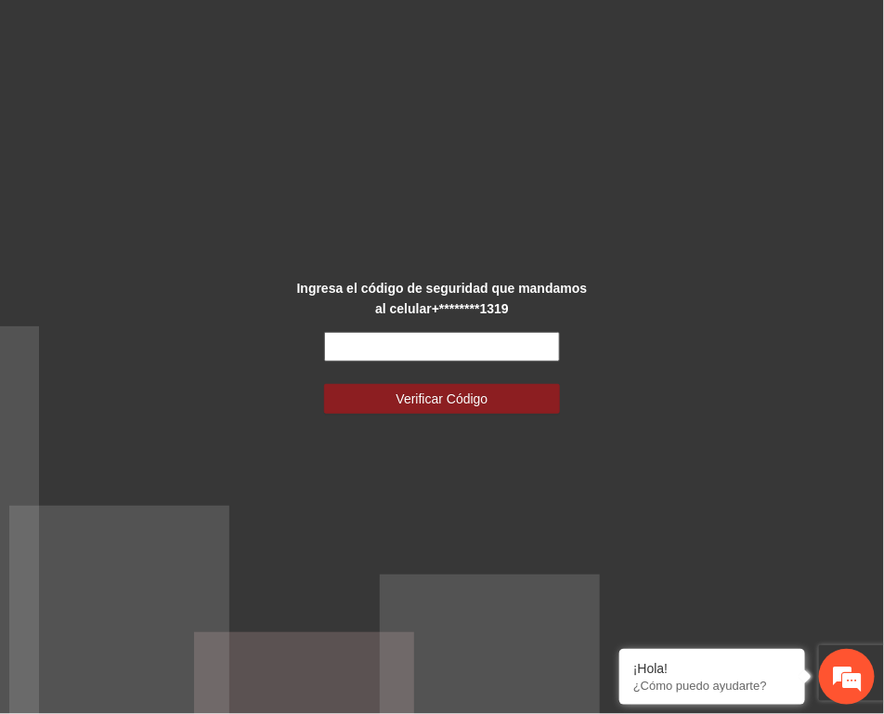
click at [424, 342] on input "text" at bounding box center [442, 347] width 236 height 30
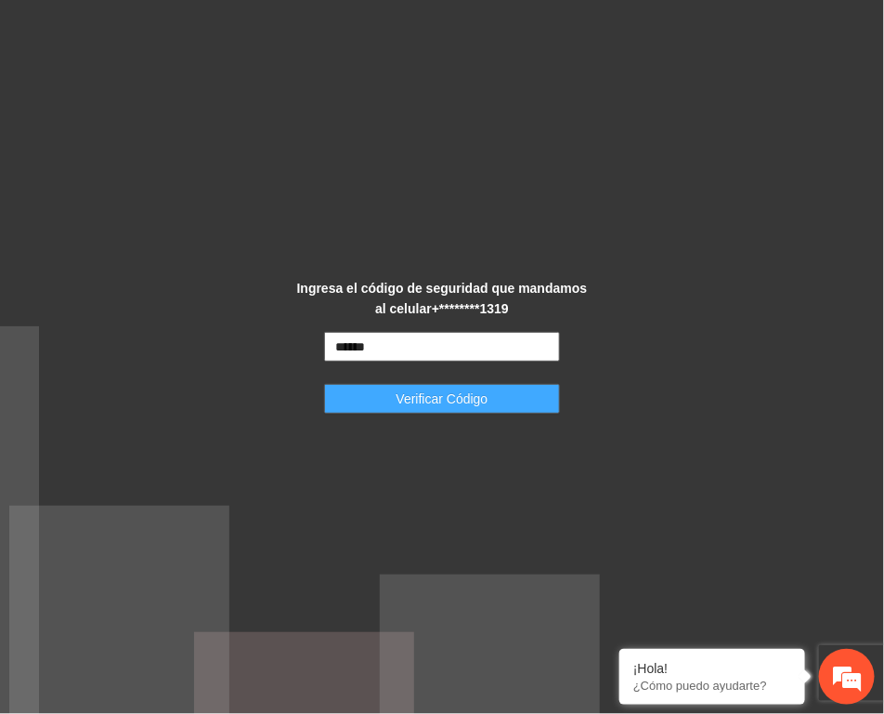
type input "******"
click at [498, 400] on button "Verificar Código" at bounding box center [442, 399] width 236 height 30
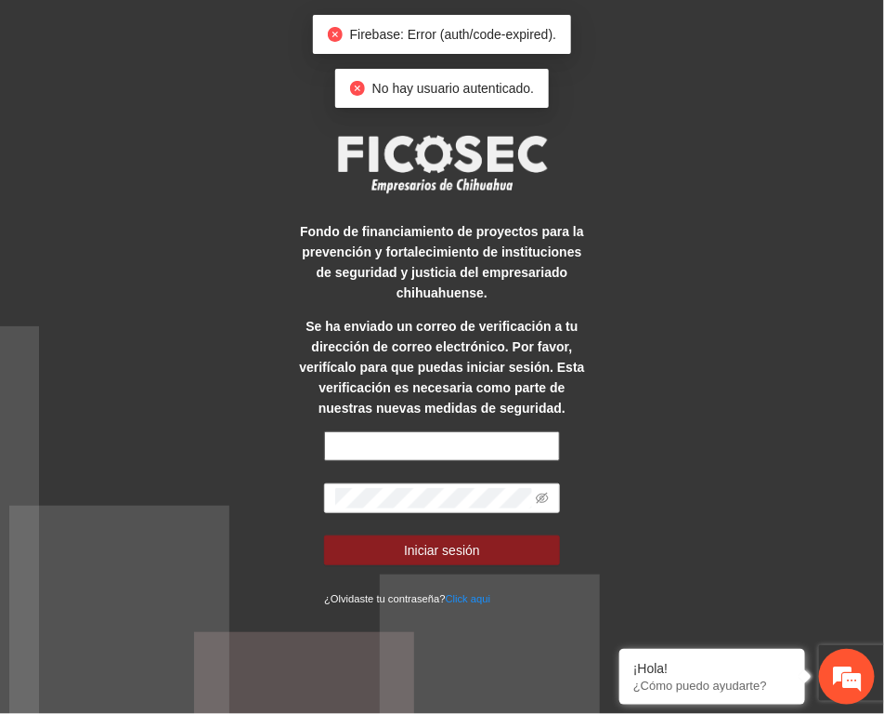
type input "**********"
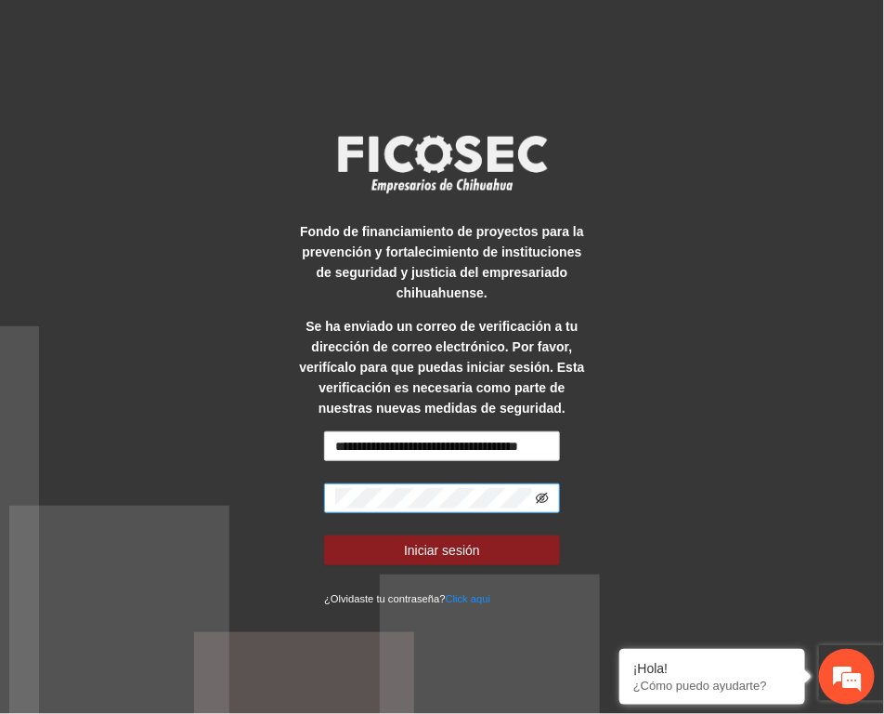
click at [544, 492] on icon "eye-invisible" at bounding box center [542, 497] width 13 height 11
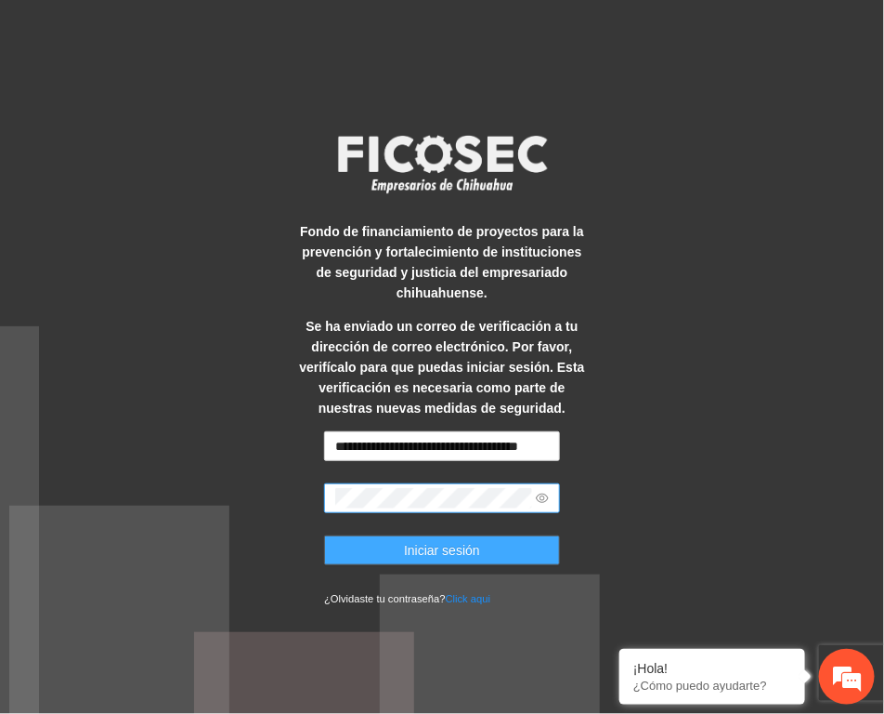
click at [488, 535] on button "Iniciar sesión" at bounding box center [442, 550] width 236 height 30
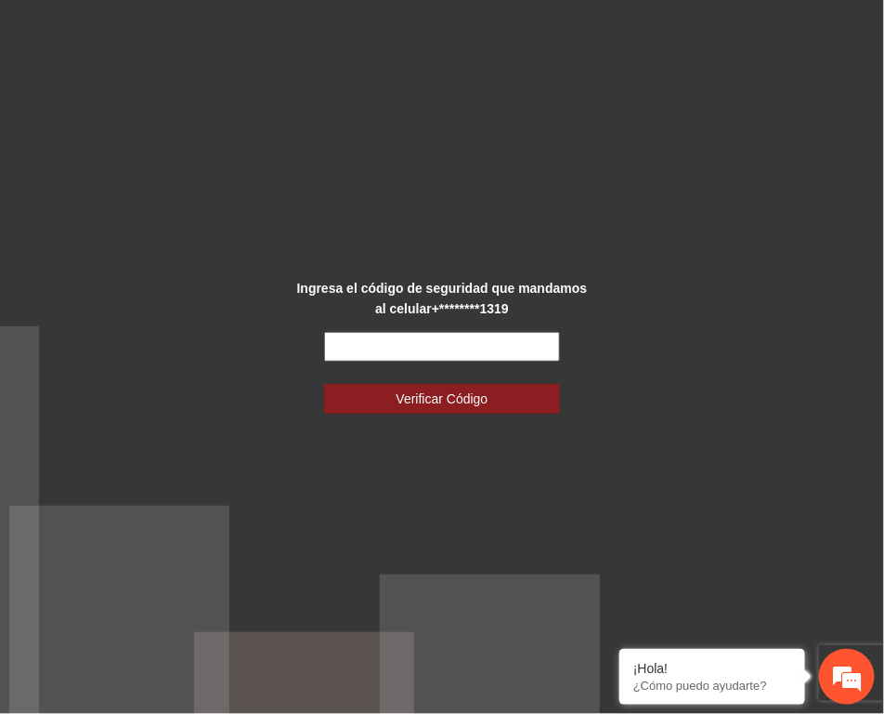
click at [455, 353] on input "text" at bounding box center [442, 347] width 236 height 30
type input "*"
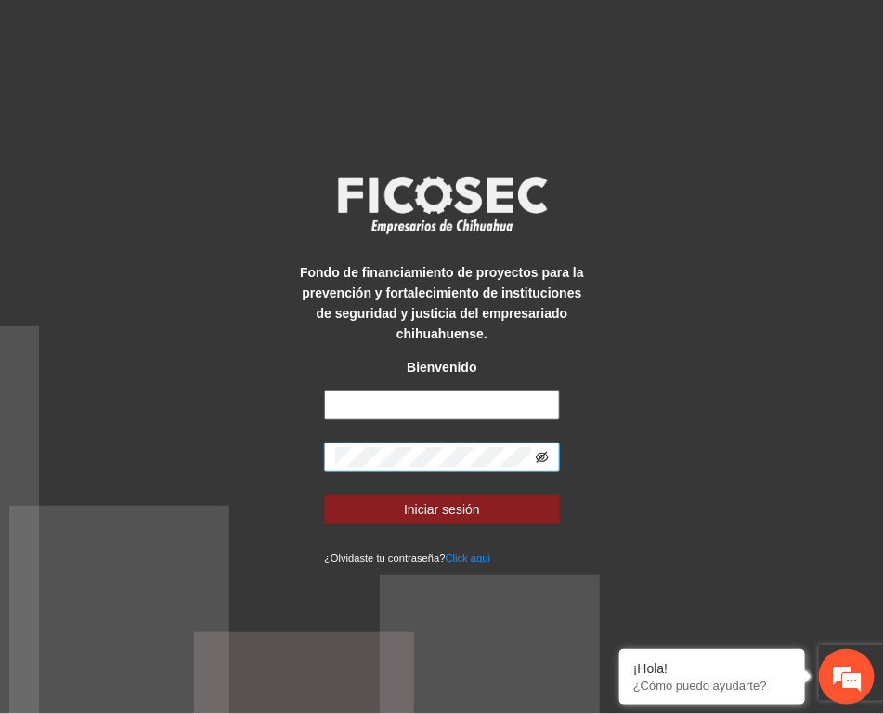
type input "**********"
click at [545, 453] on icon "eye-invisible" at bounding box center [542, 457] width 13 height 13
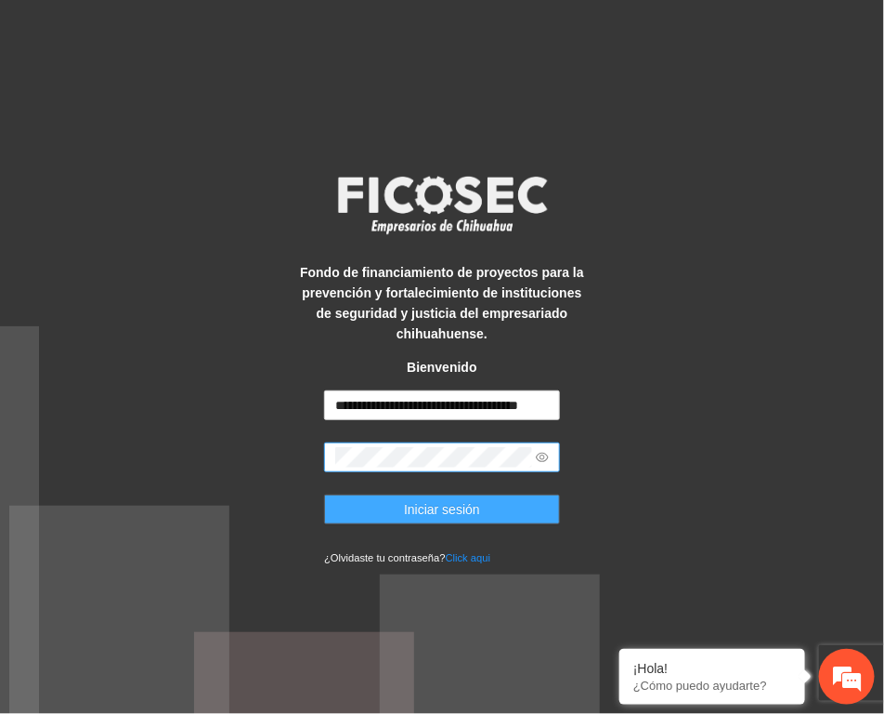
click at [490, 506] on button "Iniciar sesión" at bounding box center [442, 509] width 236 height 30
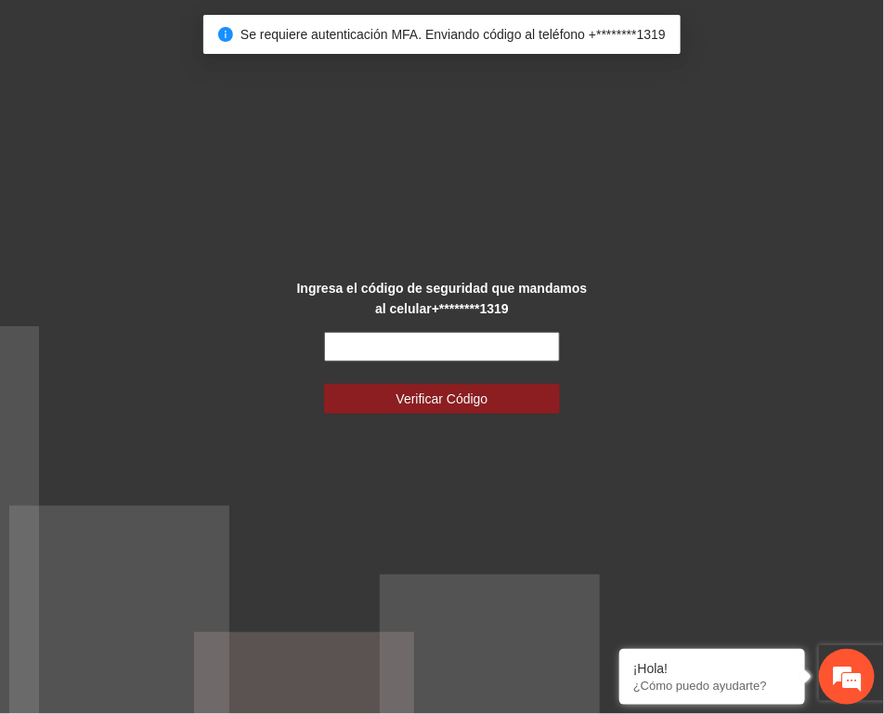
click at [460, 339] on input "text" at bounding box center [442, 347] width 236 height 30
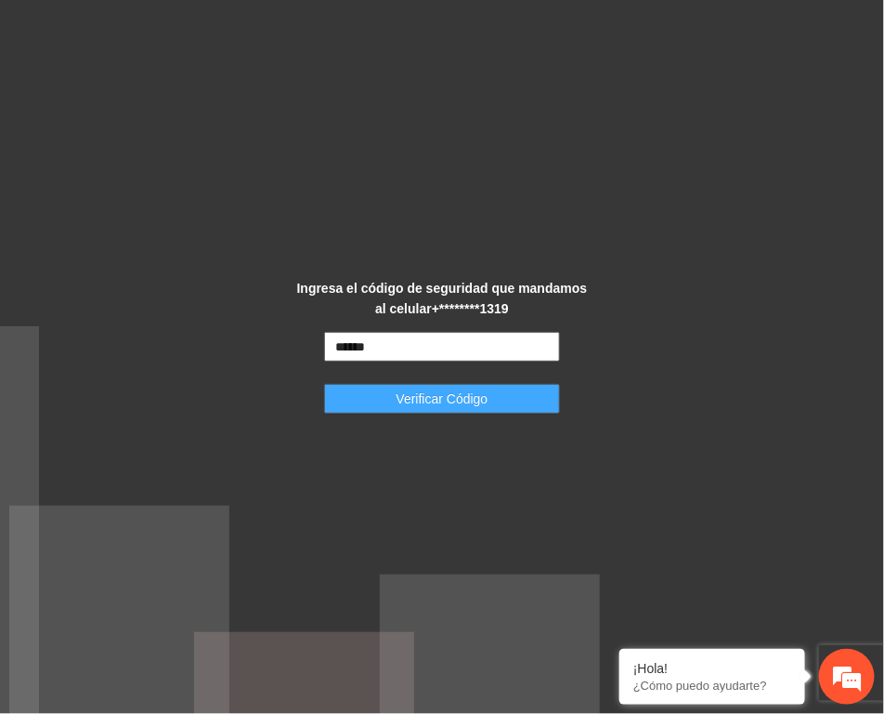
type input "******"
click at [453, 387] on button "Verificar Código" at bounding box center [442, 399] width 236 height 30
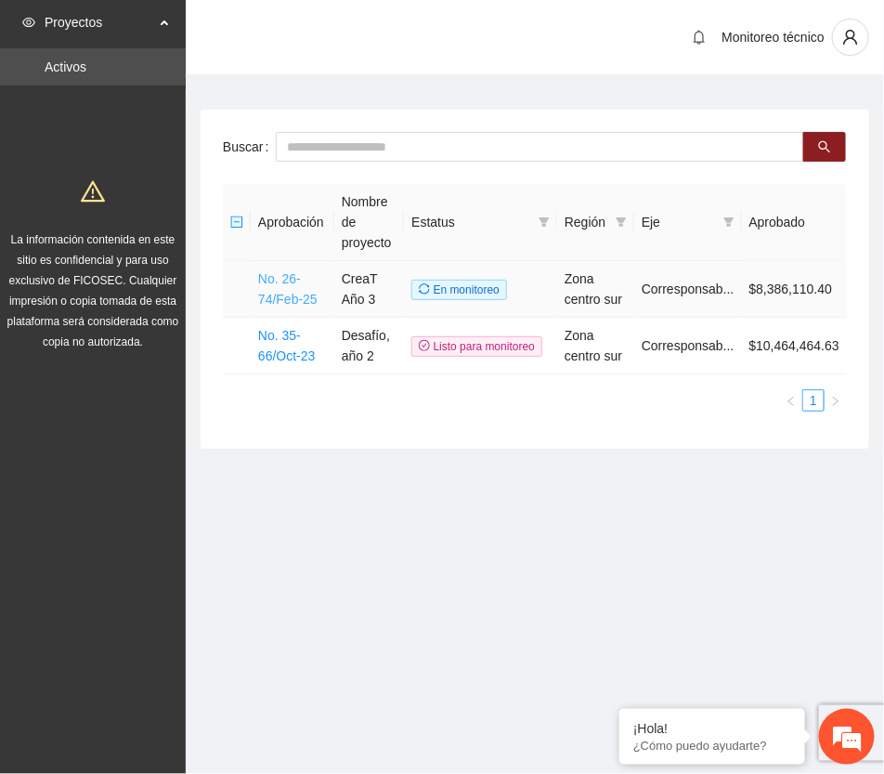
click at [282, 294] on link "No. 26-74/Feb-25" at bounding box center [287, 288] width 59 height 35
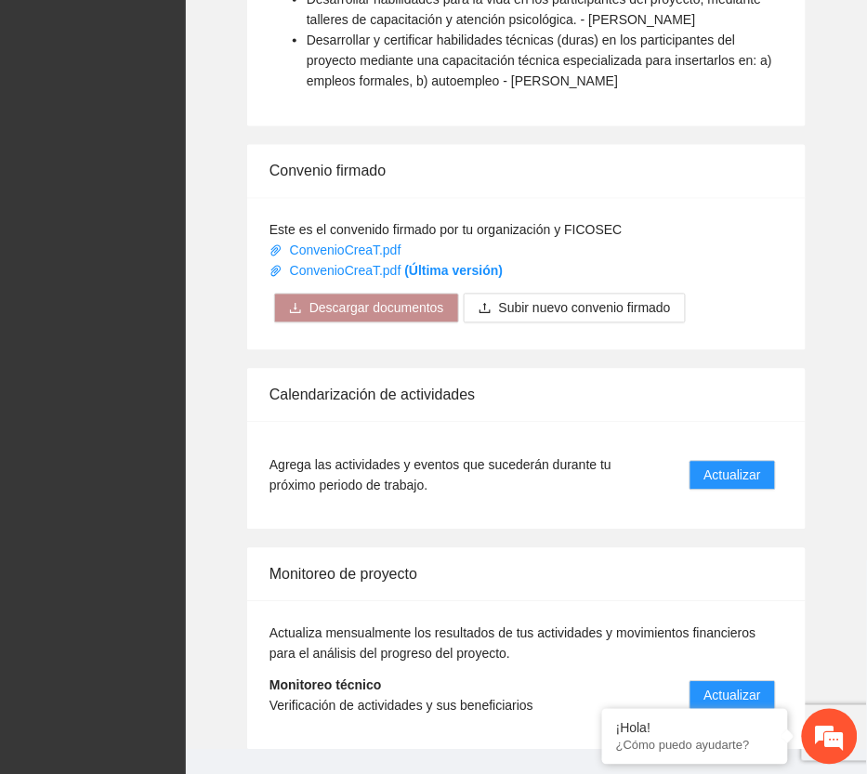
scroll to position [1591, 0]
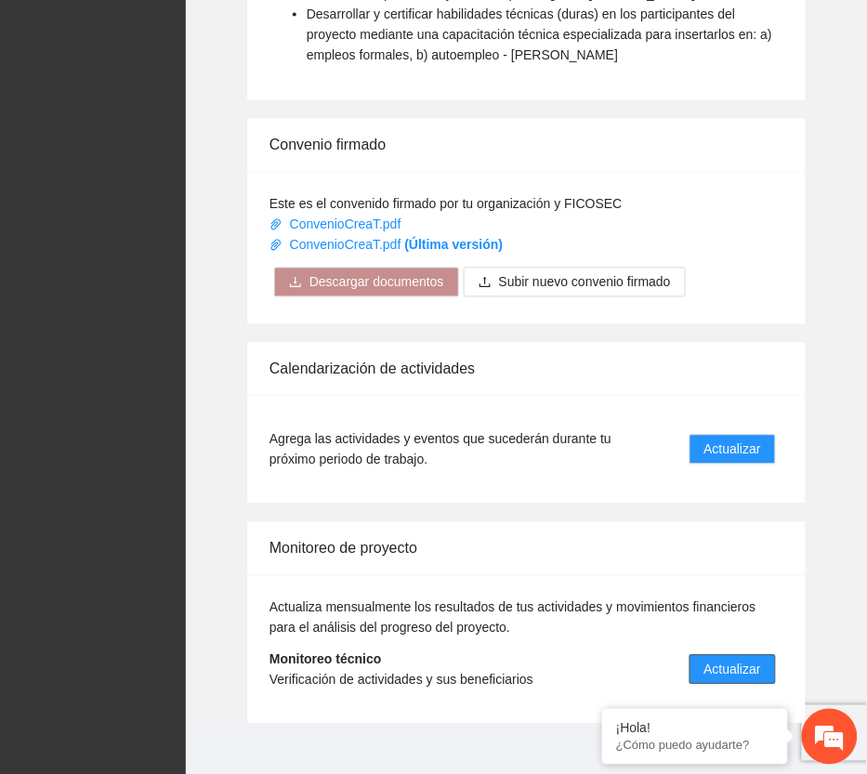
click at [740, 660] on span "Actualizar" at bounding box center [732, 670] width 57 height 20
click at [604, 712] on em at bounding box center [602, 710] width 19 height 19
click at [750, 660] on span "Actualizar" at bounding box center [732, 670] width 57 height 20
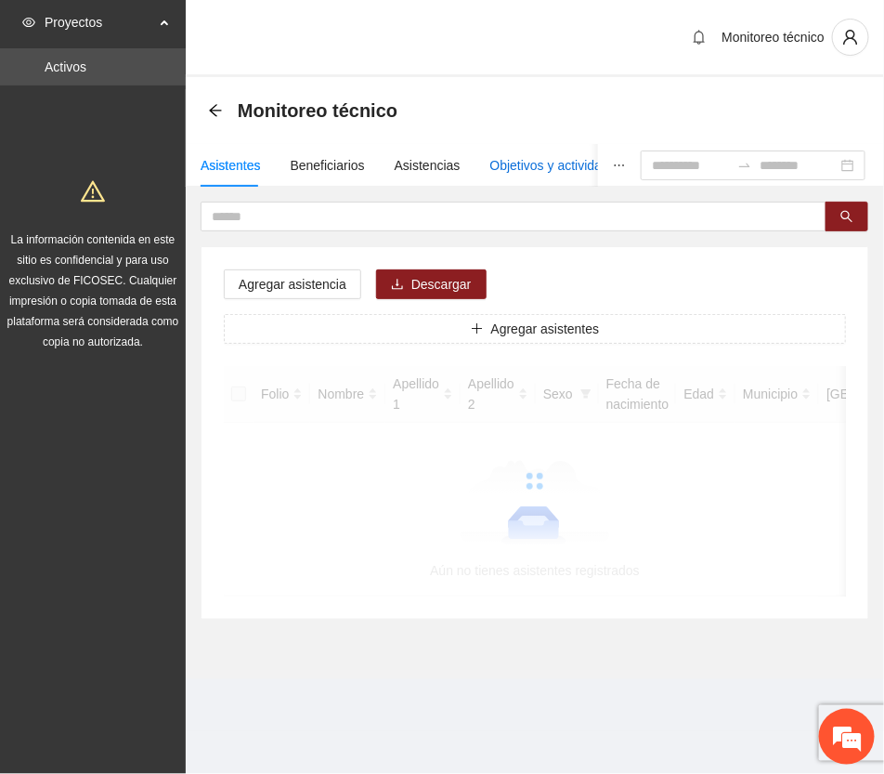
click at [504, 164] on div "Objetivos y actividades" at bounding box center [557, 165] width 133 height 20
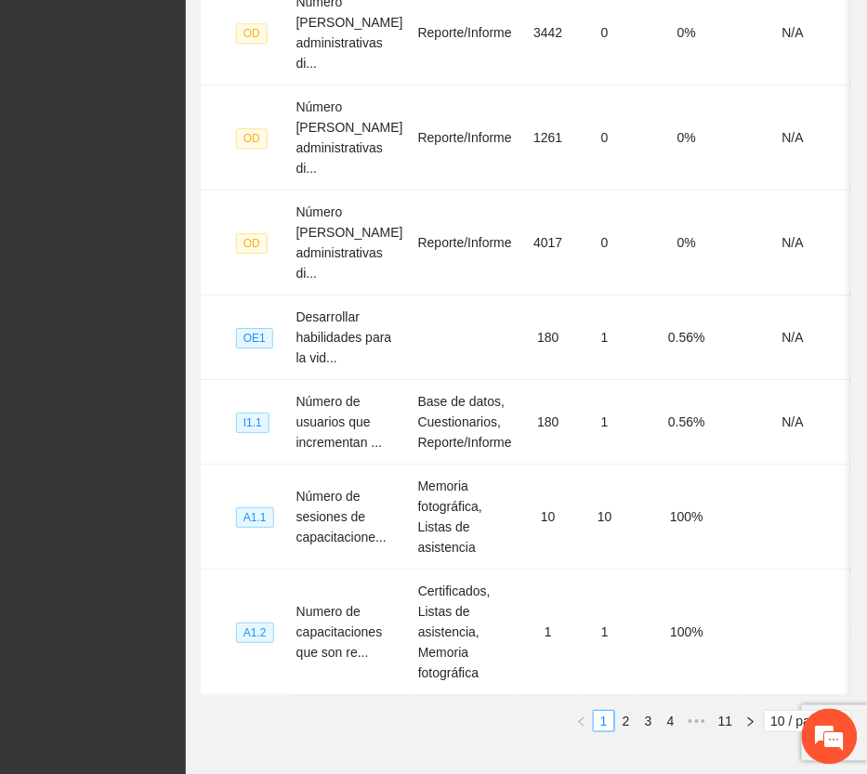
scroll to position [950, 0]
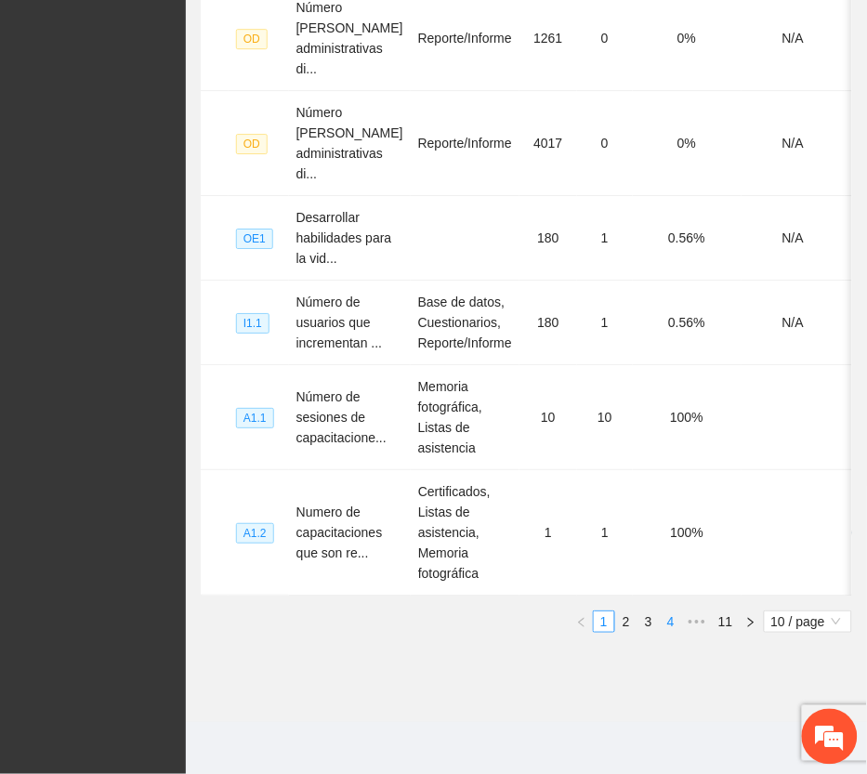
click at [667, 618] on link "4" at bounding box center [671, 621] width 20 height 20
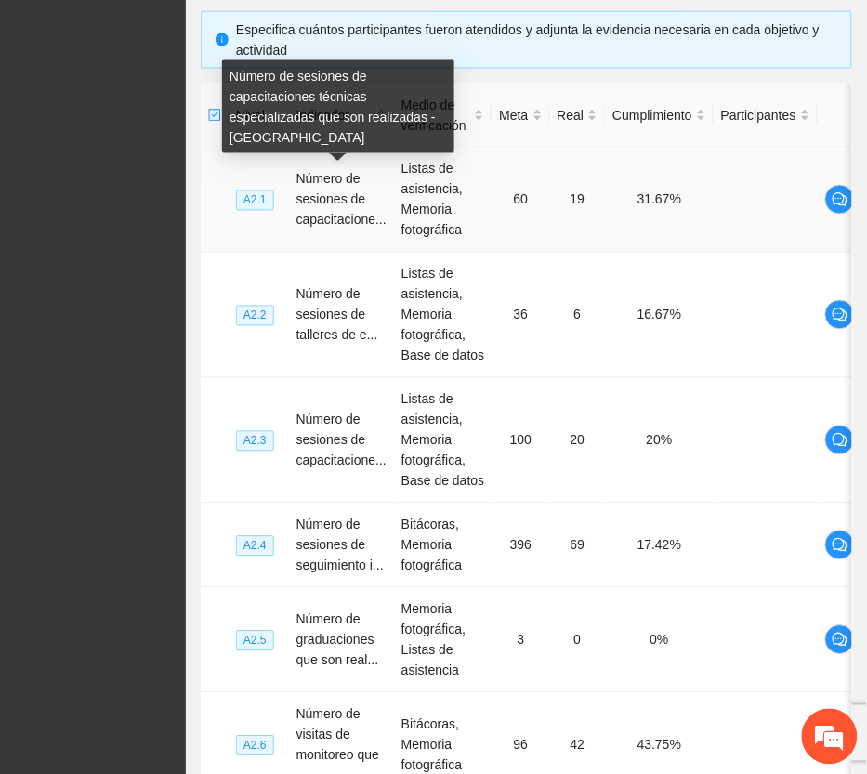
scroll to position [370, 0]
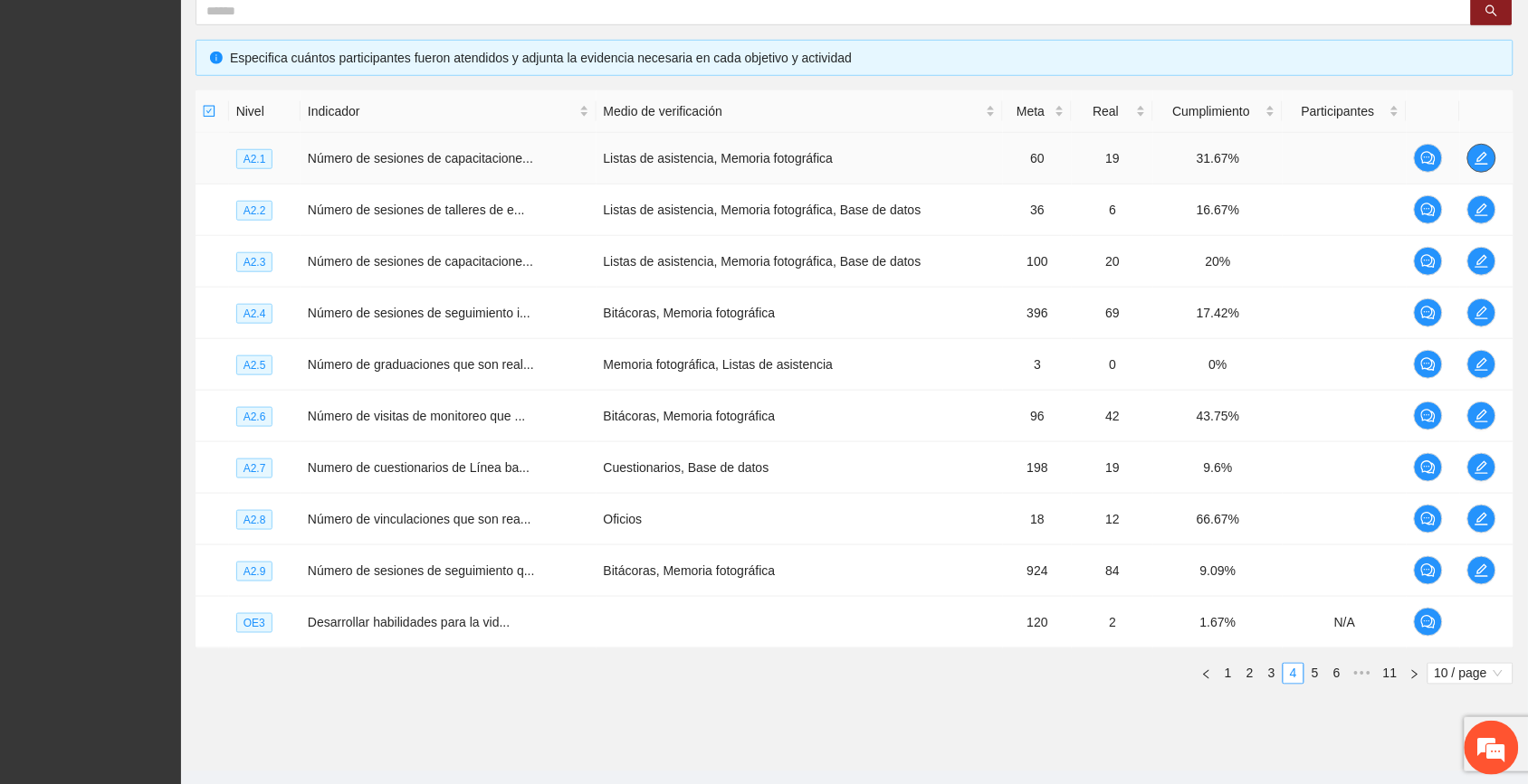
click at [861, 161] on span "edit" at bounding box center [1482, 158] width 27 height 15
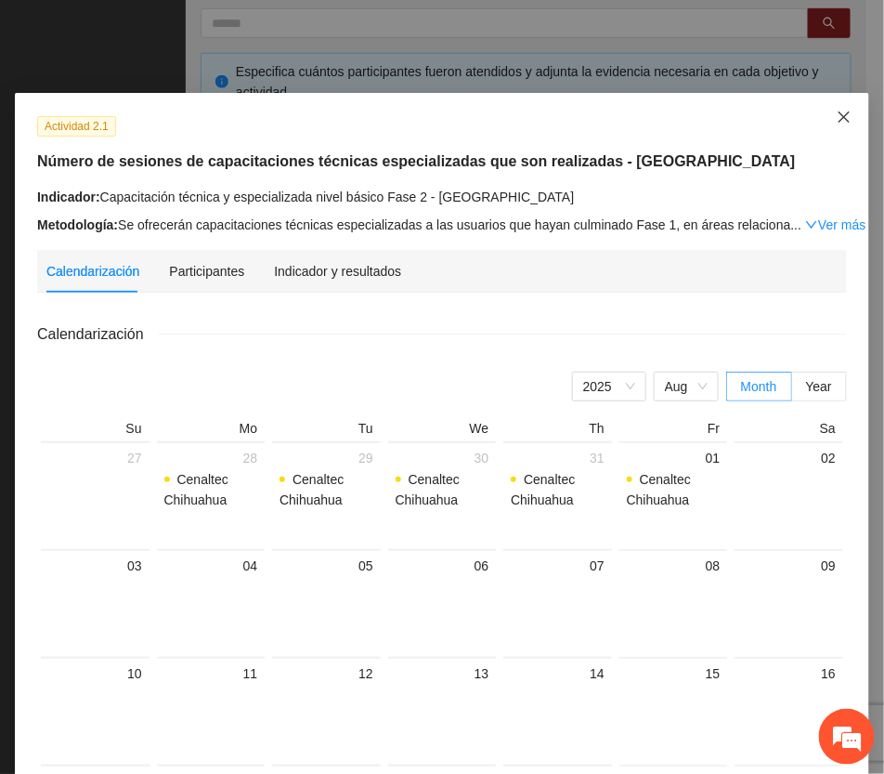
click at [837, 113] on icon "close" at bounding box center [844, 117] width 15 height 15
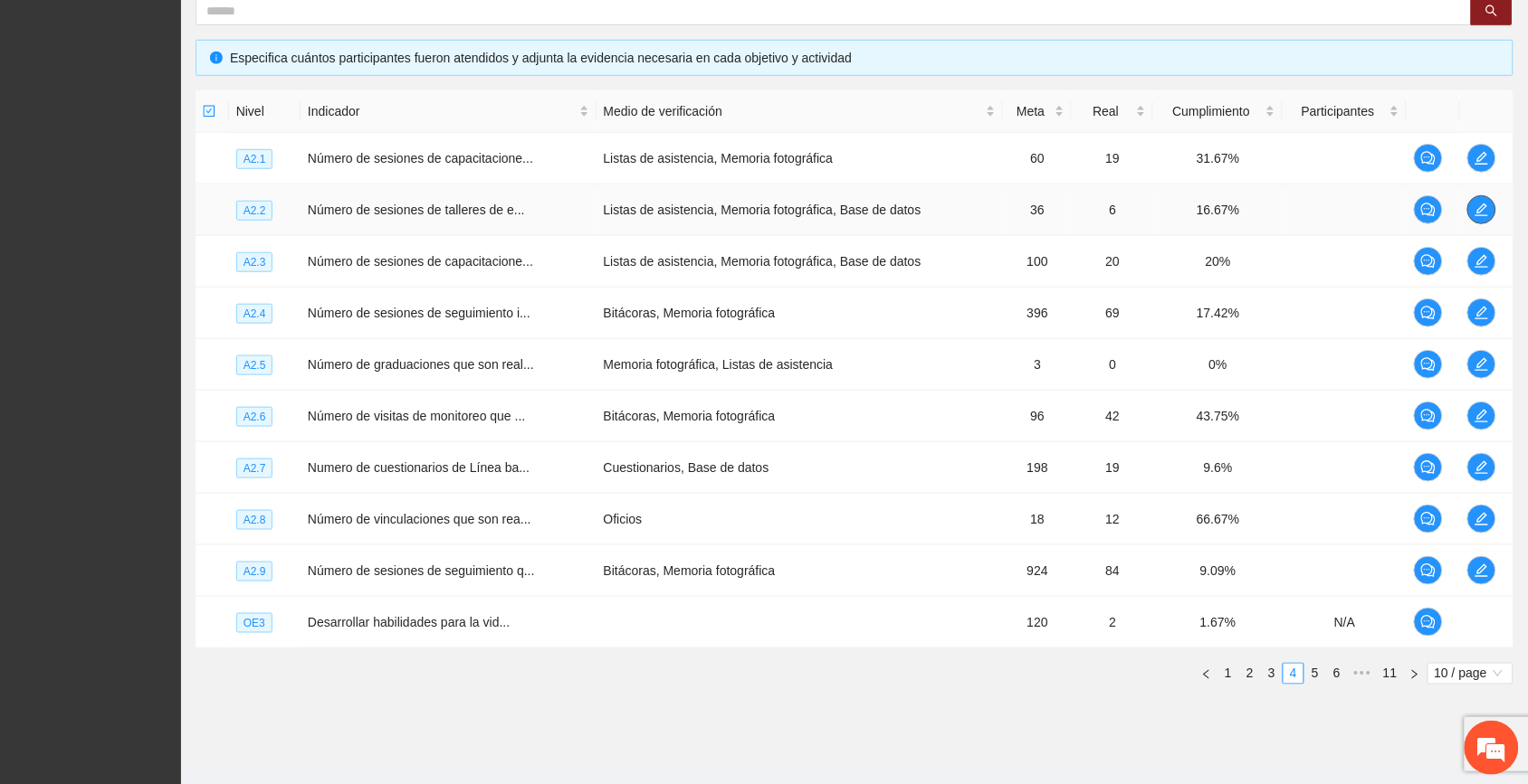
click at [861, 210] on icon "edit" at bounding box center [1481, 209] width 15 height 15
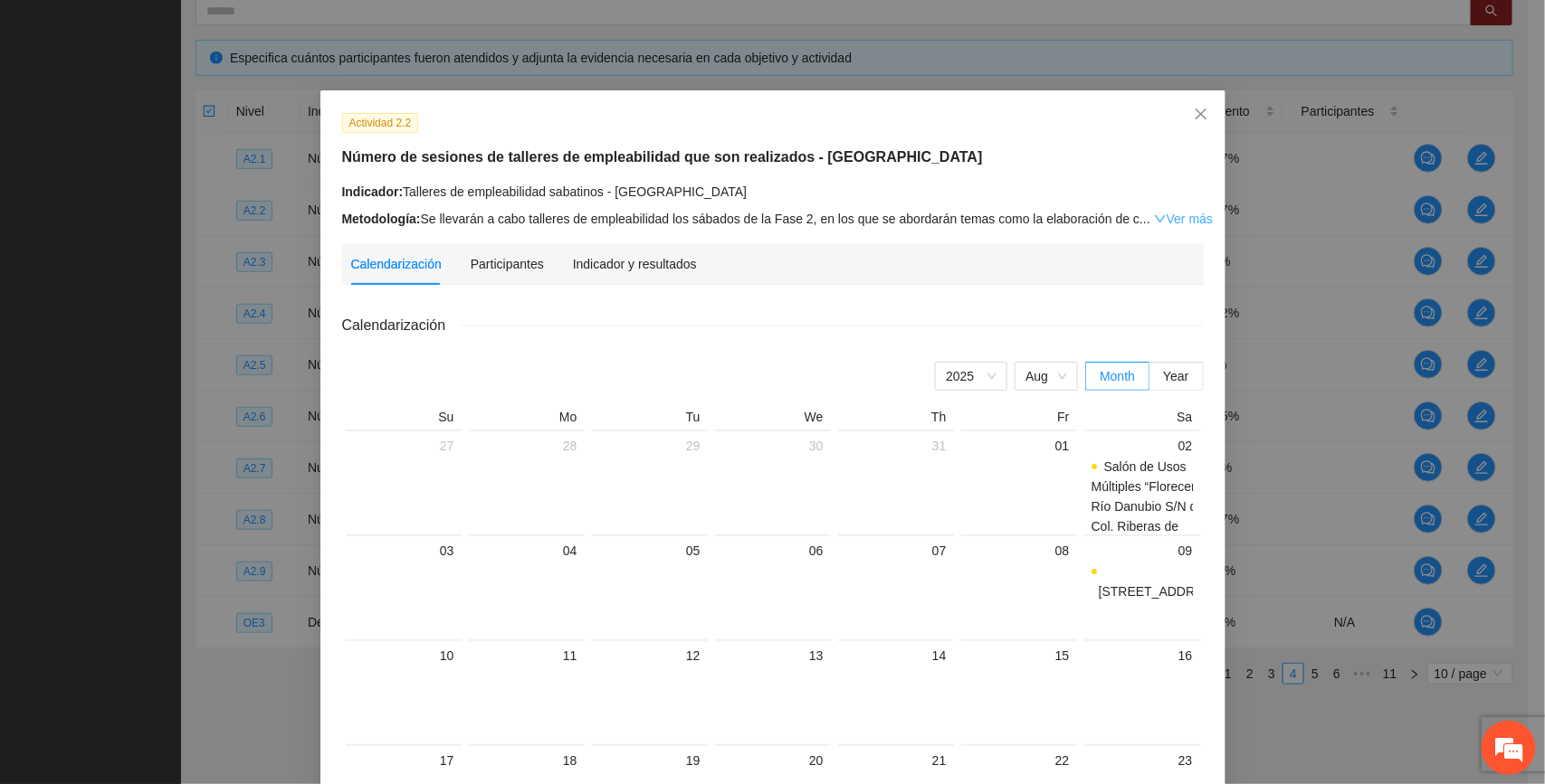
click at [861, 219] on link "Ver más" at bounding box center [1184, 218] width 58 height 15
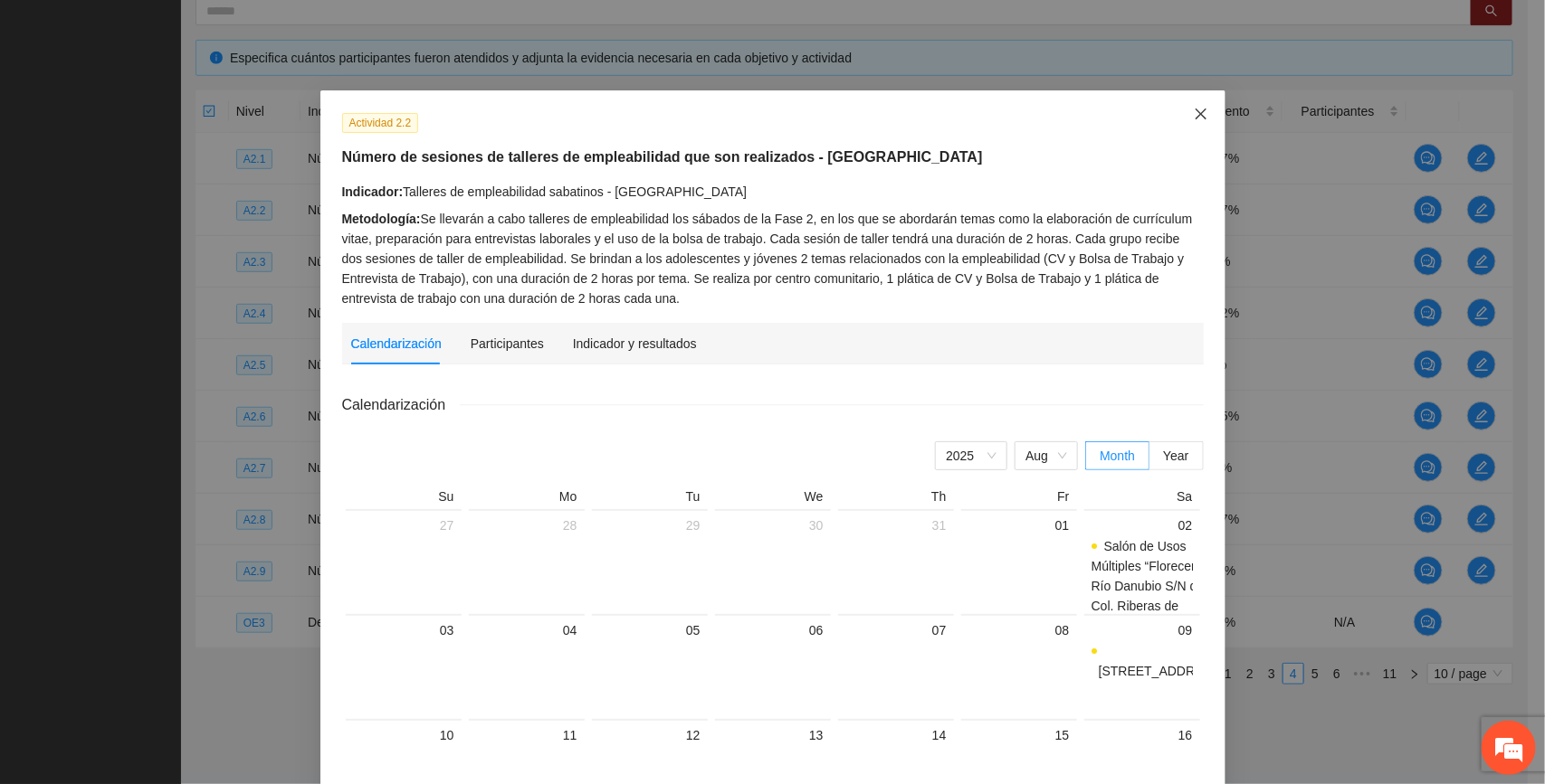
click at [861, 114] on icon "close" at bounding box center [1200, 114] width 15 height 15
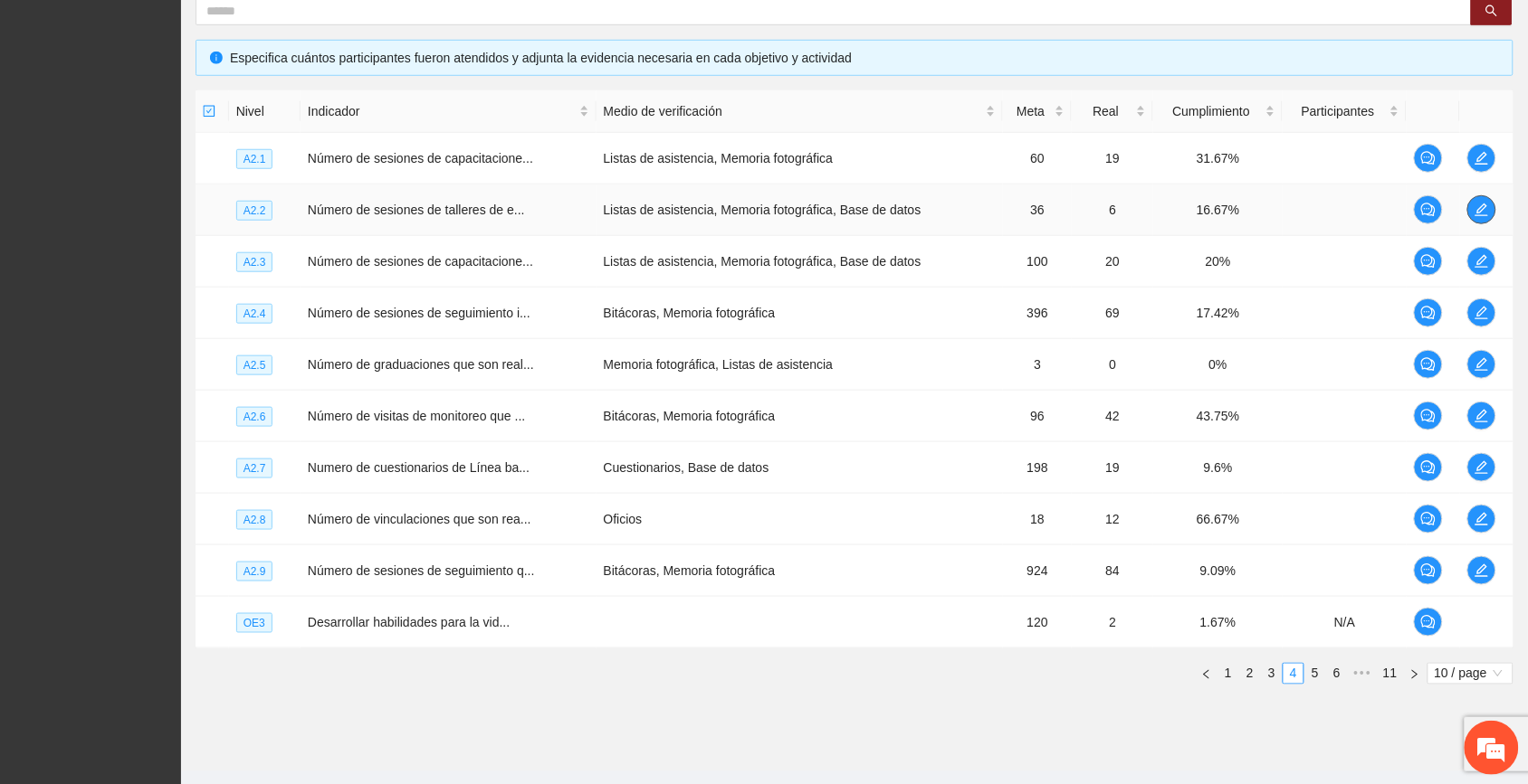
click at [861, 205] on icon "edit" at bounding box center [1481, 209] width 15 height 15
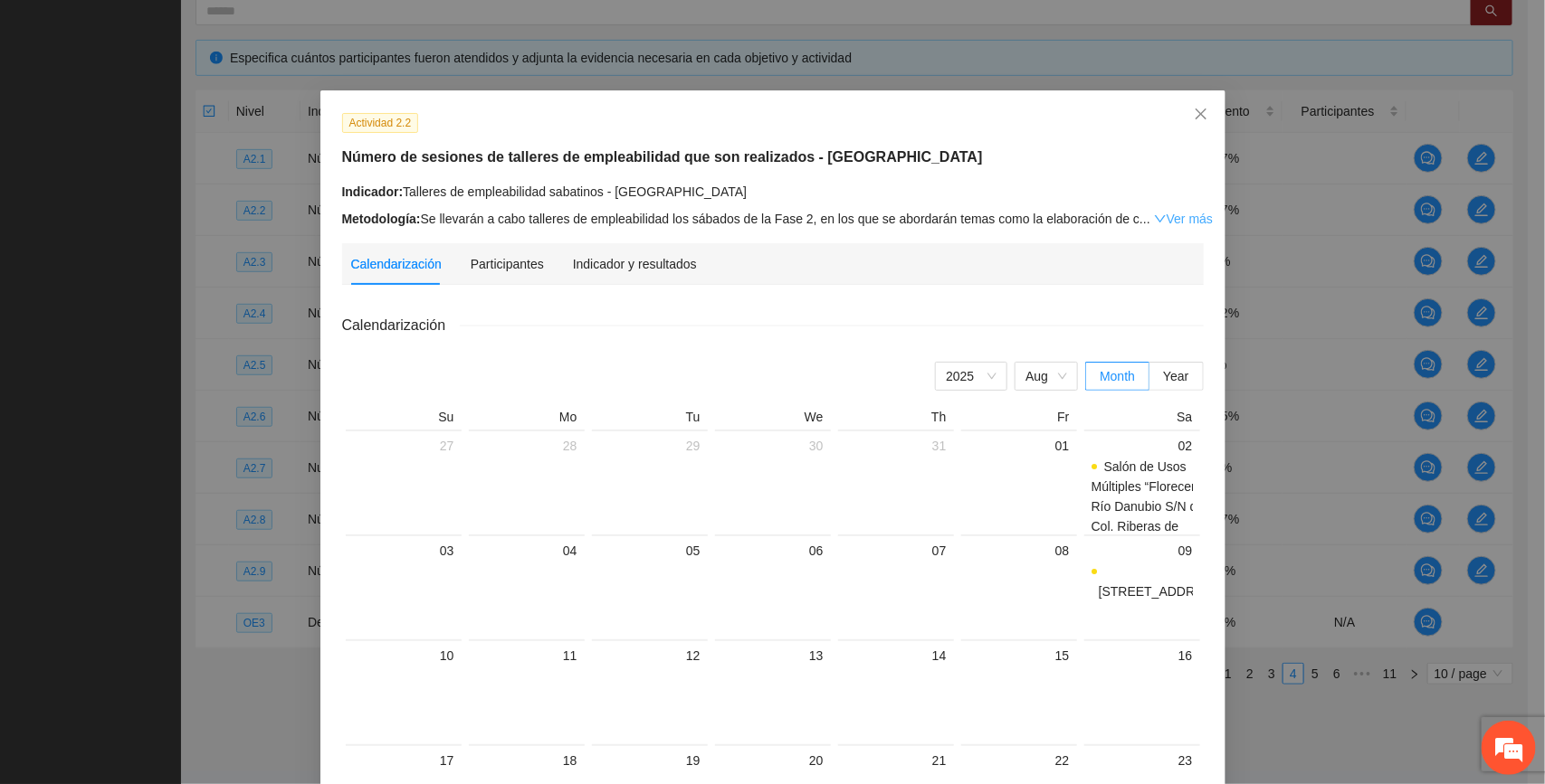
click at [861, 223] on link "Ver más" at bounding box center [1184, 218] width 58 height 15
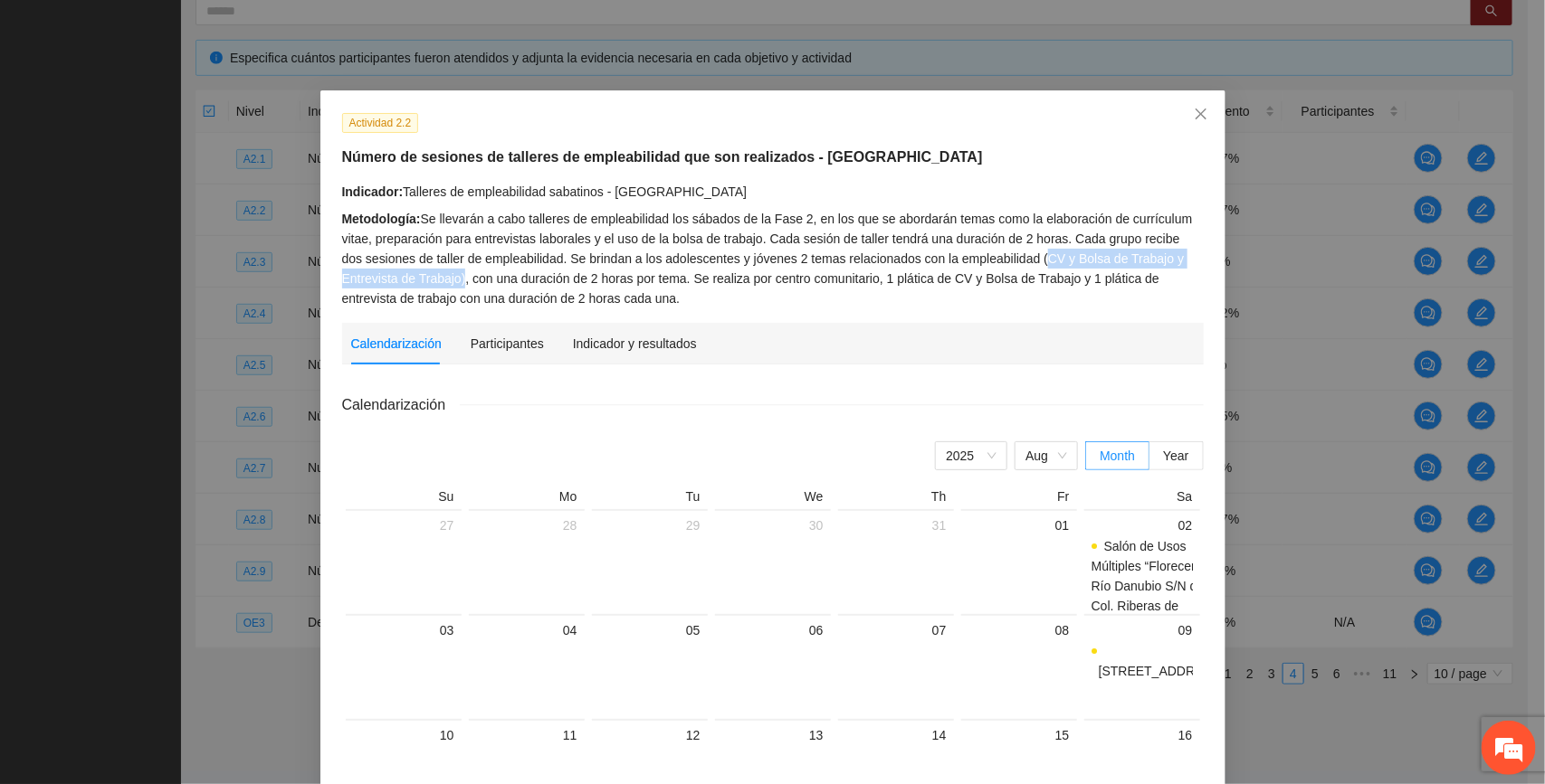
drag, startPoint x: 1005, startPoint y: 253, endPoint x: 396, endPoint y: 283, distance: 609.7
click at [396, 283] on div "Metodología: Se llevarán a cabo talleres de empleabilidad los sábados de la Fas…" at bounding box center [772, 259] width 861 height 99
copy div "CV y Bolsa de Trabajo y Entrevista de Trabajo)"
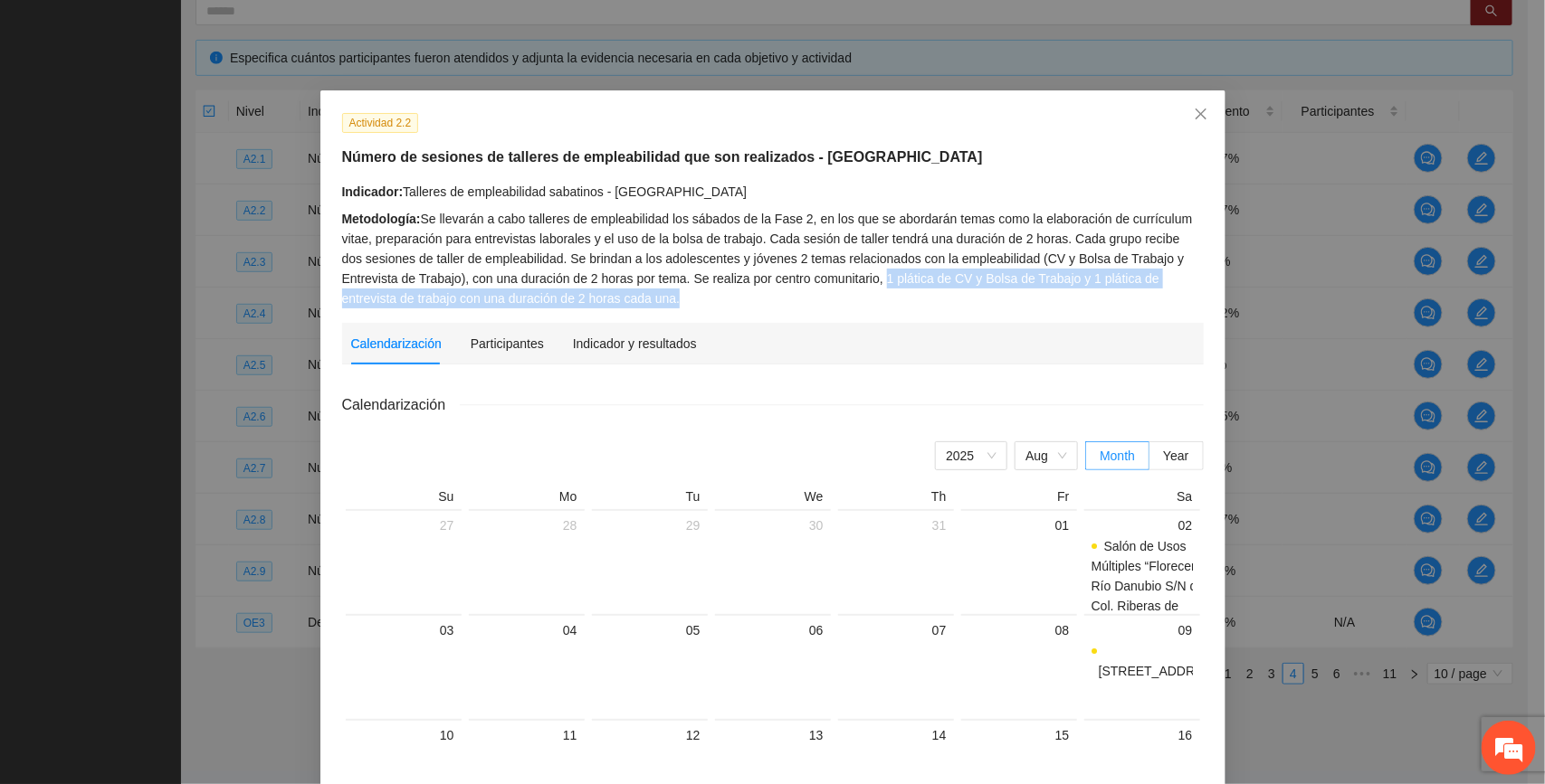
drag, startPoint x: 811, startPoint y: 280, endPoint x: 862, endPoint y: 299, distance: 54.4
click at [861, 299] on div "Metodología: Se llevarán a cabo talleres de empleabilidad los sábados de la Fas…" at bounding box center [772, 259] width 861 height 99
copy div "1 plática de CV y Bolsa de Trabajo y 1 plática de entrevista de trabajo con una…"
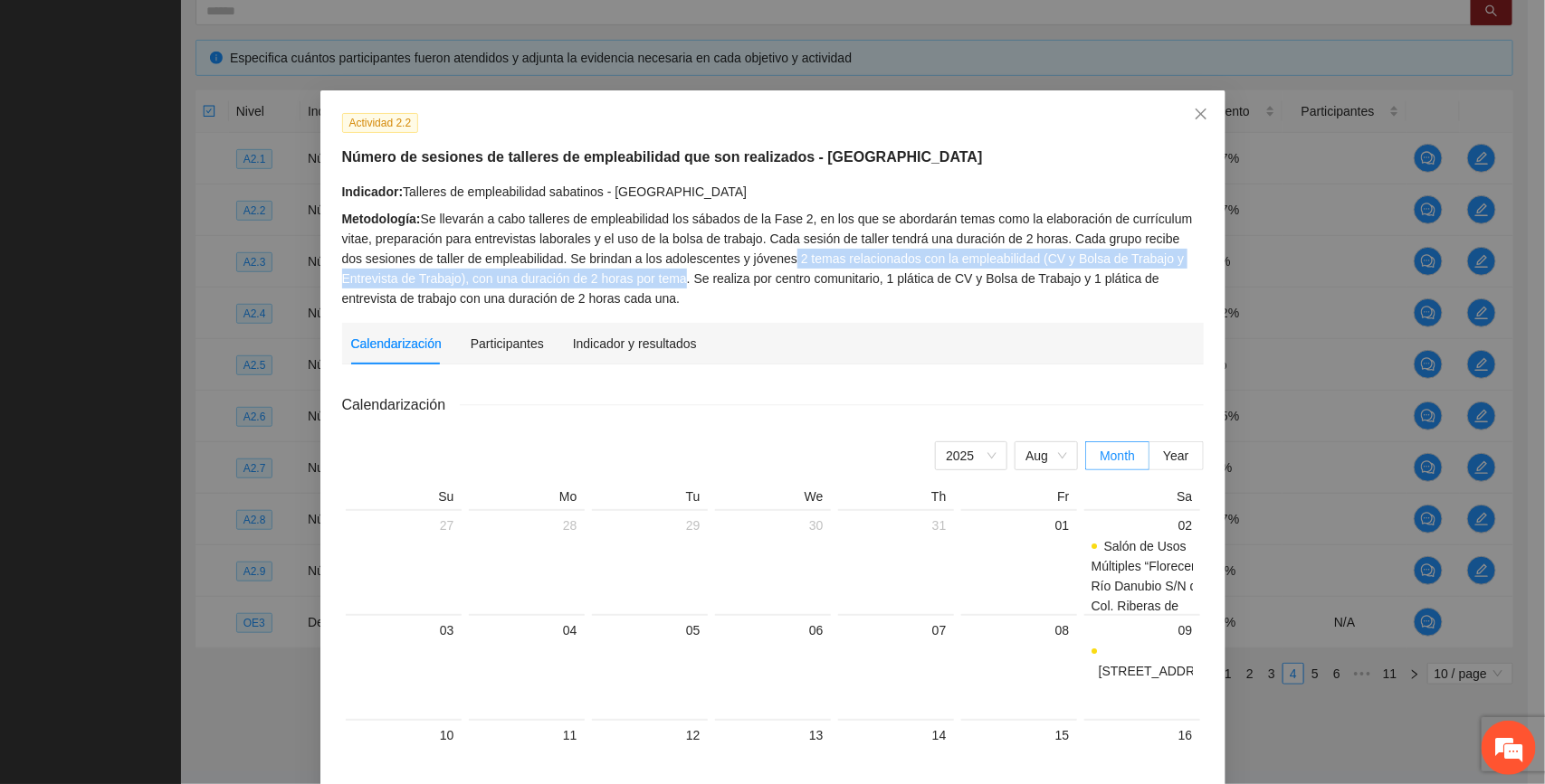
drag, startPoint x: 757, startPoint y: 260, endPoint x: 616, endPoint y: 272, distance: 141.5
click at [616, 272] on div "Metodología: Se llevarán a cabo talleres de empleabilidad los sábados de la Fas…" at bounding box center [772, 259] width 861 height 99
copy div "2 temas relacionados con la empleabilidad (CV y Bolsa de Trabajo y Entrevista d…"
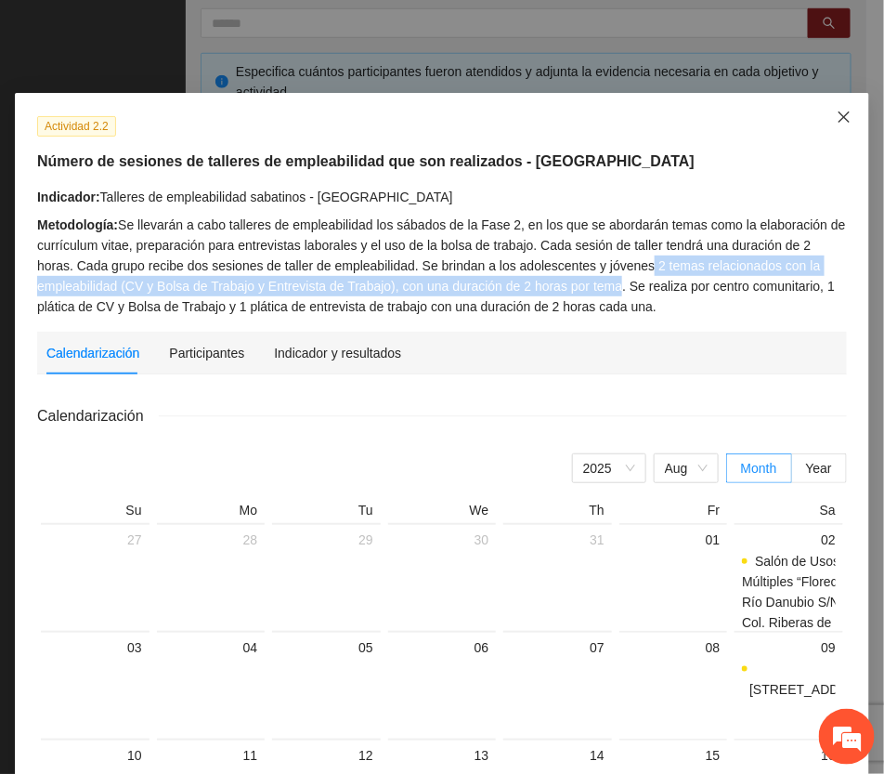
click at [841, 122] on icon "close" at bounding box center [844, 117] width 15 height 15
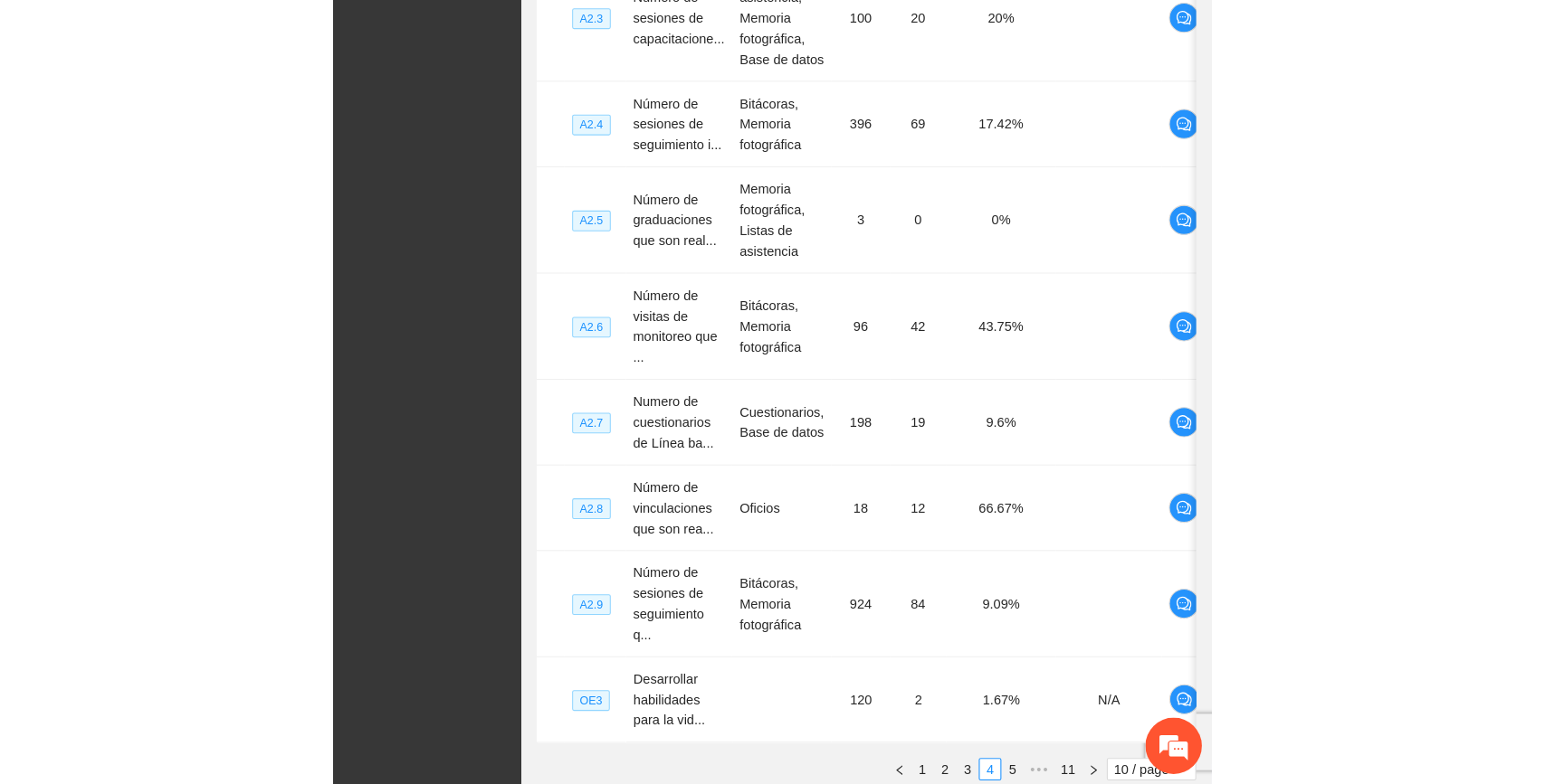
scroll to position [400, 0]
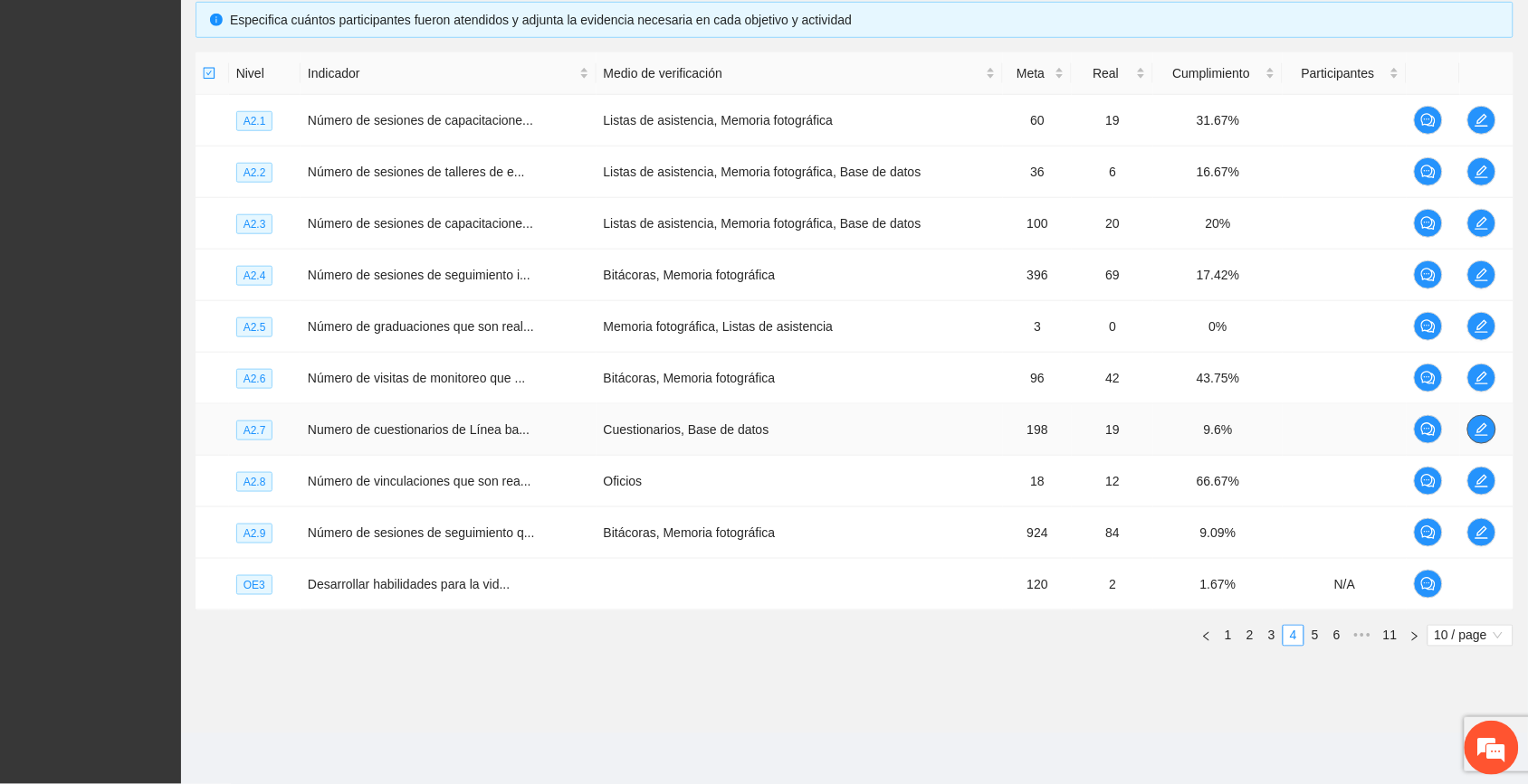
click at [861, 432] on icon "edit" at bounding box center [1481, 429] width 15 height 15
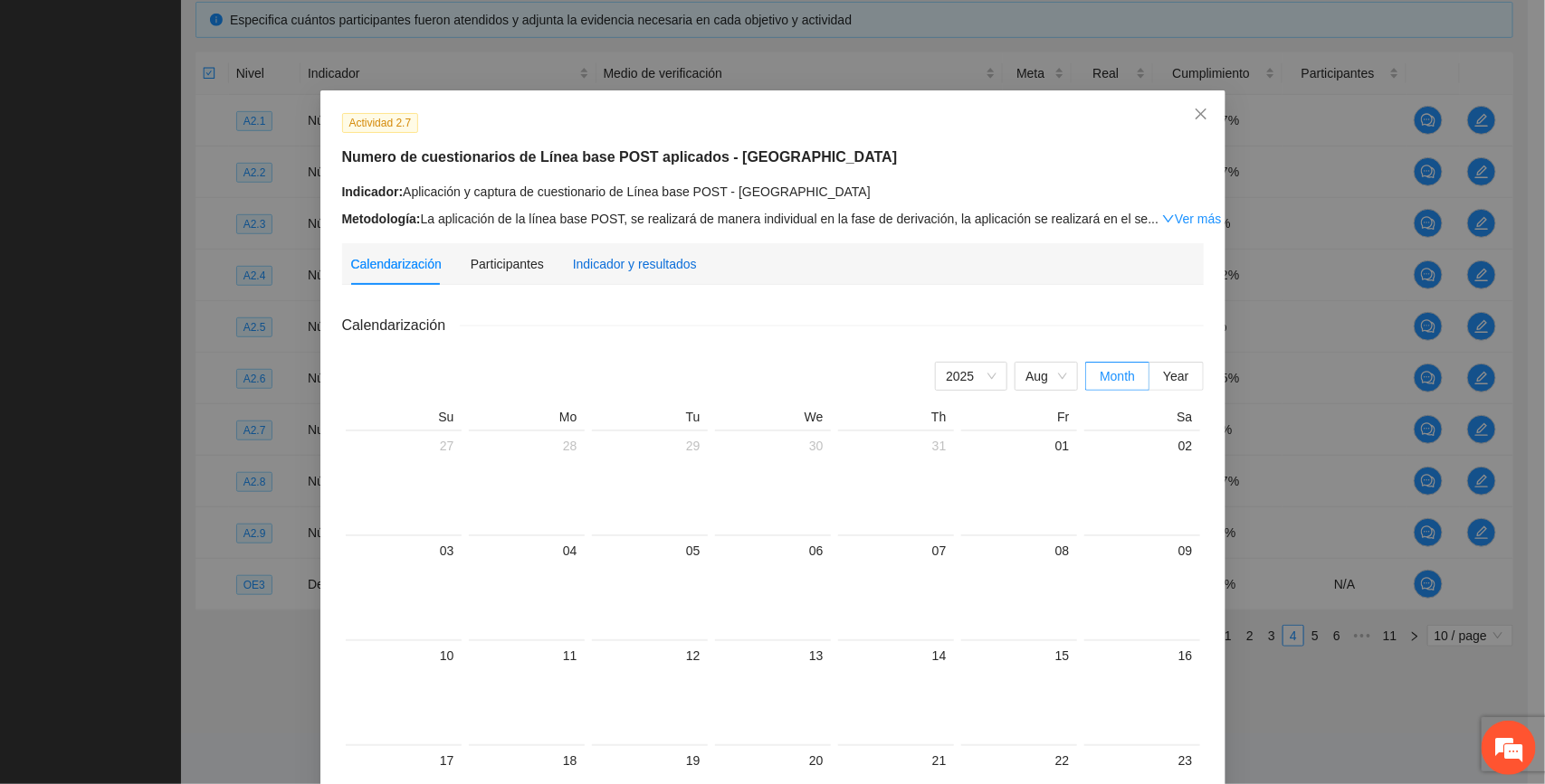
click at [630, 256] on div "Indicador y resultados" at bounding box center [634, 264] width 124 height 19
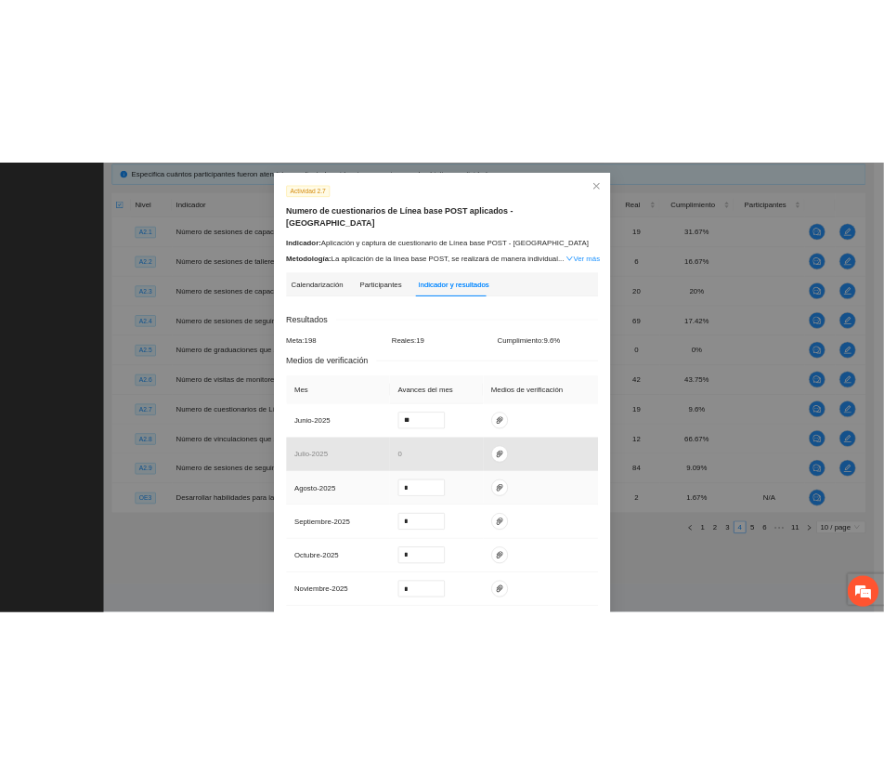
scroll to position [116, 0]
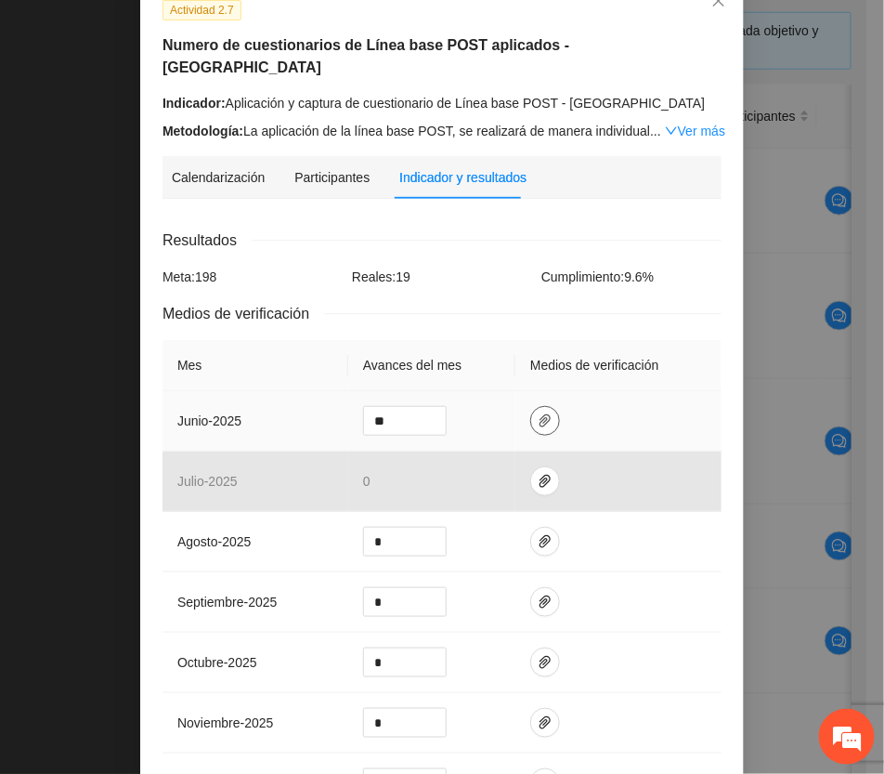
click at [538, 413] on icon "paper-clip" at bounding box center [545, 420] width 15 height 15
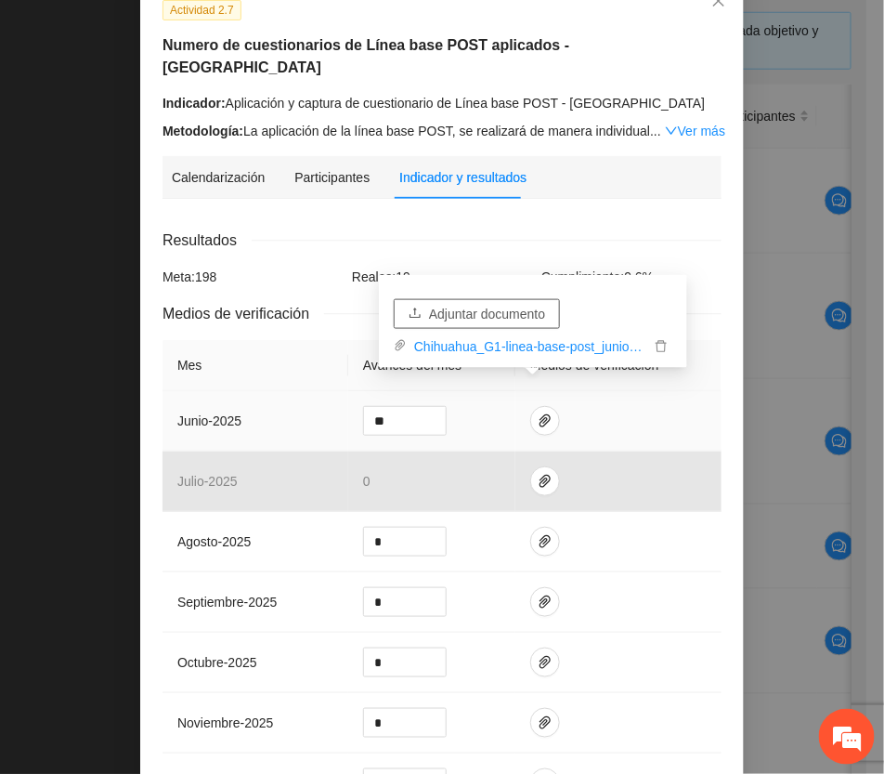
click at [497, 309] on span "Adjuntar documento" at bounding box center [487, 314] width 116 height 20
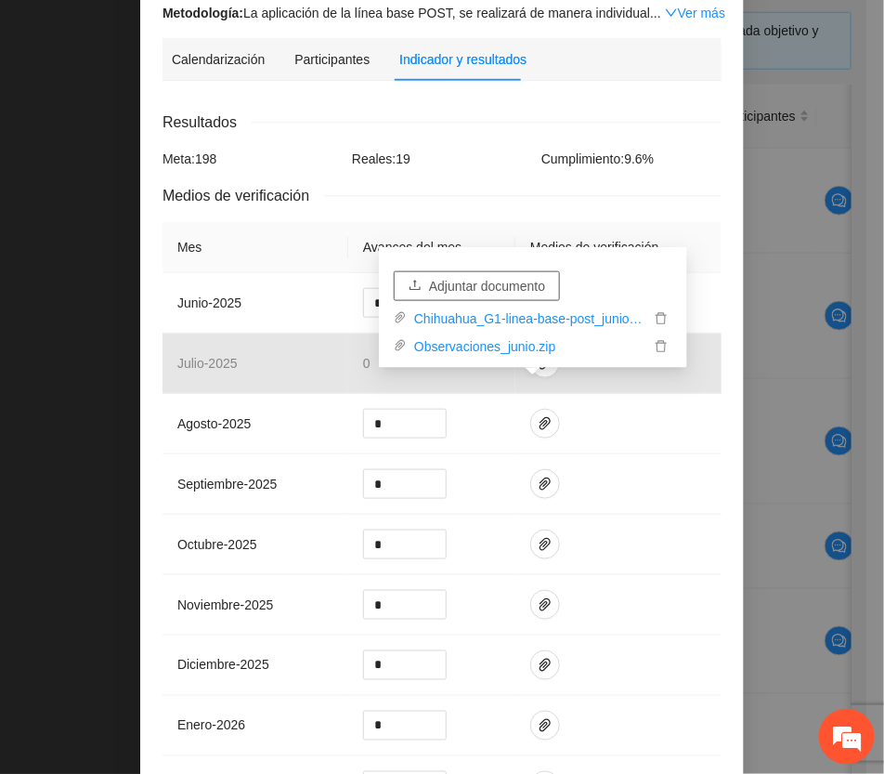
scroll to position [502, 0]
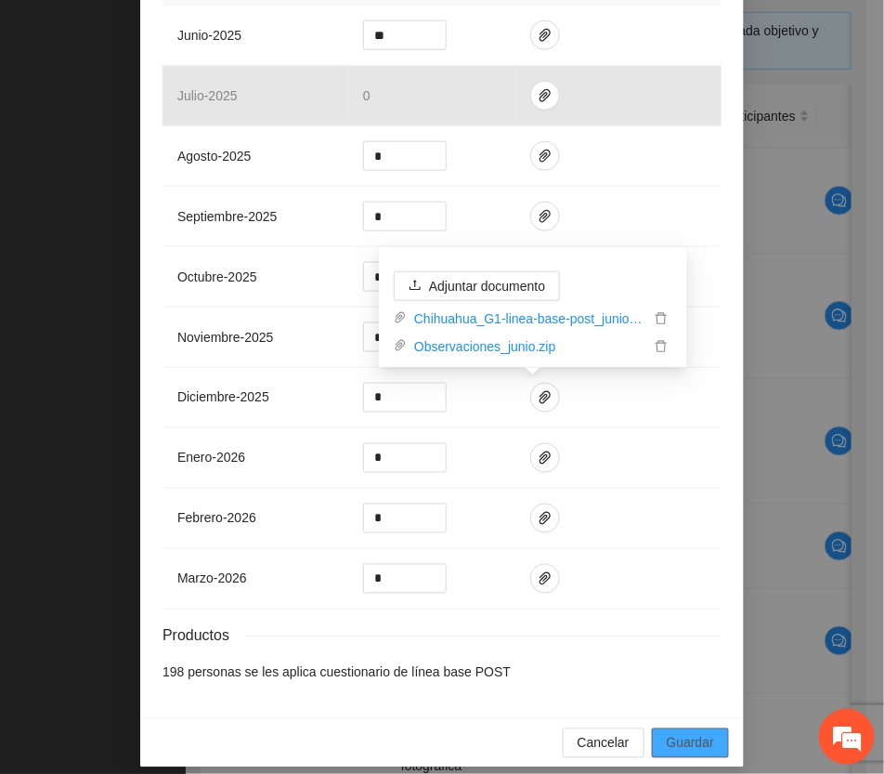
click at [674, 733] on span "Guardar" at bounding box center [690, 743] width 47 height 20
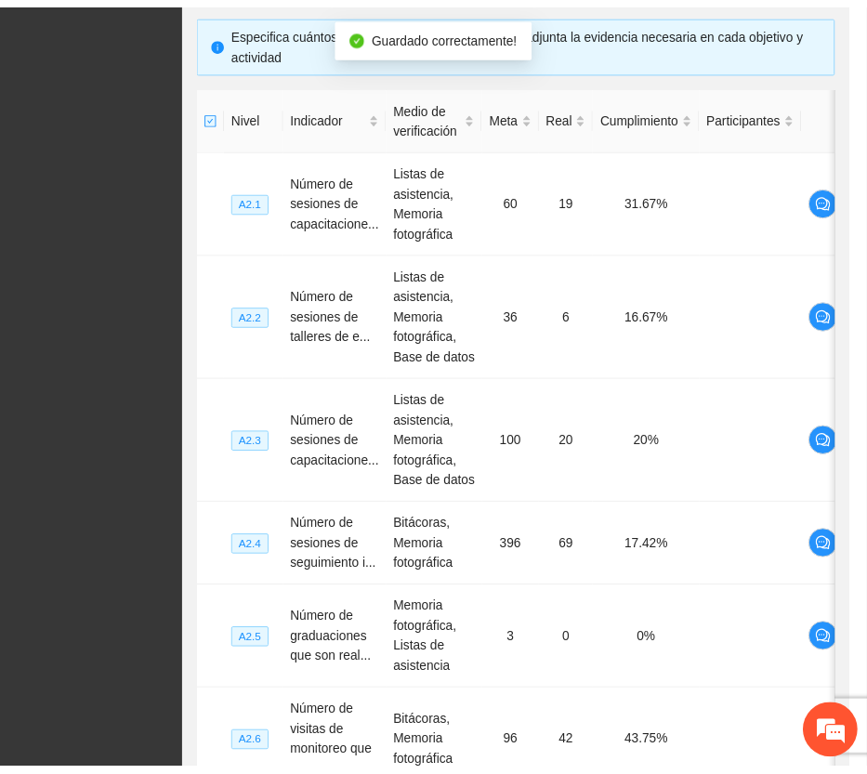
scroll to position [409, 0]
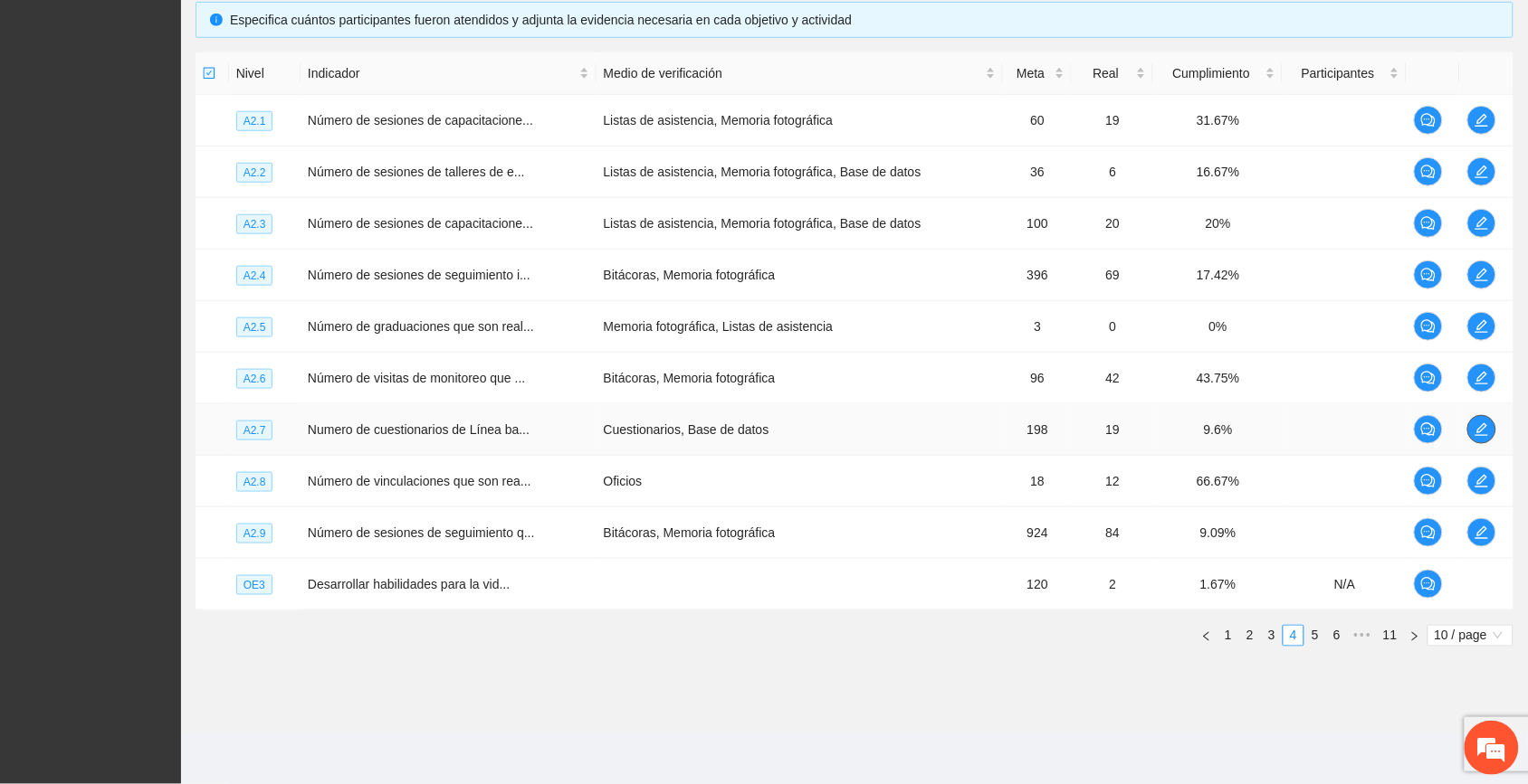
click at [861, 426] on icon "edit" at bounding box center [1481, 429] width 15 height 15
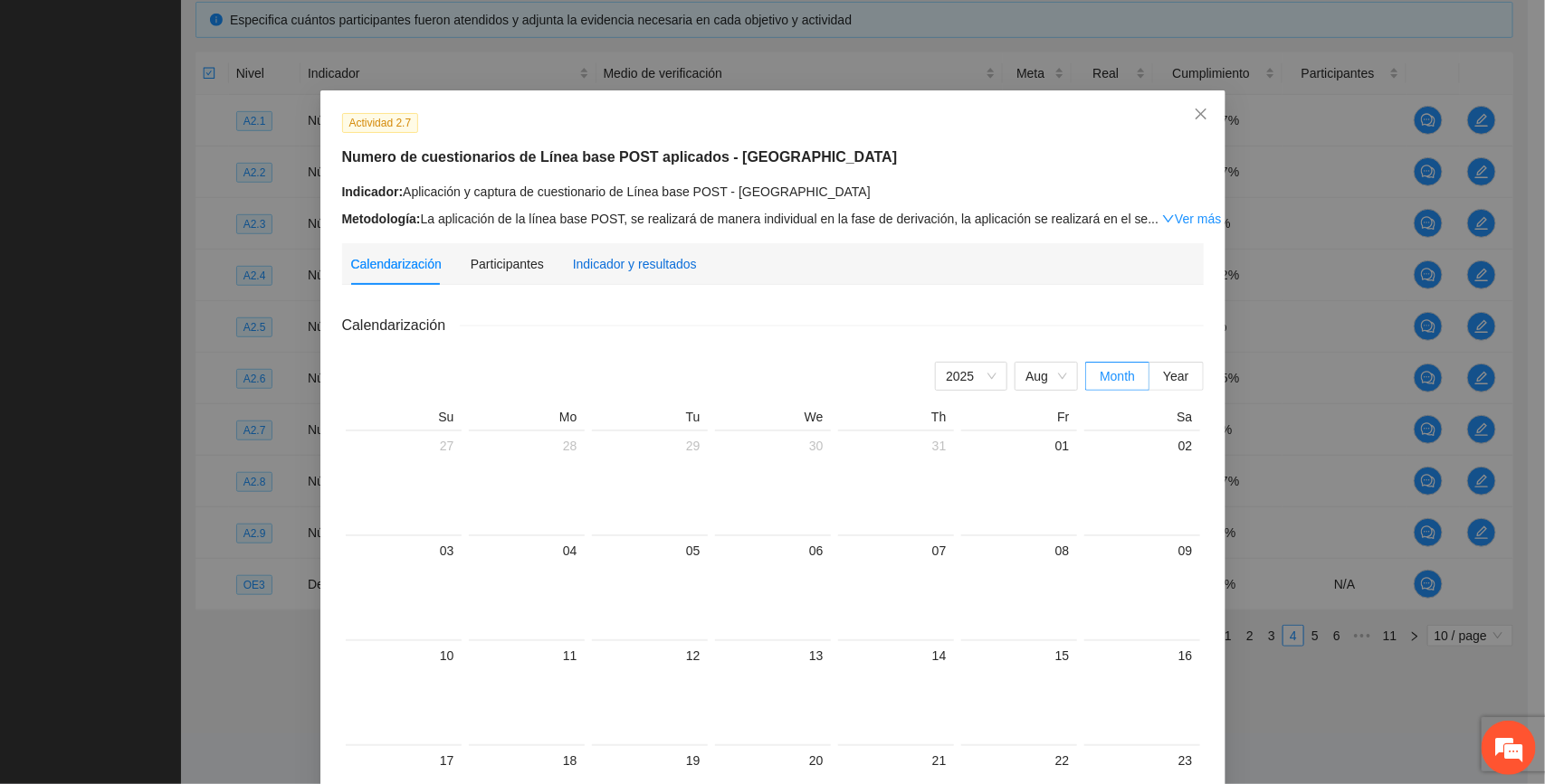
click at [644, 265] on div "Indicador y resultados" at bounding box center [634, 264] width 124 height 19
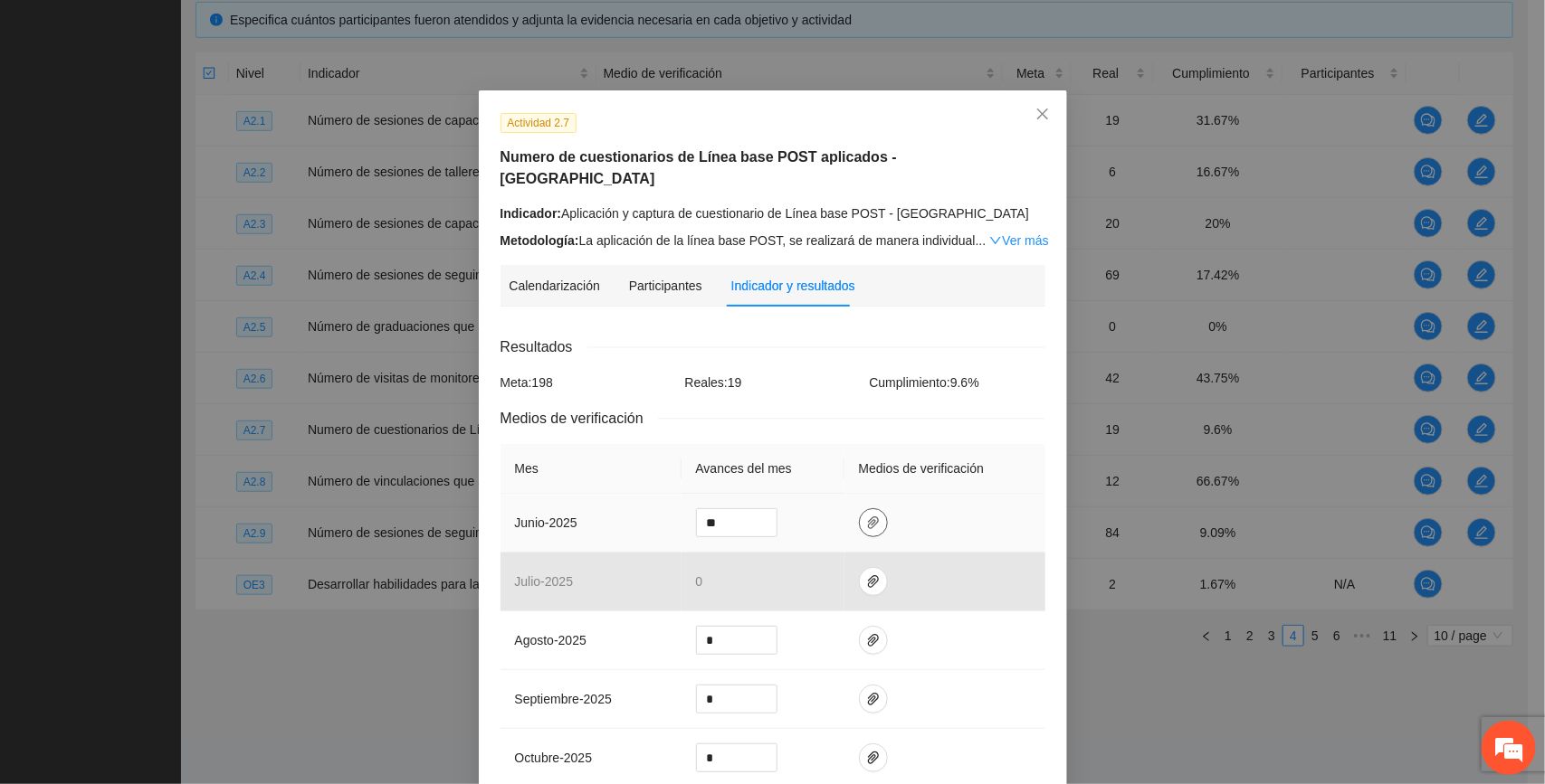
click at [861, 516] on icon "paper-clip" at bounding box center [873, 523] width 15 height 15
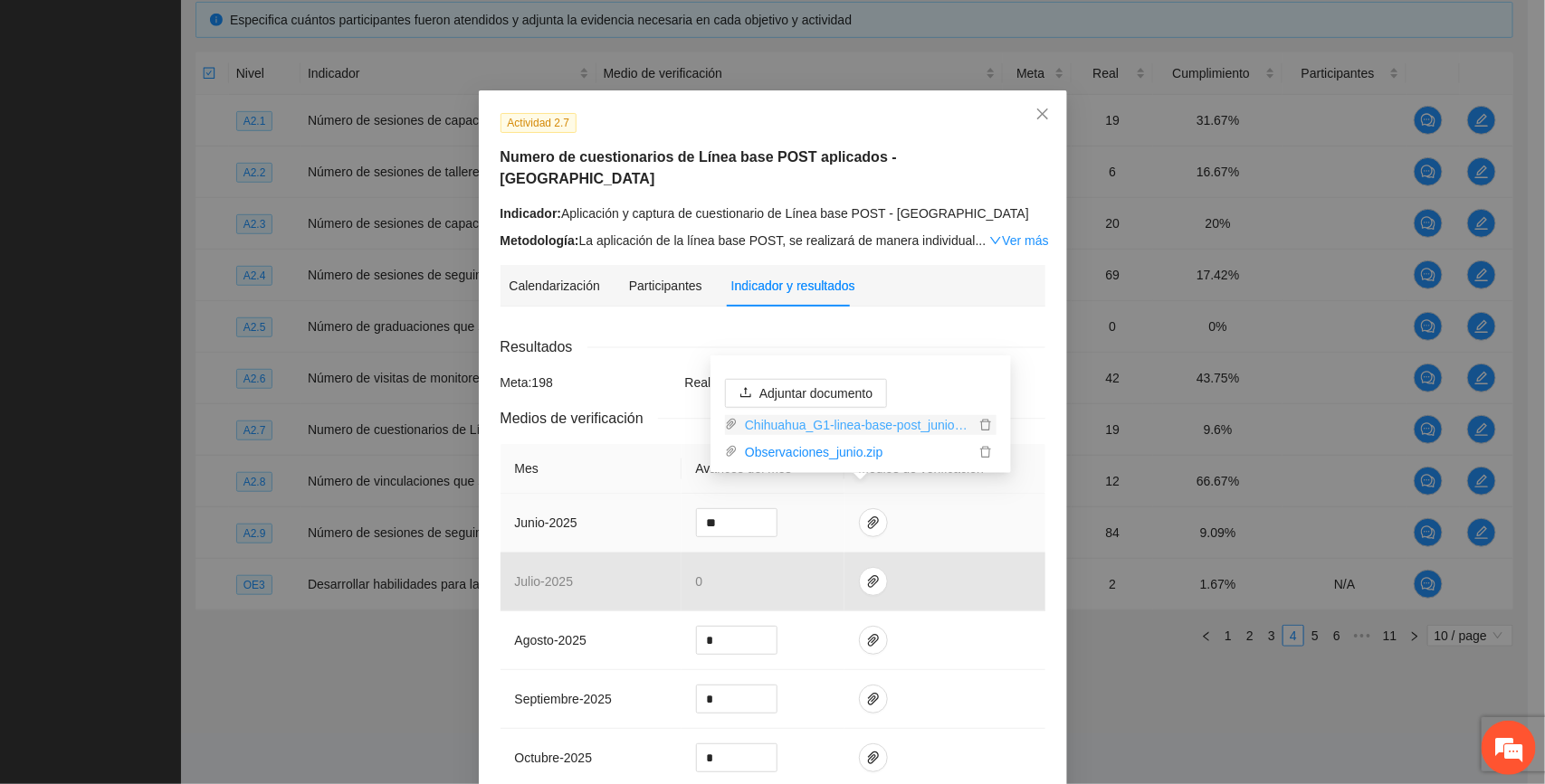
click at [861, 421] on link "Chihuahua_G1-linea-base-post_junio.zip" at bounding box center [855, 425] width 237 height 19
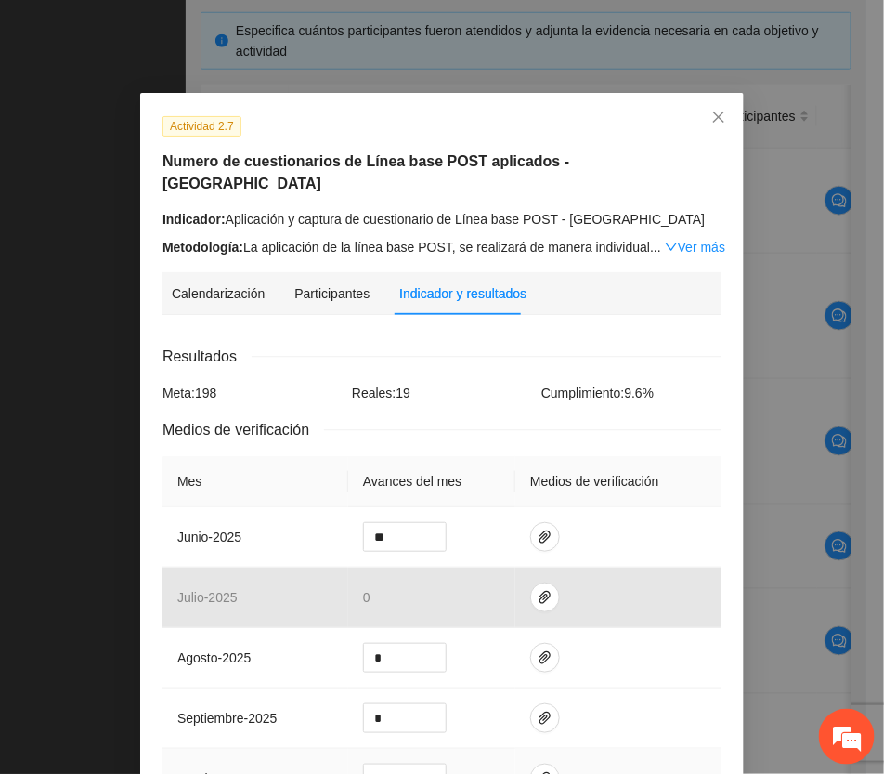
click at [647, 762] on td at bounding box center [619, 779] width 206 height 60
click at [715, 110] on icon "close" at bounding box center [719, 117] width 15 height 15
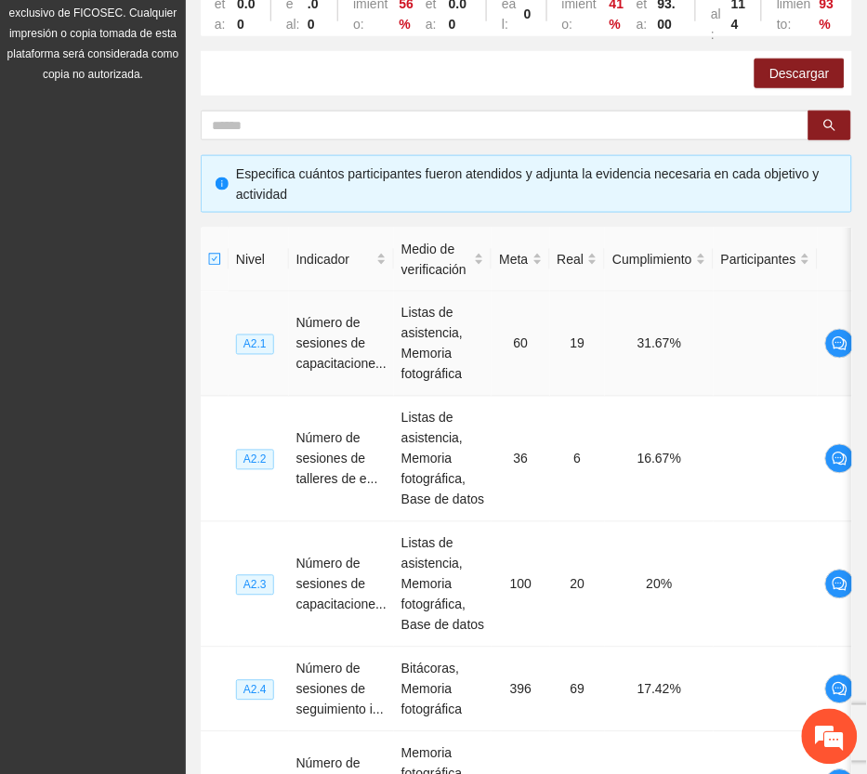
scroll to position [0, 0]
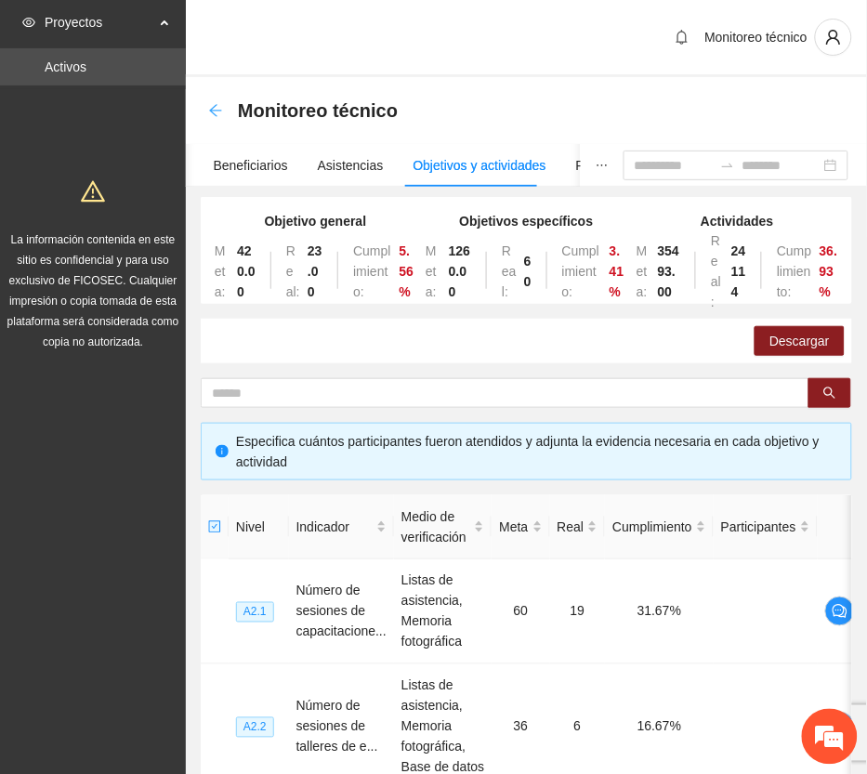
click at [216, 109] on icon "arrow-left" at bounding box center [215, 110] width 15 height 15
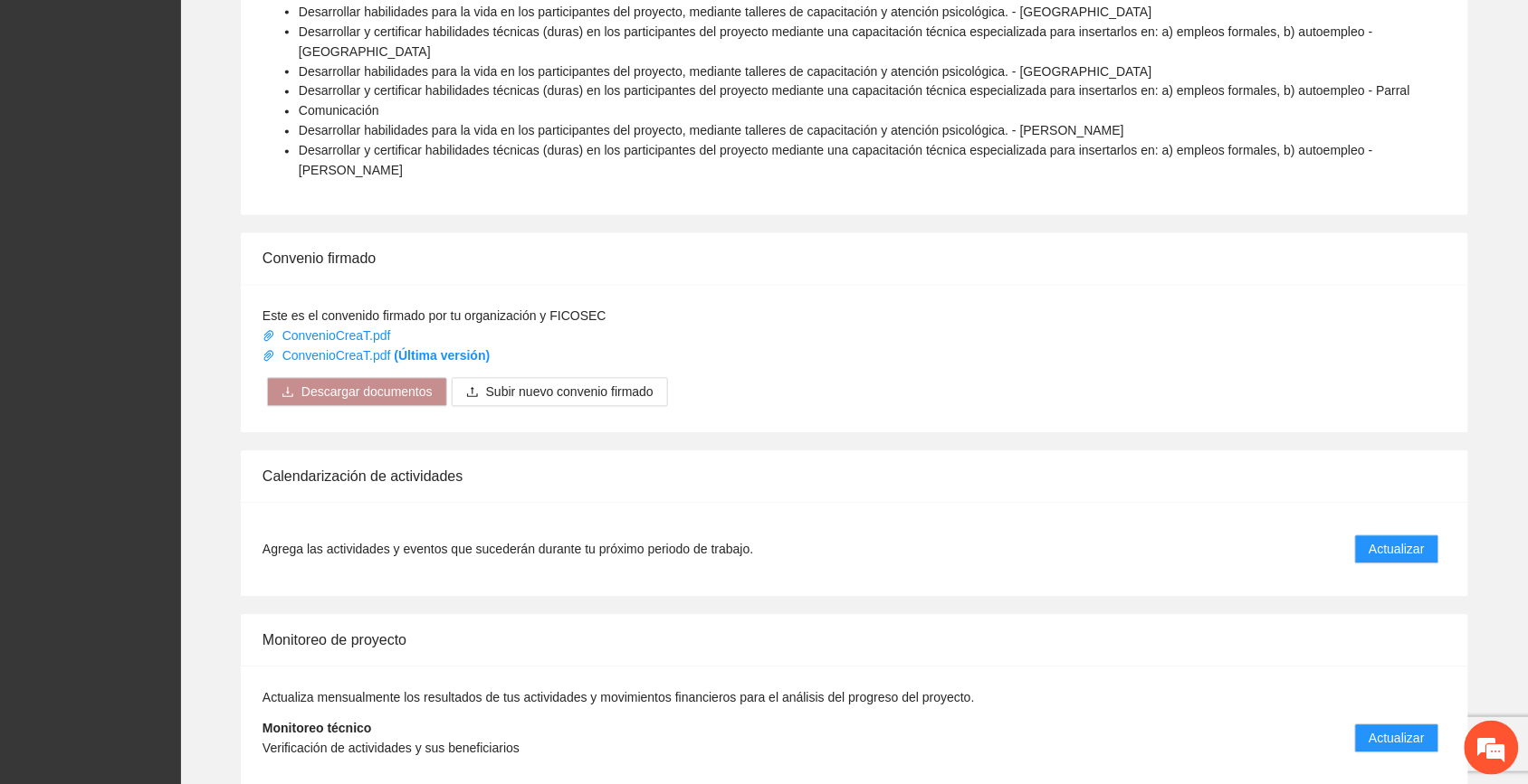
scroll to position [971, 0]
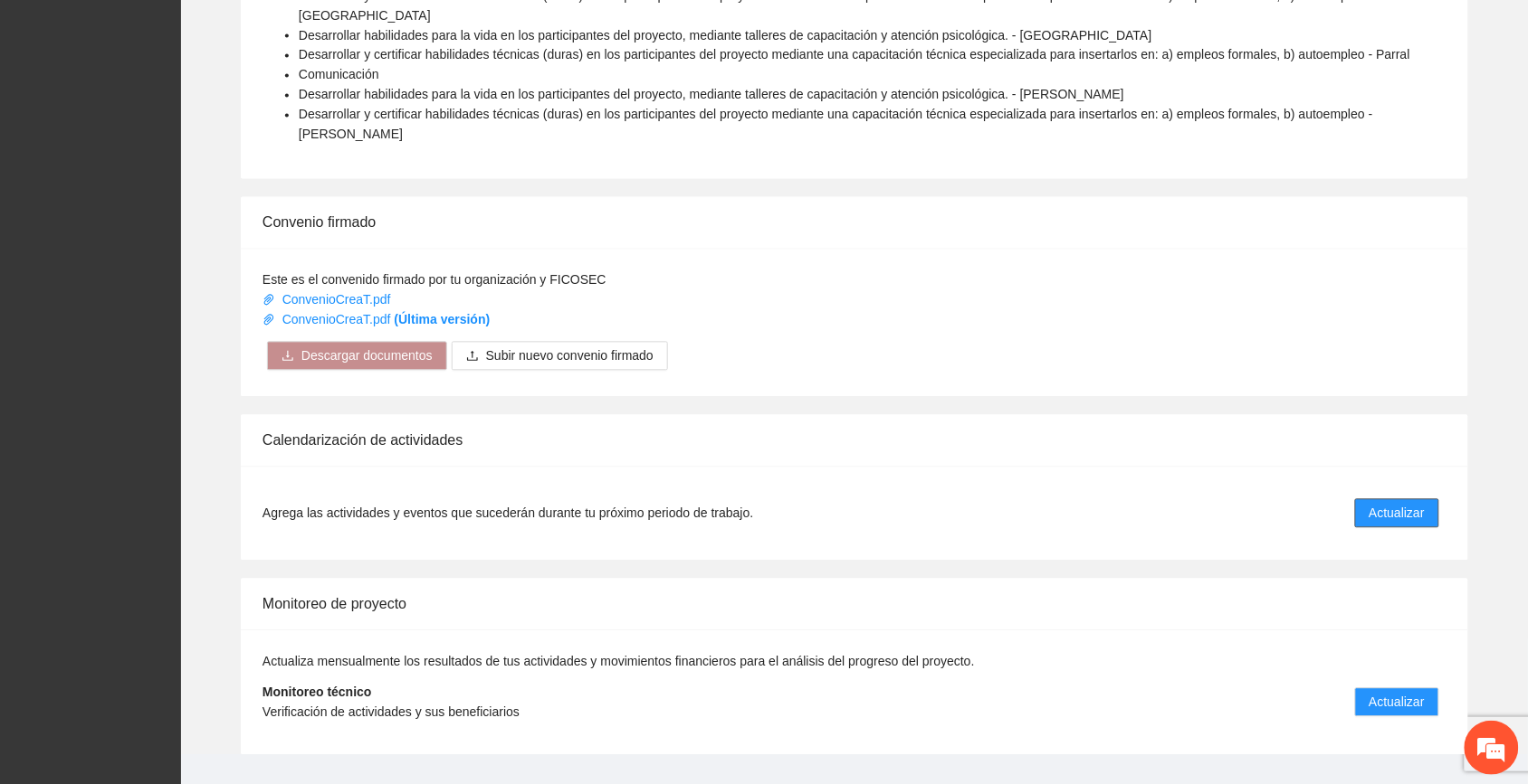
click at [861, 504] on span "Actualizar" at bounding box center [1397, 513] width 56 height 19
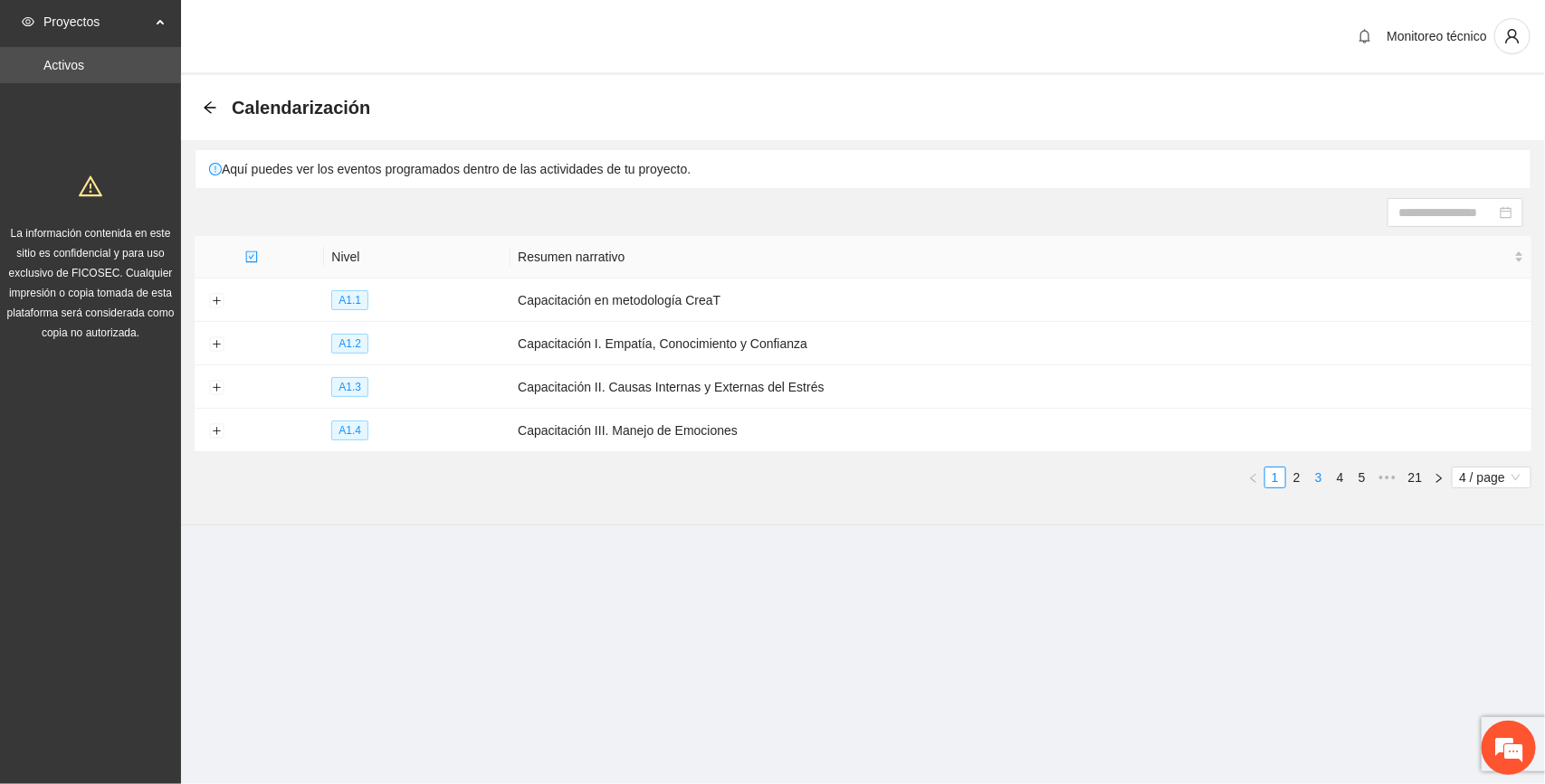
click at [861, 476] on link "3" at bounding box center [1318, 477] width 19 height 19
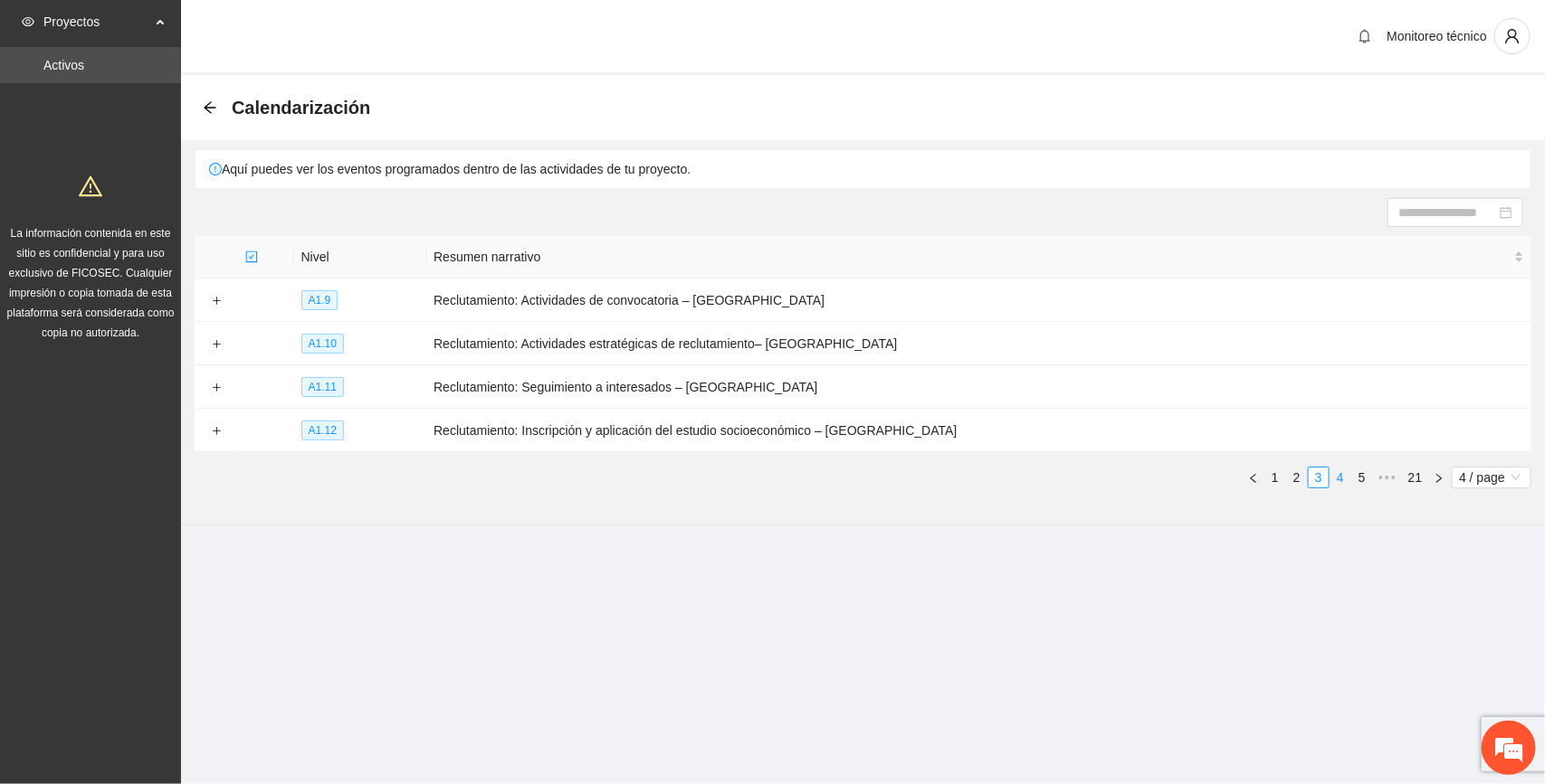
click at [861, 476] on link "4" at bounding box center [1340, 477] width 19 height 19
click at [861, 475] on link "5" at bounding box center [1340, 477] width 19 height 19
click at [861, 472] on link "6" at bounding box center [1340, 477] width 19 height 19
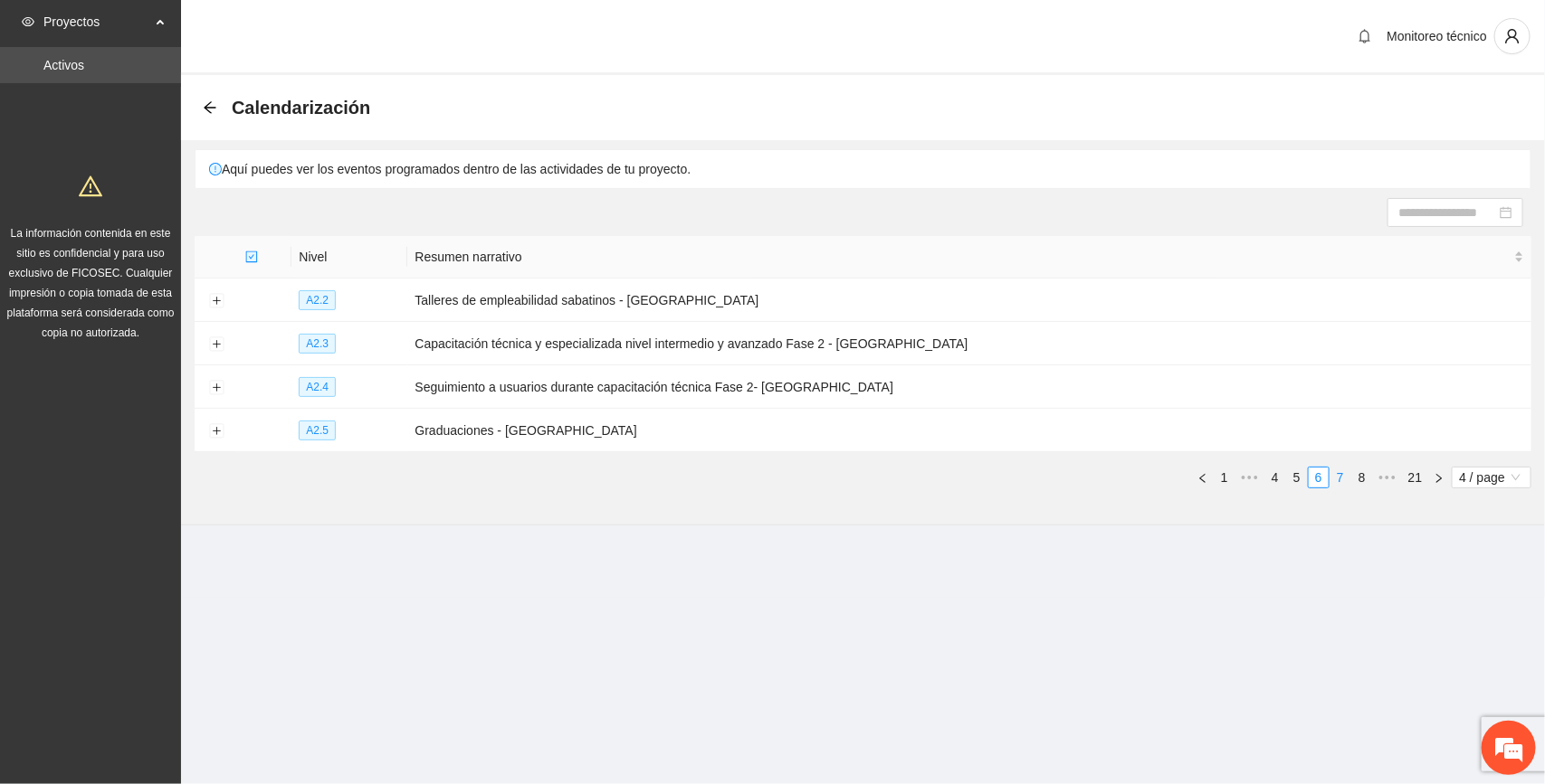
click at [861, 473] on link "7" at bounding box center [1340, 477] width 19 height 19
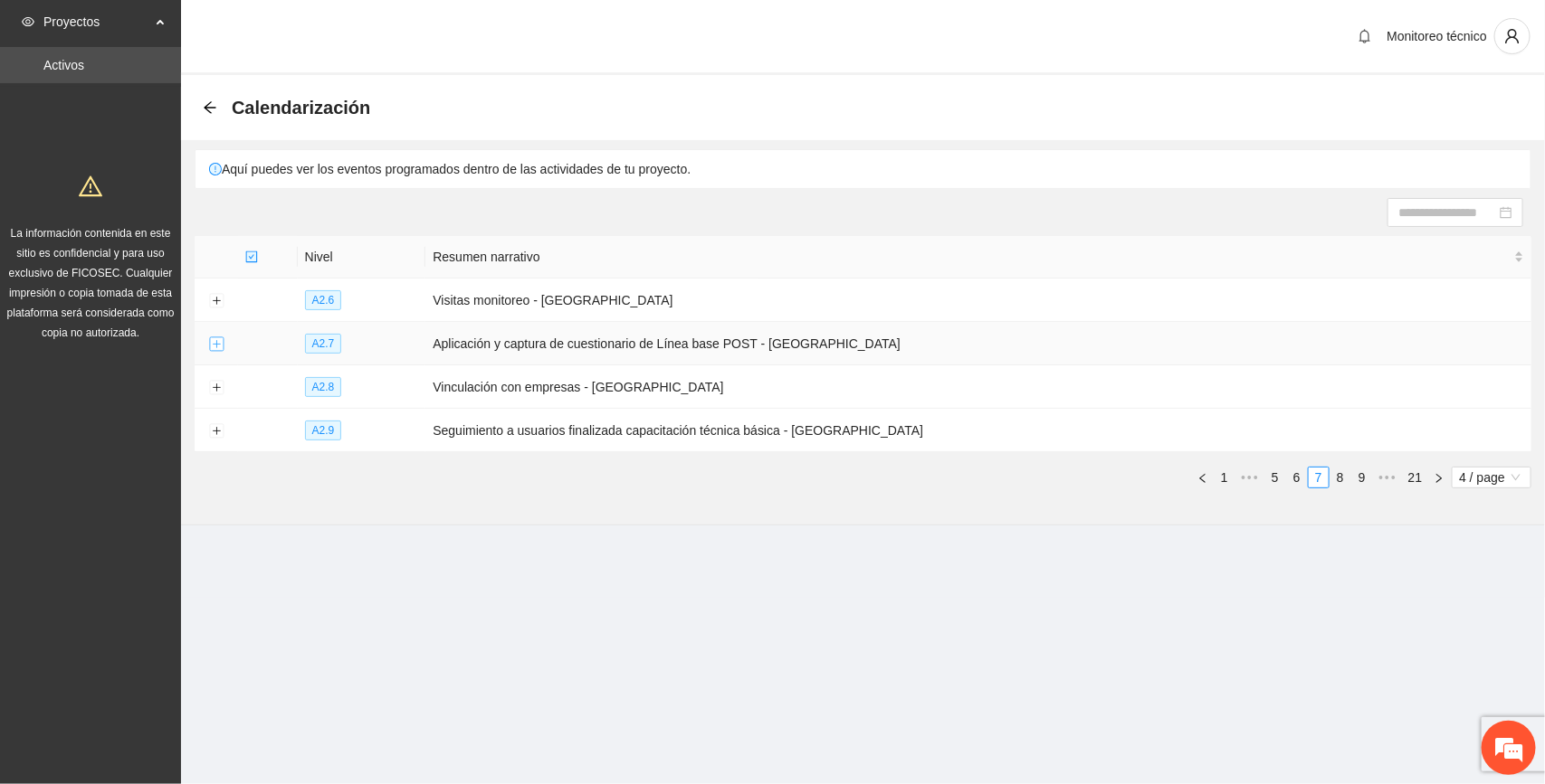
click at [214, 339] on button "Expand row" at bounding box center [216, 345] width 15 height 15
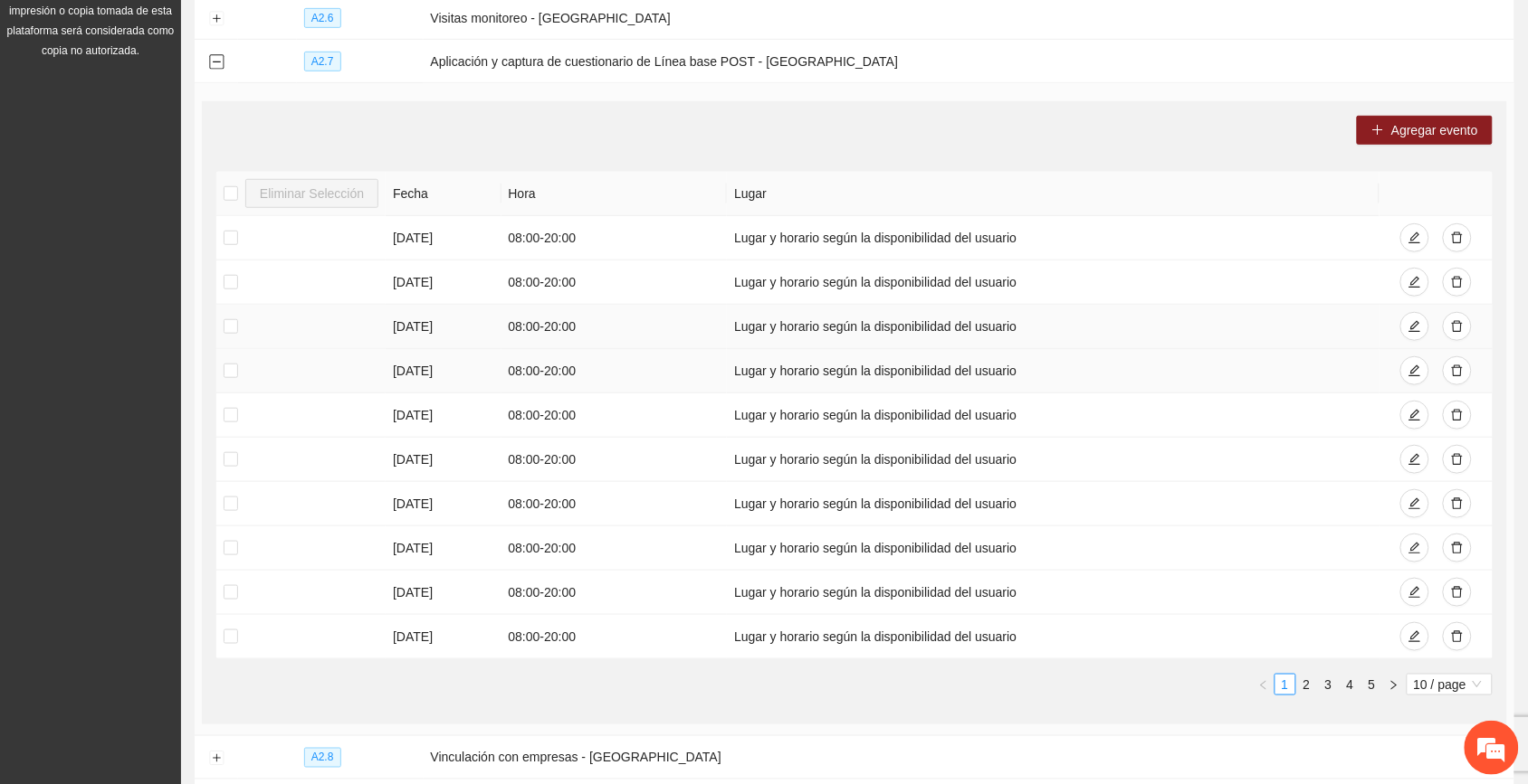
scroll to position [242, 0]
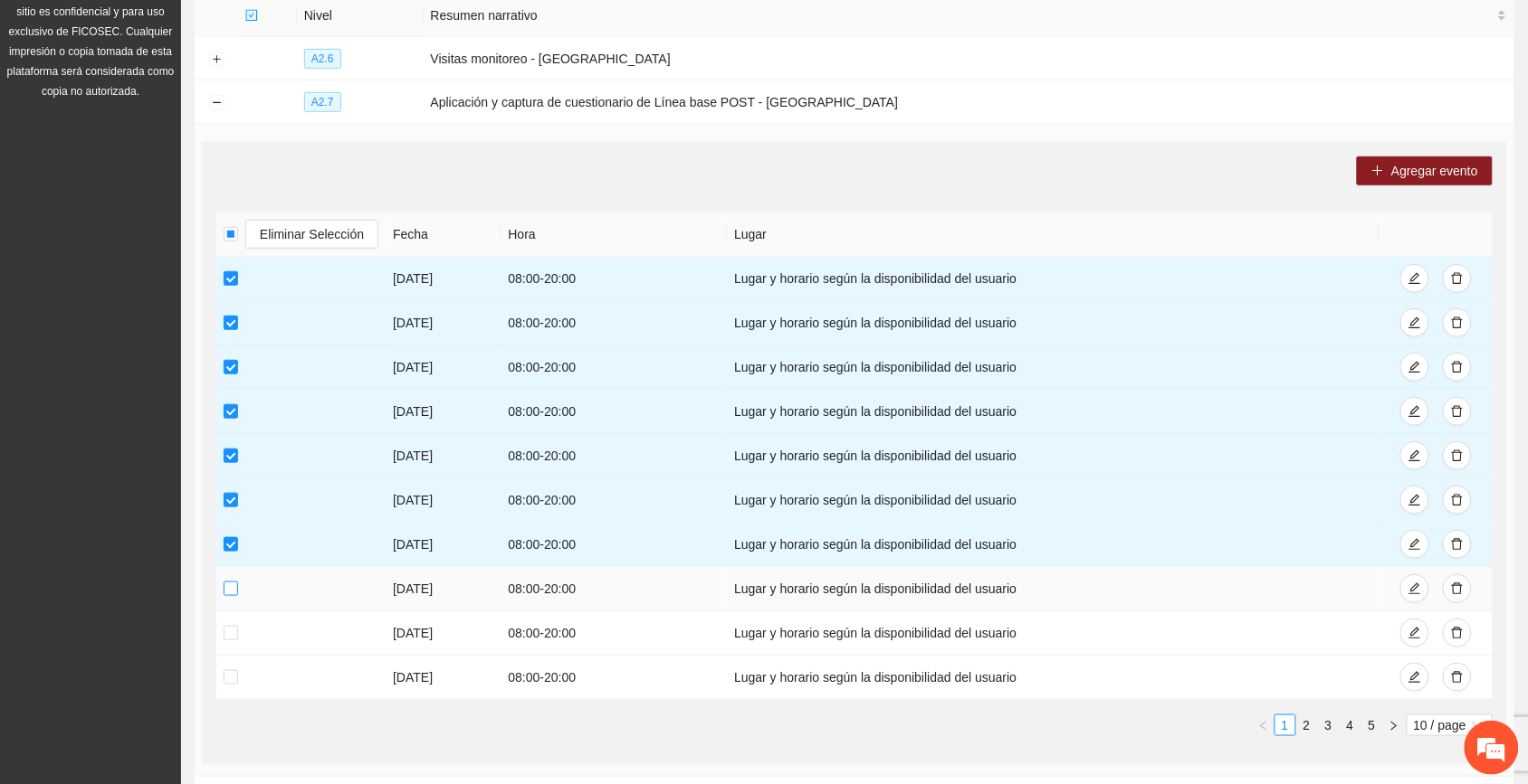
click at [231, 599] on label at bounding box center [230, 589] width 15 height 19
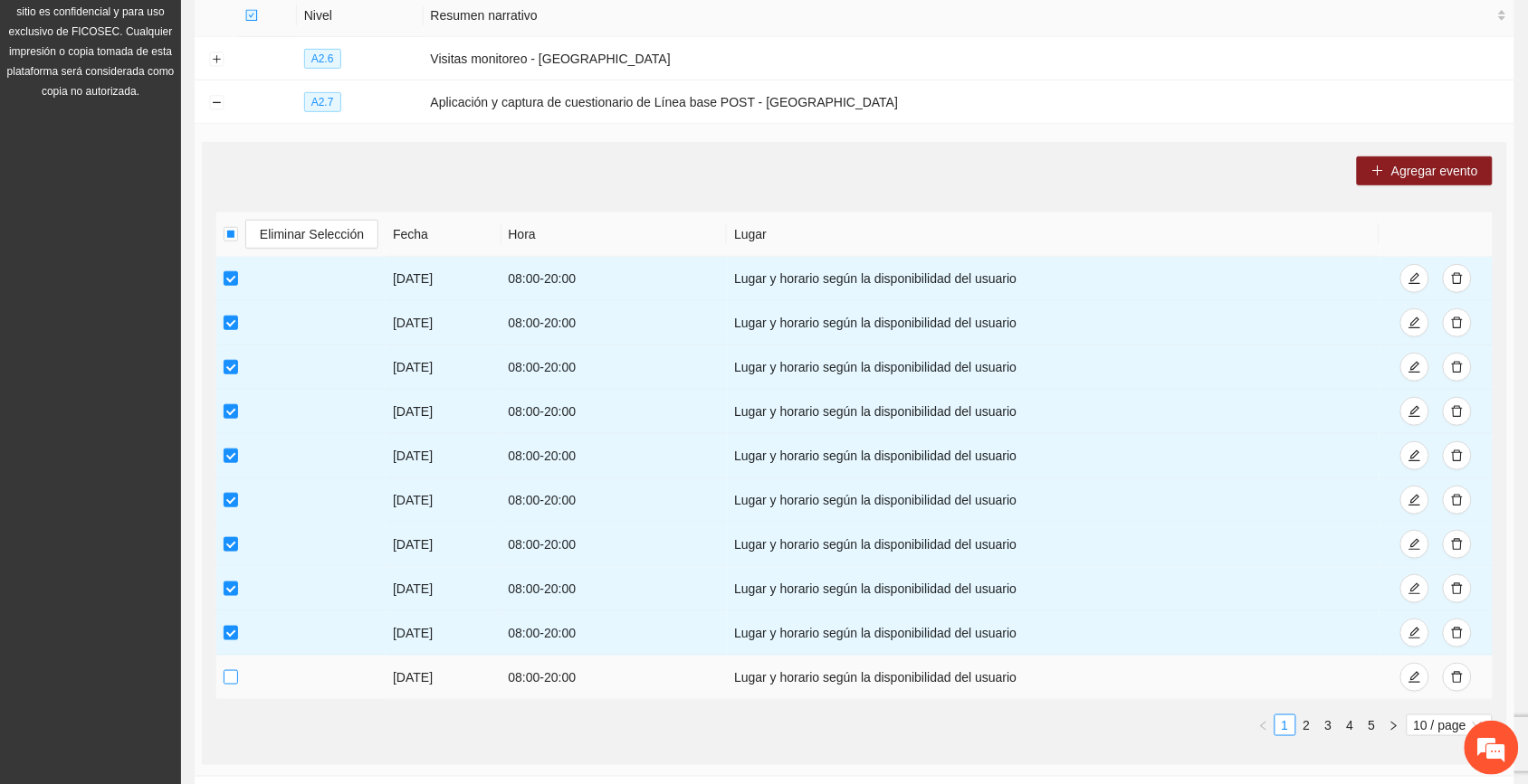
click at [238, 675] on td at bounding box center [301, 679] width 170 height 45
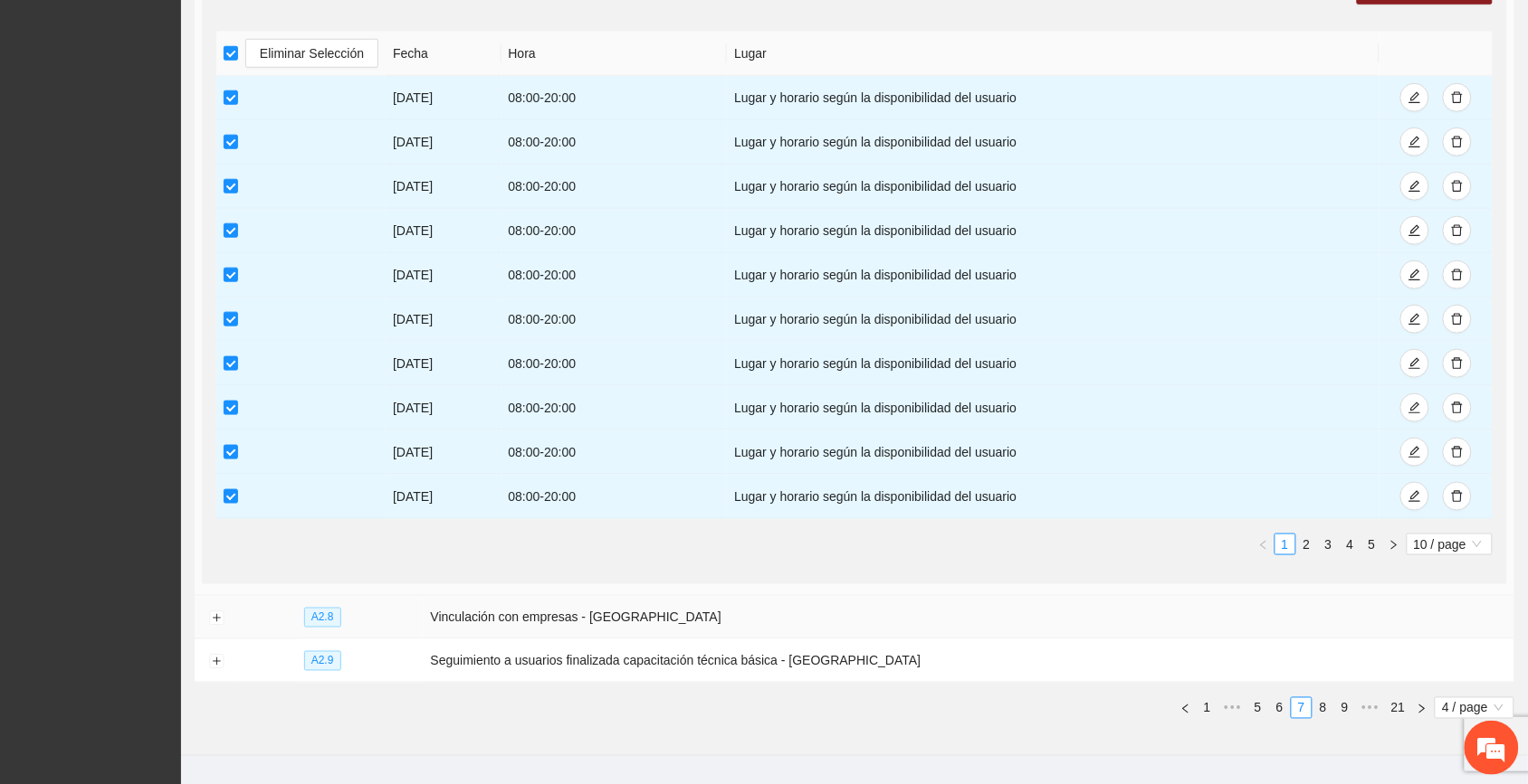
scroll to position [467, 0]
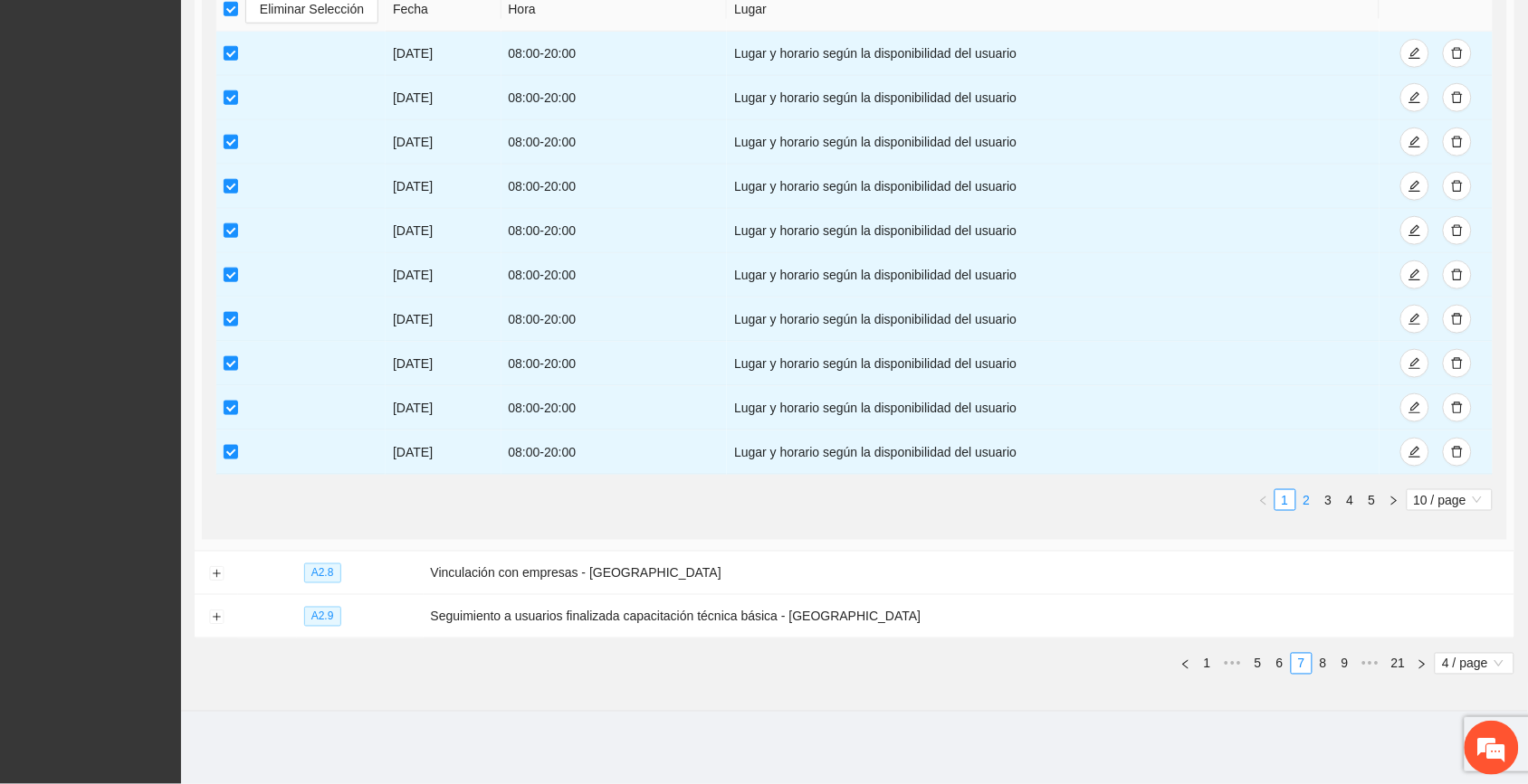
click at [861, 499] on link "2" at bounding box center [1307, 501] width 19 height 19
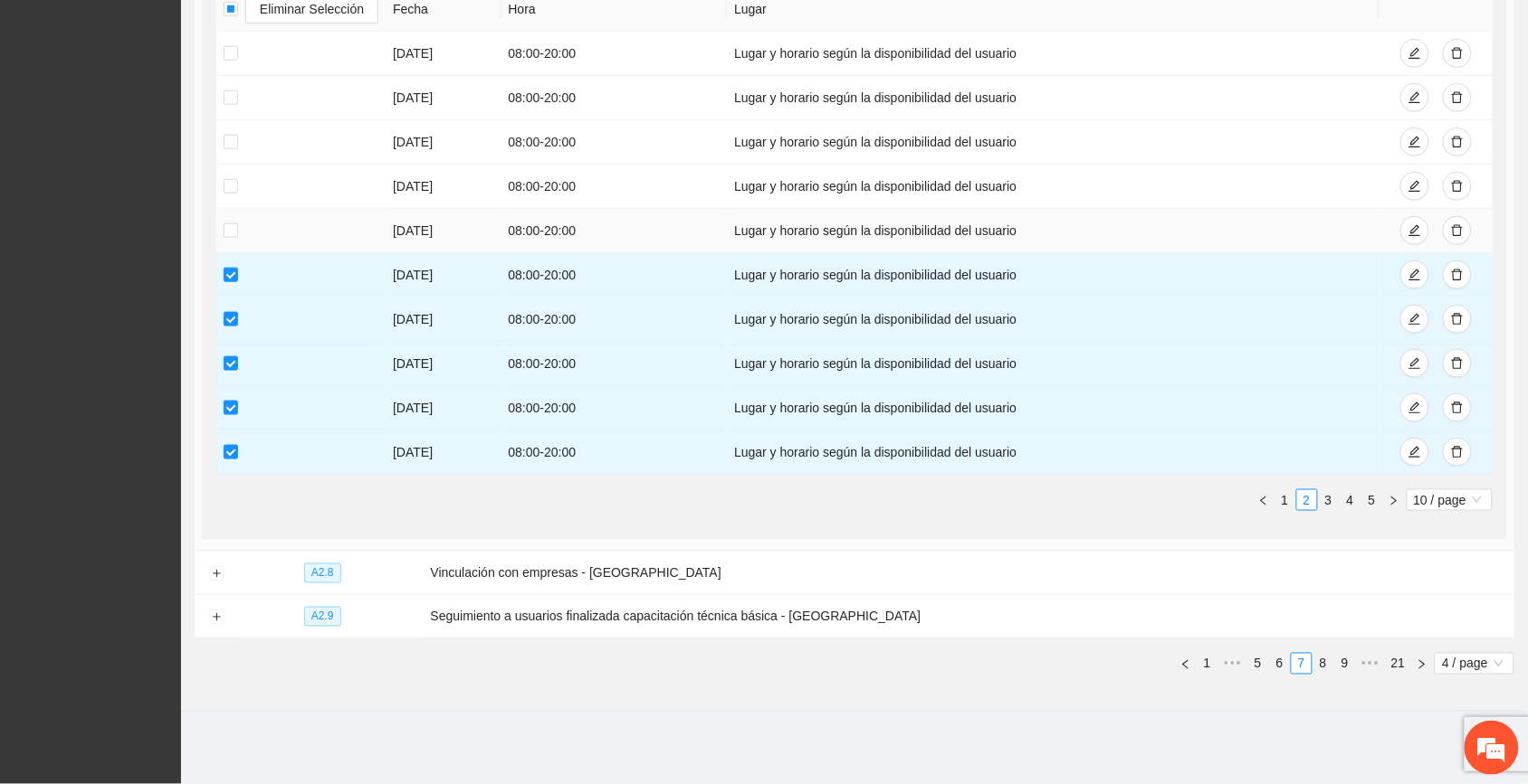
click at [232, 218] on td at bounding box center [301, 232] width 170 height 45
click at [227, 222] on label at bounding box center [230, 231] width 15 height 19
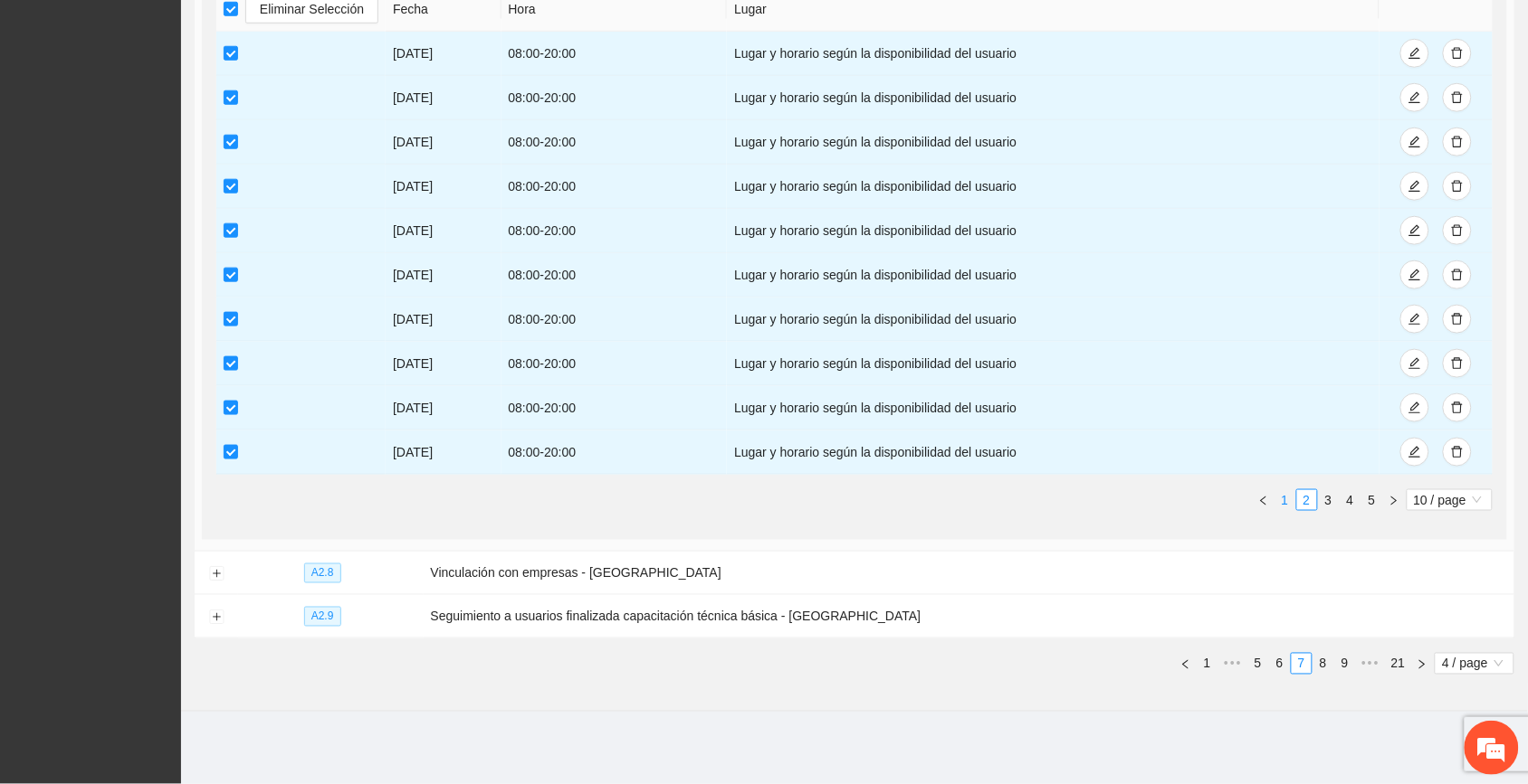
click at [861, 504] on link "1" at bounding box center [1285, 501] width 19 height 19
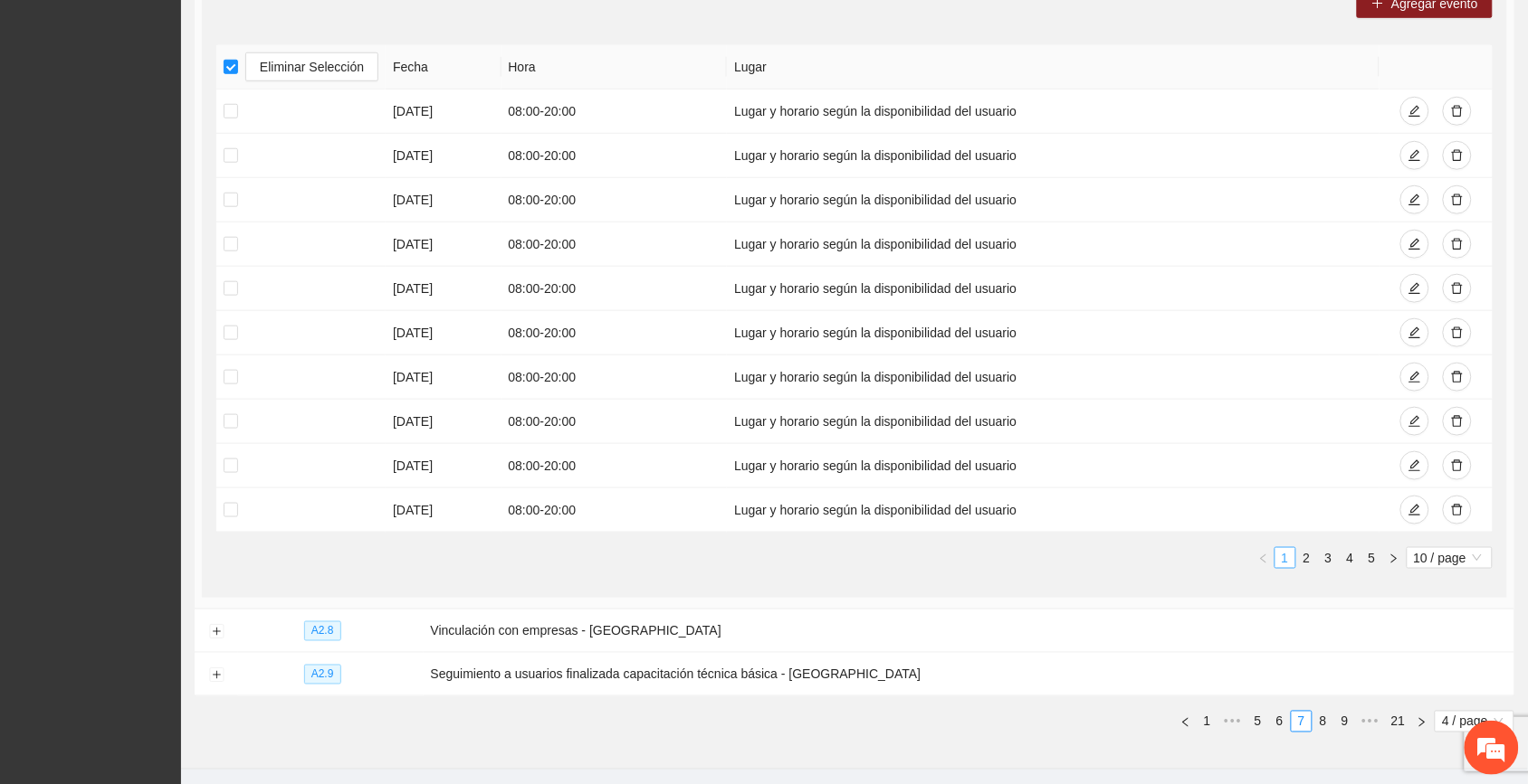
scroll to position [355, 0]
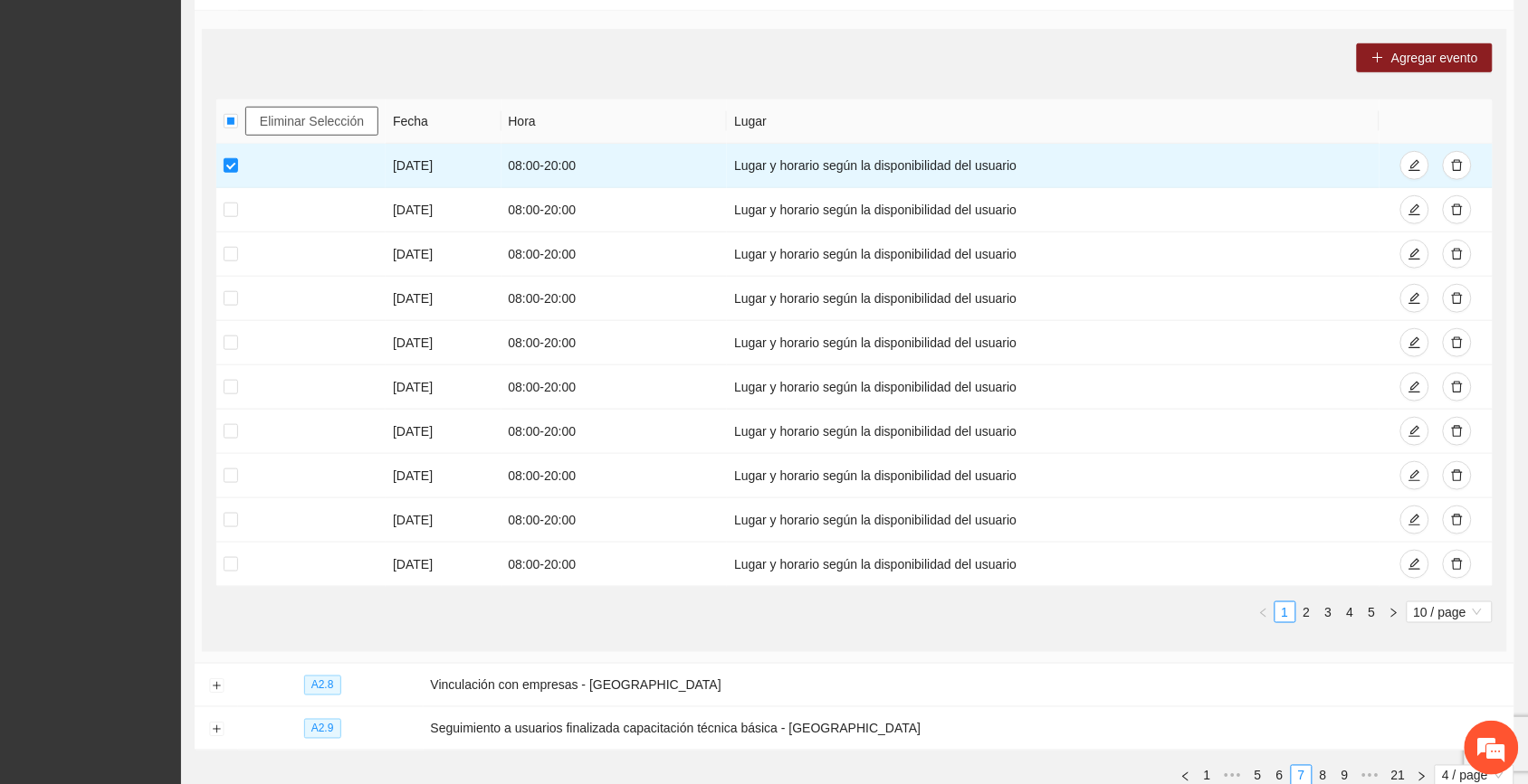
click at [279, 122] on span "Eliminar Selección" at bounding box center [312, 121] width 104 height 19
click at [281, 121] on span "Eliminar Selección" at bounding box center [312, 121] width 104 height 19
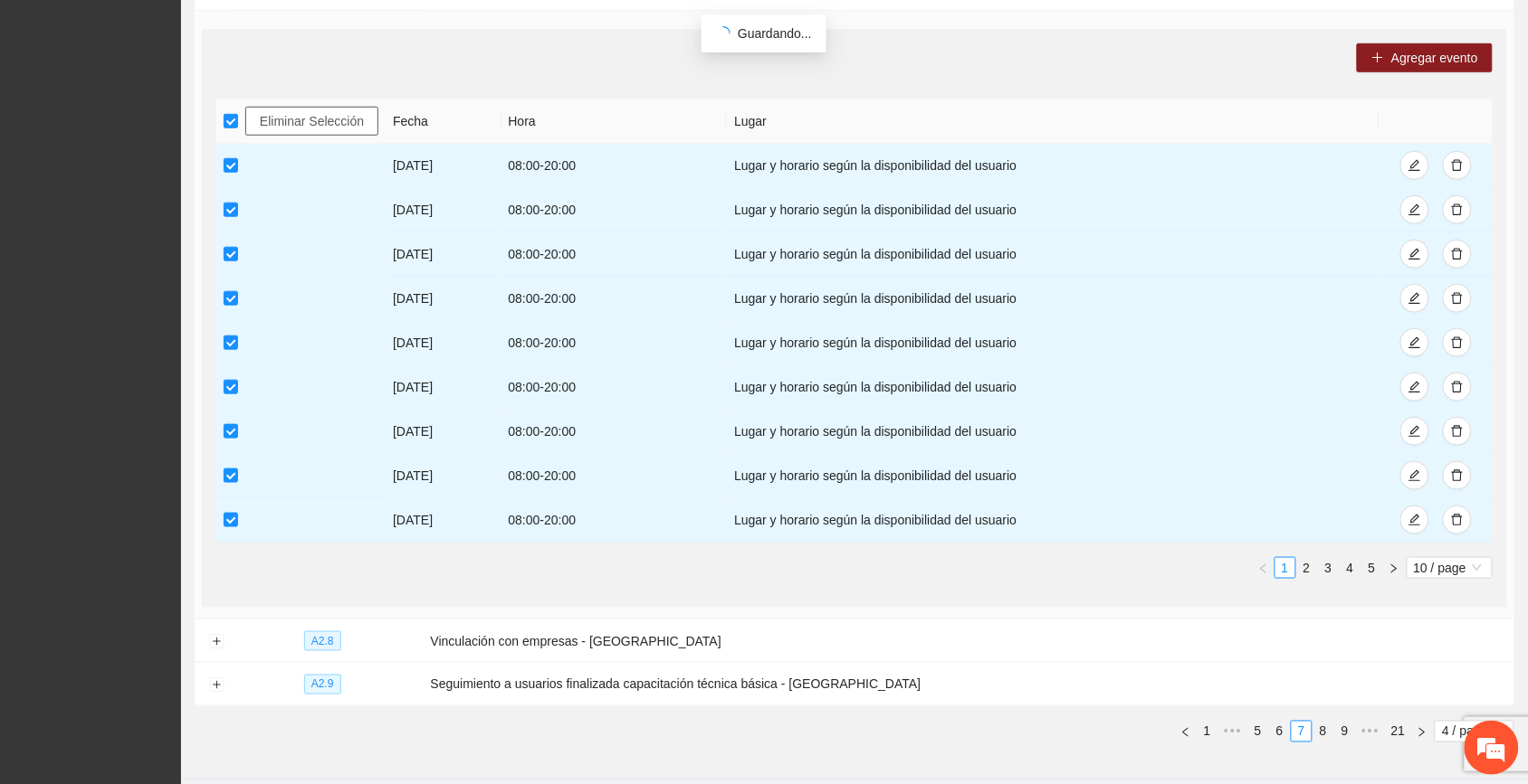
click at [335, 121] on span "Eliminar Selección" at bounding box center [312, 121] width 104 height 19
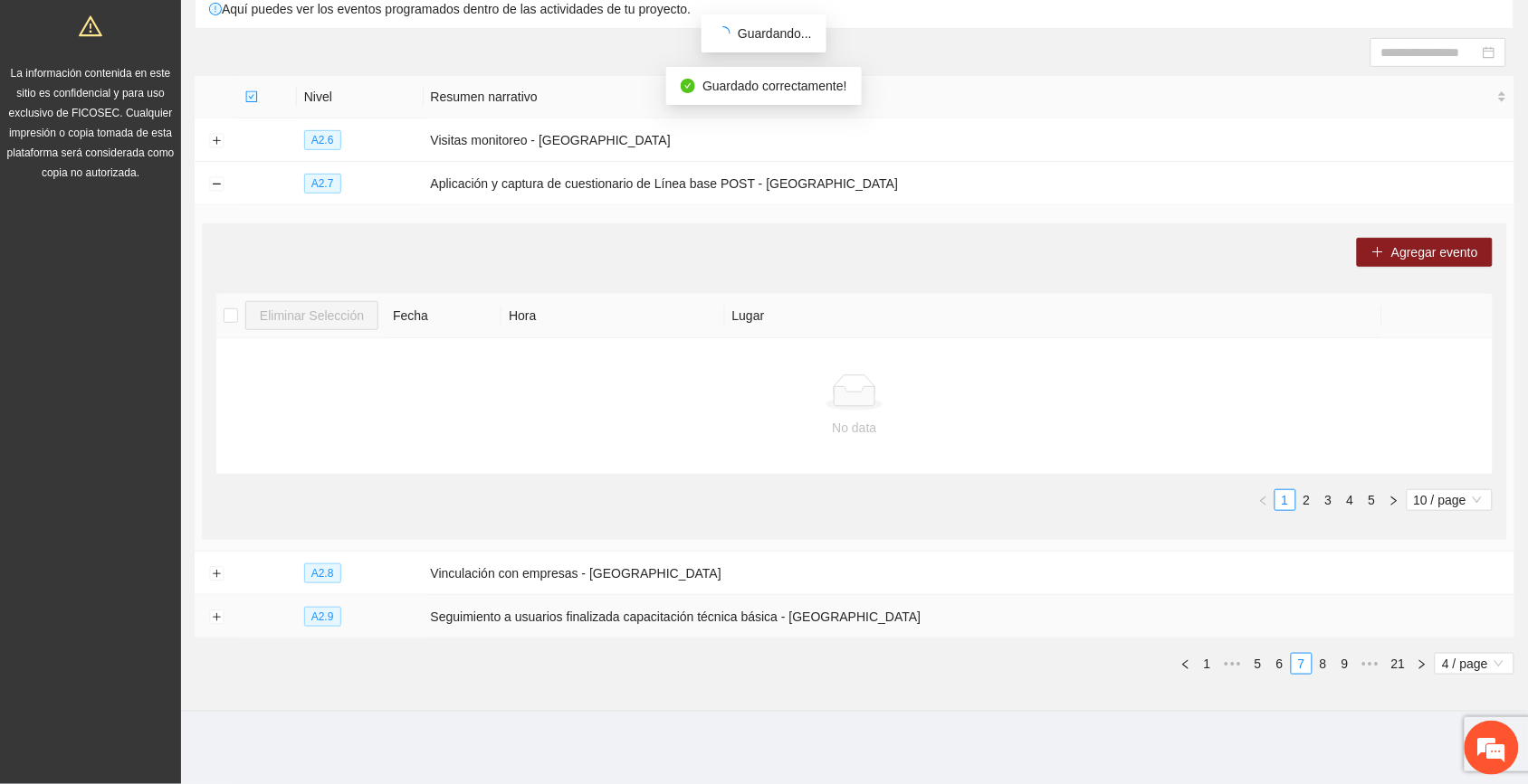
scroll to position [160, 0]
click at [861, 500] on link "2" at bounding box center [1307, 501] width 19 height 19
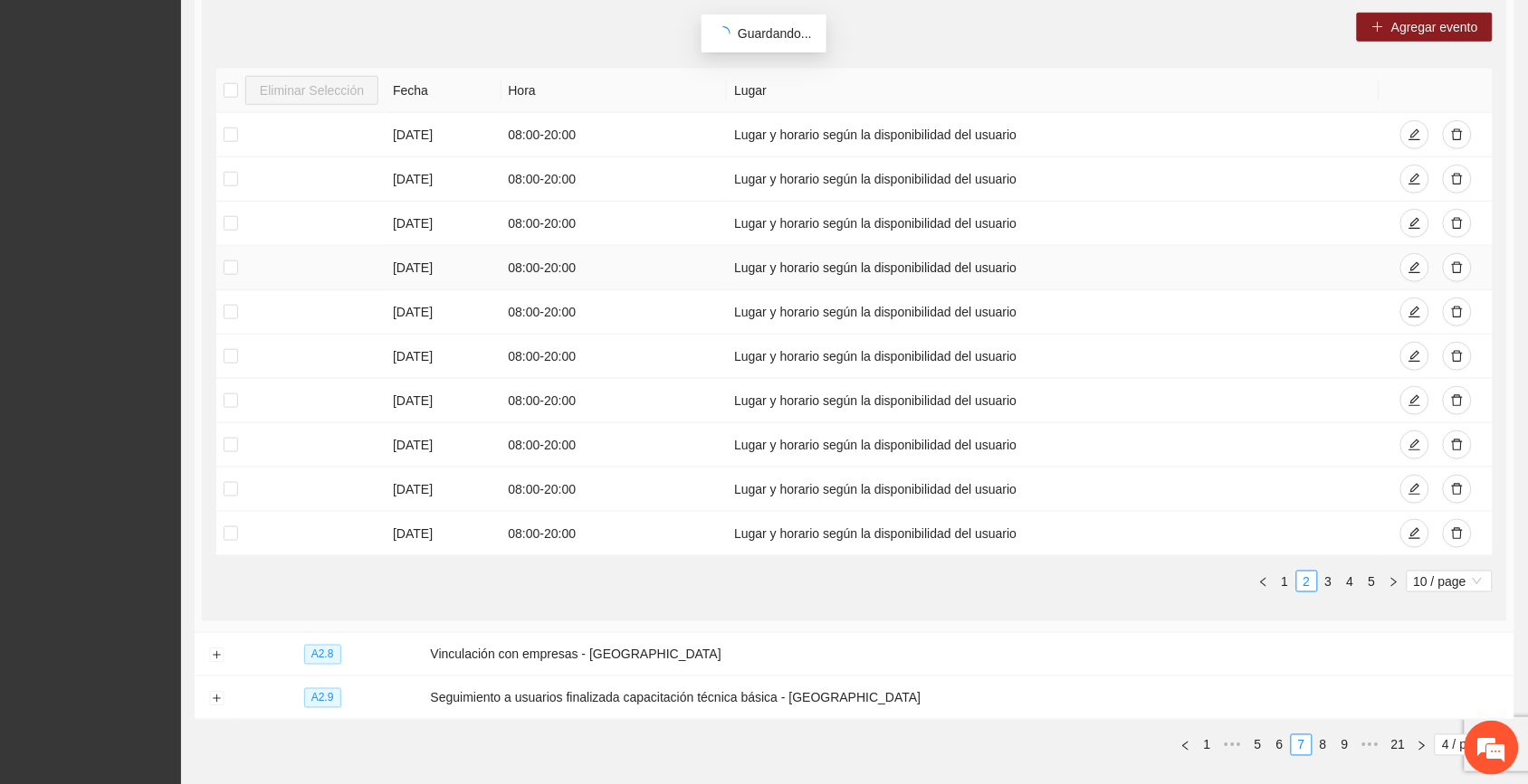
scroll to position [129, 0]
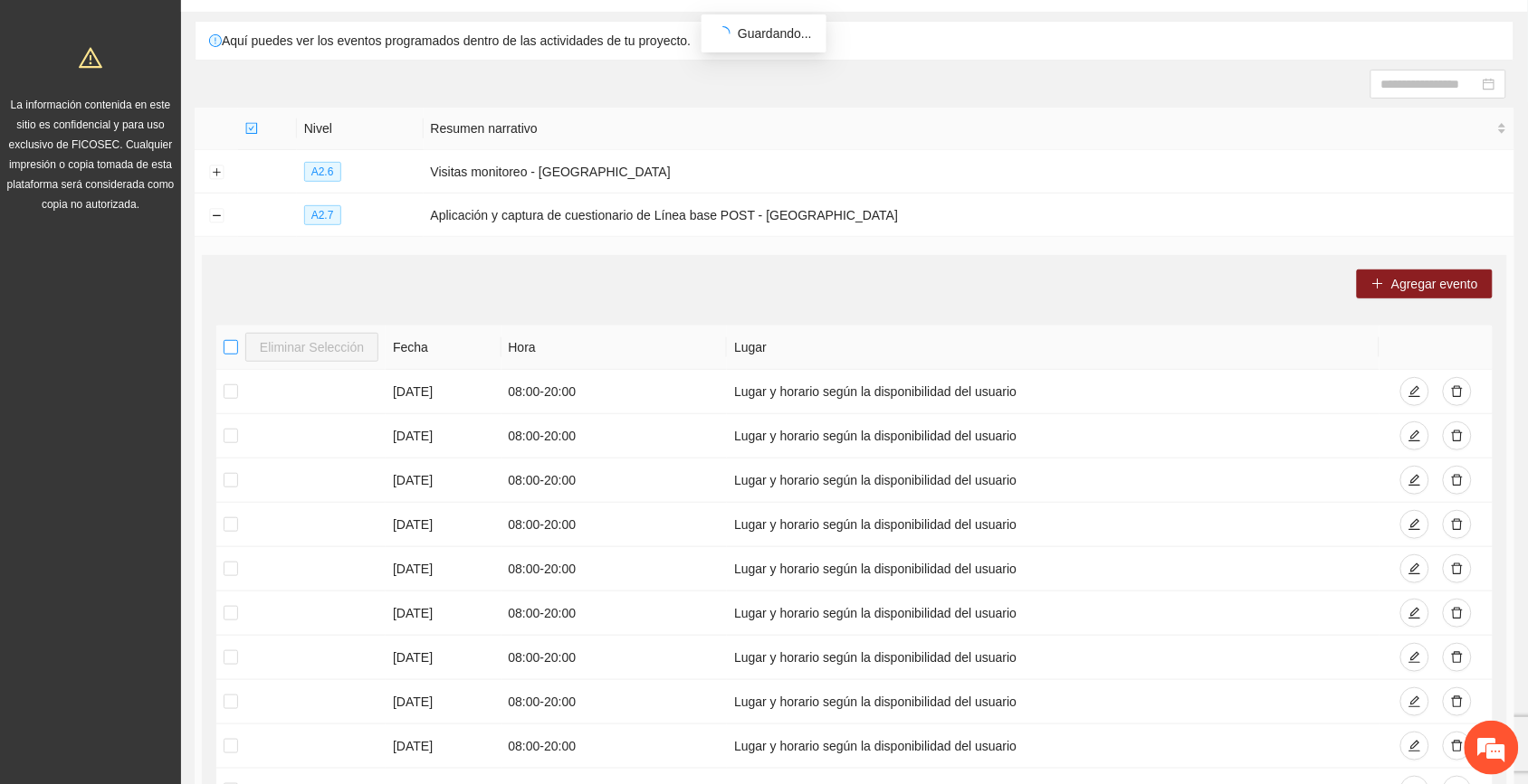
click at [234, 339] on label at bounding box center [230, 348] width 15 height 19
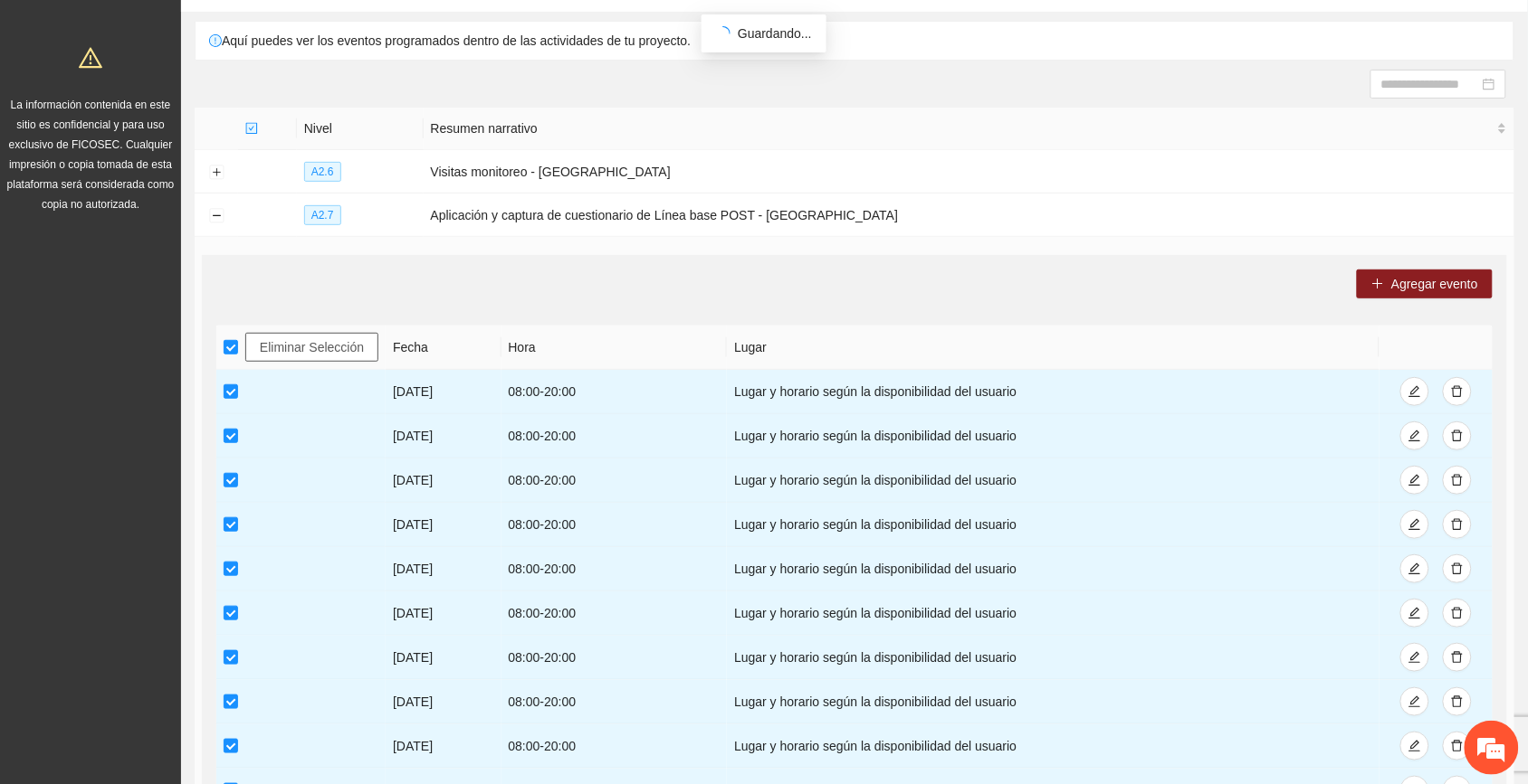
click at [303, 346] on span "Eliminar Selección" at bounding box center [312, 348] width 104 height 19
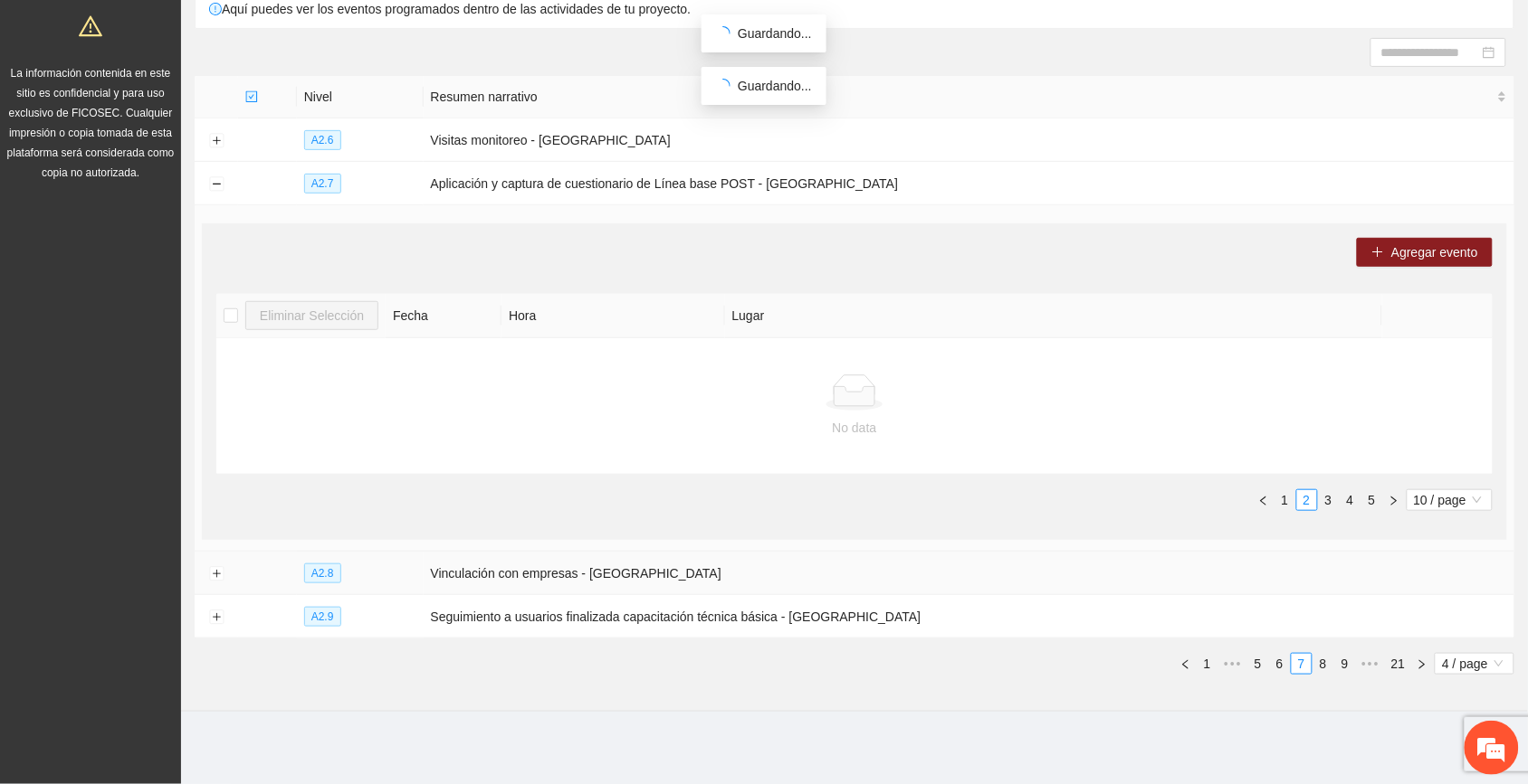
scroll to position [160, 0]
click at [861, 503] on link "3" at bounding box center [1329, 501] width 19 height 19
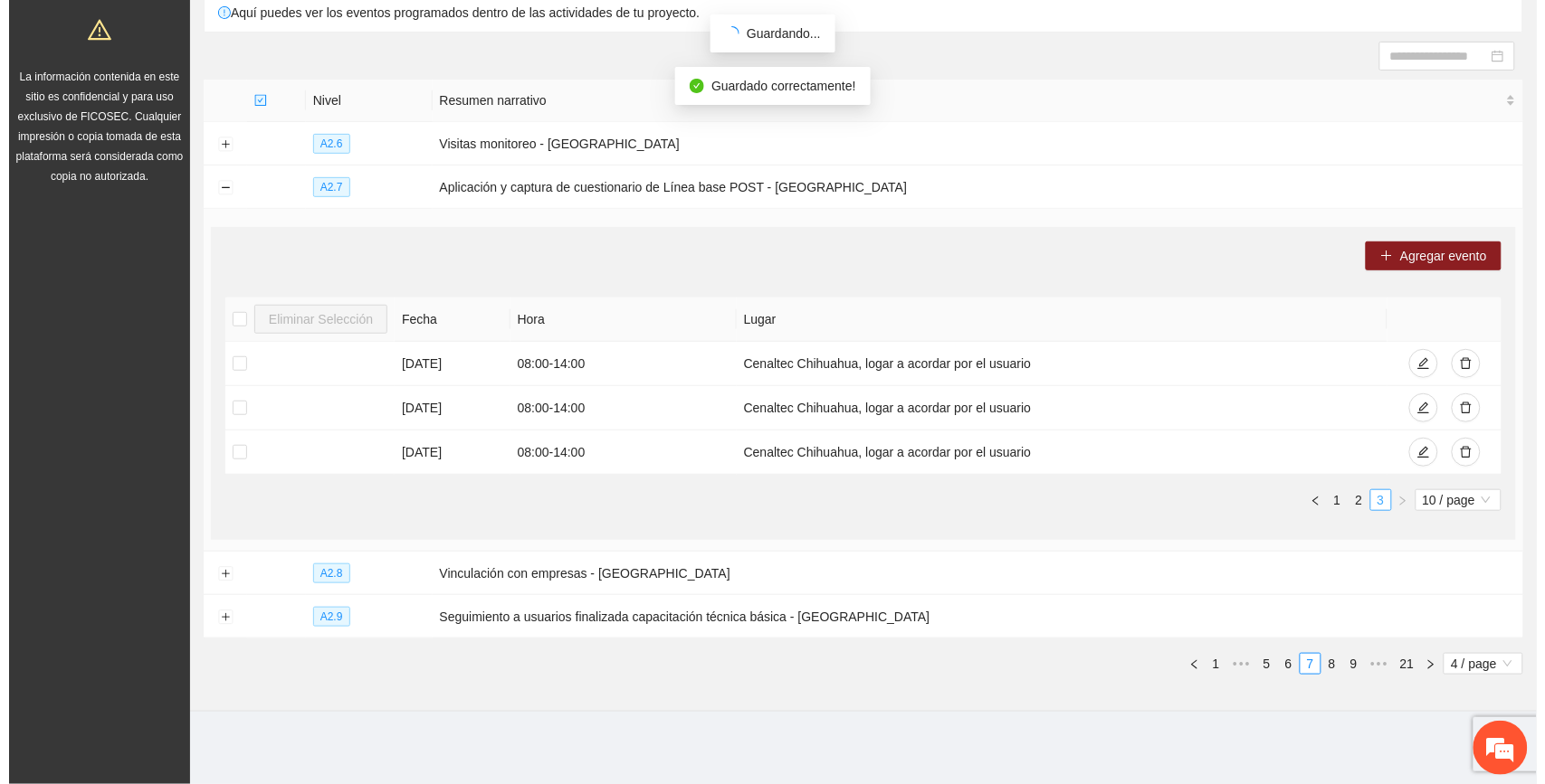
scroll to position [157, 0]
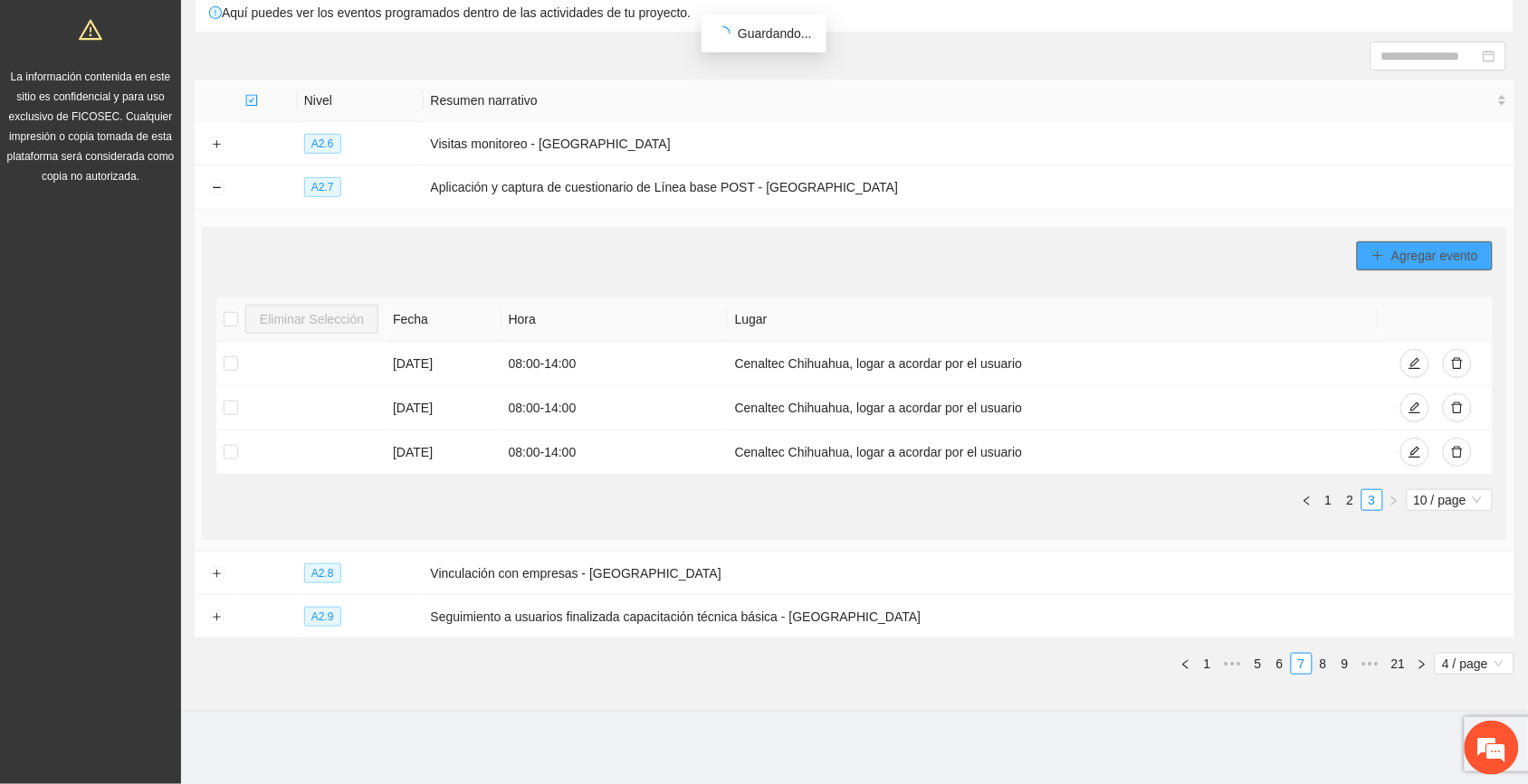
click at [861, 246] on span "Agregar evento" at bounding box center [1434, 256] width 87 height 19
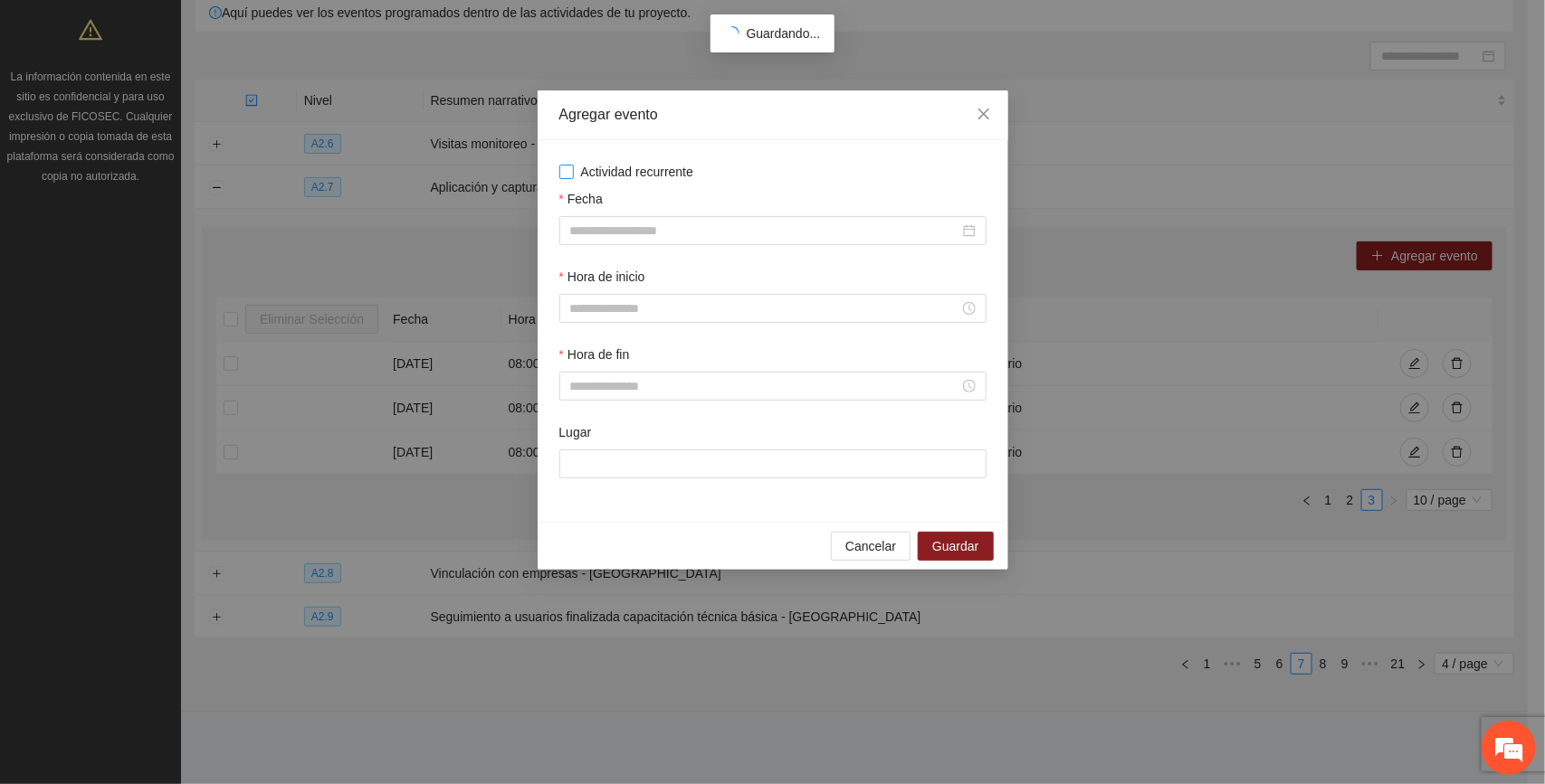
click at [620, 170] on span "Actividad recurrente" at bounding box center [637, 171] width 128 height 19
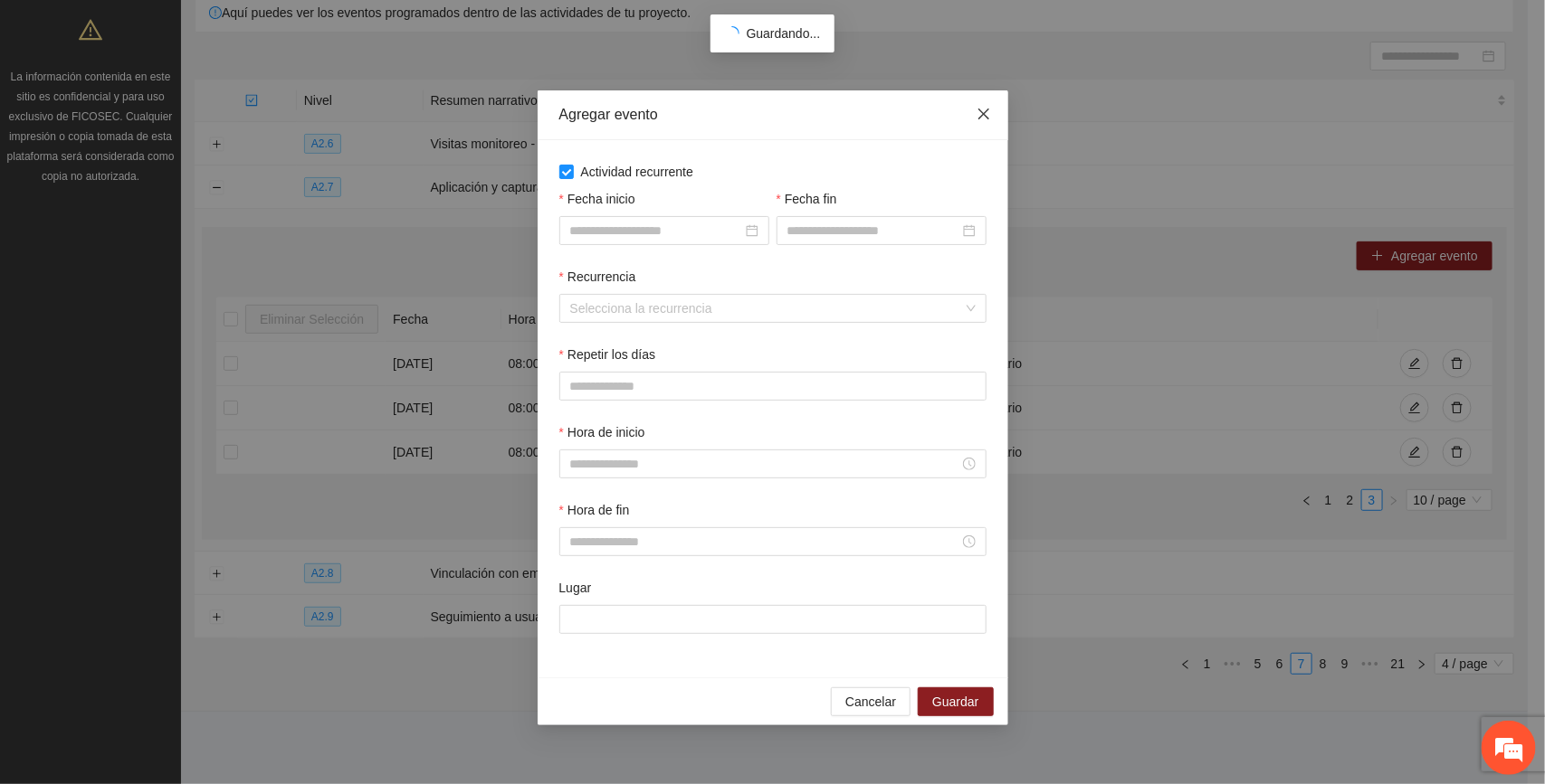
click at [861, 113] on icon "close" at bounding box center [983, 114] width 15 height 15
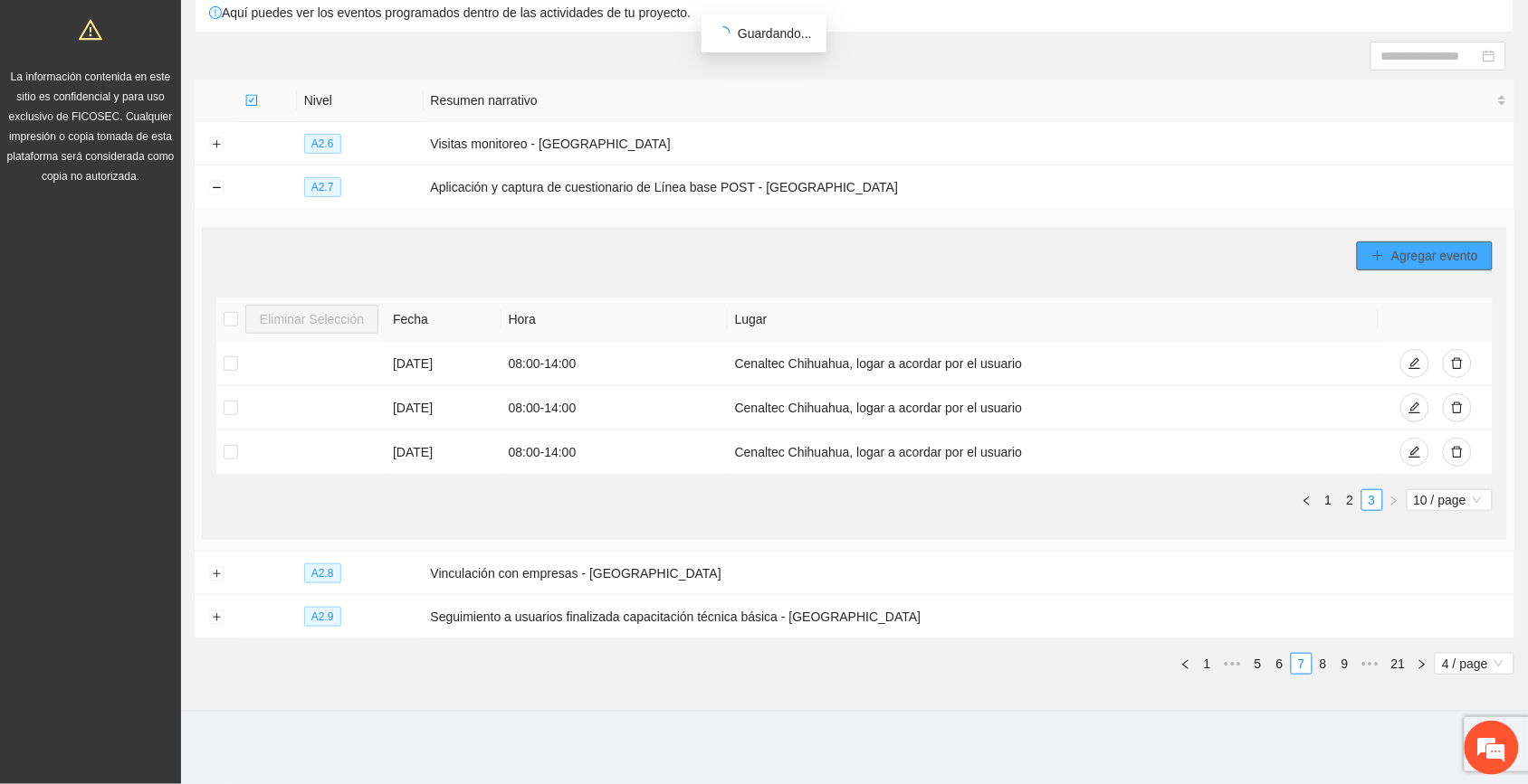
click at [861, 249] on span "Agregar evento" at bounding box center [1434, 256] width 87 height 19
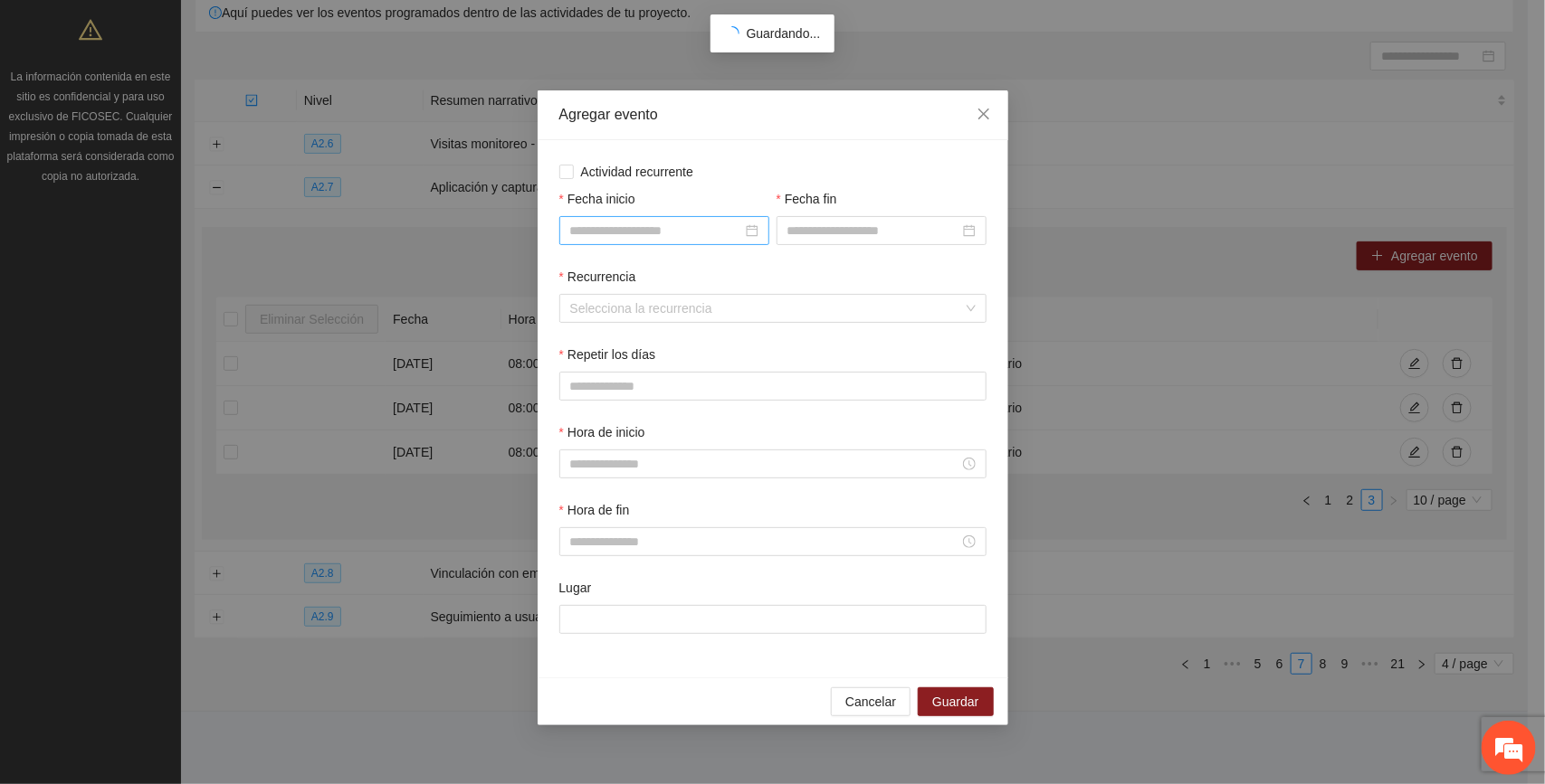
click at [614, 233] on input "Fecha inicio" at bounding box center [656, 231] width 172 height 19
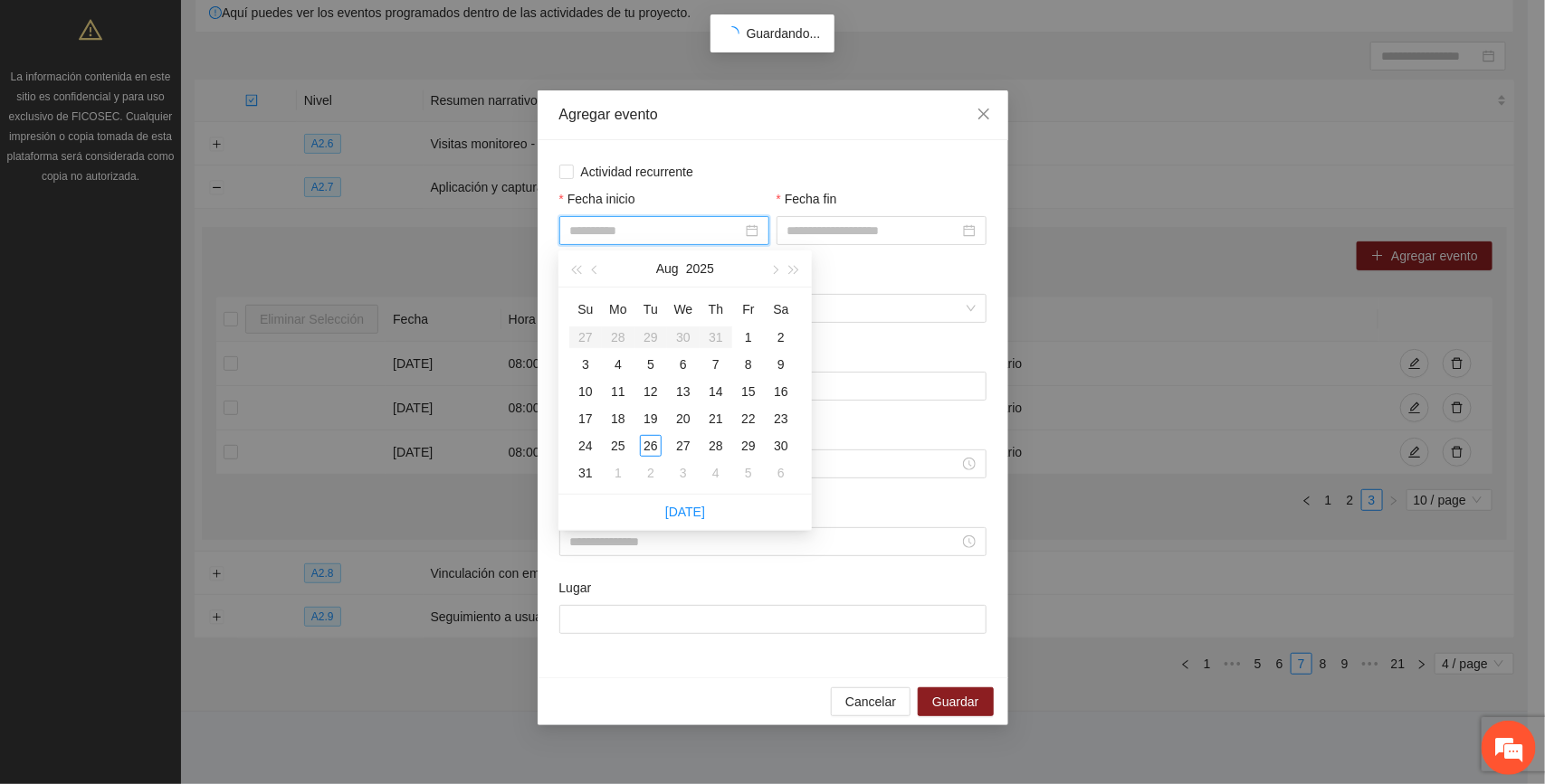
type input "**********"
click at [618, 441] on div "25" at bounding box center [618, 446] width 21 height 21
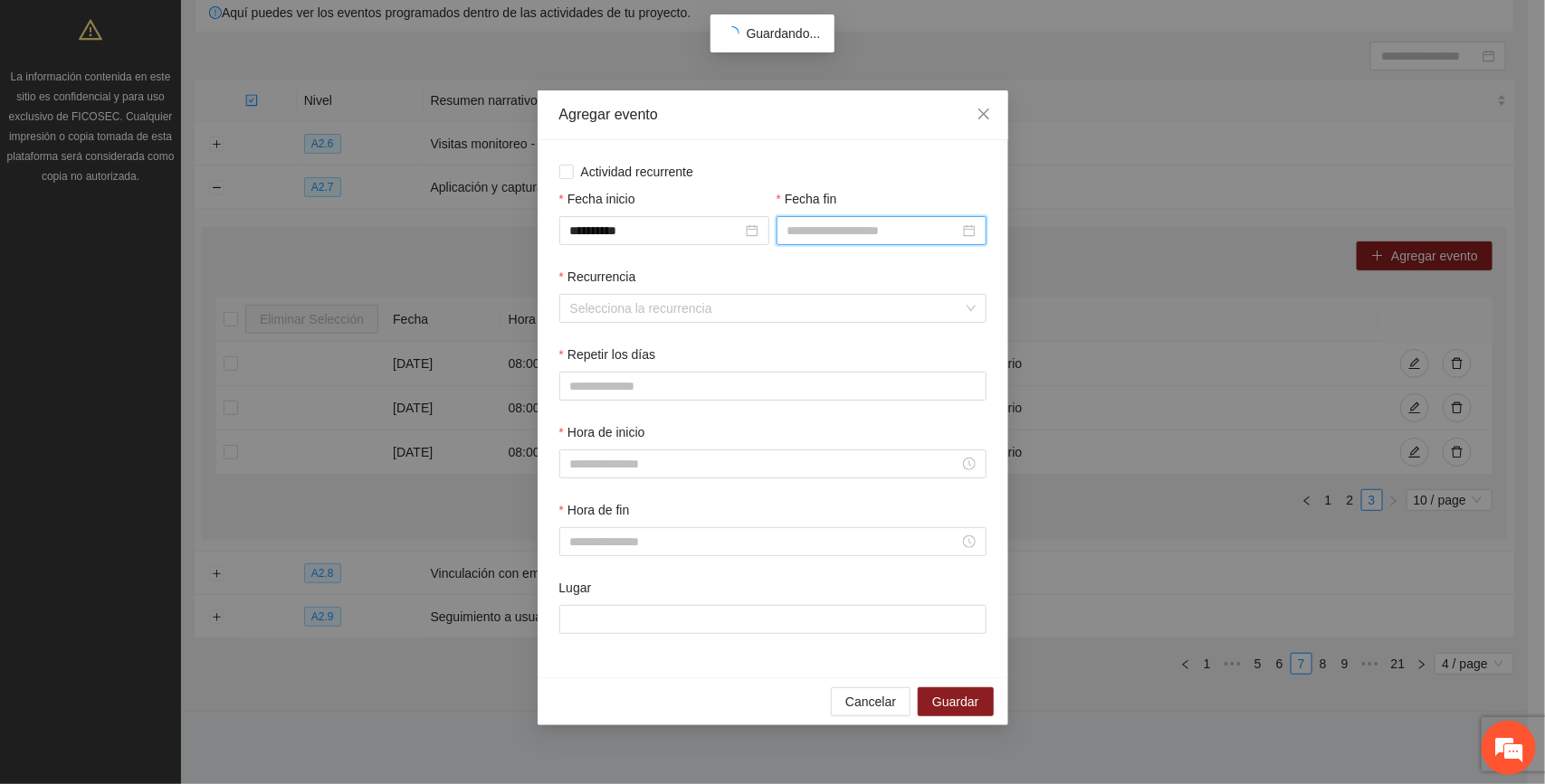
click at [815, 223] on input "Fecha fin" at bounding box center [873, 231] width 172 height 19
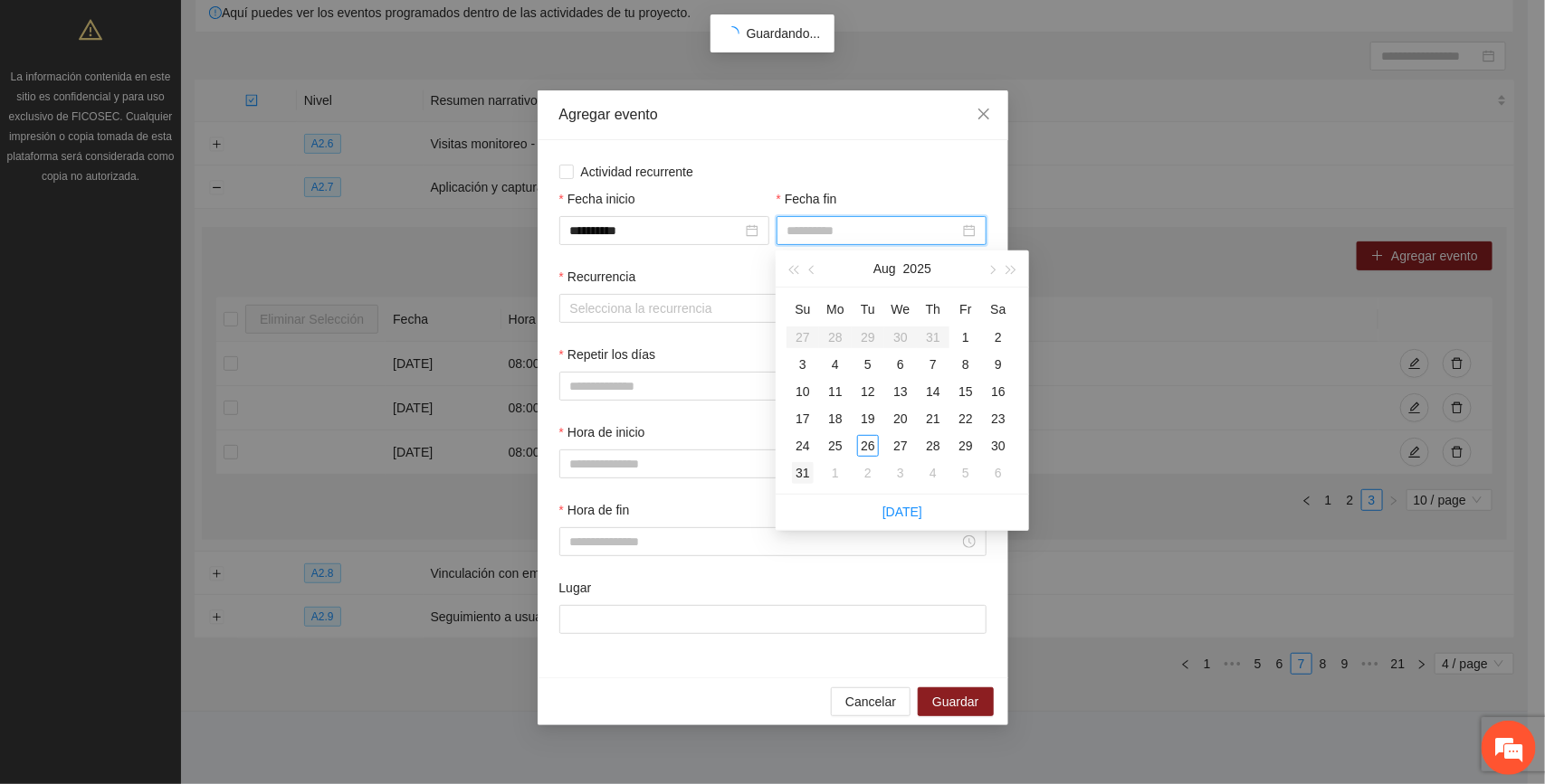
type input "**********"
click at [802, 467] on div "31" at bounding box center [803, 473] width 21 height 21
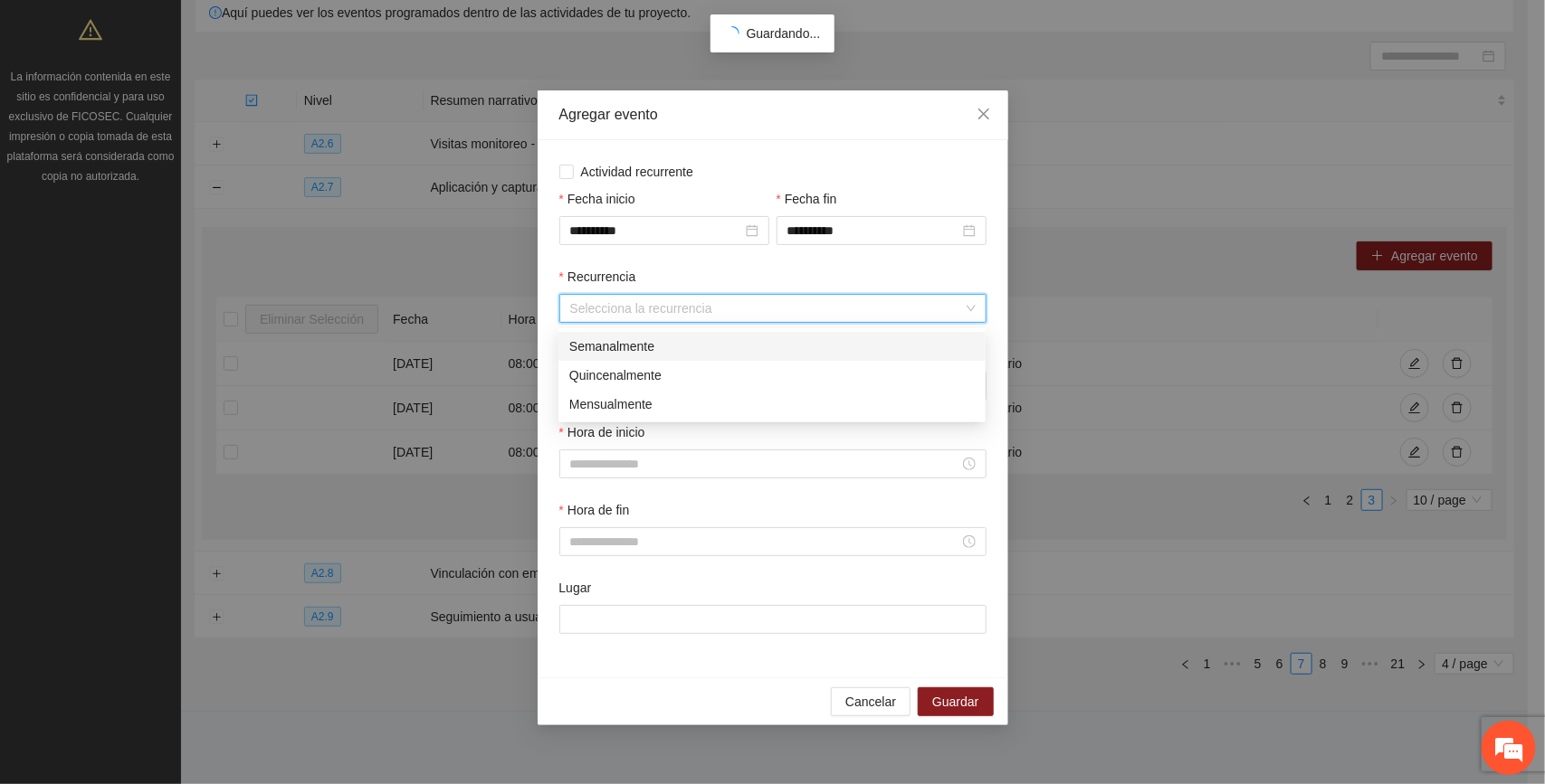
click at [676, 308] on input "Recurrencia" at bounding box center [766, 309] width 393 height 27
click at [652, 347] on div "Semanalmente" at bounding box center [772, 347] width 405 height 19
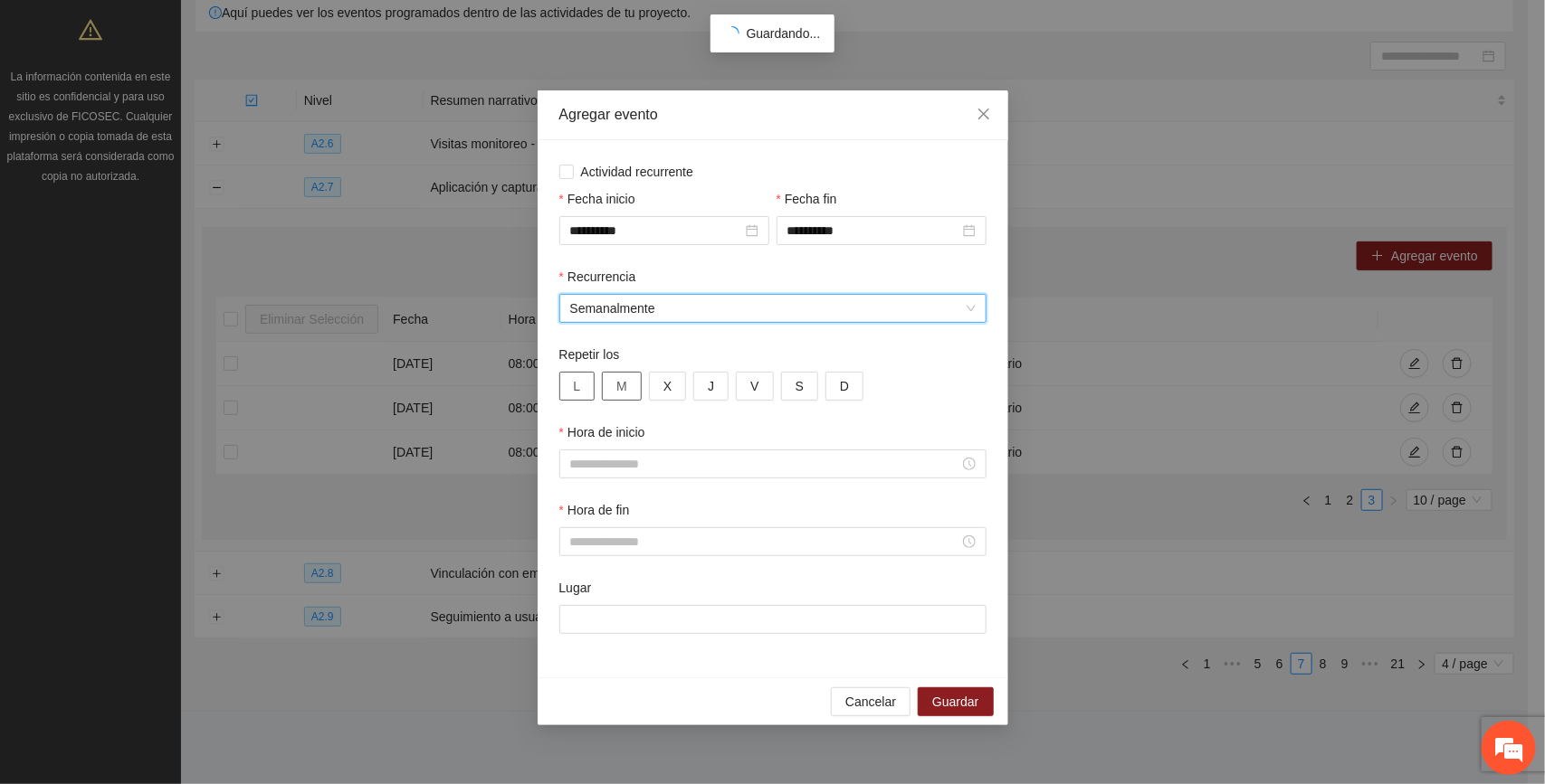
drag, startPoint x: 568, startPoint y: 392, endPoint x: 609, endPoint y: 394, distance: 41.0
click at [571, 392] on button "L" at bounding box center [577, 387] width 36 height 29
click at [624, 389] on span "M" at bounding box center [622, 386] width 11 height 19
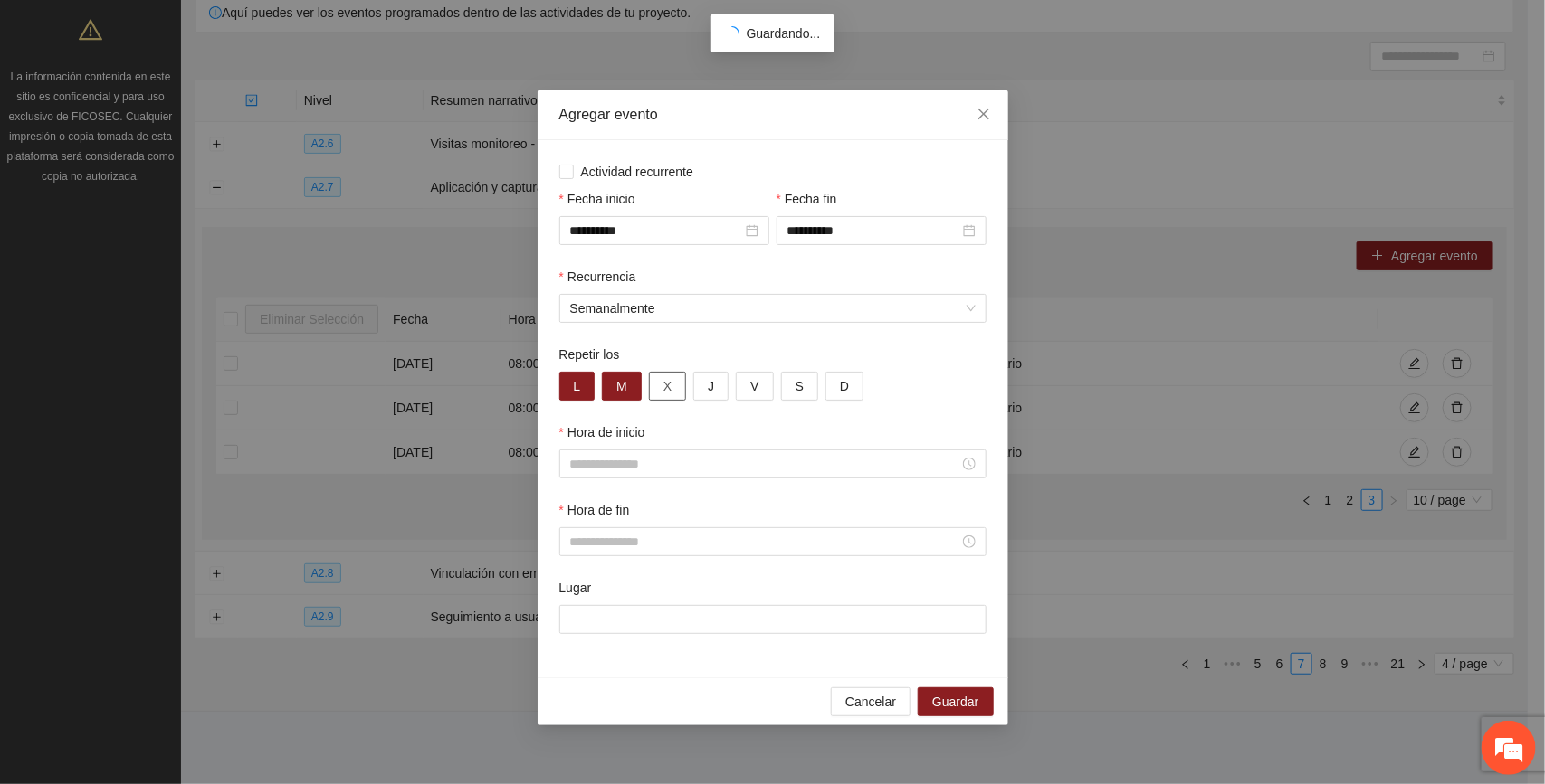
click at [675, 389] on button "X" at bounding box center [667, 387] width 37 height 29
drag, startPoint x: 708, startPoint y: 389, endPoint x: 740, endPoint y: 396, distance: 32.8
click at [710, 389] on span "J" at bounding box center [711, 386] width 7 height 19
click at [763, 388] on button "V" at bounding box center [754, 387] width 37 height 29
drag, startPoint x: 798, startPoint y: 380, endPoint x: 844, endPoint y: 395, distance: 48.4
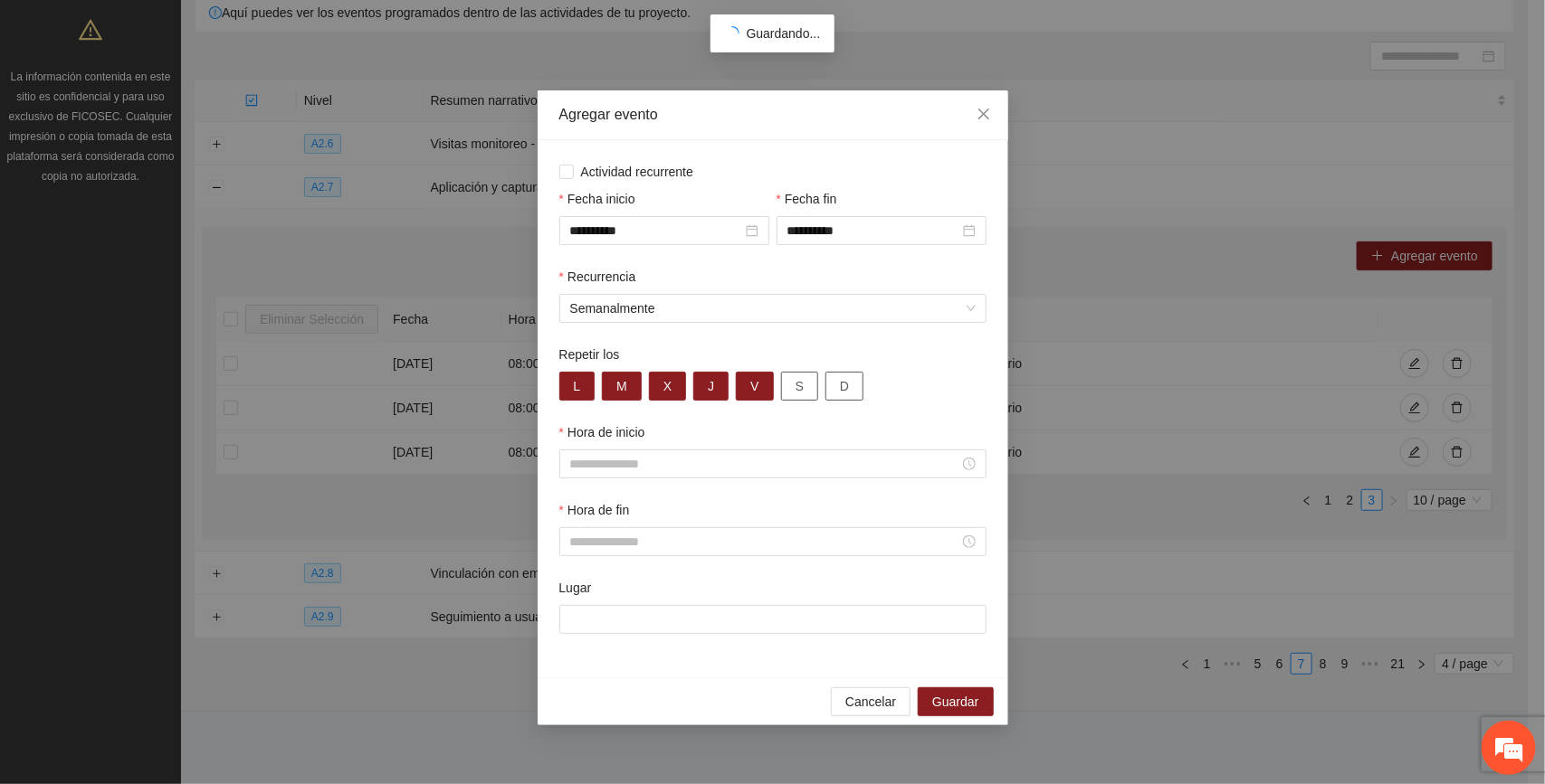
click at [798, 381] on span "S" at bounding box center [800, 386] width 8 height 19
click at [853, 389] on button "D" at bounding box center [844, 387] width 38 height 29
click at [665, 233] on input "**********" at bounding box center [656, 231] width 172 height 19
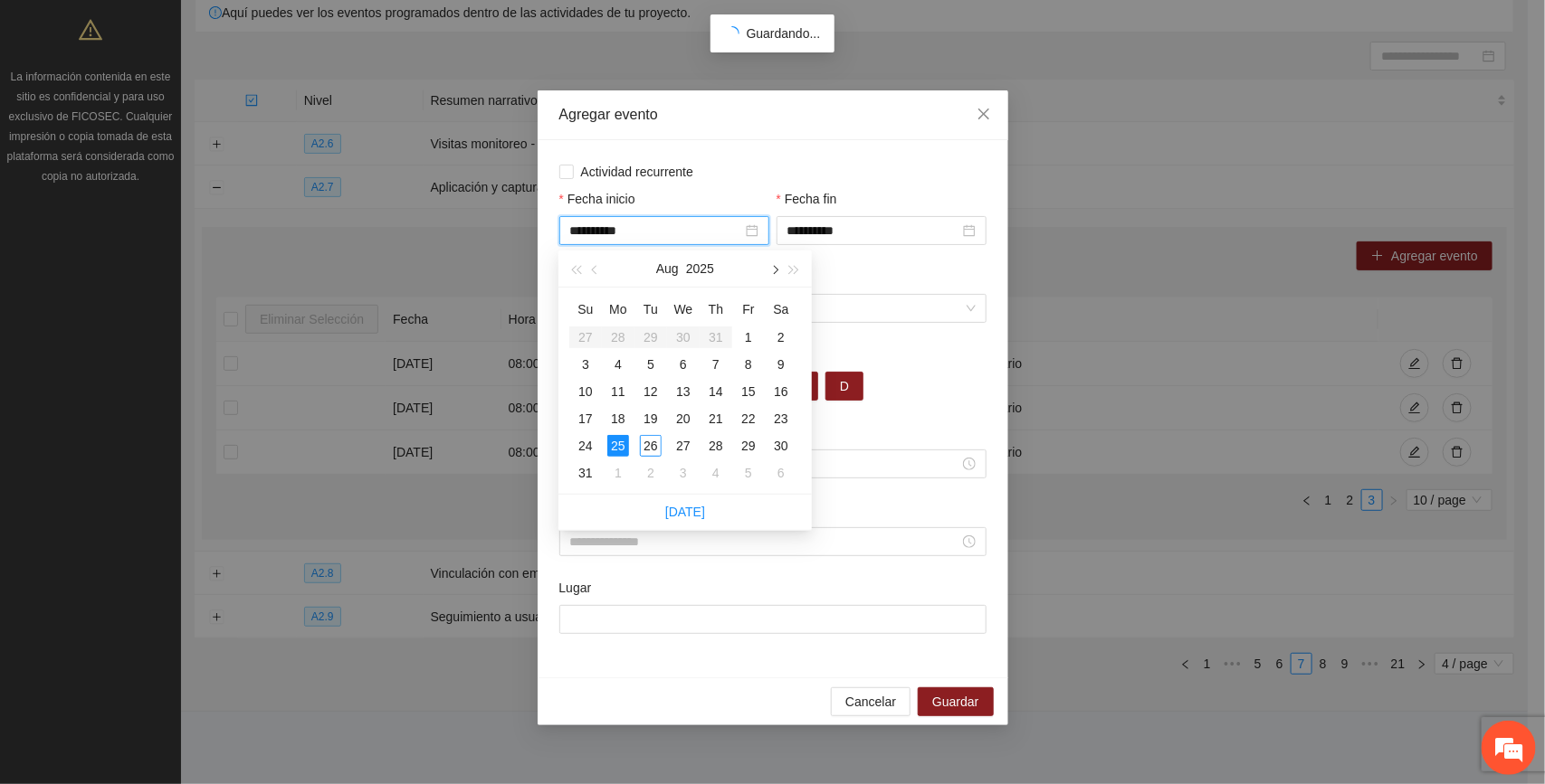
click at [771, 269] on span "button" at bounding box center [773, 270] width 9 height 9
type input "**********"
click at [617, 333] on div "1" at bounding box center [618, 337] width 21 height 21
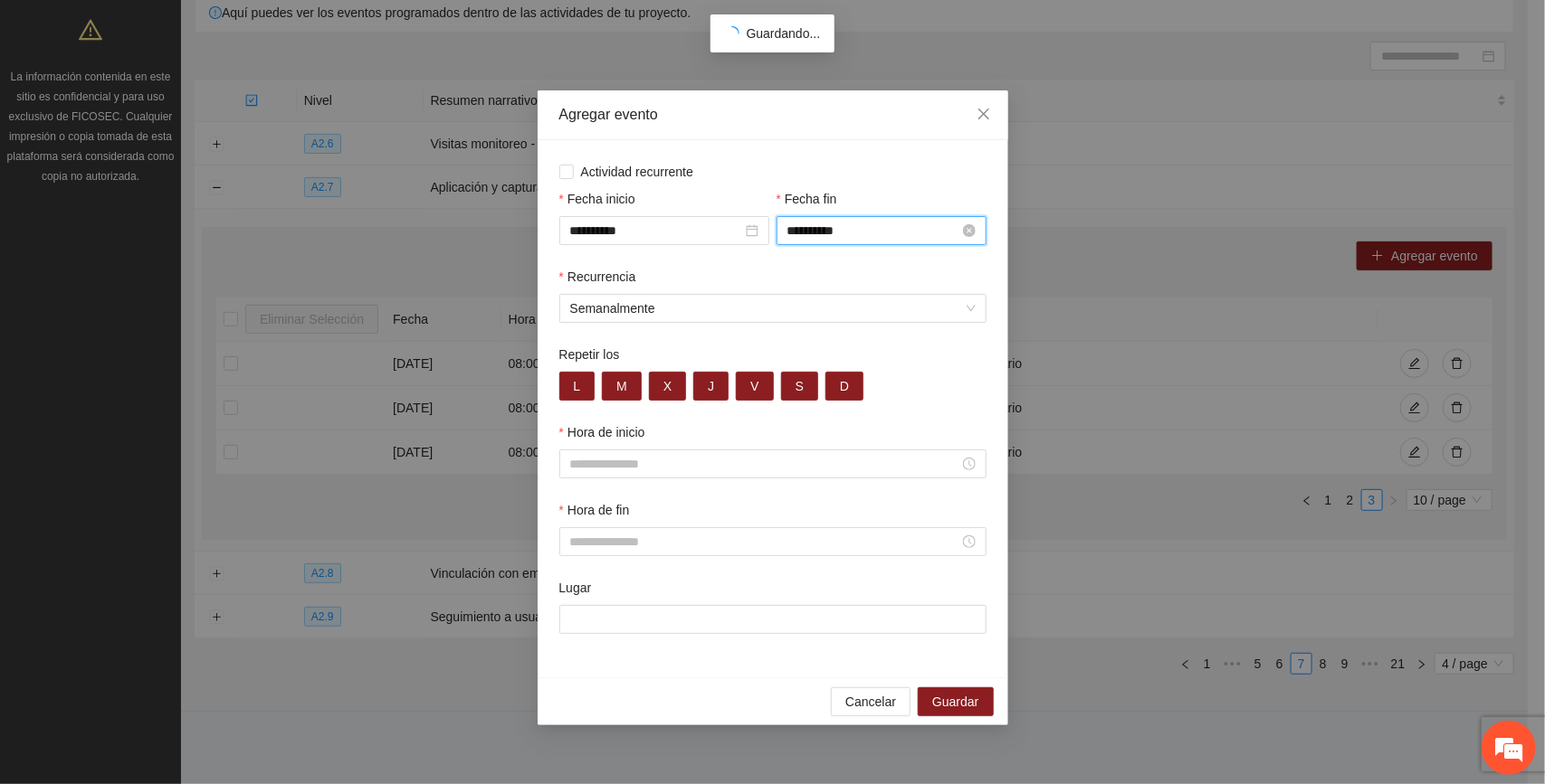
click at [861, 233] on input "**********" at bounding box center [873, 231] width 172 height 19
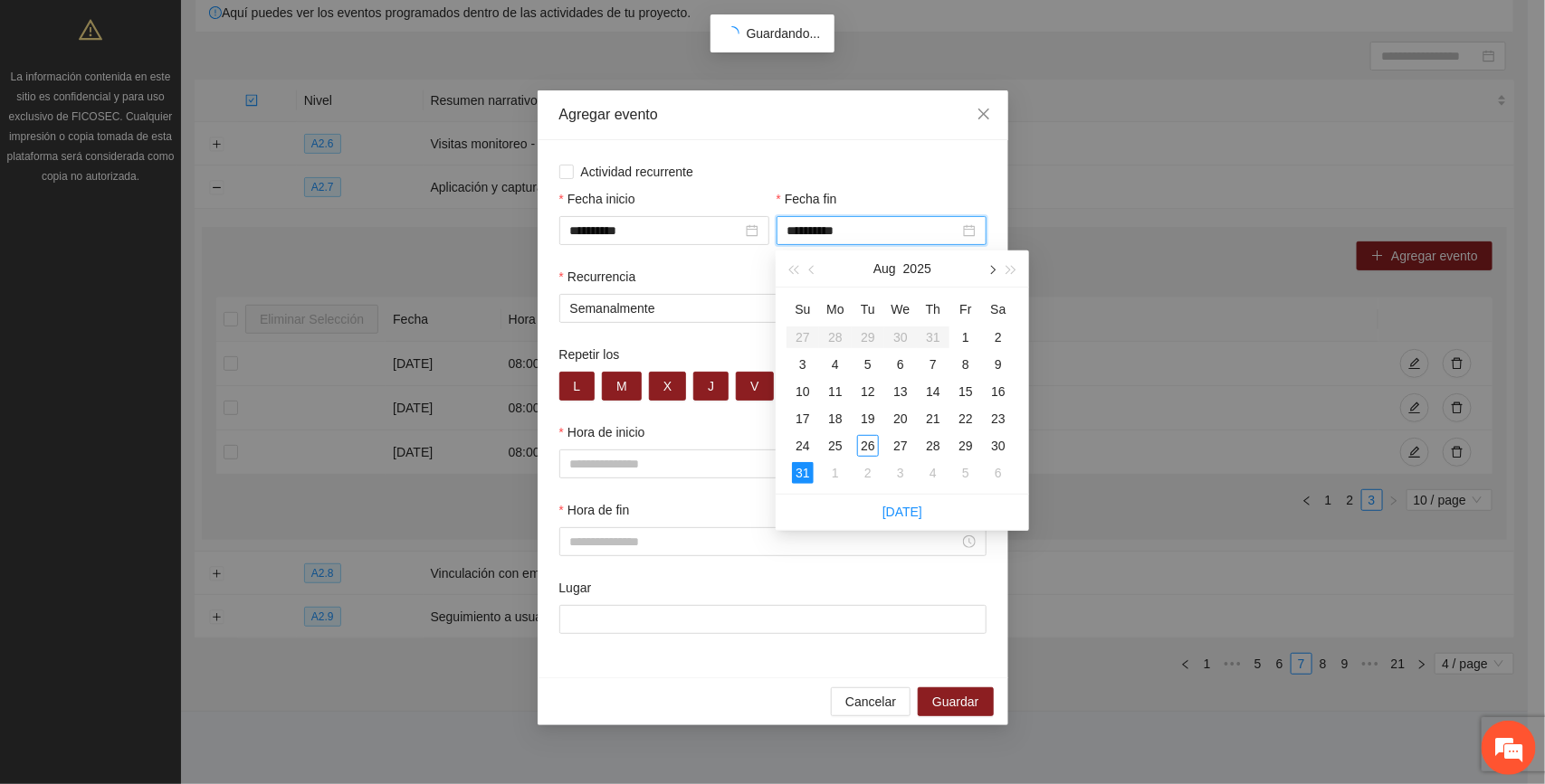
click at [861, 267] on span "button" at bounding box center [991, 270] width 9 height 9
type input "**********"
click at [861, 439] on div "30" at bounding box center [868, 446] width 21 height 21
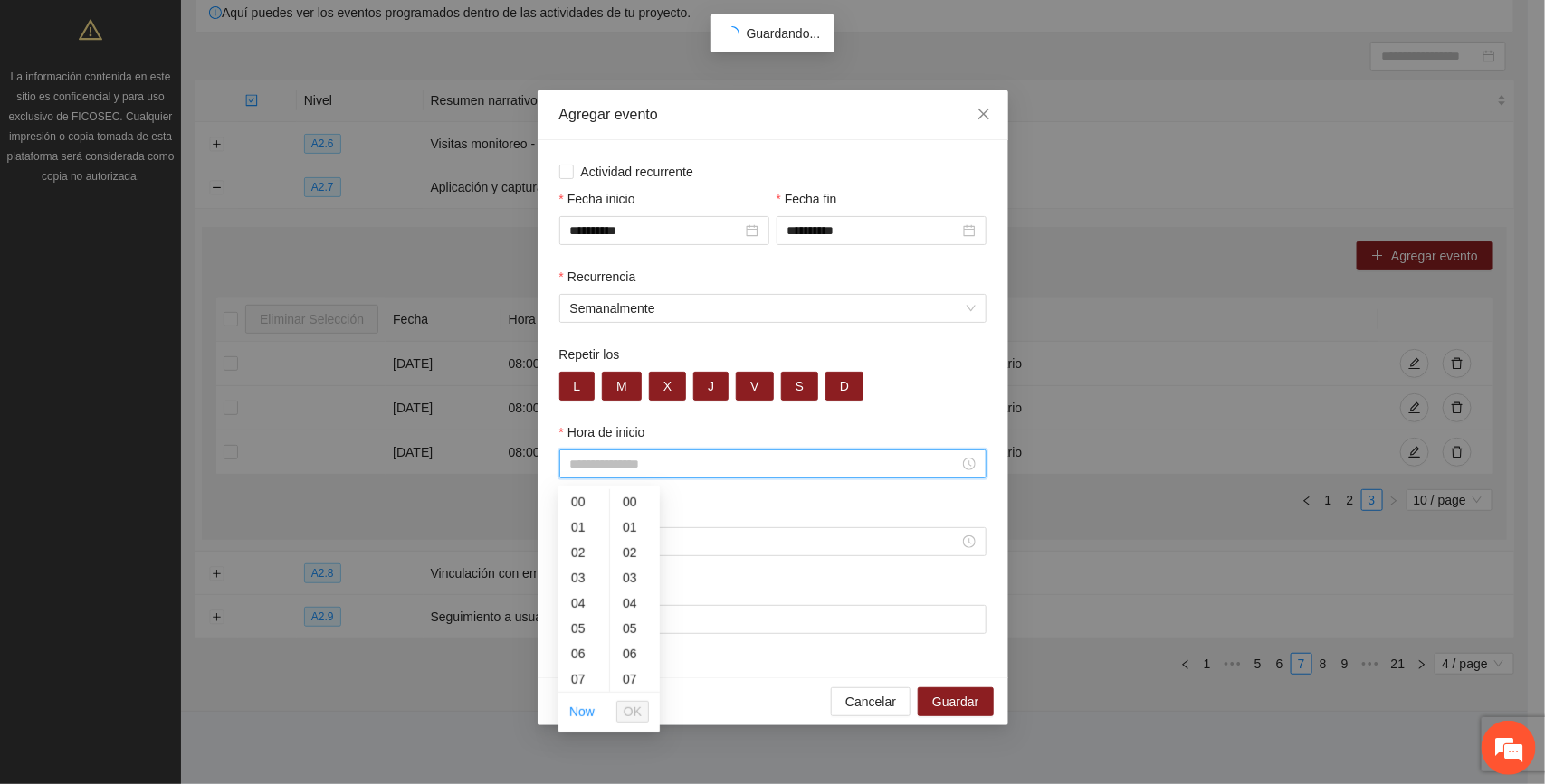
click at [606, 464] on input "Hora de inicio" at bounding box center [764, 464] width 389 height 19
click at [577, 588] on div "08" at bounding box center [584, 592] width 51 height 25
type input "*****"
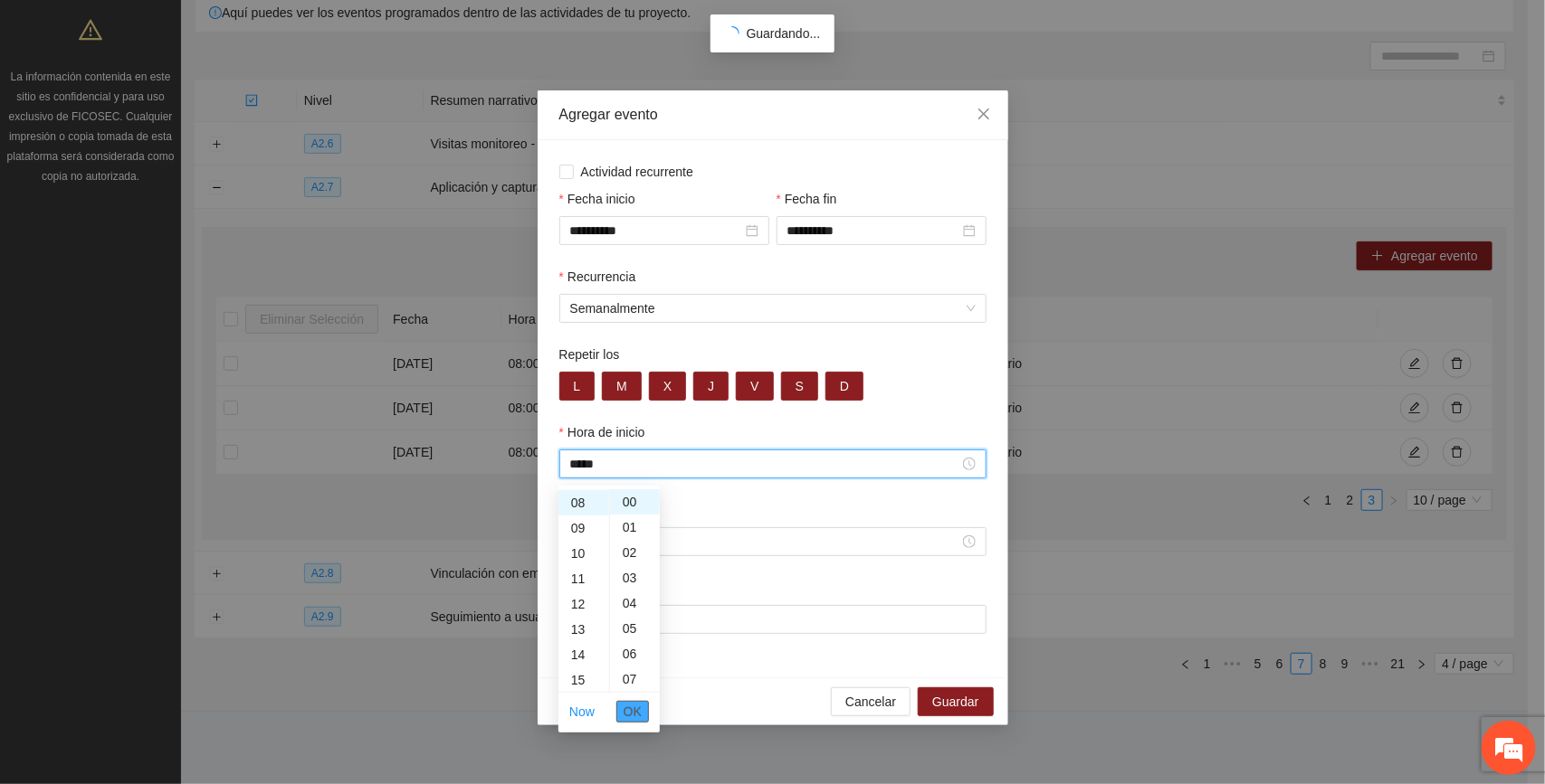
click at [630, 710] on span "OK" at bounding box center [632, 712] width 19 height 19
click at [622, 544] on input "Hora de fin" at bounding box center [764, 541] width 389 height 19
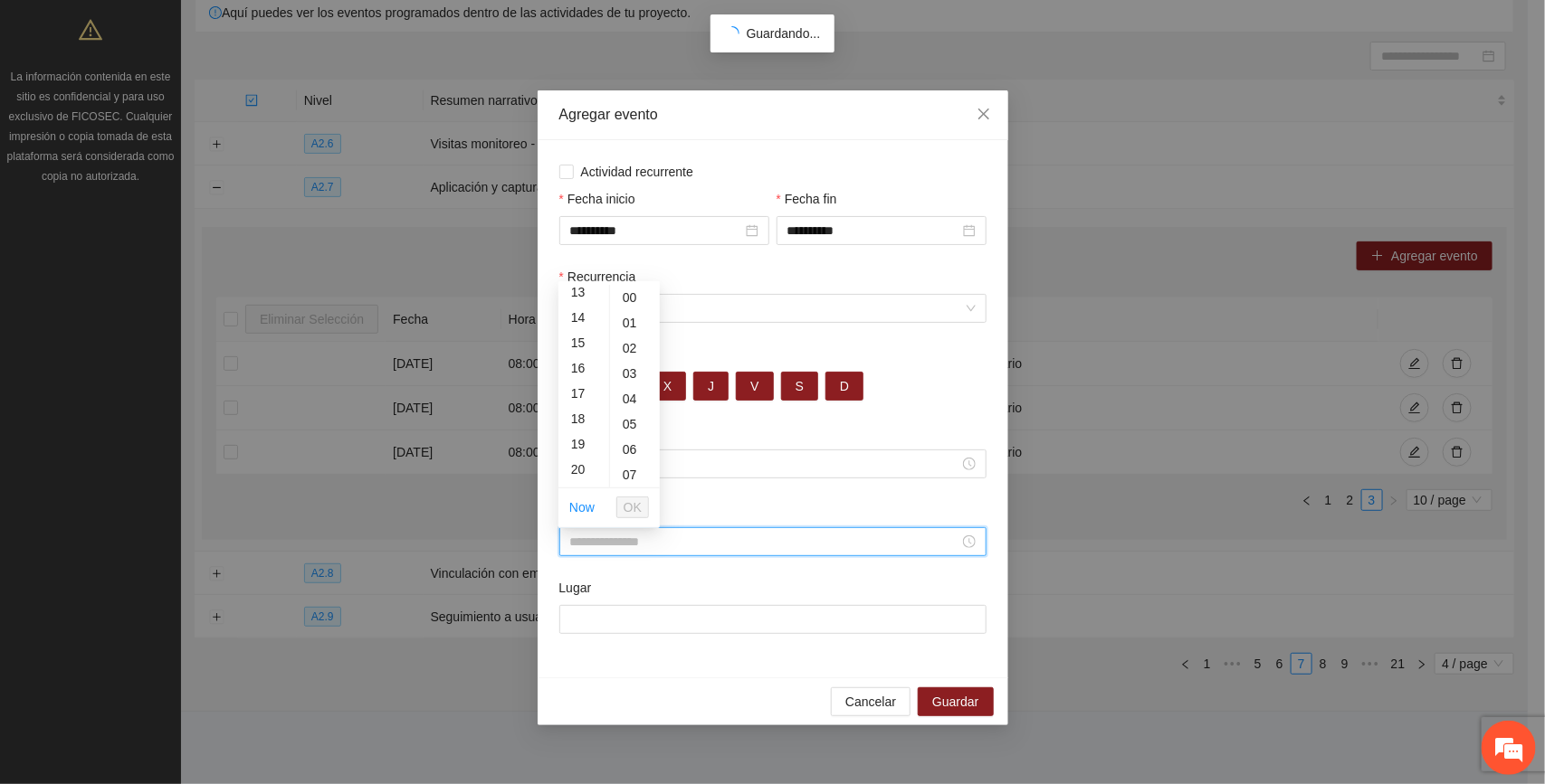
scroll to position [339, 0]
click at [582, 459] on div "20" at bounding box center [584, 466] width 51 height 25
type input "*****"
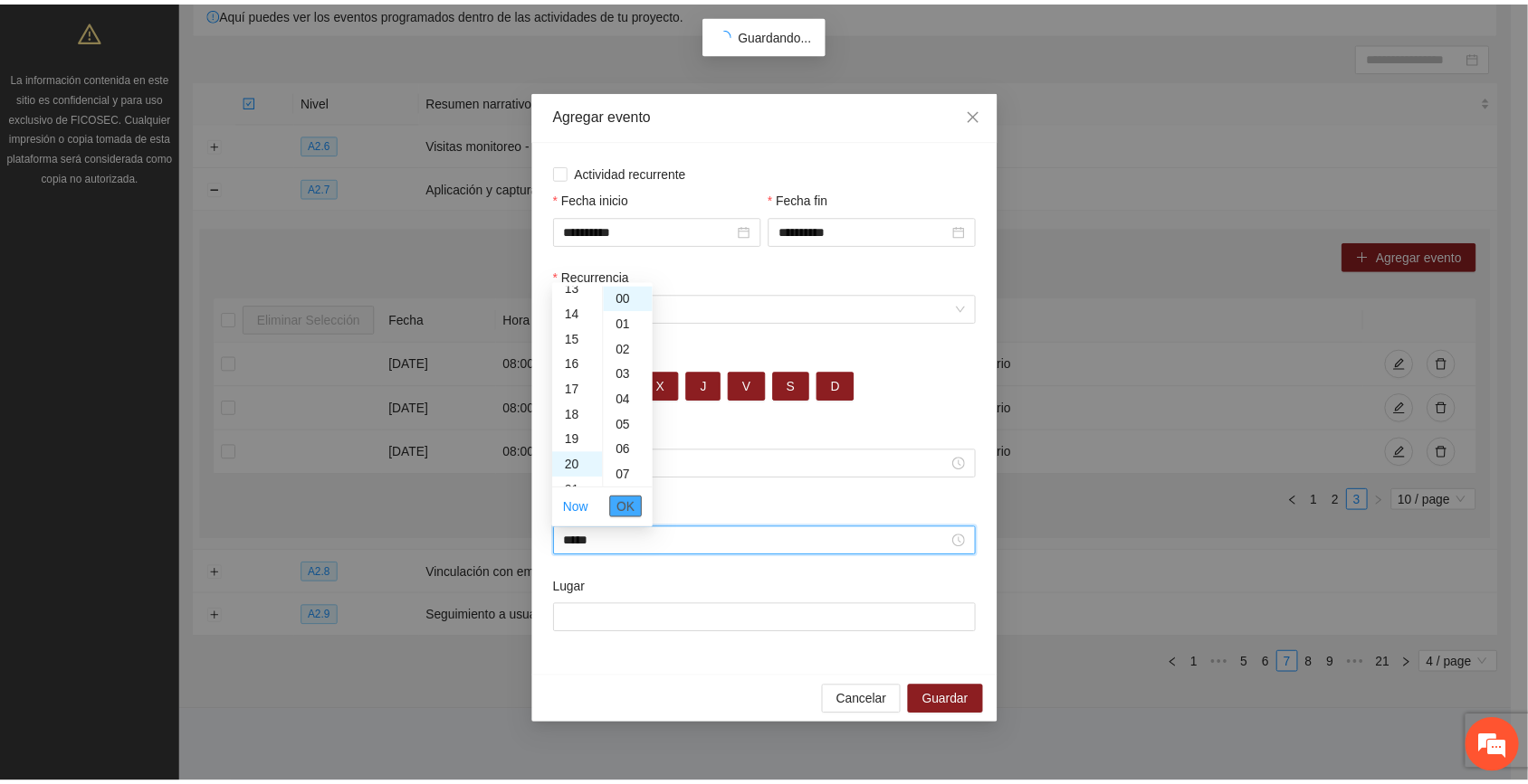
scroll to position [506, 0]
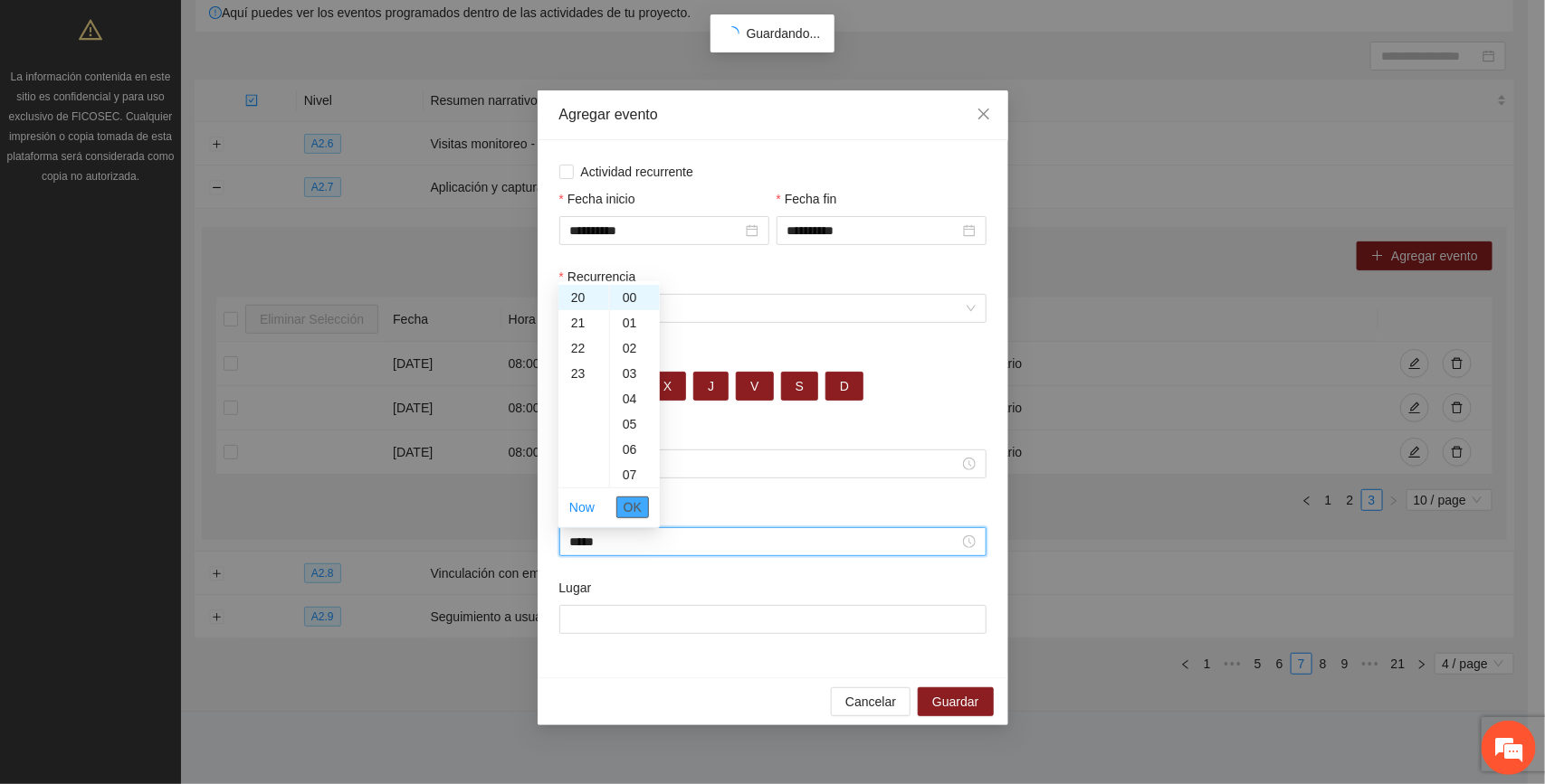
click at [639, 507] on span "OK" at bounding box center [632, 507] width 19 height 19
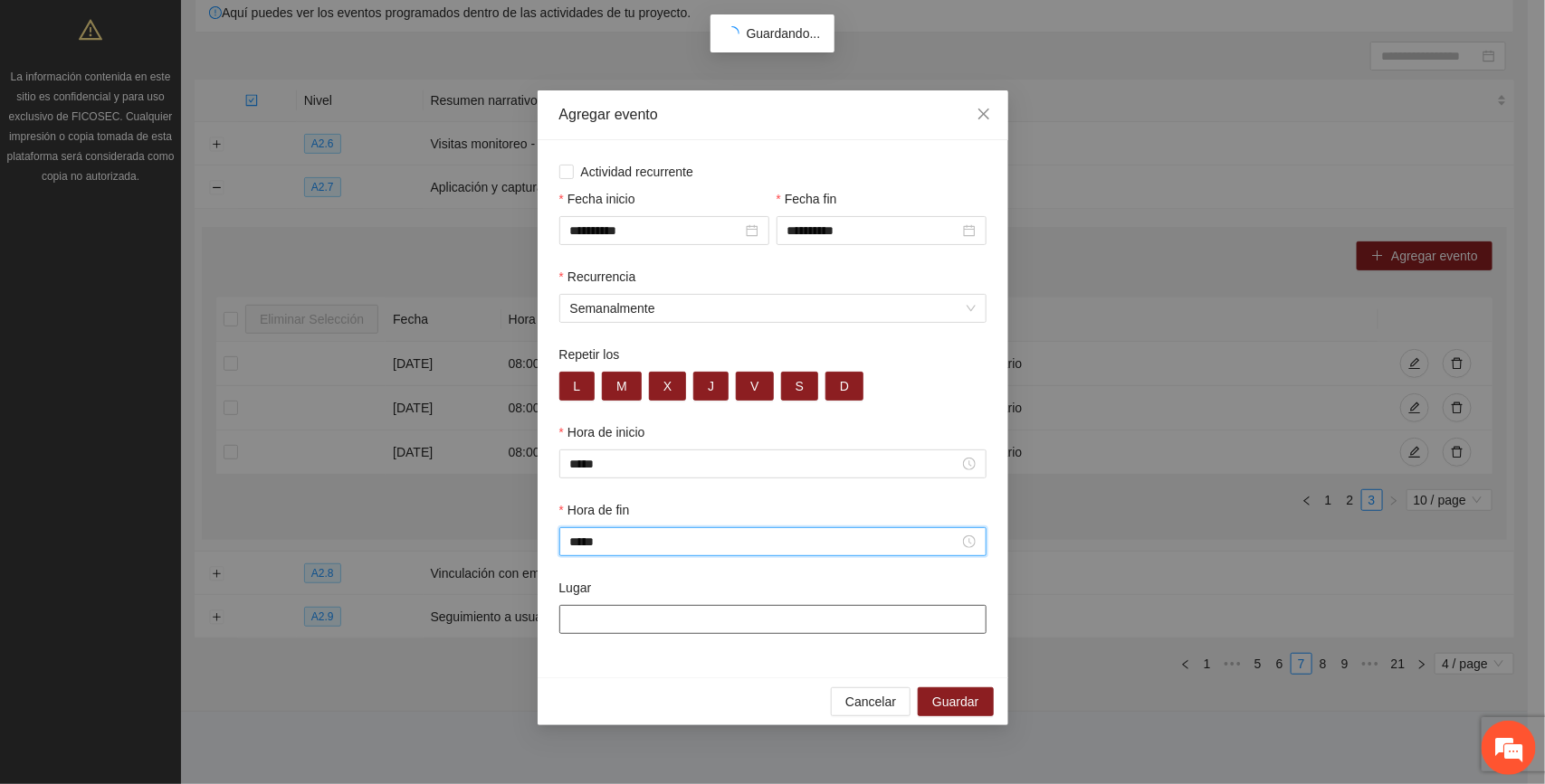
click at [620, 625] on input "Lugar" at bounding box center [772, 620] width 428 height 29
type input "*"
click at [861, 82] on div "**********" at bounding box center [772, 392] width 1545 height 784
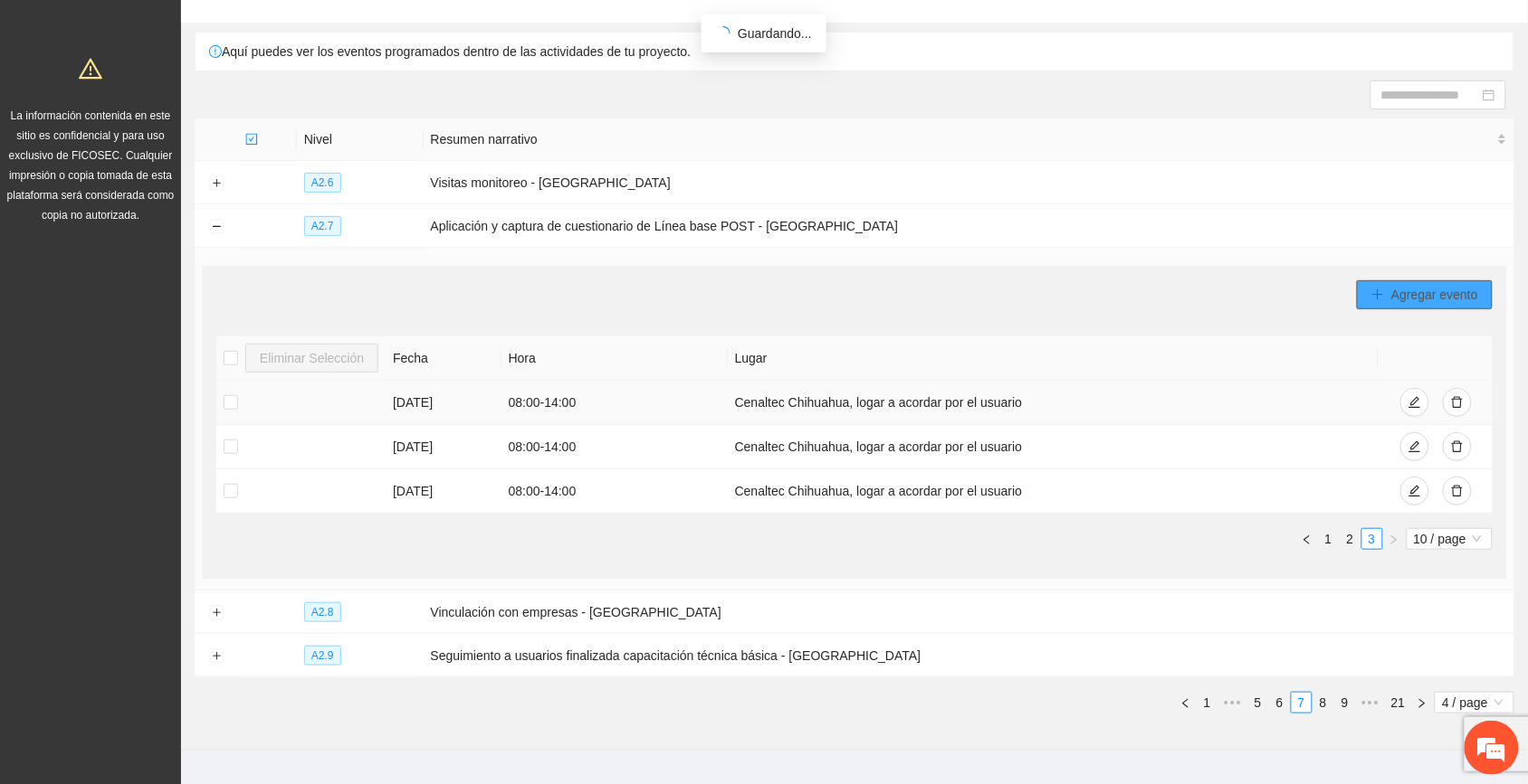
scroll to position [157, 0]
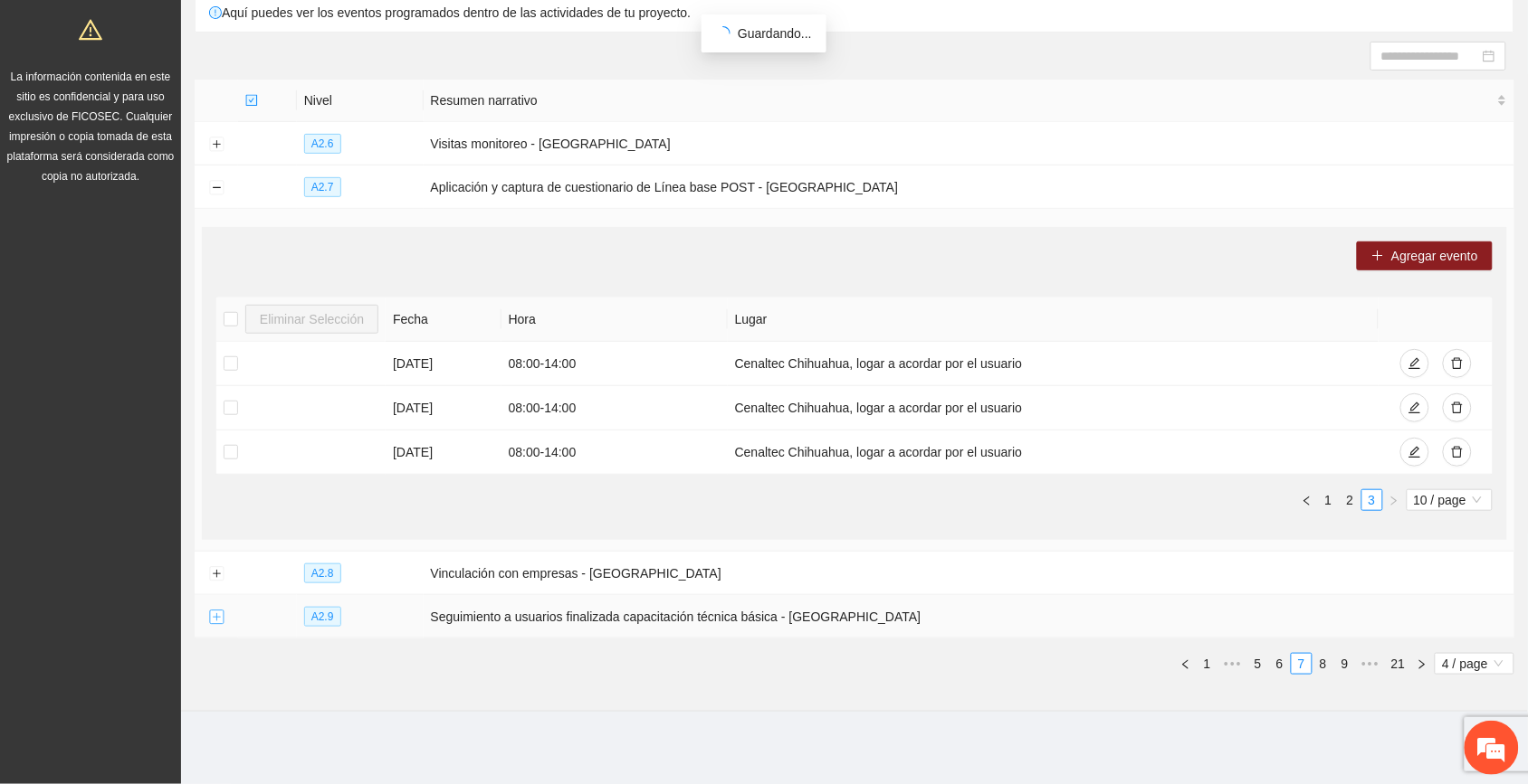
click at [212, 614] on button "Expand row" at bounding box center [216, 617] width 15 height 15
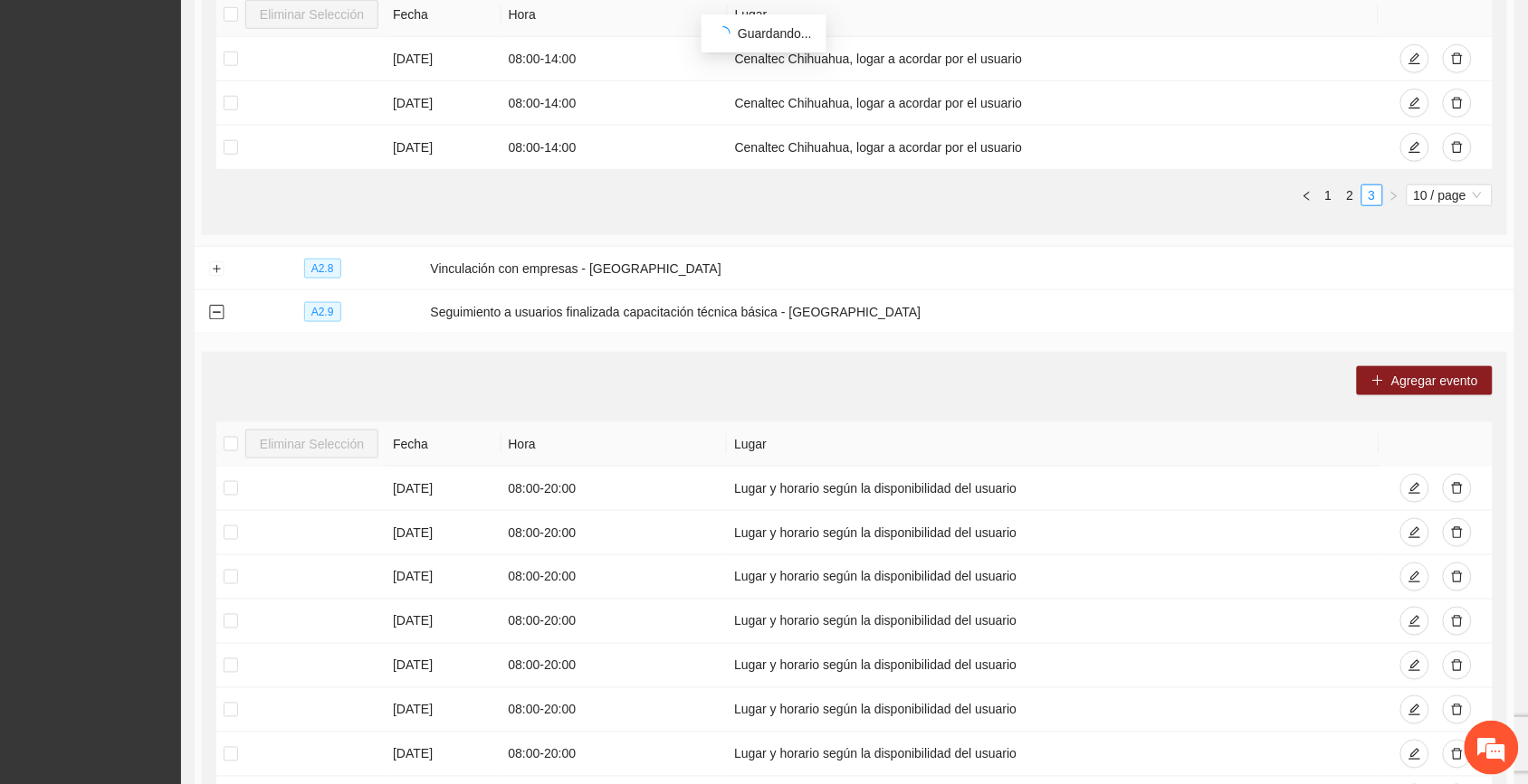
scroll to position [496, 0]
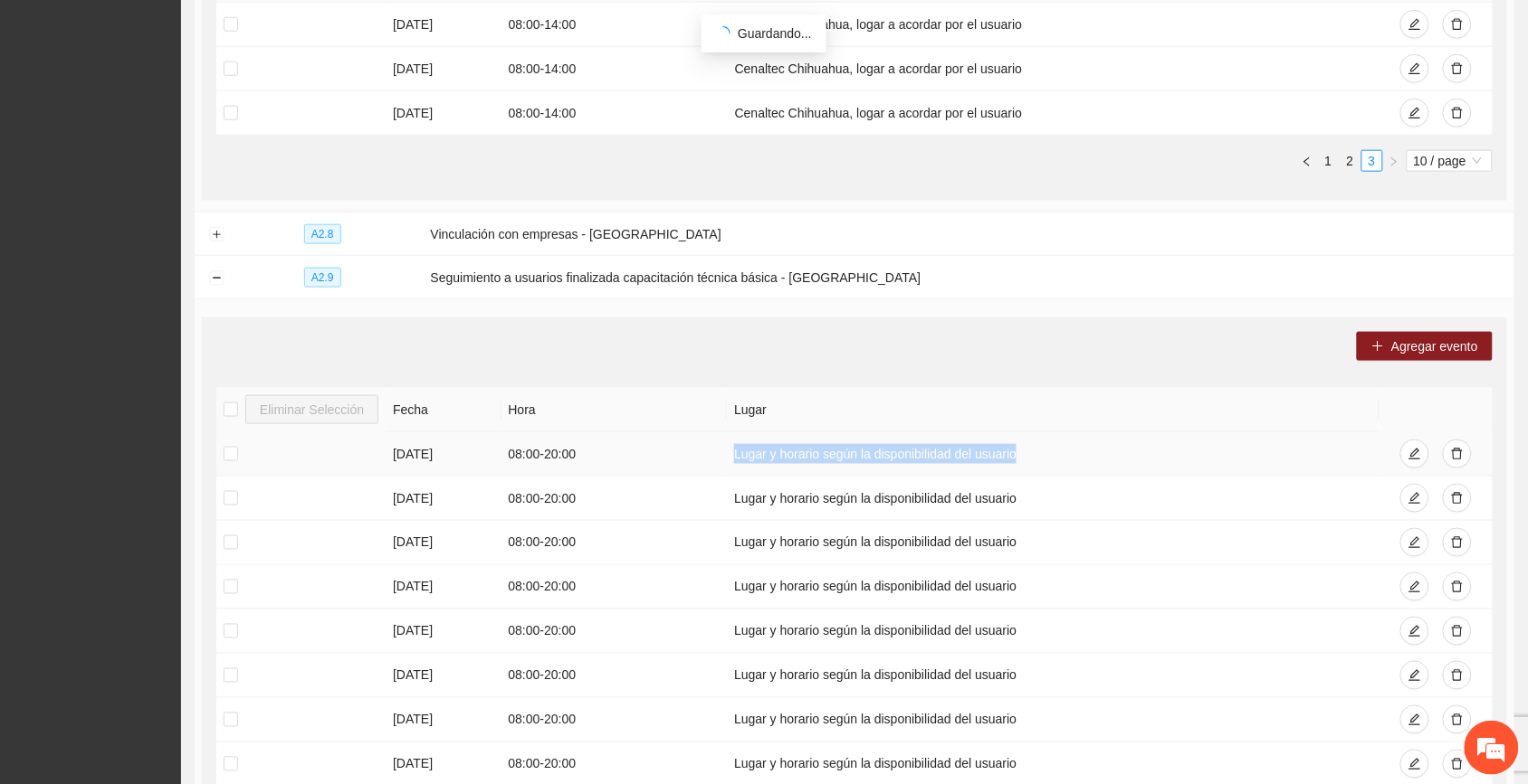
drag, startPoint x: 1011, startPoint y: 457, endPoint x: 725, endPoint y: 445, distance: 286.3
click at [727, 445] on td "Lugar y horario según la disponibilidad del usuario" at bounding box center [1052, 455] width 652 height 45
copy td "Lugar y horario según la disponibilidad del usuario"
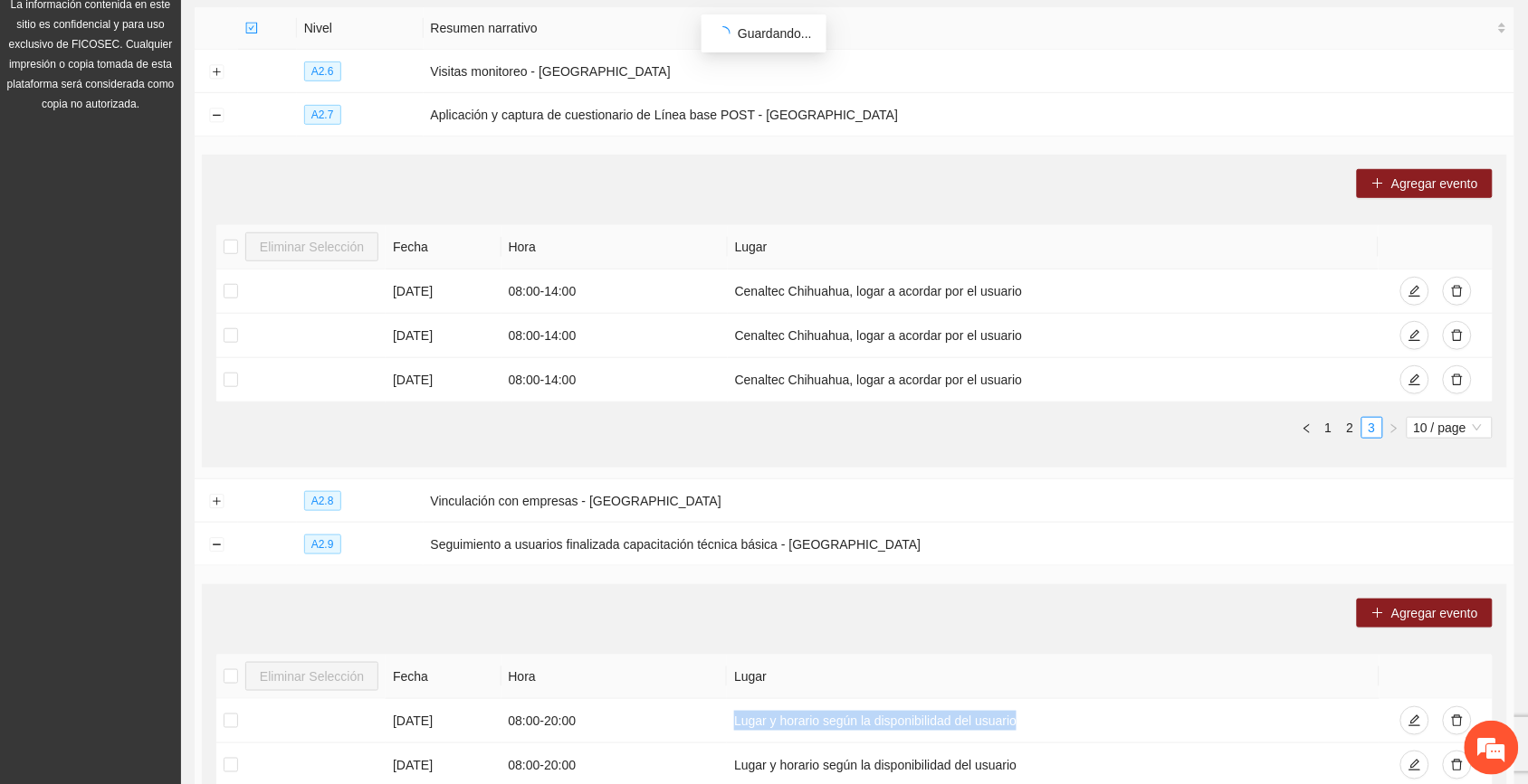
scroll to position [157, 0]
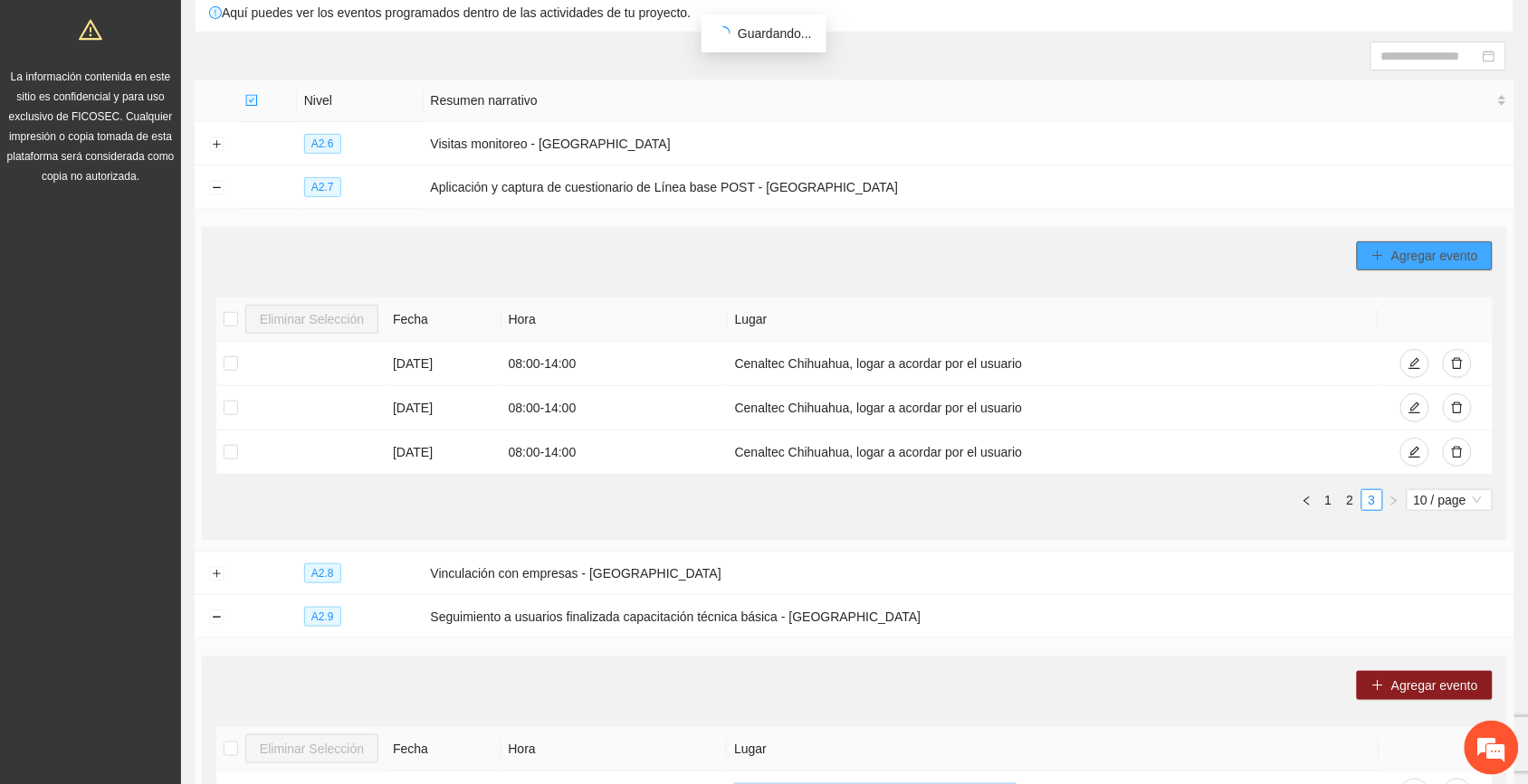
click at [861, 251] on span "Agregar evento" at bounding box center [1434, 256] width 87 height 19
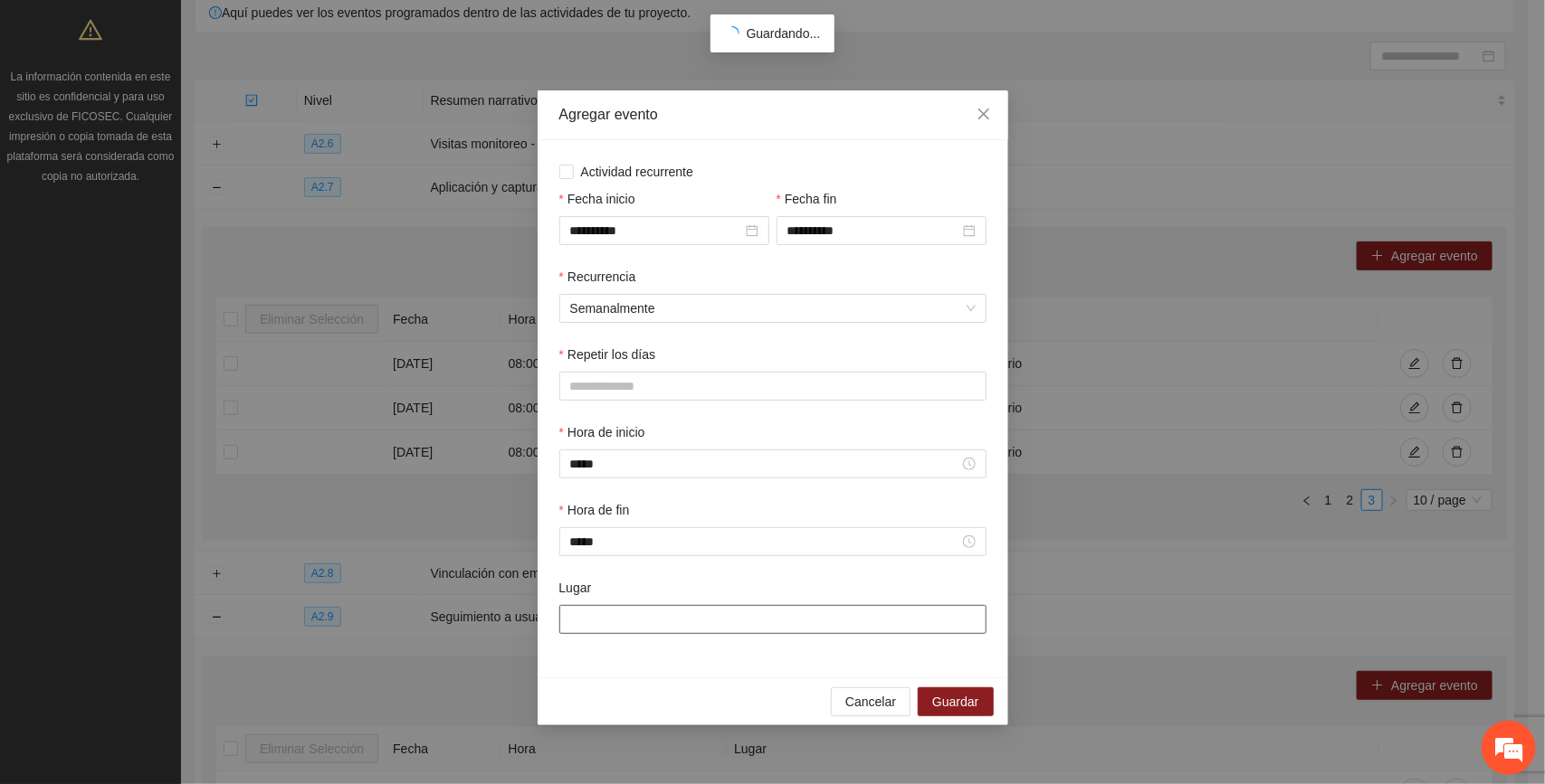
click at [627, 627] on input "Lugar" at bounding box center [772, 620] width 428 height 29
paste input "**********"
type input "**********"
click at [861, 708] on span "Guardar" at bounding box center [955, 702] width 46 height 19
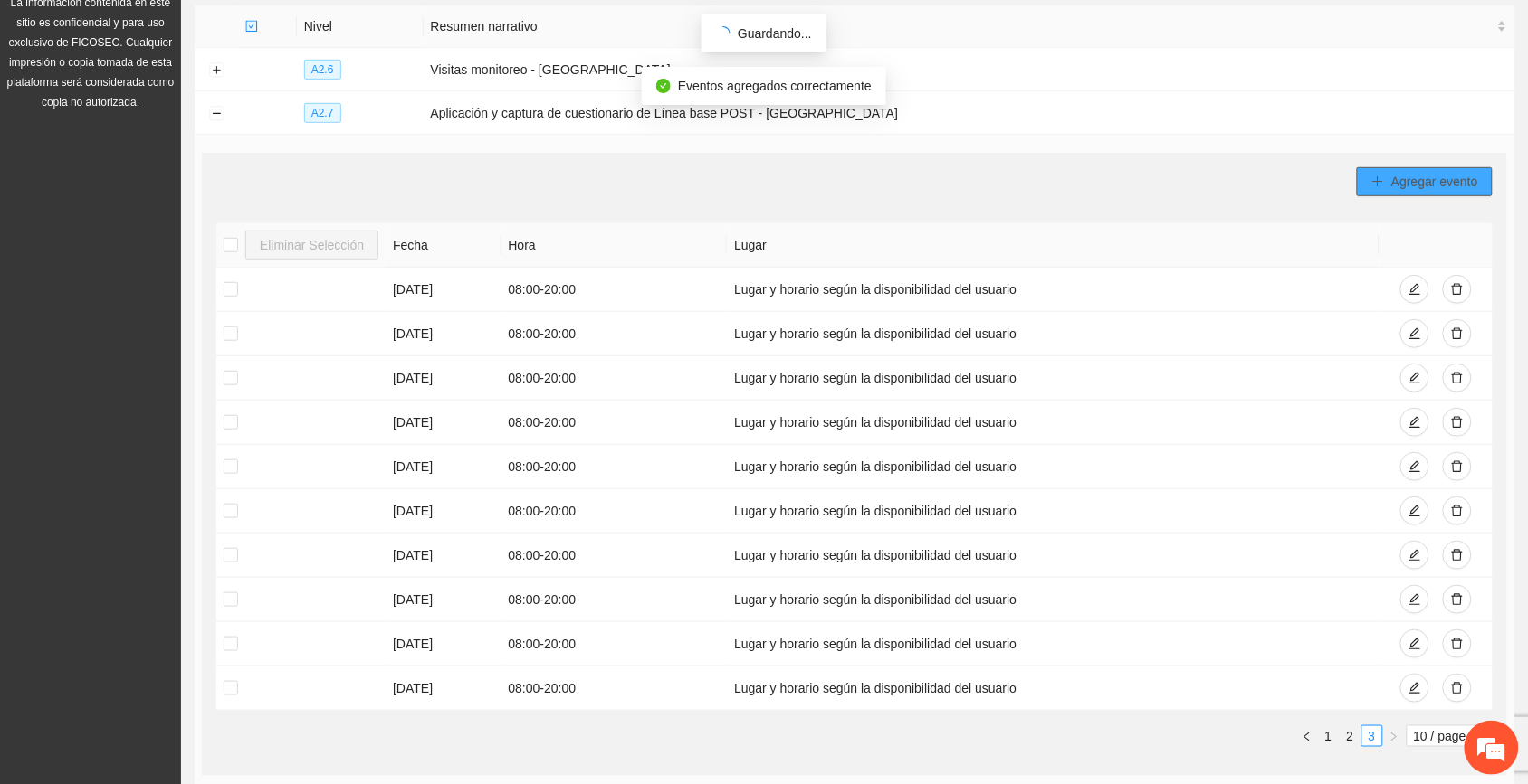
scroll to position [270, 0]
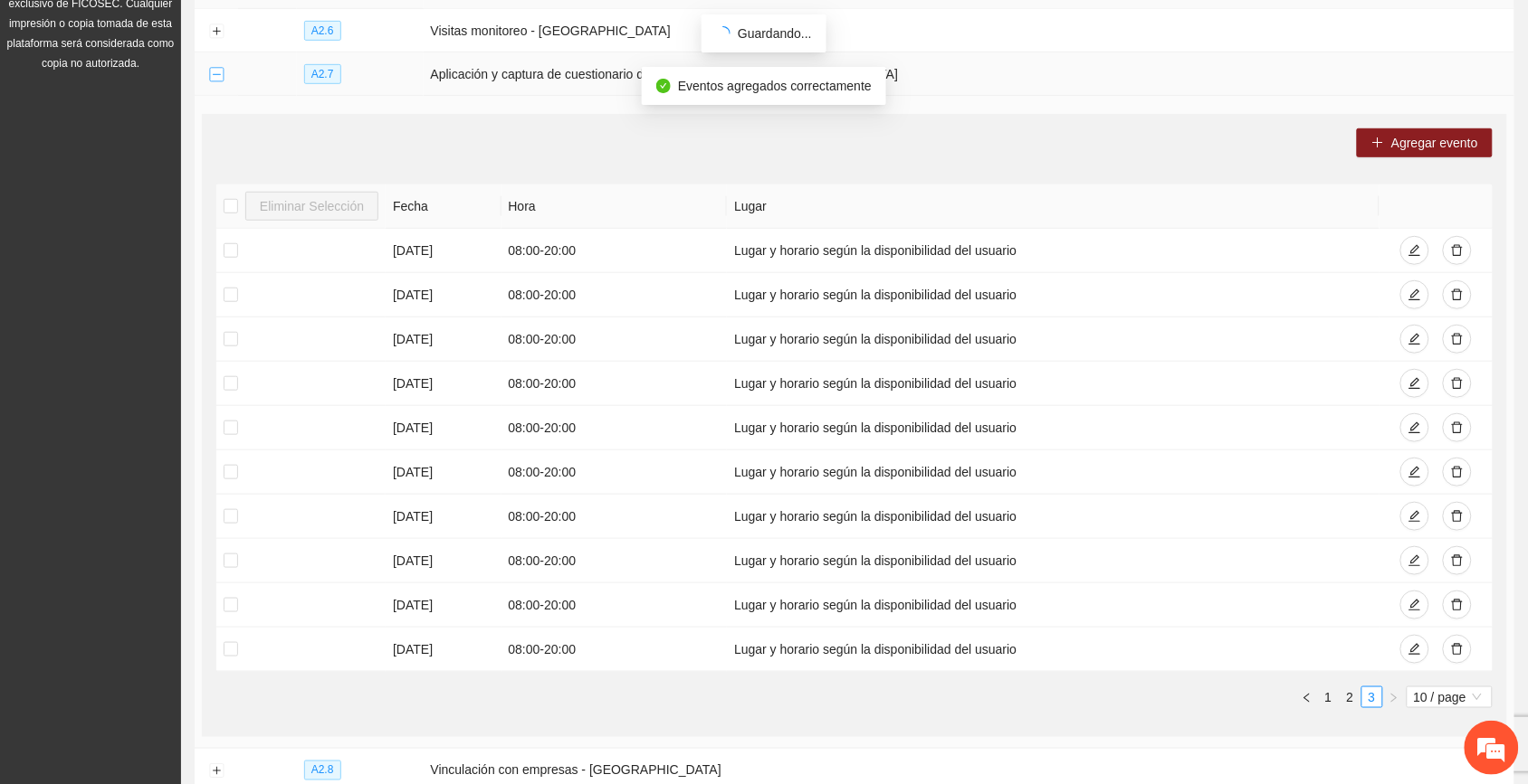
click at [213, 72] on button "Collapse row" at bounding box center [216, 75] width 15 height 15
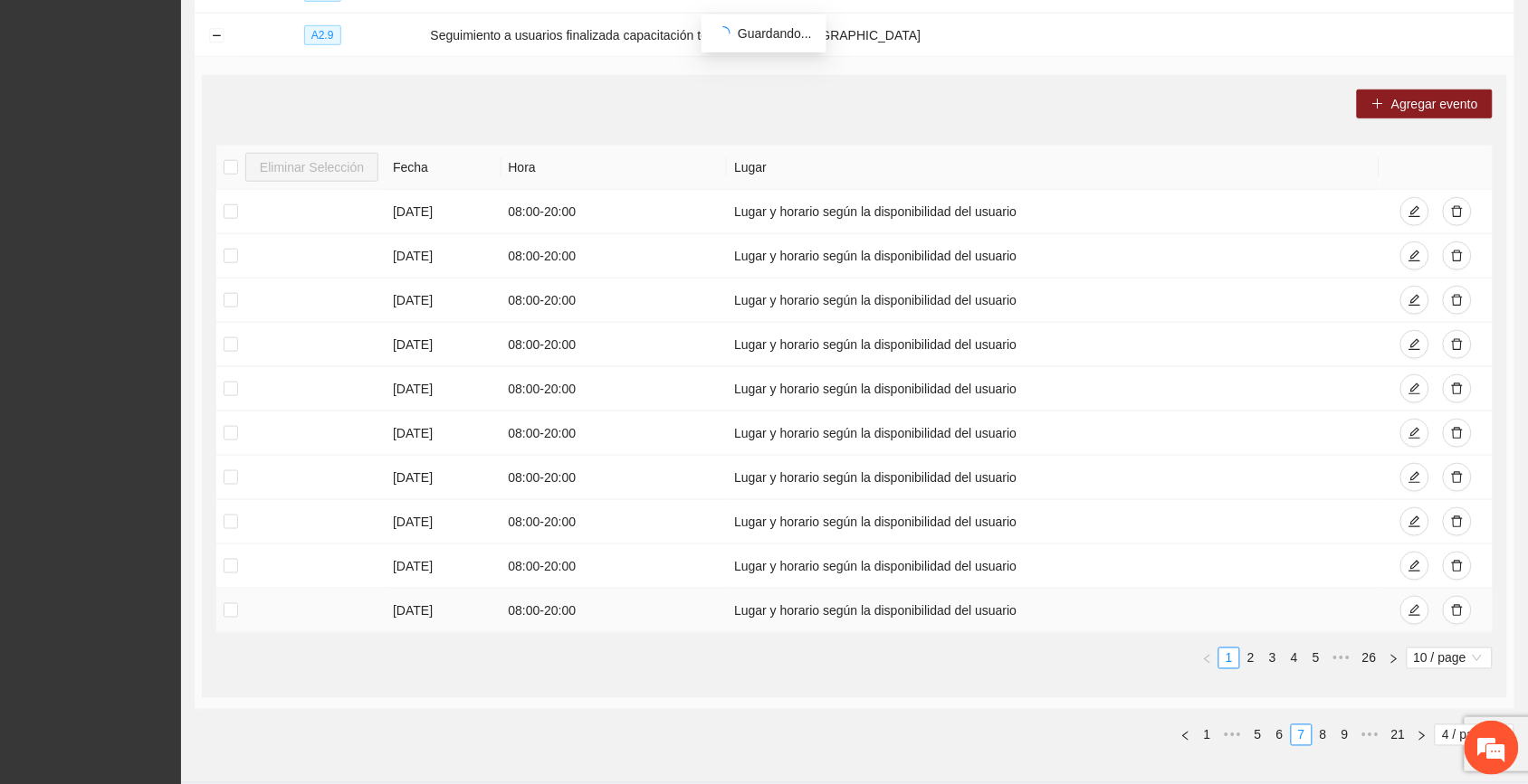
scroll to position [467, 0]
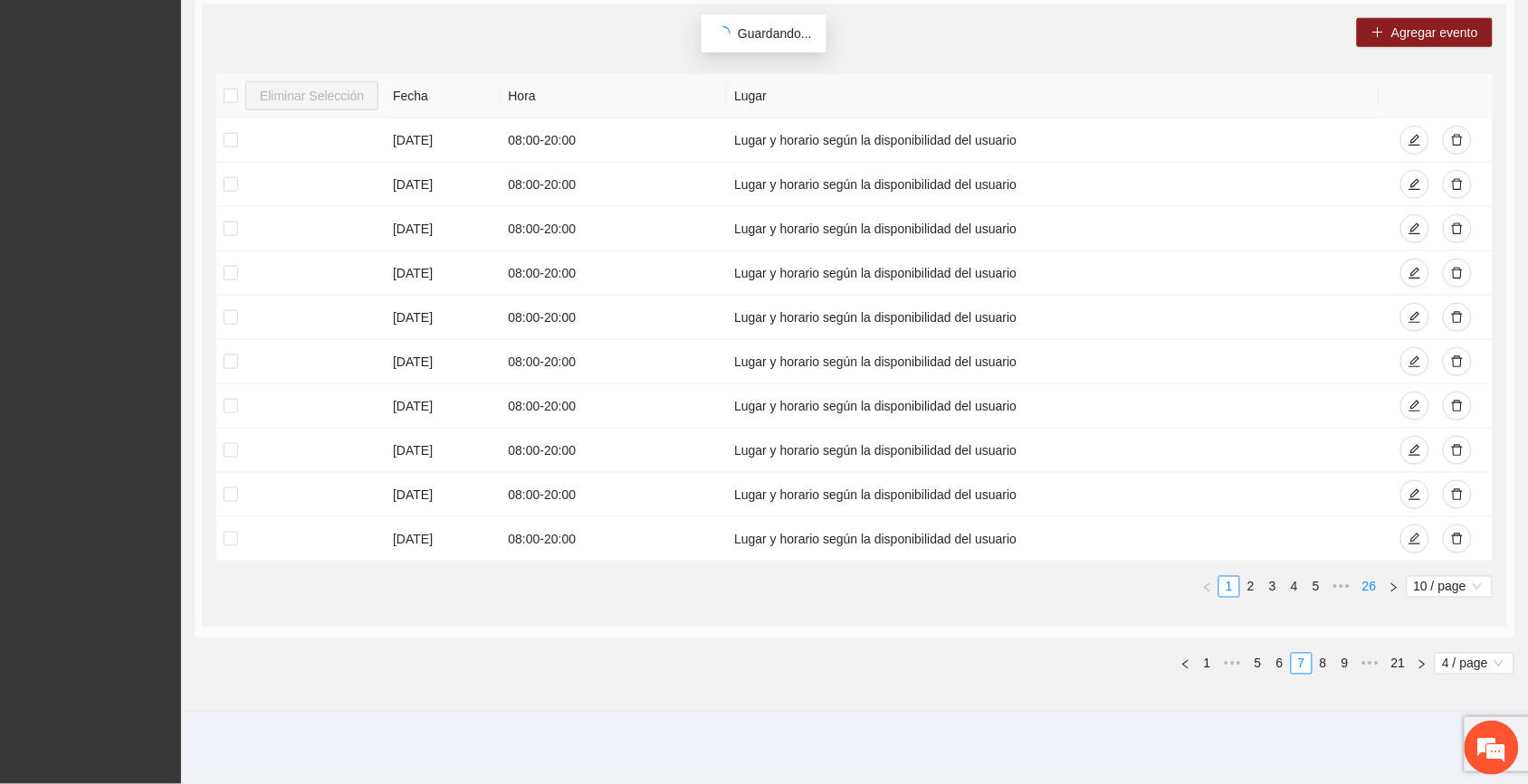
click at [861, 581] on link "26" at bounding box center [1370, 587] width 25 height 19
click at [861, 589] on link "22" at bounding box center [1263, 587] width 25 height 19
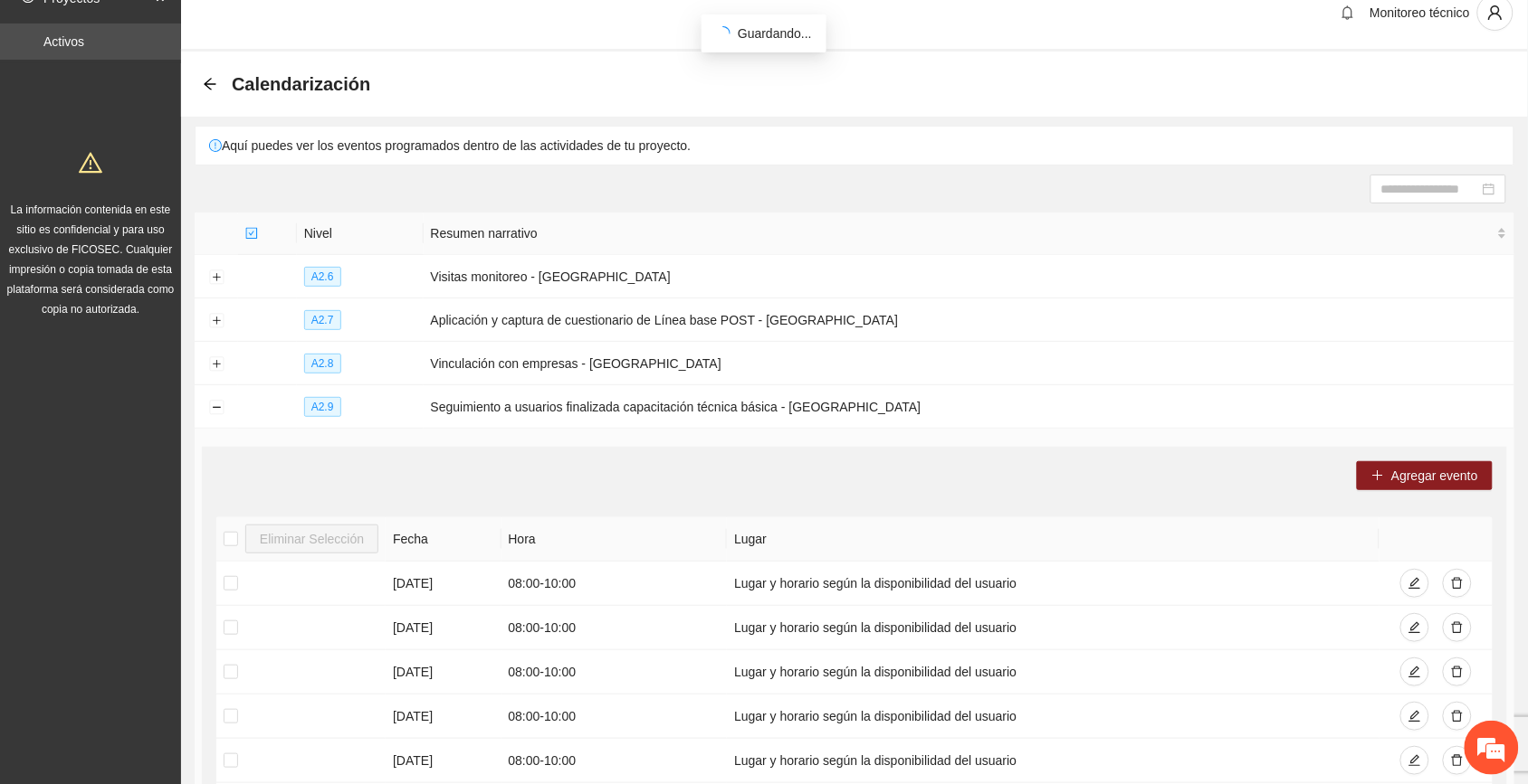
scroll to position [16, 0]
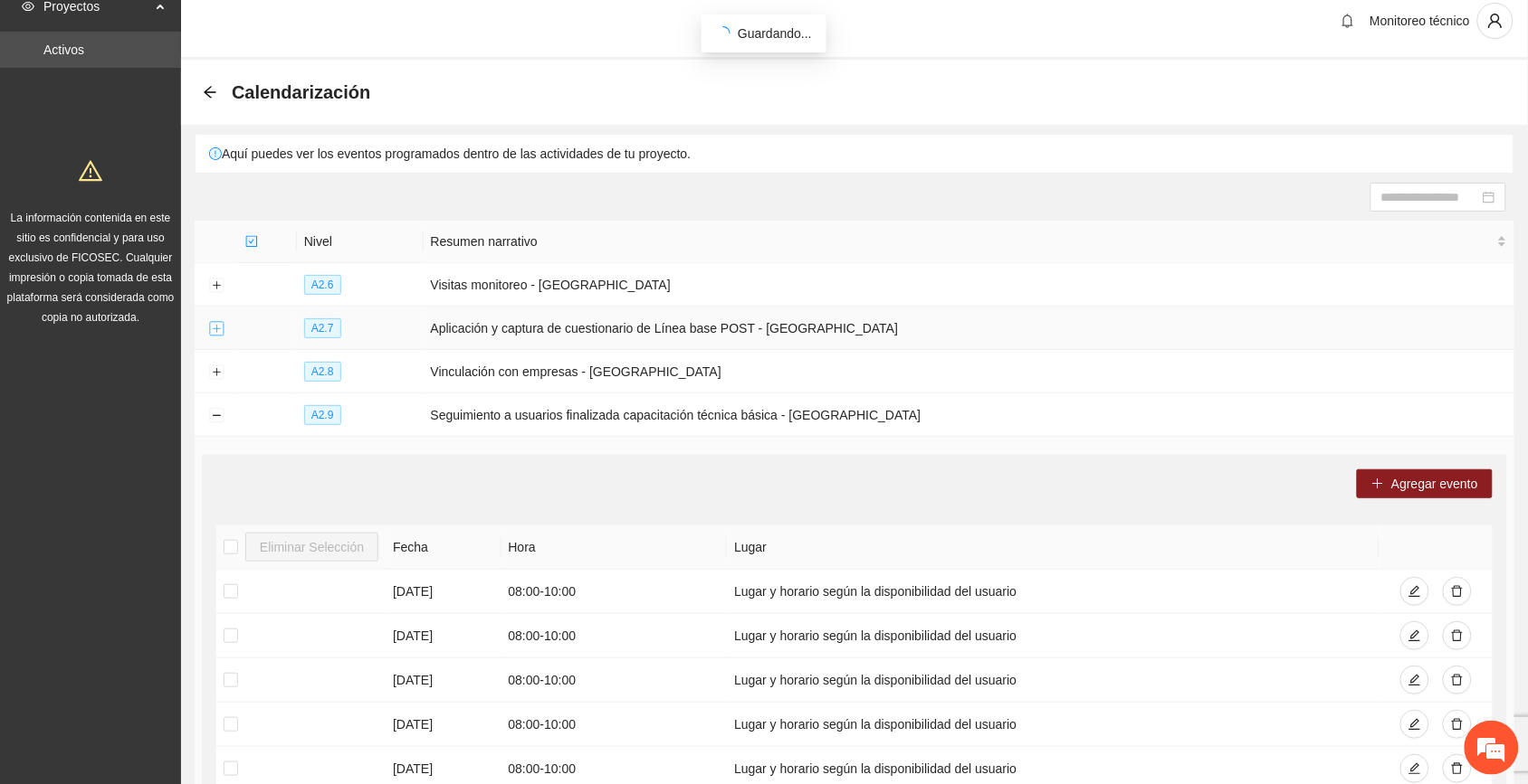
click at [214, 333] on button "Expand row" at bounding box center [216, 329] width 15 height 15
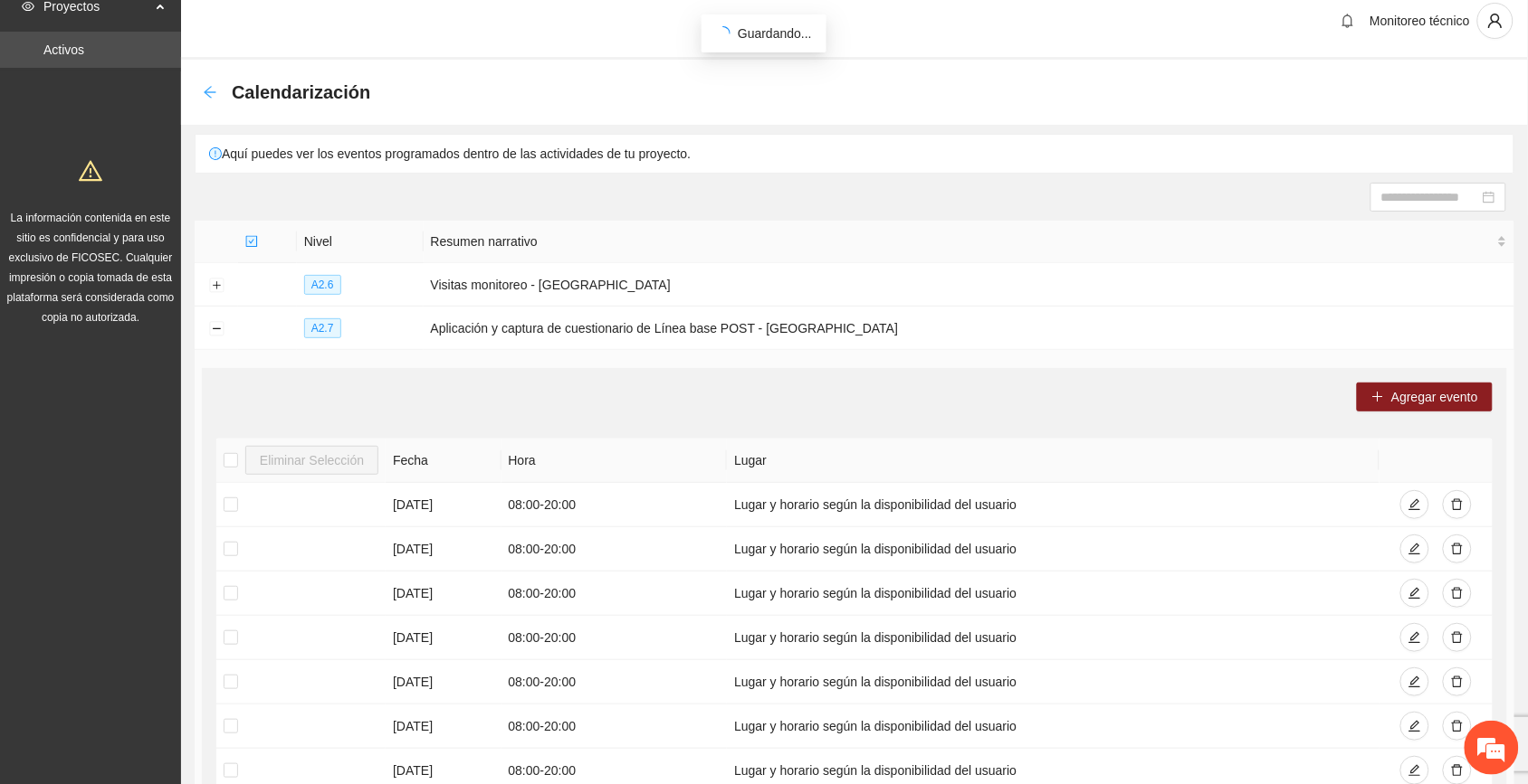
click at [215, 85] on icon "arrow-left" at bounding box center [210, 92] width 15 height 15
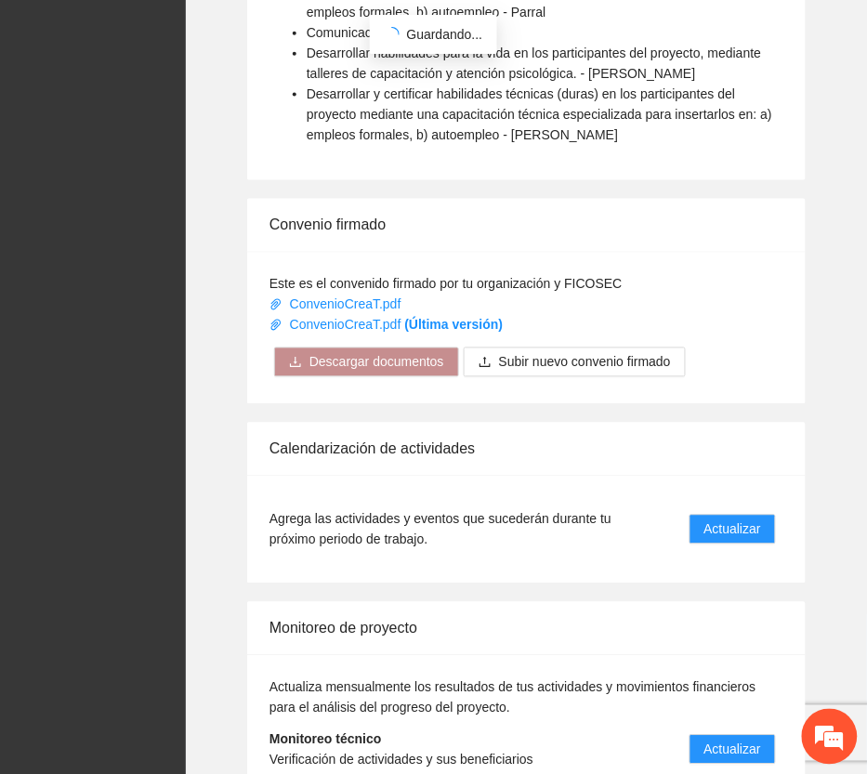
scroll to position [1591, 0]
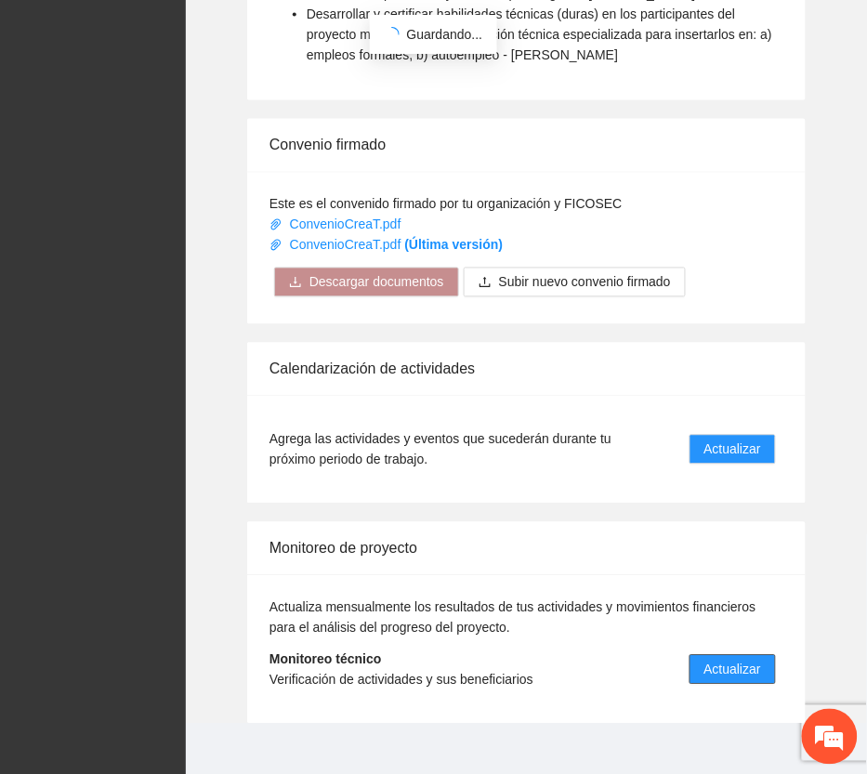
click at [741, 660] on span "Actualizar" at bounding box center [732, 670] width 57 height 20
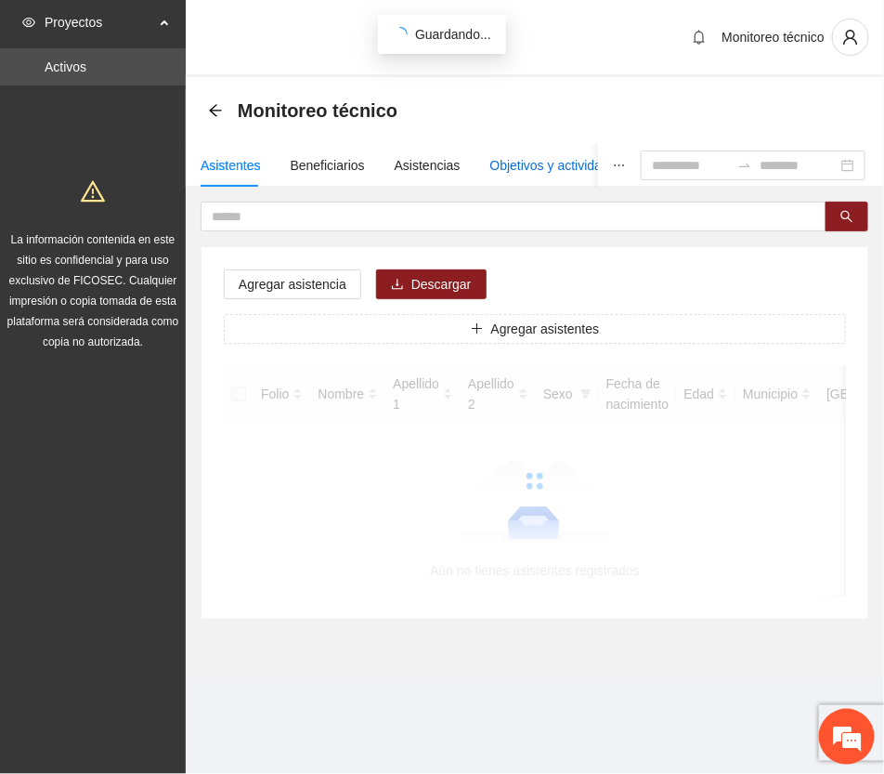
click at [531, 169] on div "Objetivos y actividades" at bounding box center [557, 165] width 133 height 20
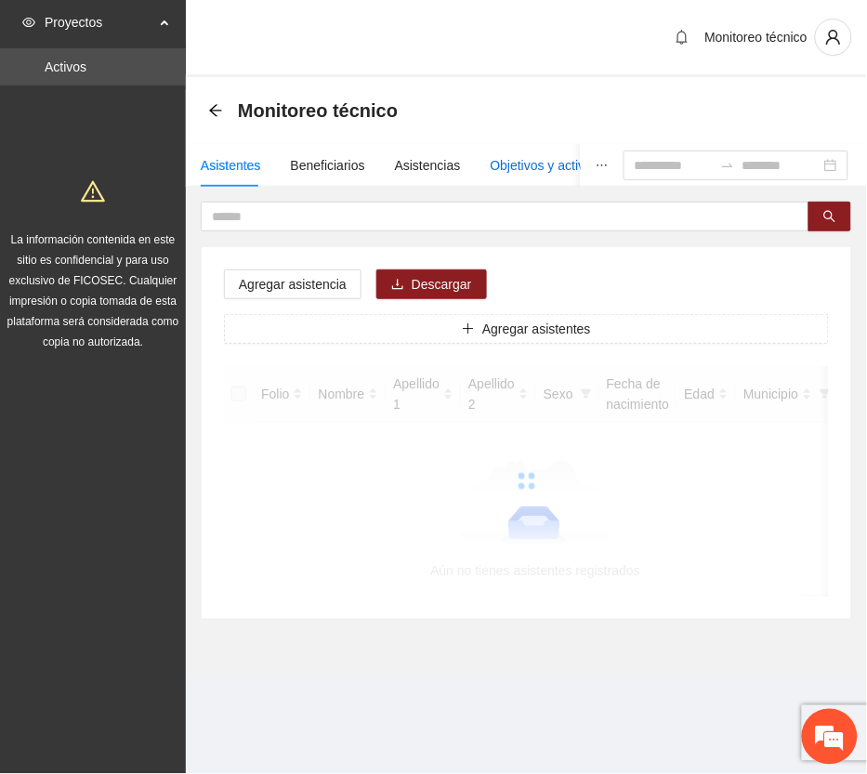
click at [531, 161] on div "Objetivos y actividades" at bounding box center [557, 165] width 133 height 20
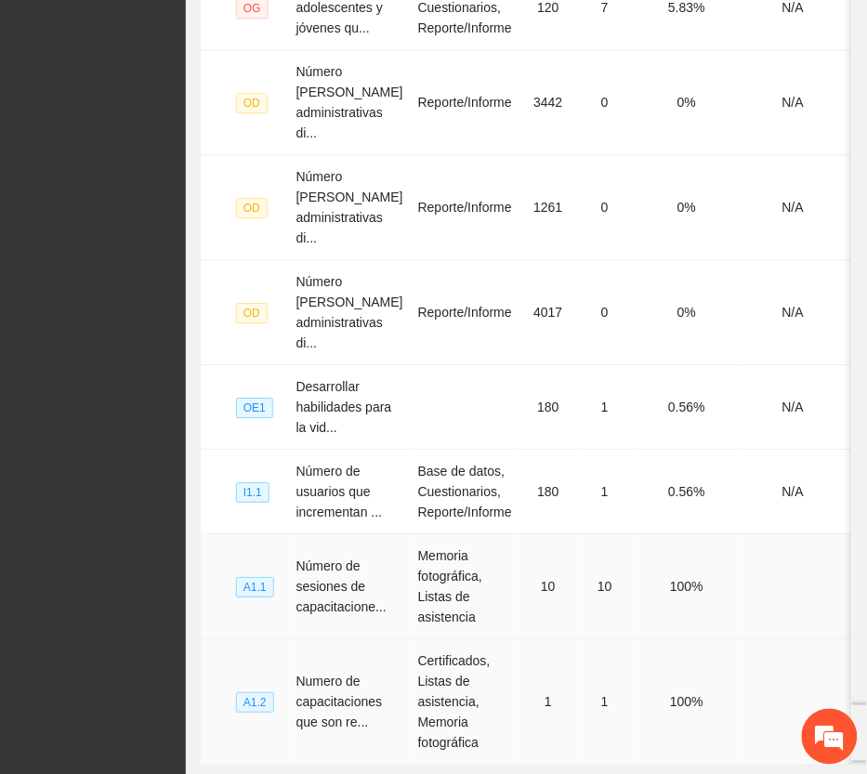
scroll to position [950, 0]
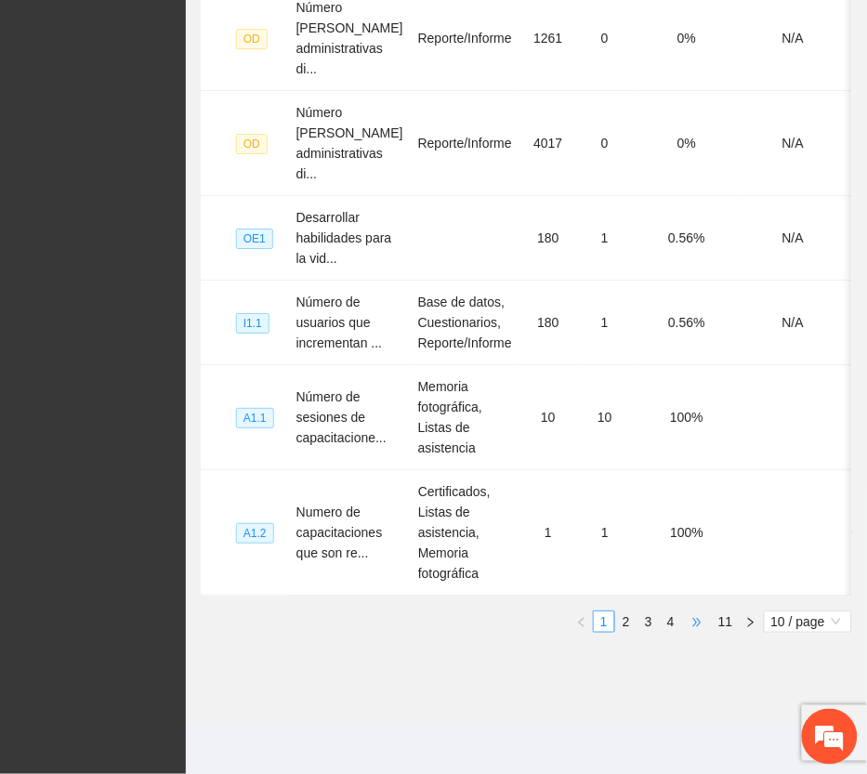
click at [702, 621] on span "•••" at bounding box center [697, 621] width 30 height 22
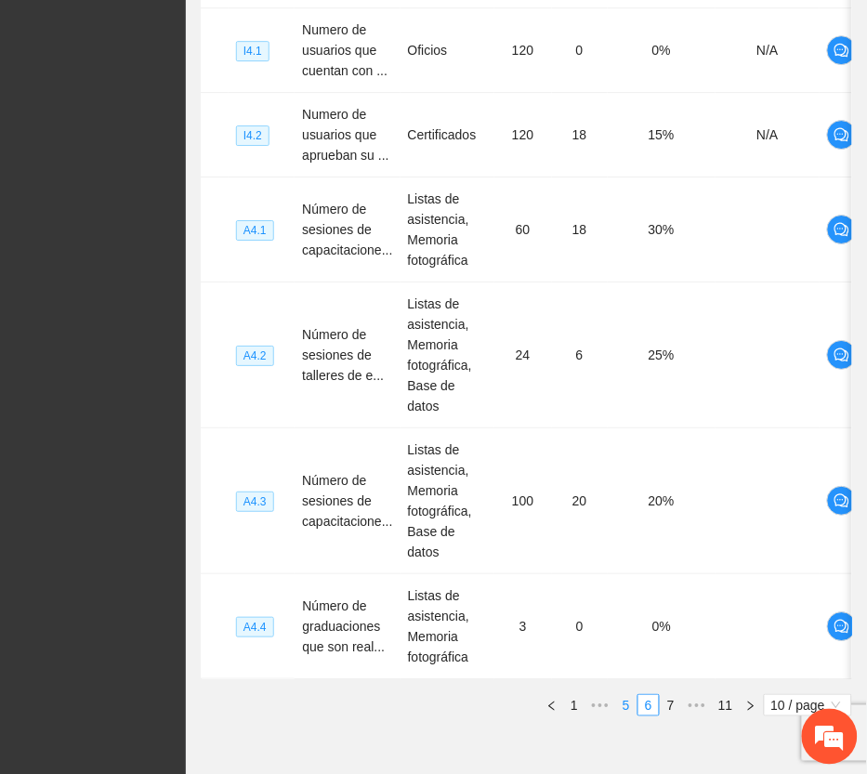
click at [625, 695] on link "5" at bounding box center [626, 705] width 20 height 20
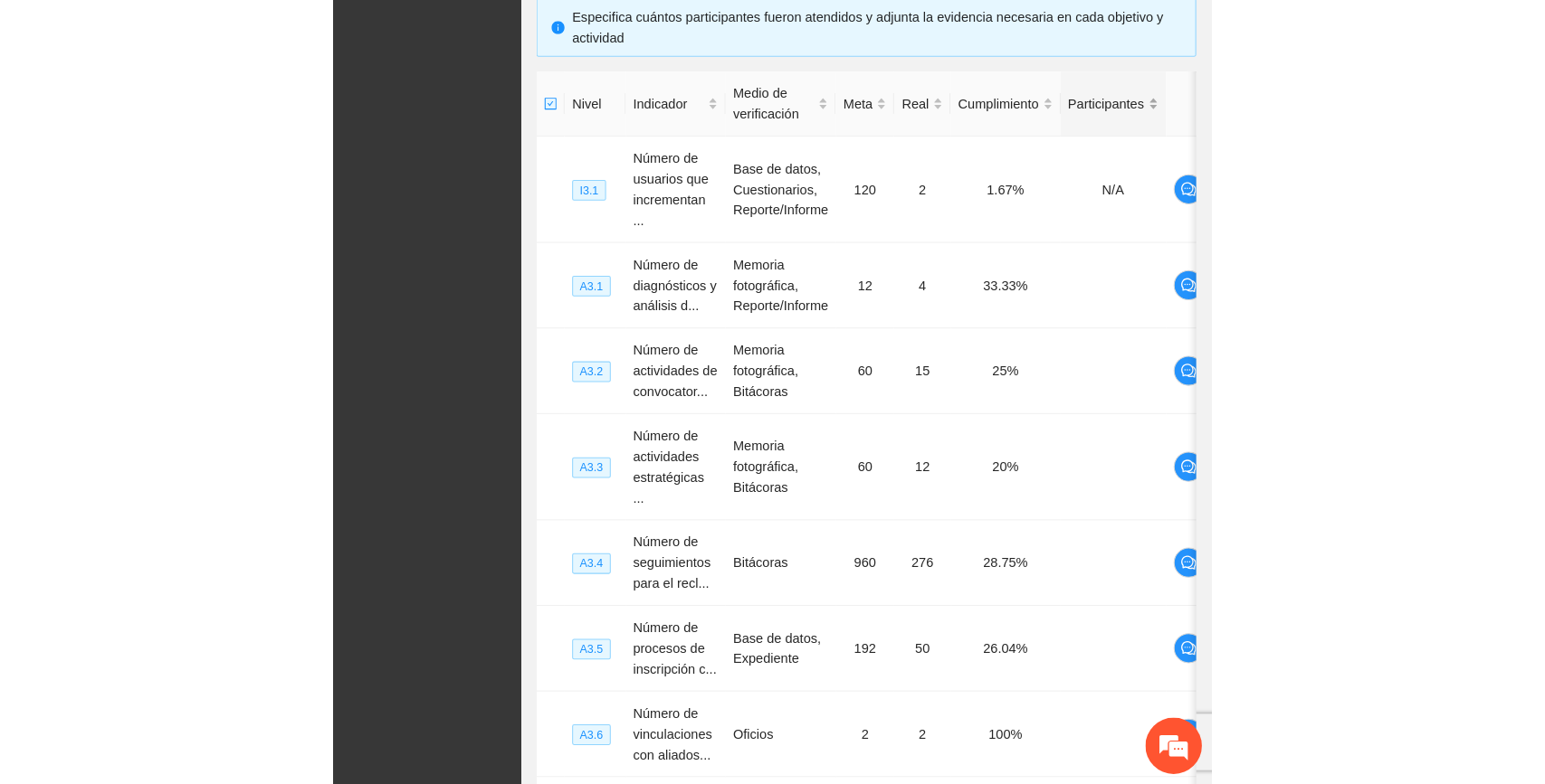
scroll to position [400, 0]
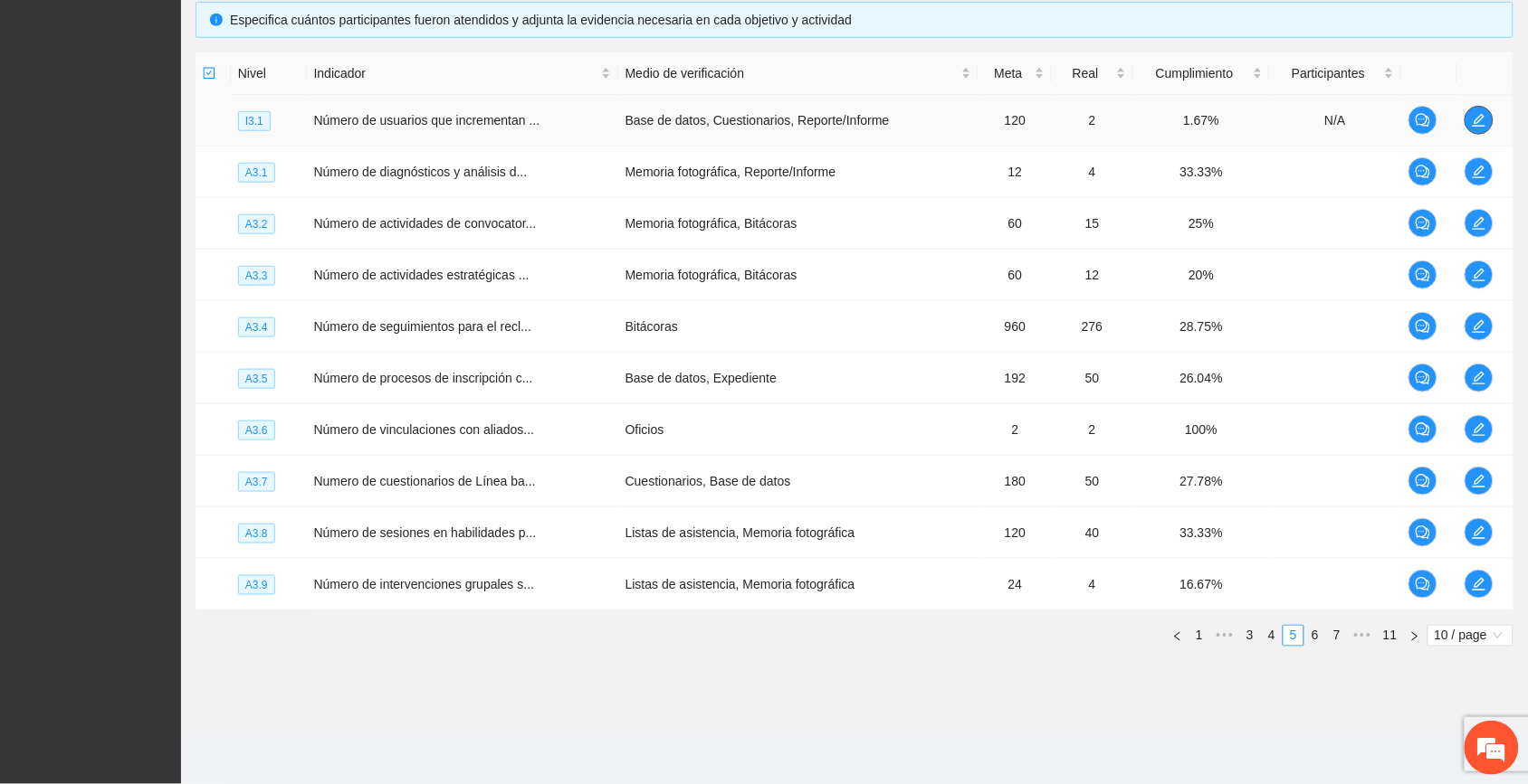
click at [861, 114] on icon "edit" at bounding box center [1479, 120] width 13 height 13
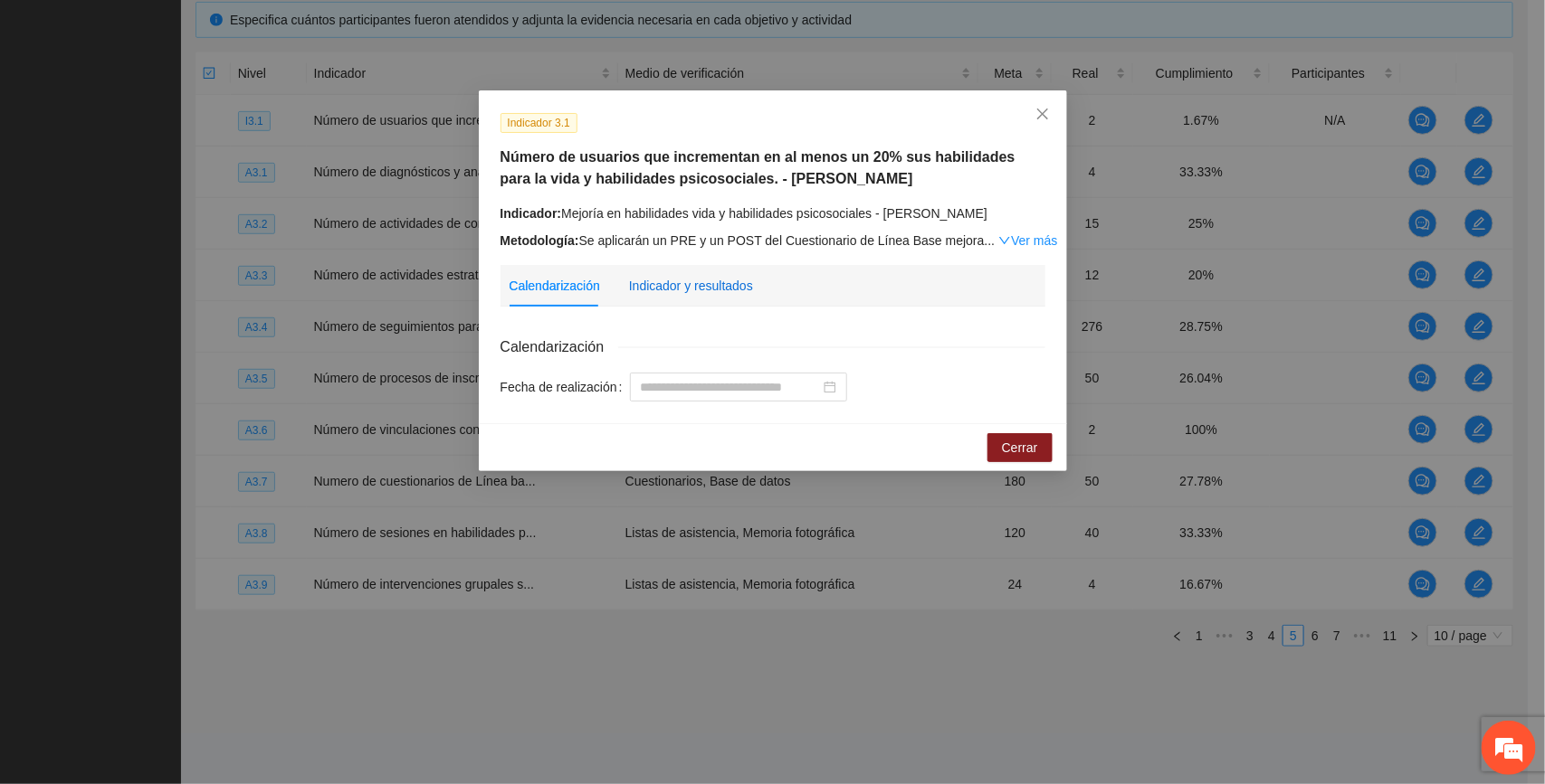
click at [694, 277] on div "Indicador y resultados" at bounding box center [691, 285] width 124 height 19
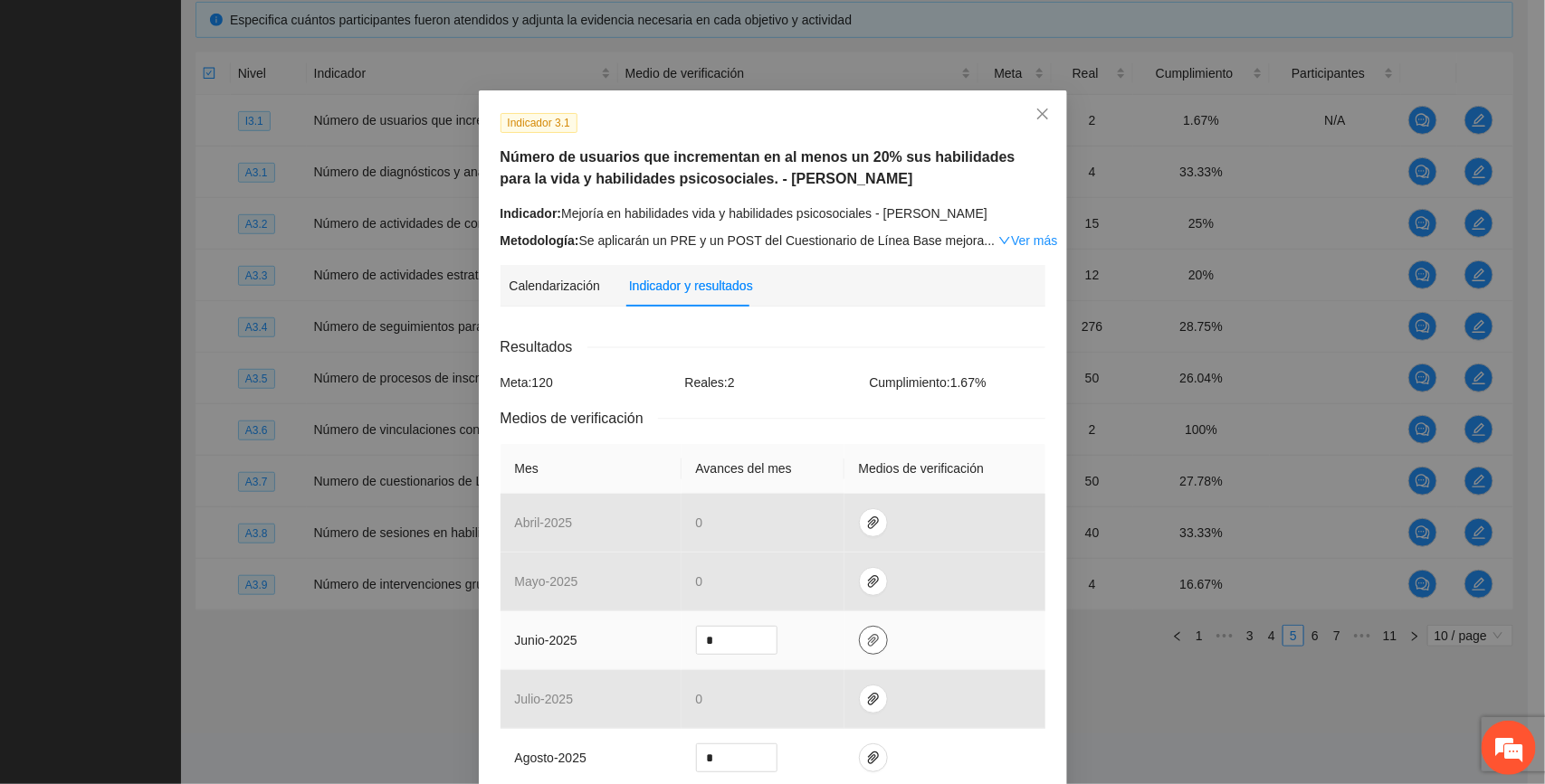
click at [861, 639] on icon "paper-clip" at bounding box center [873, 640] width 11 height 13
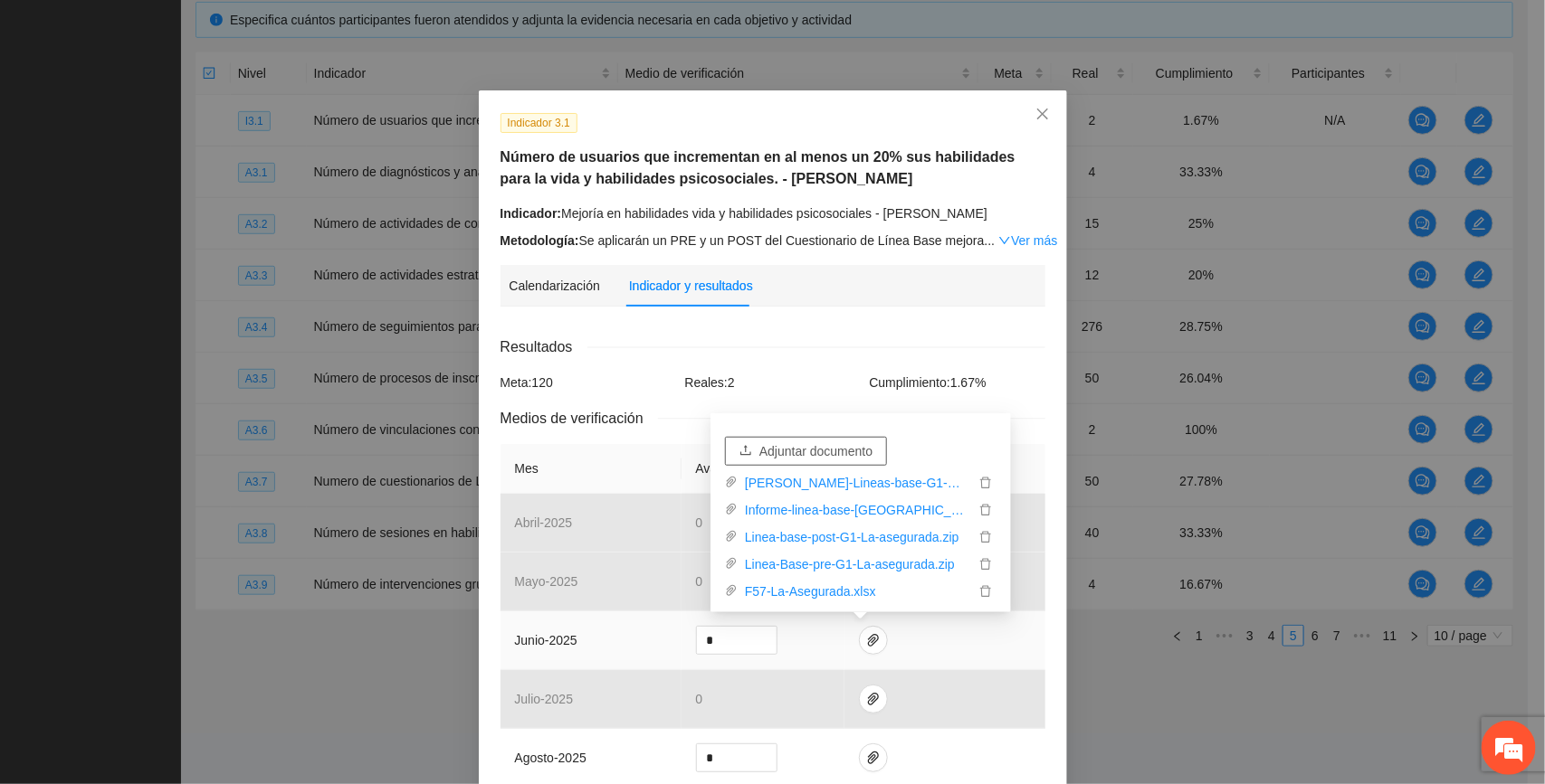
click at [811, 446] on span "Adjuntar documento" at bounding box center [815, 451] width 113 height 19
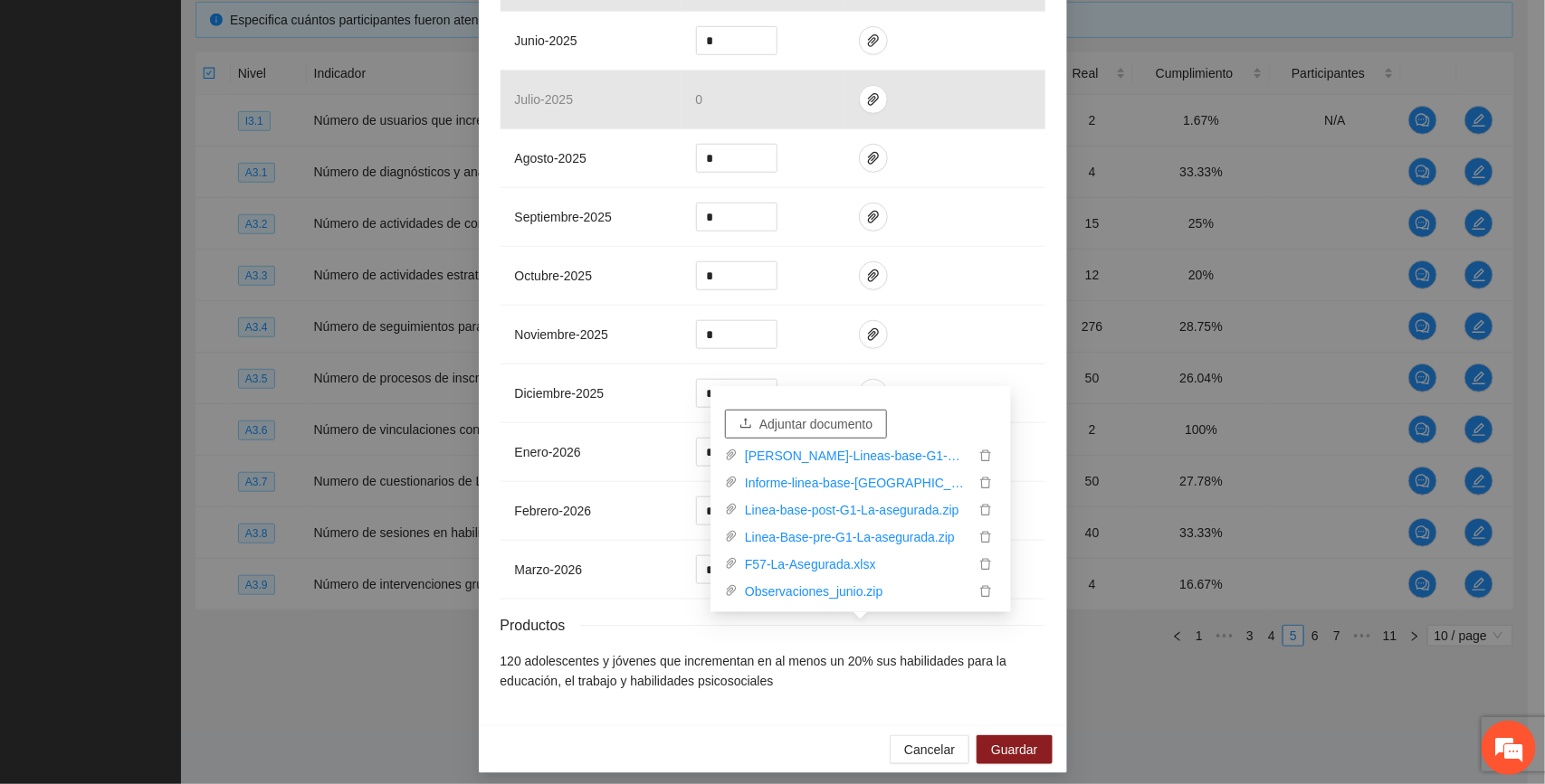
scroll to position [617, 0]
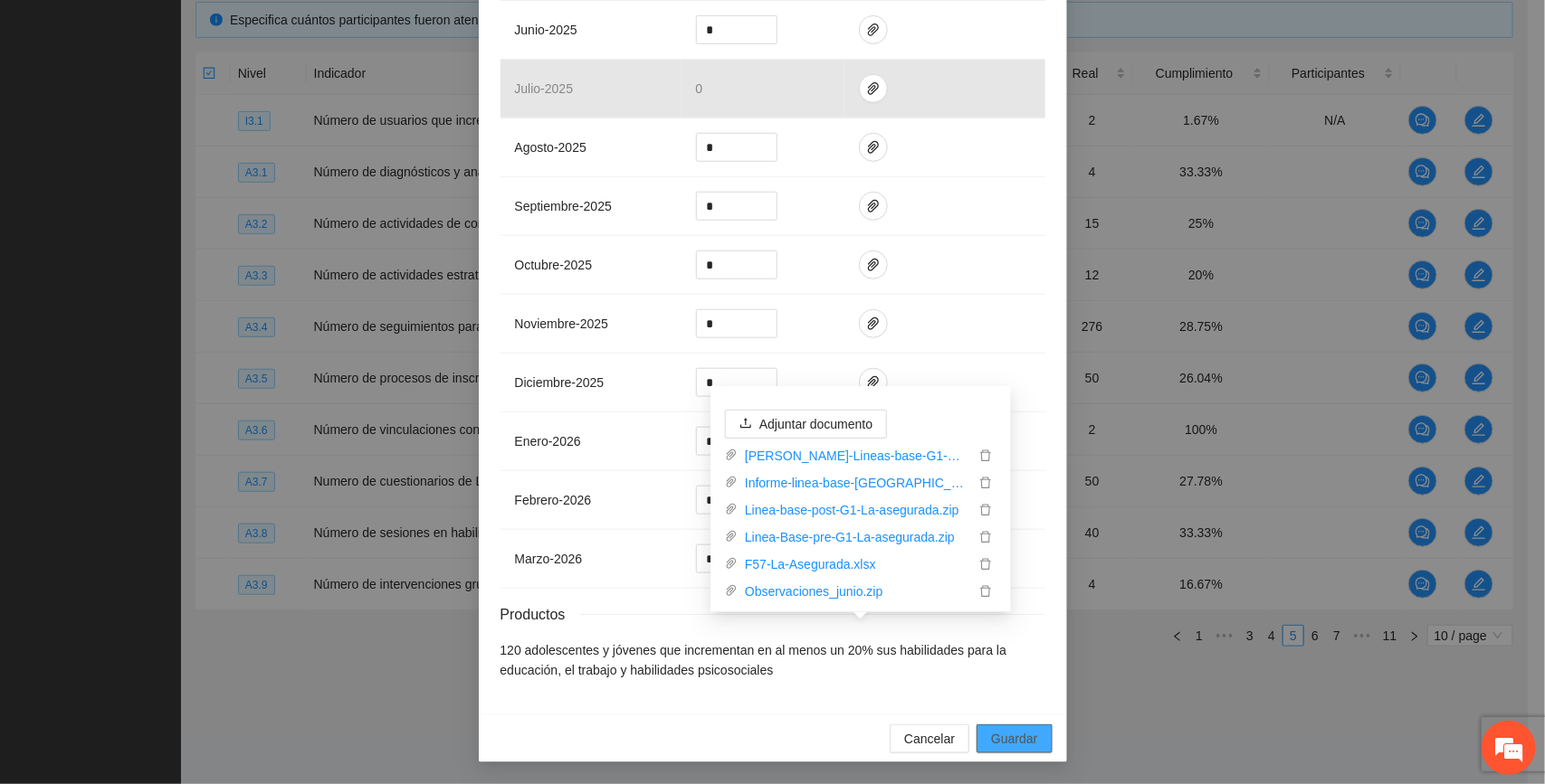
click at [861, 737] on span "Guardar" at bounding box center [1013, 739] width 46 height 19
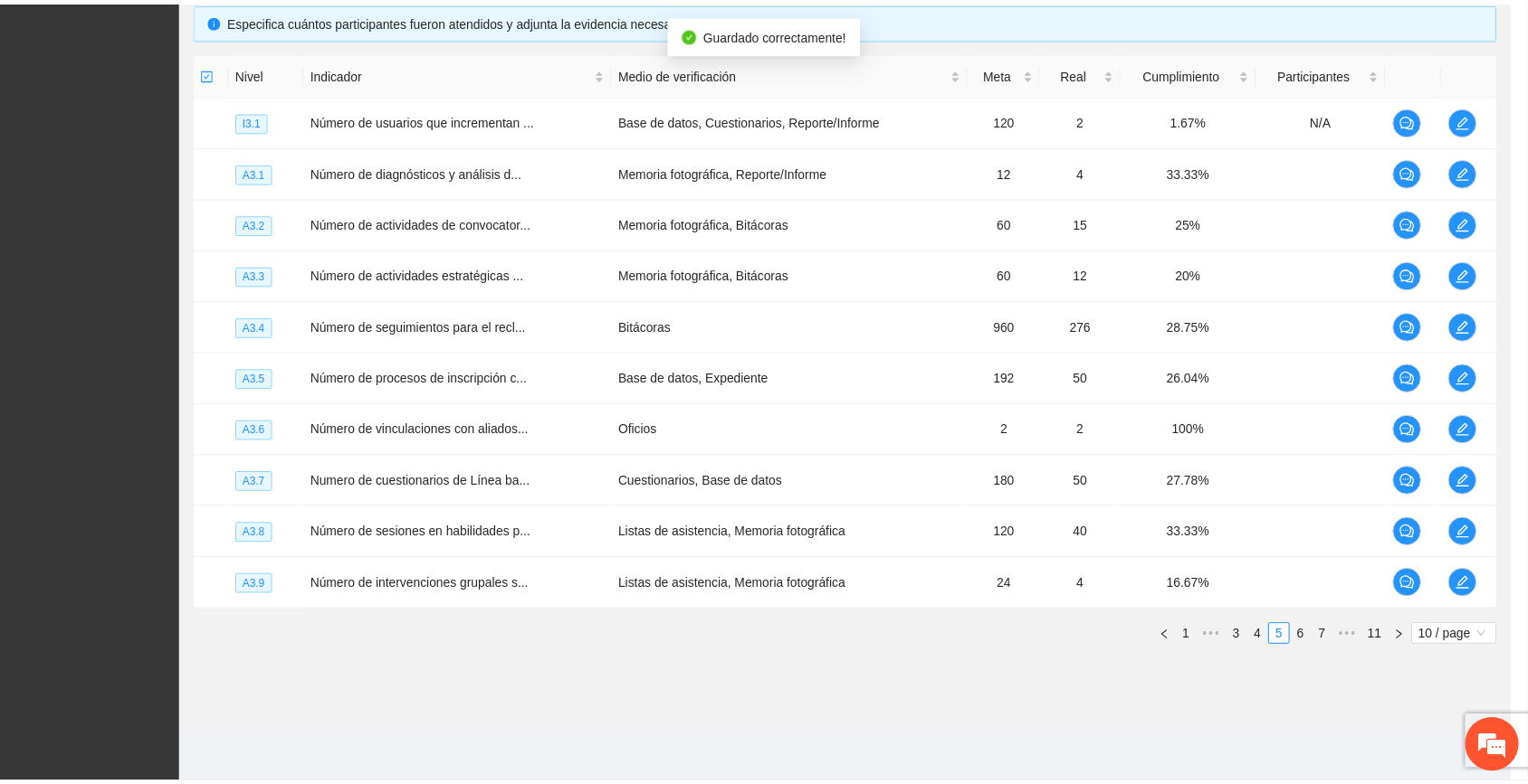
scroll to position [527, 0]
